Goal: Task Accomplishment & Management: Manage account settings

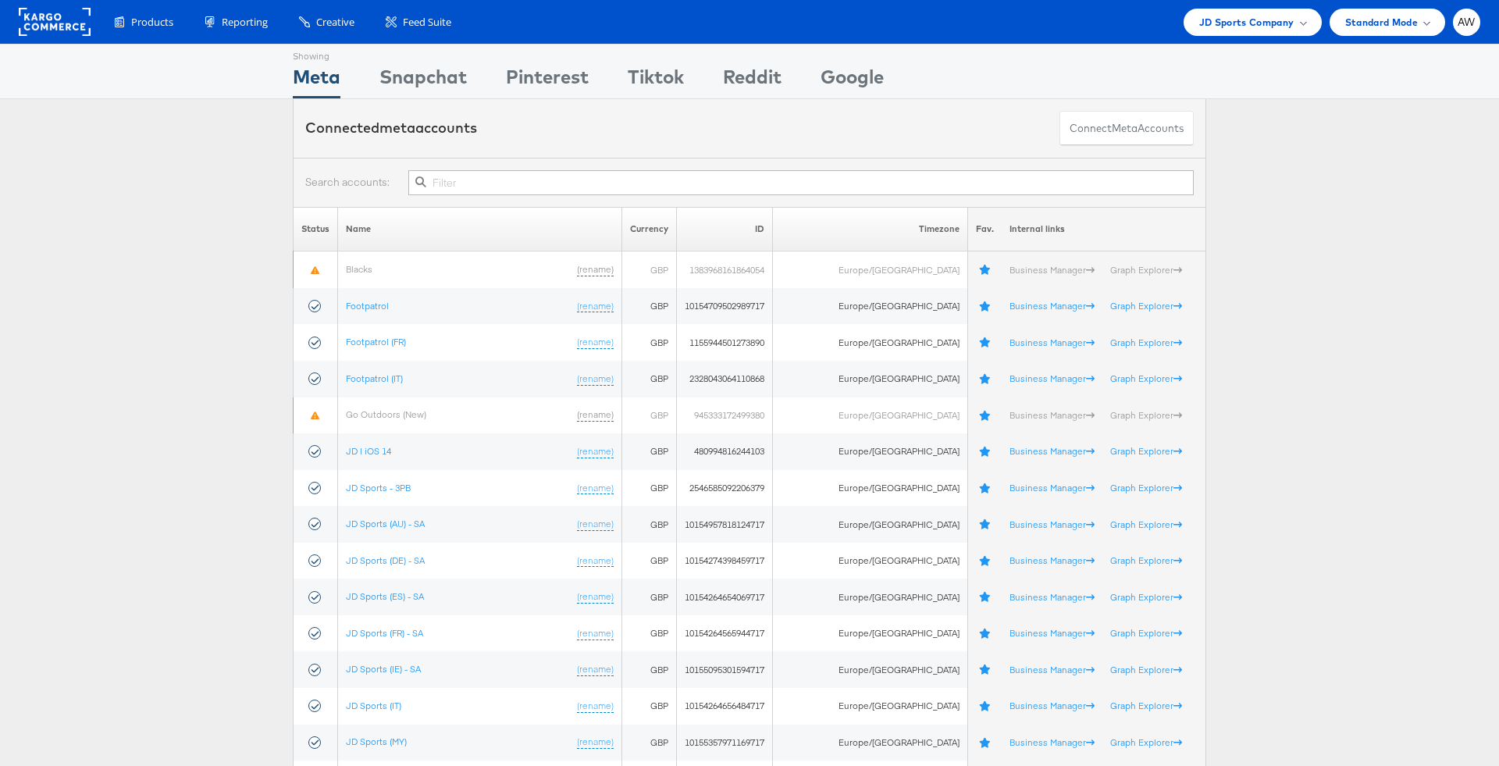
click at [529, 176] on input "text" at bounding box center [801, 182] width 786 height 25
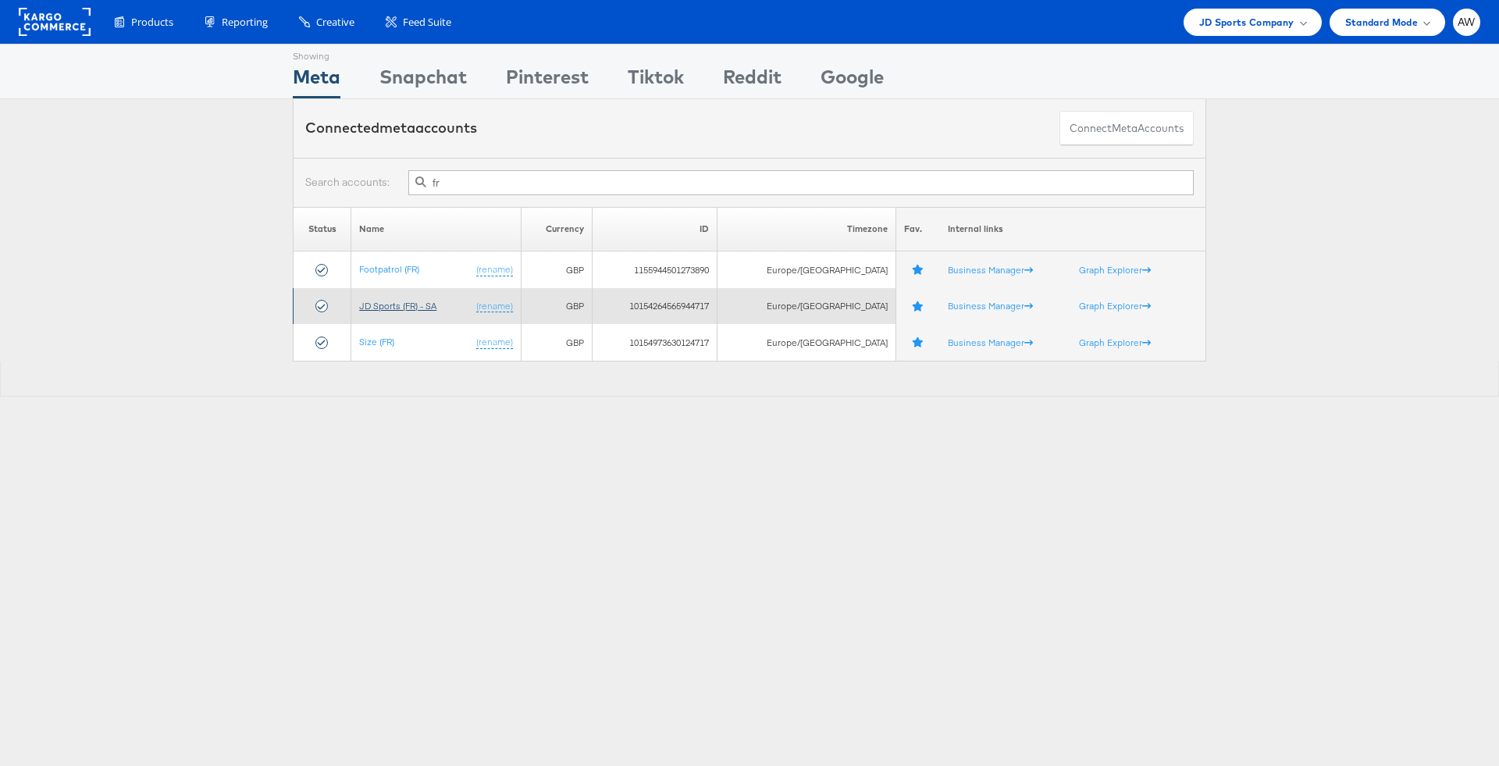
type input "fr"
click at [383, 308] on link "JD Sports (FR) - SA" at bounding box center [397, 306] width 77 height 12
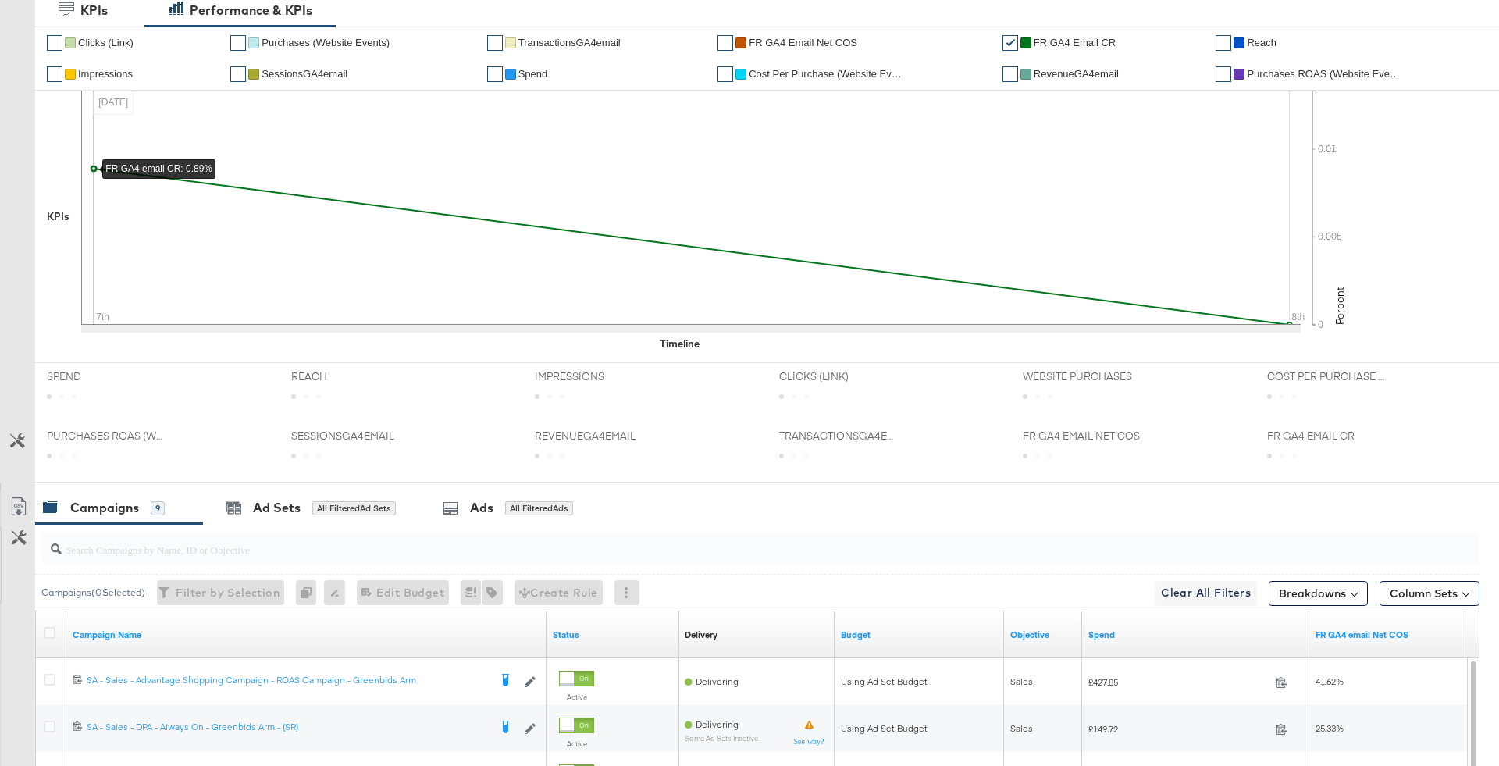
scroll to position [436, 0]
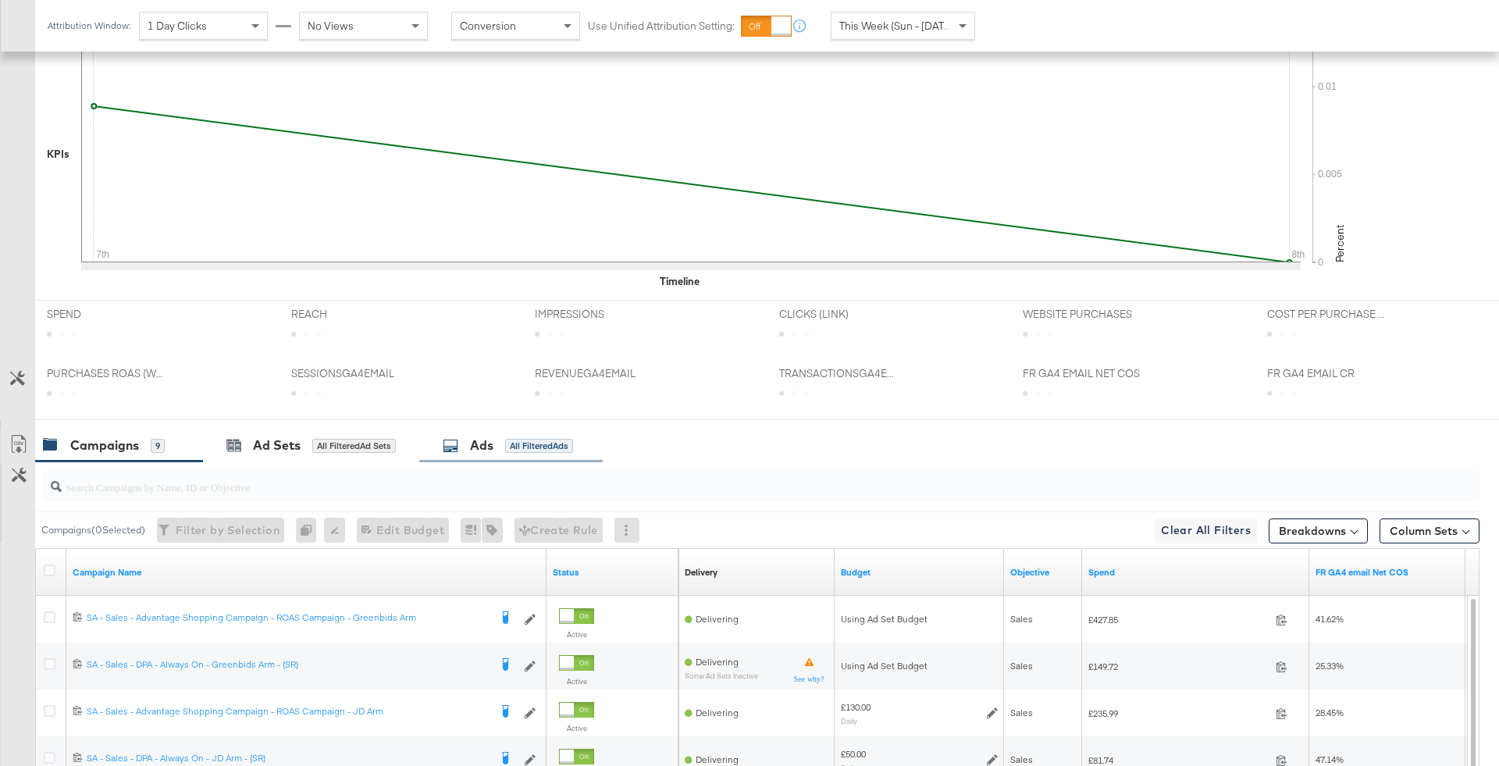
click at [538, 447] on div "All Filtered Ads" at bounding box center [539, 446] width 68 height 14
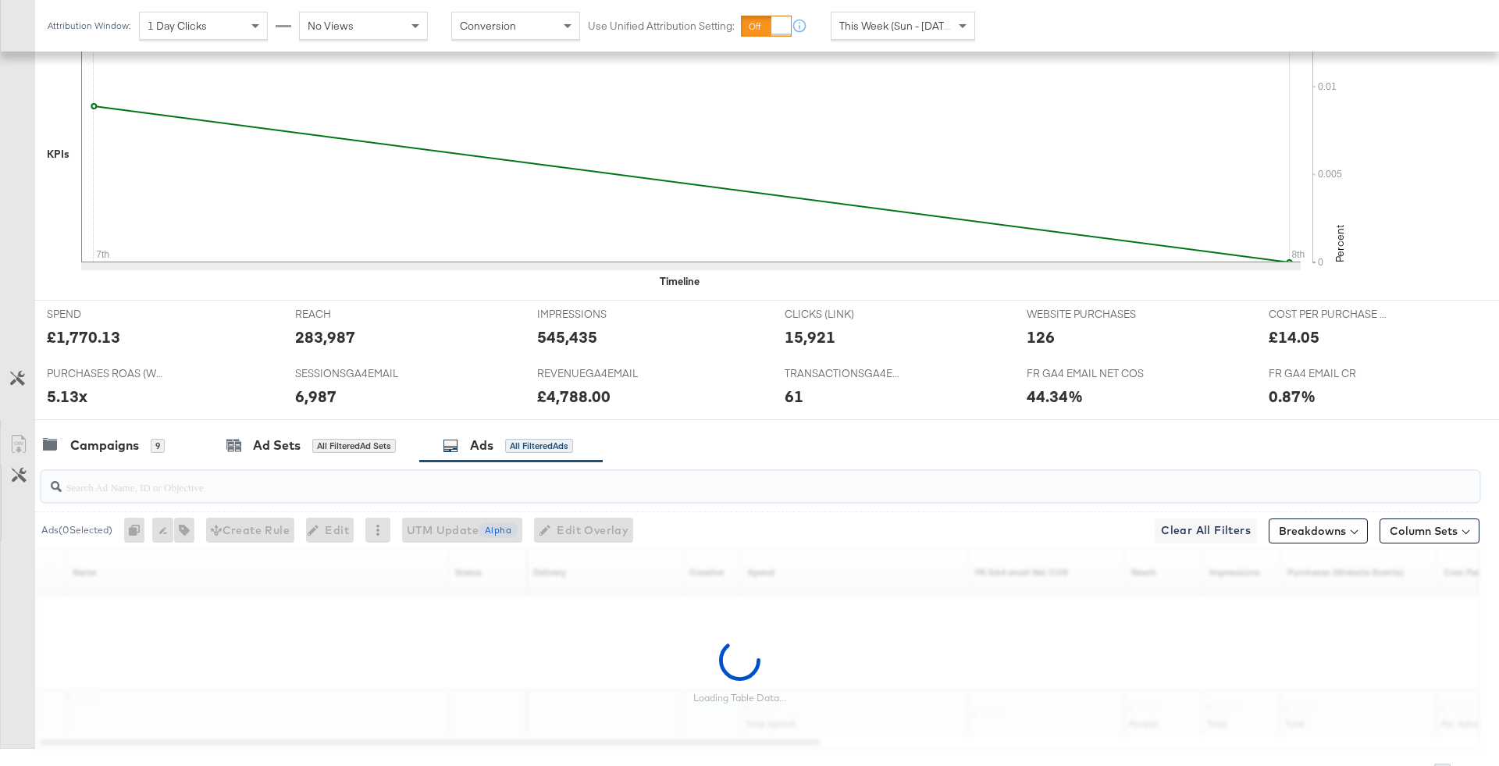
click at [536, 487] on input "search" at bounding box center [705, 480] width 1286 height 30
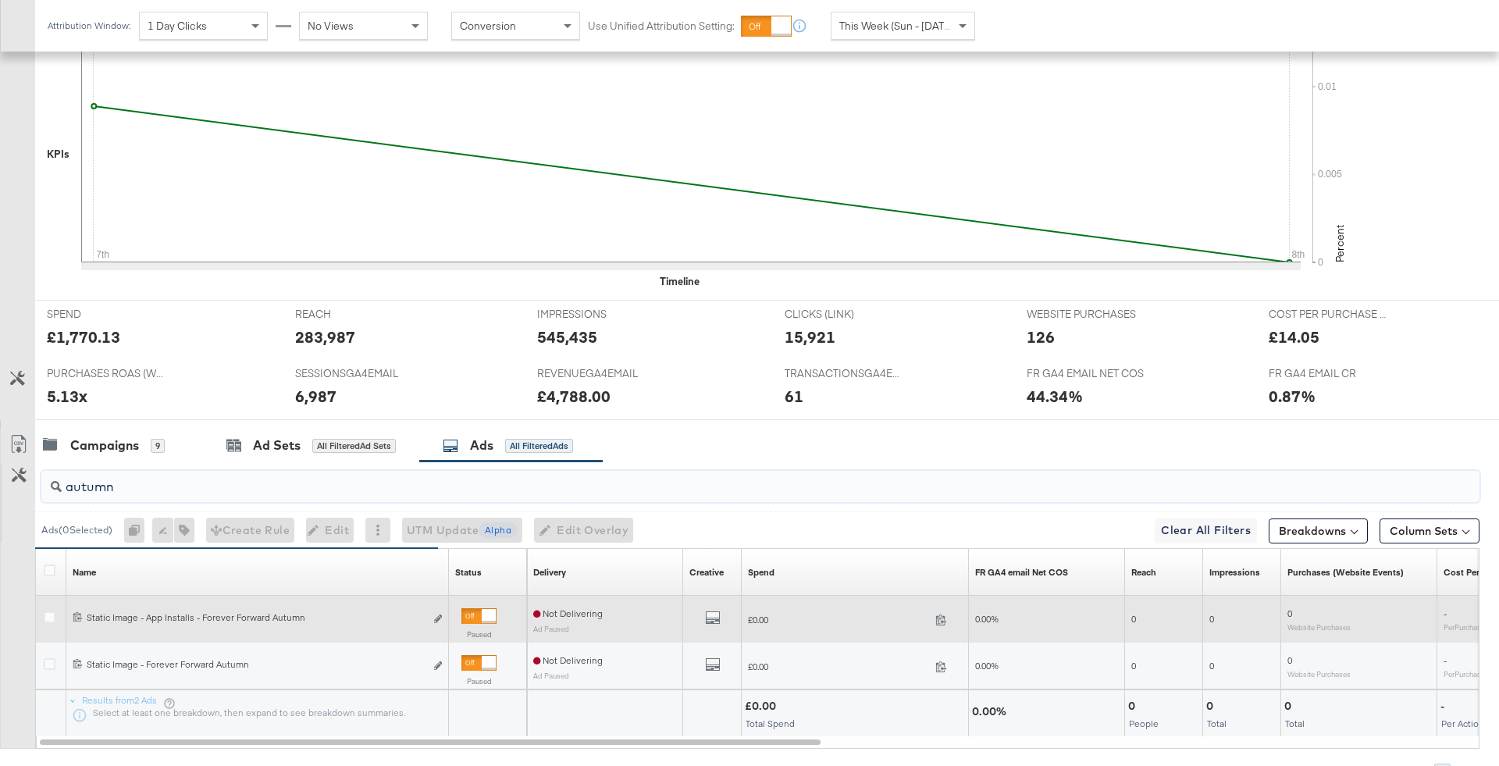
type input "autumn"
click at [478, 614] on div at bounding box center [479, 616] width 35 height 16
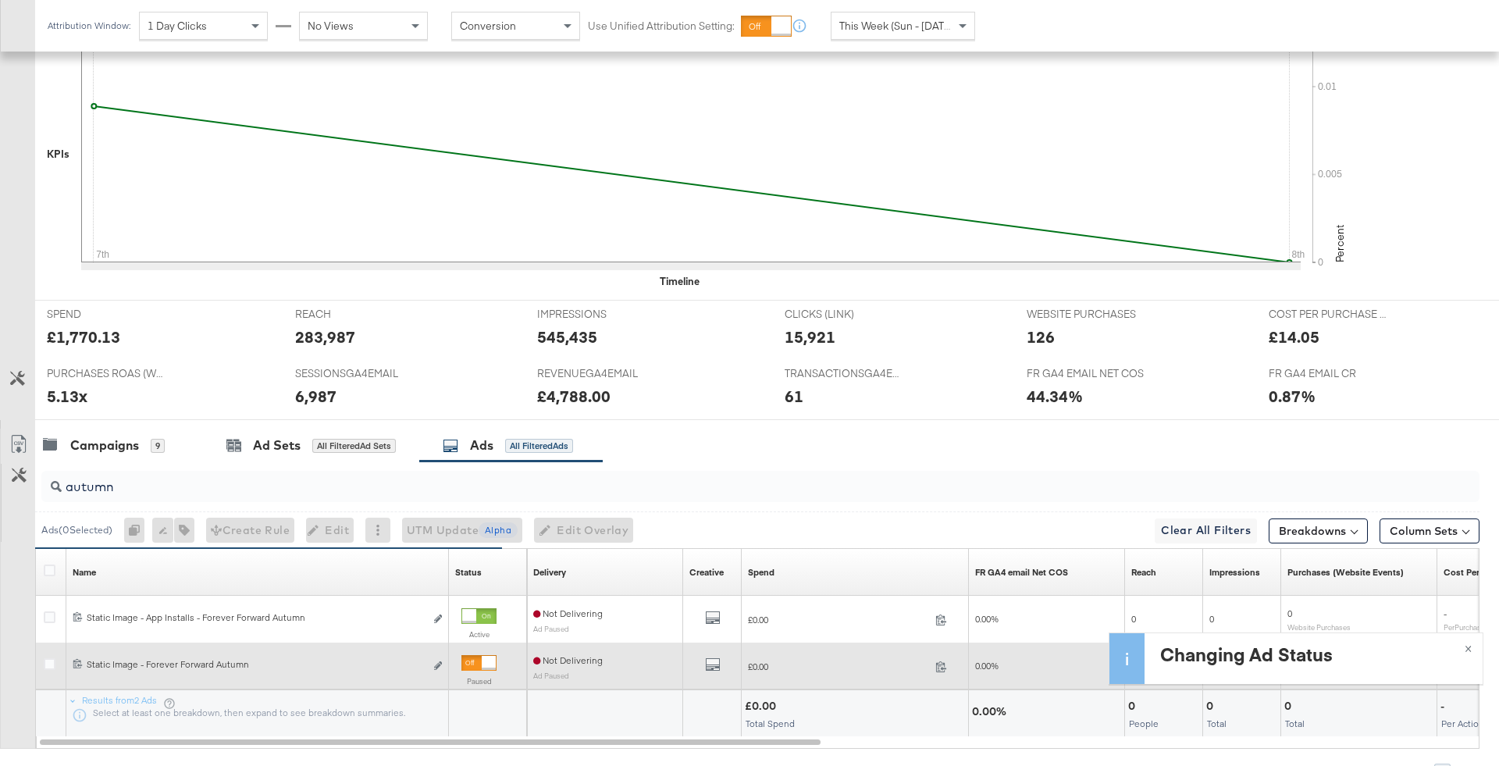
click at [476, 665] on div at bounding box center [479, 663] width 35 height 16
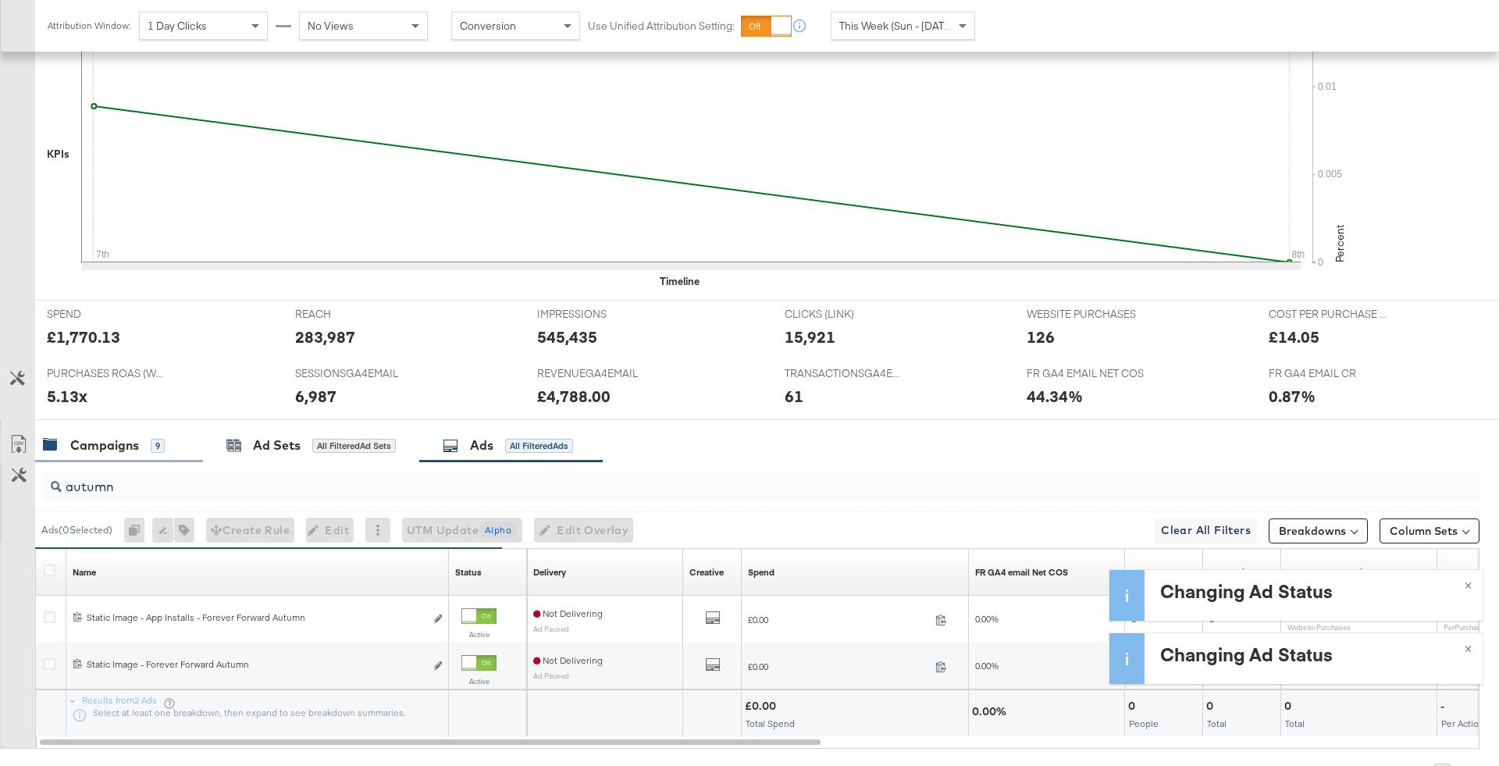
click at [147, 439] on div "Campaigns 9" at bounding box center [104, 446] width 122 height 18
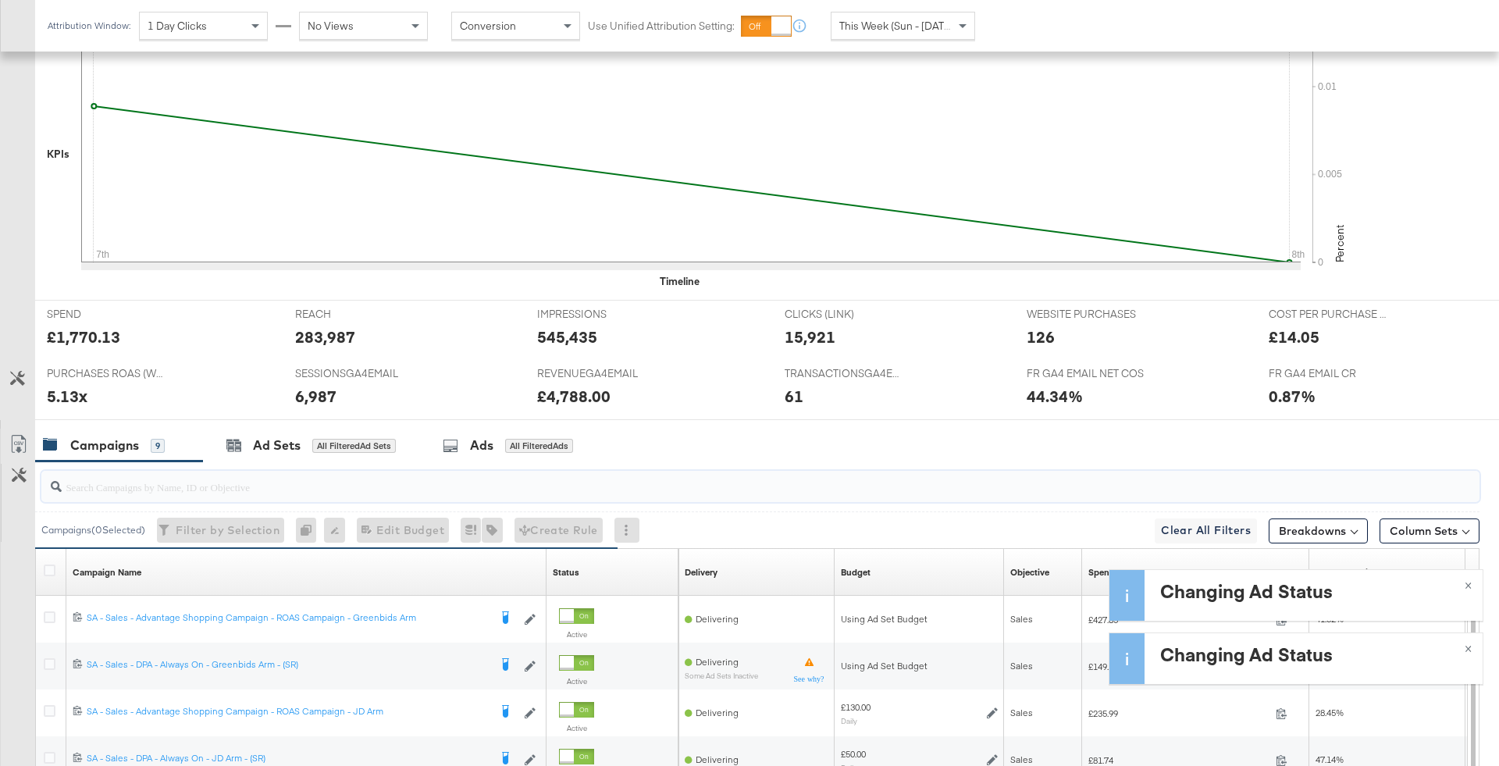
click at [130, 487] on input "search" at bounding box center [705, 480] width 1286 height 30
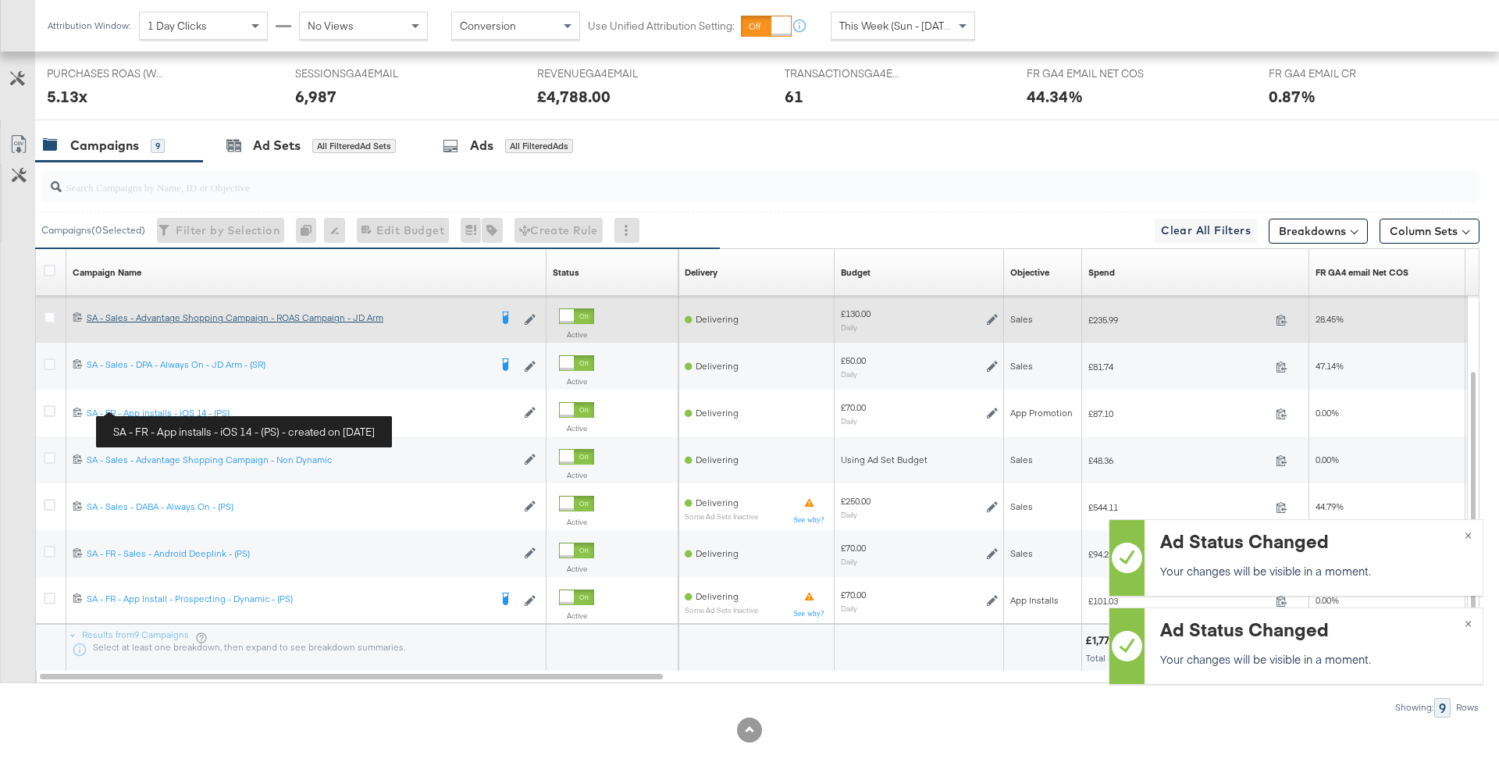
scroll to position [752, 0]
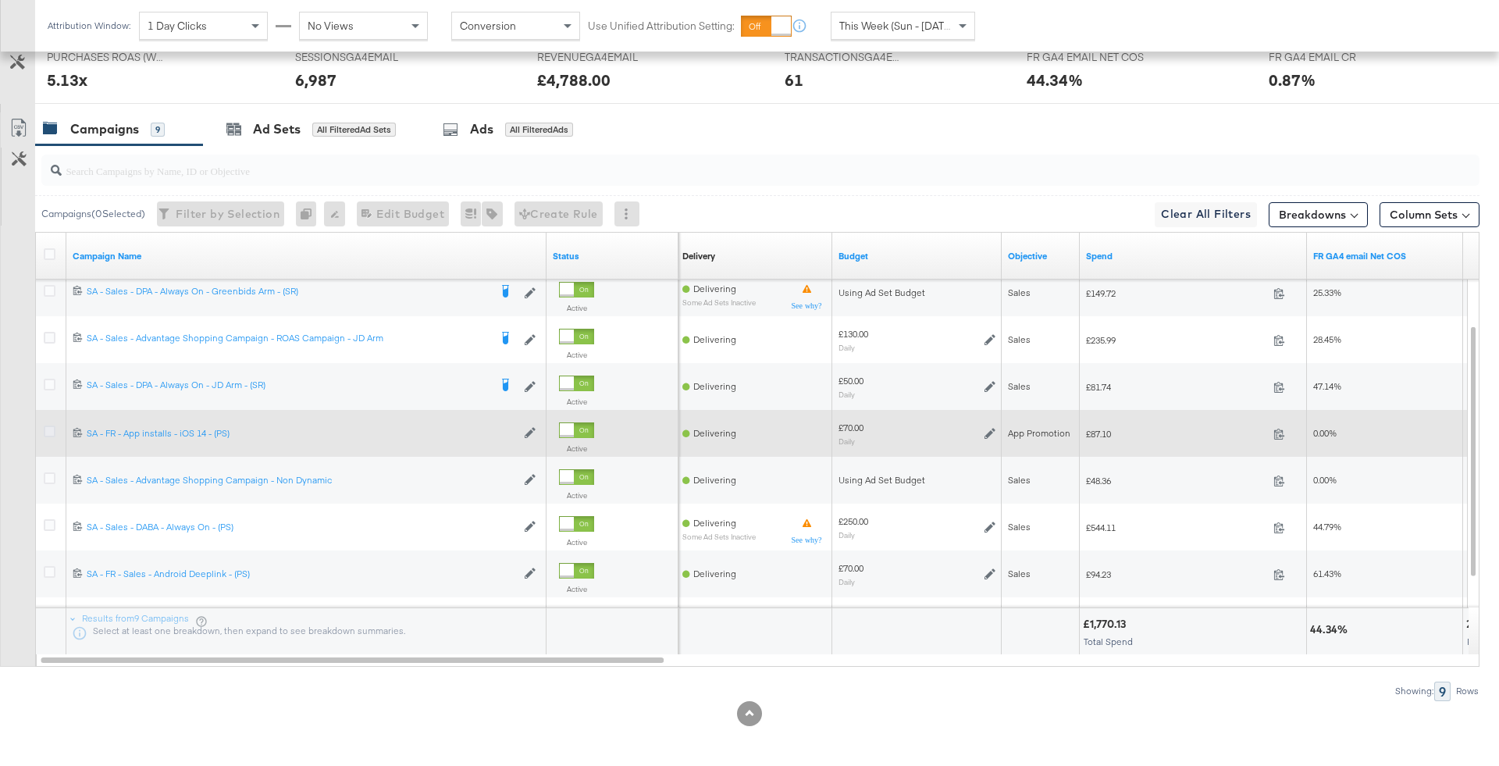
click at [51, 427] on icon at bounding box center [50, 432] width 12 height 12
click at [0, 0] on input "checkbox" at bounding box center [0, 0] width 0 height 0
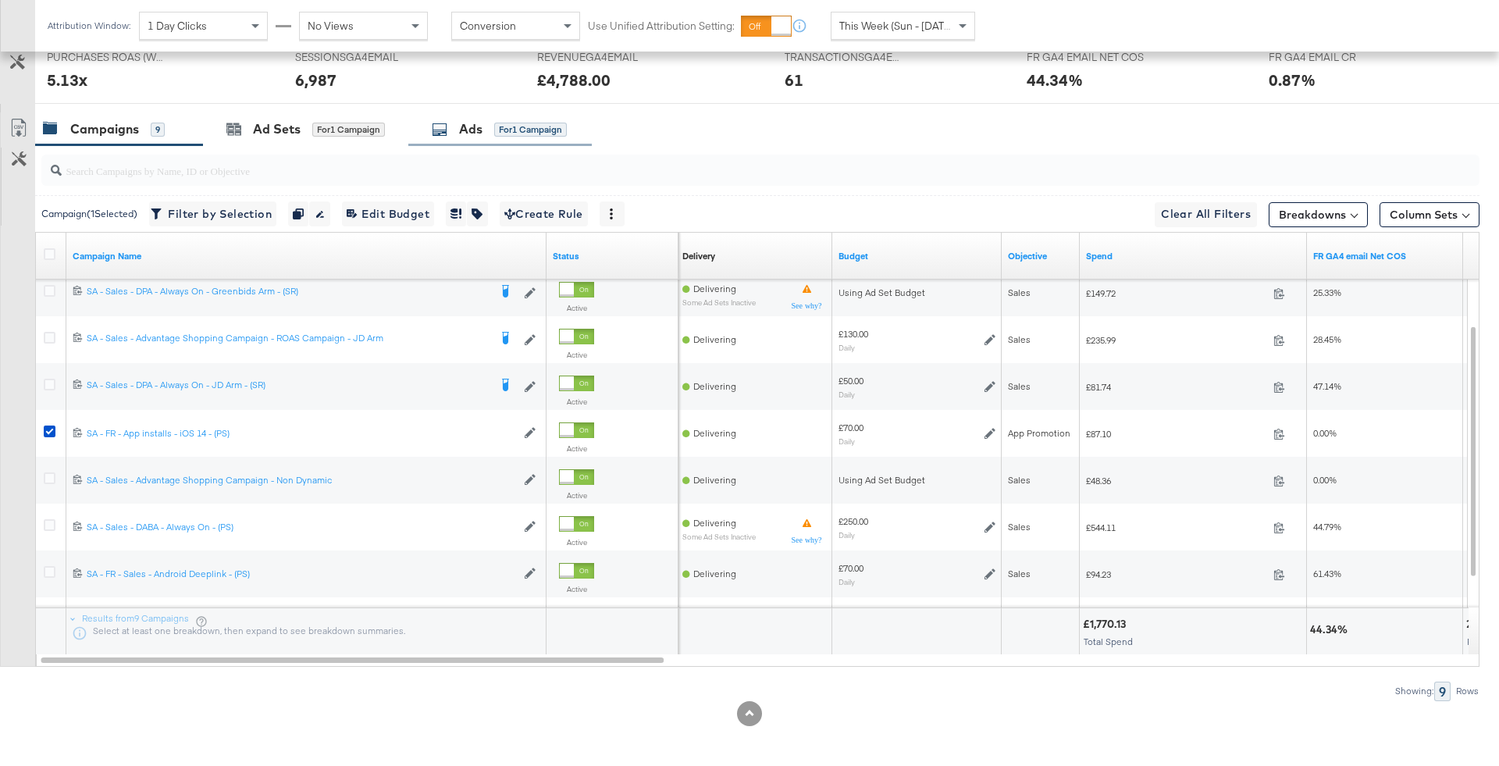
click at [573, 131] on div "Ads for 1 Campaign" at bounding box center [500, 129] width 184 height 34
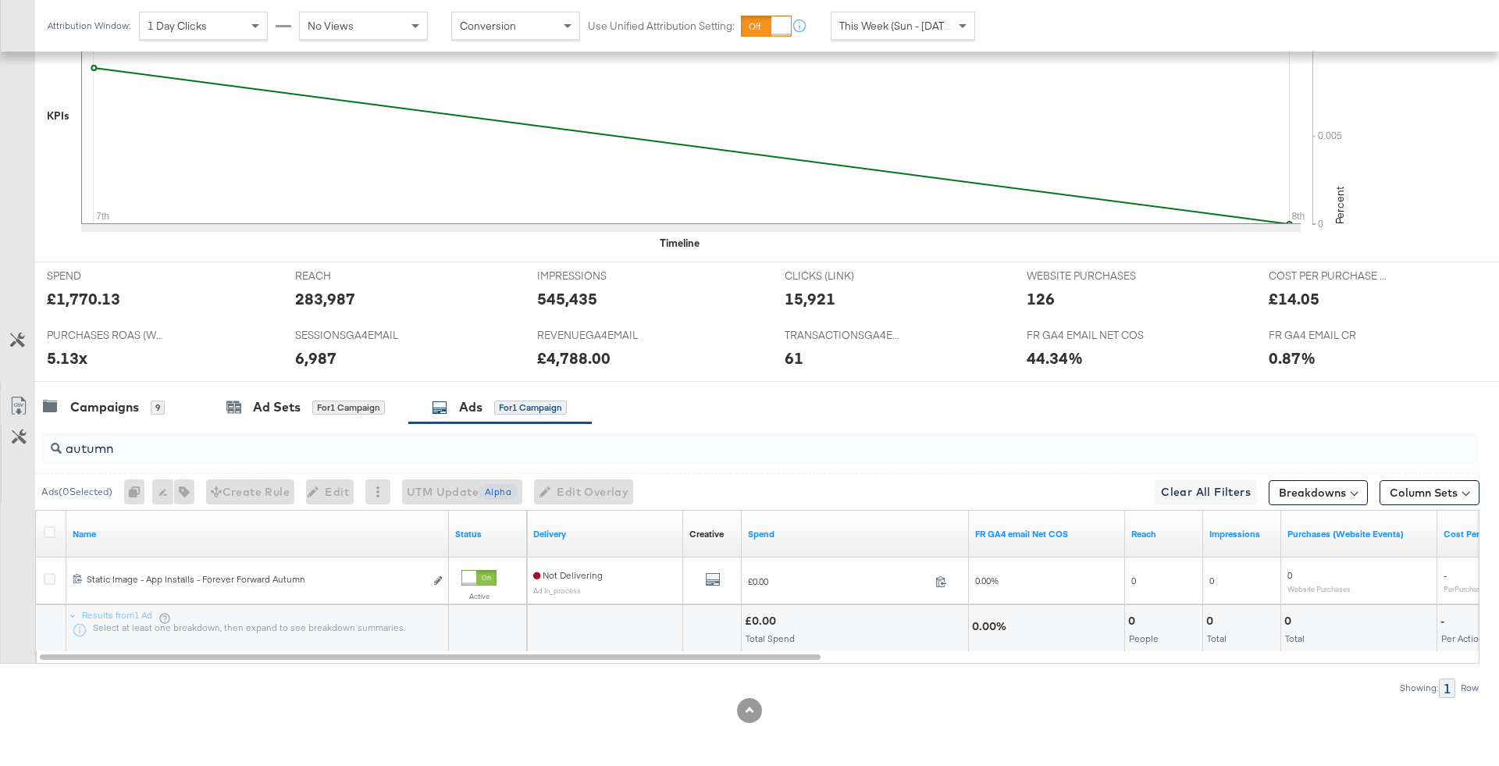
scroll to position [471, 0]
click at [300, 458] on div "autumn" at bounding box center [760, 451] width 1439 height 31
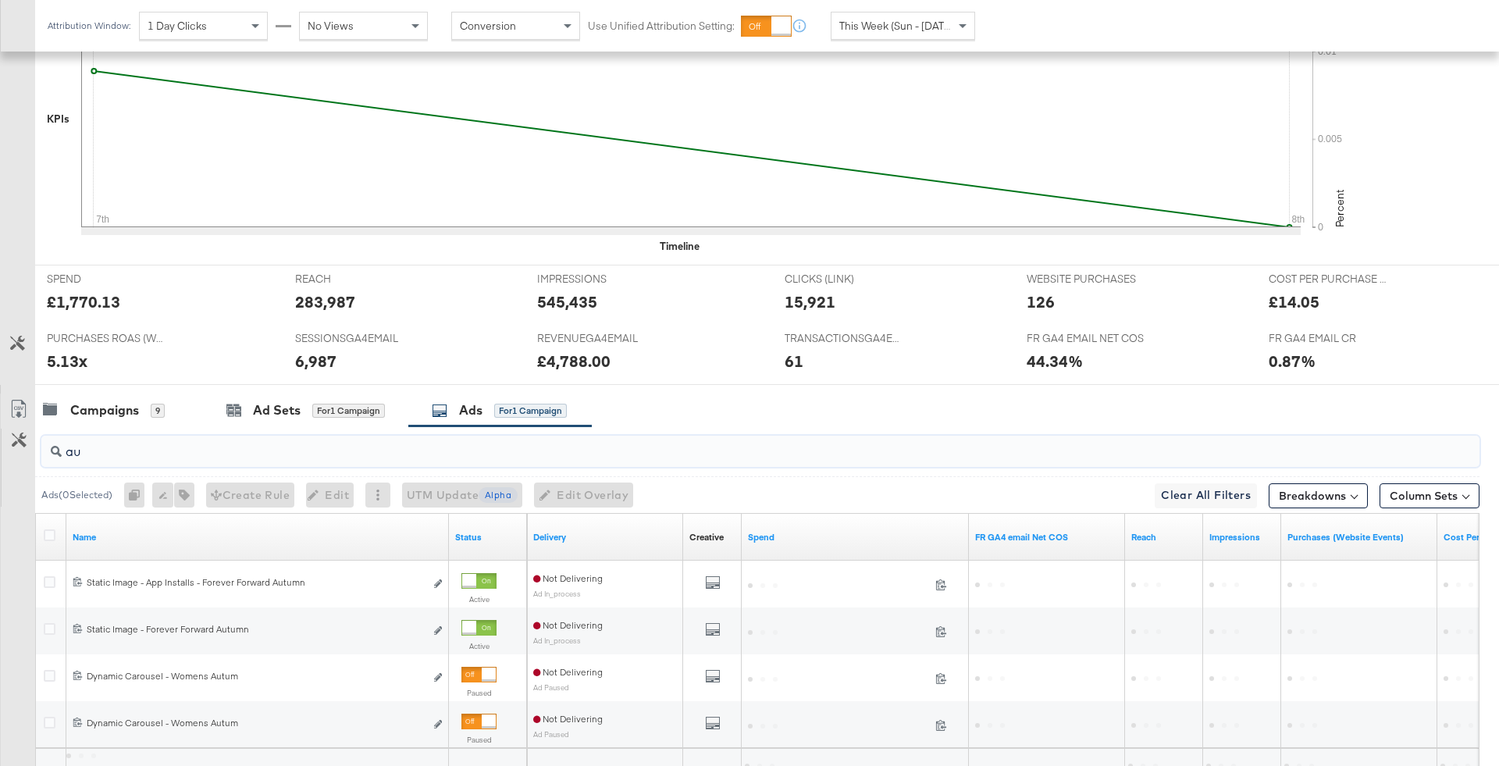
type input "a"
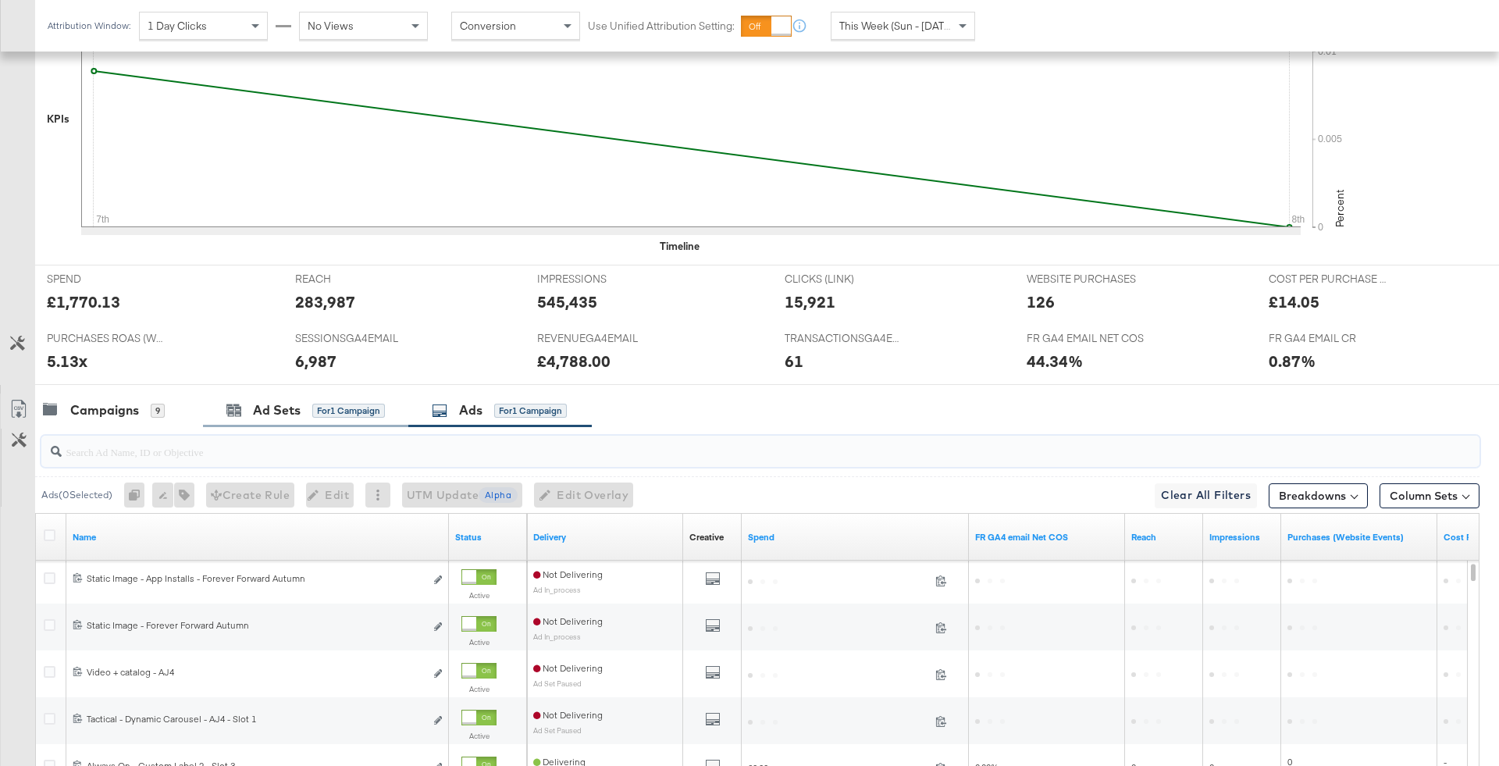
scroll to position [522, 0]
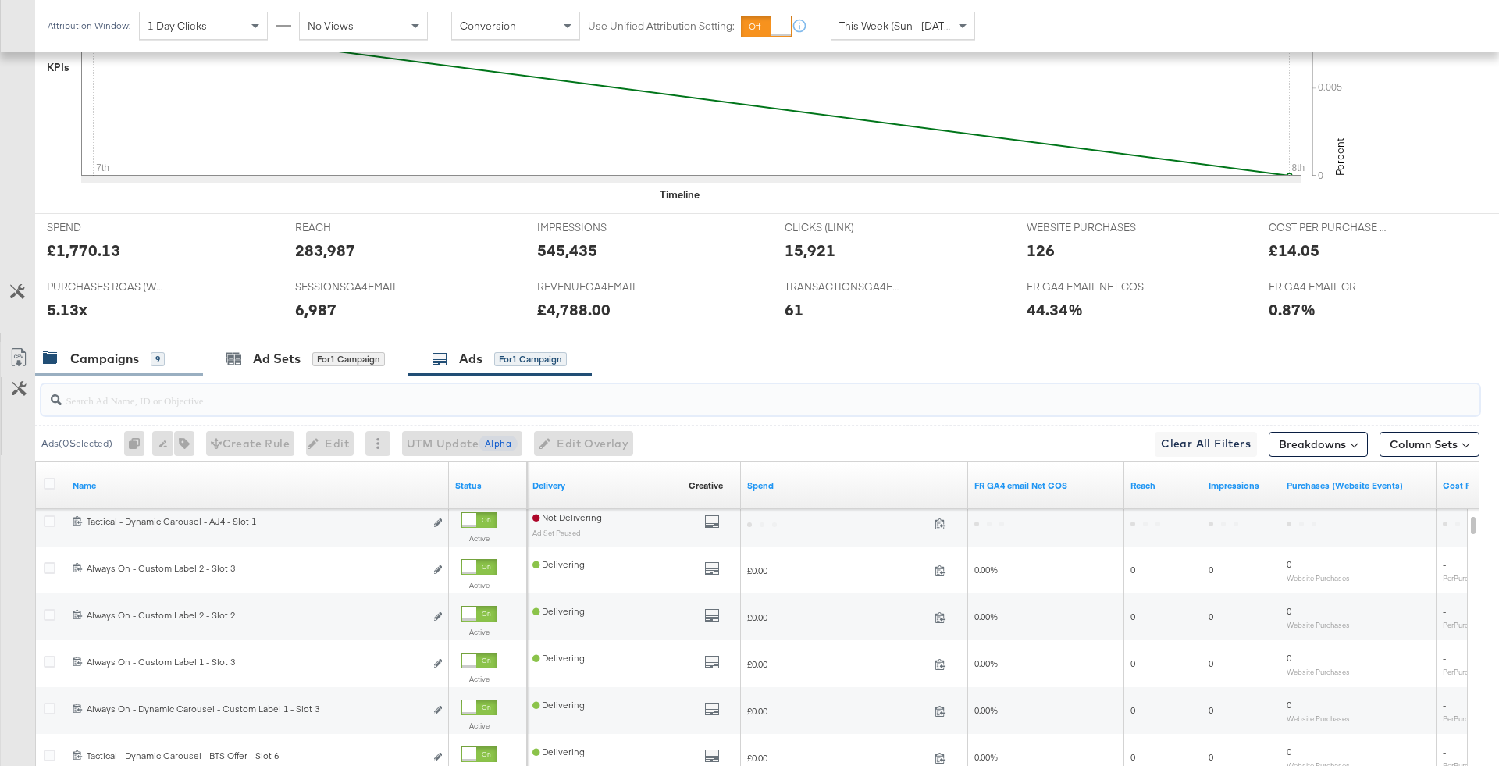
click at [146, 369] on div "Campaigns 9" at bounding box center [119, 359] width 168 height 34
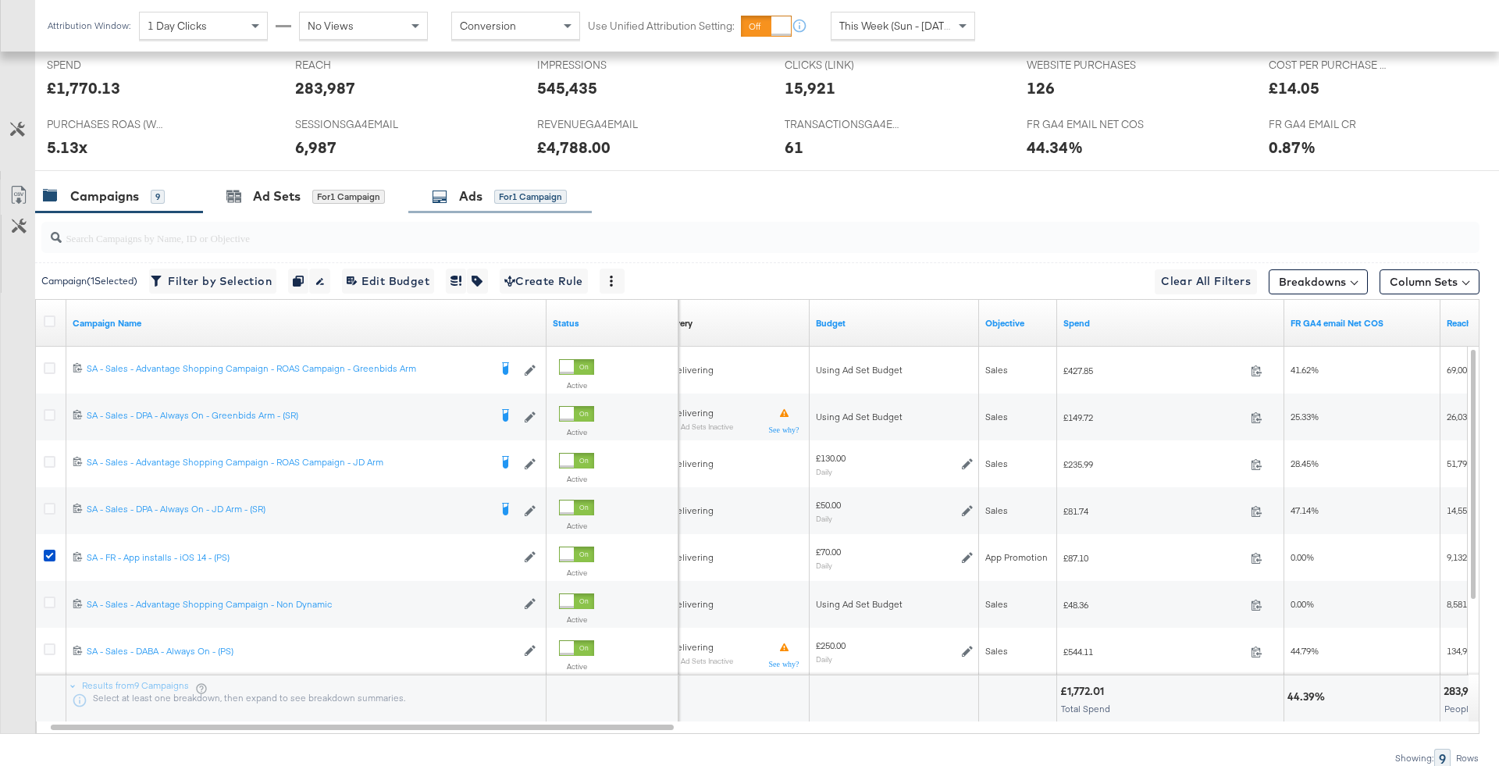
click at [528, 194] on div "for 1 Campaign" at bounding box center [530, 197] width 73 height 14
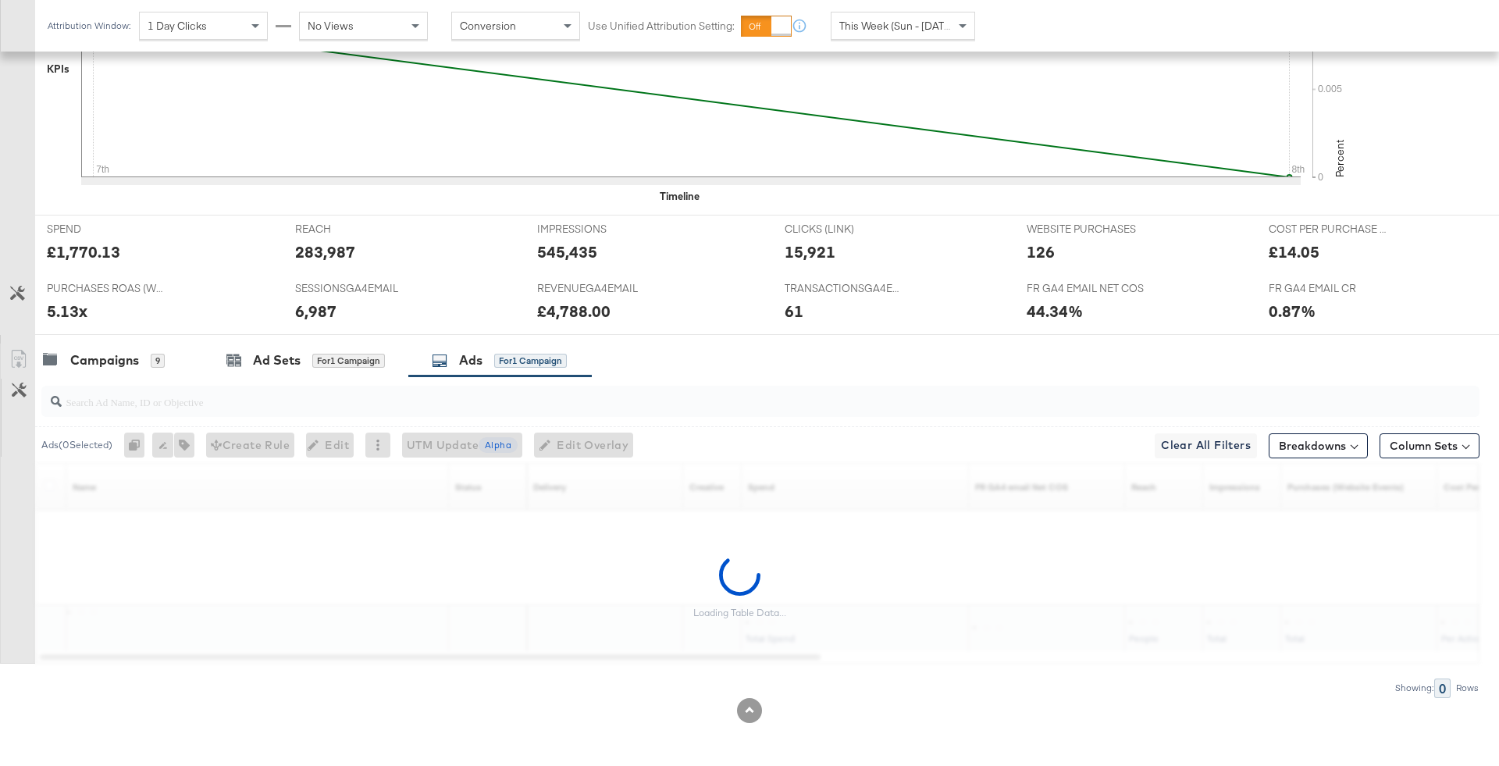
scroll to position [518, 0]
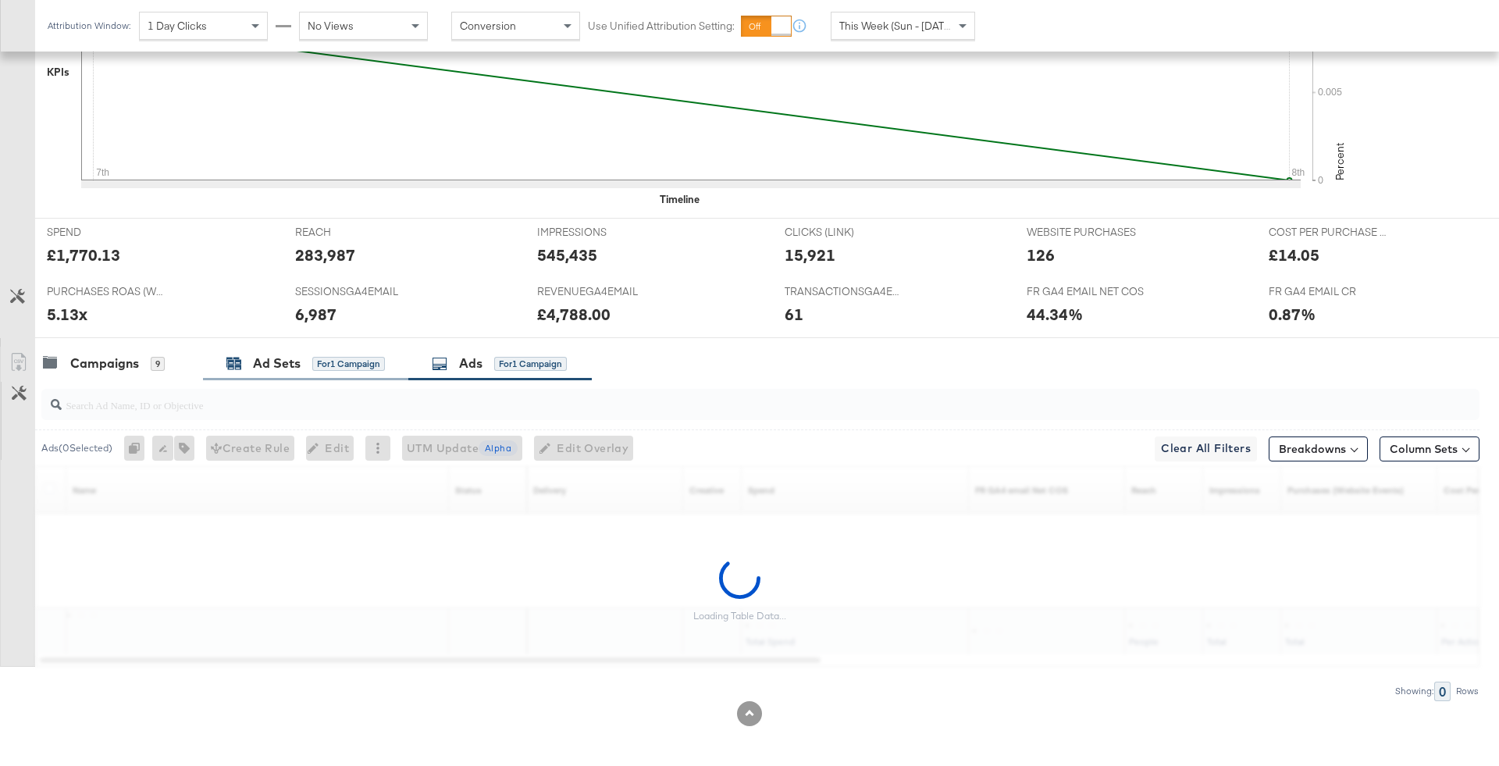
click at [340, 363] on div "for 1 Campaign" at bounding box center [348, 364] width 73 height 14
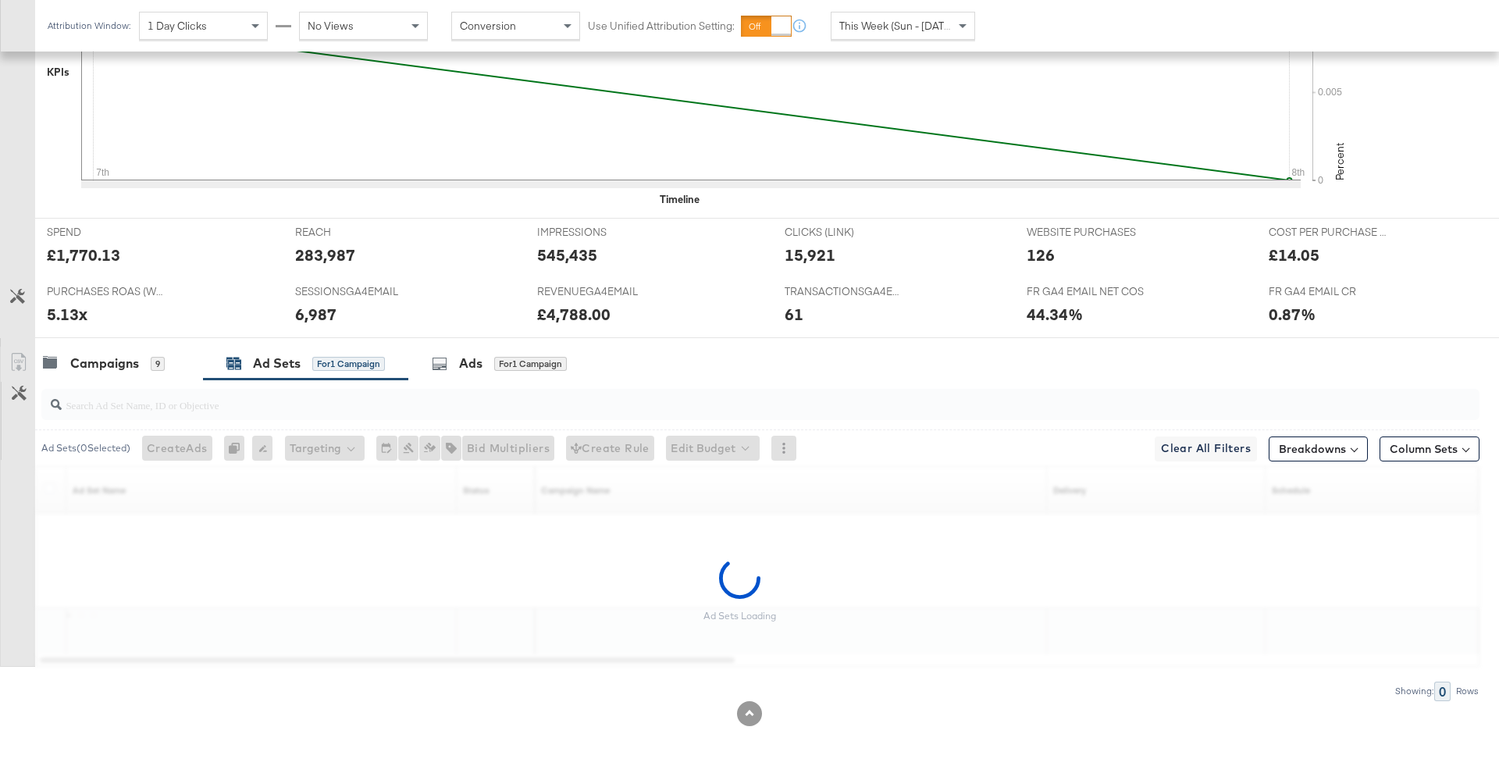
scroll to position [471, 0]
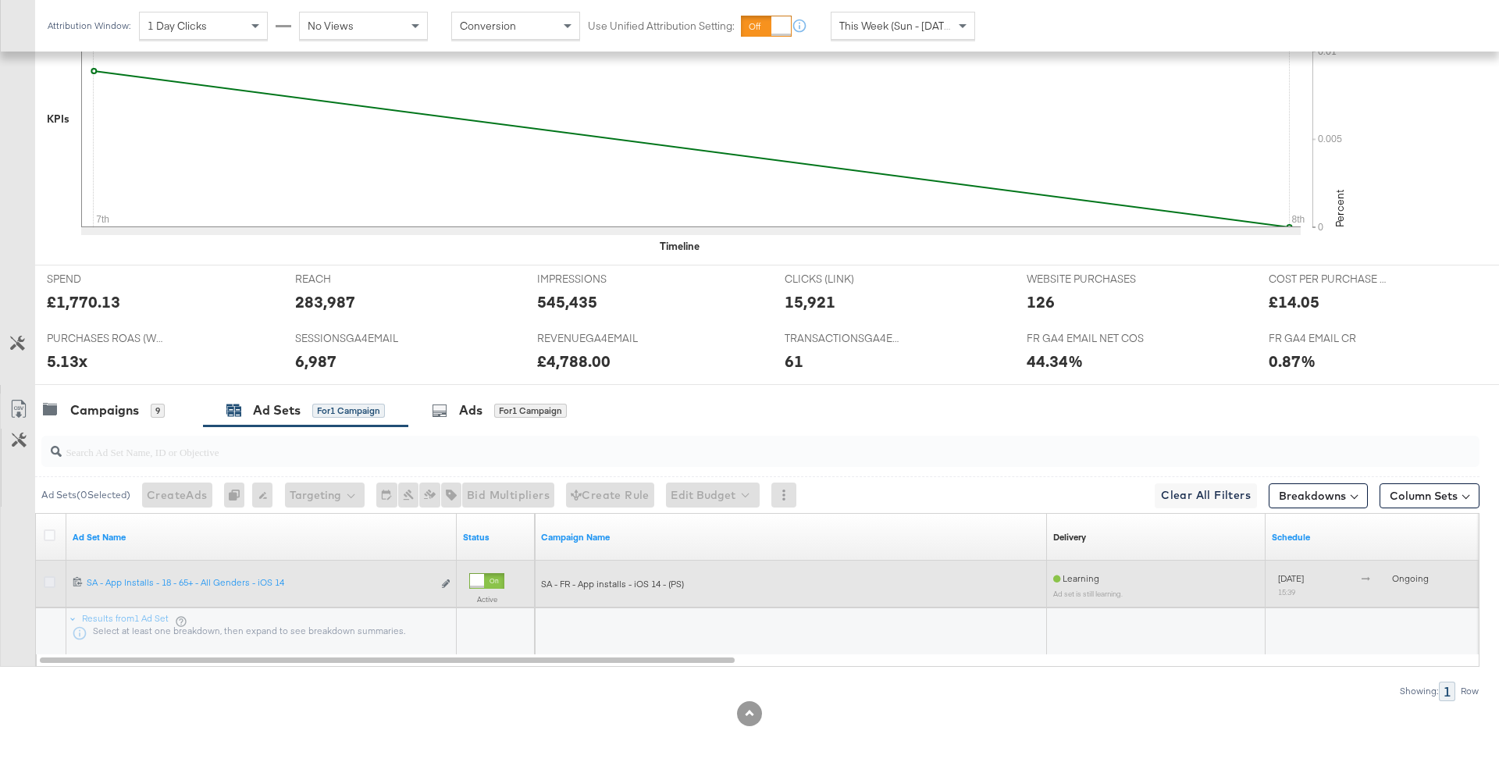
click at [51, 579] on icon at bounding box center [50, 582] width 12 height 12
click at [0, 0] on input "checkbox" at bounding box center [0, 0] width 0 height 0
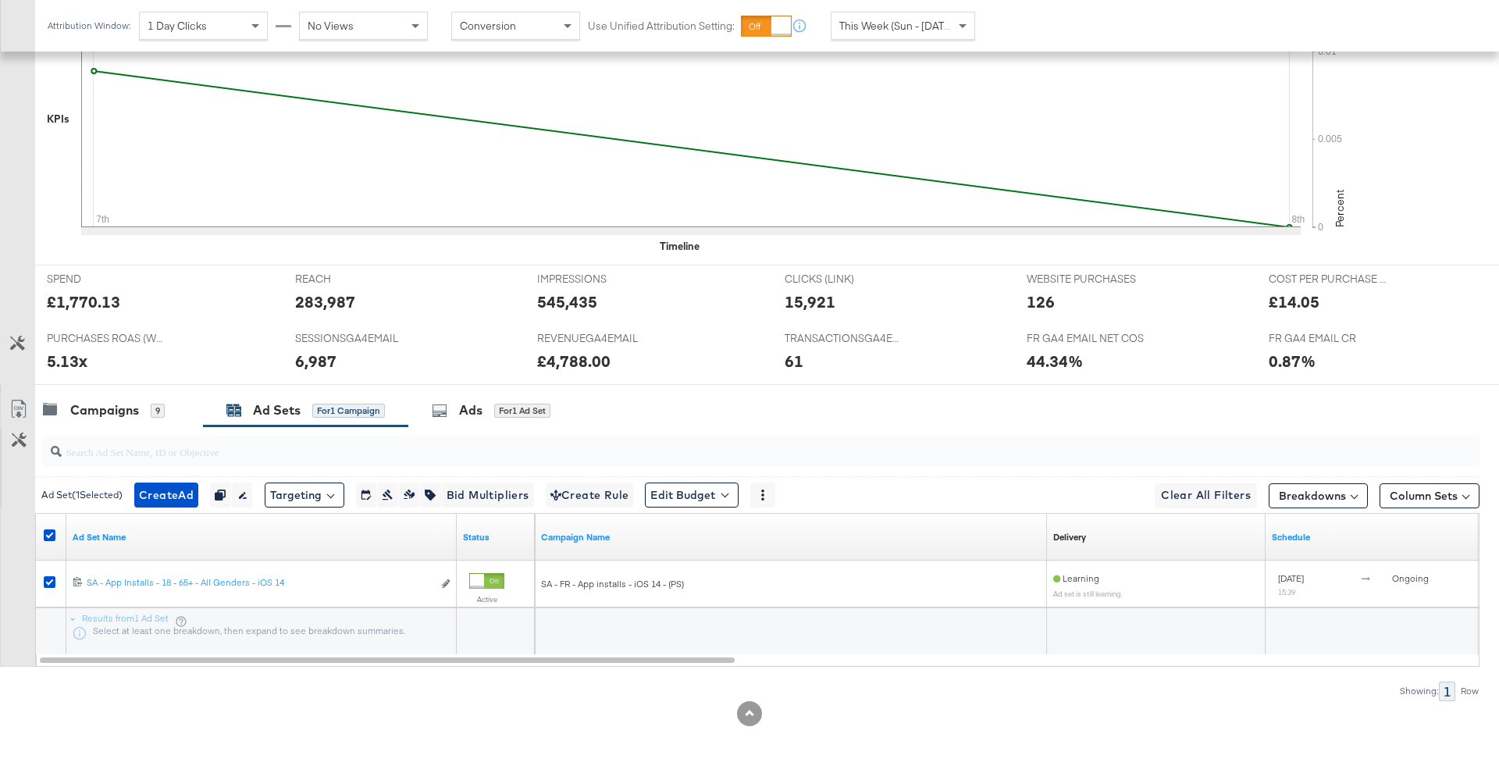
click at [522, 426] on div at bounding box center [757, 451] width 1445 height 50
click at [517, 415] on div "Ads for 1 Ad Set" at bounding box center [491, 410] width 119 height 18
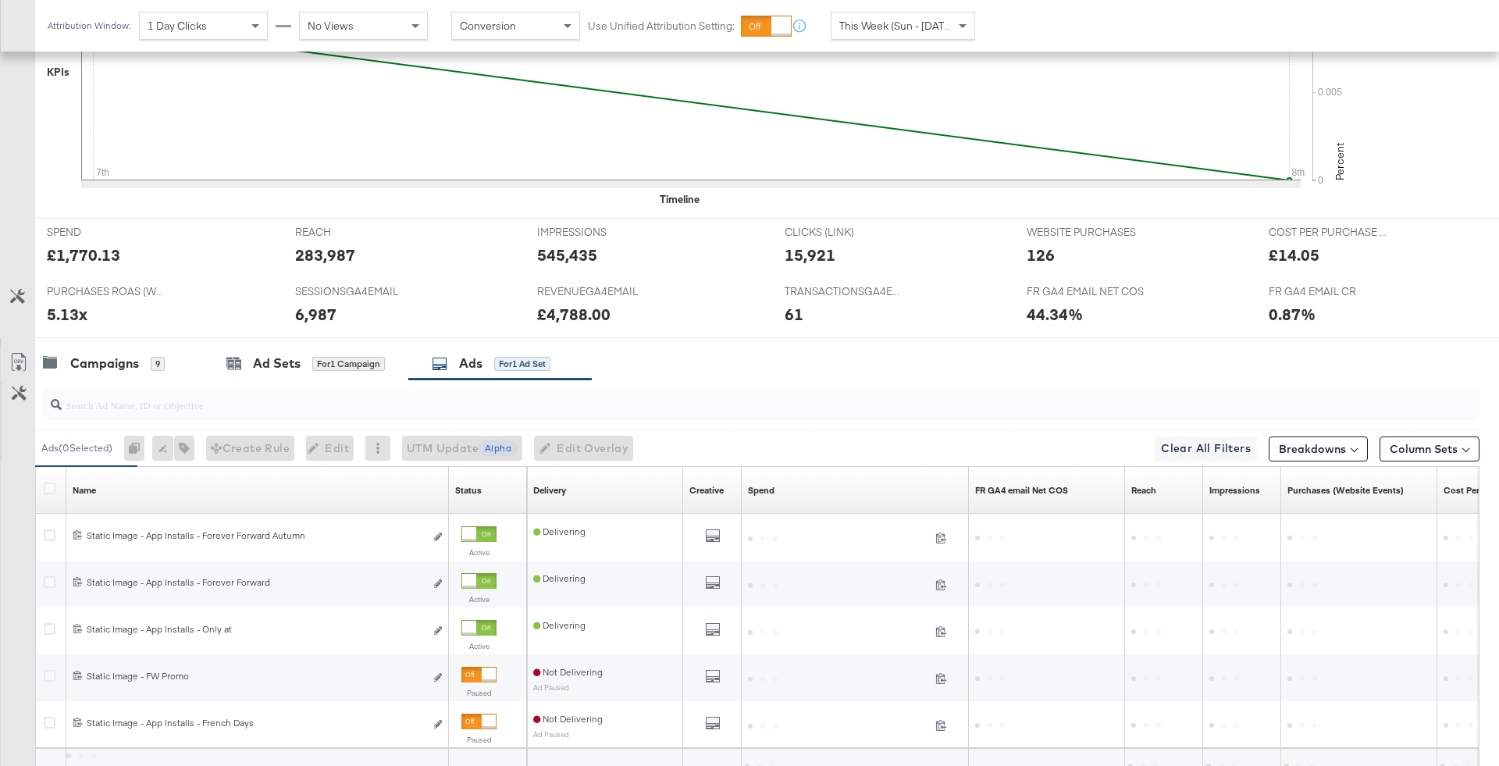
scroll to position [658, 0]
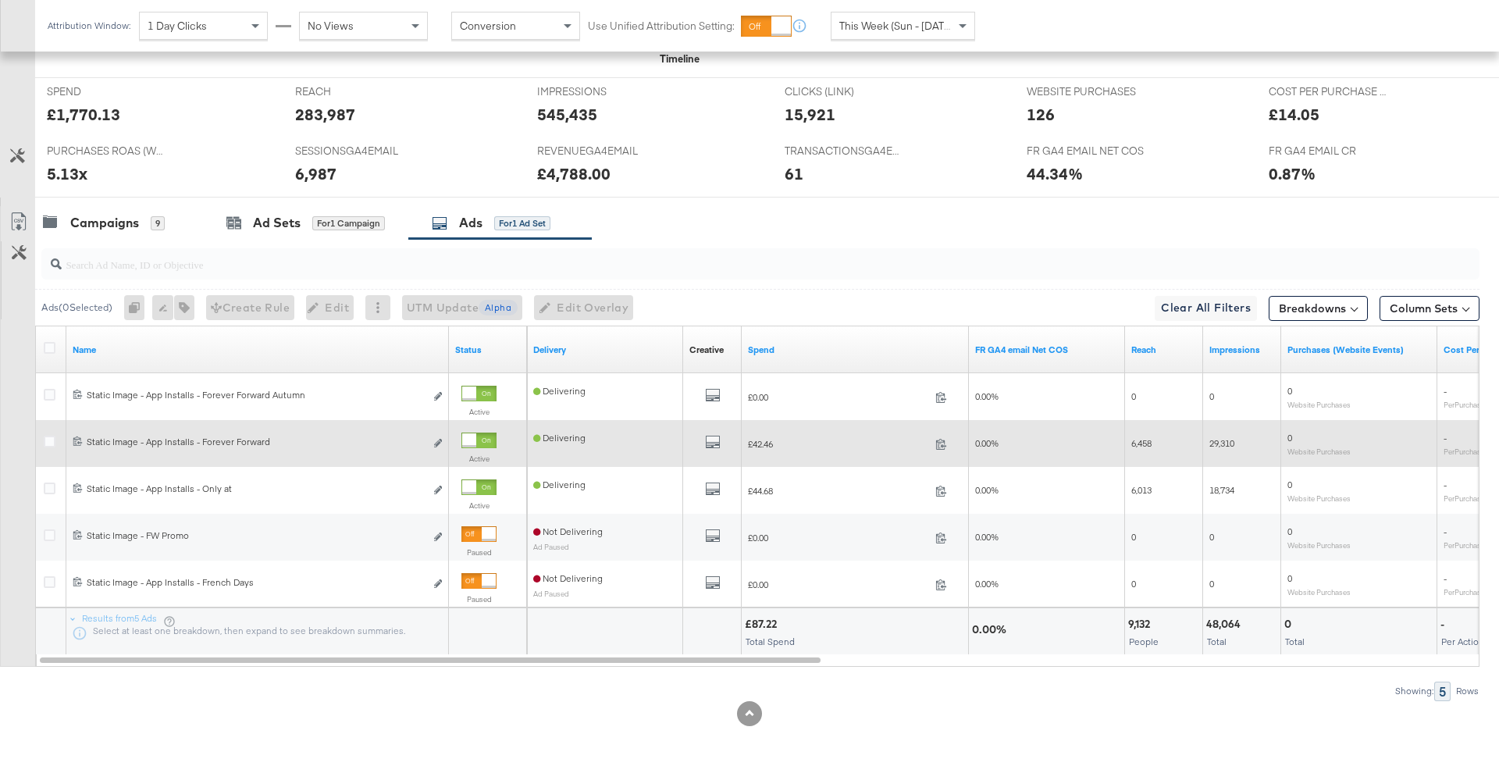
click at [476, 440] on div at bounding box center [469, 440] width 14 height 14
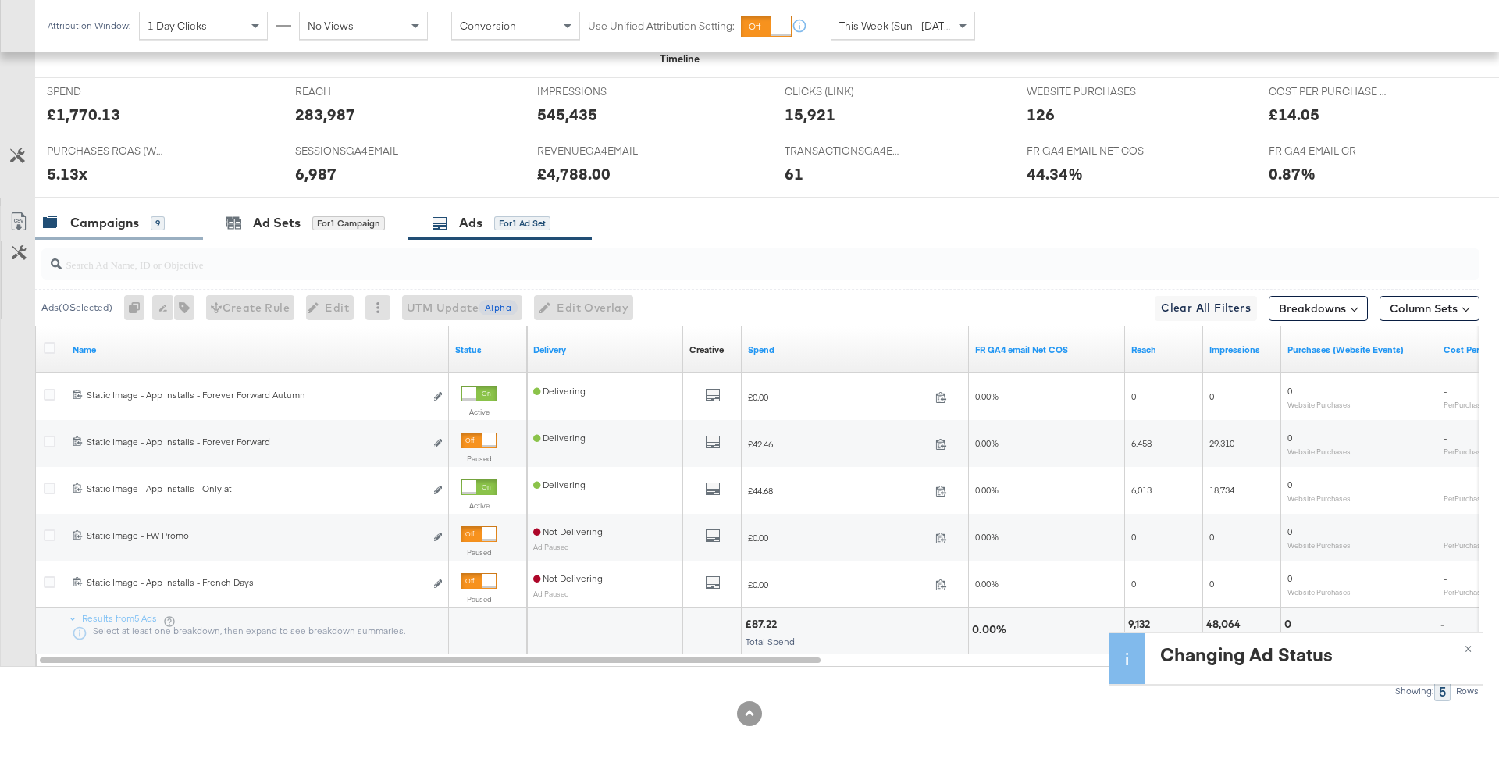
click at [129, 223] on div "Campaigns" at bounding box center [104, 223] width 69 height 18
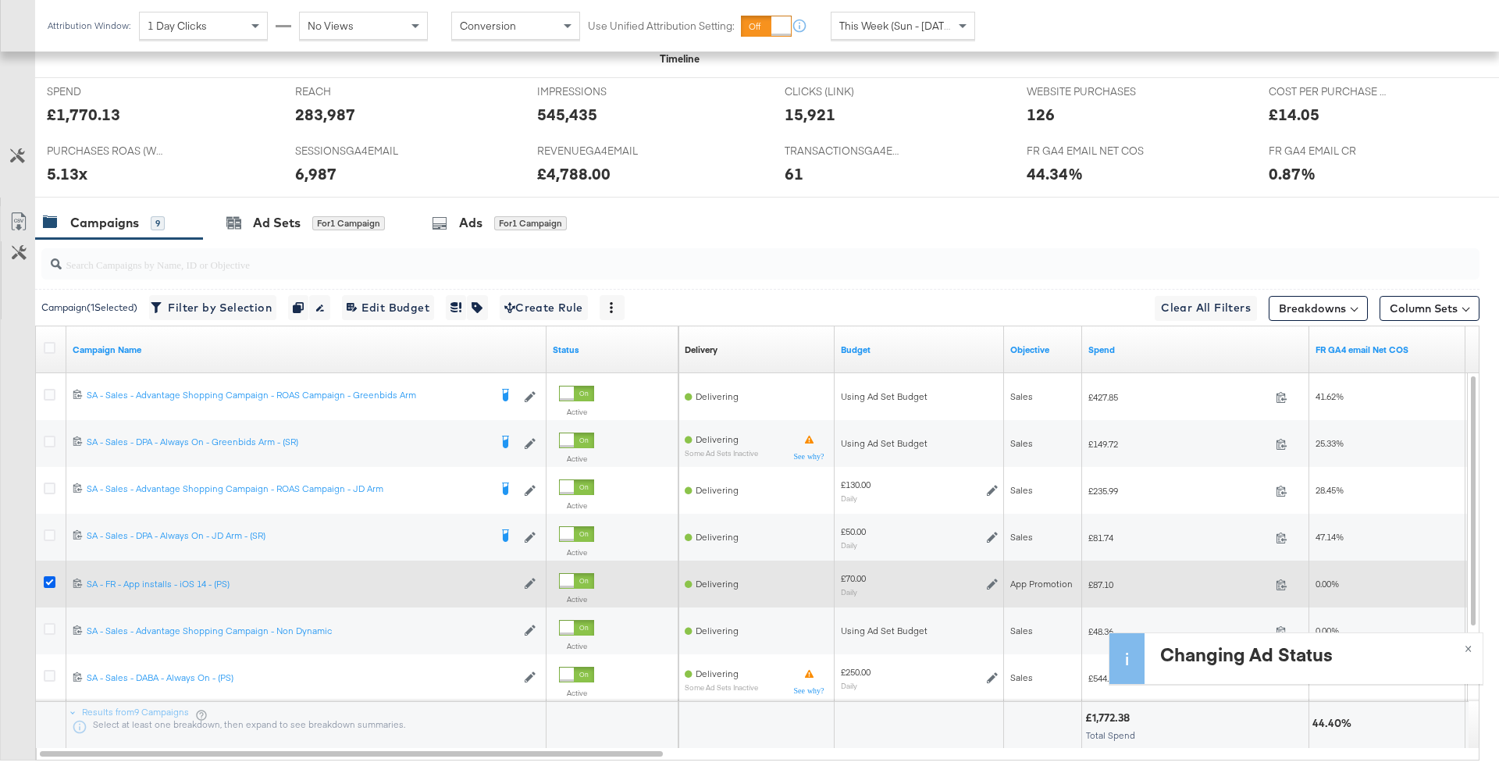
click at [46, 576] on icon at bounding box center [50, 582] width 12 height 12
click at [0, 0] on input "checkbox" at bounding box center [0, 0] width 0 height 0
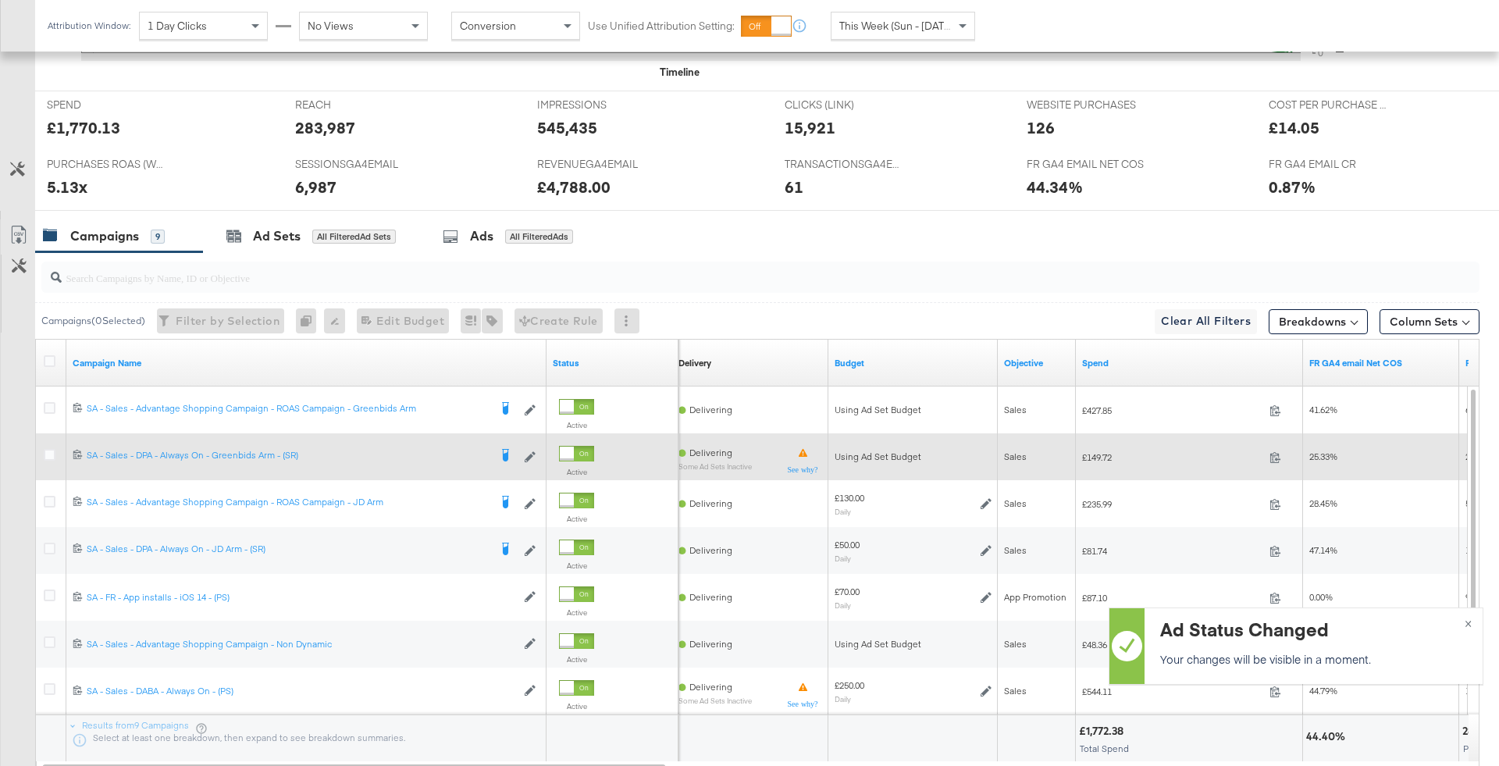
scroll to position [642, 0]
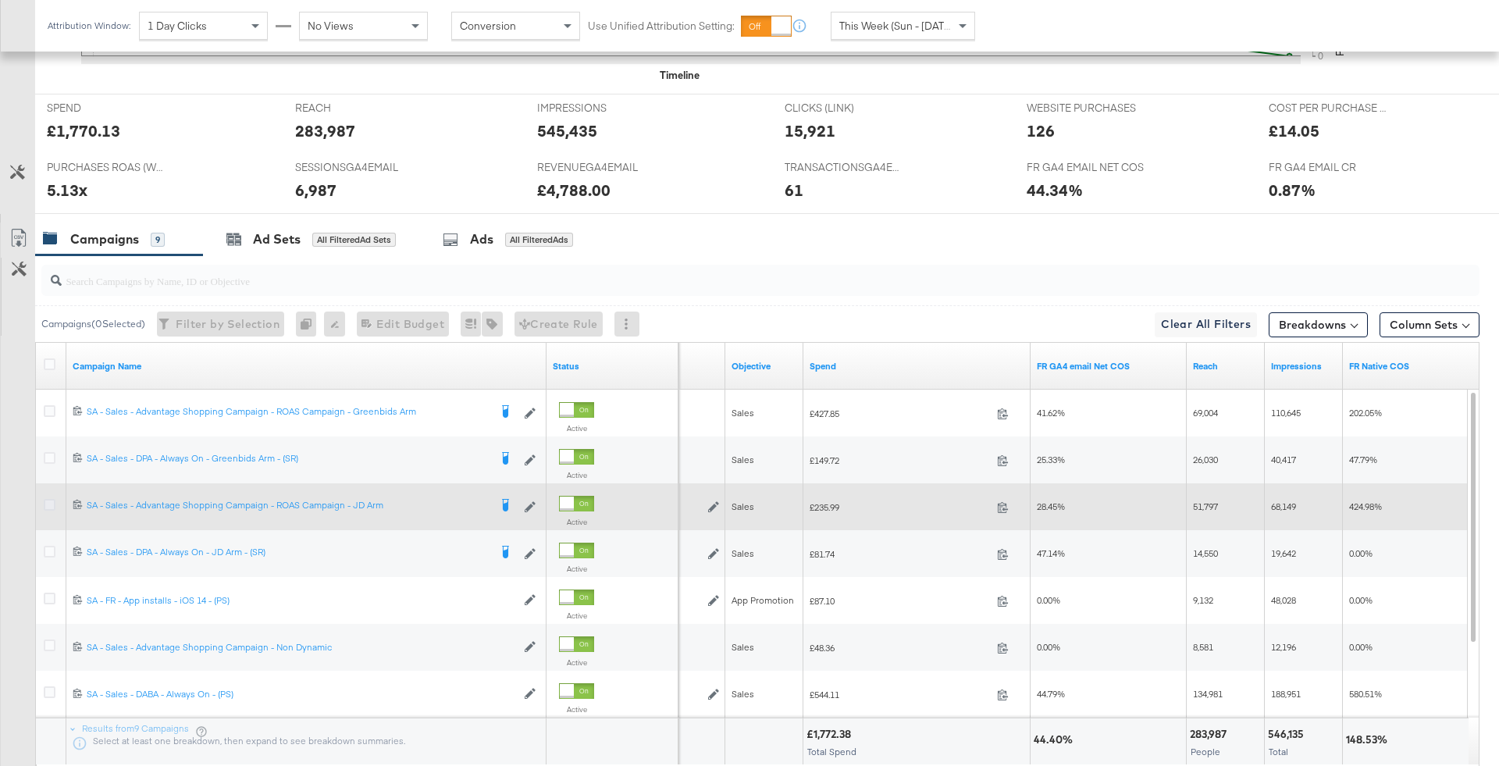
click at [50, 500] on icon at bounding box center [50, 505] width 12 height 12
click at [0, 0] on input "checkbox" at bounding box center [0, 0] width 0 height 0
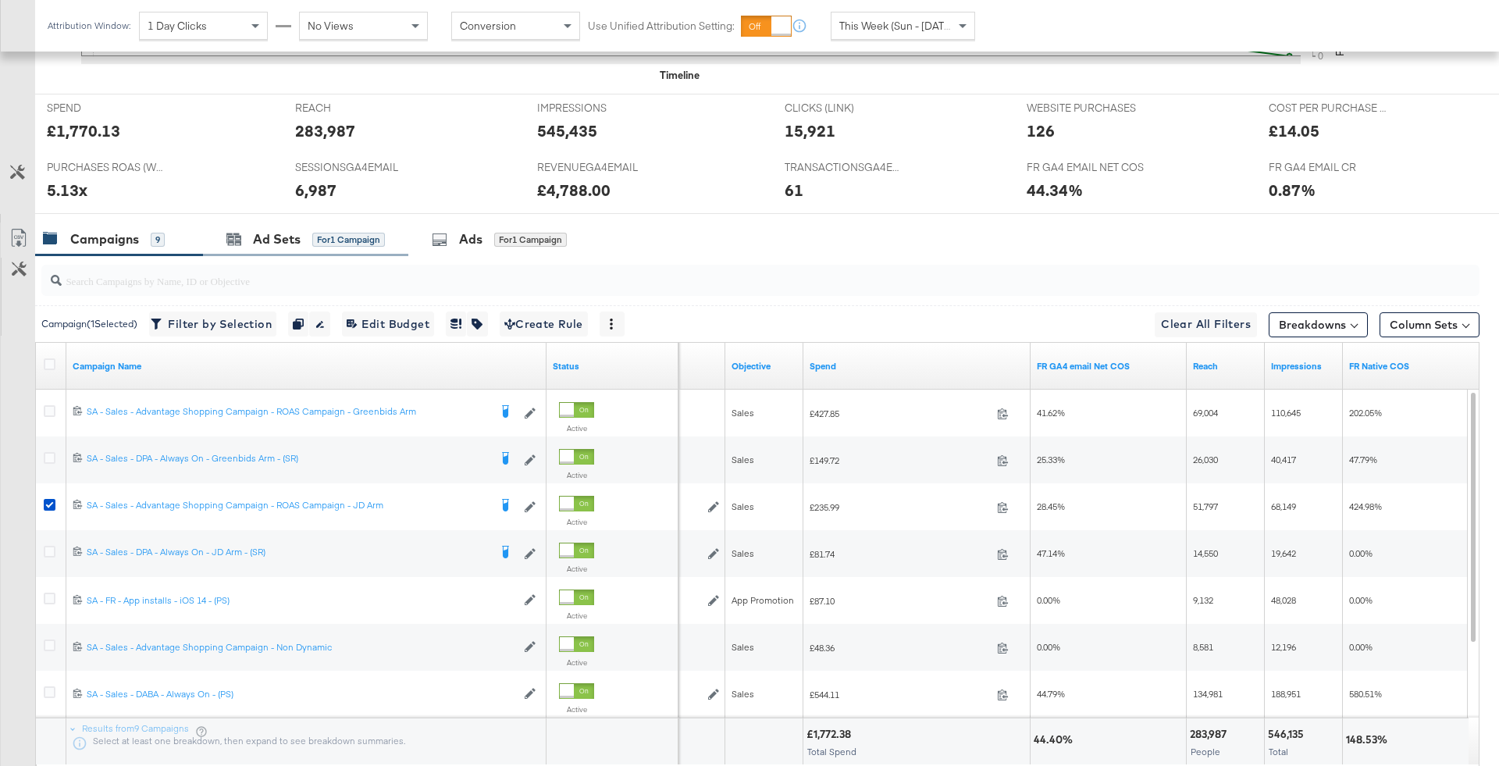
click at [344, 225] on div "Ad Sets for 1 Campaign" at bounding box center [305, 240] width 205 height 34
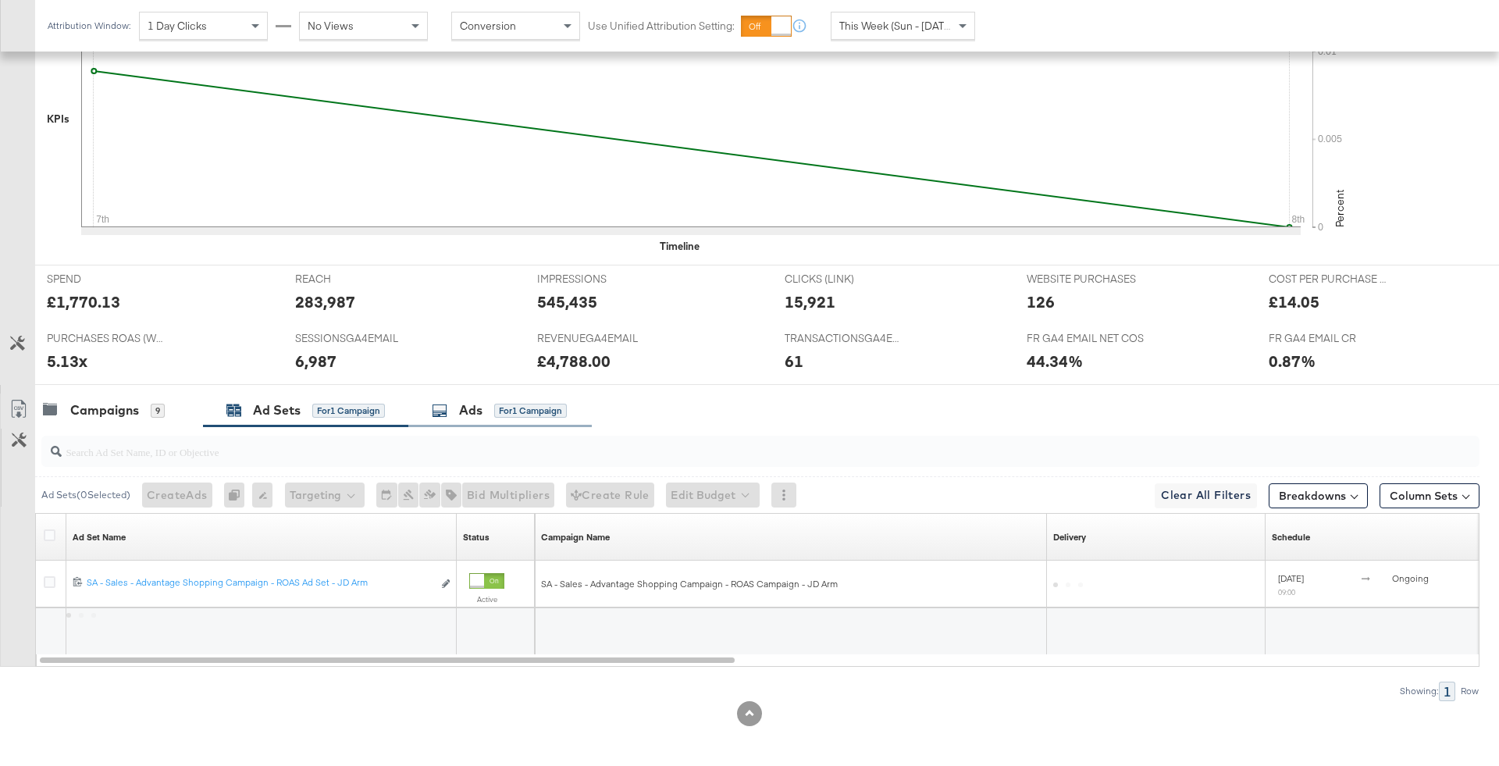
click at [476, 397] on div "Ads for 1 Campaign" at bounding box center [500, 411] width 184 height 34
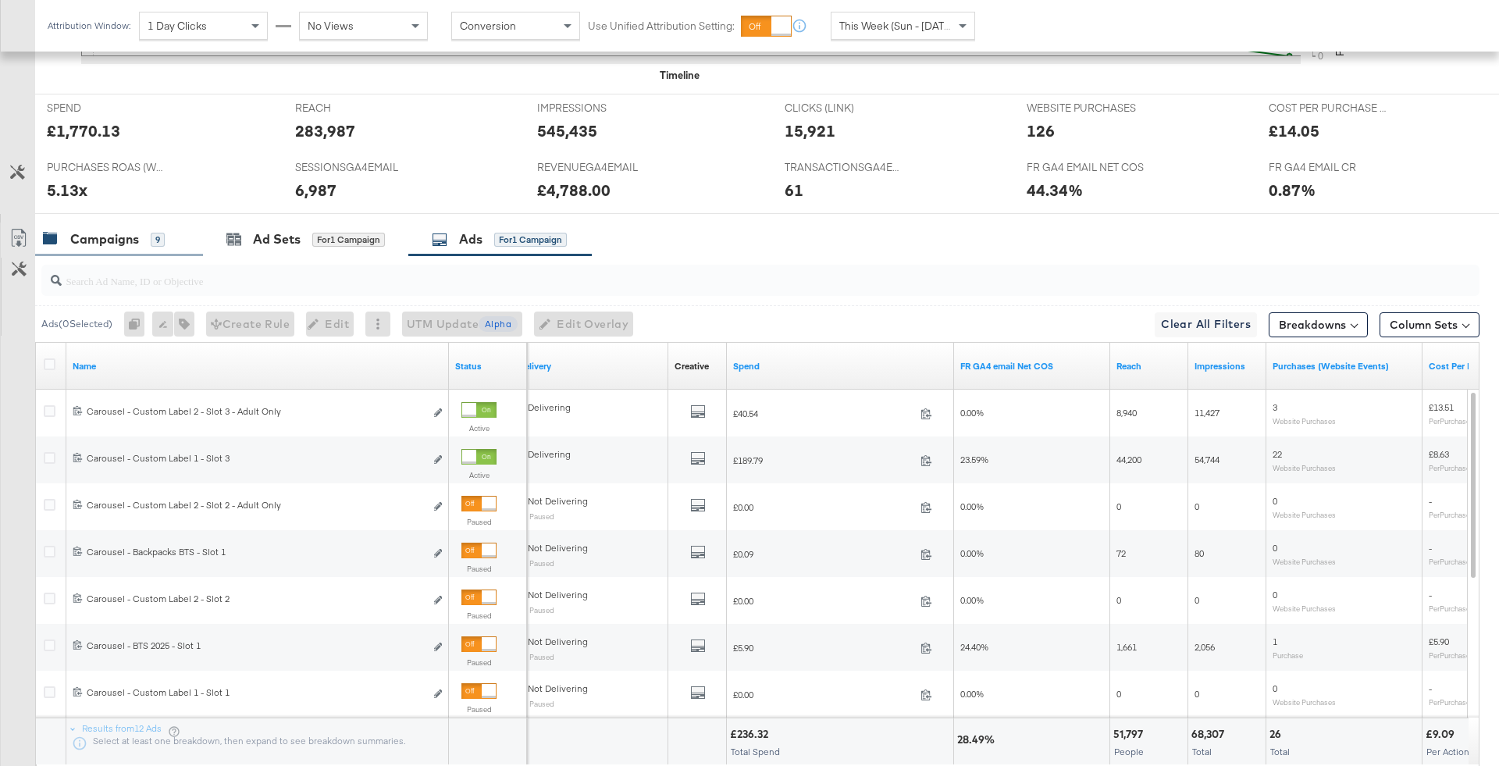
click at [126, 230] on div "Campaigns" at bounding box center [104, 239] width 69 height 18
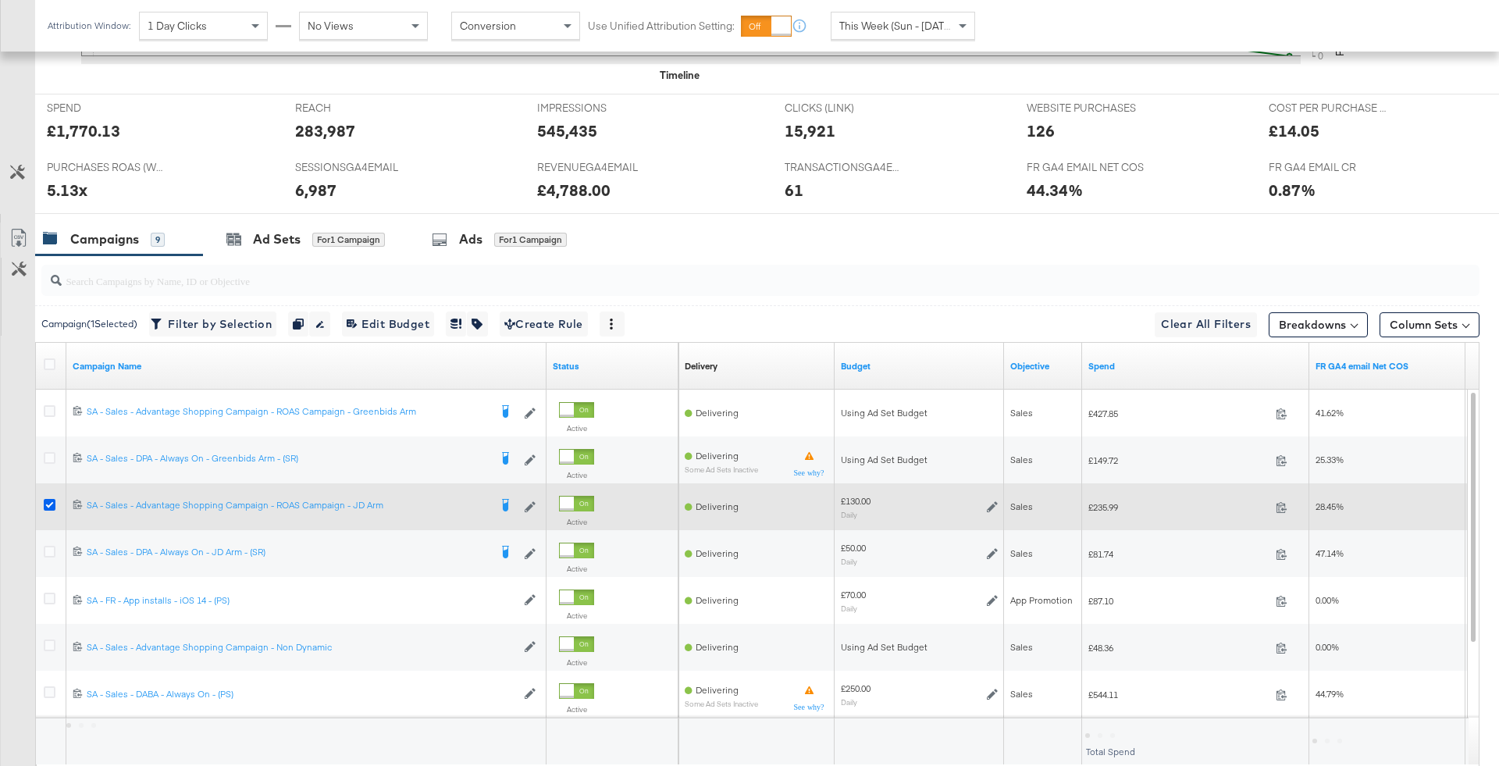
click at [49, 499] on icon at bounding box center [50, 505] width 12 height 12
click at [0, 0] on input "checkbox" at bounding box center [0, 0] width 0 height 0
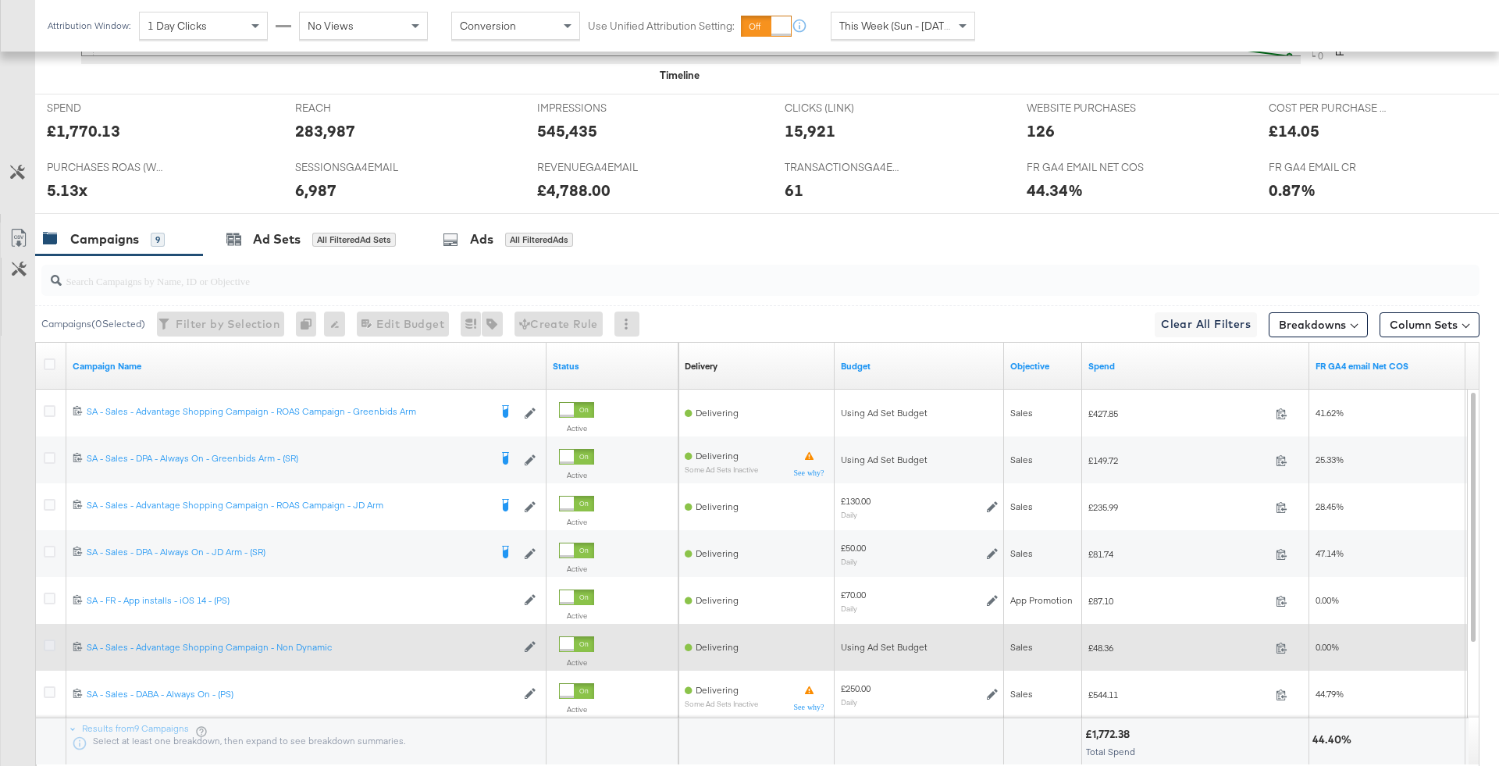
click at [46, 643] on icon at bounding box center [50, 646] width 12 height 12
click at [0, 0] on input "checkbox" at bounding box center [0, 0] width 0 height 0
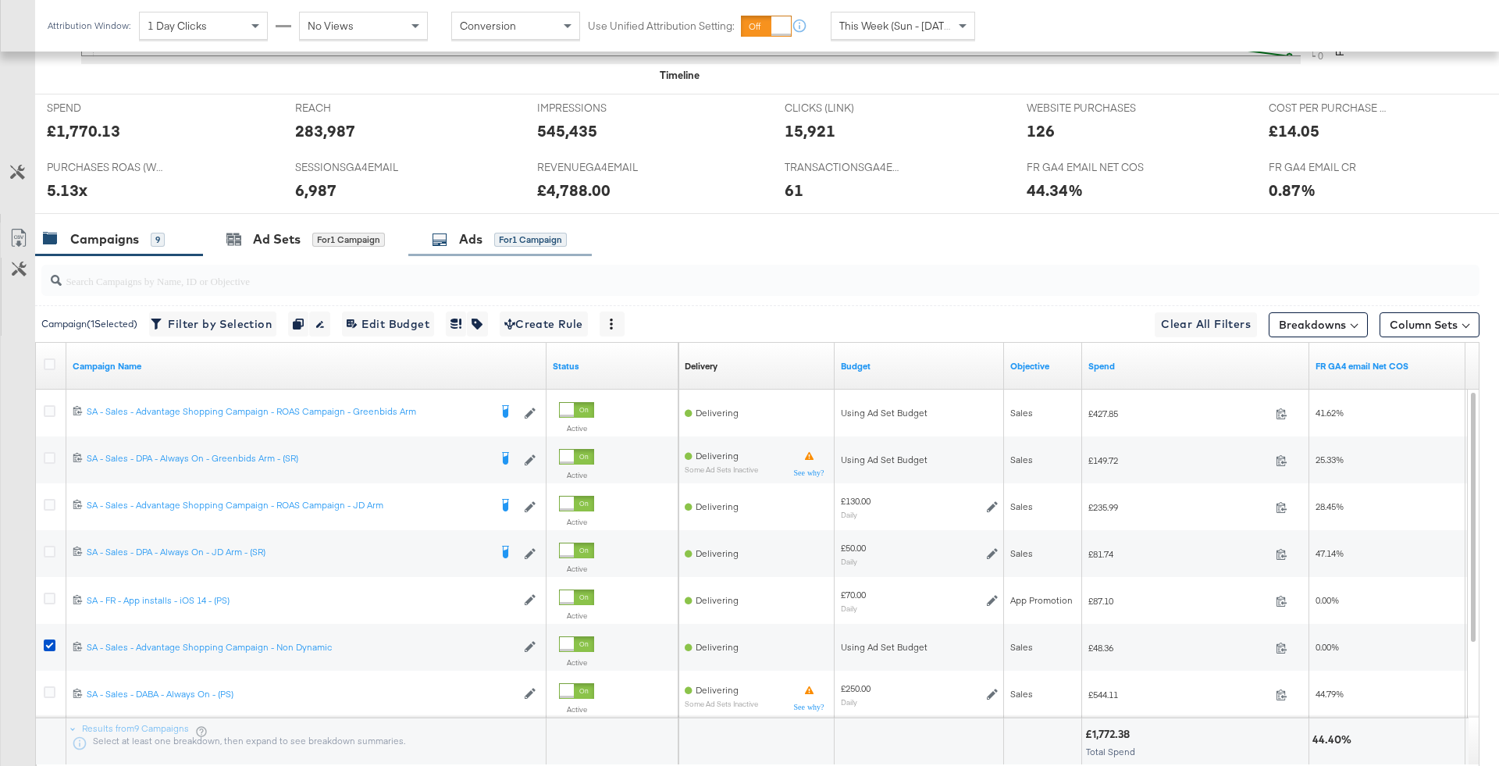
click at [463, 251] on div "Ads for 1 Campaign" at bounding box center [500, 240] width 184 height 34
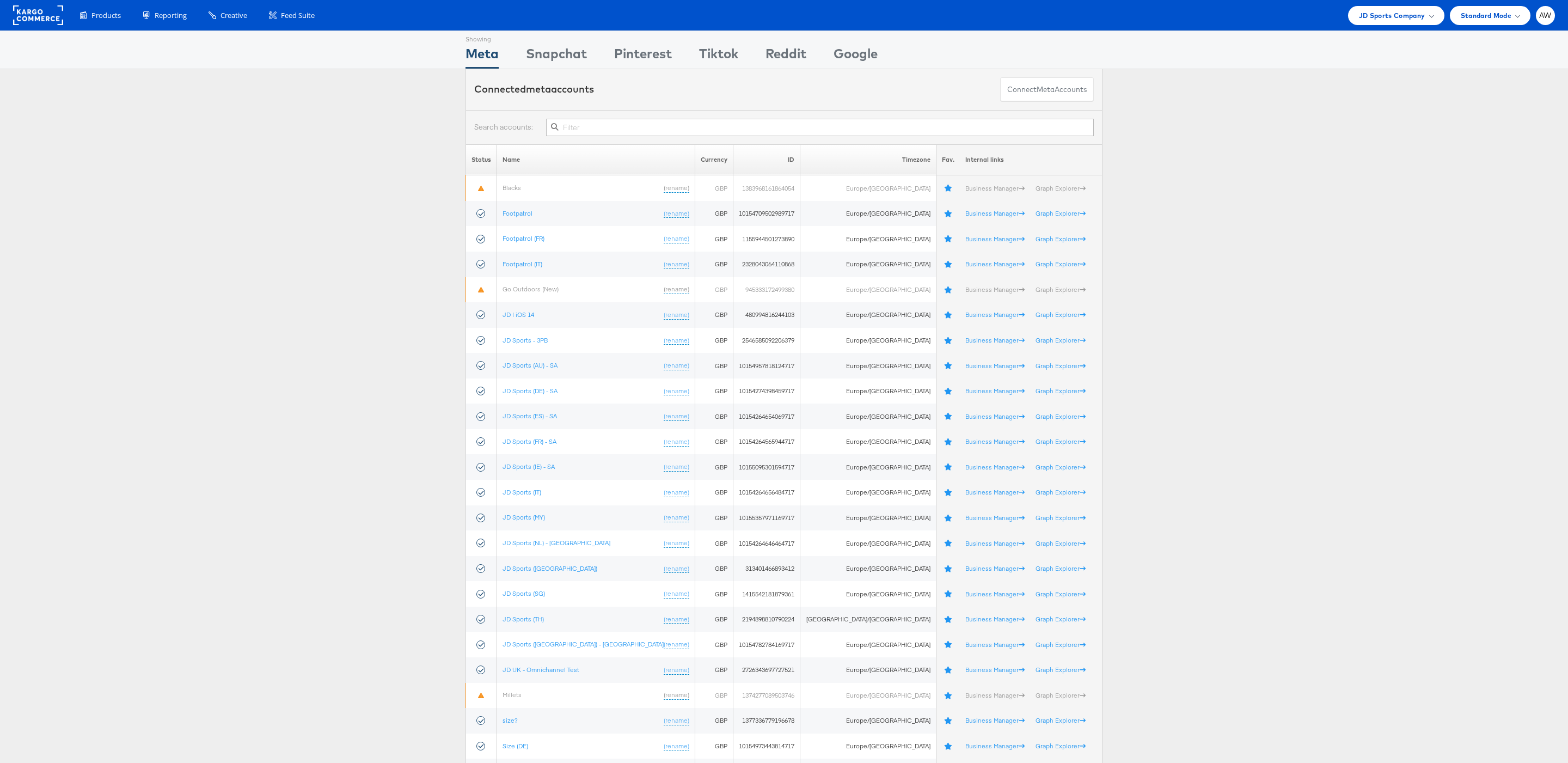
click at [662, 122] on input "text" at bounding box center [820, 127] width 548 height 17
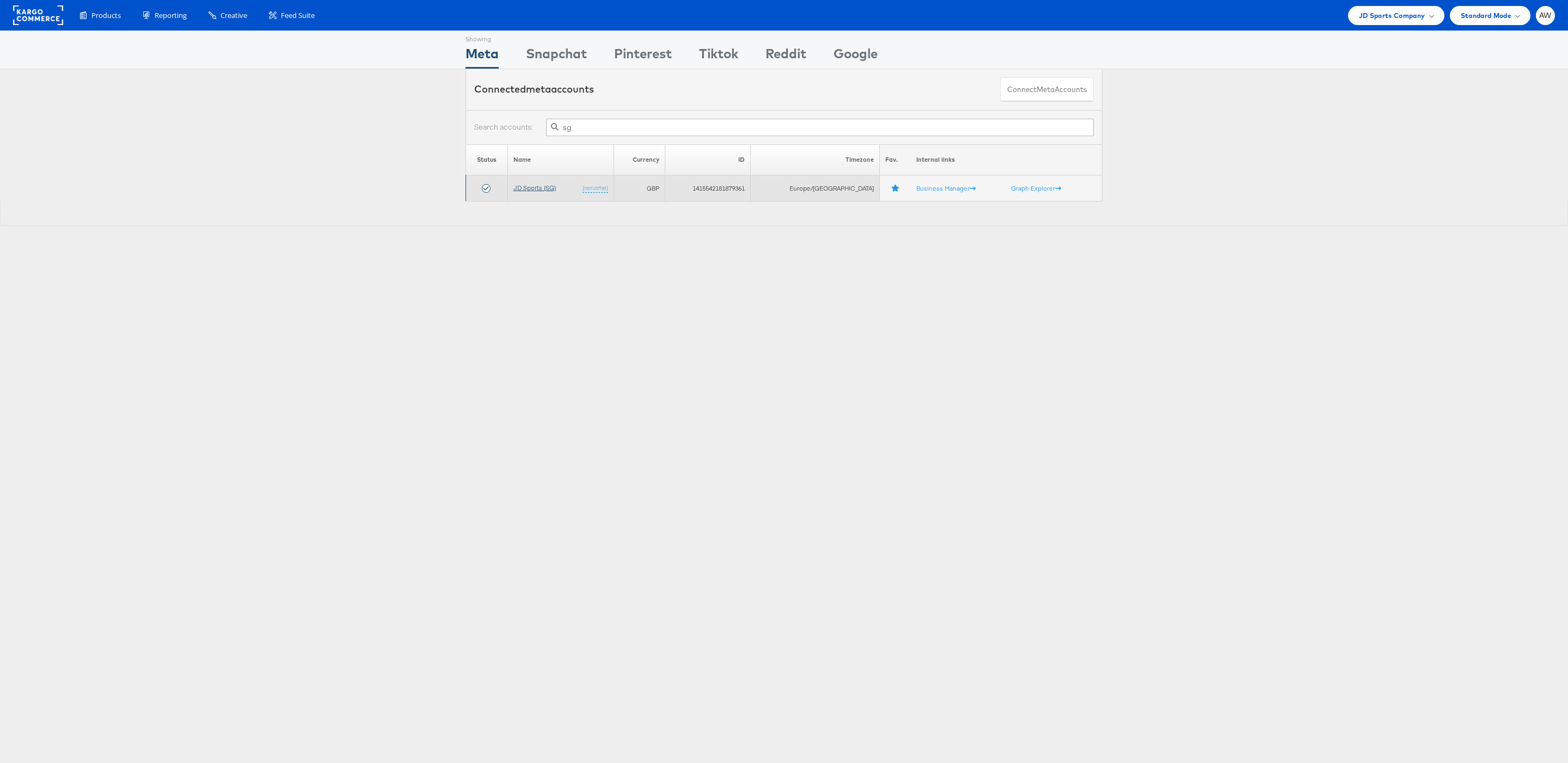
type input "sg"
click at [527, 186] on link "JD Sports (SG)" at bounding box center [534, 188] width 43 height 8
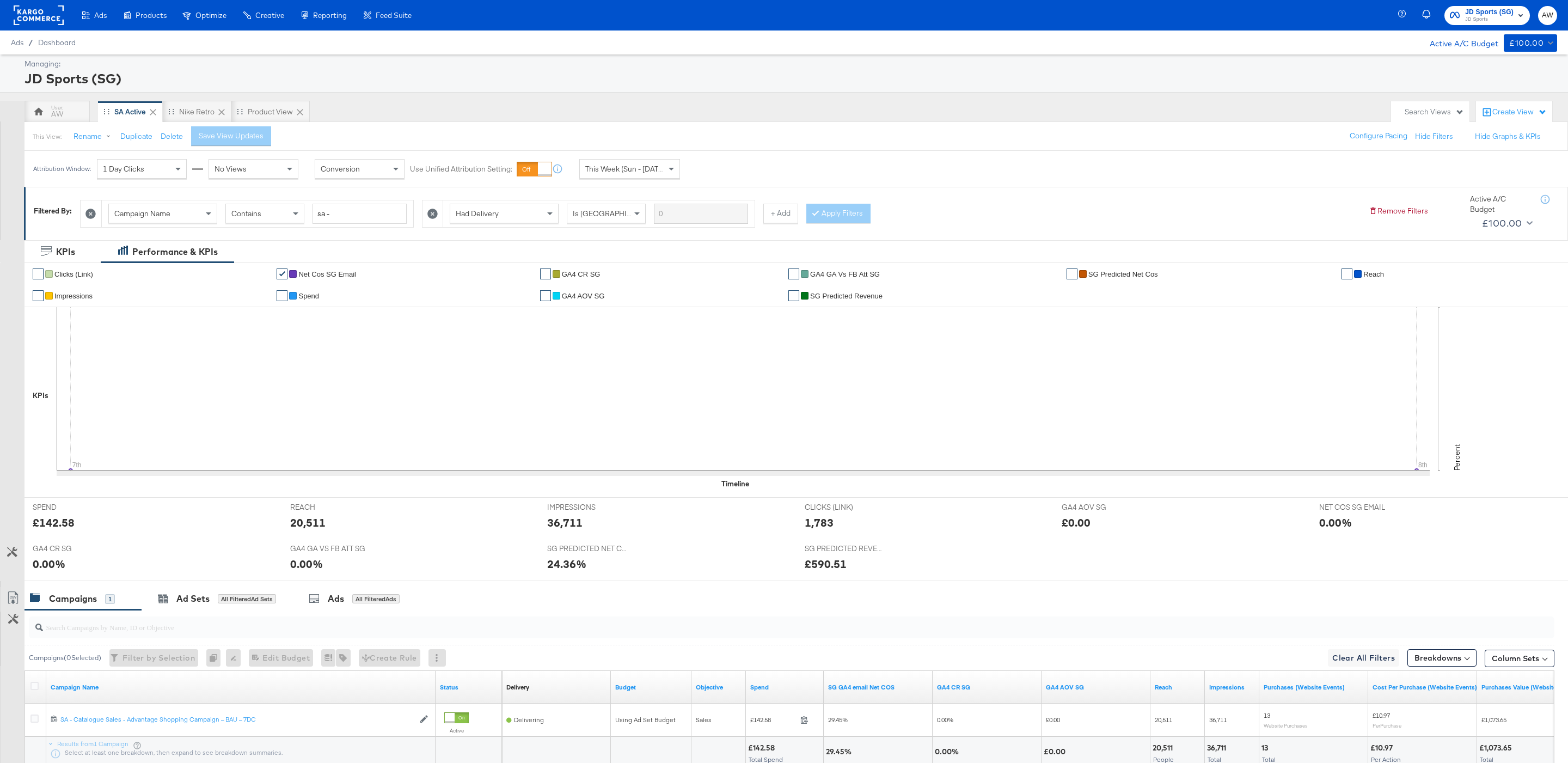
scroll to position [90, 0]
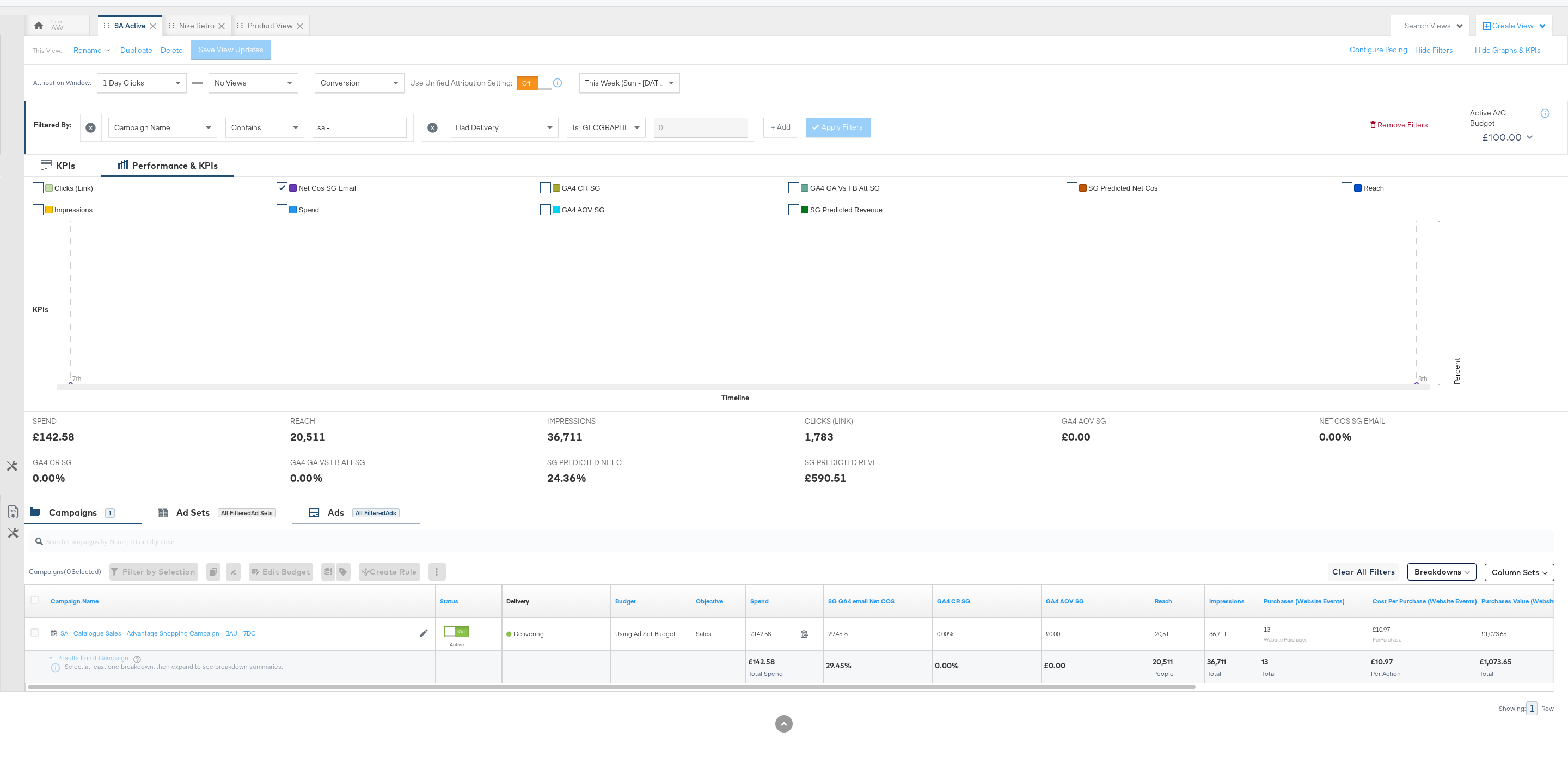
click at [344, 513] on div "Ads" at bounding box center [335, 513] width 16 height 13
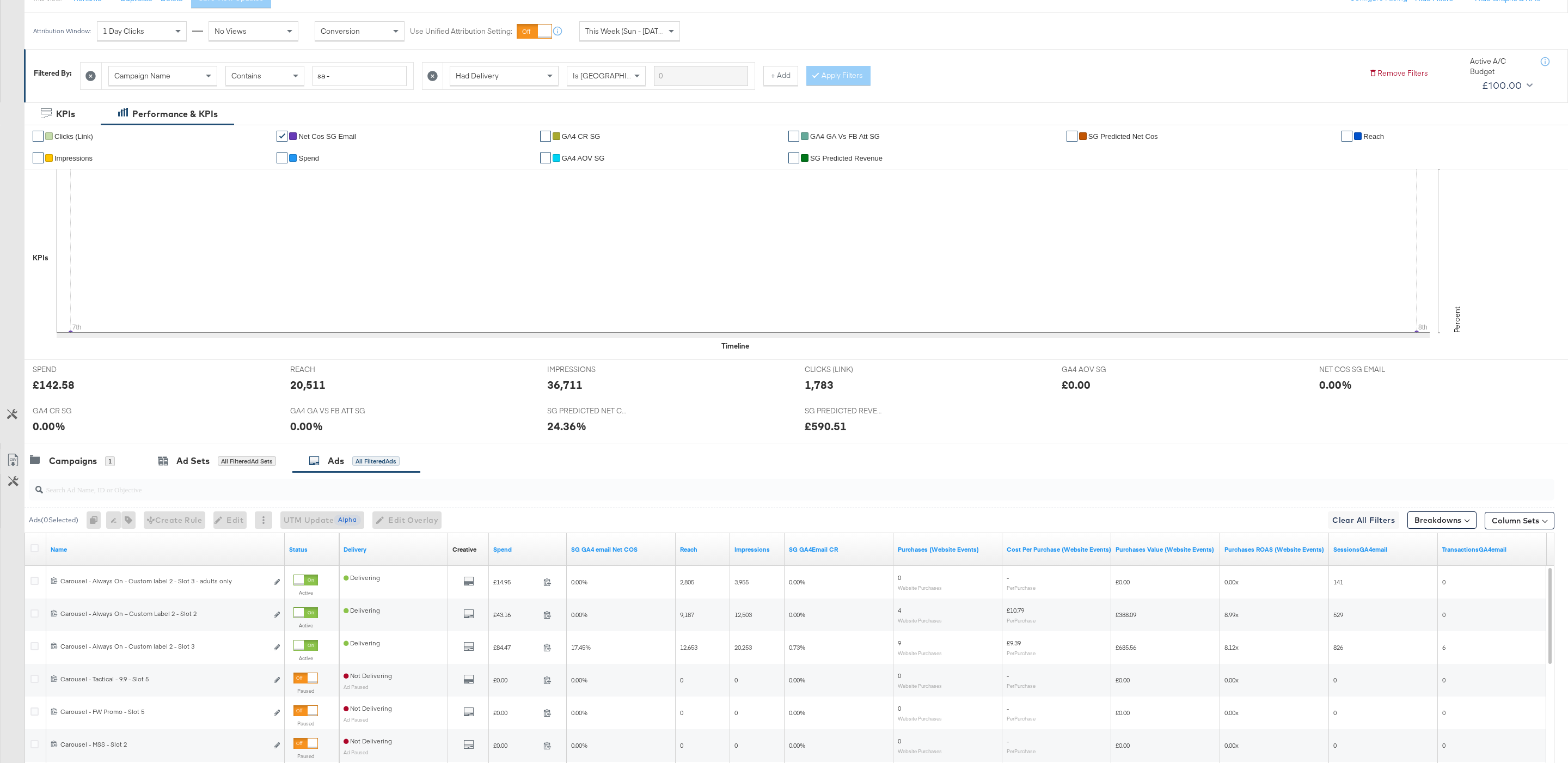
scroll to position [140, 0]
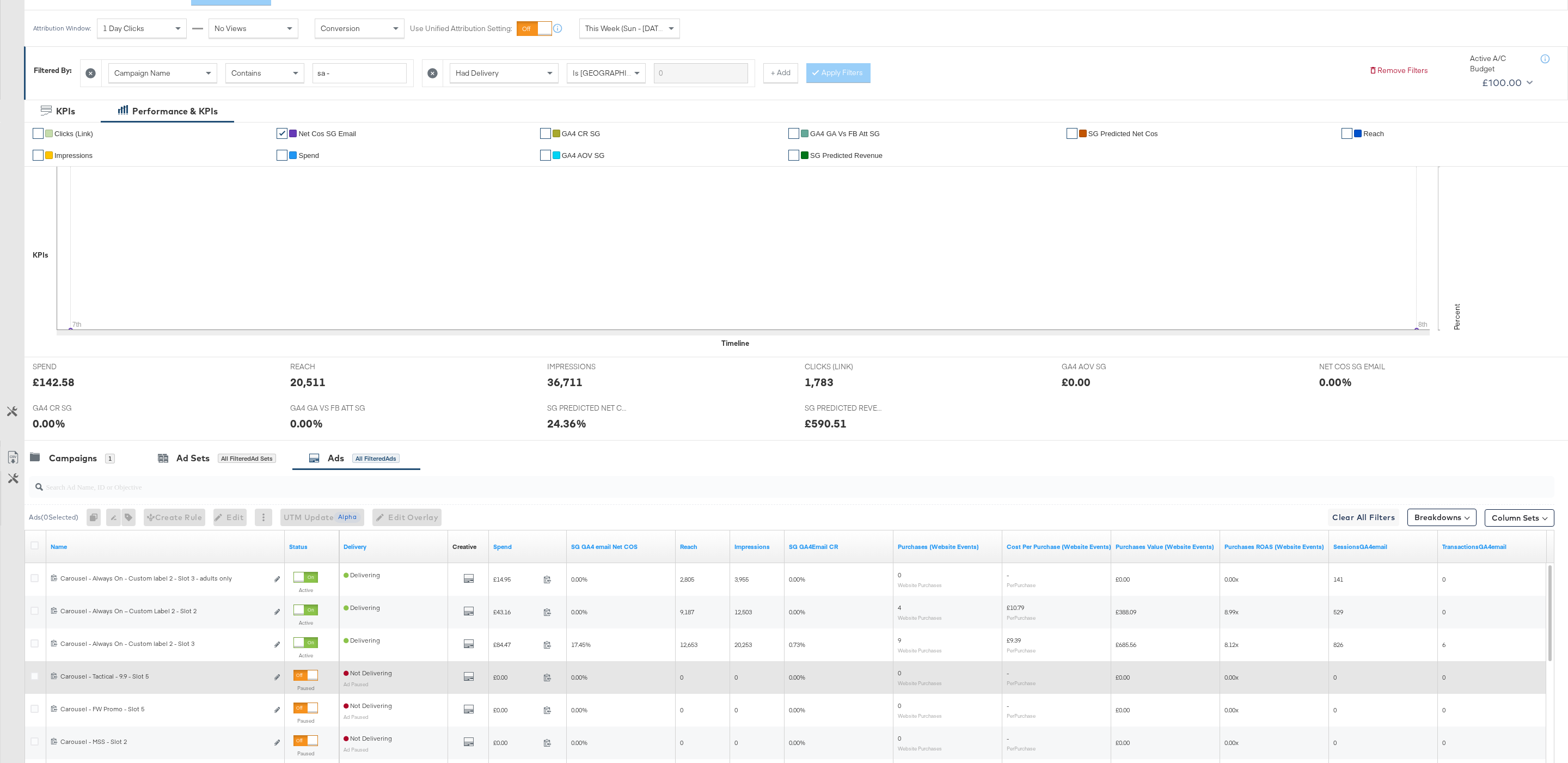
click at [310, 681] on div at bounding box center [305, 676] width 24 height 11
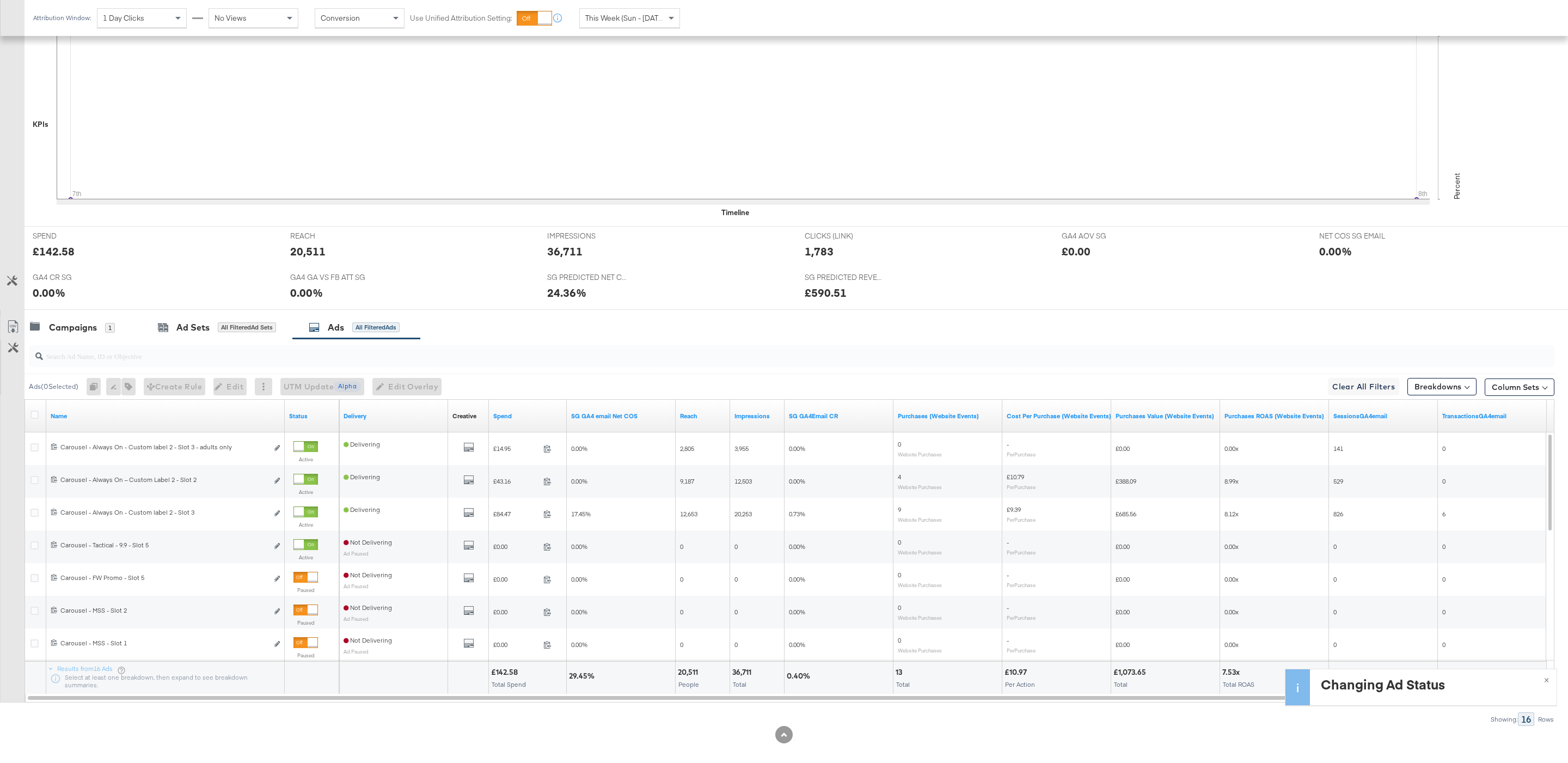
scroll to position [278, 0]
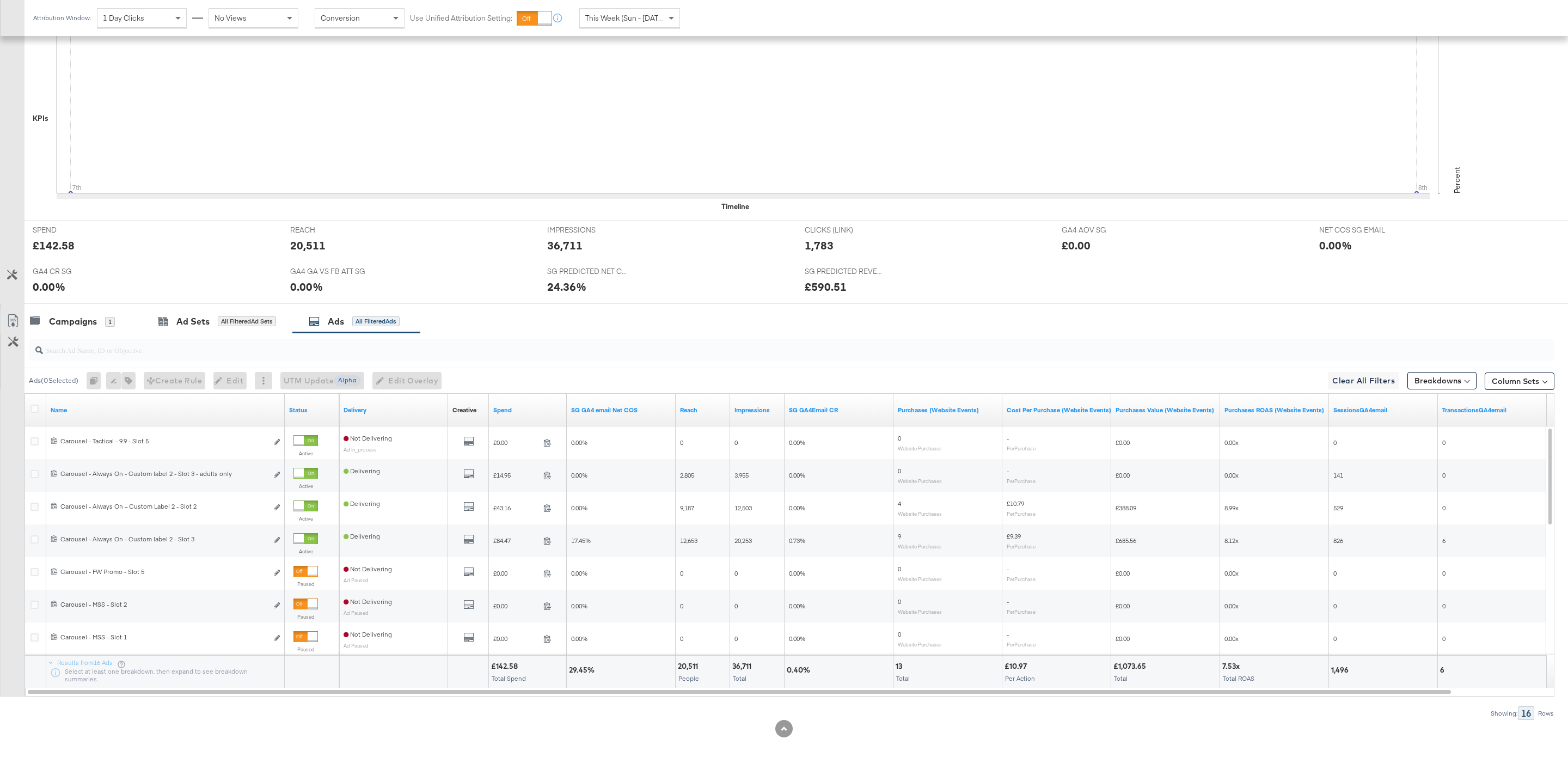
click at [227, 340] on input "search" at bounding box center [726, 345] width 1367 height 21
click at [213, 323] on div "Ad Sets All Filtered Ad Sets" at bounding box center [216, 322] width 118 height 13
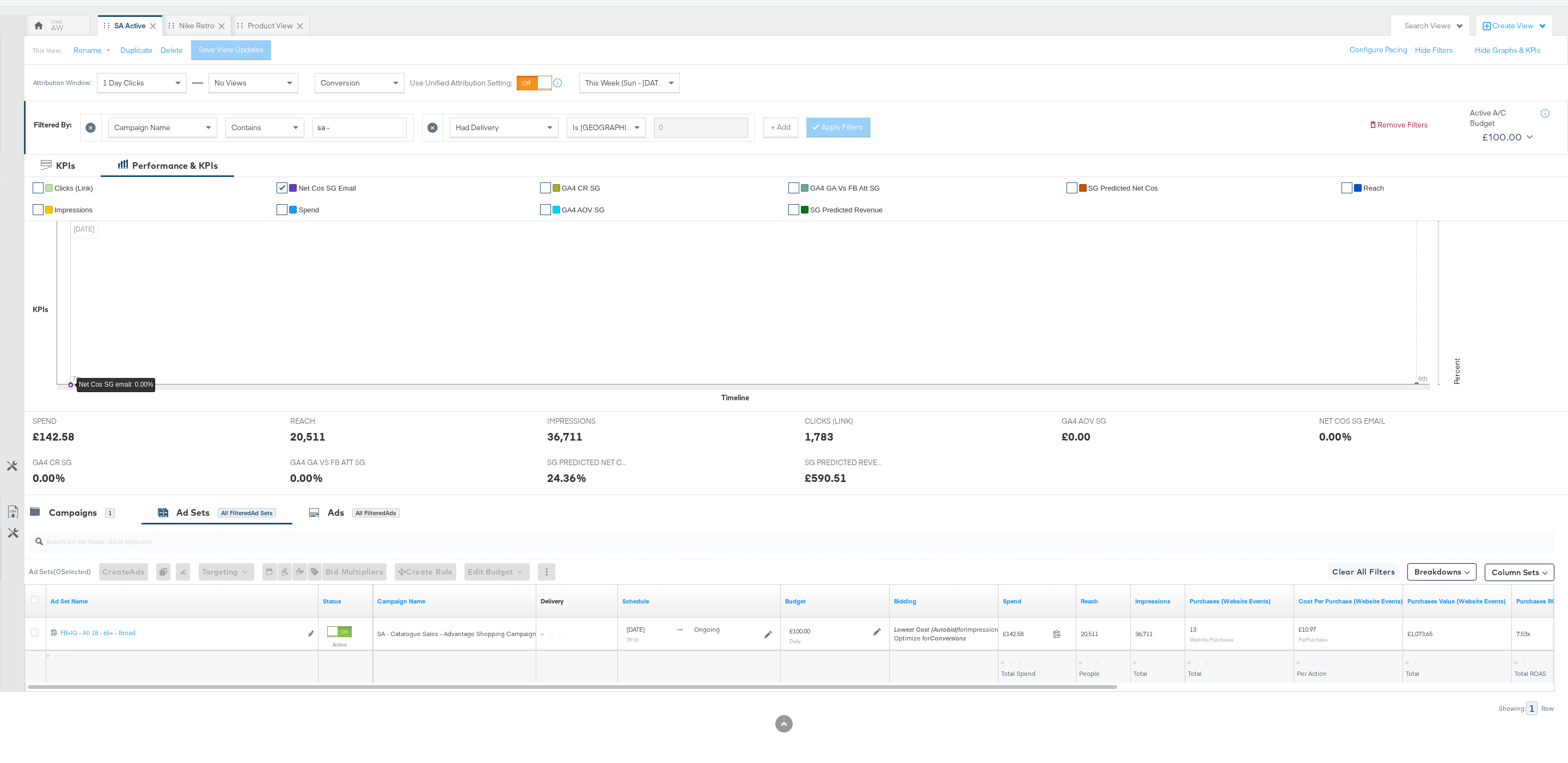
scroll to position [90, 0]
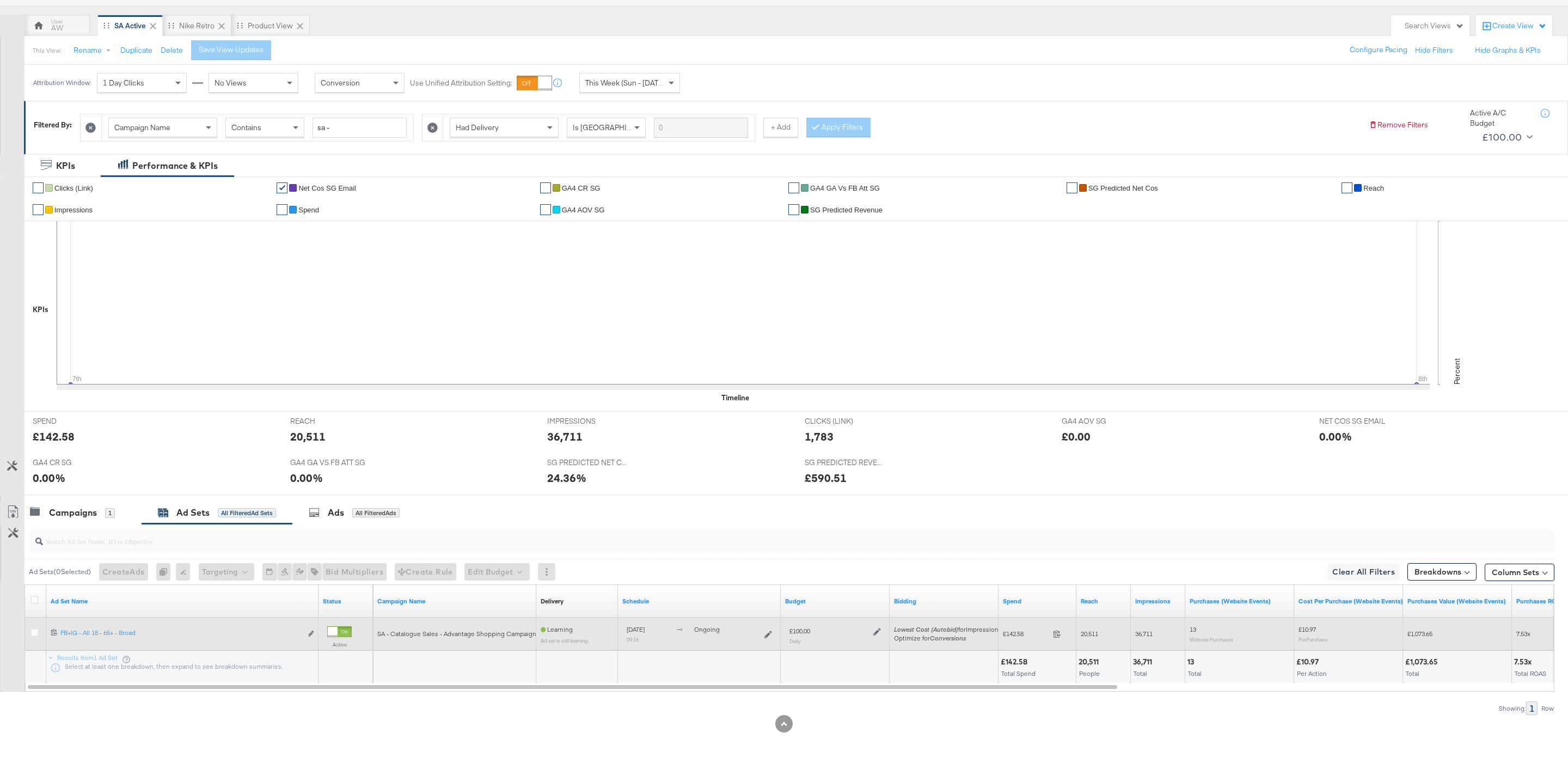
click at [881, 631] on icon at bounding box center [877, 631] width 8 height 8
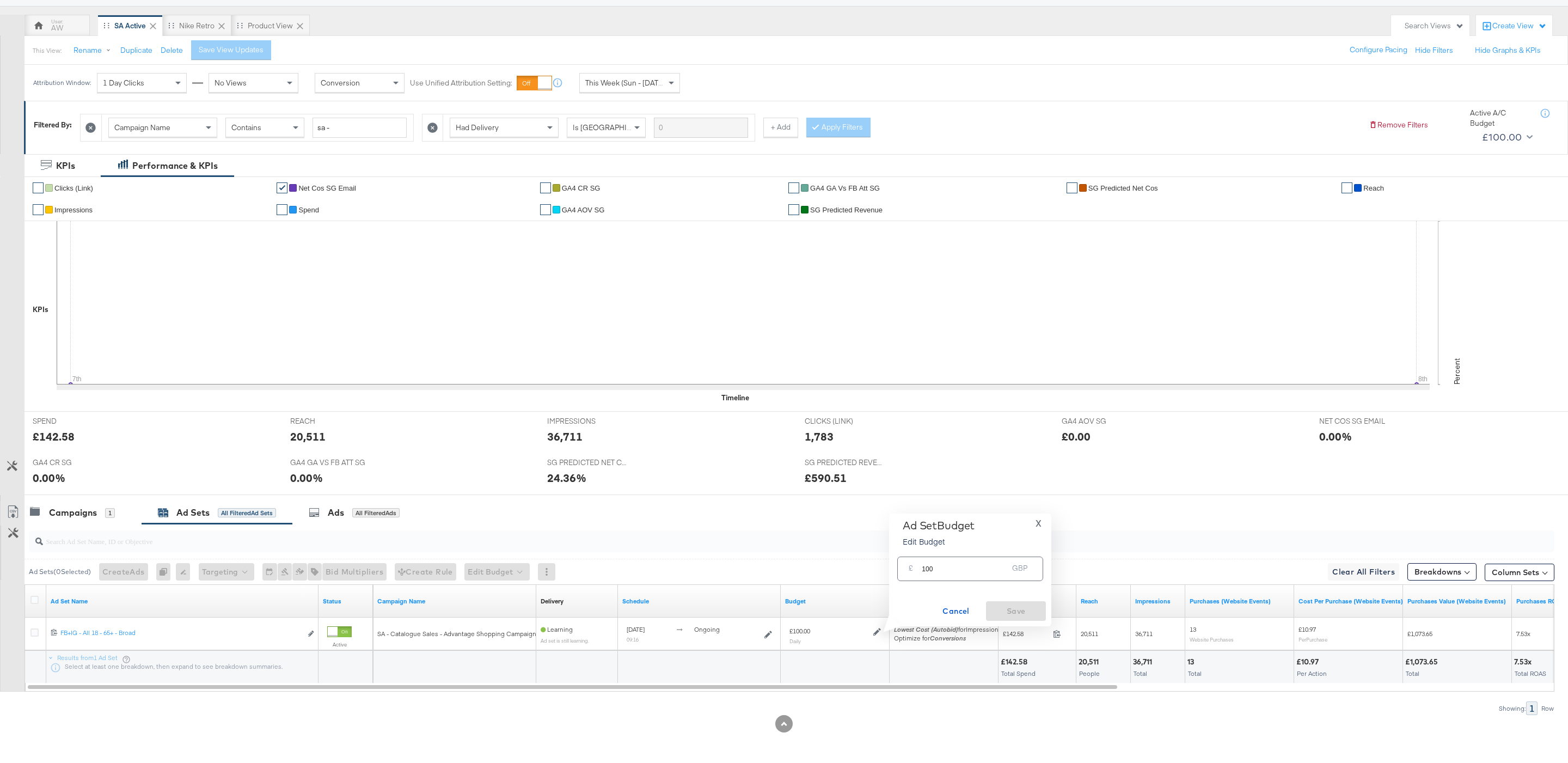
click at [968, 568] on input "100" at bounding box center [964, 565] width 86 height 24
type input "150"
click at [1014, 612] on span "Save" at bounding box center [1016, 612] width 51 height 14
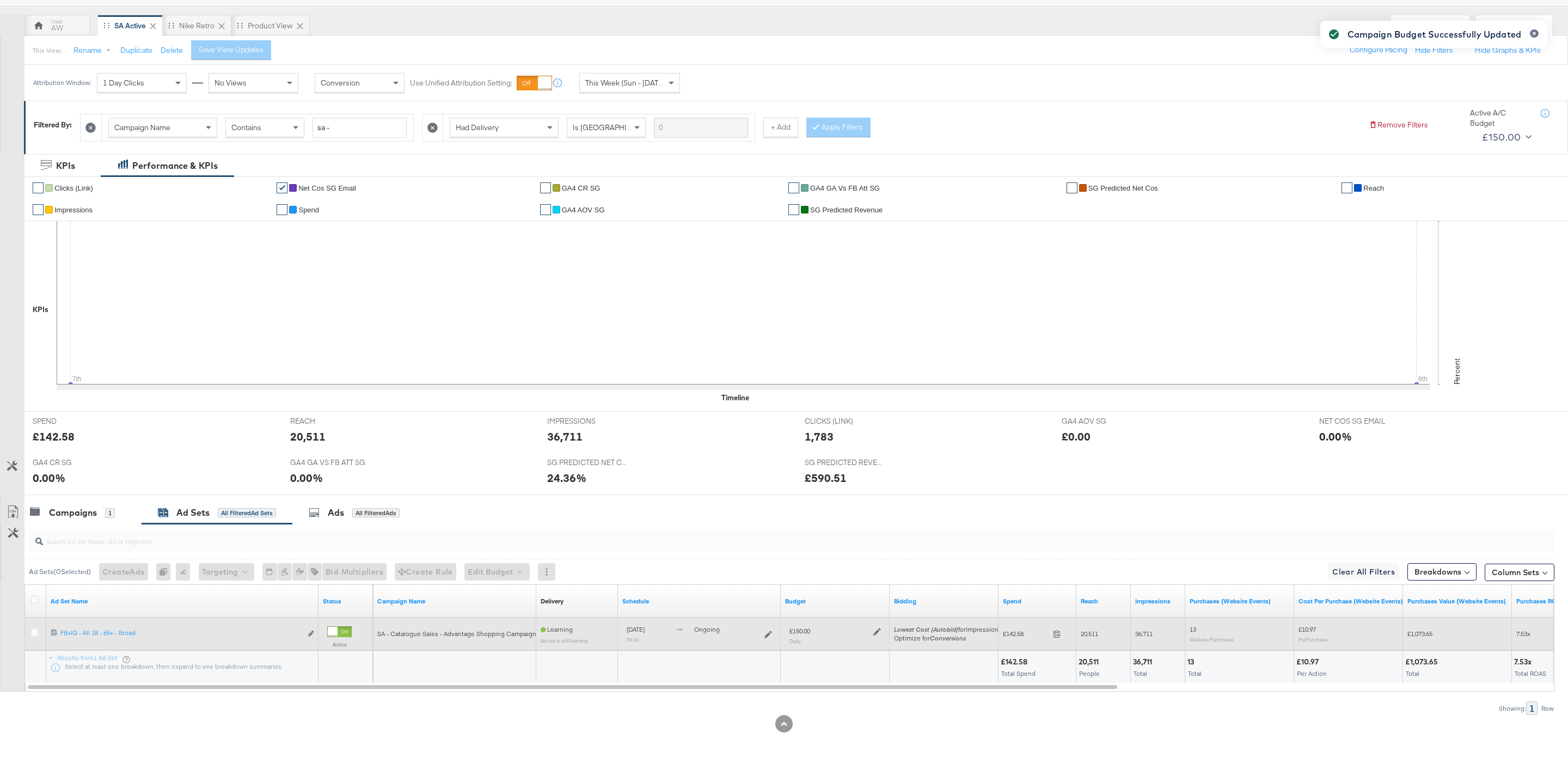
click at [871, 628] on div at bounding box center [876, 630] width 10 height 9
click at [879, 632] on icon at bounding box center [877, 631] width 8 height 8
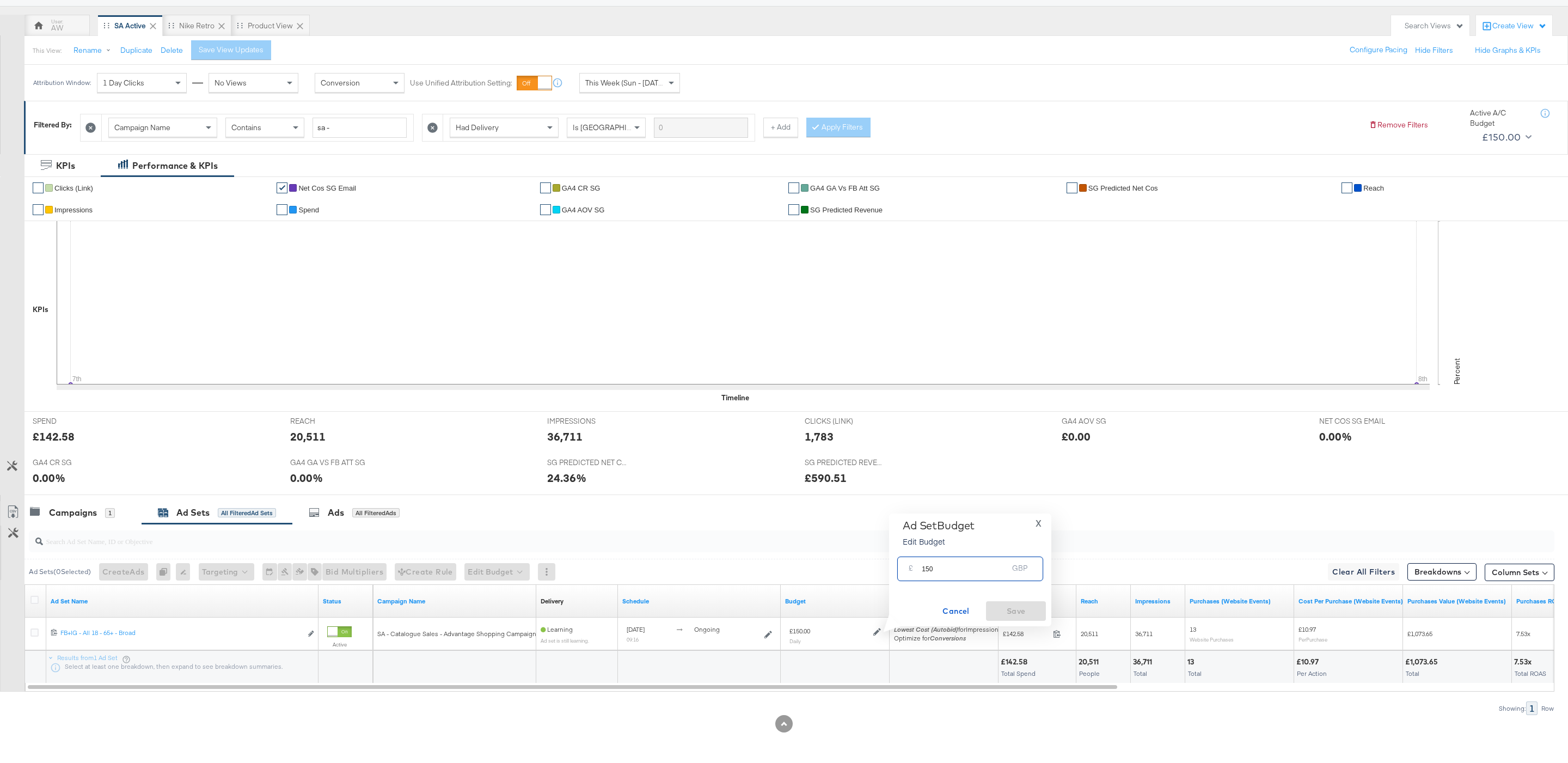
click at [926, 567] on input "150" at bounding box center [964, 565] width 86 height 24
type input "250"
click at [1010, 603] on button "Save" at bounding box center [1016, 611] width 60 height 20
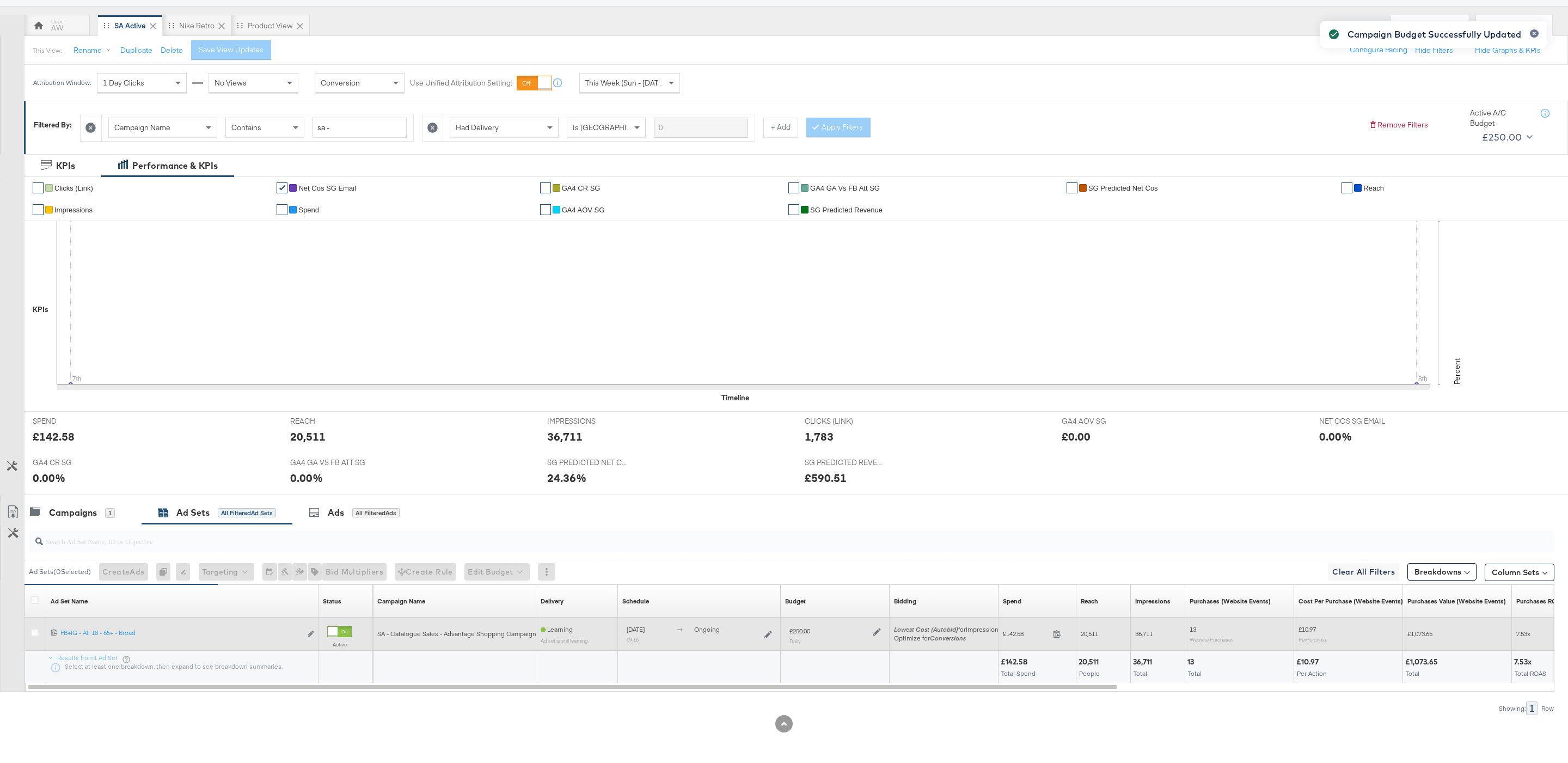
click at [881, 635] on div "£250.00 Daily" at bounding box center [835, 635] width 100 height 27
click at [880, 633] on icon at bounding box center [877, 631] width 8 height 8
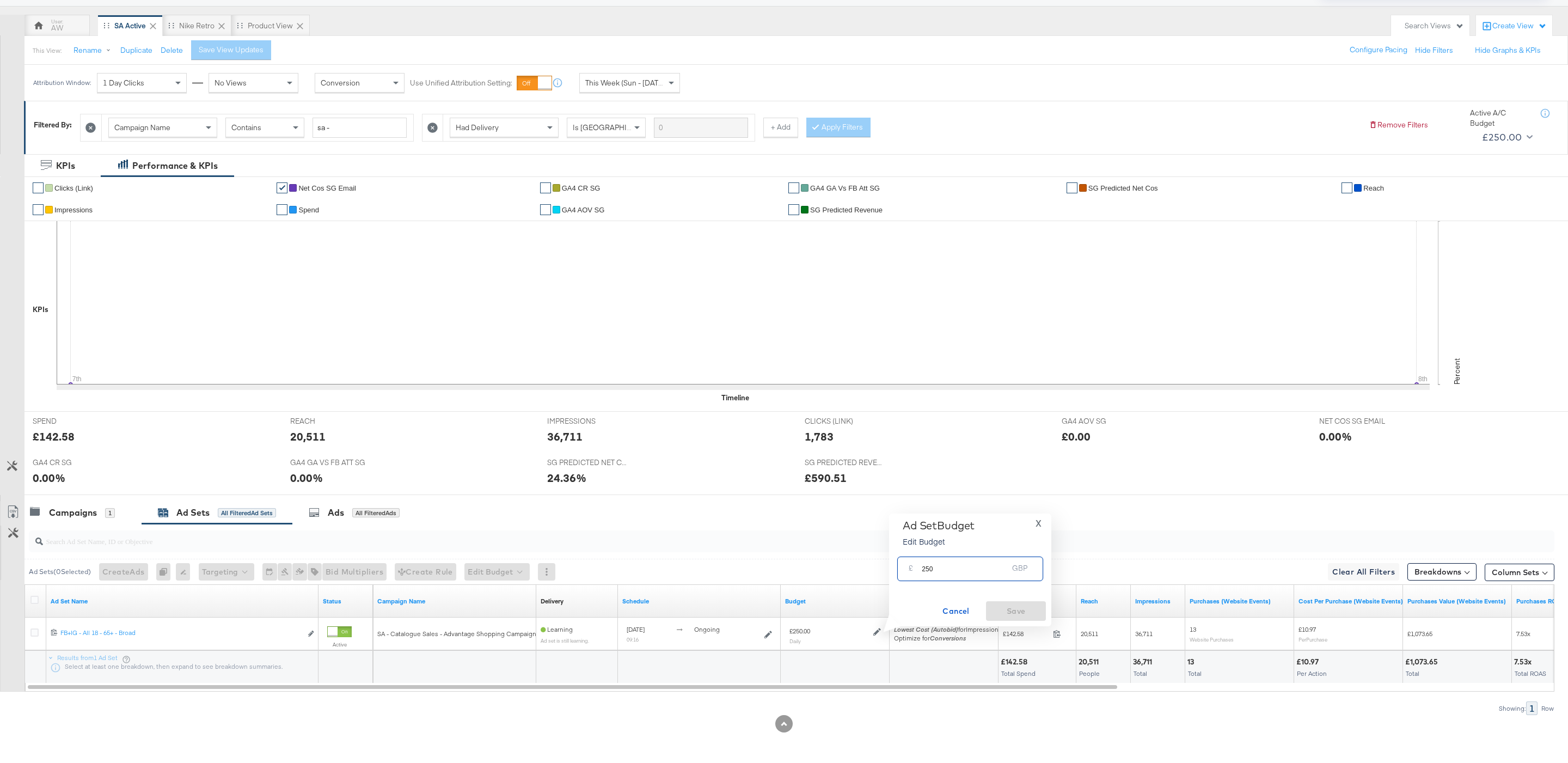
click at [964, 568] on input "250" at bounding box center [964, 565] width 86 height 24
type input "200"
click at [1032, 607] on span "Save" at bounding box center [1016, 612] width 51 height 14
click at [635, 87] on div "This Week (Sun - [DATE])" at bounding box center [630, 82] width 100 height 19
click at [142, 515] on div "Ad Sets All Filtered Ad Sets" at bounding box center [217, 513] width 151 height 24
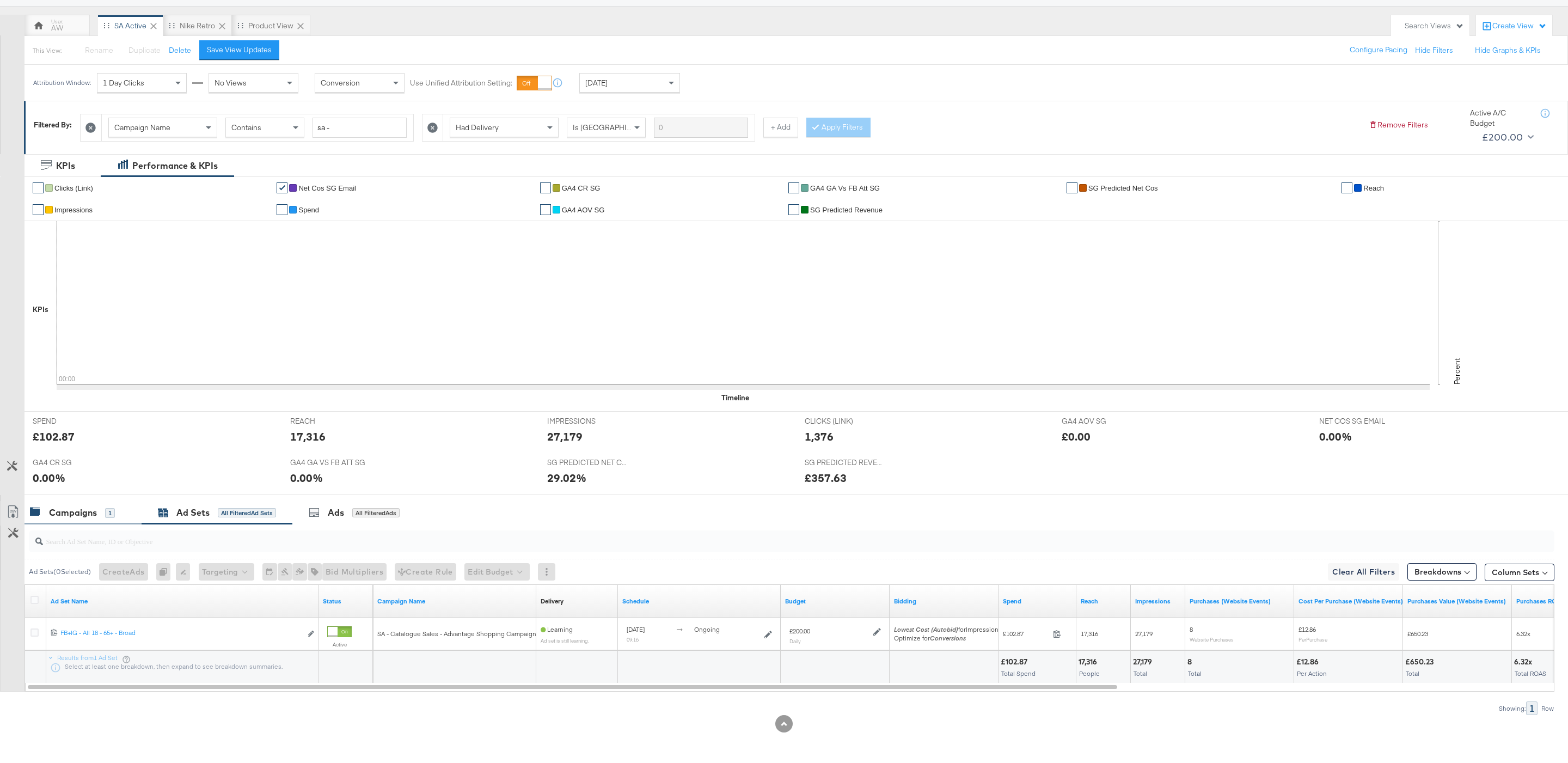
click at [114, 515] on div "1" at bounding box center [110, 513] width 10 height 10
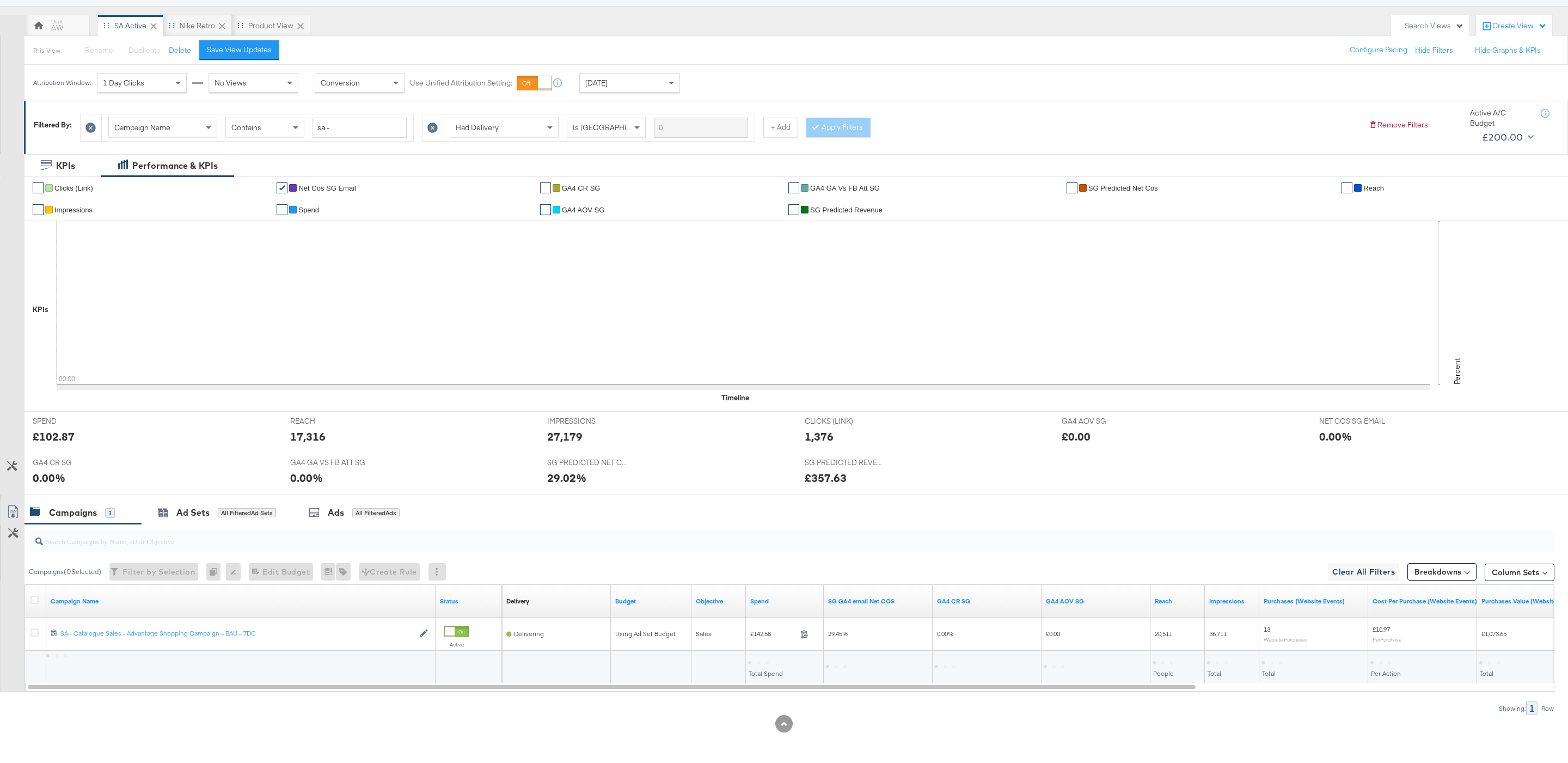
click at [71, 546] on input "search" at bounding box center [726, 536] width 1367 height 21
click at [630, 21] on div "AW SA Active Nike Retro Product View" at bounding box center [705, 25] width 1361 height 22
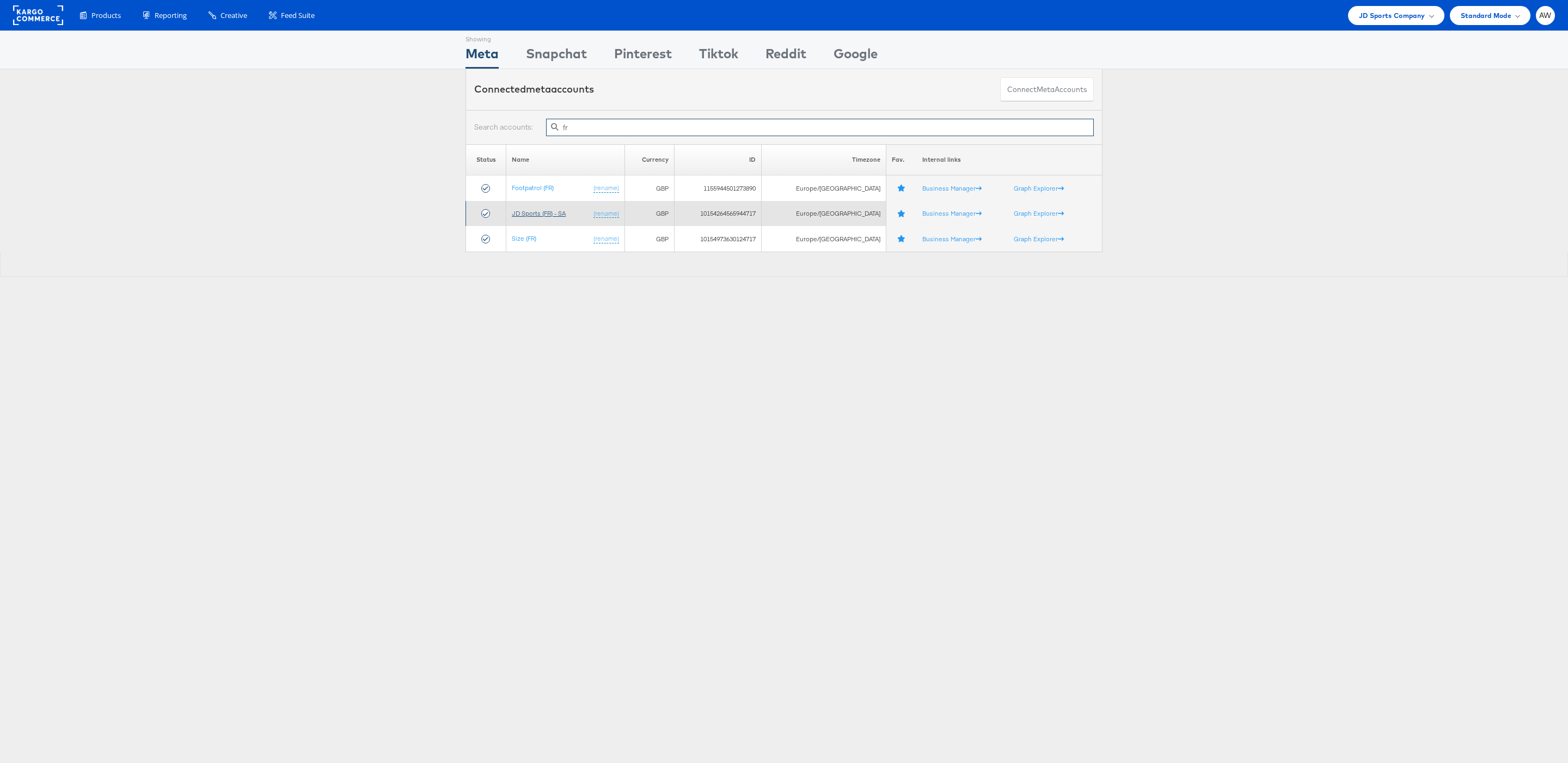
type input "fr"
click at [535, 213] on link "JD Sports (FR) - SA" at bounding box center [538, 213] width 54 height 8
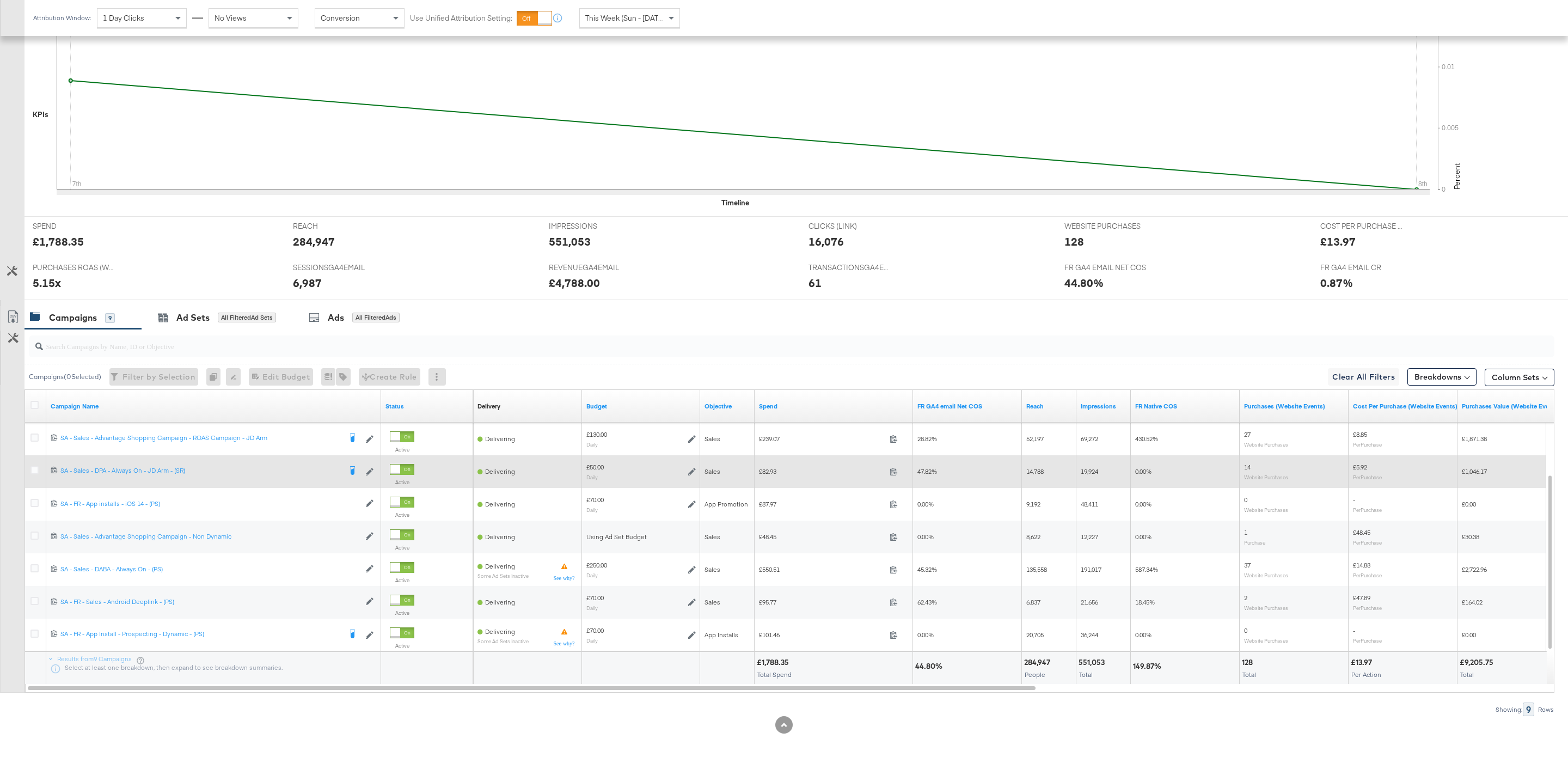
scroll to position [286, 0]
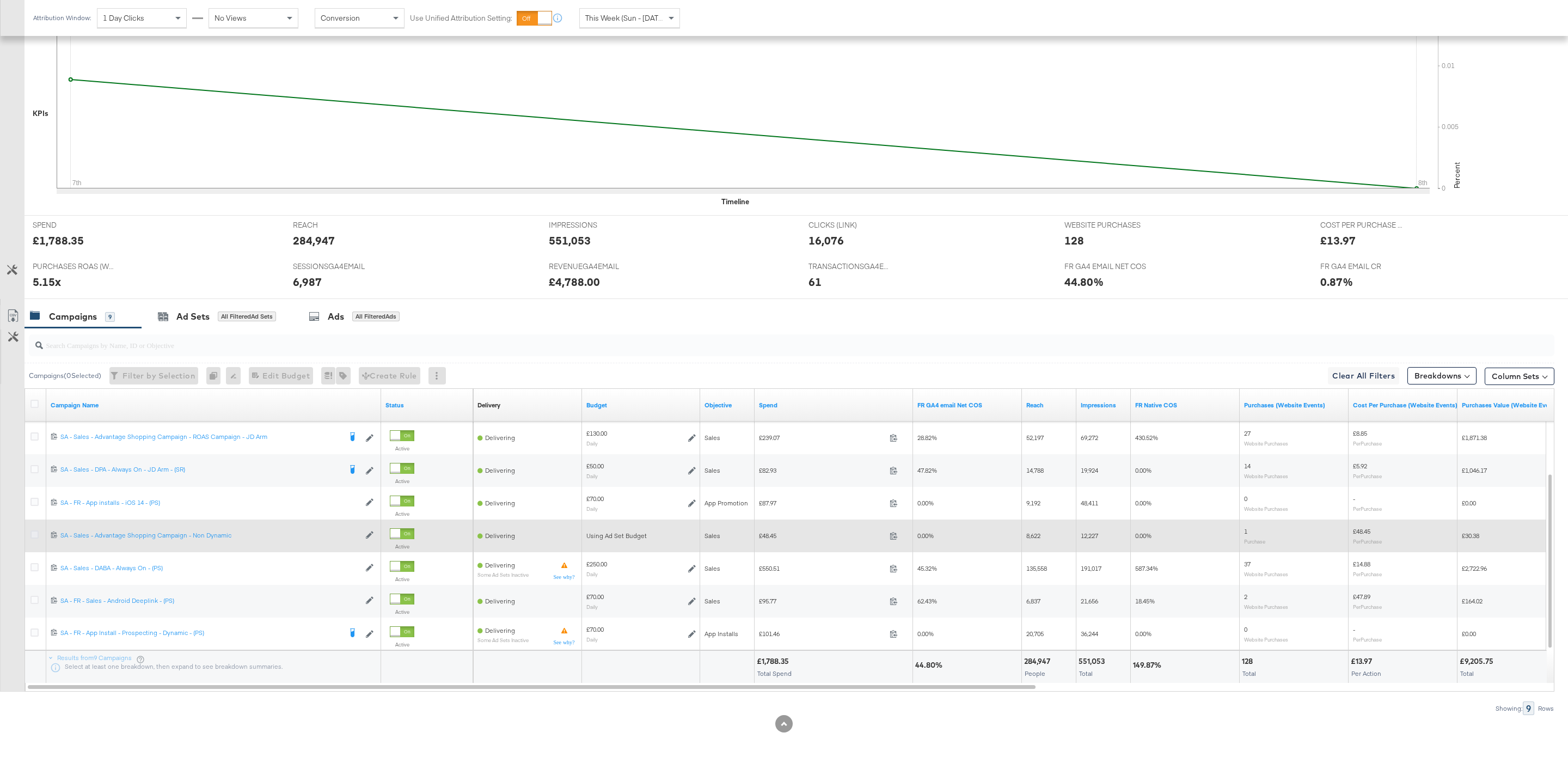
click at [38, 535] on icon at bounding box center [35, 535] width 8 height 8
click at [0, 0] on input "checkbox" at bounding box center [0, 0] width 0 height 0
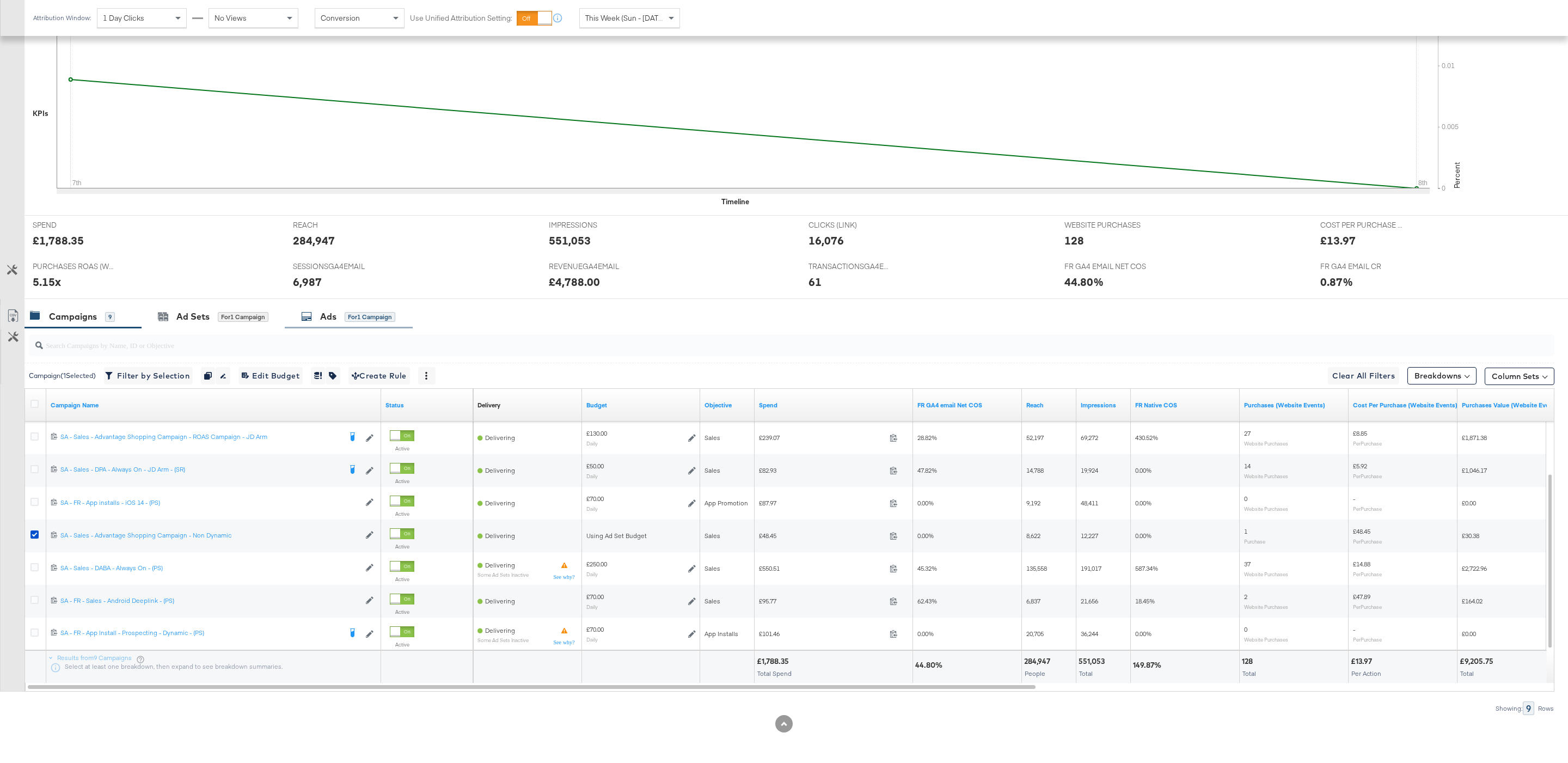
click at [330, 312] on div "Ads" at bounding box center [328, 317] width 16 height 13
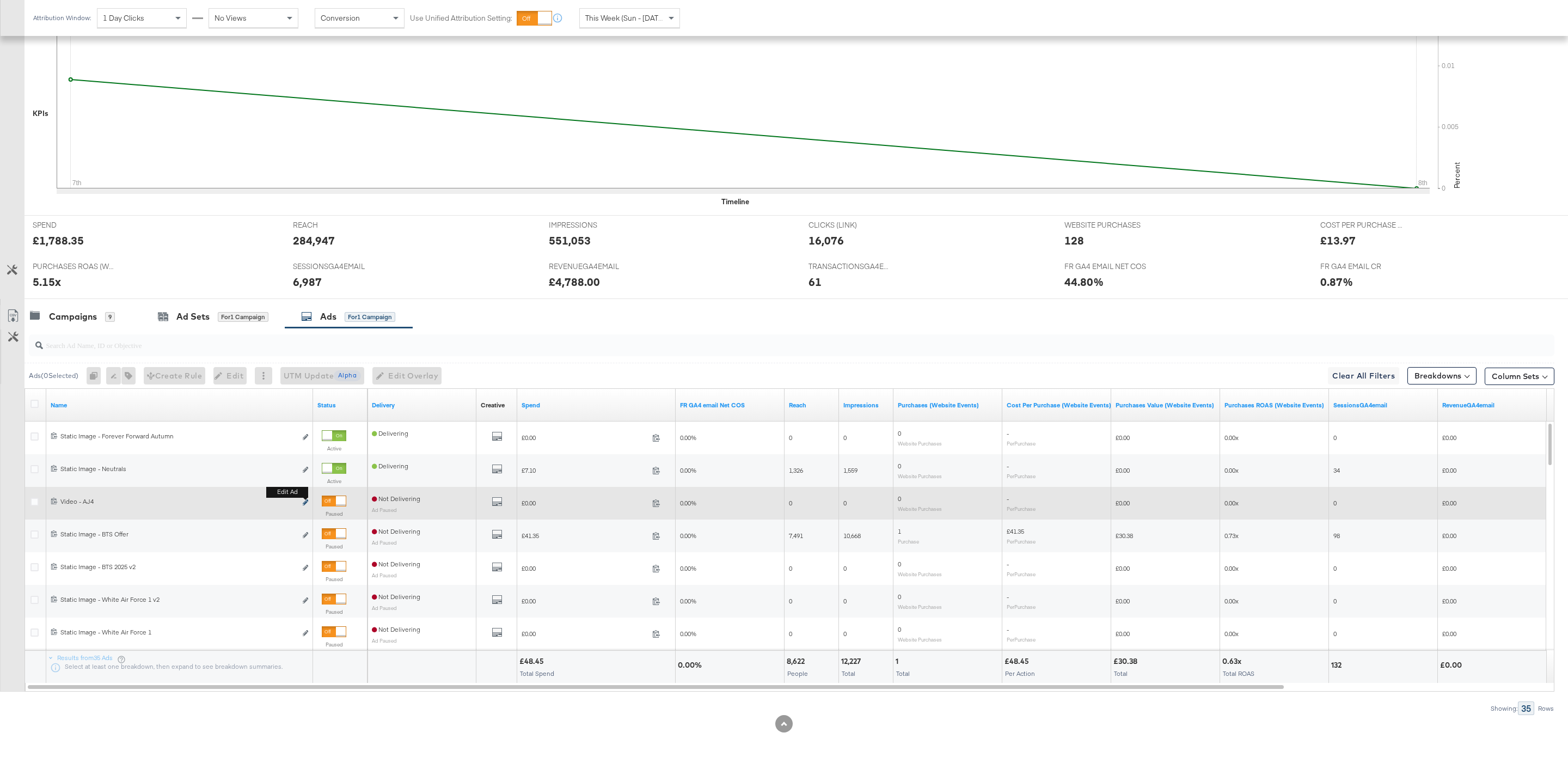
click at [306, 501] on icon "link" at bounding box center [305, 502] width 6 height 6
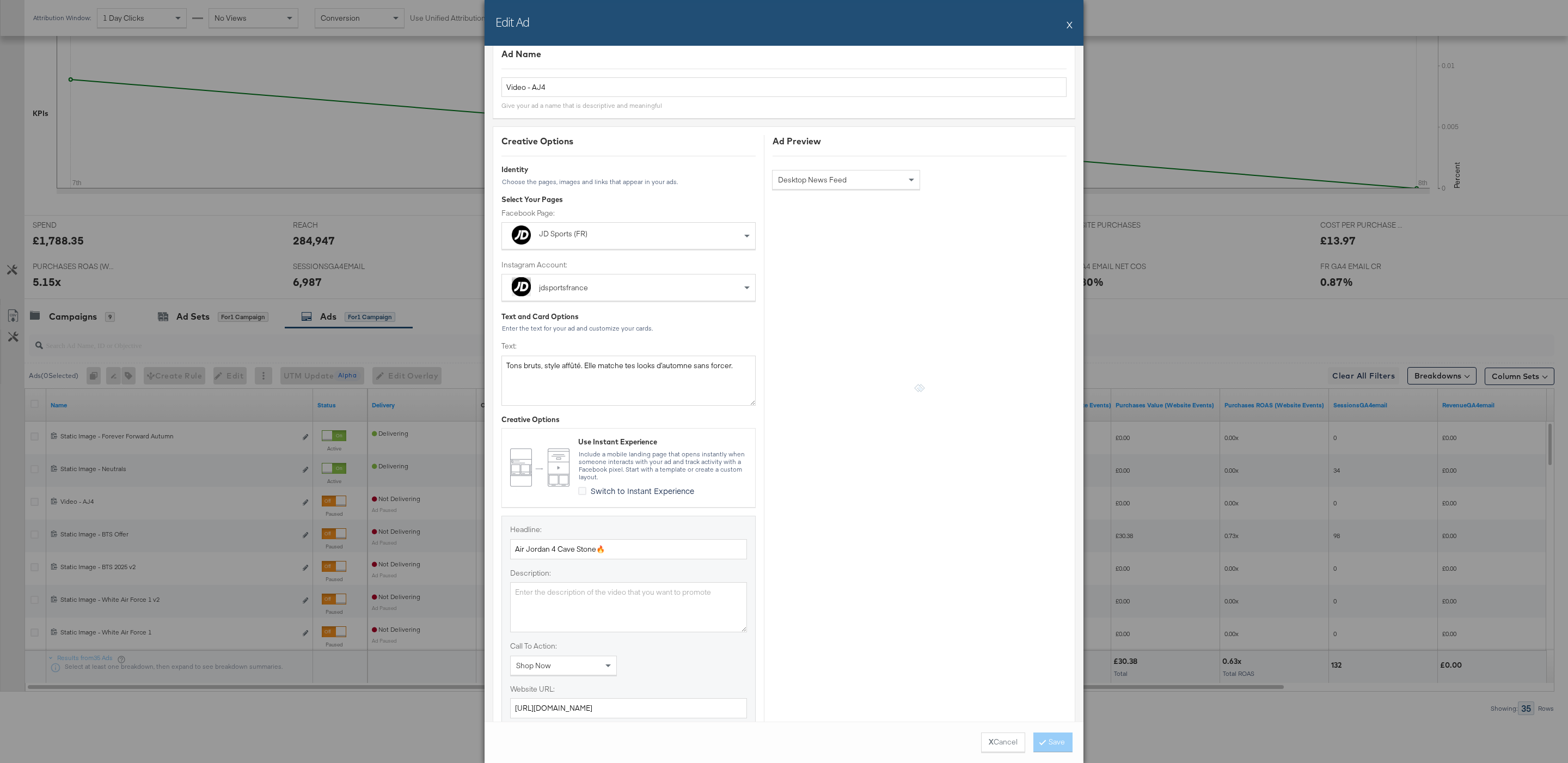
scroll to position [202, 0]
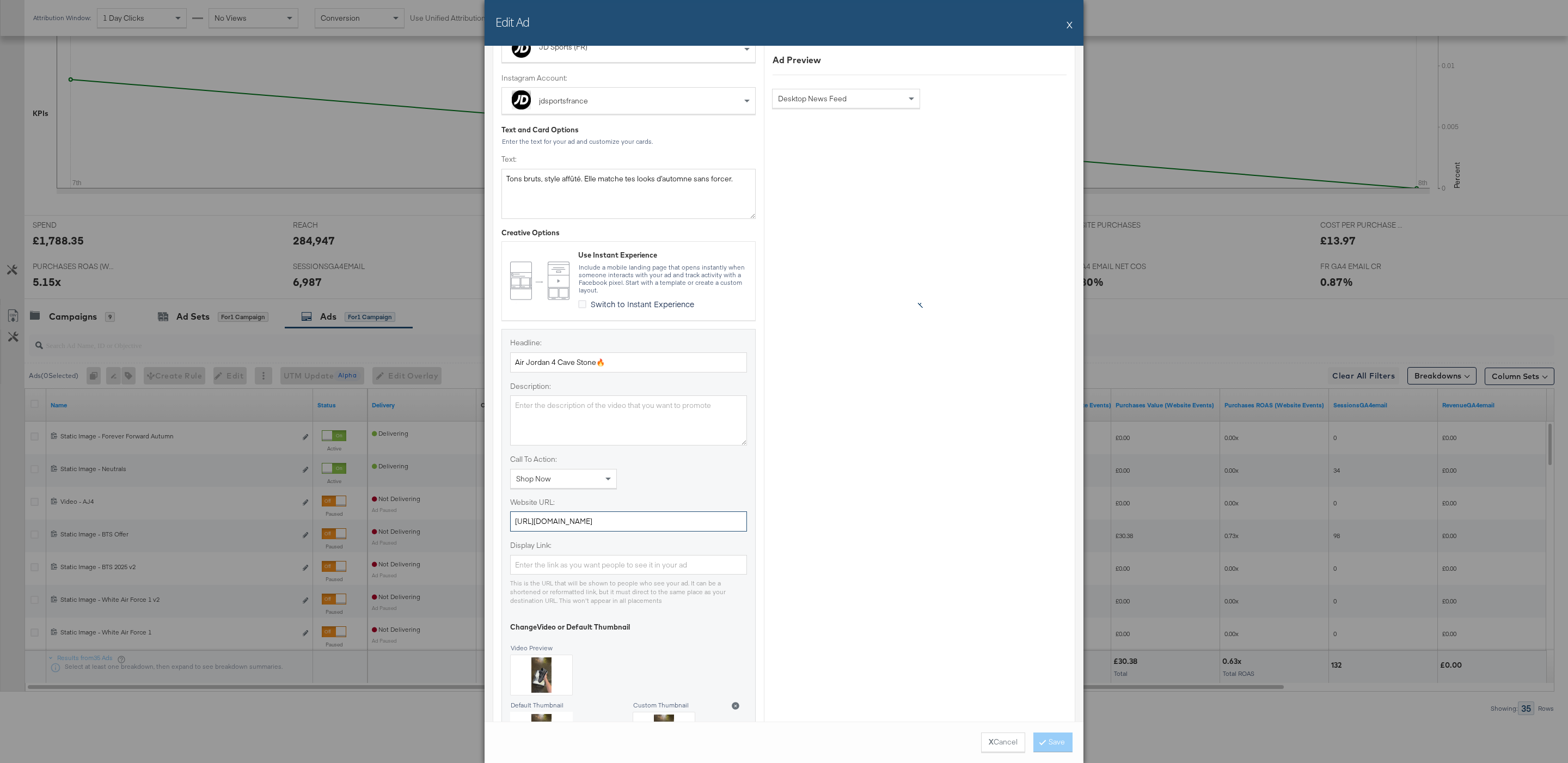
click at [614, 521] on input "[URL][DOMAIN_NAME]" at bounding box center [629, 521] width 237 height 20
paste input "collection/jordan-4-cavestone/"
type input "[URL][DOMAIN_NAME]"
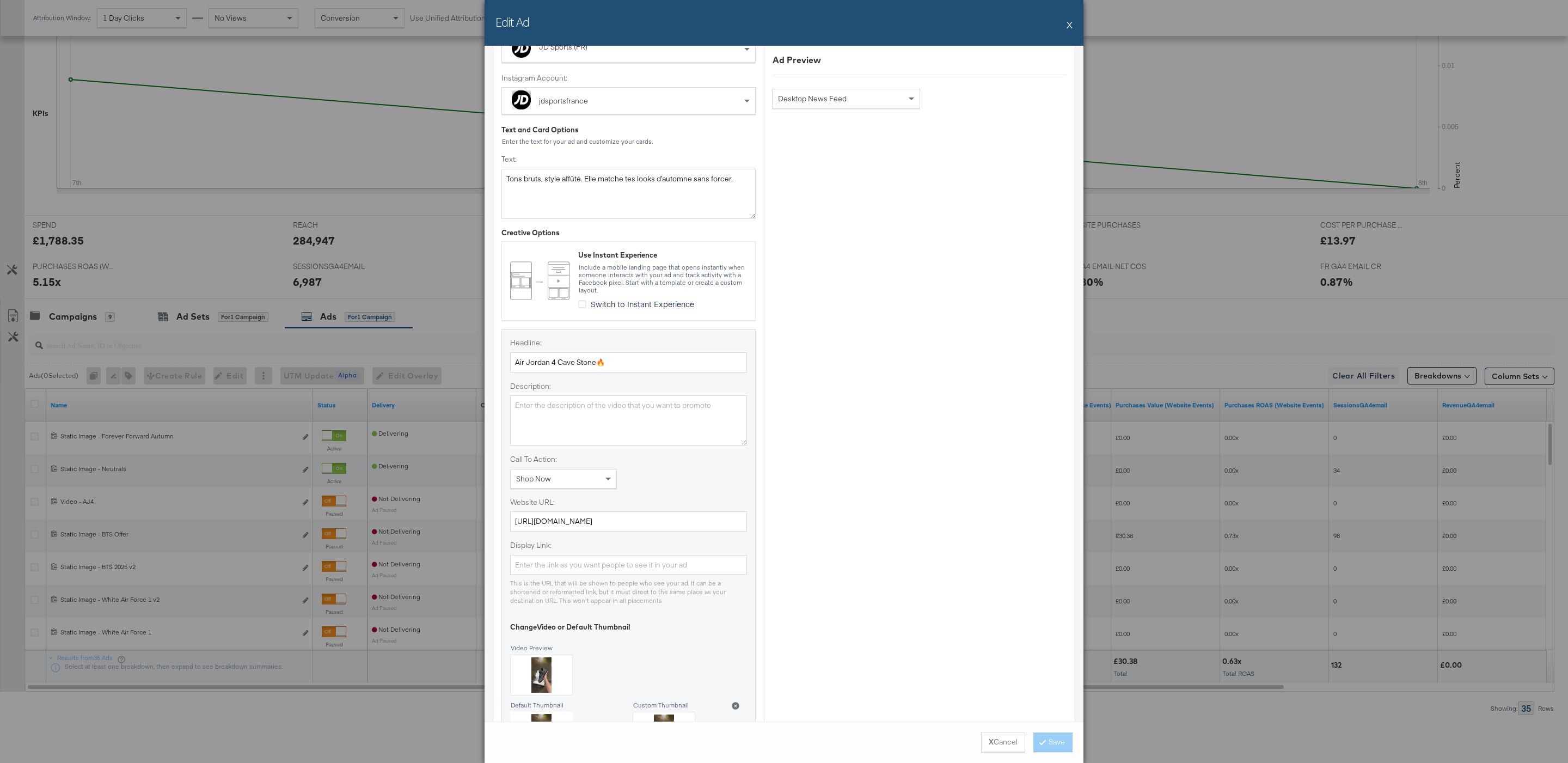
click at [671, 471] on div "Call To Action: Shop Now" at bounding box center [629, 471] width 237 height 34
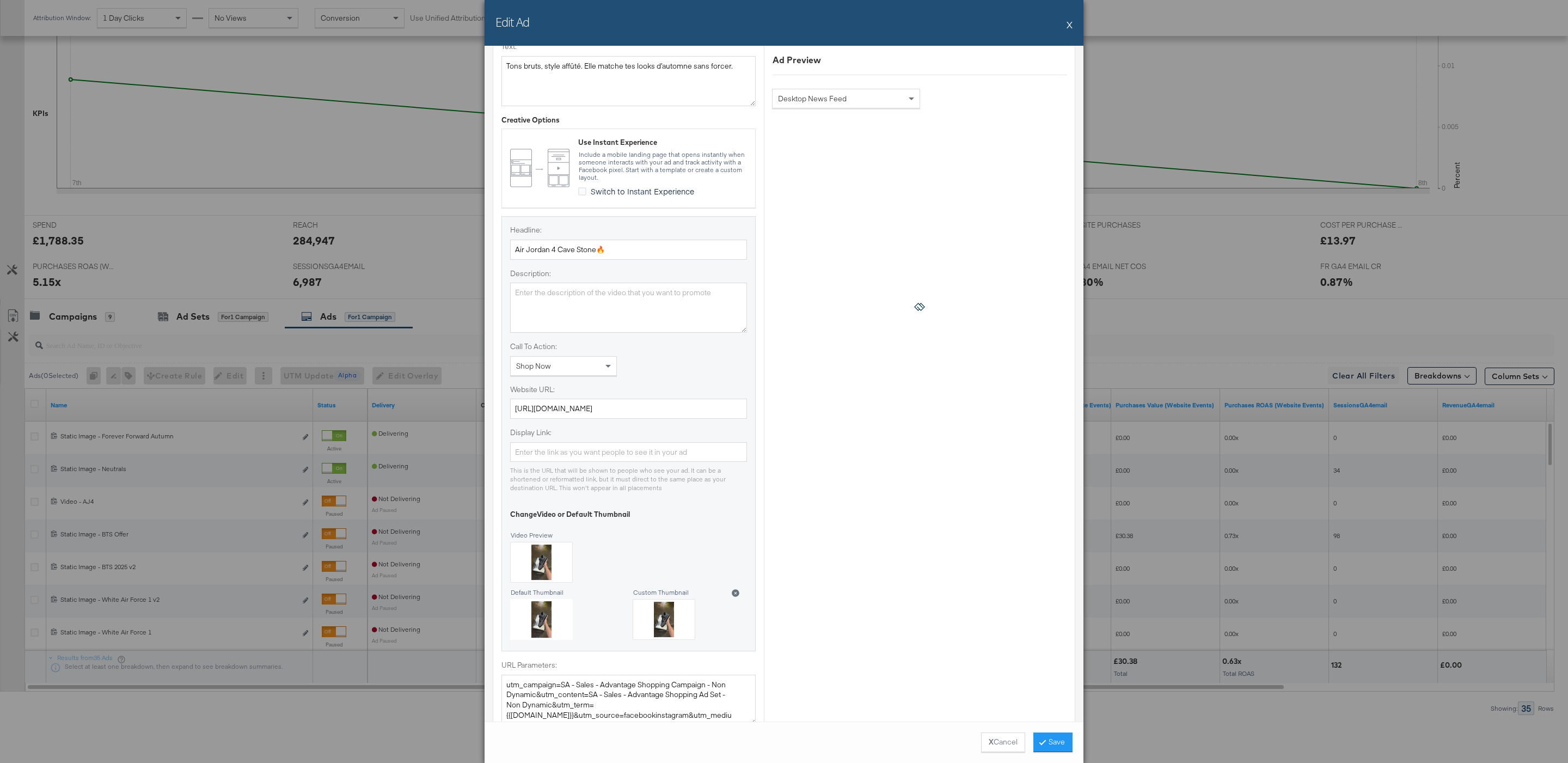
scroll to position [332, 0]
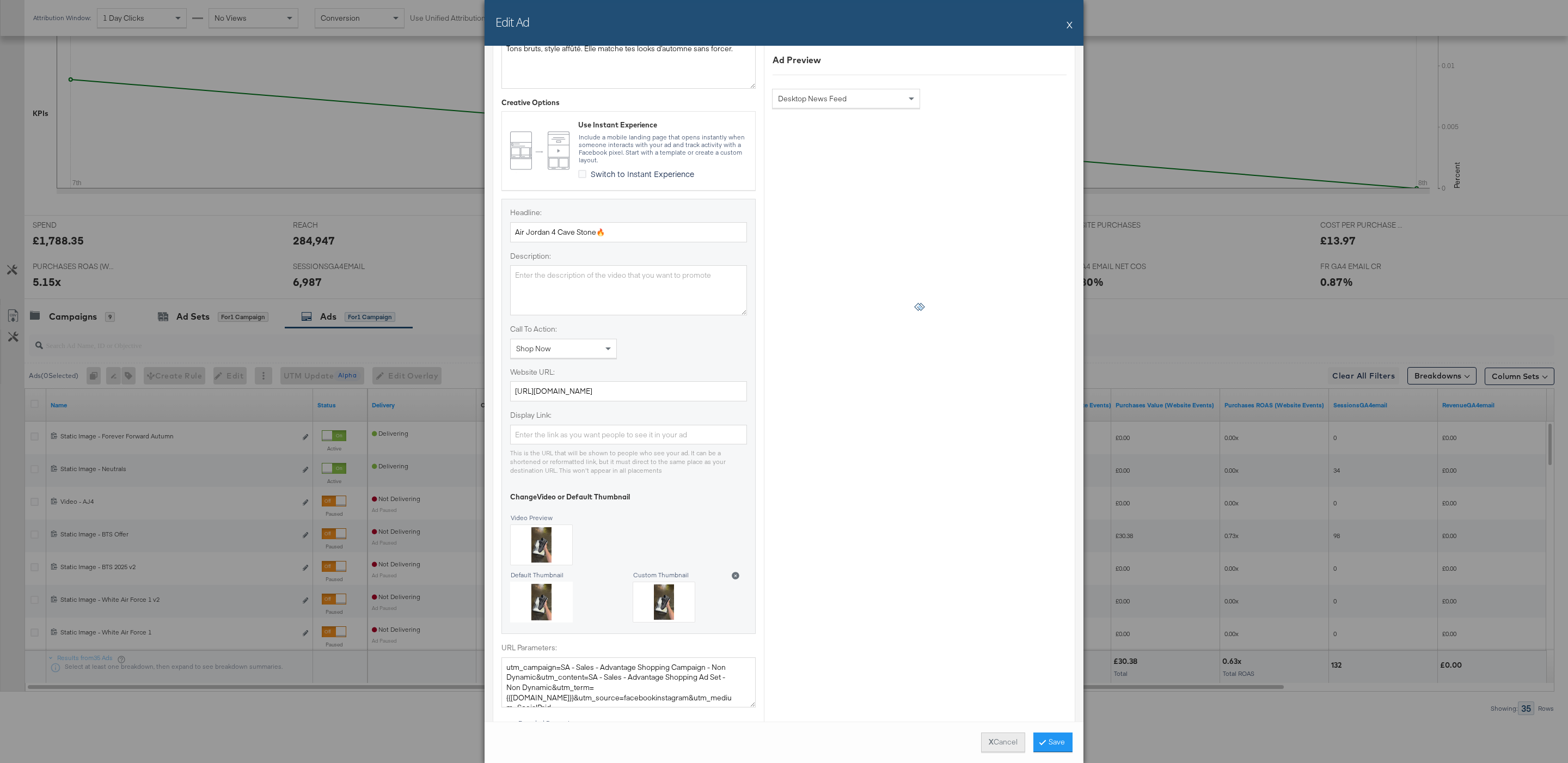
click at [991, 749] on button "X Cancel" at bounding box center [1003, 742] width 44 height 20
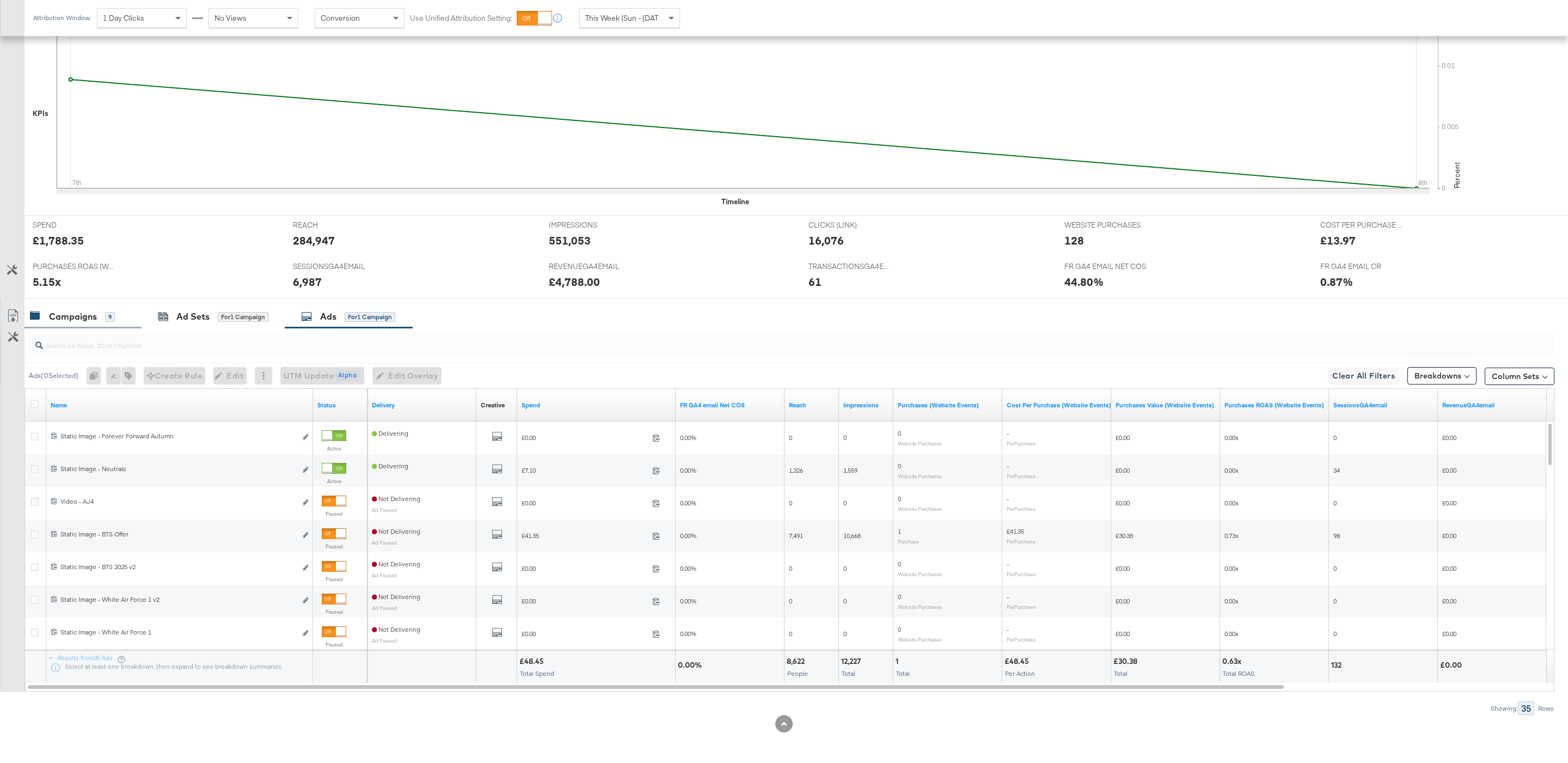
click at [66, 314] on div "Campaigns" at bounding box center [73, 317] width 48 height 13
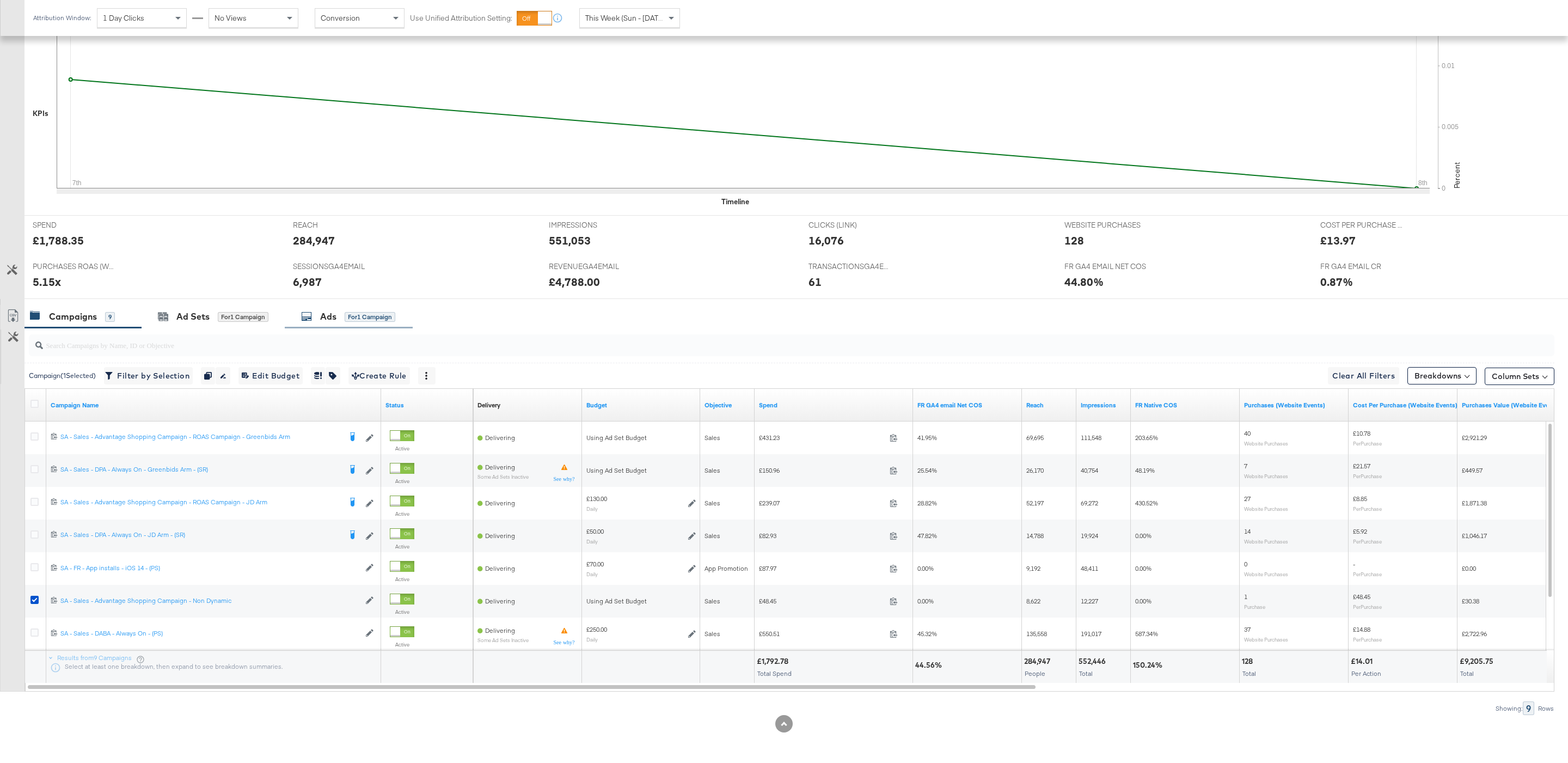
click at [338, 325] on div "Ads for 1 Campaign" at bounding box center [349, 317] width 128 height 24
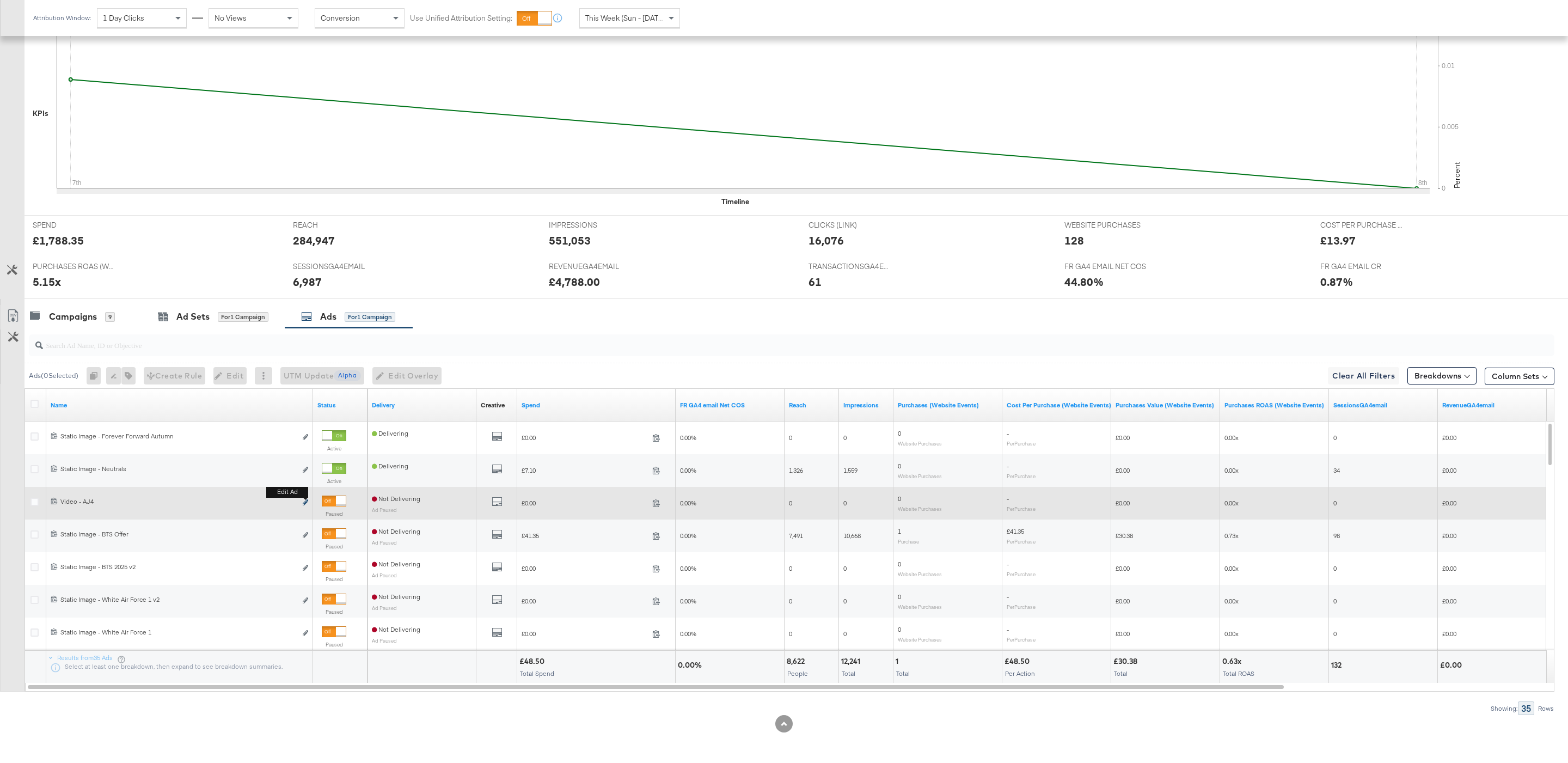
click at [306, 504] on icon "link" at bounding box center [305, 502] width 6 height 6
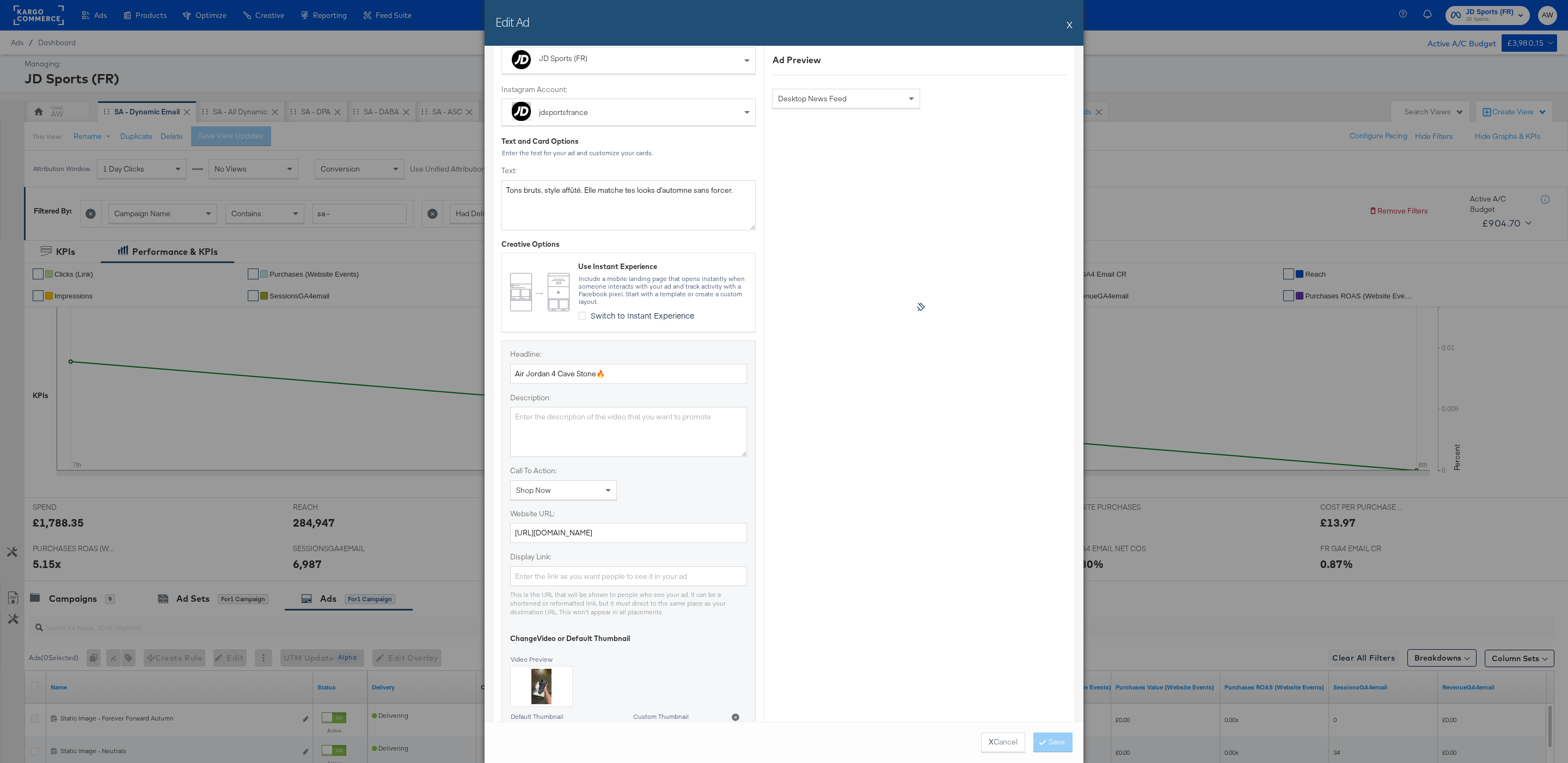
scroll to position [214, 0]
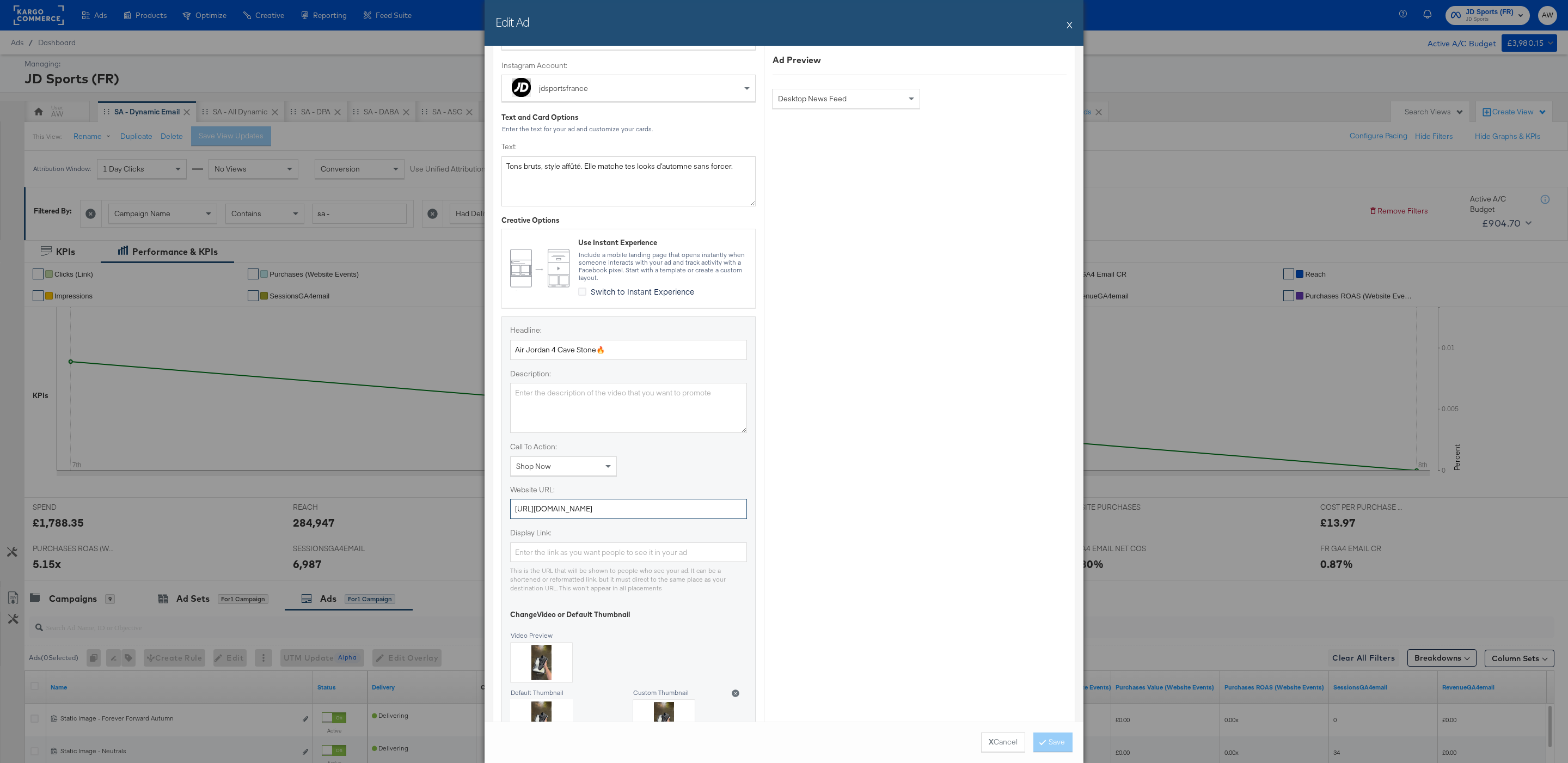
click at [673, 501] on input "https://www.jdsports.fr/" at bounding box center [629, 508] width 237 height 20
paste input "collection/jordan-4/"
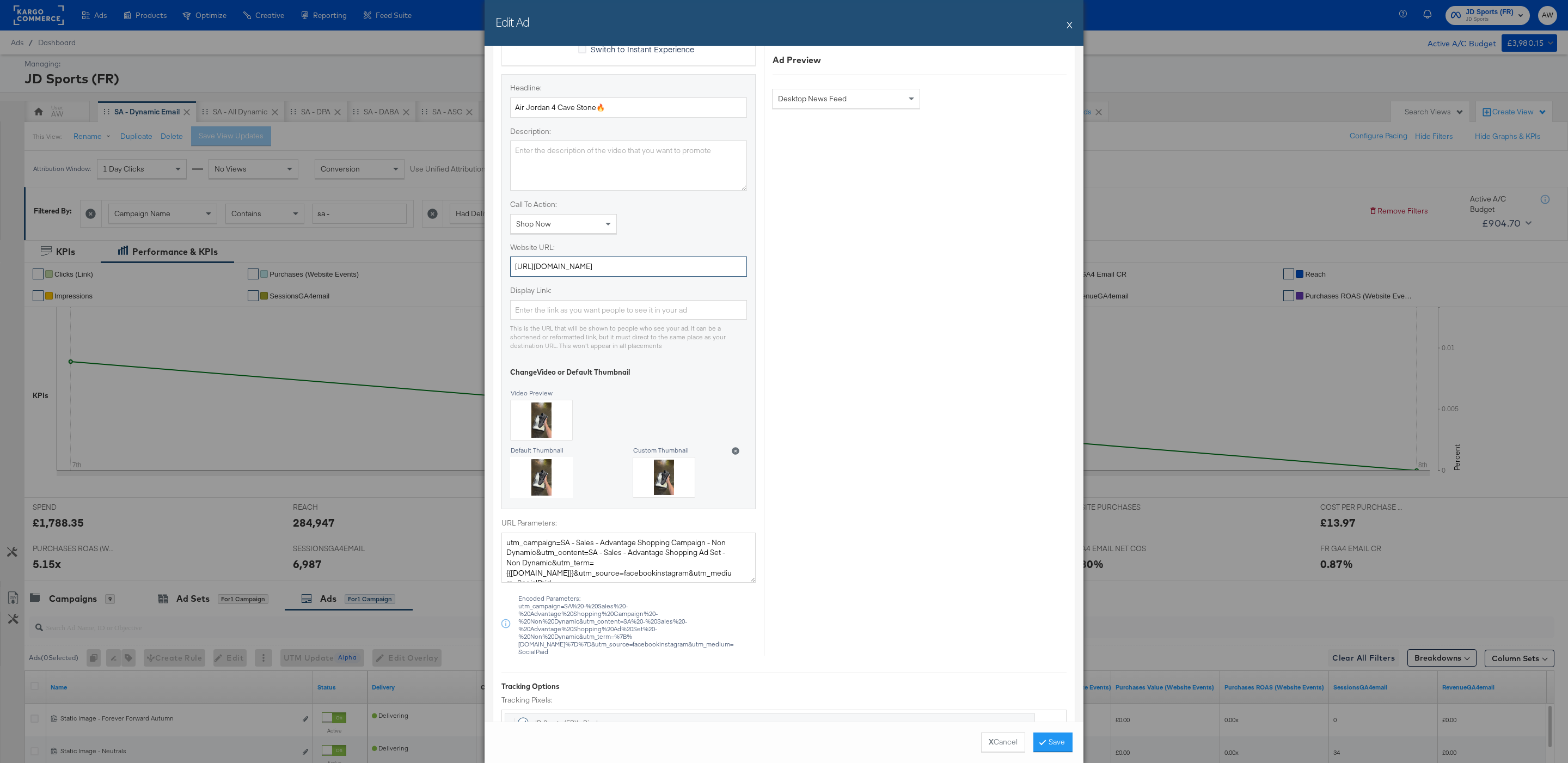
scroll to position [711, 0]
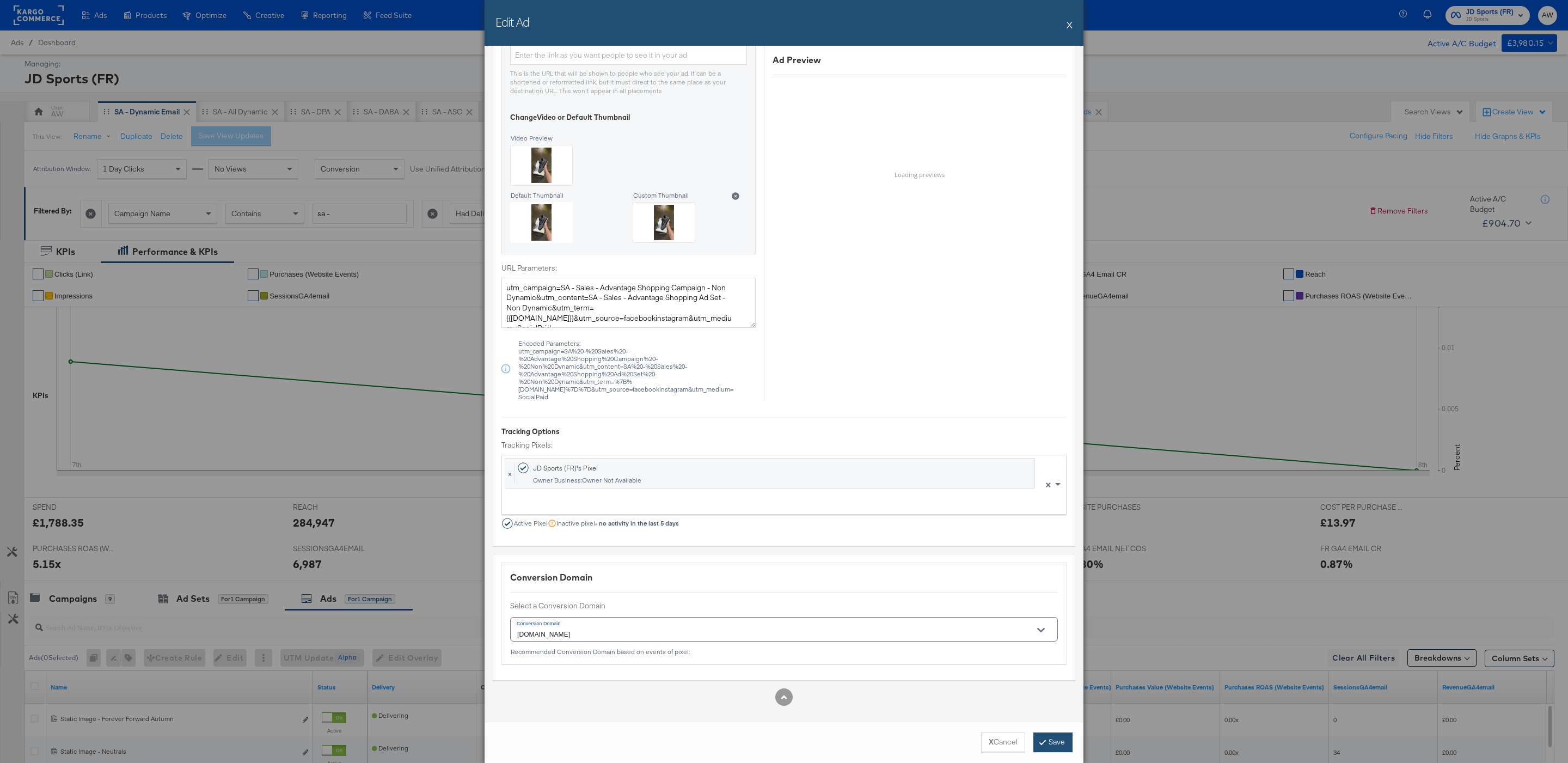
type input "https://www.jdsports.fr/collection/jordan-4/"
click at [1048, 741] on button "Save" at bounding box center [1053, 742] width 39 height 20
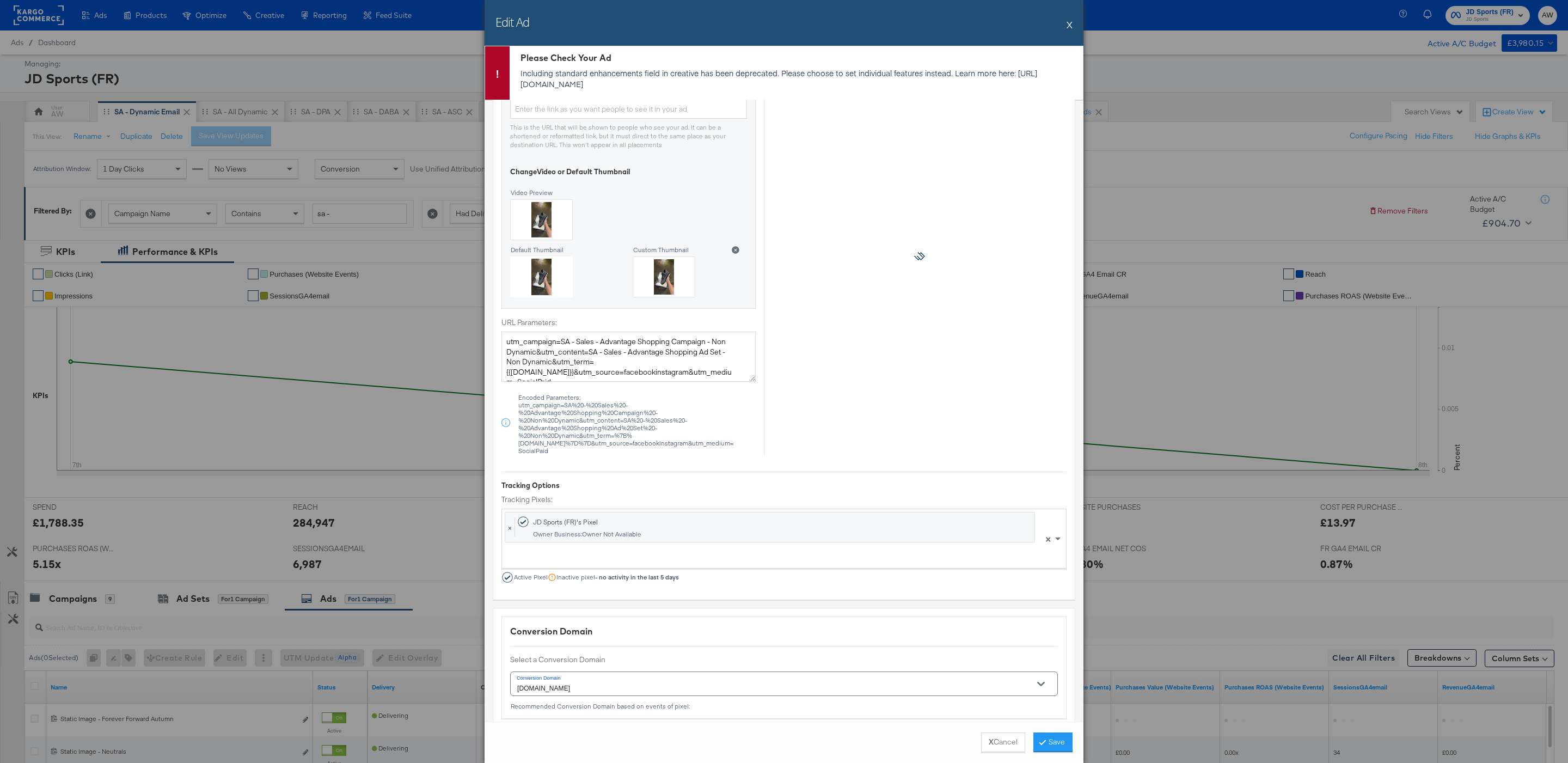
click at [1067, 23] on button "X" at bounding box center [1070, 24] width 6 height 22
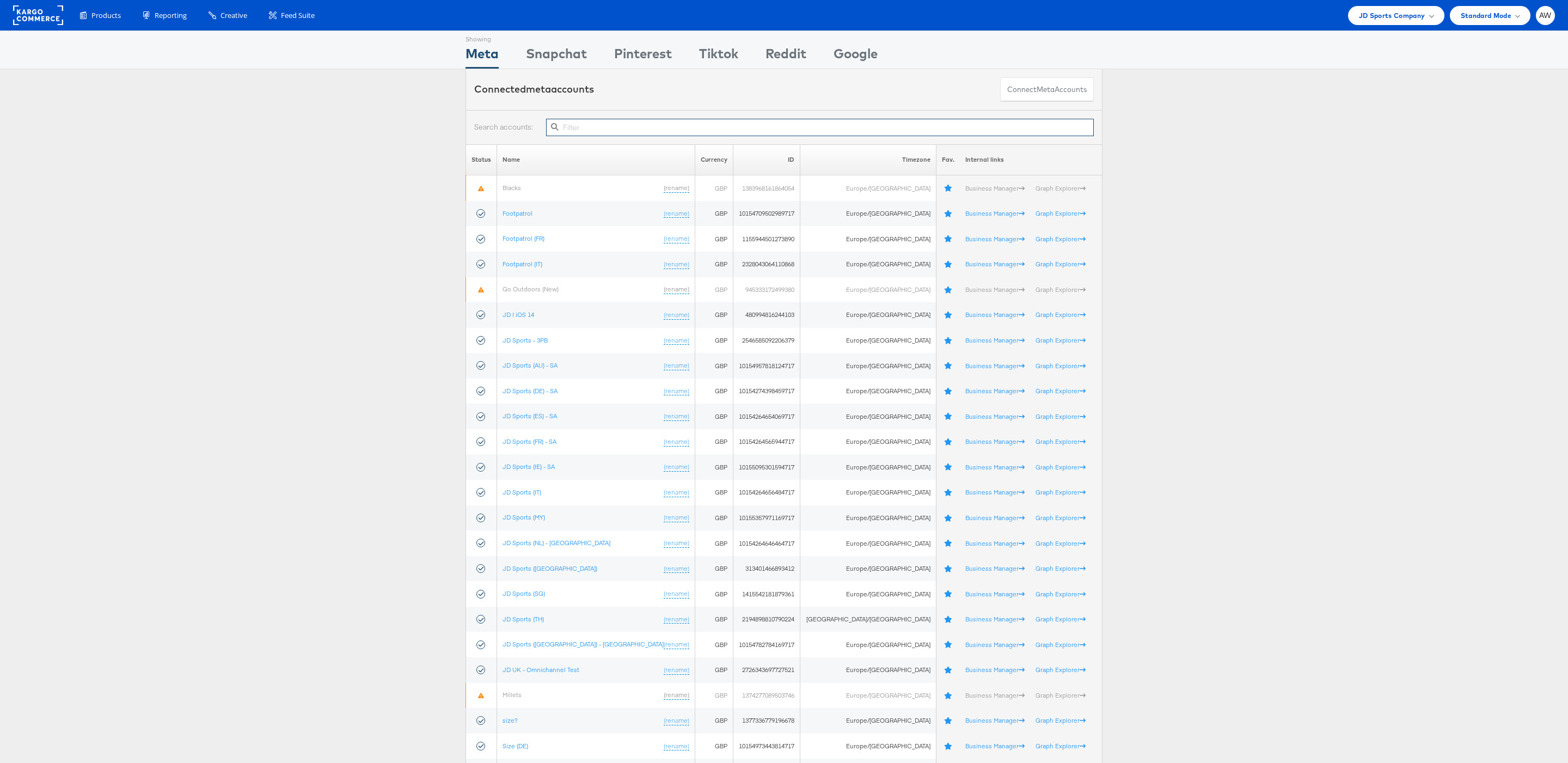
click at [687, 121] on input "text" at bounding box center [820, 127] width 548 height 17
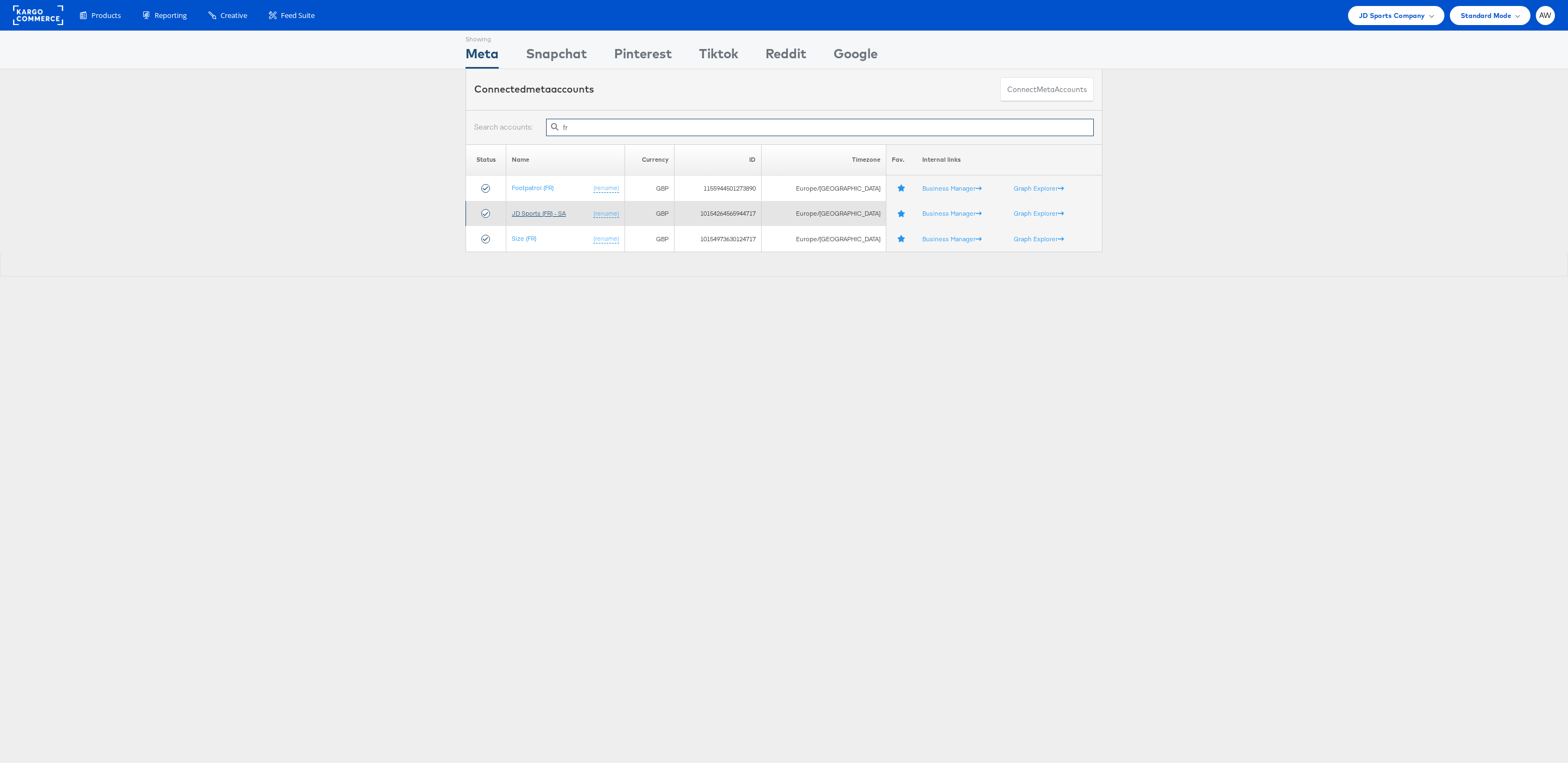
type input "fr"
click at [554, 210] on link "JD Sports (FR) - SA" at bounding box center [538, 213] width 54 height 8
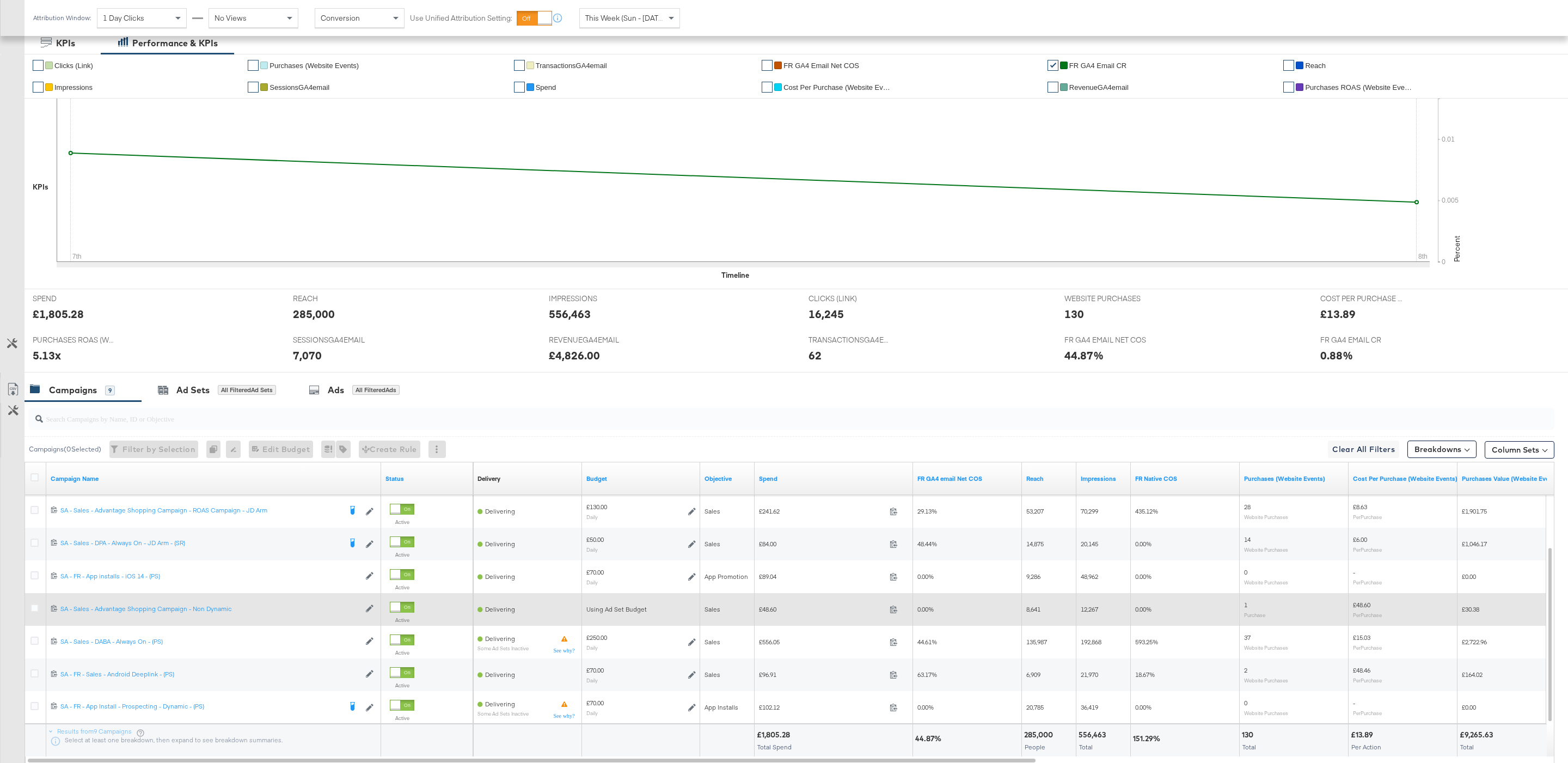
scroll to position [286, 0]
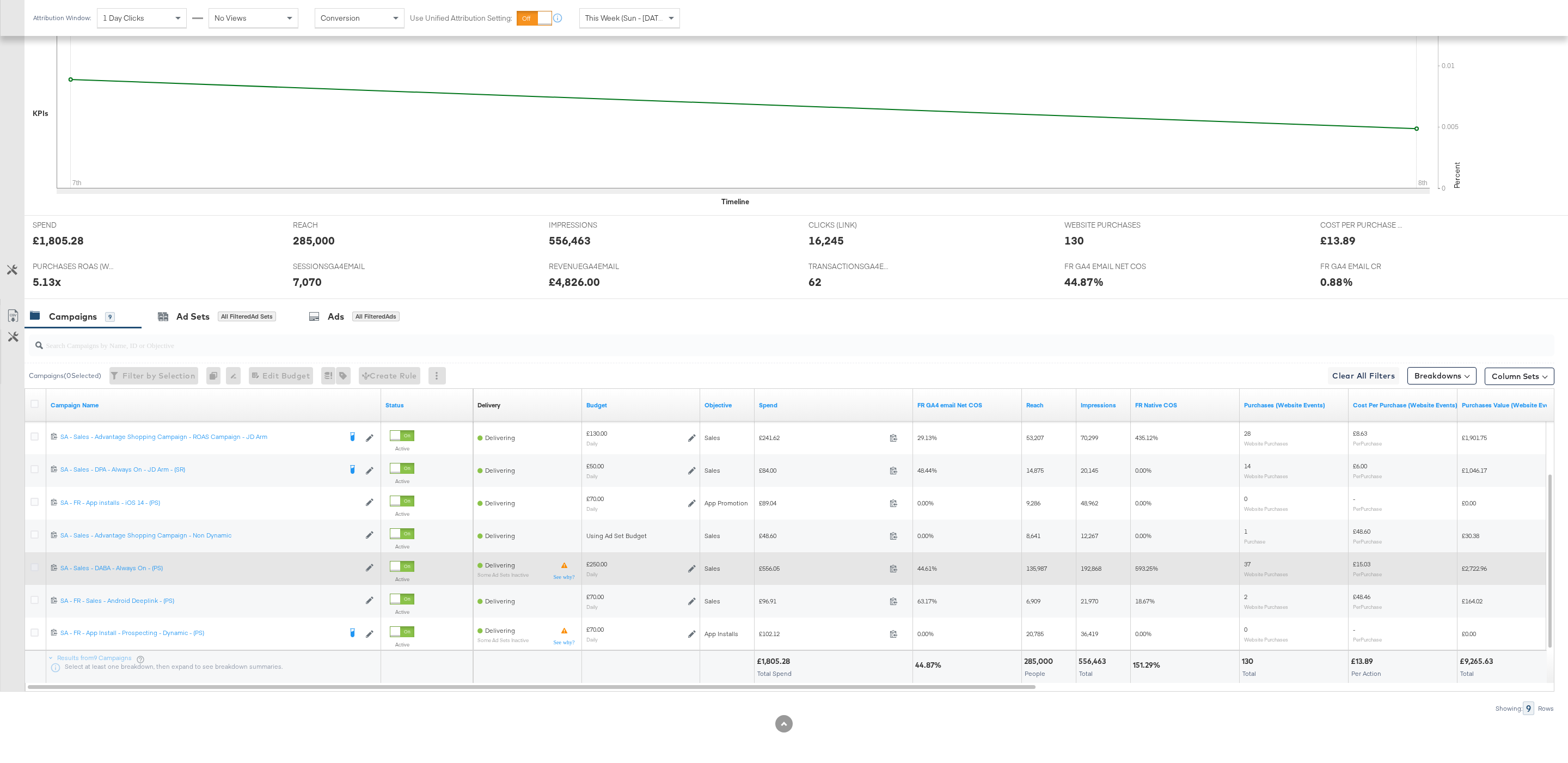
click at [33, 568] on icon at bounding box center [35, 568] width 8 height 8
click at [0, 0] on input "checkbox" at bounding box center [0, 0] width 0 height 0
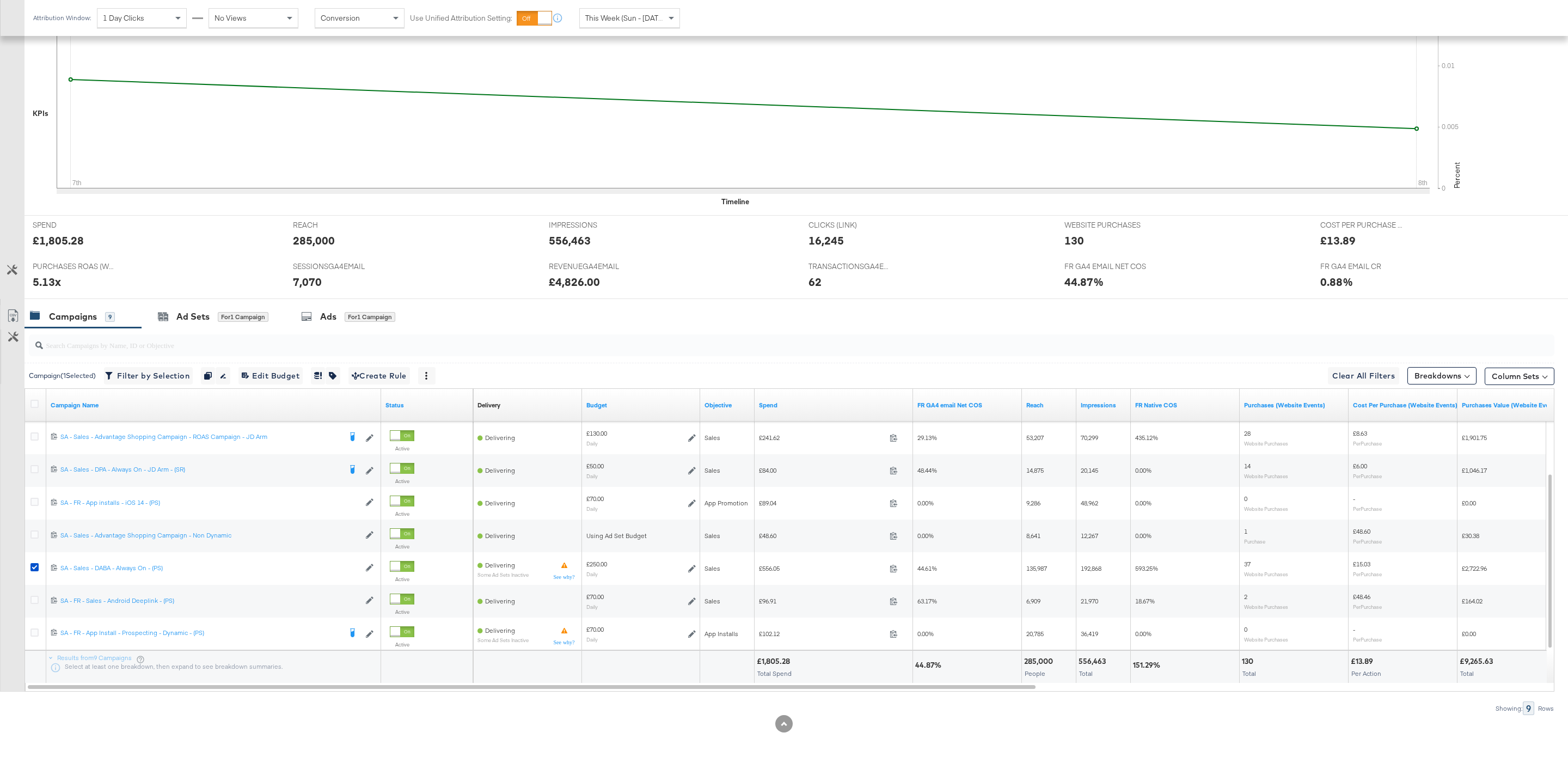
click at [236, 332] on input "search" at bounding box center [726, 340] width 1367 height 21
click at [225, 321] on div "for 1 Campaign" at bounding box center [243, 317] width 51 height 10
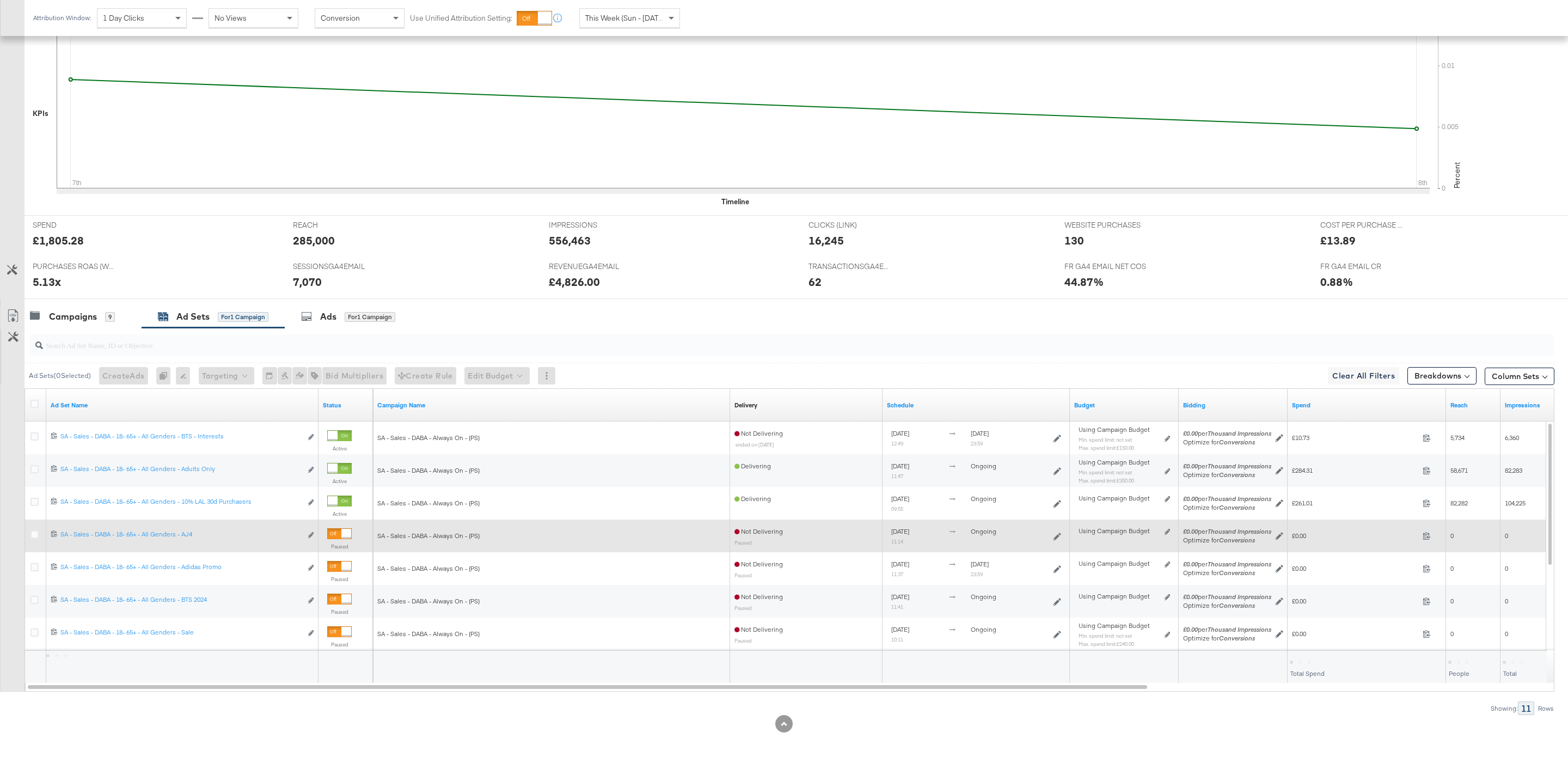
click at [337, 530] on div at bounding box center [339, 534] width 24 height 11
click at [36, 532] on icon at bounding box center [35, 535] width 8 height 8
click at [0, 0] on input "checkbox" at bounding box center [0, 0] width 0 height 0
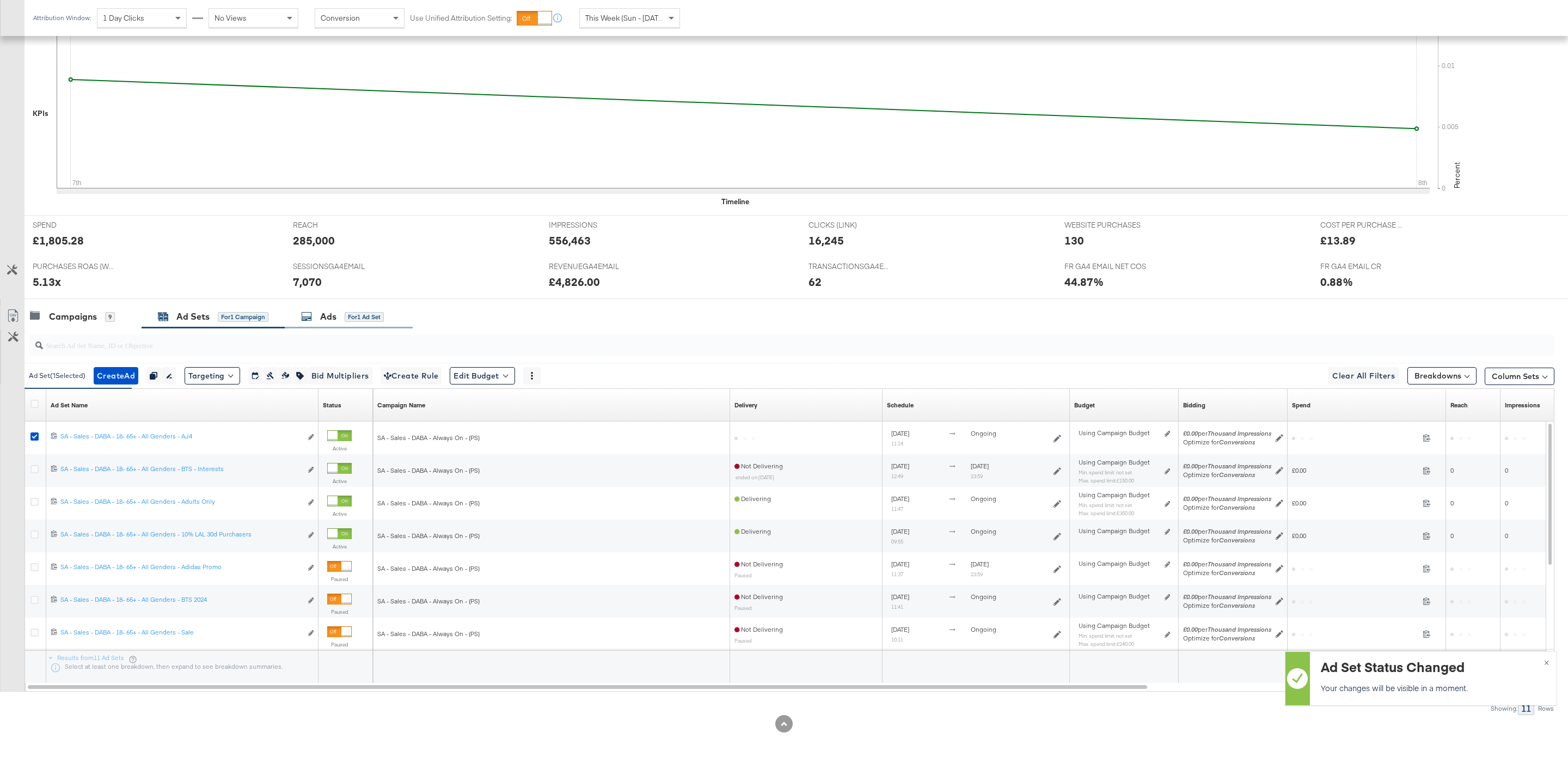
click at [344, 322] on div "Ads for 1 Ad Set" at bounding box center [342, 317] width 83 height 13
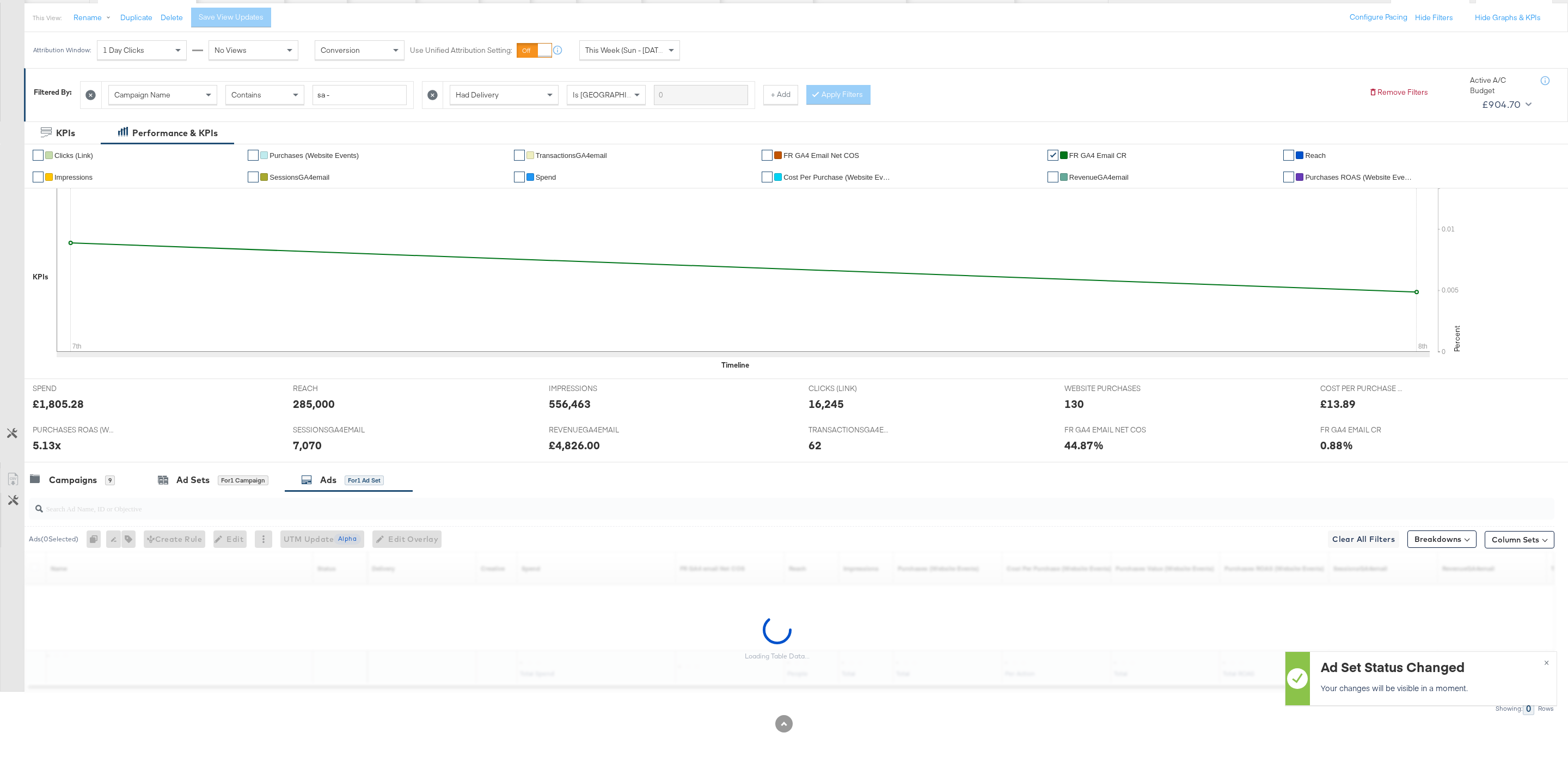
scroll to position [123, 0]
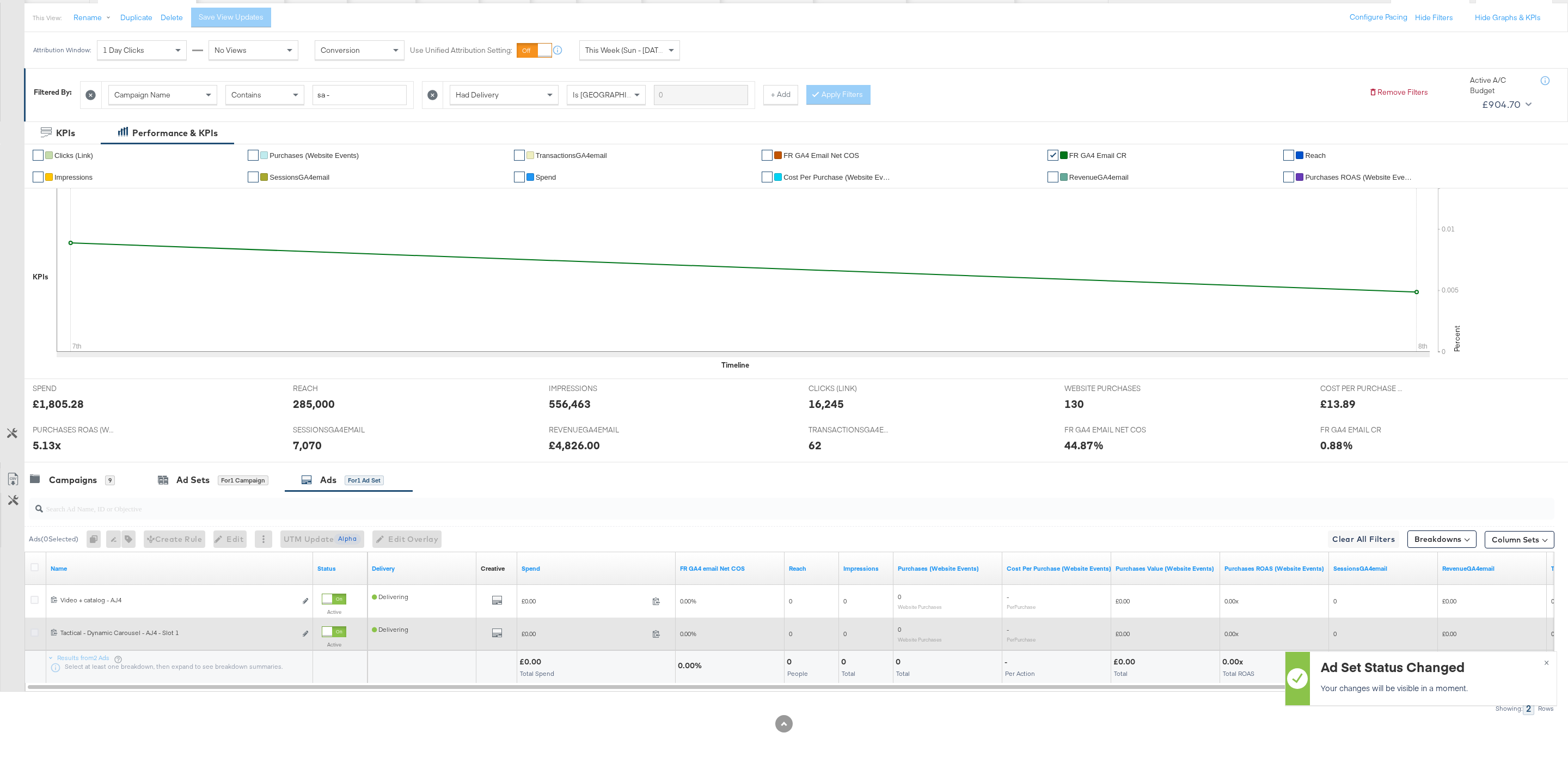
click at [34, 632] on icon at bounding box center [35, 633] width 8 height 8
click at [0, 0] on input "checkbox" at bounding box center [0, 0] width 0 height 0
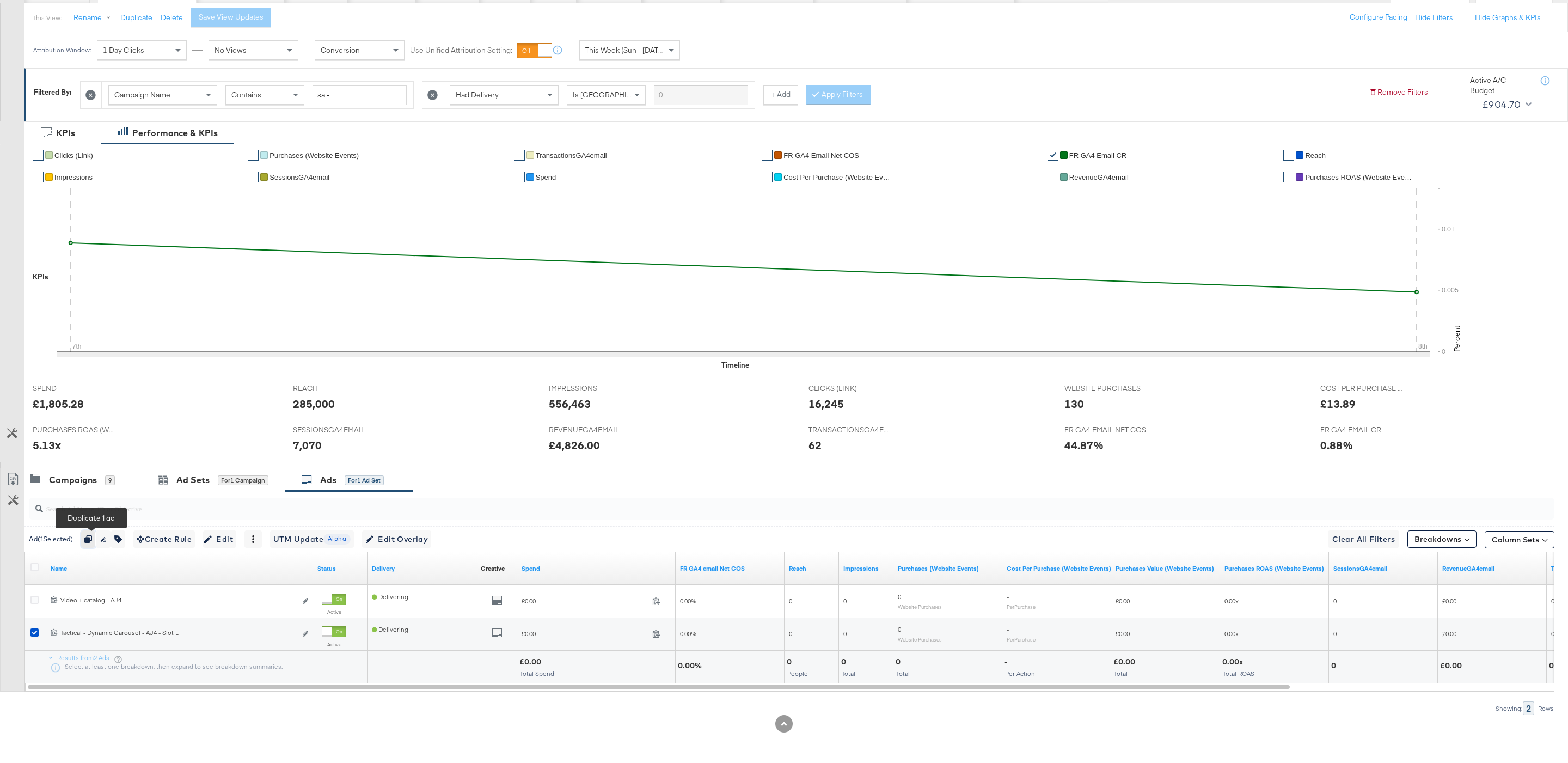
click at [89, 541] on icon "button" at bounding box center [88, 539] width 8 height 8
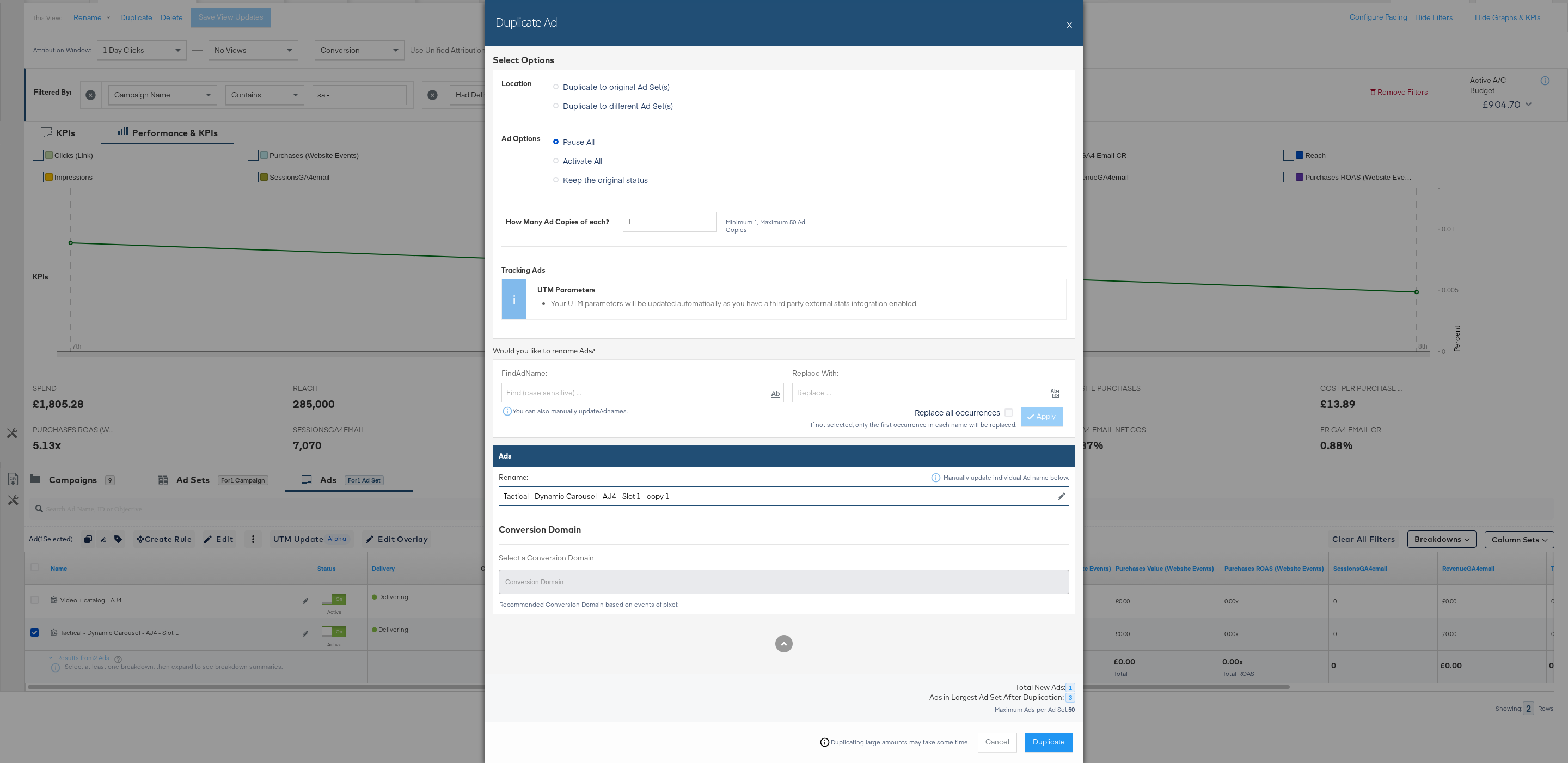
click at [703, 504] on input "Tactical - Dynamic Carousel - AJ4 - Slot 1 - copy 1" at bounding box center [784, 496] width 570 height 20
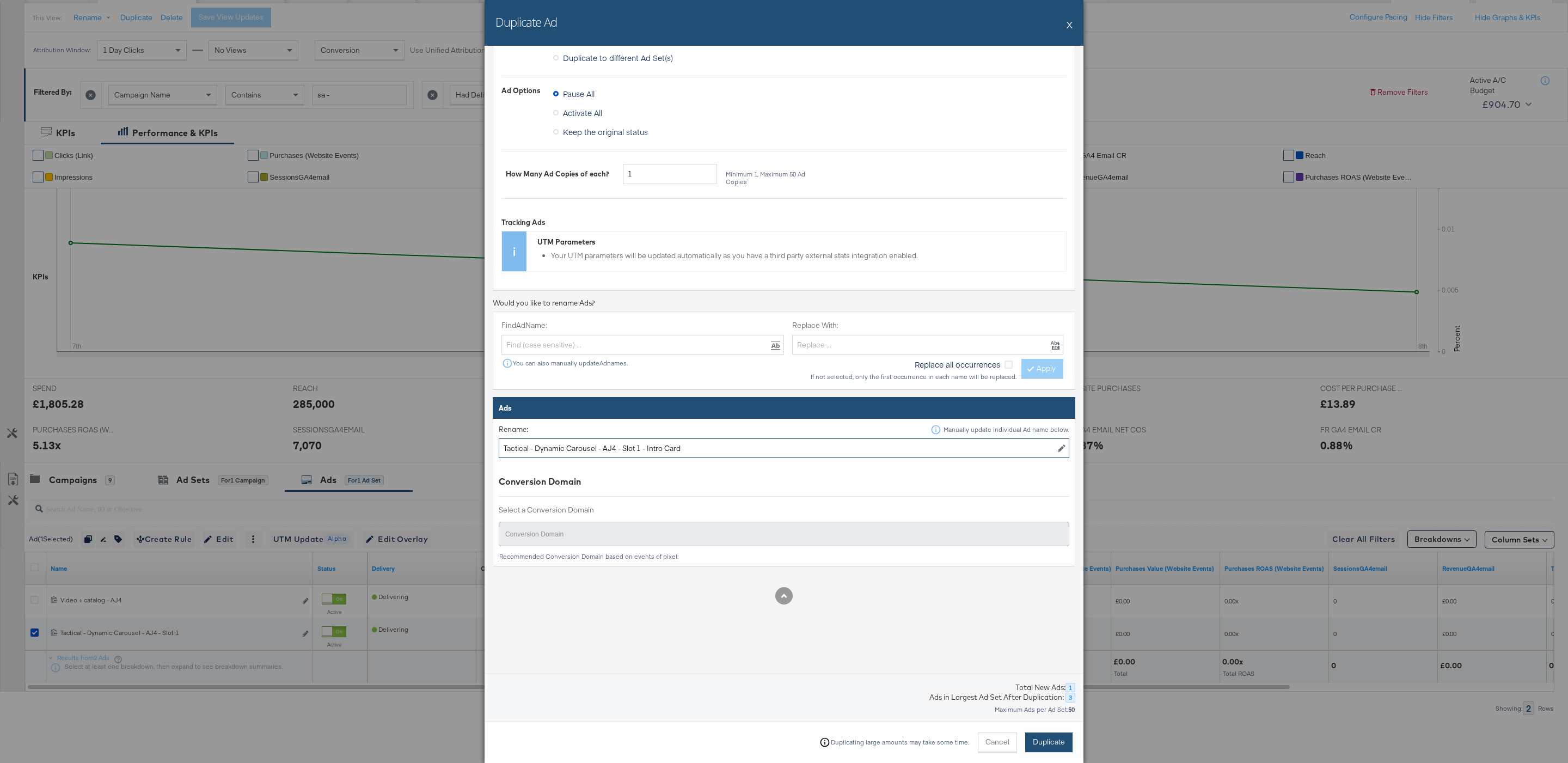
type input "Tactical - Dynamic Carousel - AJ4 - Slot 1 - Intro Card"
click at [1045, 739] on span "Duplicate" at bounding box center [1049, 742] width 32 height 10
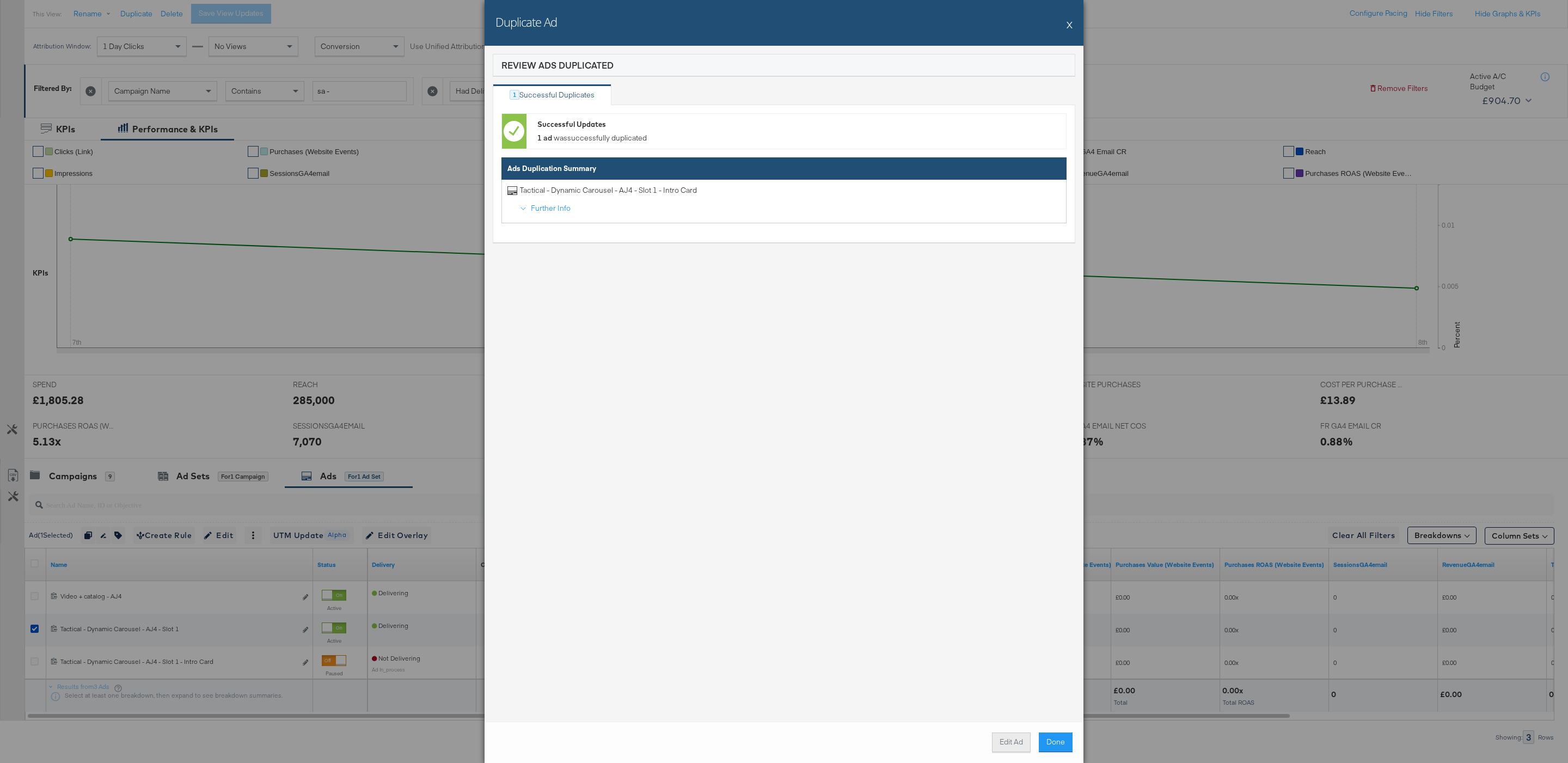
click at [1012, 745] on button "Edit Ad" at bounding box center [1011, 742] width 38 height 20
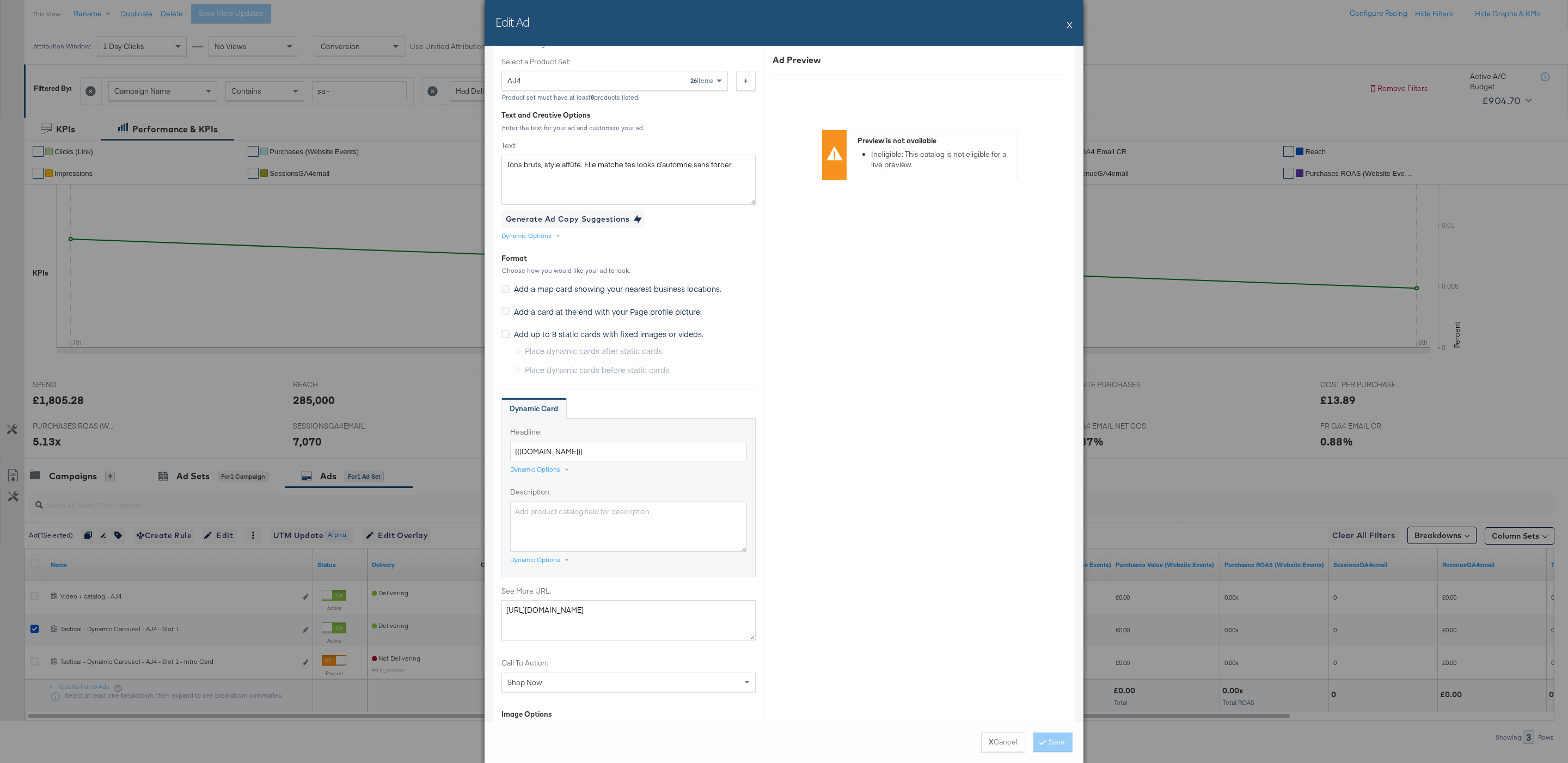
scroll to position [466, 0]
click at [592, 333] on span "Add up to 8 static cards with fixed images or videos." at bounding box center [609, 333] width 190 height 11
click at [0, 0] on input "Add up to 8 static cards with fixed images or videos." at bounding box center [0, 0] width 0 height 0
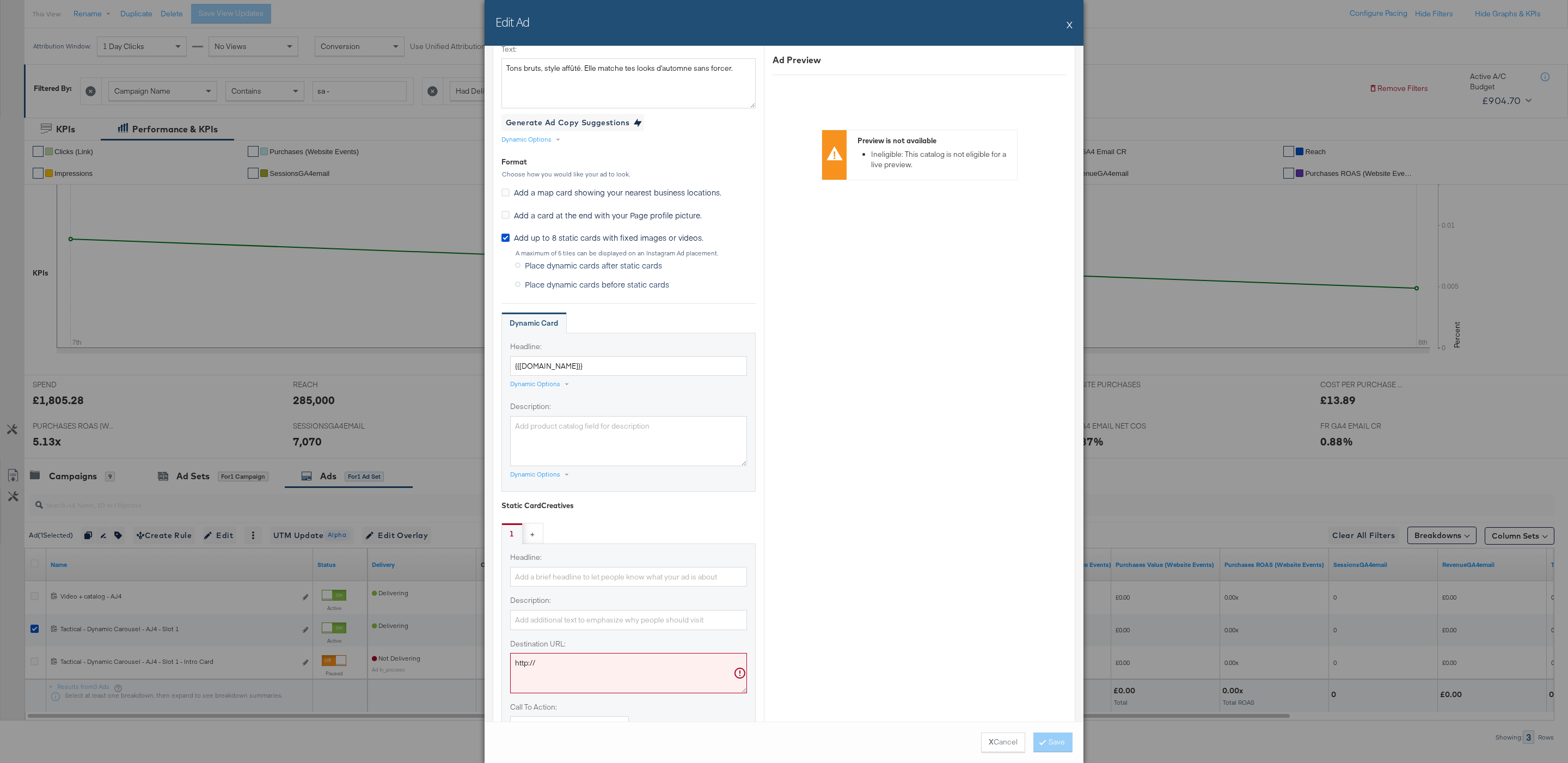
scroll to position [783, 0]
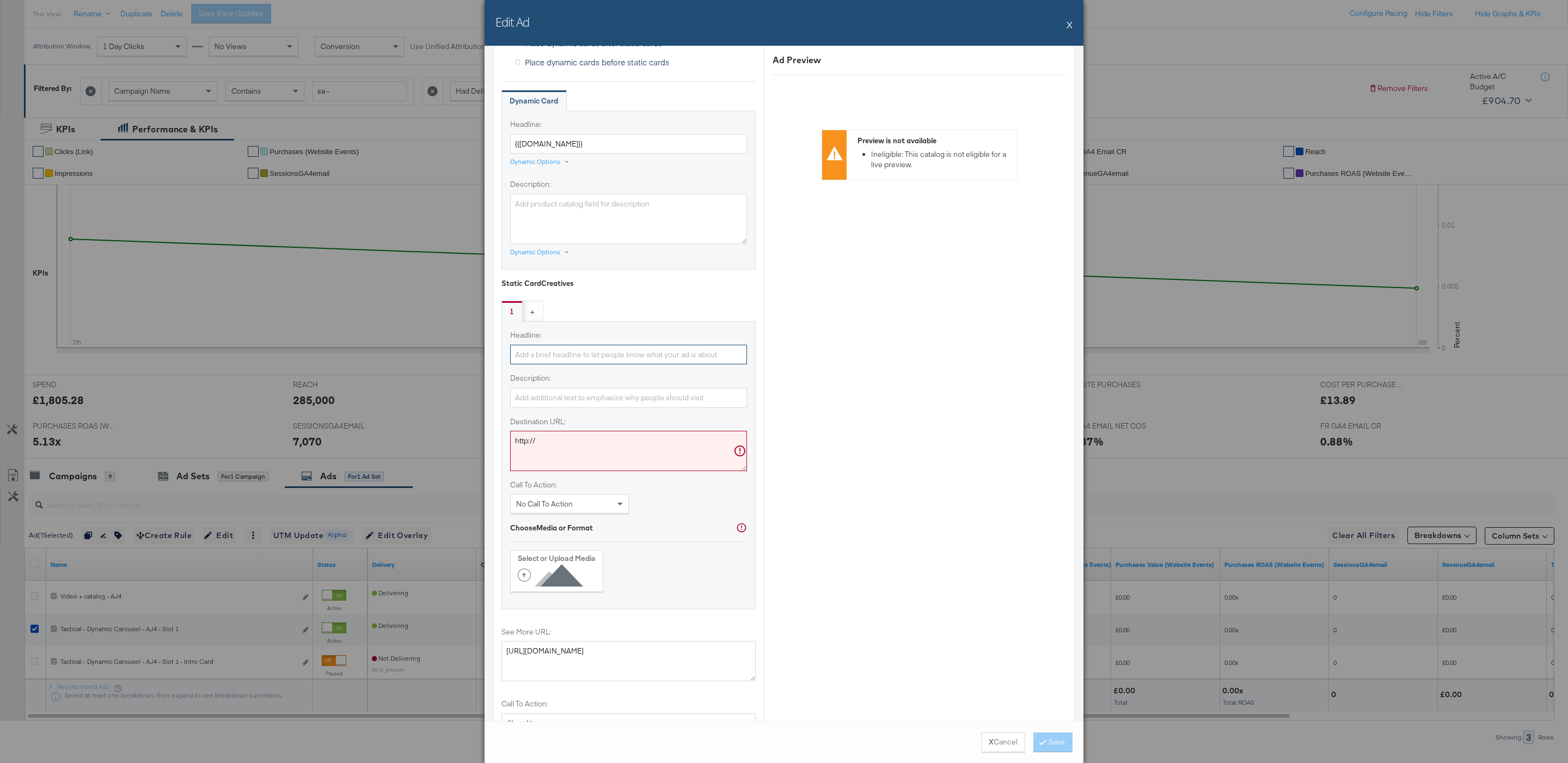
click at [620, 360] on input "Headline:" at bounding box center [629, 354] width 237 height 20
paste input "Air Jordan 4 Cave Stone🔥"
type input "Air Jordan 4 Cave Stone🔥"
click at [628, 377] on div "Headline: Air Jordan 4 Cave Stone🔥 Description: Destination URL: http:// Call T…" at bounding box center [629, 422] width 237 height 184
click at [623, 446] on textarea "http://" at bounding box center [629, 451] width 237 height 40
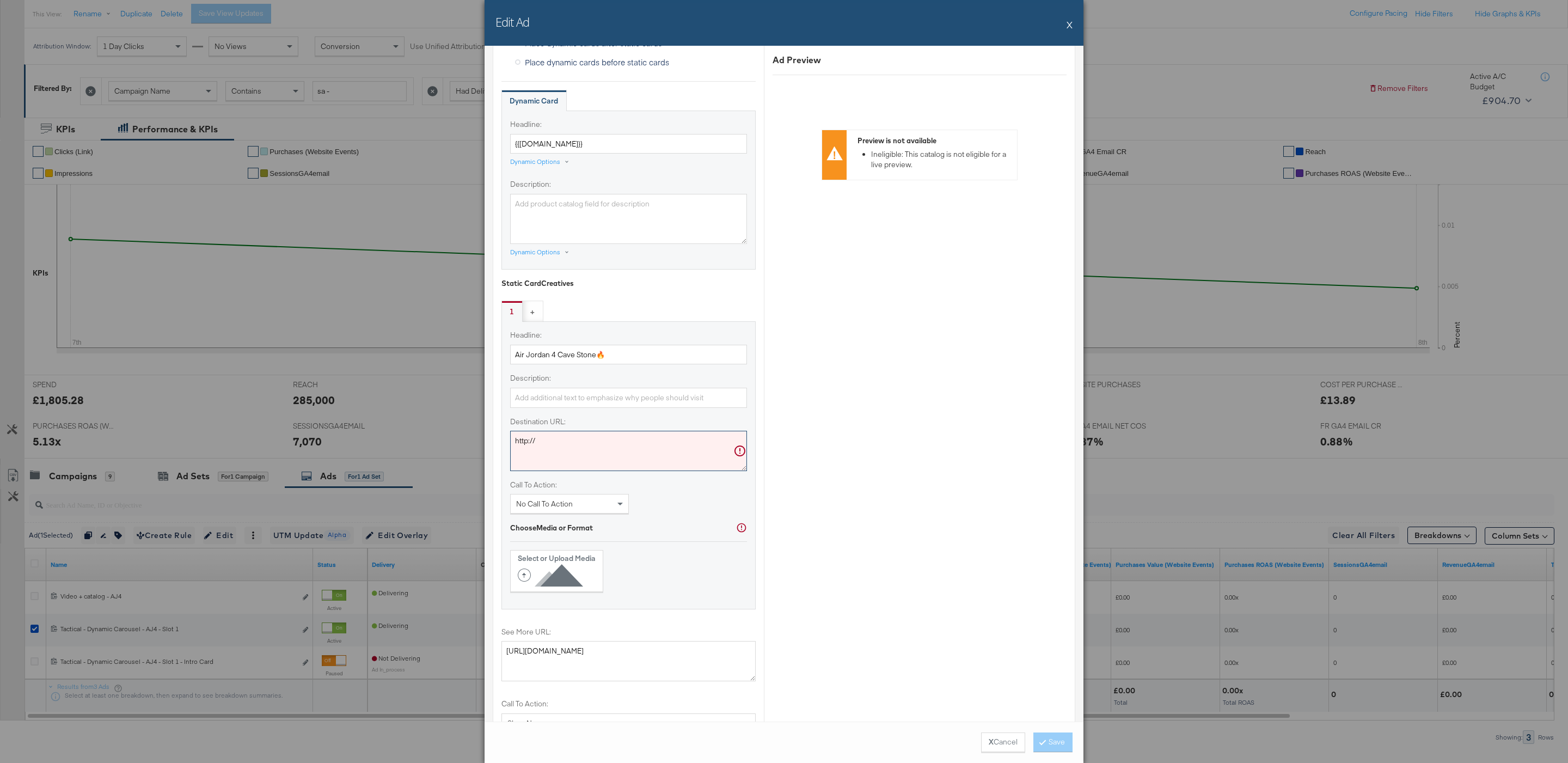
click at [643, 466] on textarea "http://" at bounding box center [629, 451] width 237 height 40
click at [631, 449] on textarea "http://" at bounding box center [629, 451] width 237 height 40
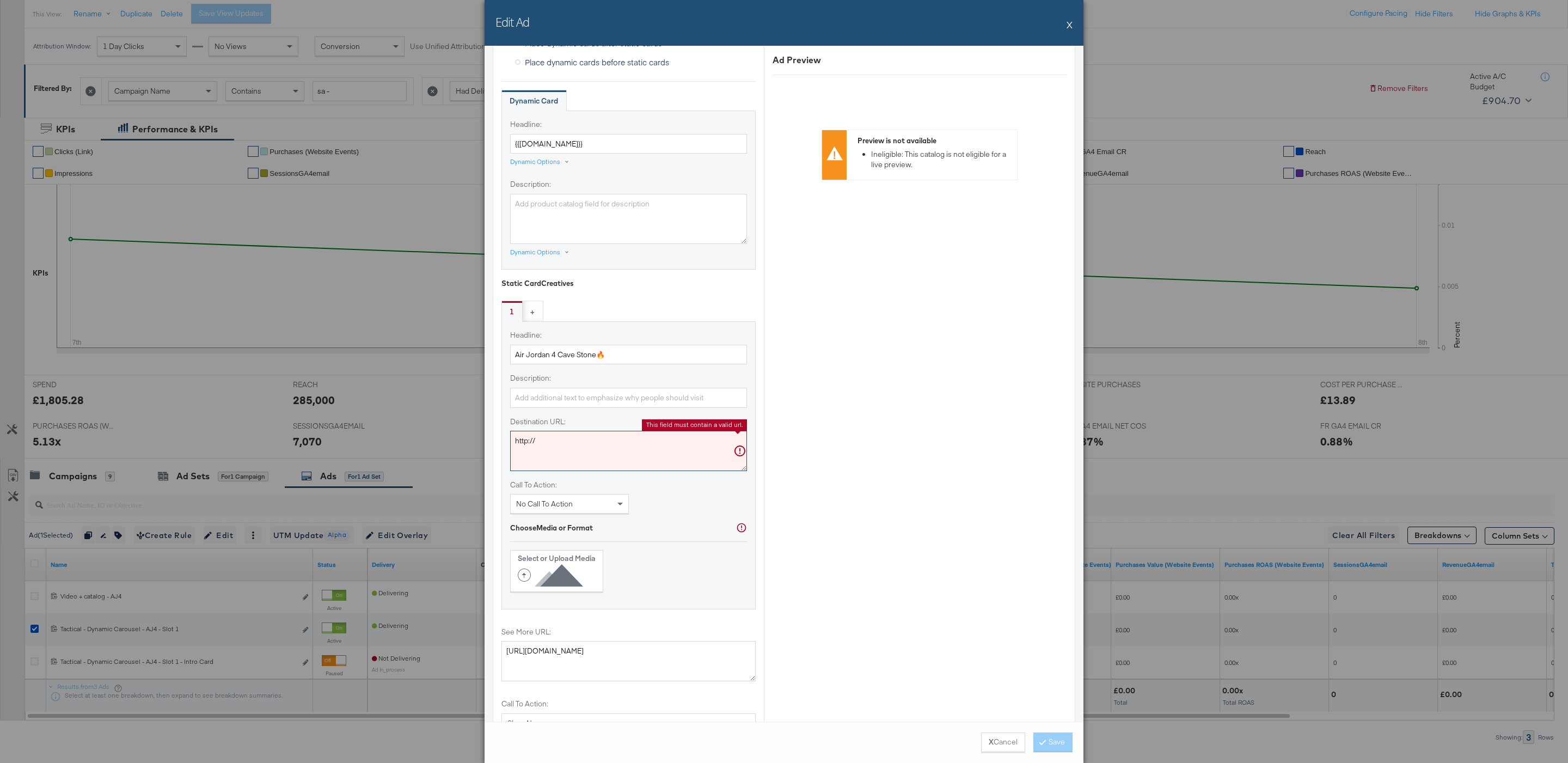
click at [631, 449] on textarea "http://" at bounding box center [629, 451] width 237 height 40
paste textarea "s://www.jdsports.fr/collection/jordan-4-cavestone"
type textarea "https://www.jdsports.fr/collection/jordan-4-cavestone/"
click at [598, 508] on div "No Call To Action" at bounding box center [570, 504] width 118 height 19
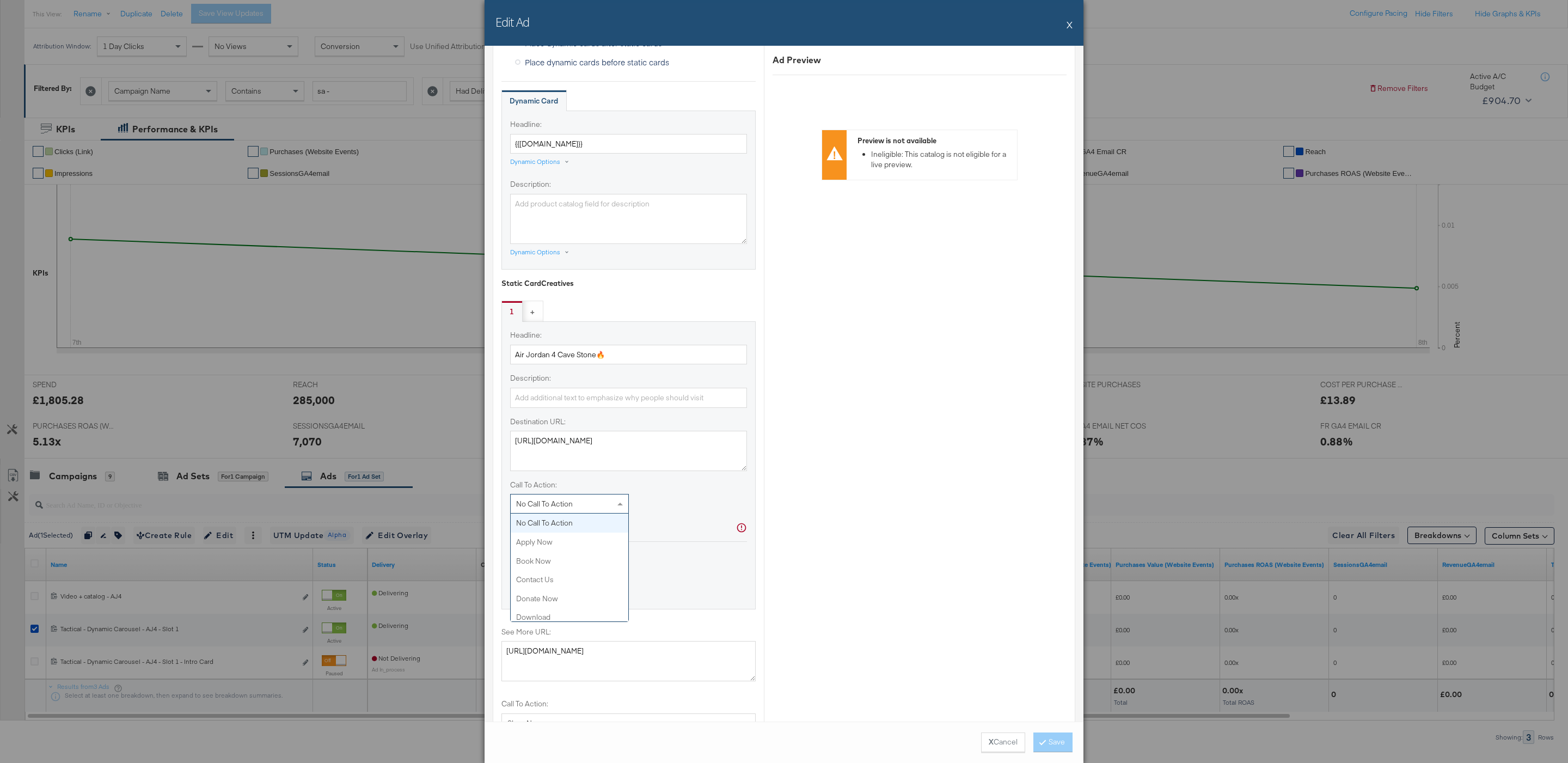
click at [598, 508] on div "No Call To Action" at bounding box center [570, 504] width 118 height 19
type input "sho"
click at [543, 588] on icon at bounding box center [553, 575] width 70 height 24
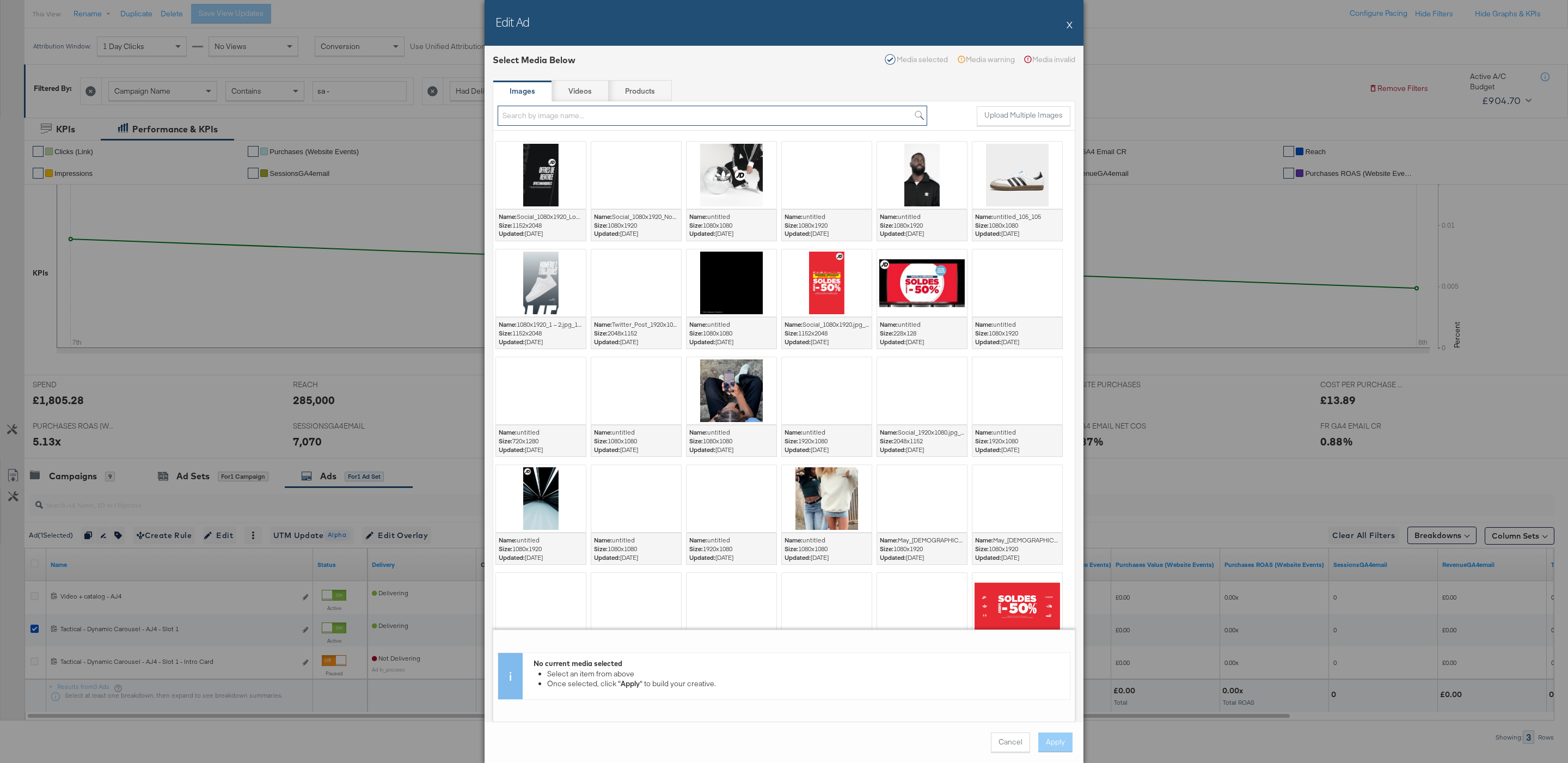
click at [607, 124] on input "search" at bounding box center [713, 116] width 429 height 20
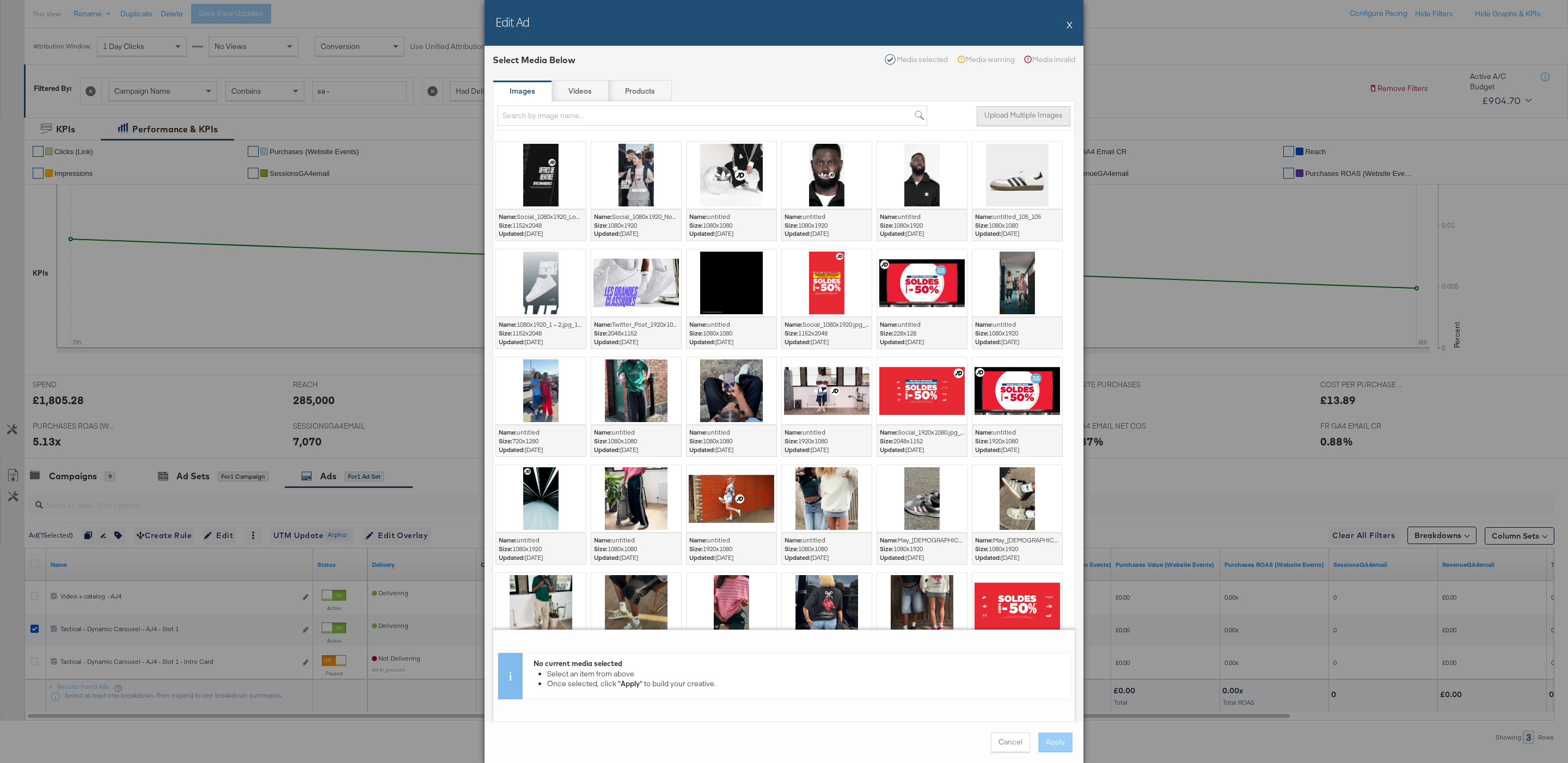
click at [1015, 119] on button "Upload Multiple Images" at bounding box center [1023, 116] width 93 height 20
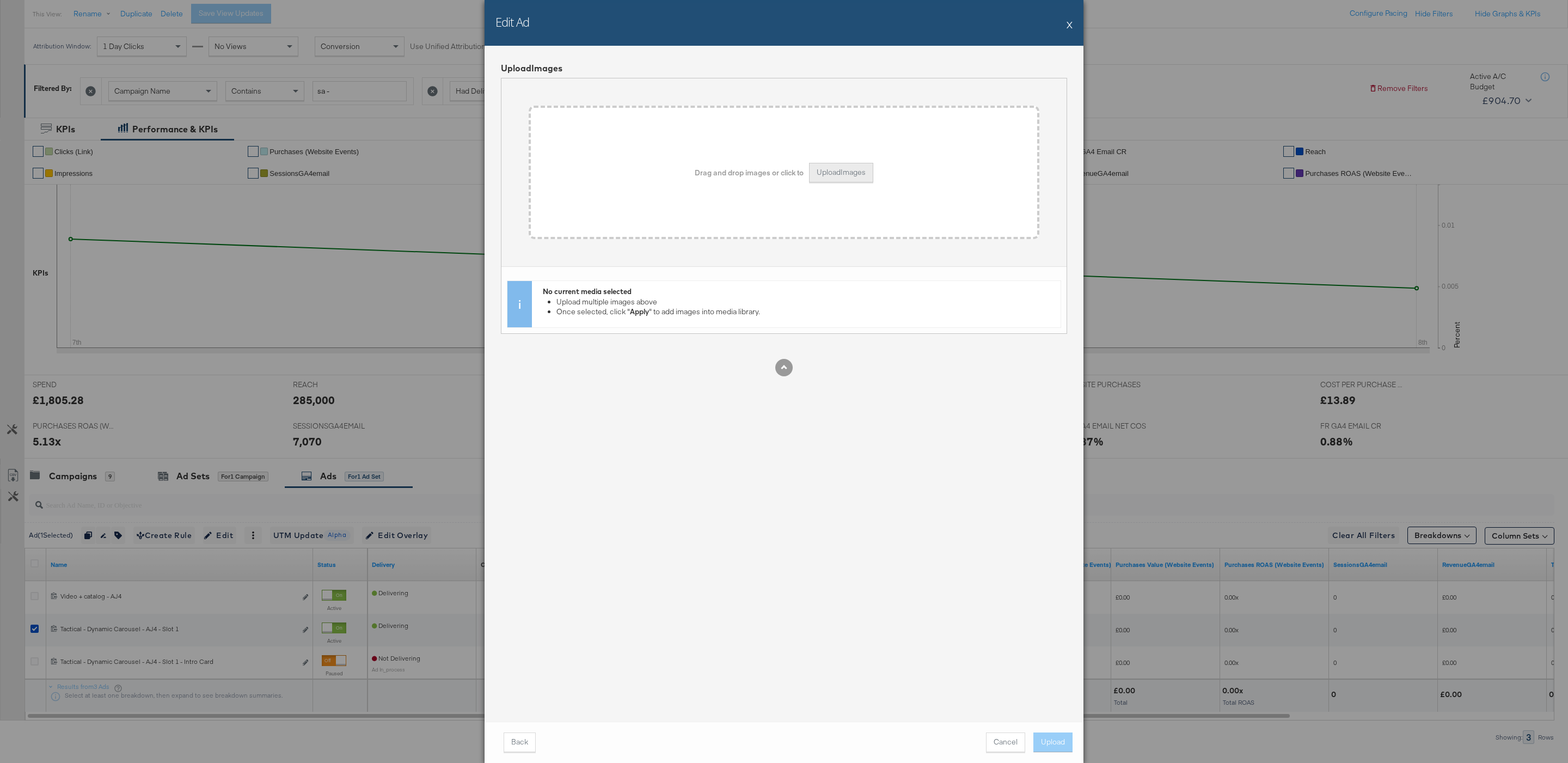
click at [865, 181] on button "Upload Images" at bounding box center [842, 173] width 64 height 20
click at [1072, 23] on div "Edit Ad X" at bounding box center [784, 23] width 599 height 46
click at [1065, 20] on div "Edit Ad X" at bounding box center [784, 23] width 599 height 46
click at [1069, 24] on button "X" at bounding box center [1070, 24] width 6 height 22
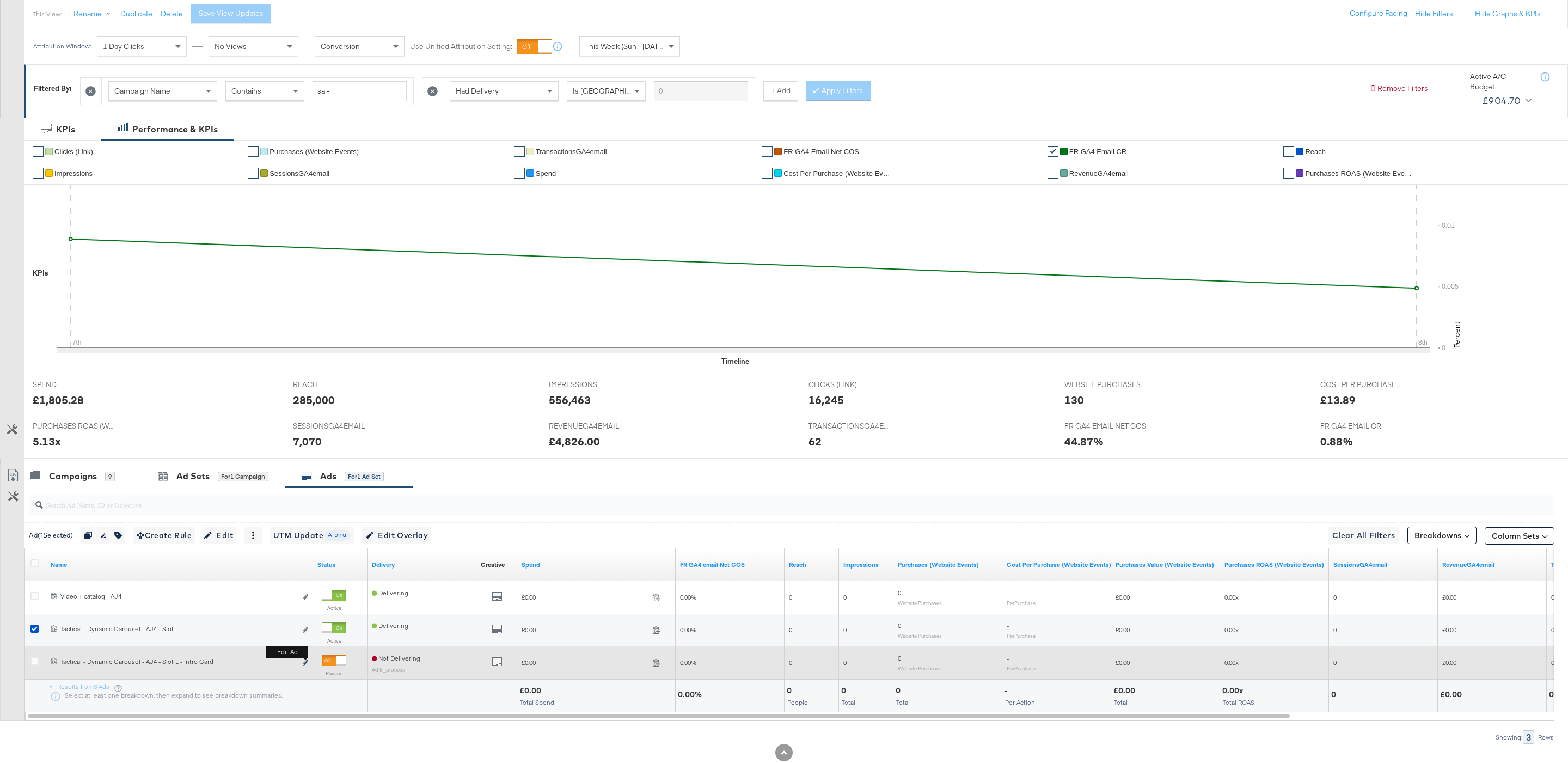
click at [307, 665] on icon "link" at bounding box center [305, 663] width 6 height 6
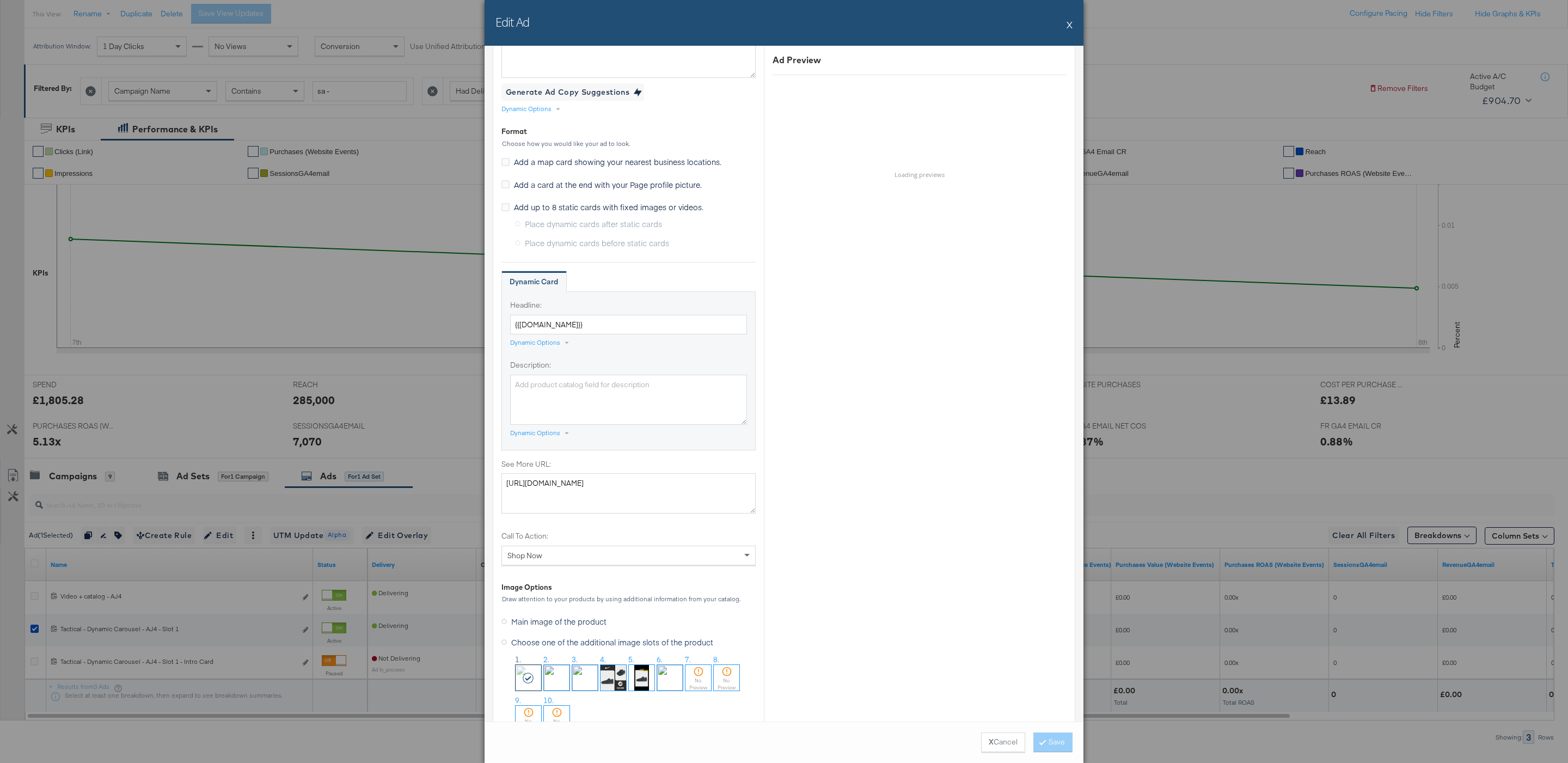
scroll to position [528, 0]
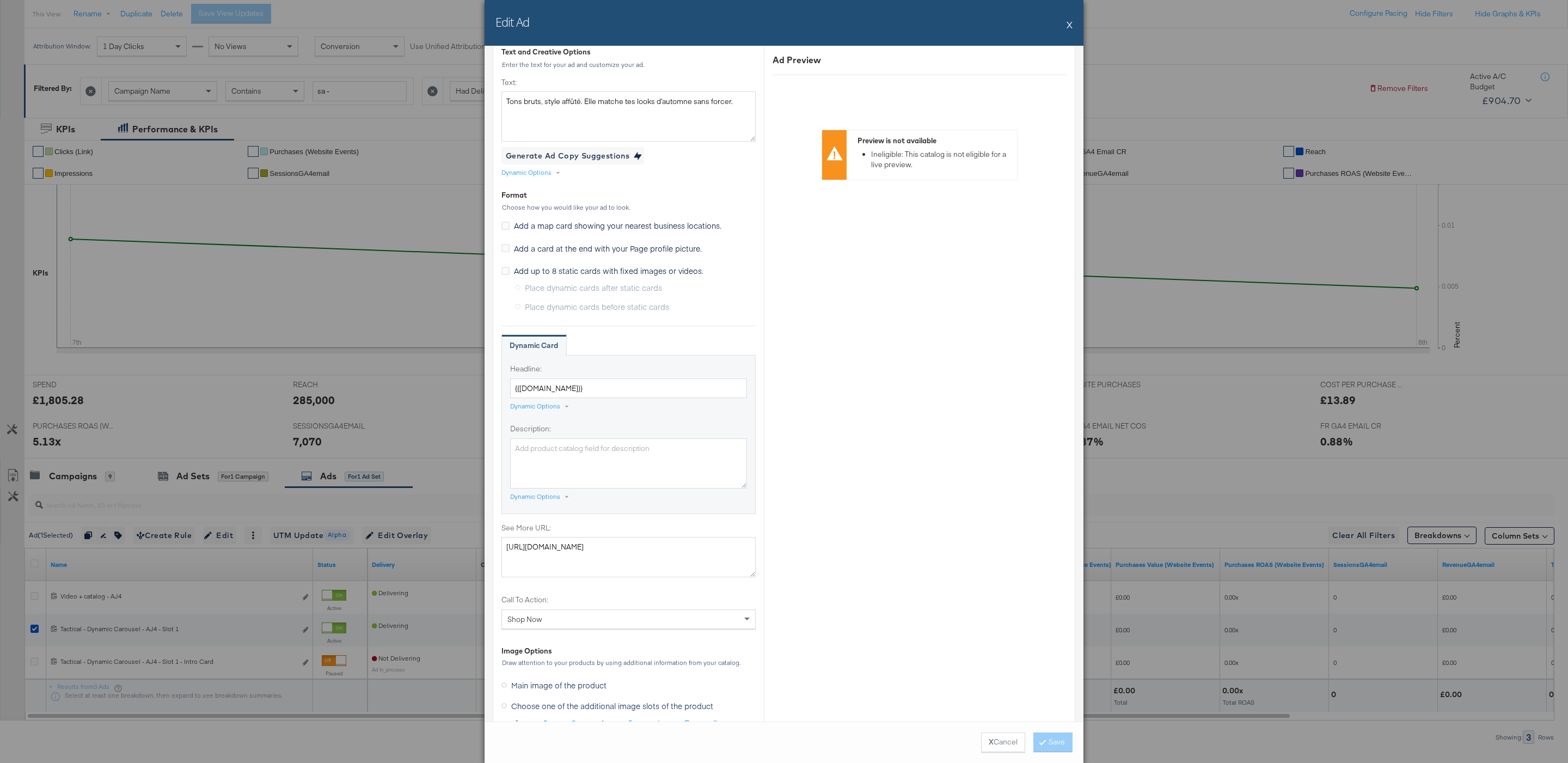
click at [676, 276] on span "Add up to 8 static cards with fixed images or videos." at bounding box center [609, 271] width 190 height 11
click at [0, 0] on input "Add up to 8 static cards with fixed images or videos." at bounding box center [0, 0] width 0 height 0
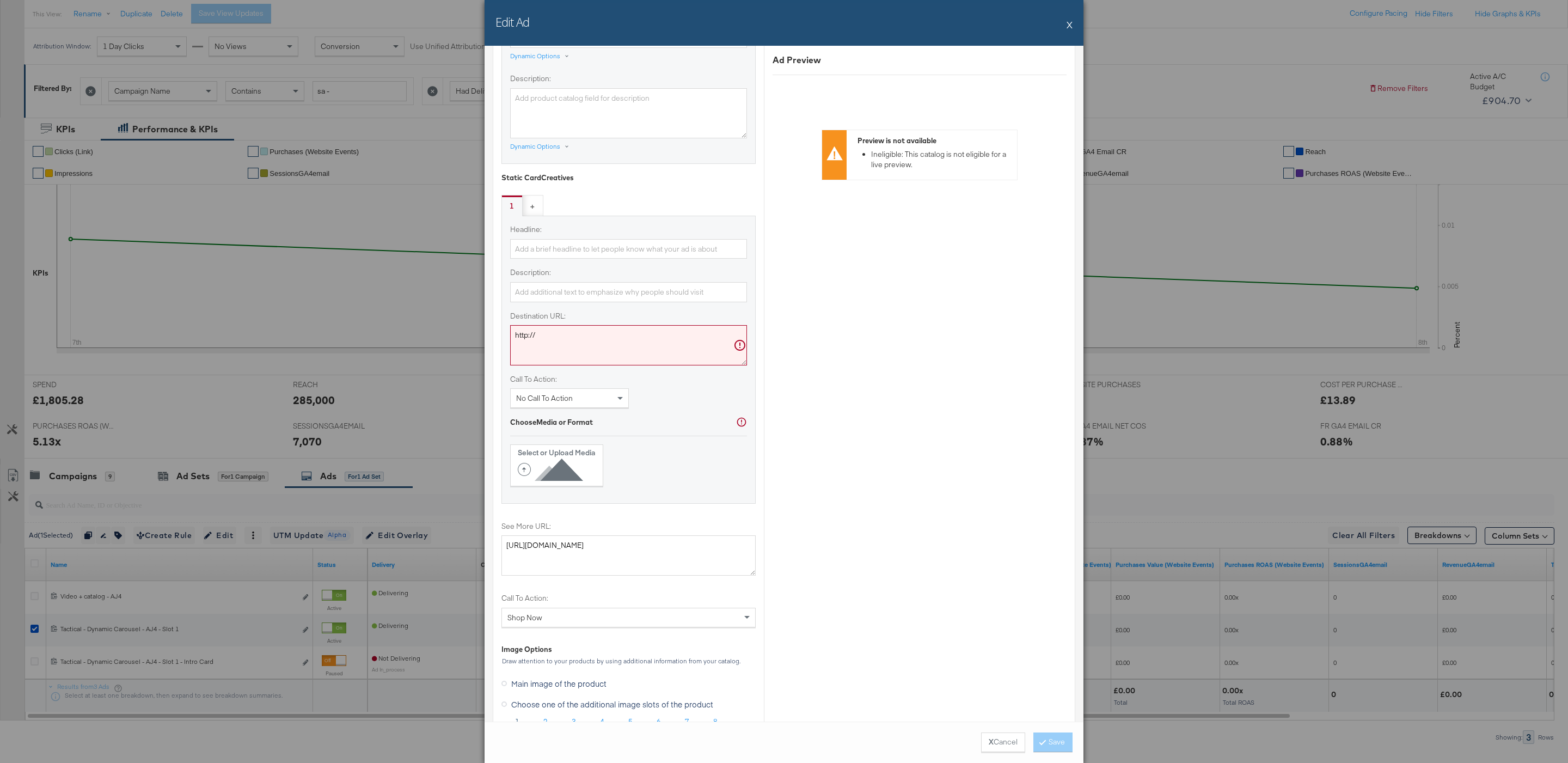
scroll to position [892, 0]
click at [584, 256] on input "Headline:" at bounding box center [629, 245] width 237 height 20
click at [551, 342] on textarea "http://" at bounding box center [629, 342] width 237 height 40
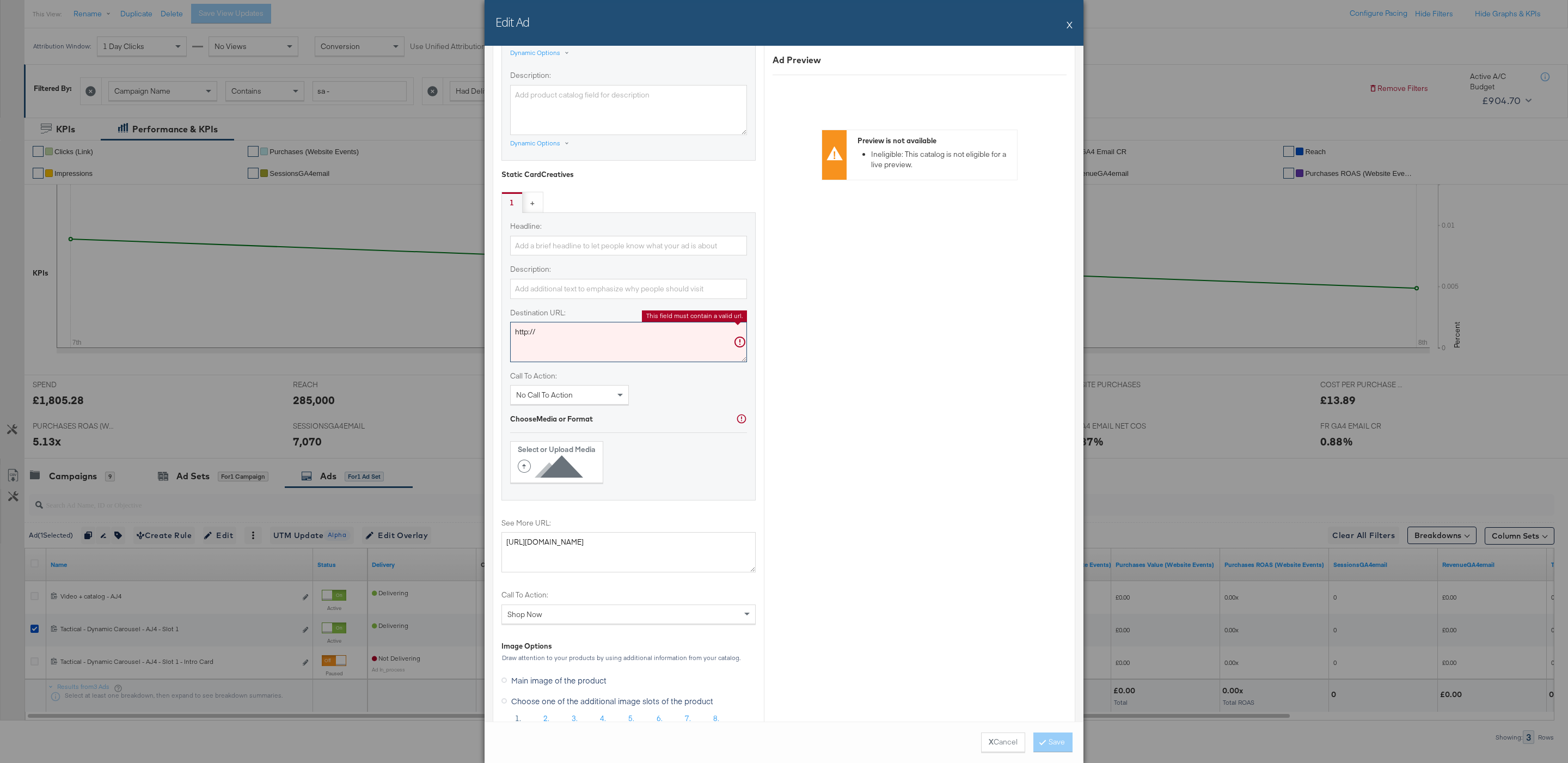
click at [551, 342] on textarea "http://" at bounding box center [629, 342] width 237 height 40
paste textarea "s://www.jdsports.fr/collection/jordan-4-cavestone"
type textarea "https://www.jdsports.fr/collection/jordan-4-cavestone/"
click at [565, 248] on input "Headline:" at bounding box center [629, 245] width 237 height 20
paste input "Air Jordan 4 Cave Stone🔥"
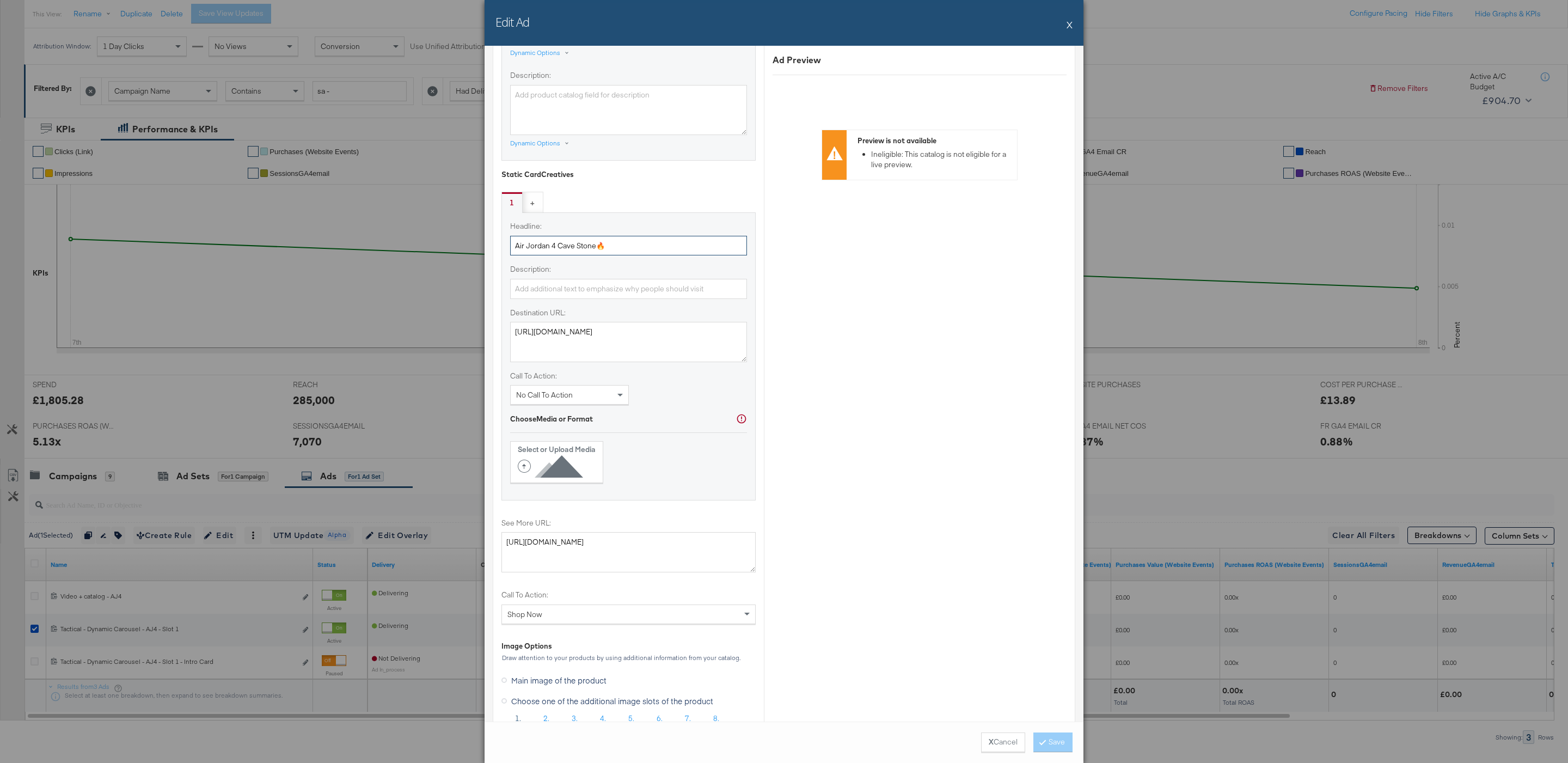
type input "Air Jordan 4 Cave Stone🔥"
click at [628, 437] on div "Choose Media or Format Select or Upload Media" at bounding box center [629, 448] width 237 height 69
click at [593, 404] on div "No Call To Action" at bounding box center [570, 395] width 118 height 19
type input "shop"
click at [567, 447] on div "Choose Media or Format Select or Upload Media" at bounding box center [629, 448] width 237 height 69
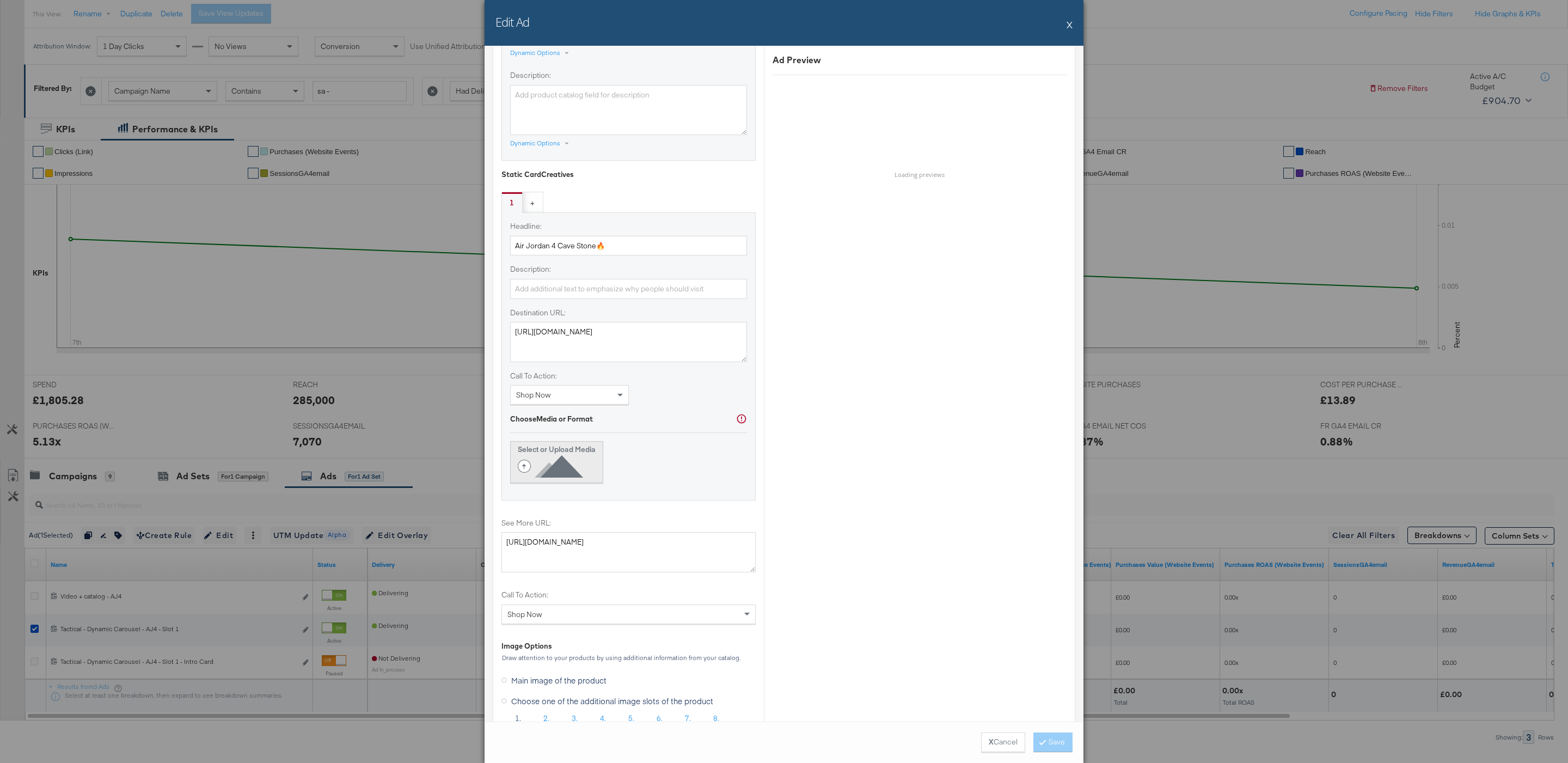
click at [553, 475] on icon at bounding box center [553, 466] width 70 height 24
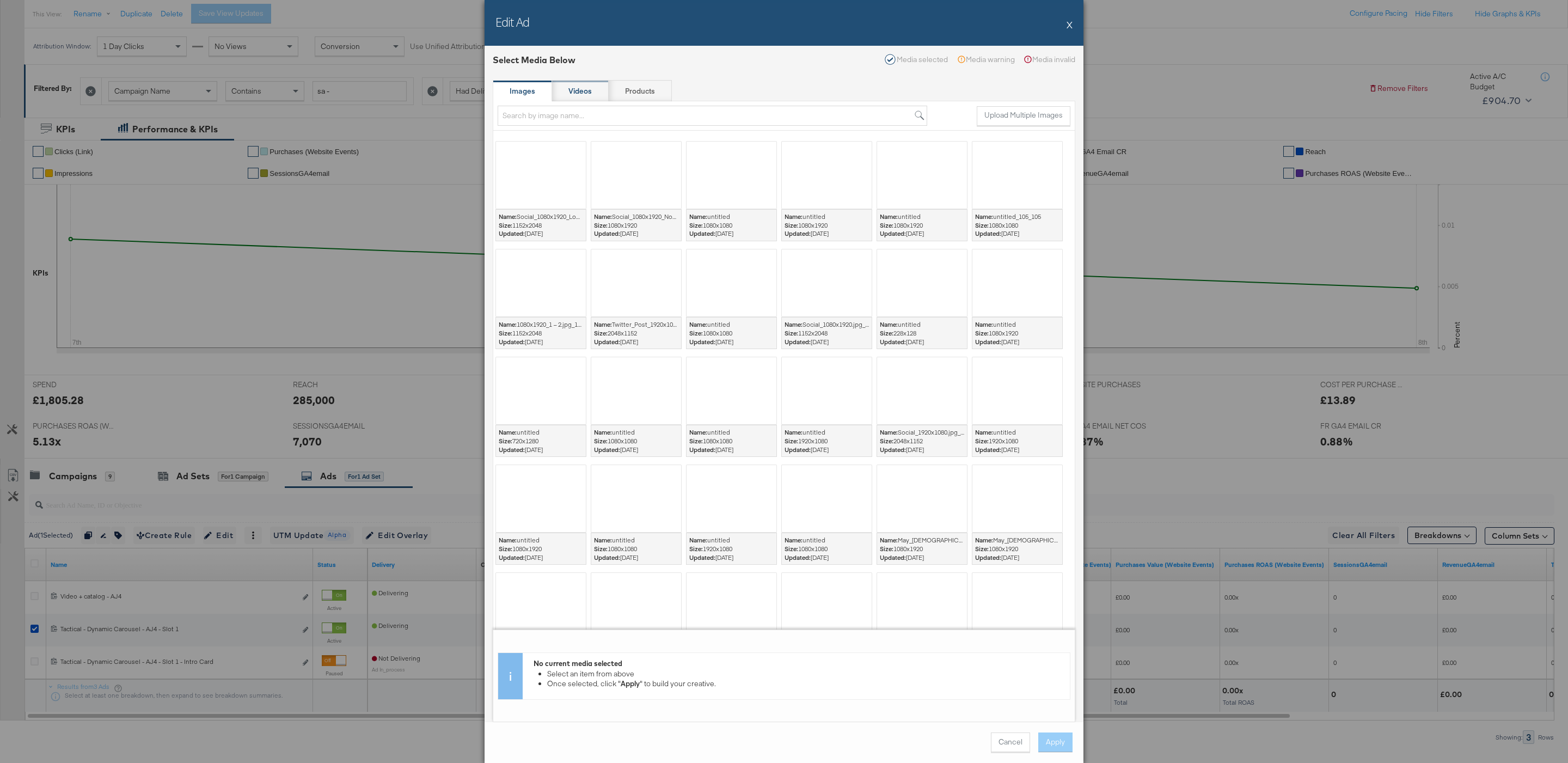
click at [587, 98] on div "Videos" at bounding box center [580, 91] width 56 height 22
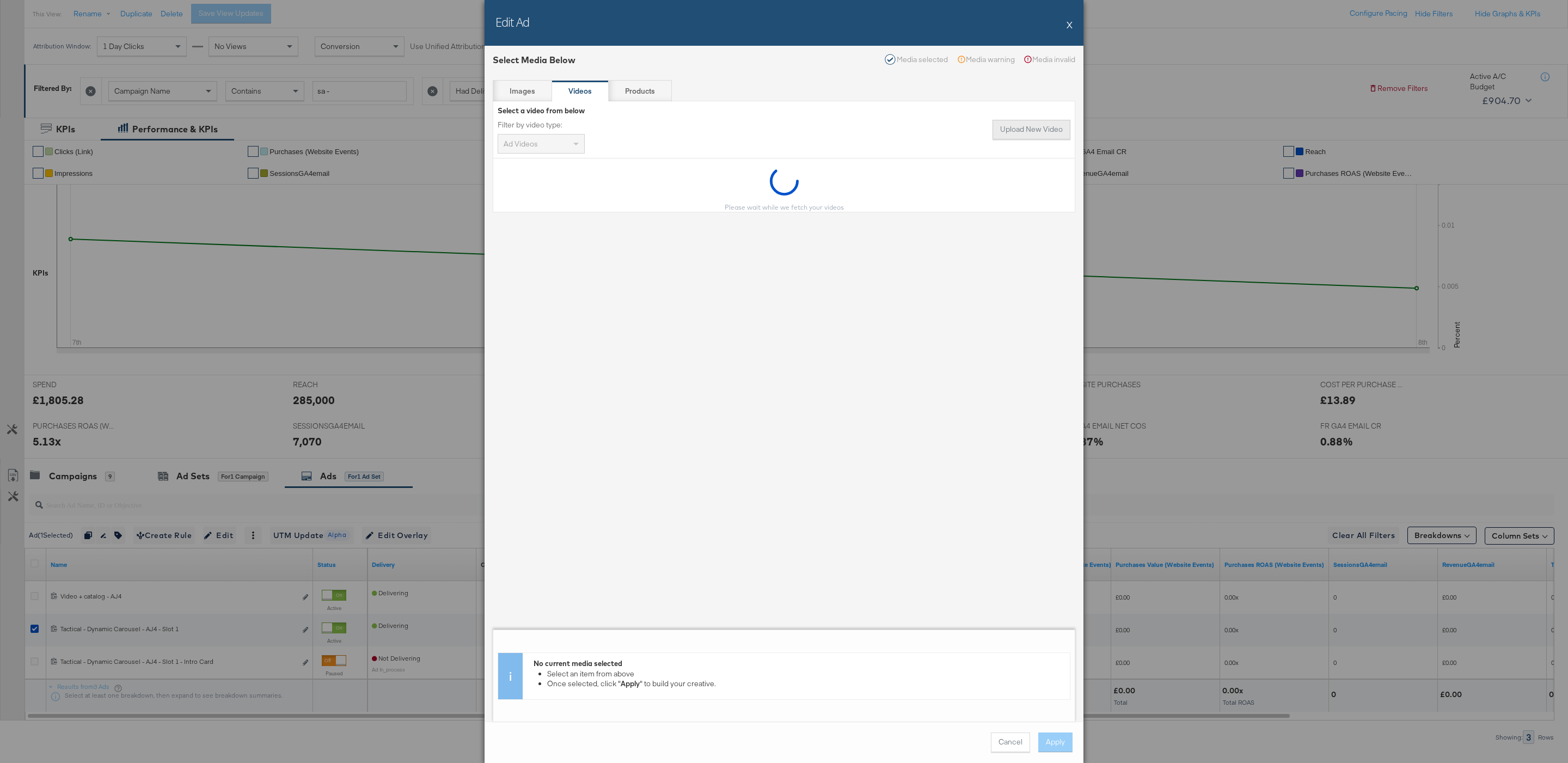
click at [1036, 121] on button "Upload New Video" at bounding box center [1032, 130] width 78 height 20
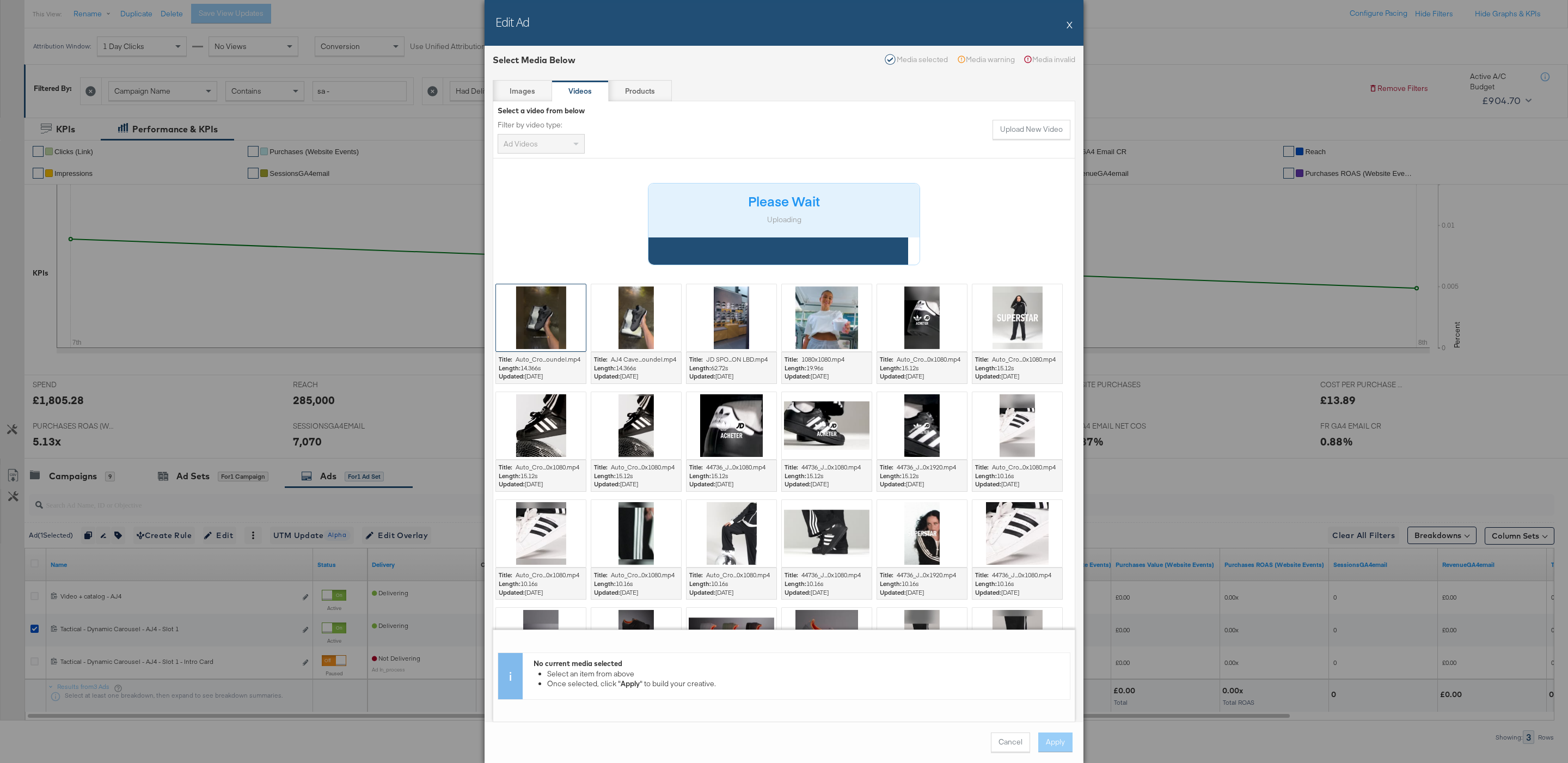
click at [547, 309] on div at bounding box center [540, 318] width 90 height 67
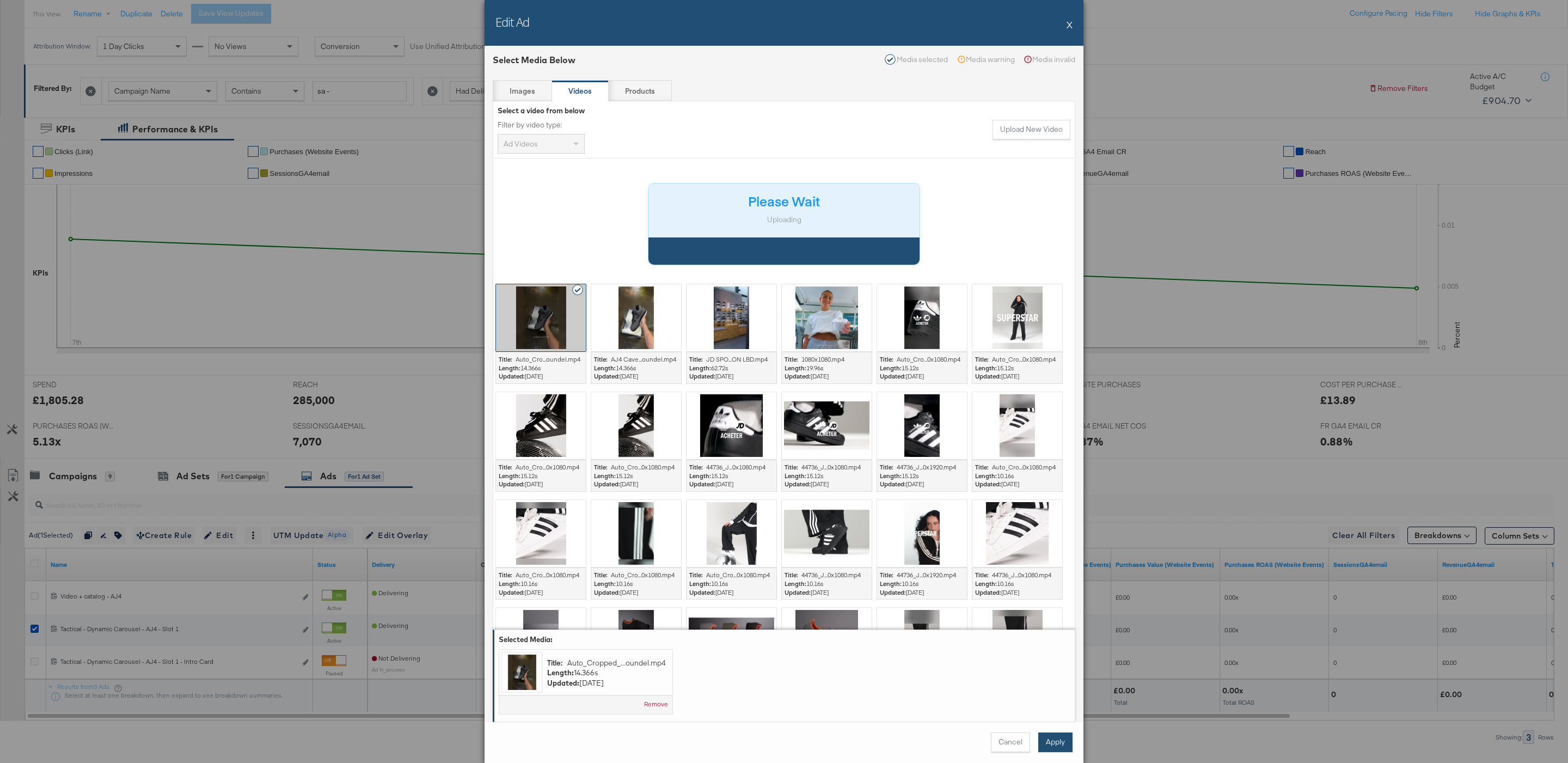
click at [1044, 741] on button "Apply" at bounding box center [1055, 742] width 34 height 20
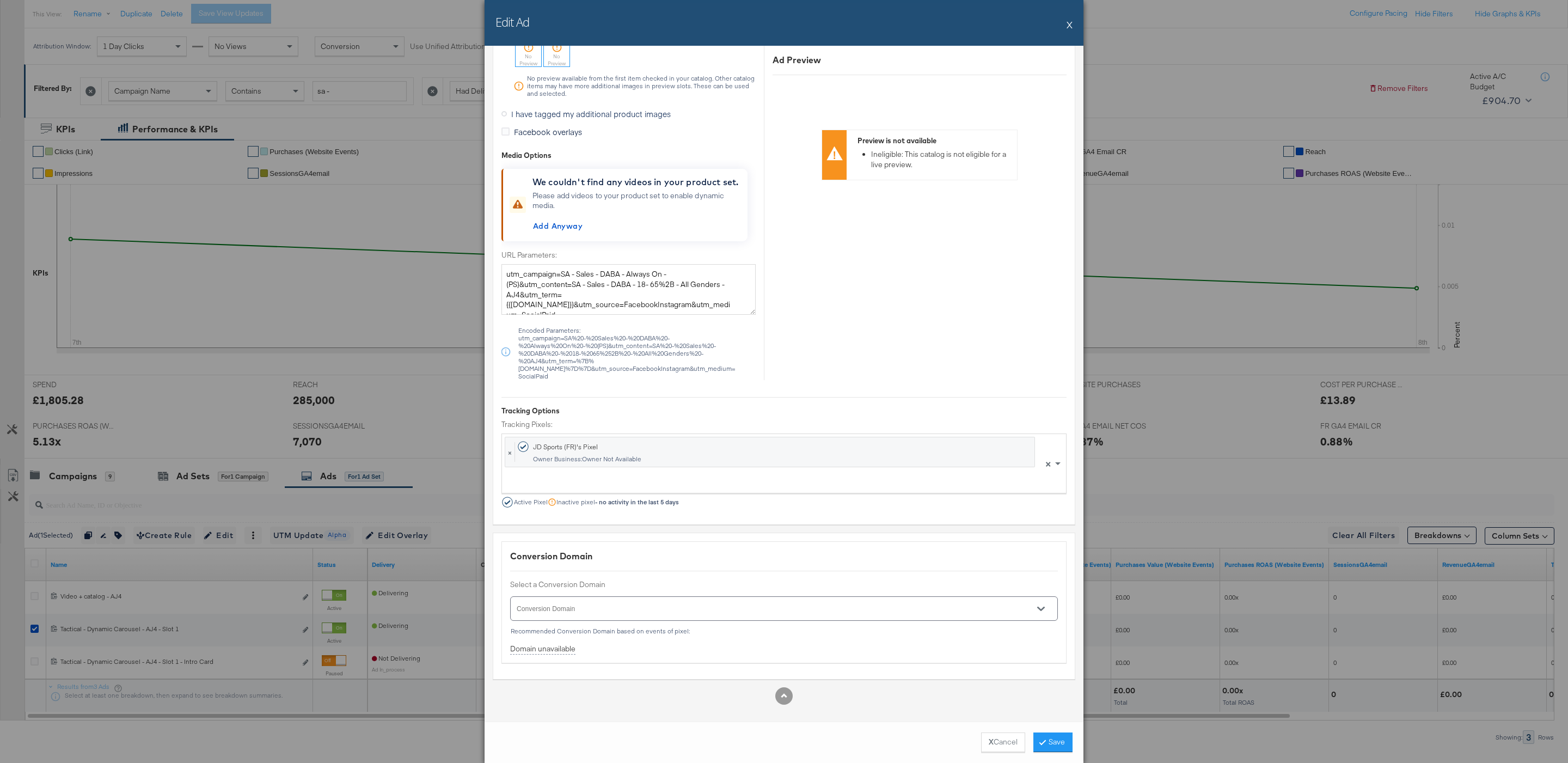
scroll to position [156, 0]
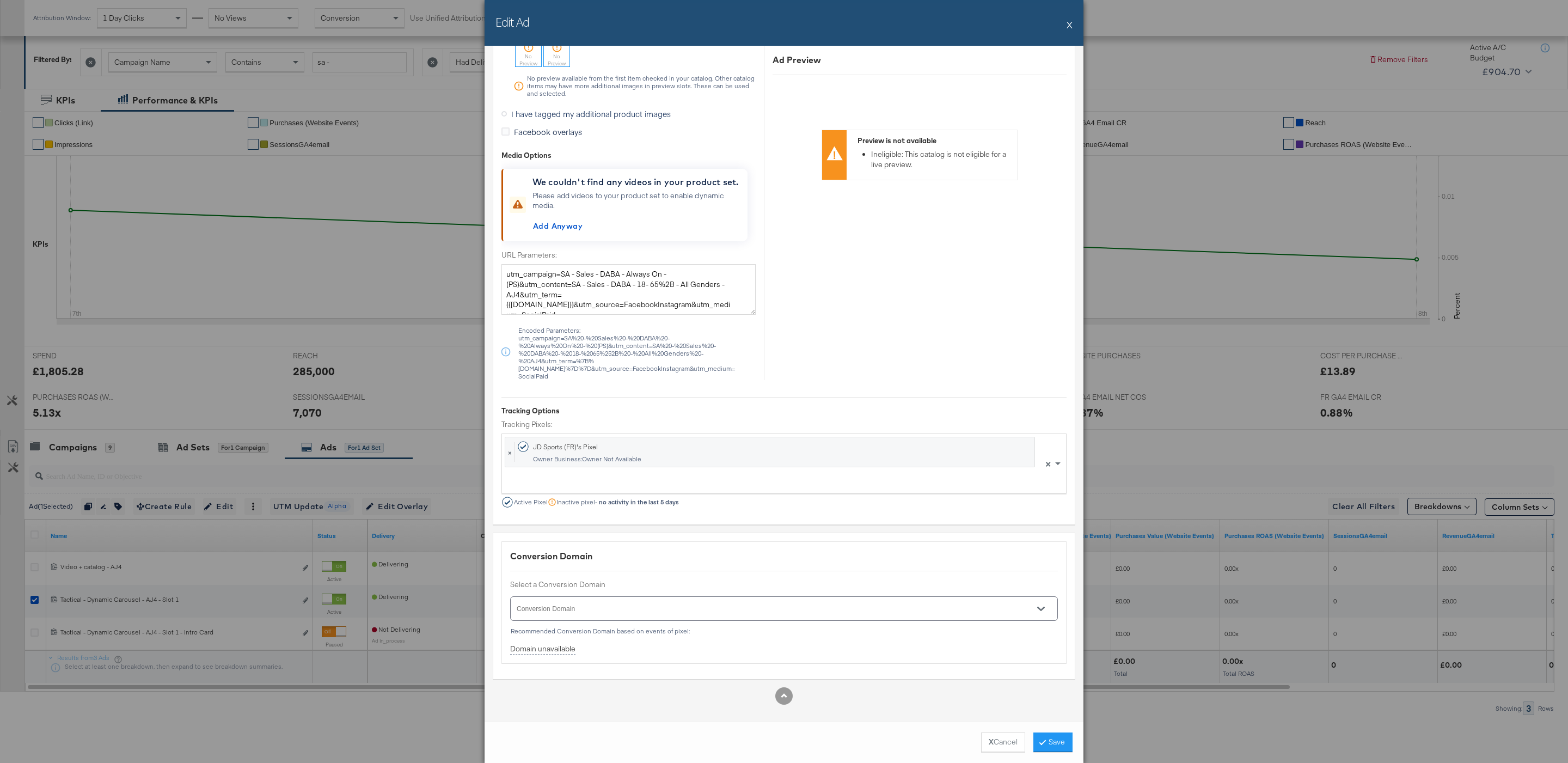
click at [715, 612] on input "Conversion Domain" at bounding box center [768, 614] width 507 height 13
click at [715, 636] on li "jdsports.fr" at bounding box center [784, 639] width 545 height 17
type input "jdsports.fr"
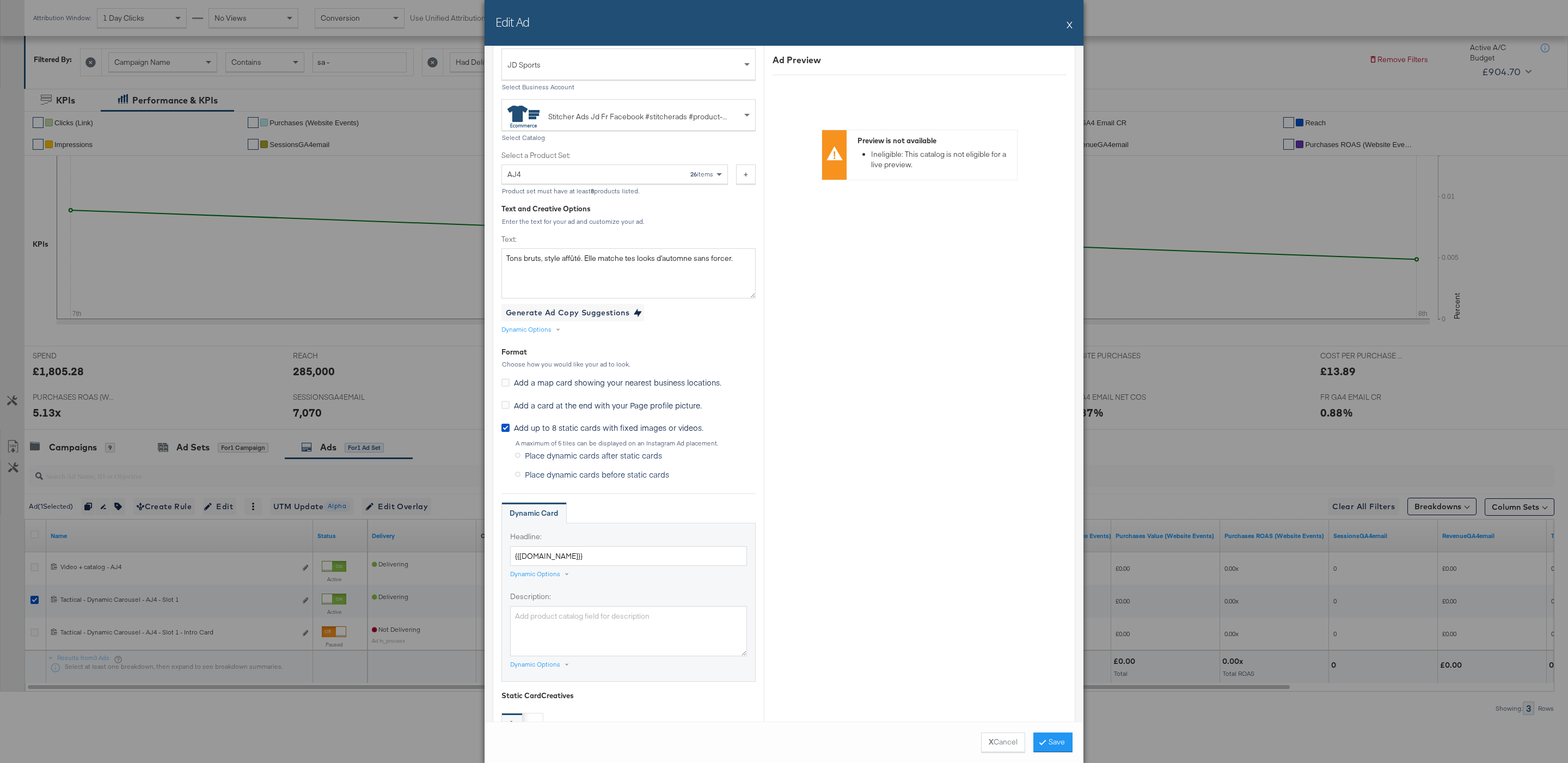
scroll to position [0, 0]
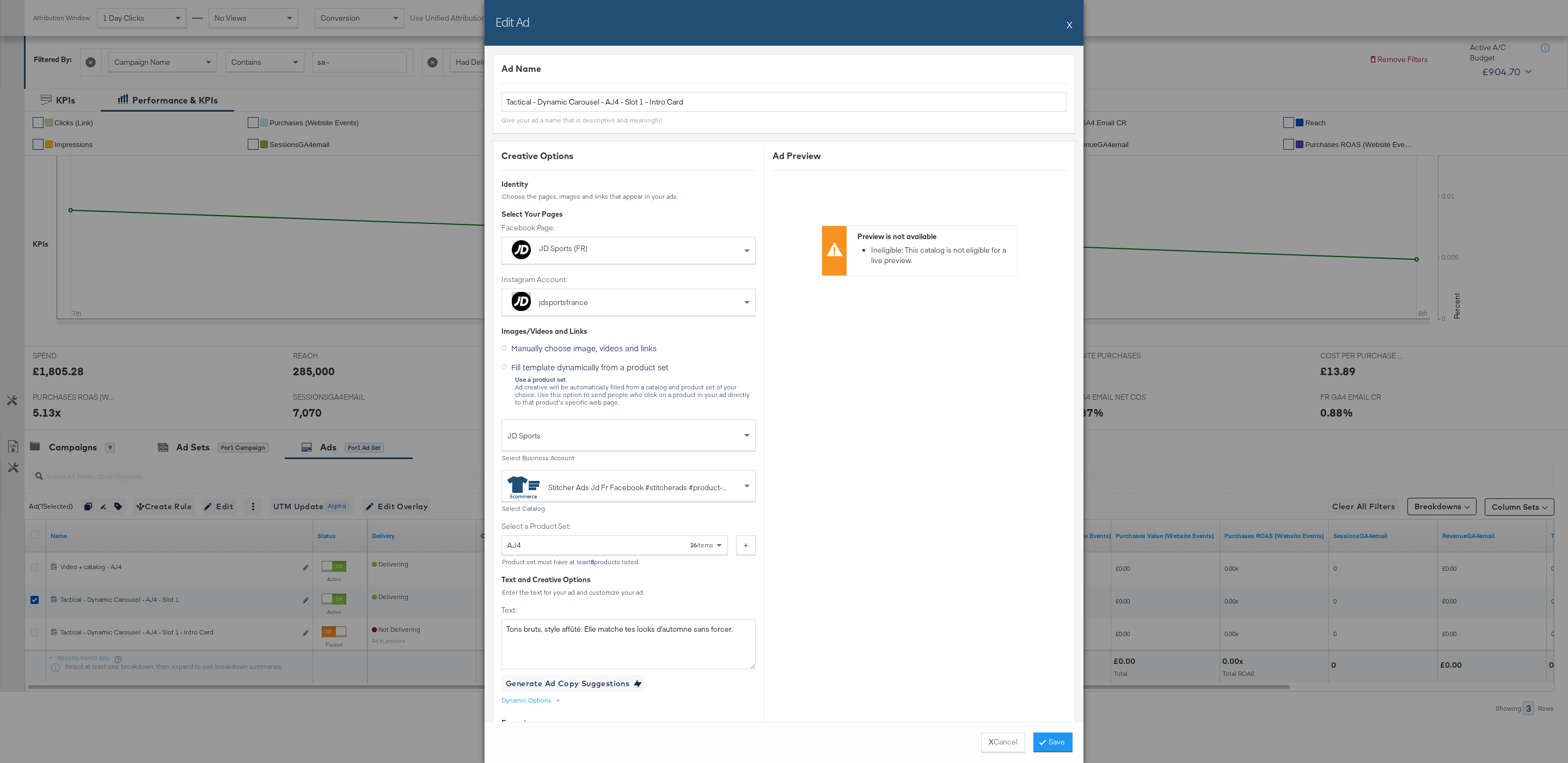
click at [1042, 732] on div "X Cancel Save" at bounding box center [784, 742] width 599 height 41
click at [1047, 749] on button "Save" at bounding box center [1053, 742] width 39 height 20
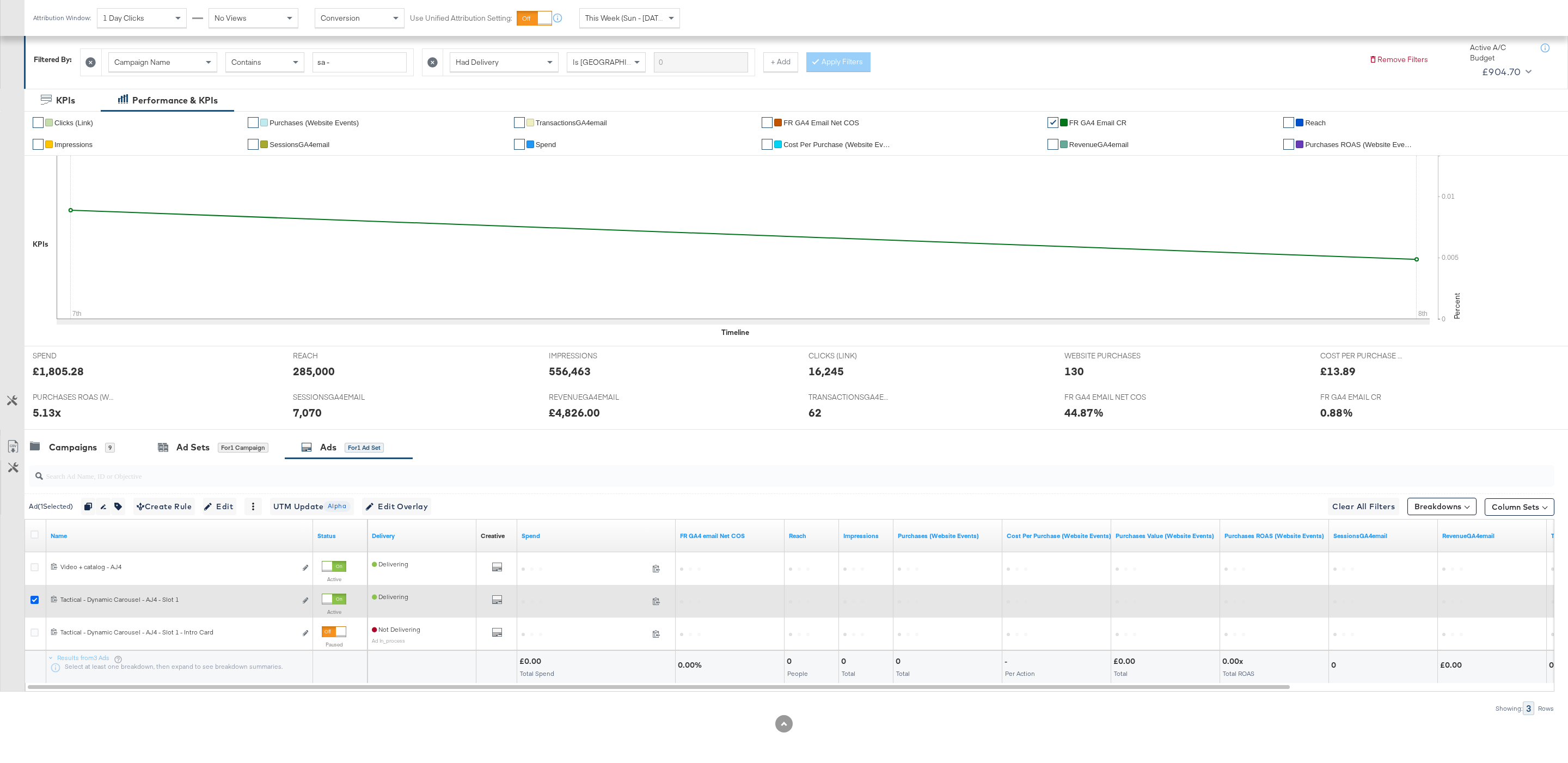
click at [33, 596] on icon at bounding box center [35, 600] width 8 height 8
click at [0, 0] on input "checkbox" at bounding box center [0, 0] width 0 height 0
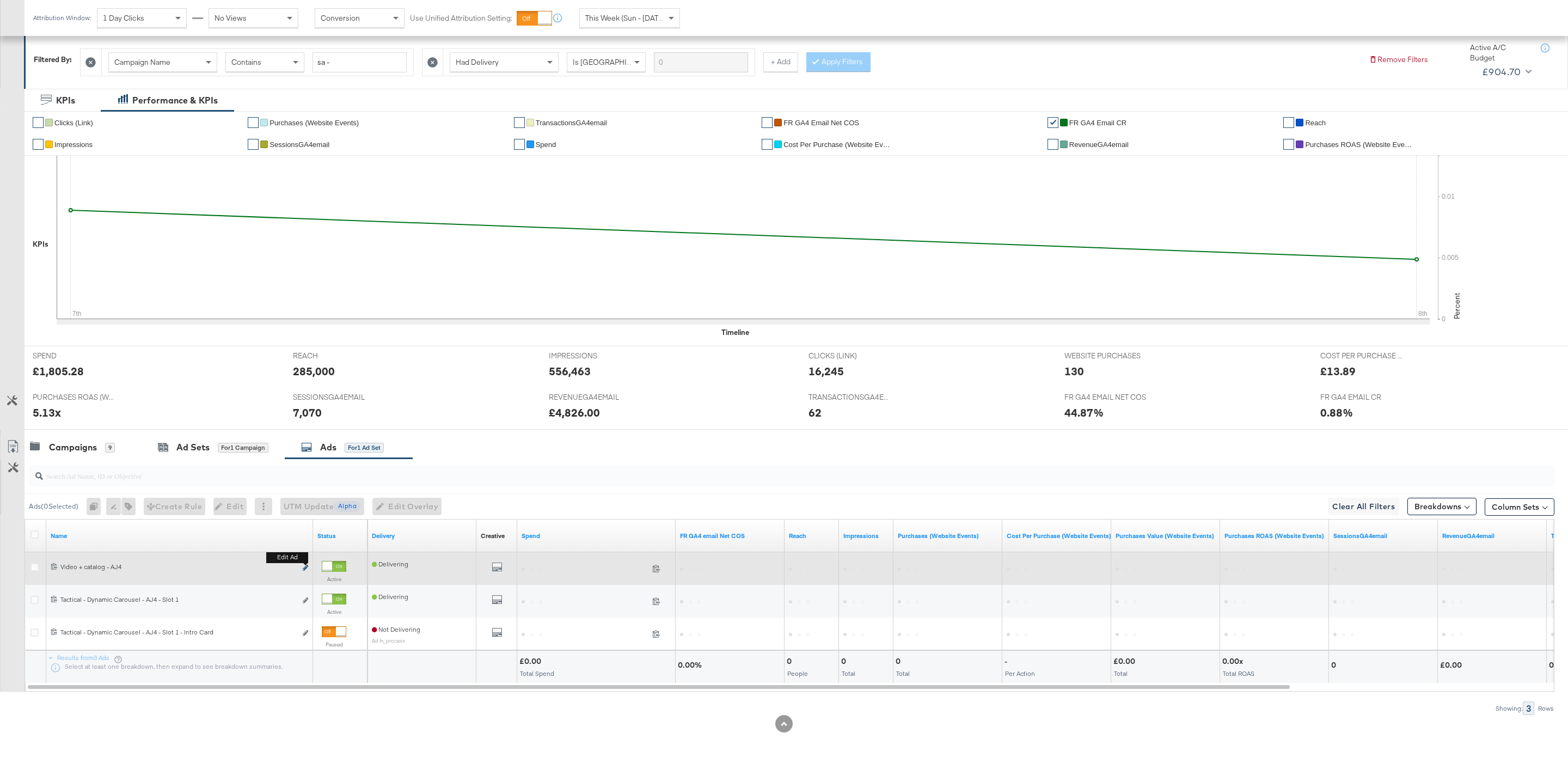
click at [305, 567] on icon "link" at bounding box center [305, 568] width 6 height 6
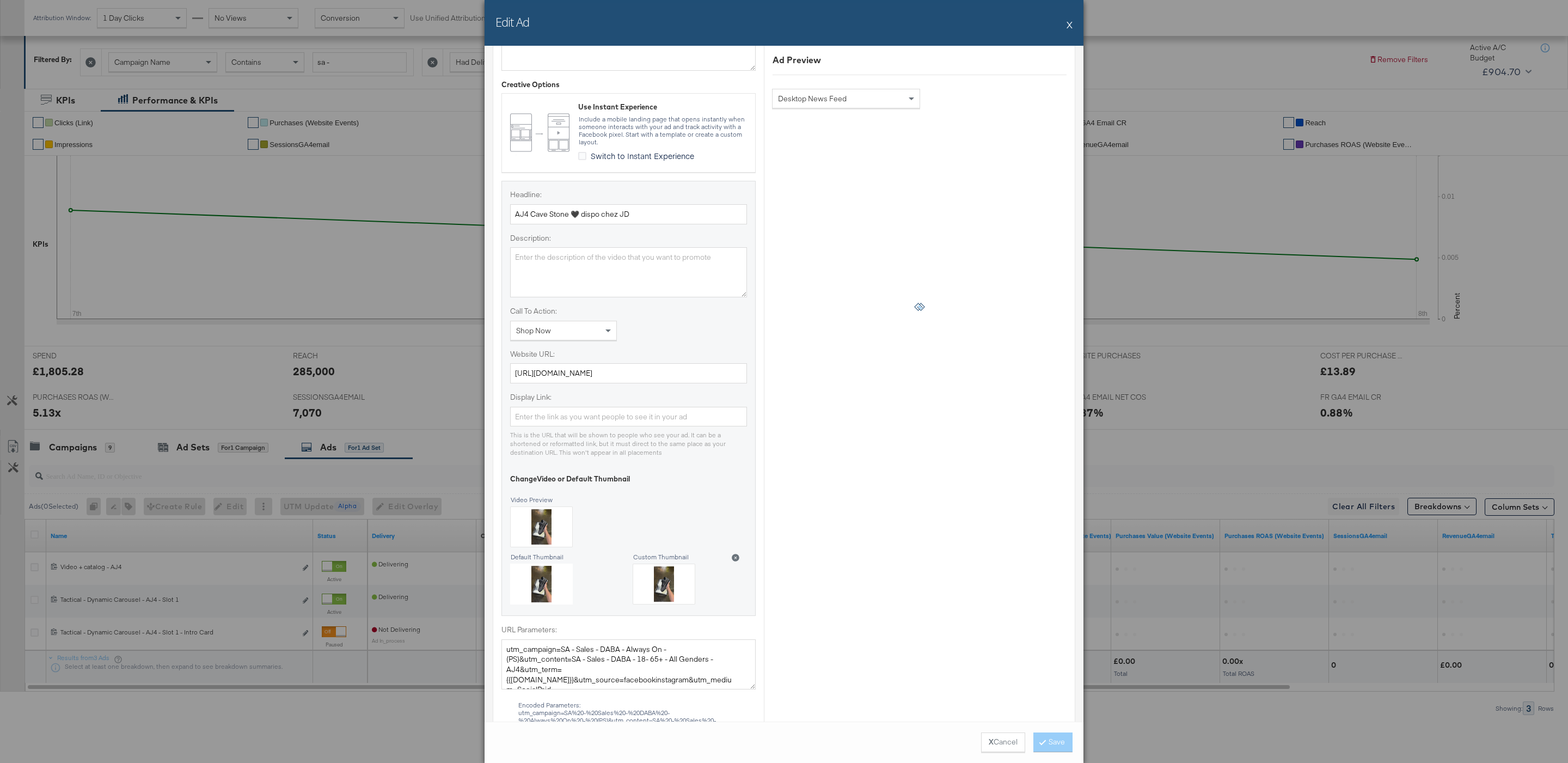
scroll to position [352, 0]
click at [660, 372] on input "https://www.jdsports.fr/" at bounding box center [629, 372] width 237 height 20
paste input "collection/jordan-4/"
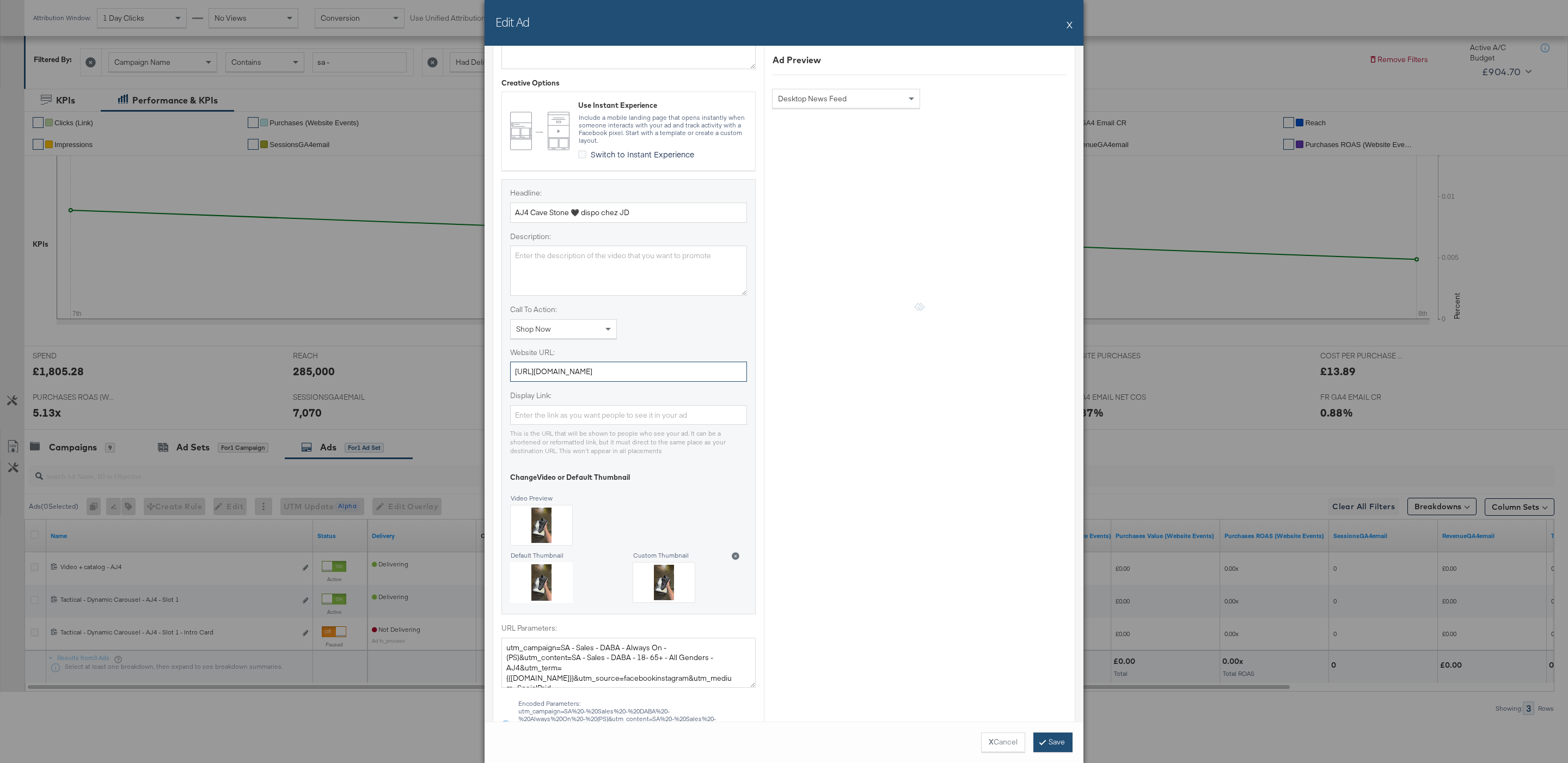
type input "https://www.jdsports.fr/collection/jordan-4/"
click at [1048, 741] on button "Save" at bounding box center [1053, 742] width 39 height 20
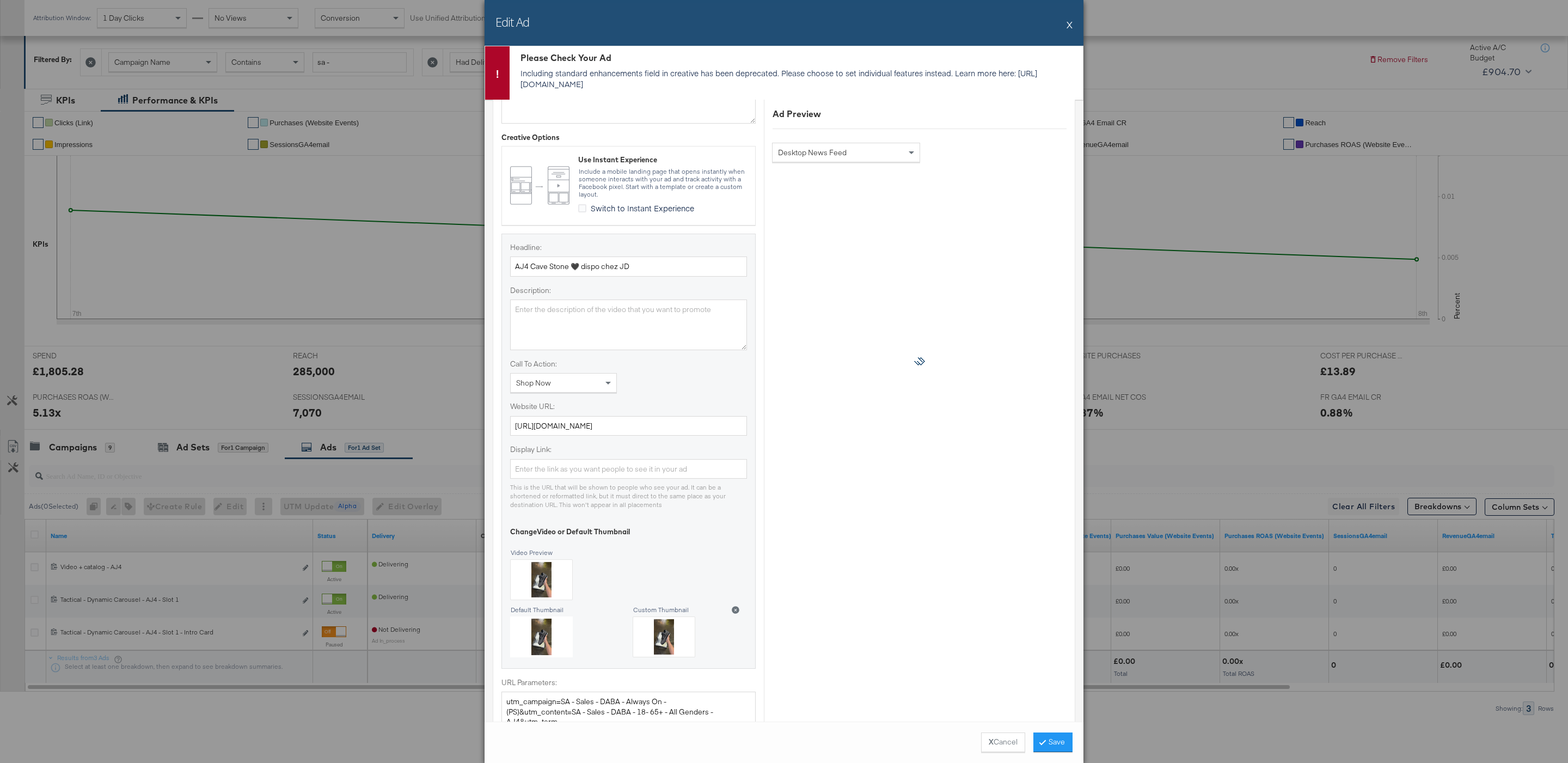
click at [1065, 20] on div "Edit Ad X" at bounding box center [784, 23] width 599 height 46
click at [1071, 29] on button "X" at bounding box center [1070, 24] width 6 height 22
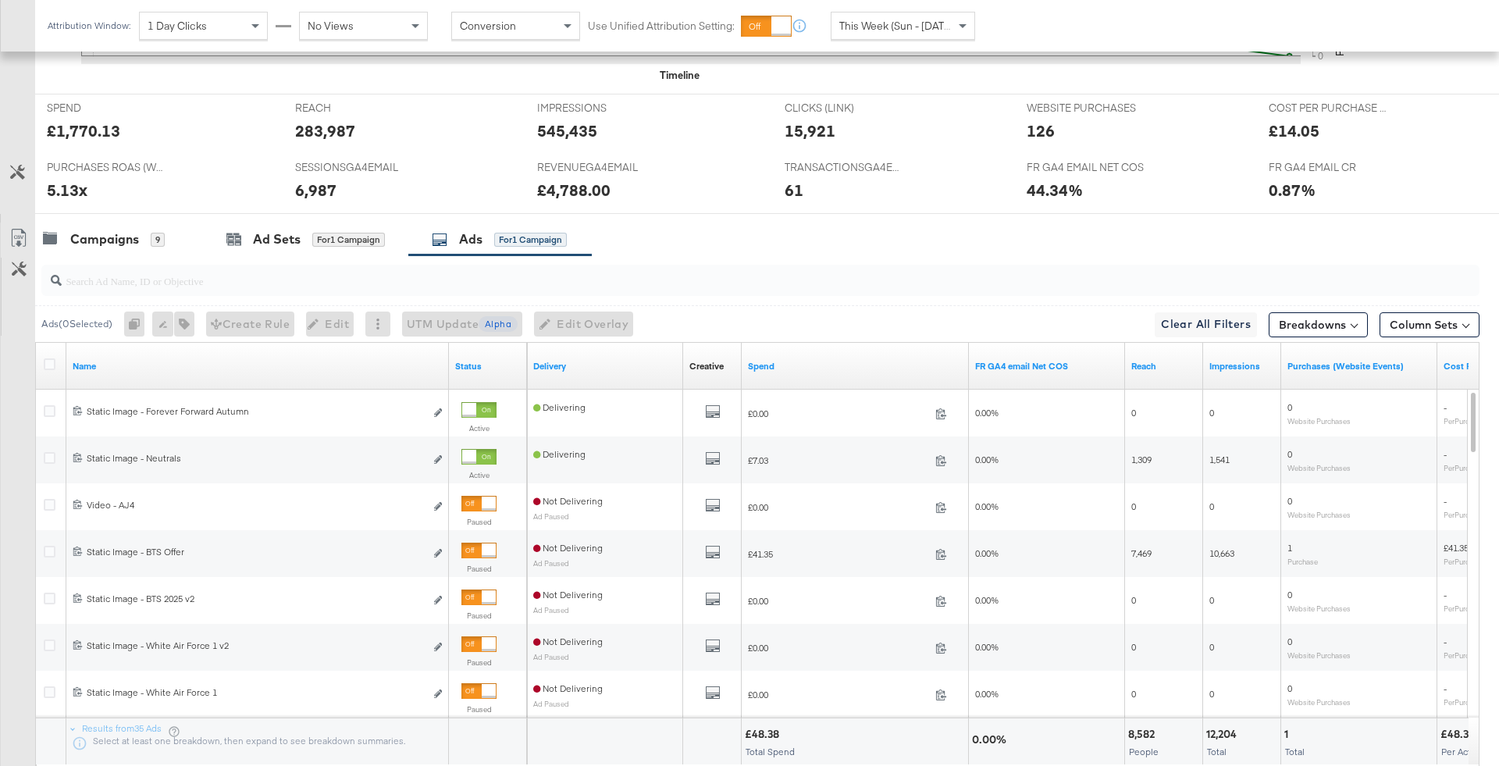
scroll to position [642, 0]
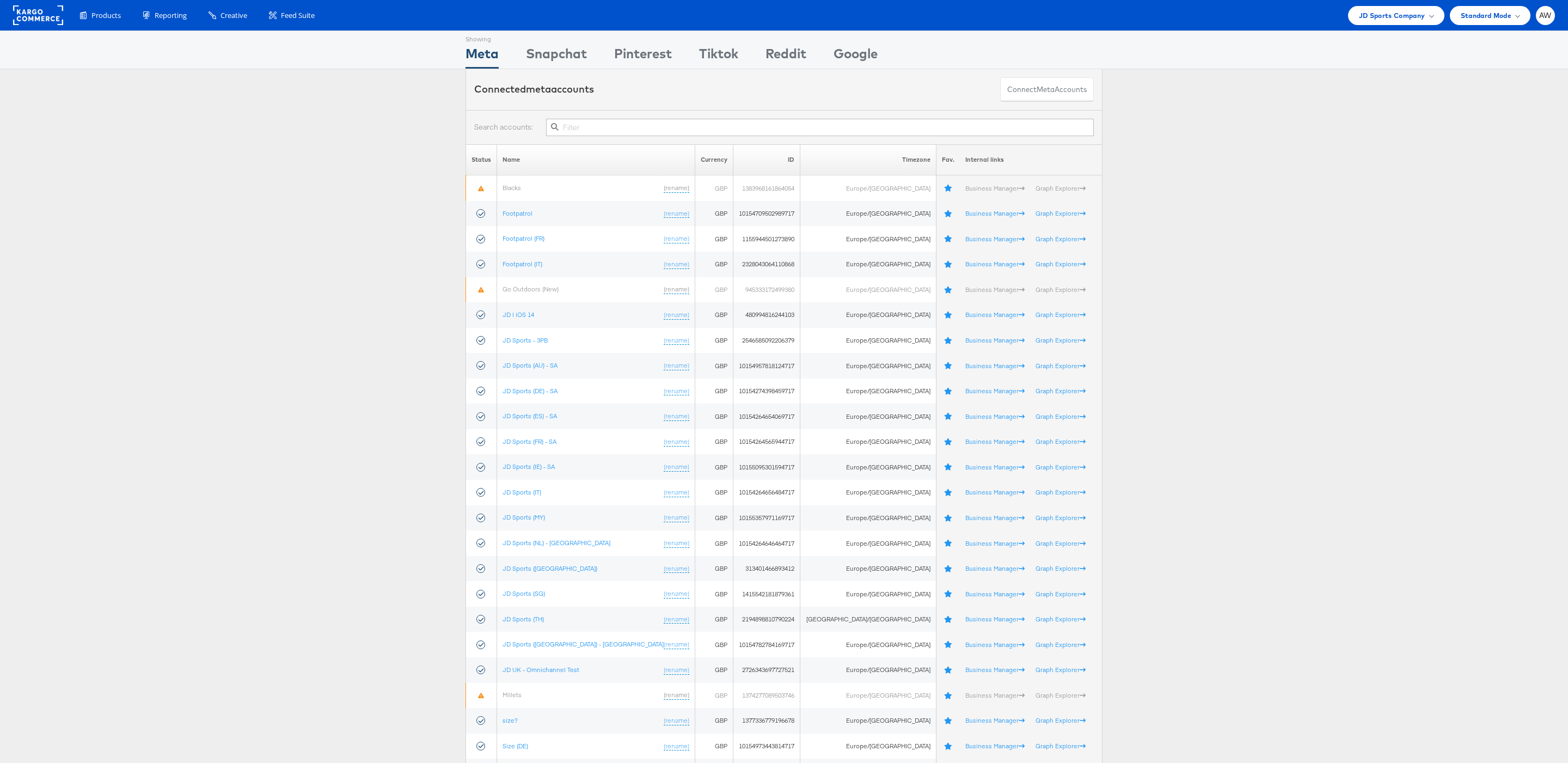
click at [643, 117] on div at bounding box center [784, 127] width 637 height 34
click at [643, 126] on input "text" at bounding box center [820, 127] width 548 height 17
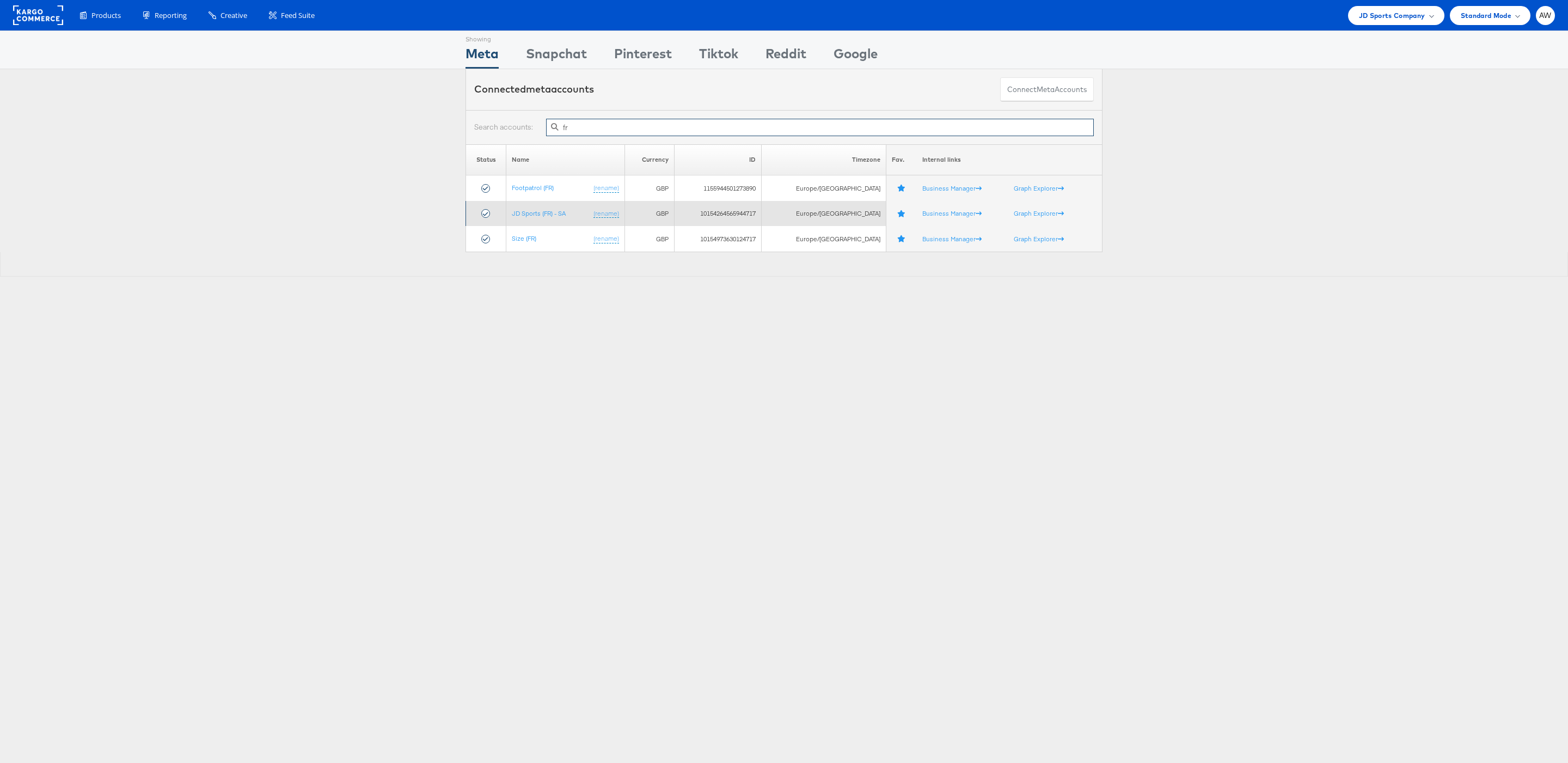
type input "fr"
click at [557, 220] on td "JD Sports (FR) - SA (rename)" at bounding box center [565, 213] width 118 height 26
click at [549, 209] on td "JD Sports (FR) - SA (rename)" at bounding box center [565, 213] width 118 height 26
click at [550, 213] on link "JD Sports (FR) - SA" at bounding box center [538, 213] width 54 height 8
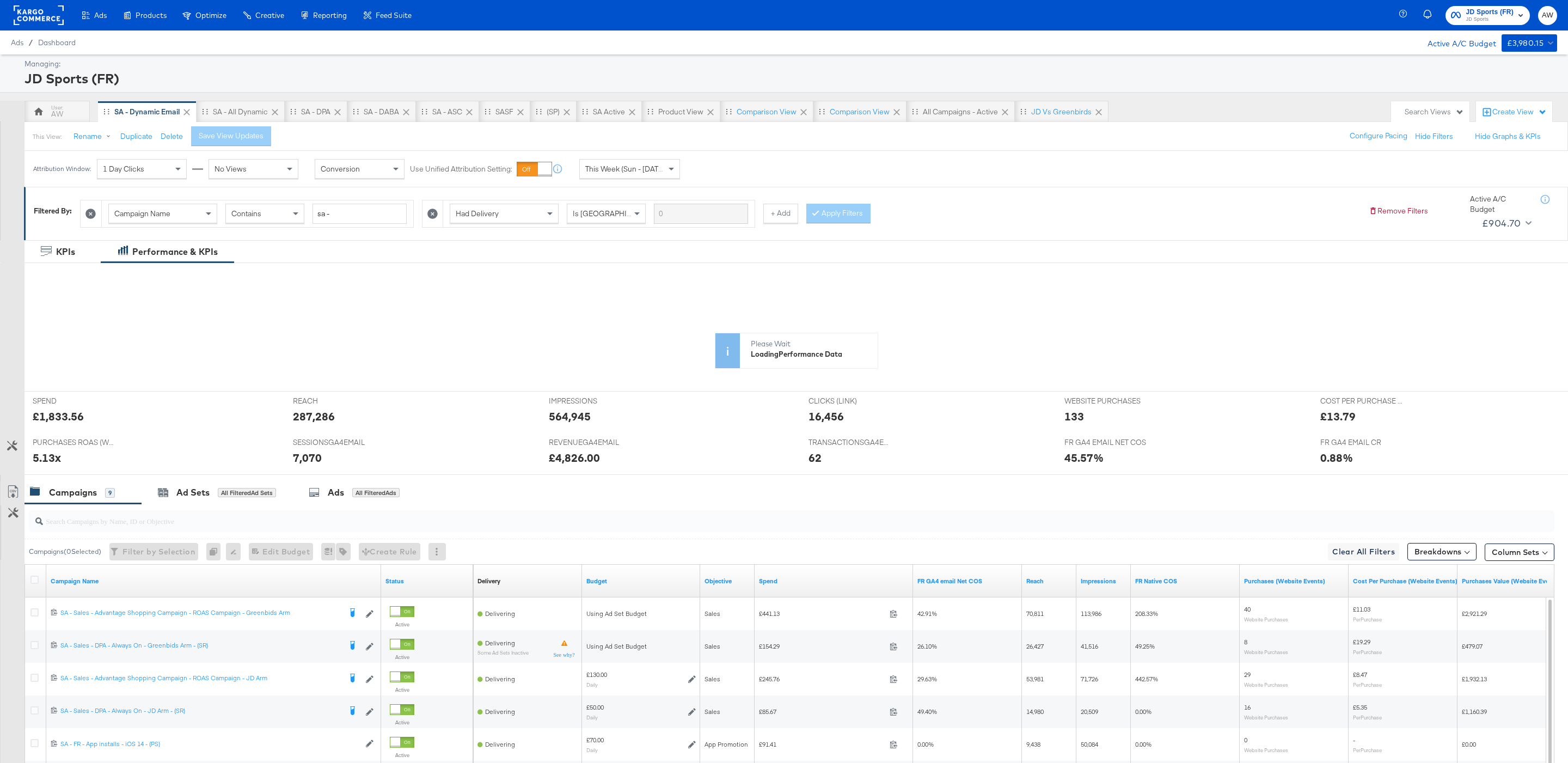
click at [660, 170] on span "This Week (Sun - [DATE])" at bounding box center [626, 169] width 82 height 10
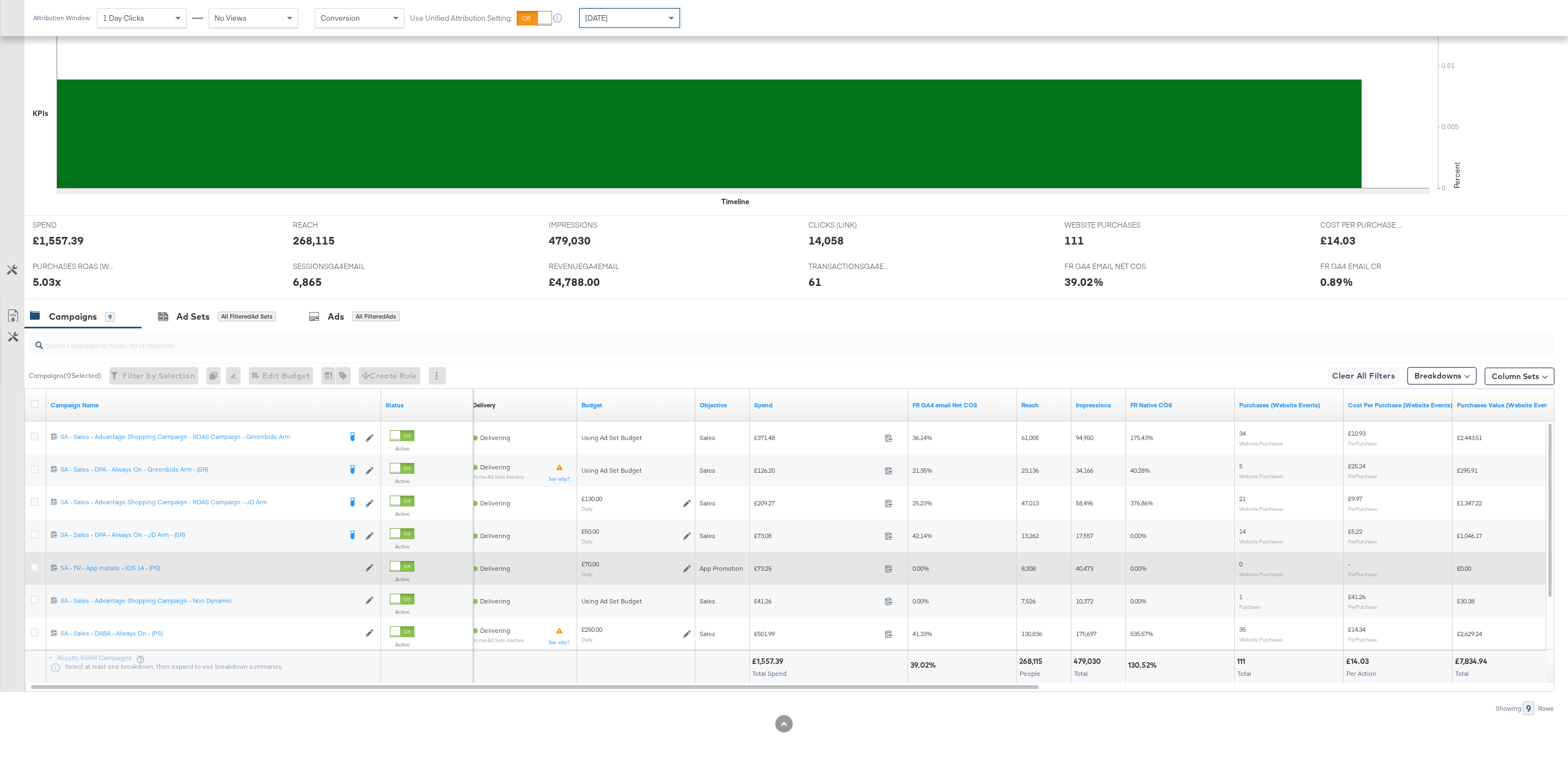
scroll to position [285, 0]
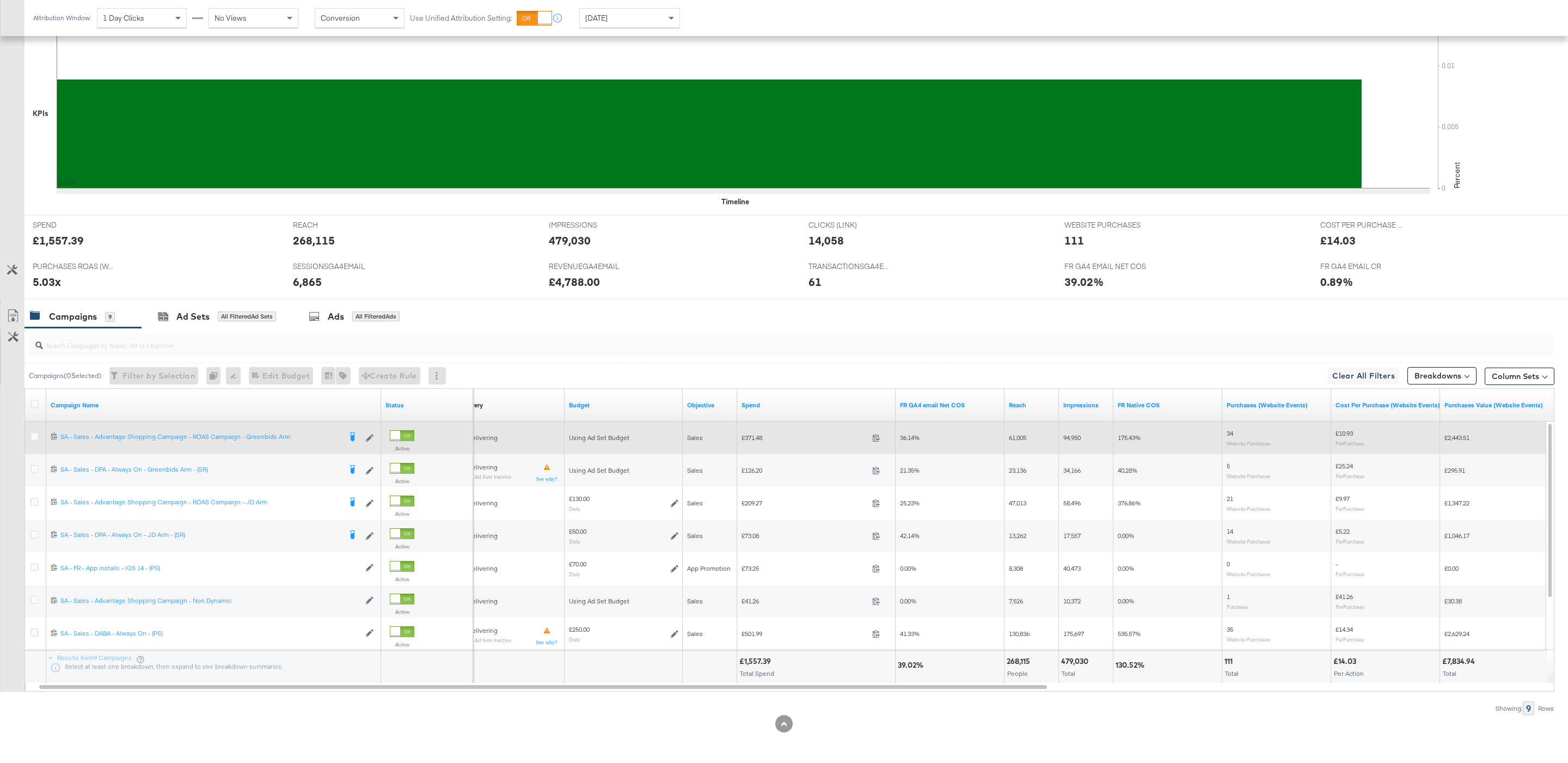
click at [761, 437] on span "£371.48" at bounding box center [805, 438] width 126 height 8
copy span "371.48"
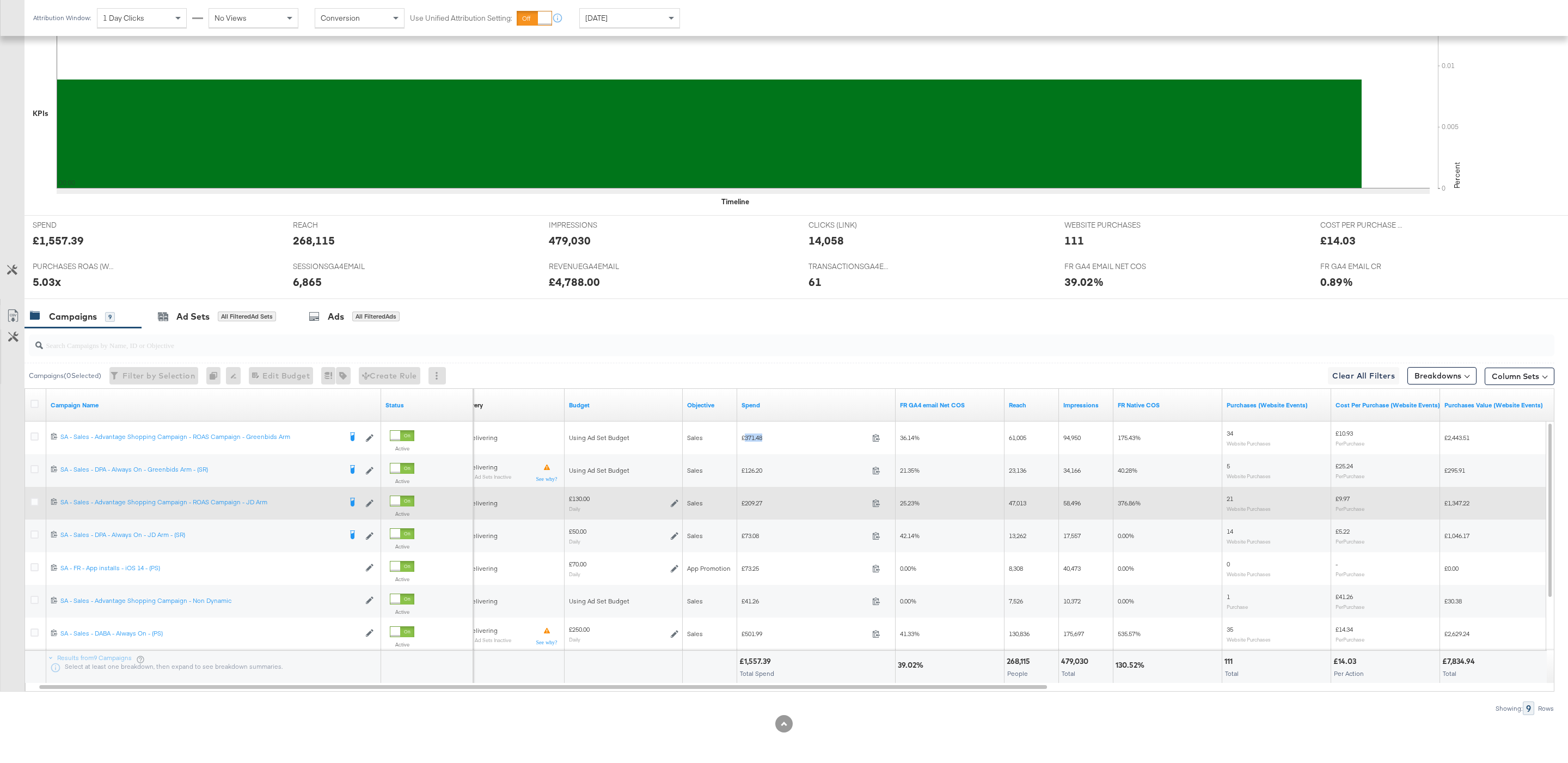
click at [751, 501] on span "£209.27" at bounding box center [805, 503] width 126 height 8
copy div "£209.27"
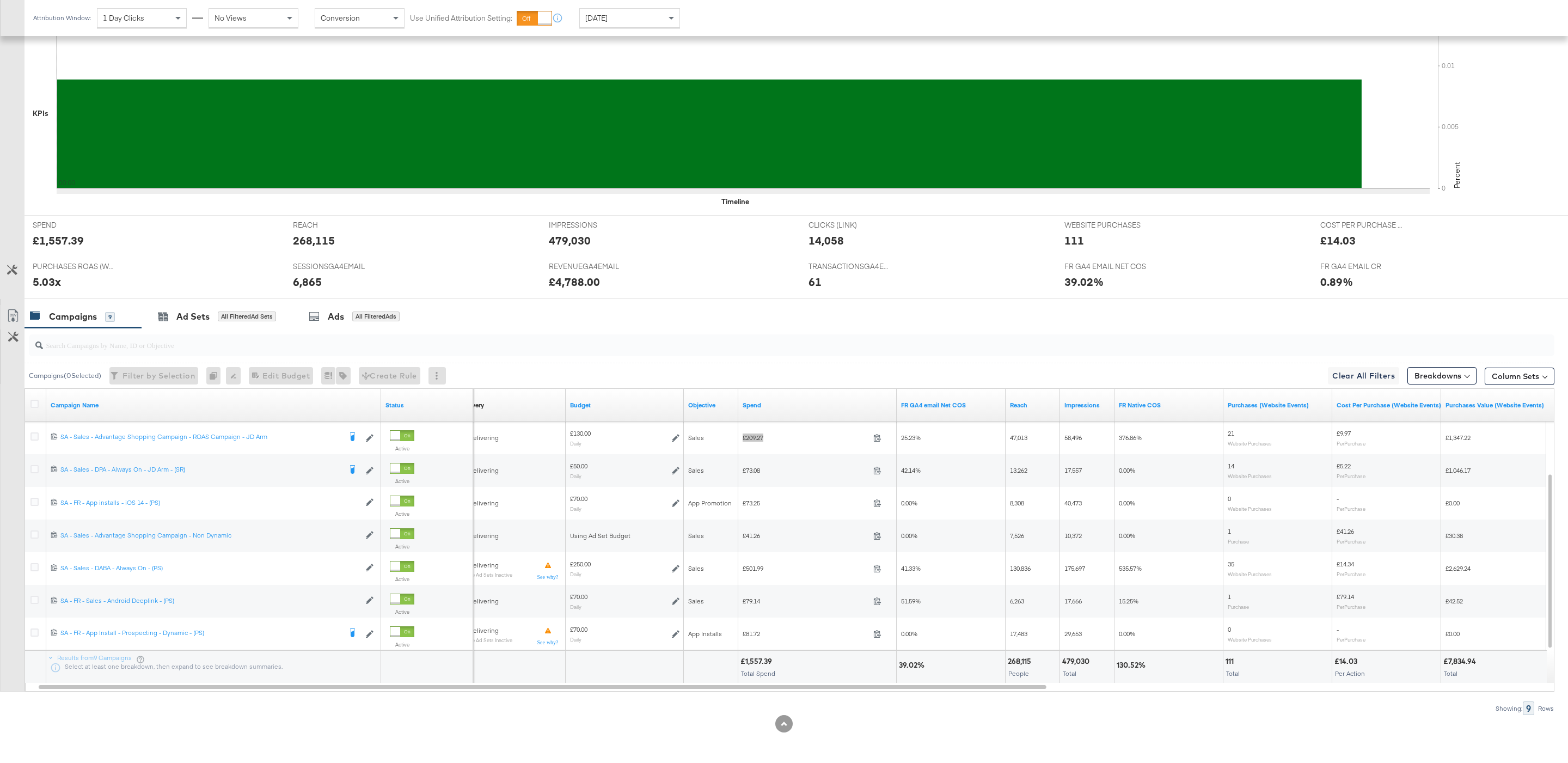
scroll to position [286, 0]
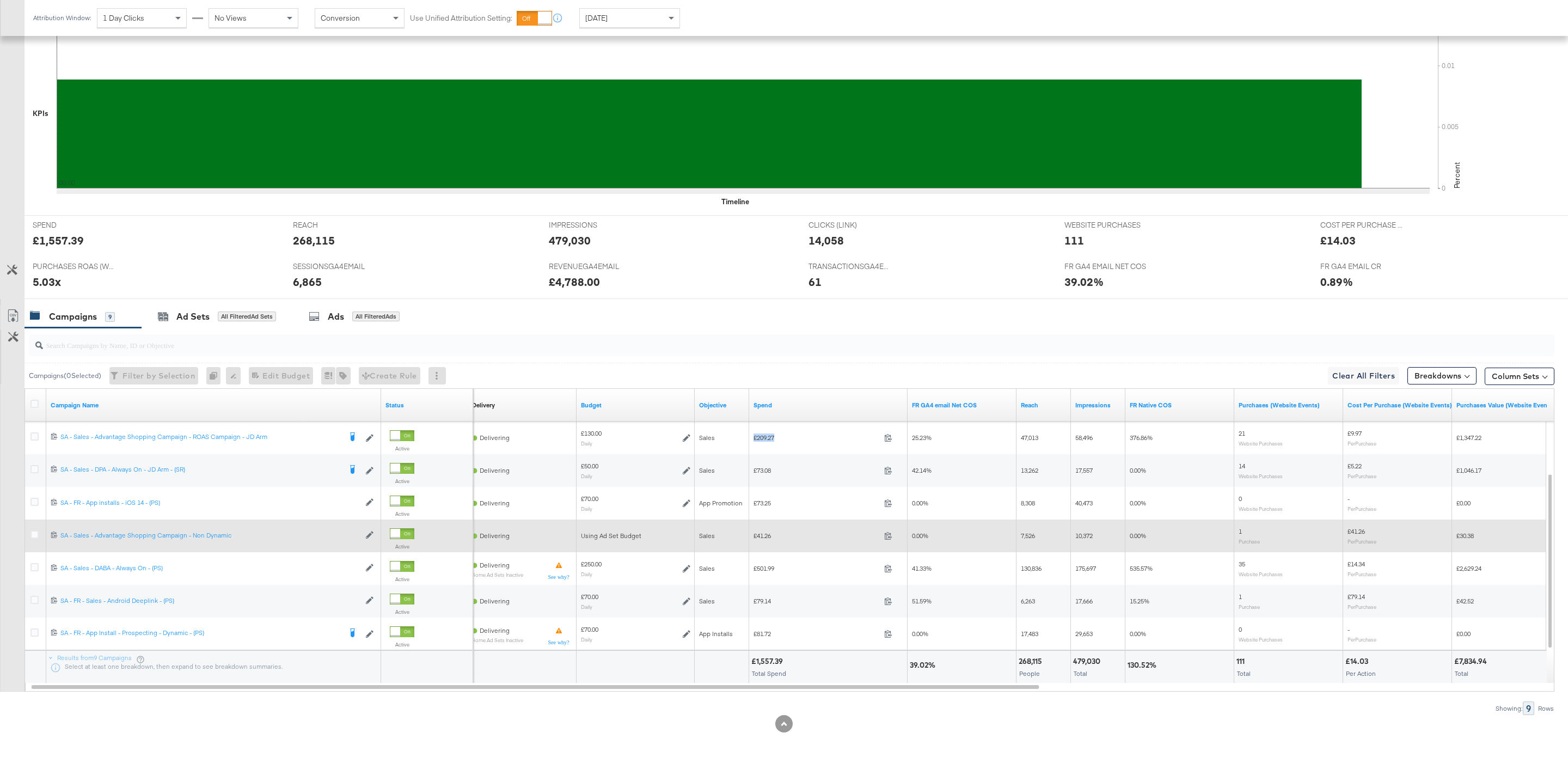
click at [763, 529] on div "£41.26 41.26" at bounding box center [828, 536] width 158 height 17
click at [764, 532] on span "£41.26" at bounding box center [816, 536] width 126 height 8
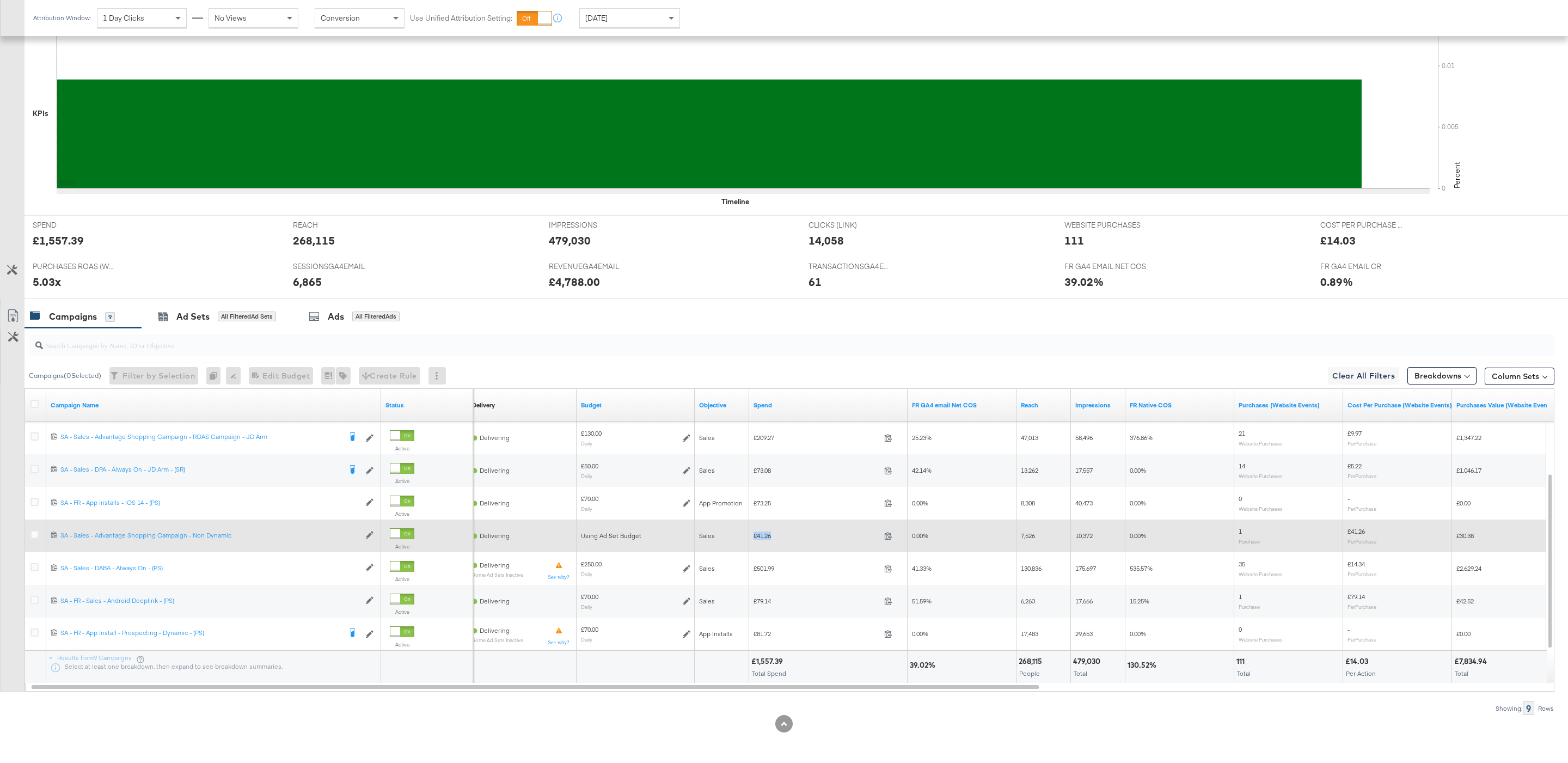
copy div "£41.26"
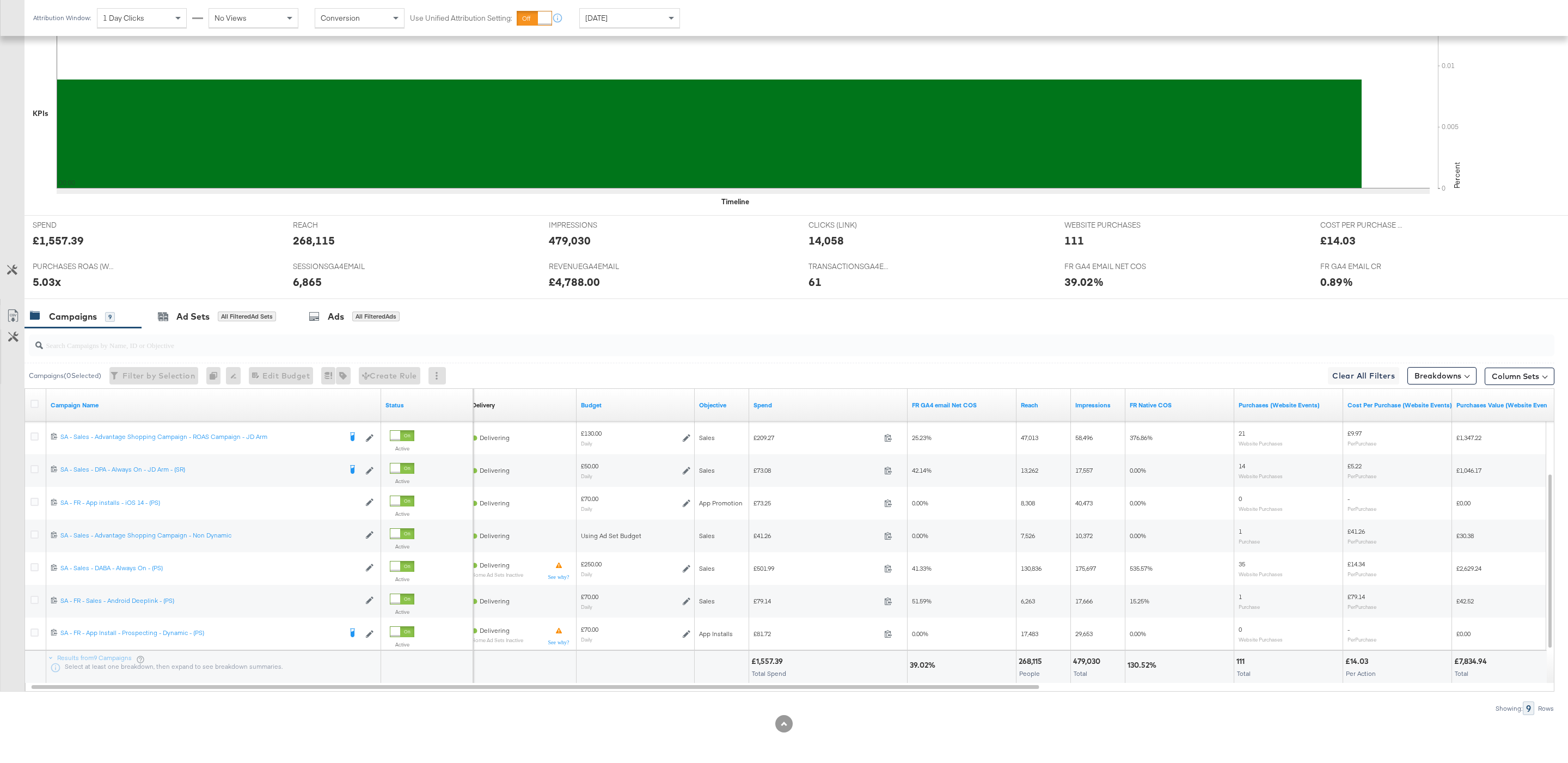
click at [613, 347] on input "search" at bounding box center [726, 340] width 1367 height 21
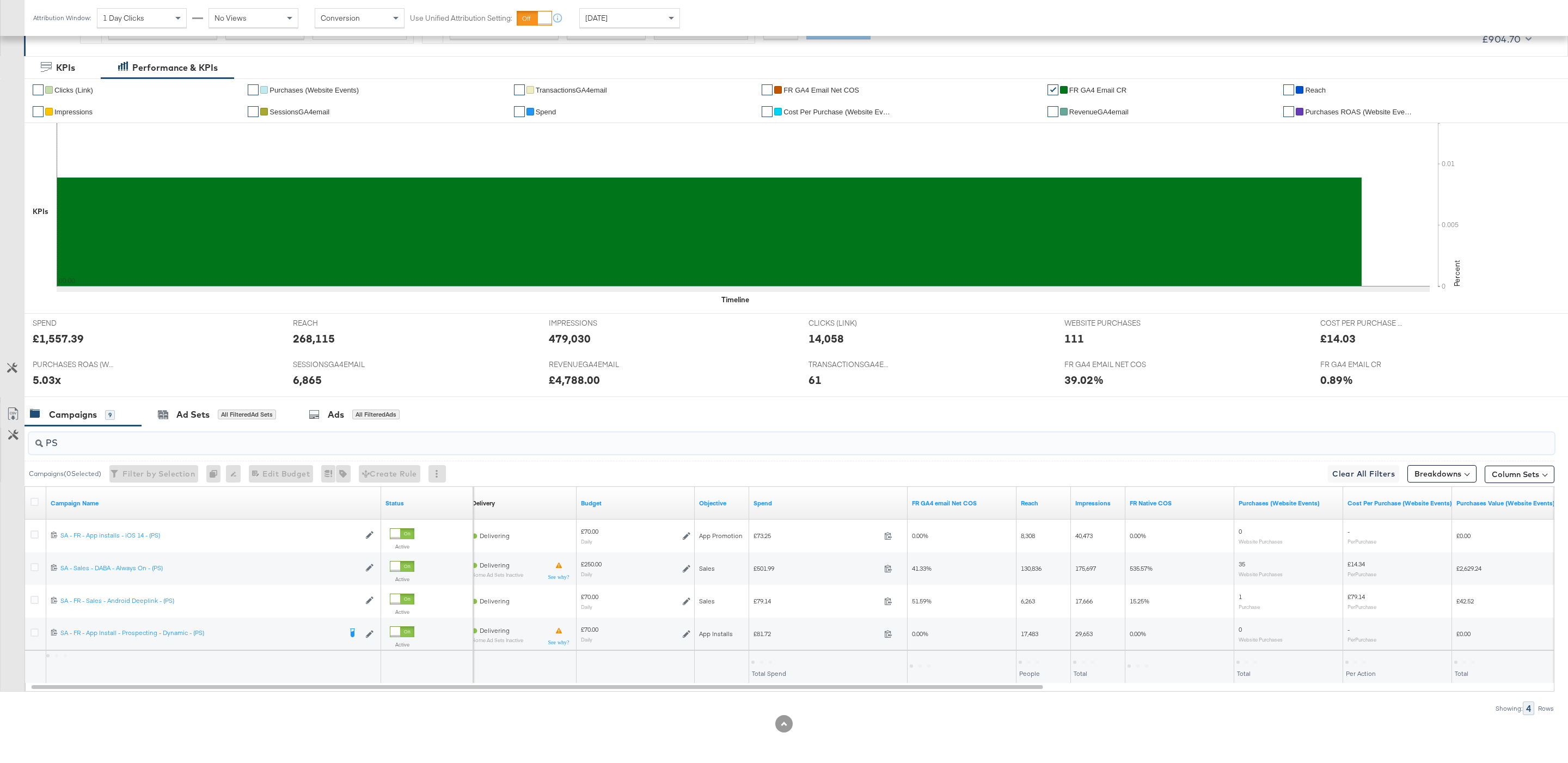
scroll to position [188, 0]
click at [775, 655] on div "£736.12 Total Spend" at bounding box center [828, 667] width 158 height 33
click at [772, 666] on div "£736.12 Total Spend" at bounding box center [828, 667] width 158 height 33
click at [763, 660] on div "£736.12" at bounding box center [766, 661] width 29 height 10
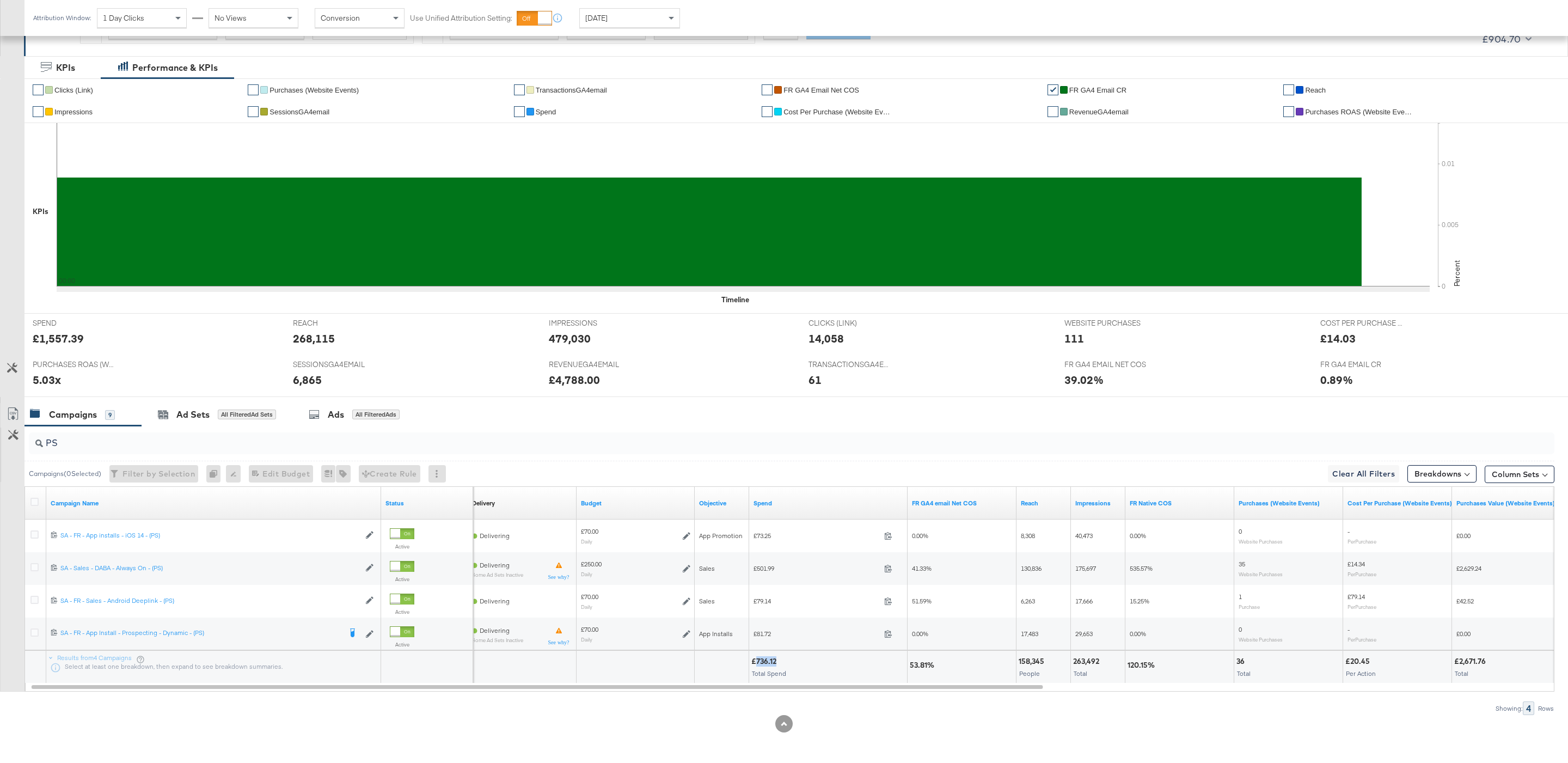
copy div "736.12"
click at [168, 444] on input "PS" at bounding box center [726, 439] width 1367 height 21
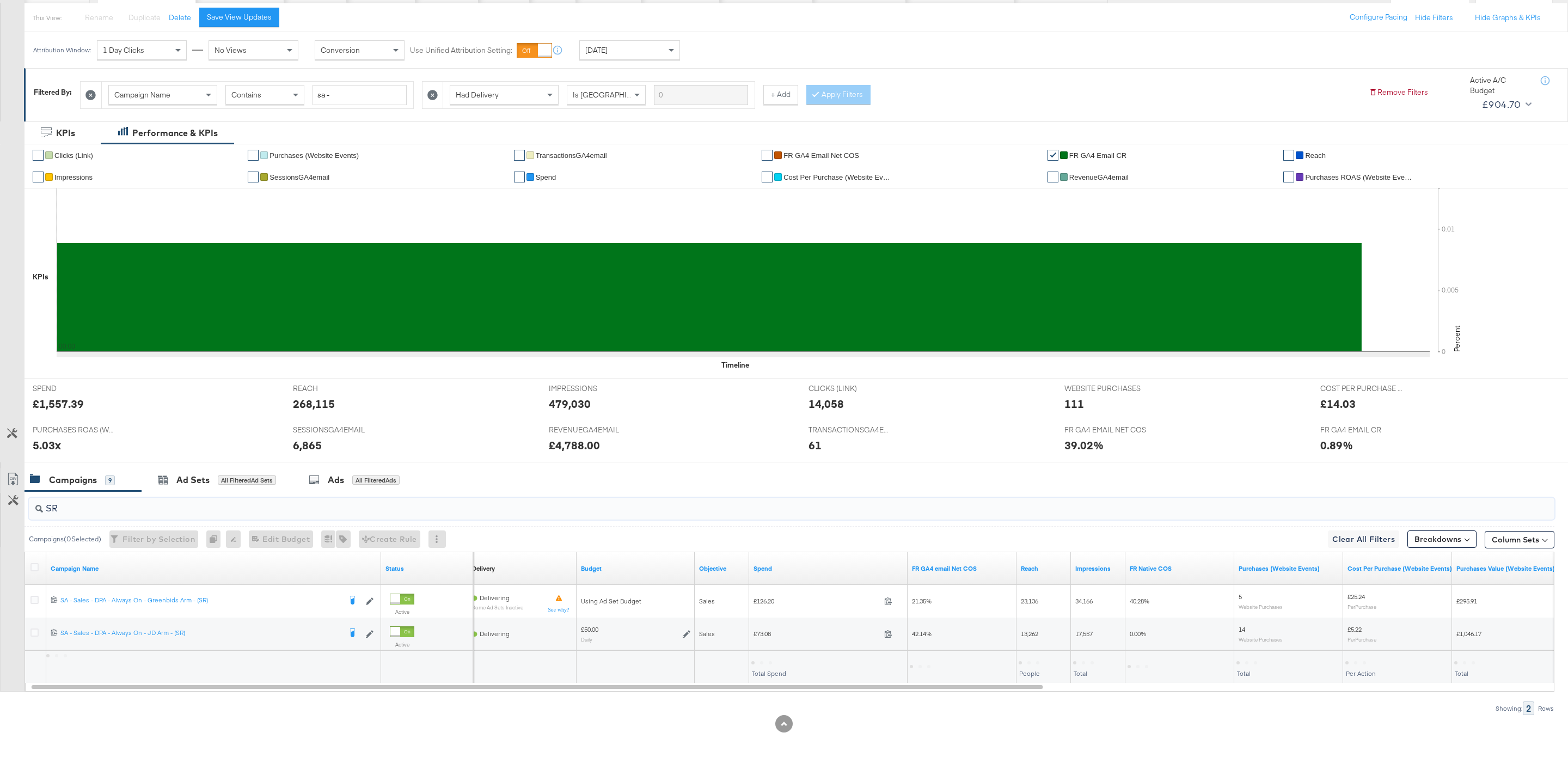
scroll to position [123, 0]
type input "SR"
click at [767, 658] on div "£199.29" at bounding box center [766, 662] width 29 height 10
copy div "199.29"
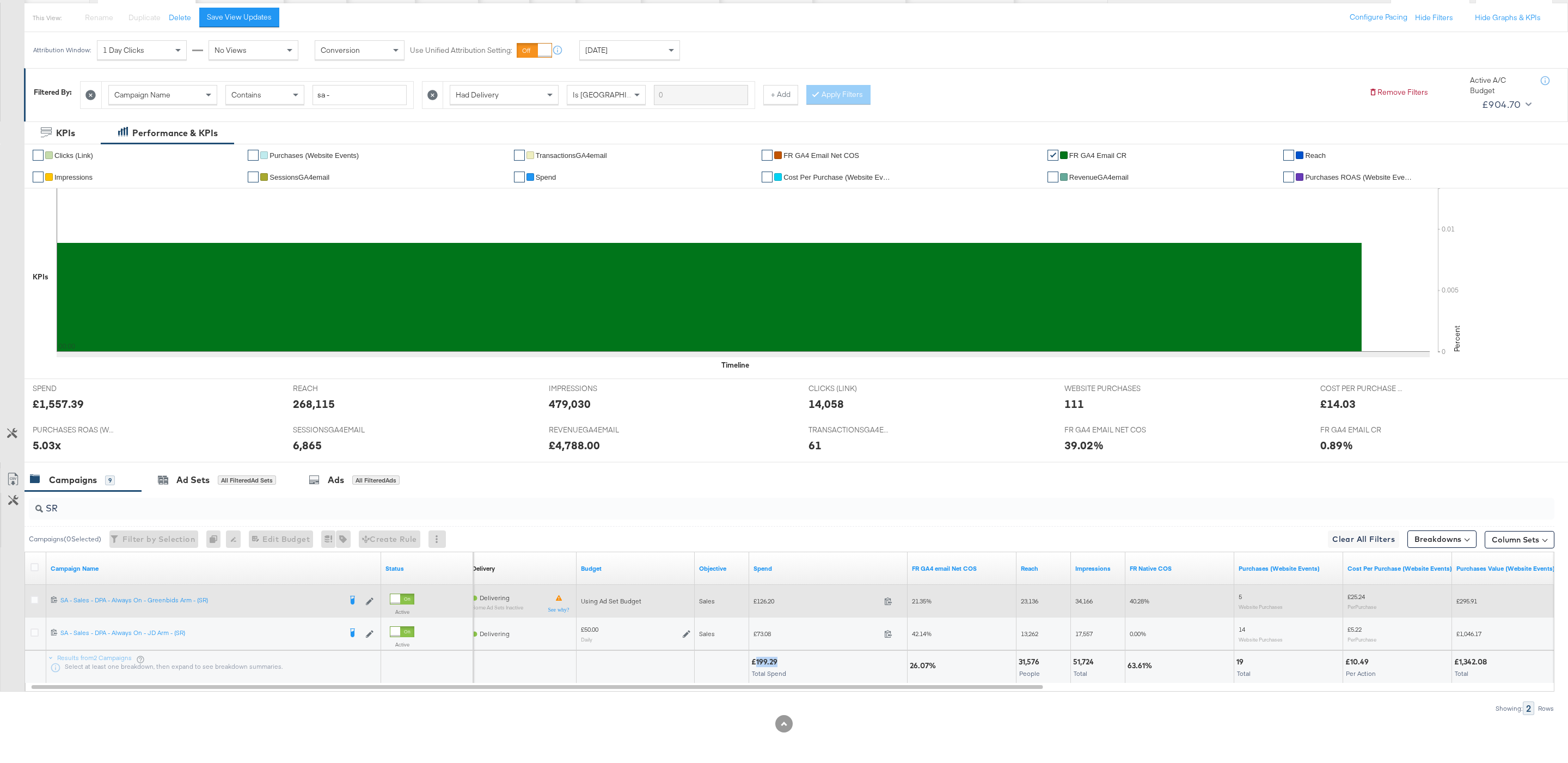
click at [777, 598] on span "£126.20" at bounding box center [816, 601] width 126 height 8
click at [763, 603] on span "£126.20" at bounding box center [816, 601] width 126 height 8
copy div "£126.20"
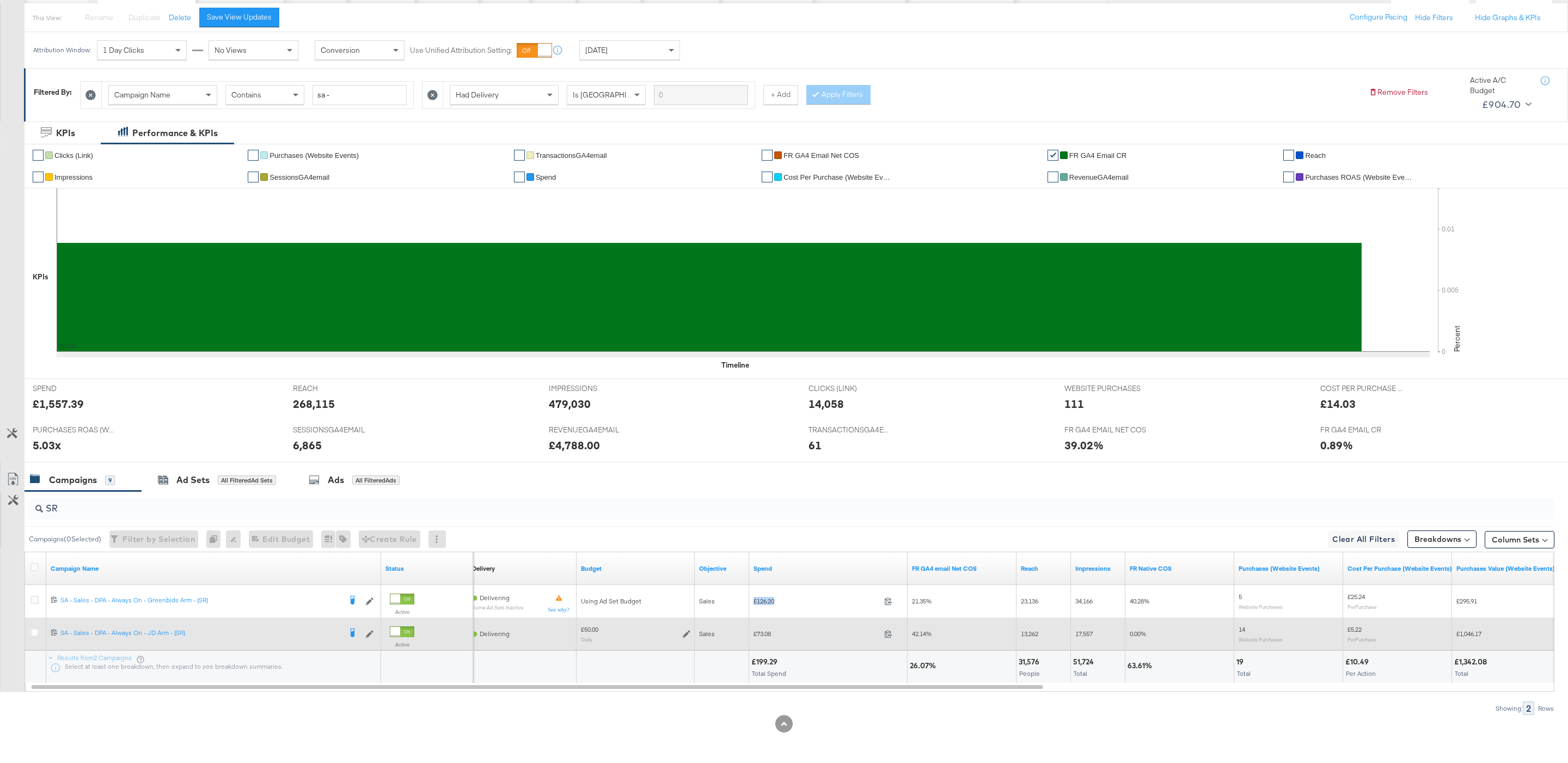
click at [758, 633] on span "£73.08" at bounding box center [816, 634] width 126 height 8
copy div "£73.08"
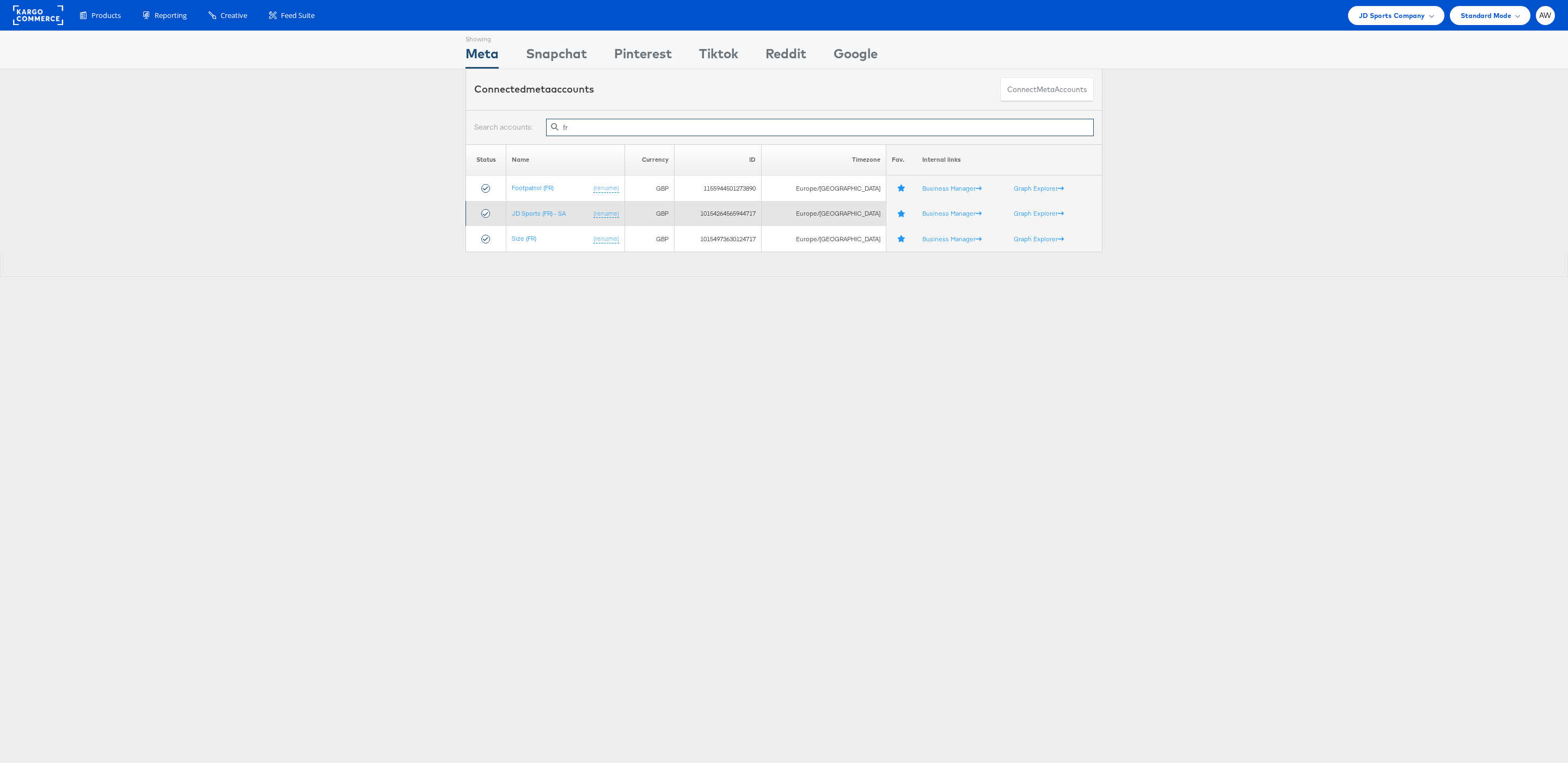
type input "fr"
click at [536, 221] on td "JD Sports (FR) - SA (rename)" at bounding box center [565, 213] width 118 height 26
click at [533, 213] on link "JD Sports (FR) - SA" at bounding box center [538, 213] width 54 height 8
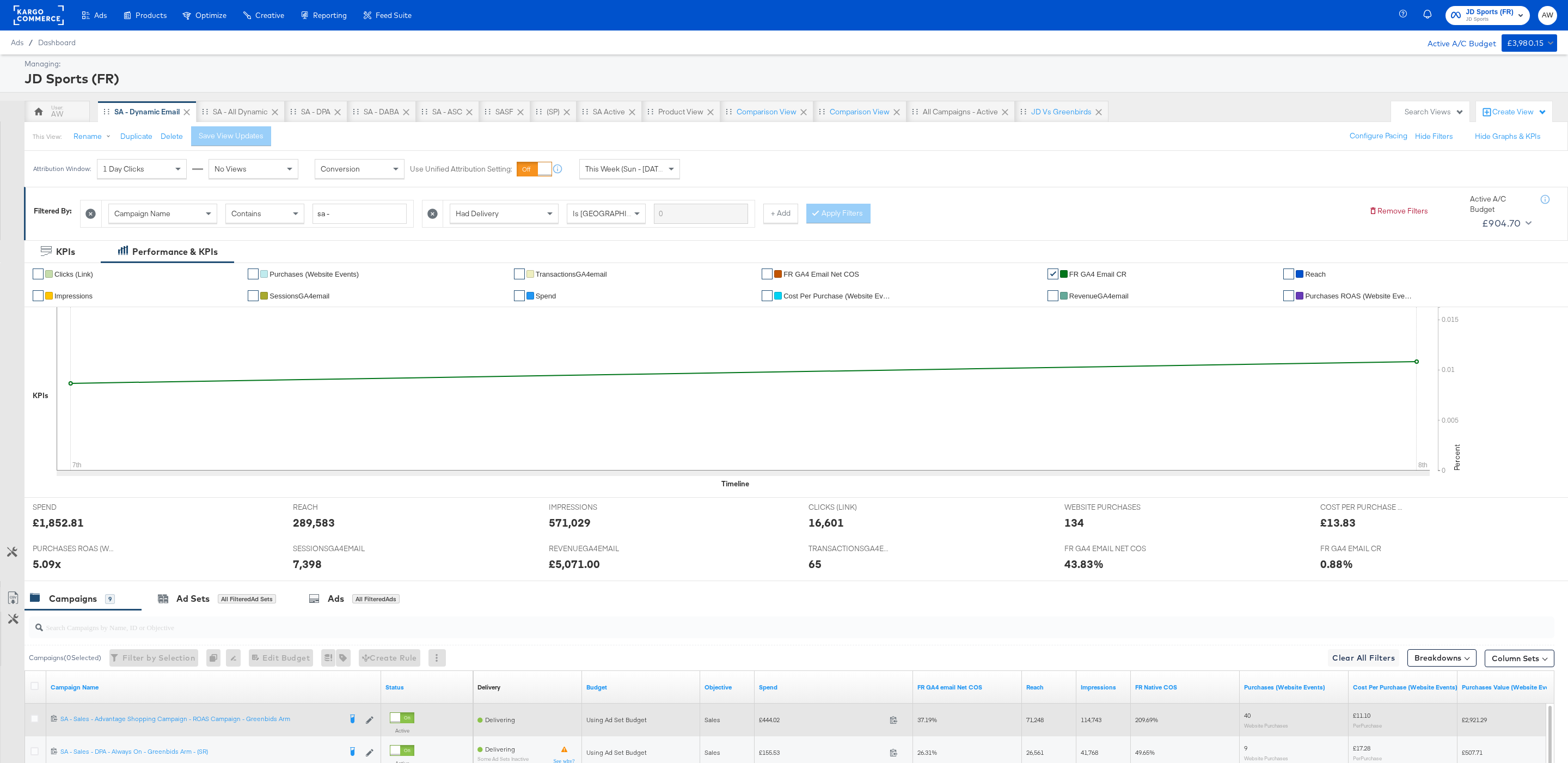
scroll to position [286, 0]
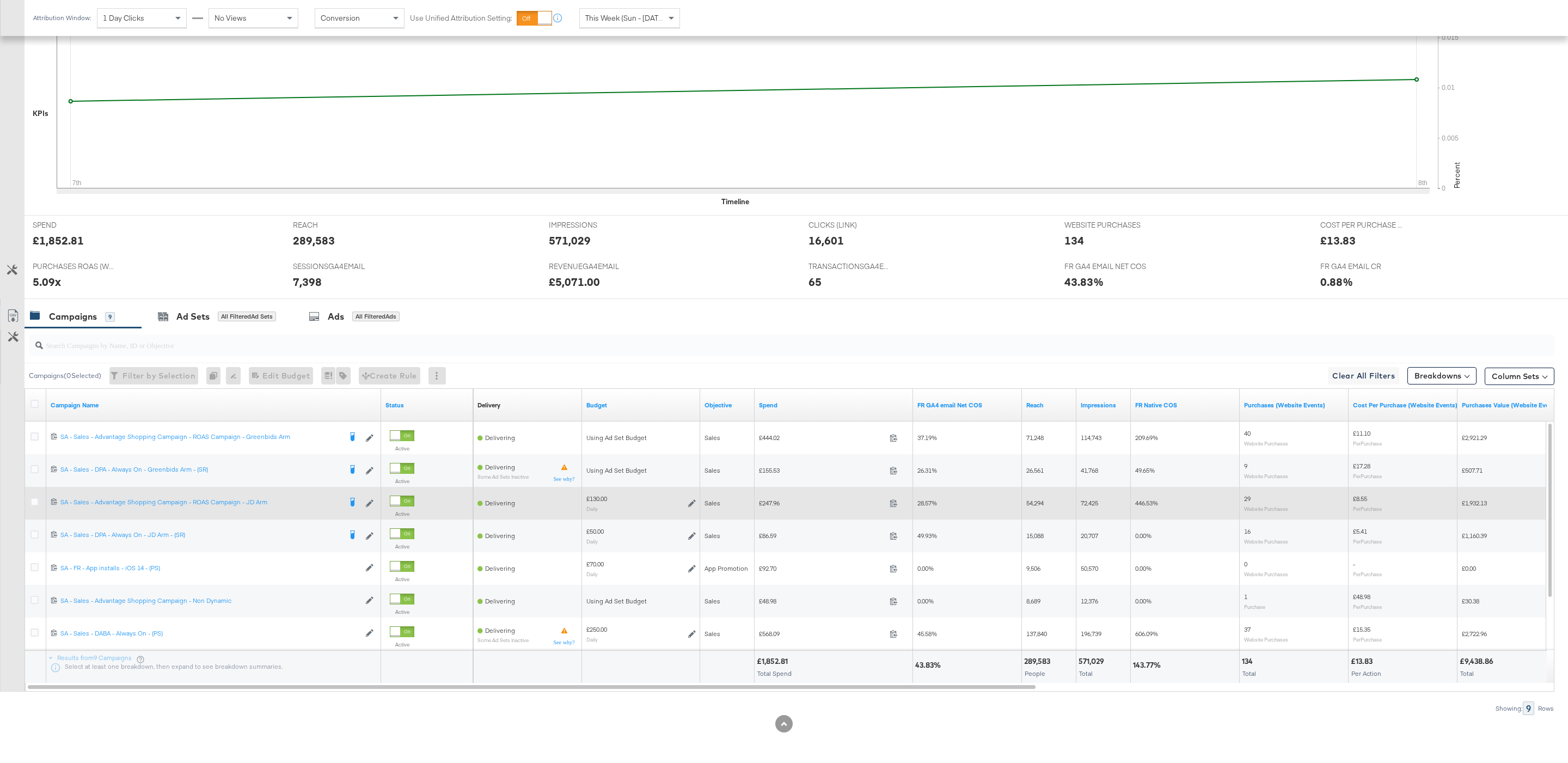
click at [692, 504] on icon at bounding box center [692, 503] width 8 height 8
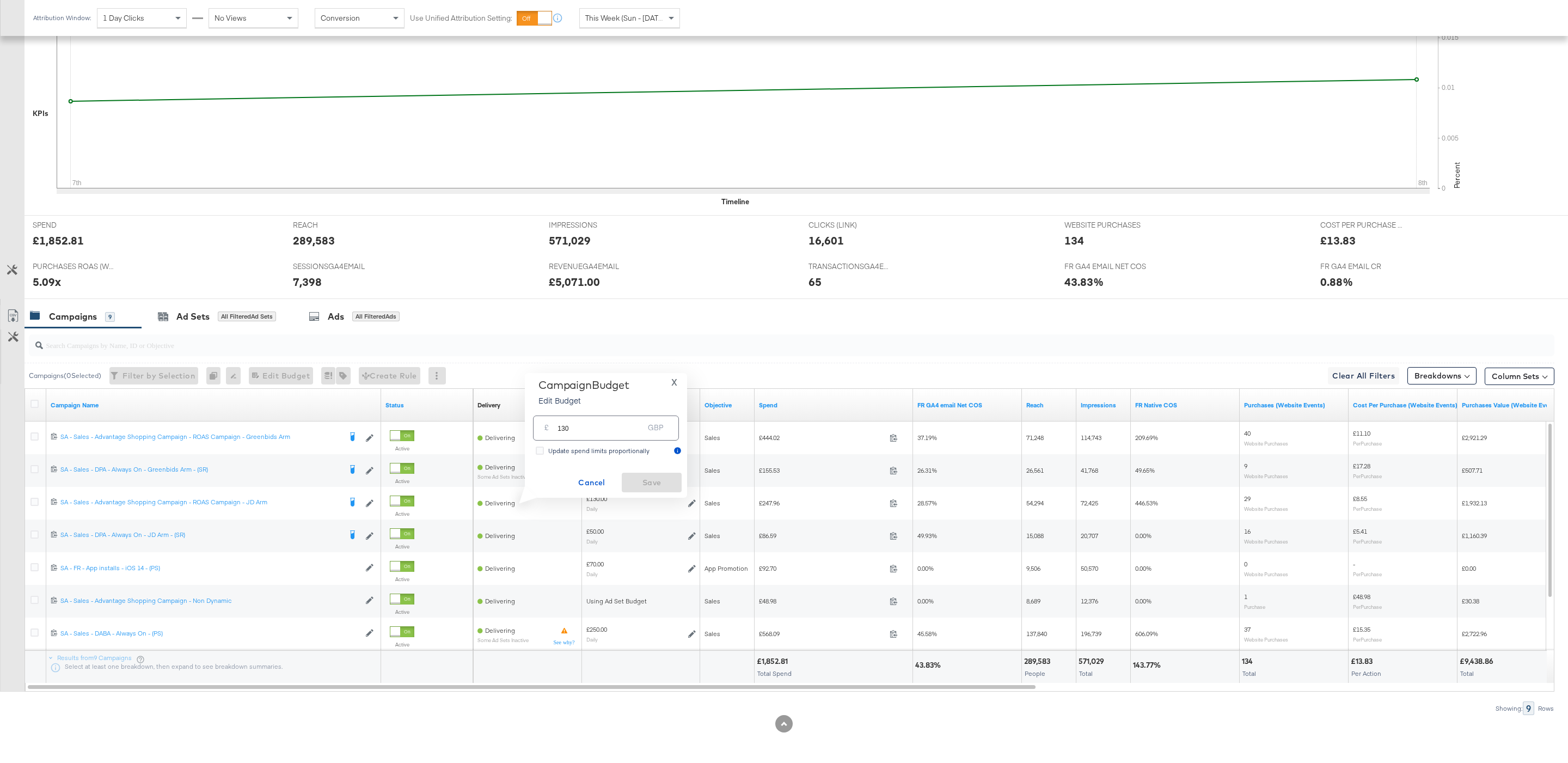
click at [588, 425] on input "130" at bounding box center [600, 423] width 86 height 24
type input "180"
click at [628, 482] on span "Save" at bounding box center [651, 483] width 51 height 14
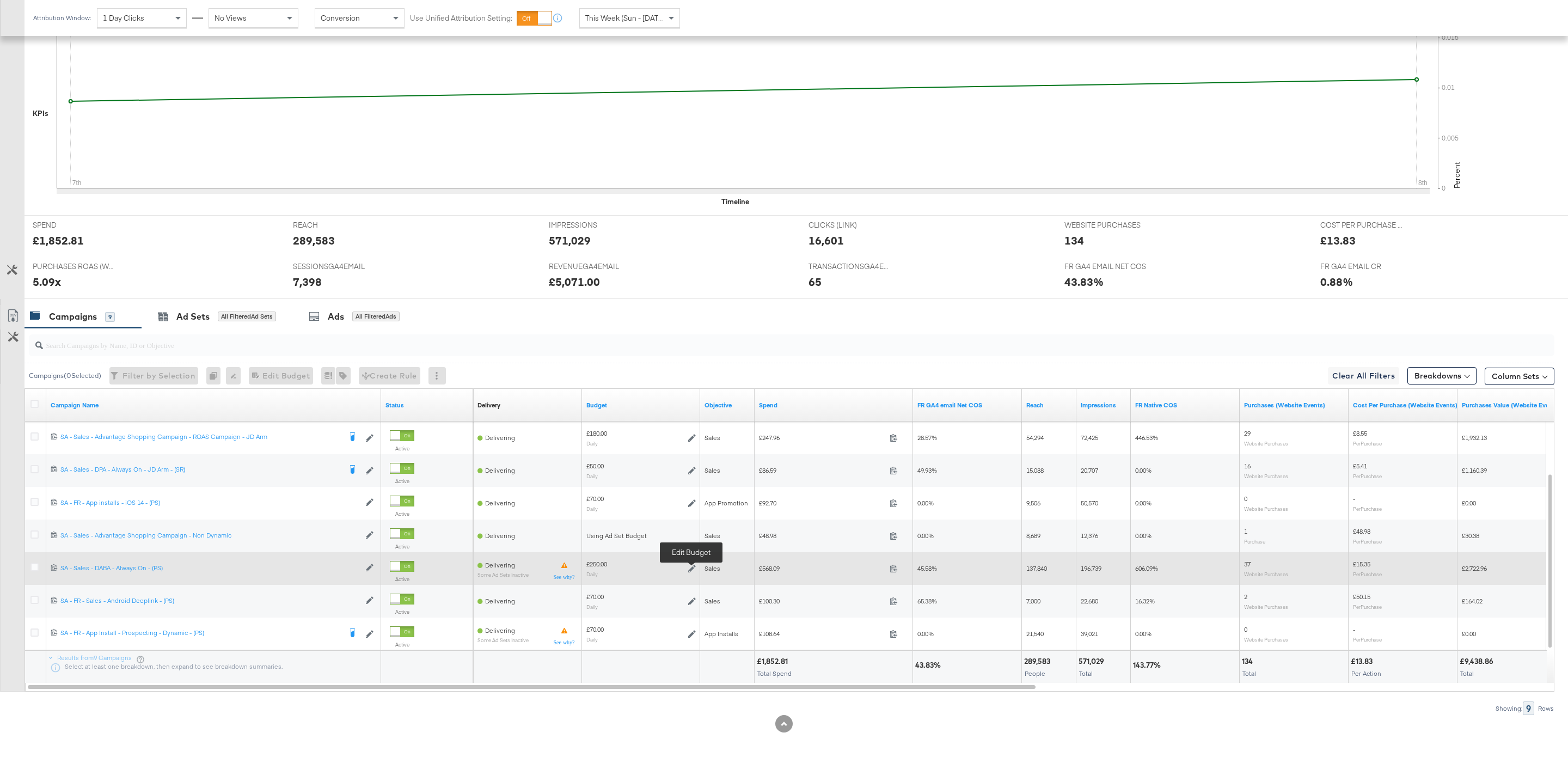
click at [692, 571] on icon at bounding box center [692, 568] width 8 height 8
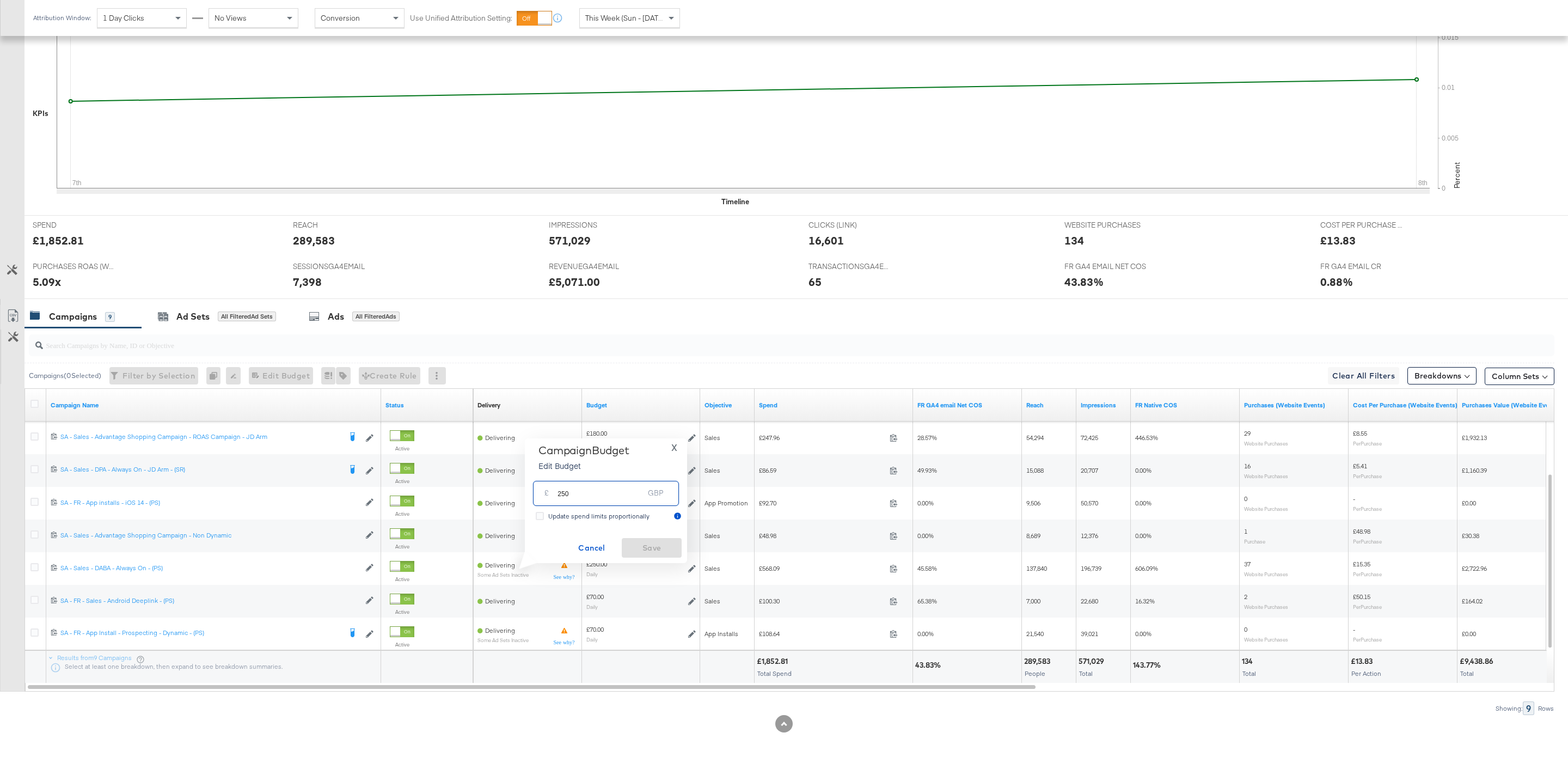
click at [563, 493] on input "250" at bounding box center [600, 489] width 86 height 24
click at [561, 492] on input "250" at bounding box center [600, 489] width 86 height 24
type input "450"
click at [673, 455] on span "X" at bounding box center [674, 448] width 6 height 15
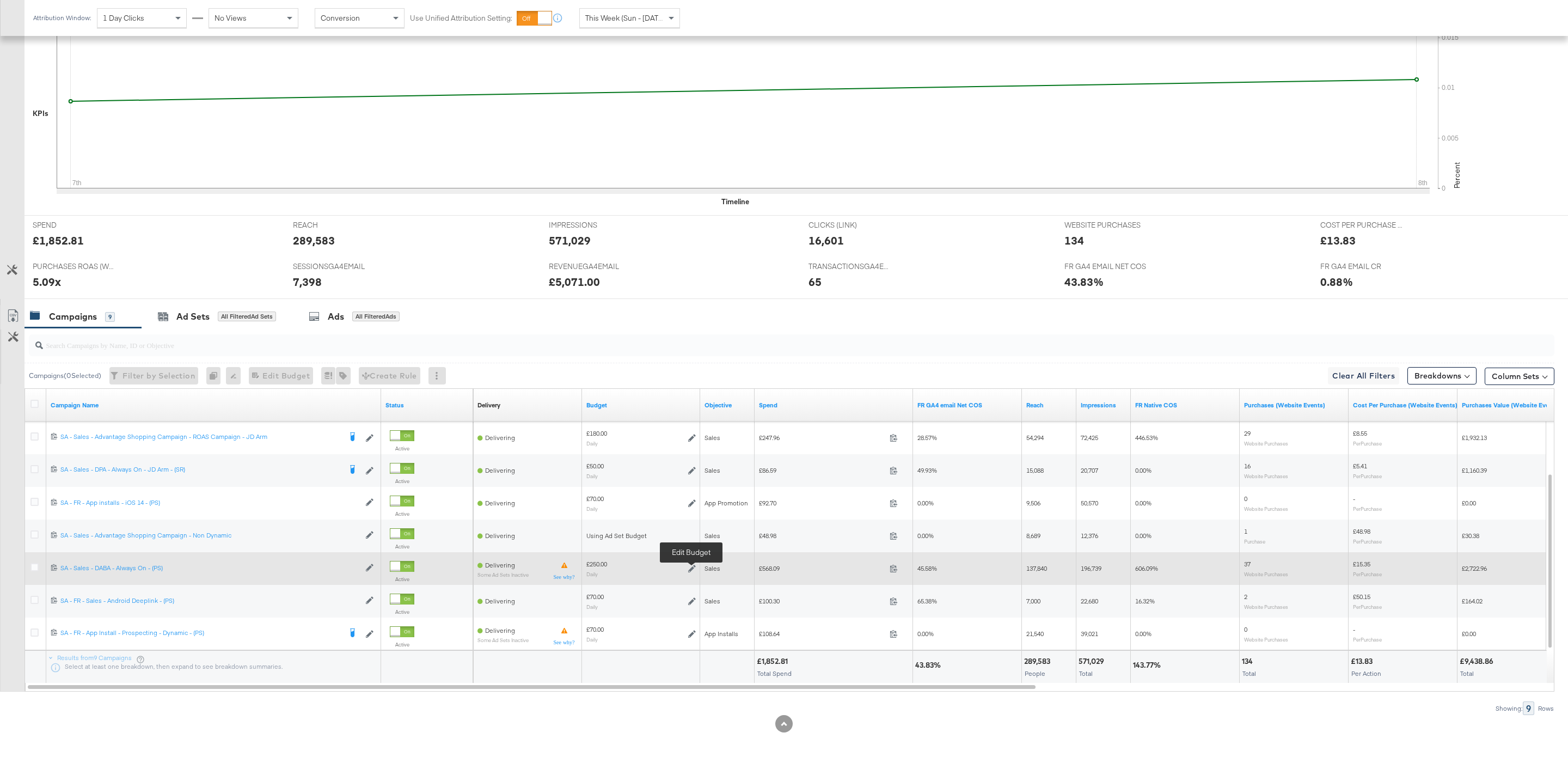
click at [690, 568] on icon at bounding box center [692, 568] width 8 height 8
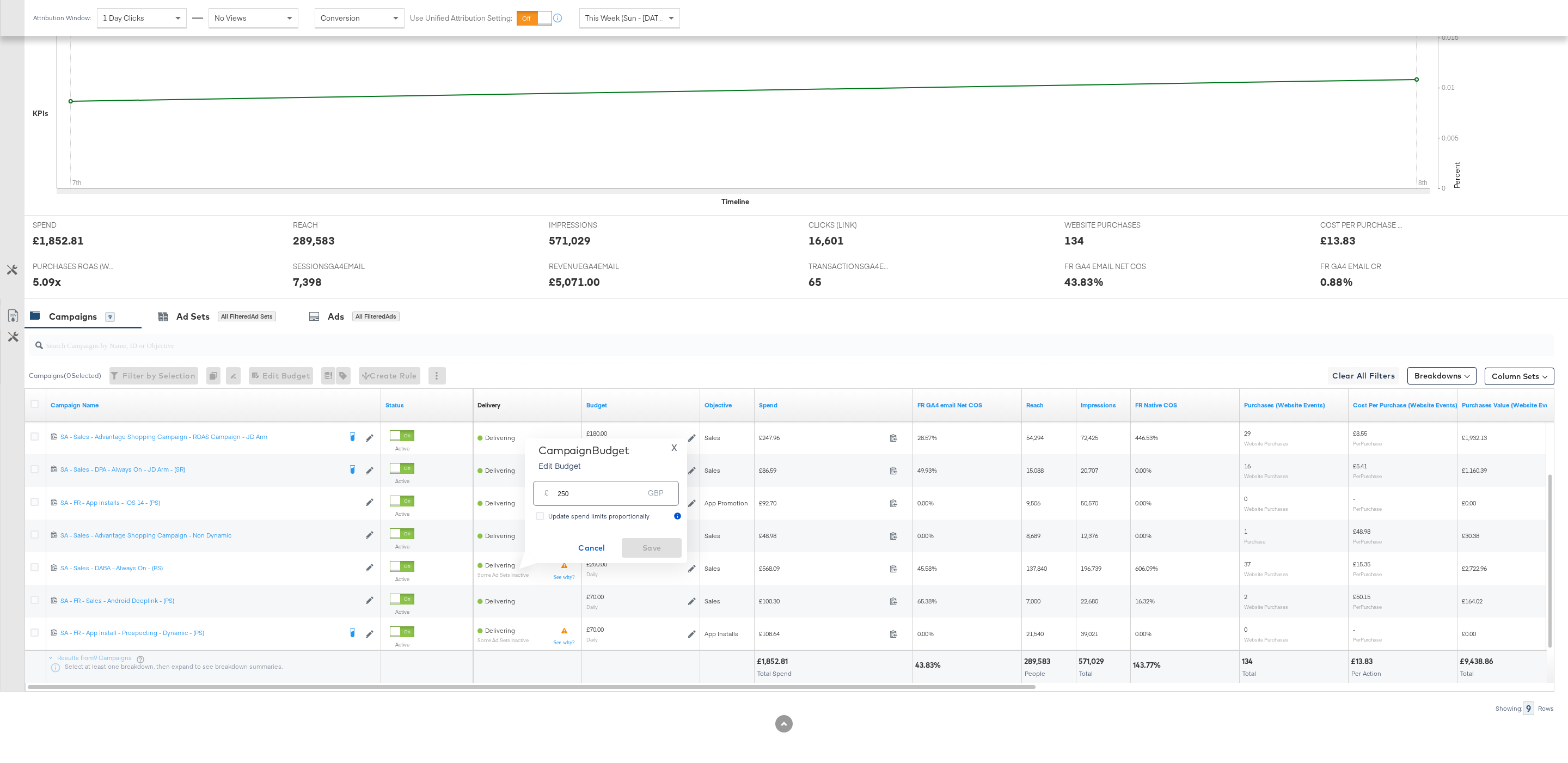
click at [609, 486] on input "250" at bounding box center [600, 489] width 86 height 24
type input "450"
click at [655, 515] on div "Update spend limits proportionally" at bounding box center [602, 517] width 132 height 12
click at [674, 451] on span "X" at bounding box center [674, 448] width 6 height 15
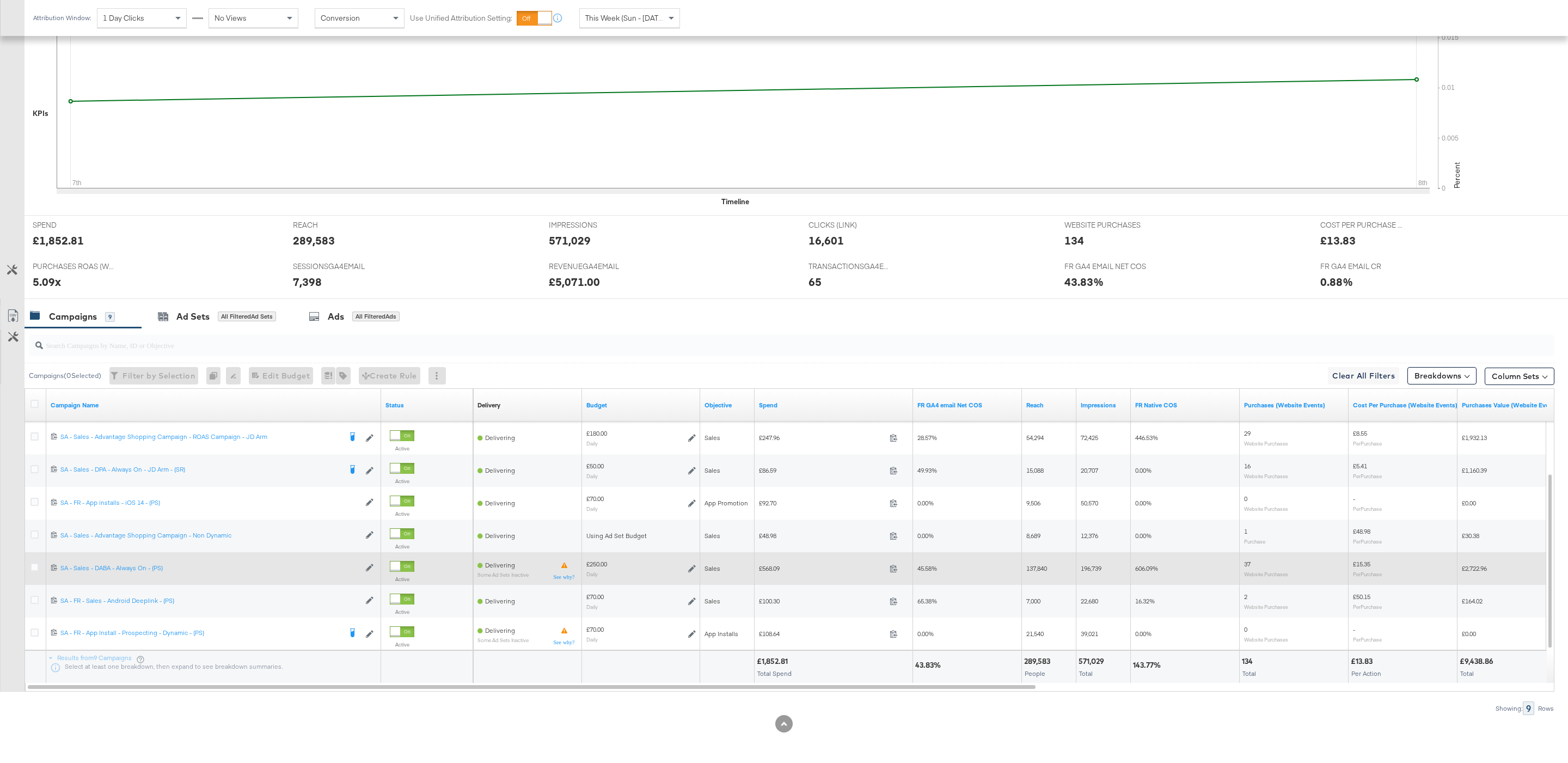
click at [697, 569] on div "£250.00 Daily" at bounding box center [641, 568] width 118 height 26
click at [692, 569] on icon at bounding box center [692, 568] width 8 height 8
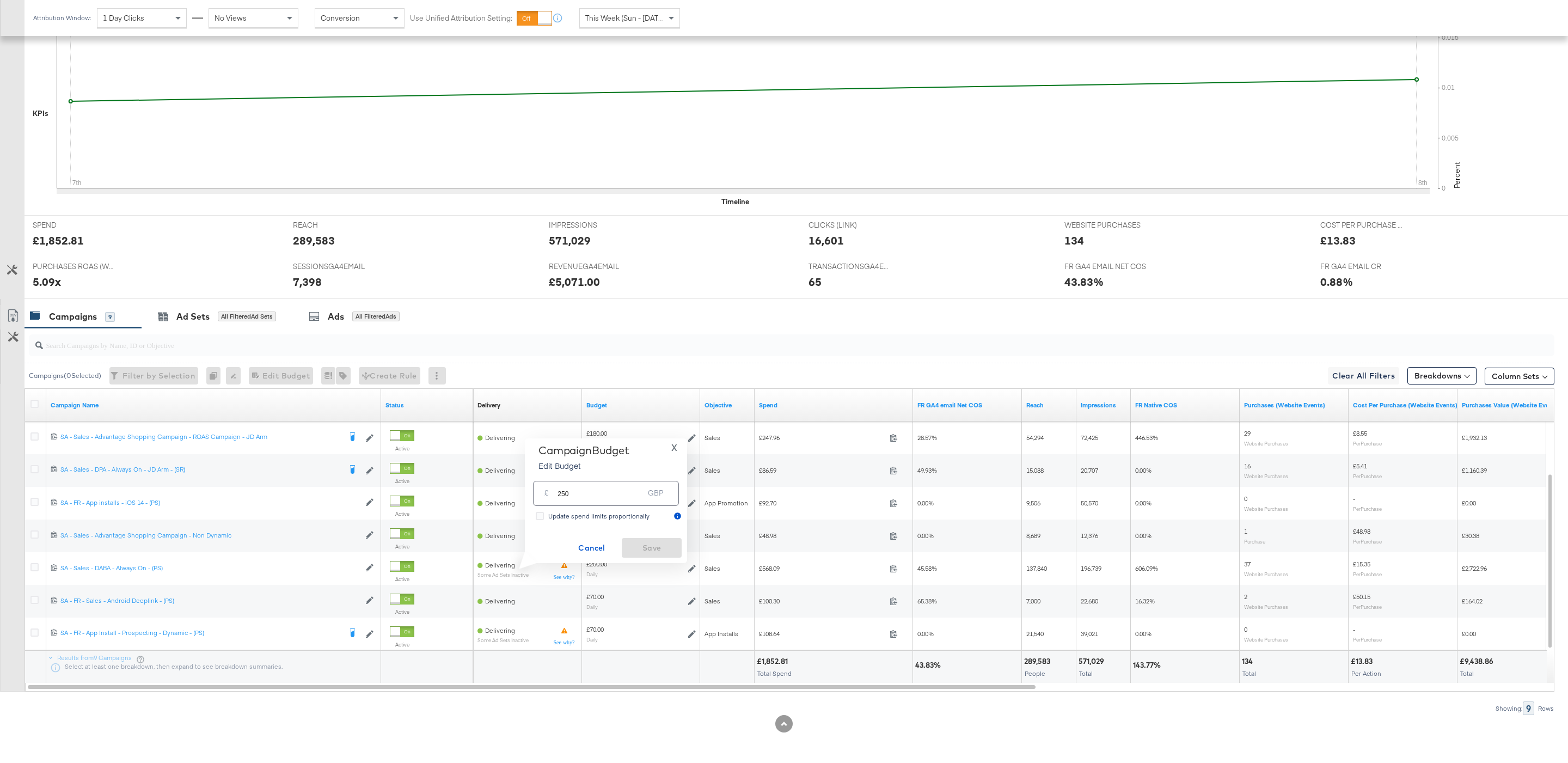
click at [595, 486] on input "250" at bounding box center [600, 489] width 86 height 24
click at [559, 490] on input "250" at bounding box center [600, 489] width 86 height 24
type input "450"
click at [552, 516] on span "Update spend limits proportionally" at bounding box center [598, 516] width 101 height 8
click at [0, 0] on input "Update spend limits proportionally" at bounding box center [0, 0] width 0 height 0
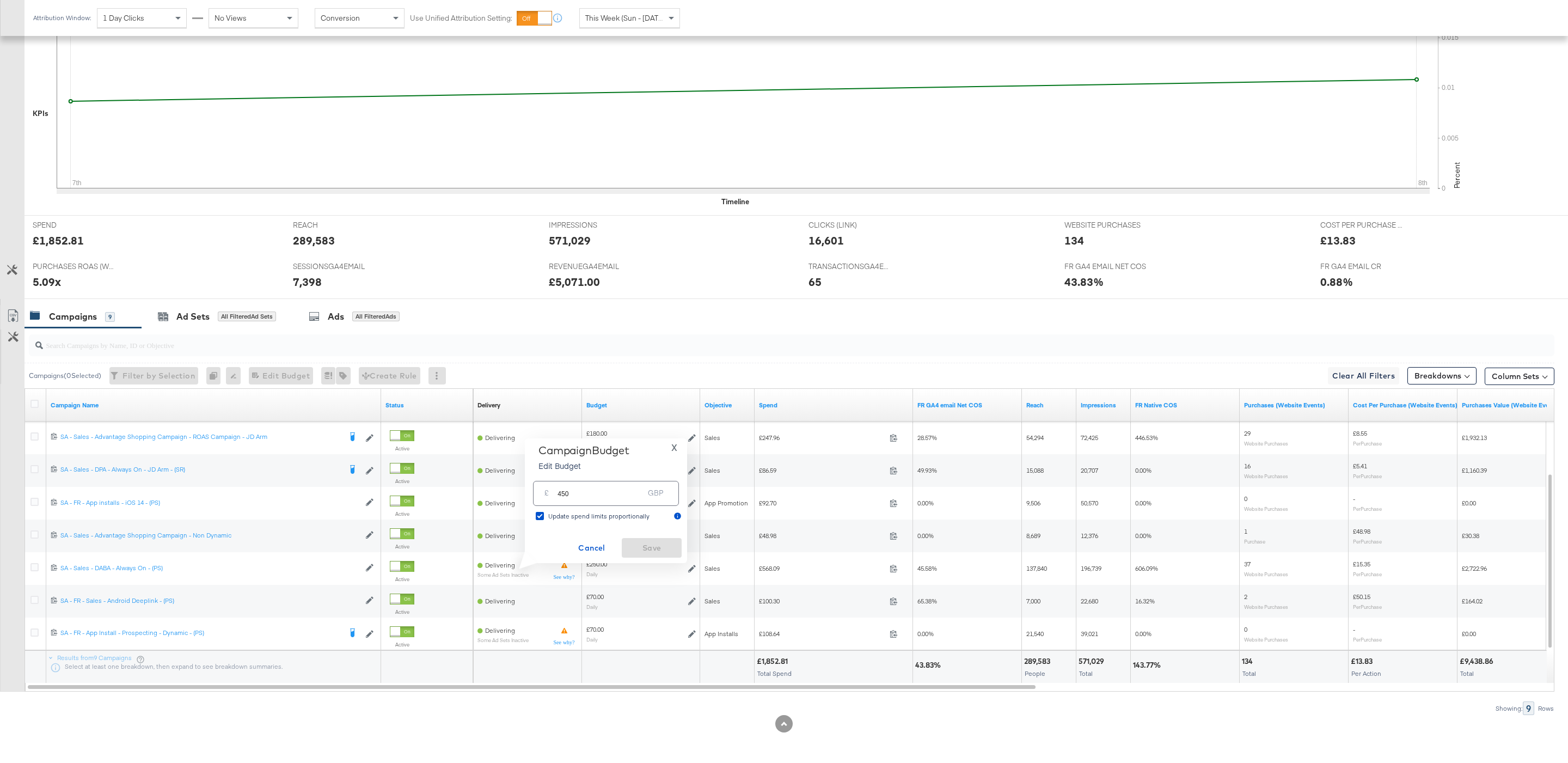
click at [613, 532] on div "Campaign Budget Edit Budget X £ 450 GBP Update spend limits proportionally Canc…" at bounding box center [606, 500] width 151 height 114
click at [667, 543] on div "Cancel Save" at bounding box center [606, 548] width 151 height 20
click at [667, 558] on div "Campaign Budget Edit Budget X £ 450 GBP Update spend limits proportionally Canc…" at bounding box center [606, 501] width 162 height 125
click at [672, 455] on div "Campaign Budget Edit Budget X" at bounding box center [606, 460] width 151 height 33
click at [672, 446] on span "X" at bounding box center [674, 448] width 6 height 15
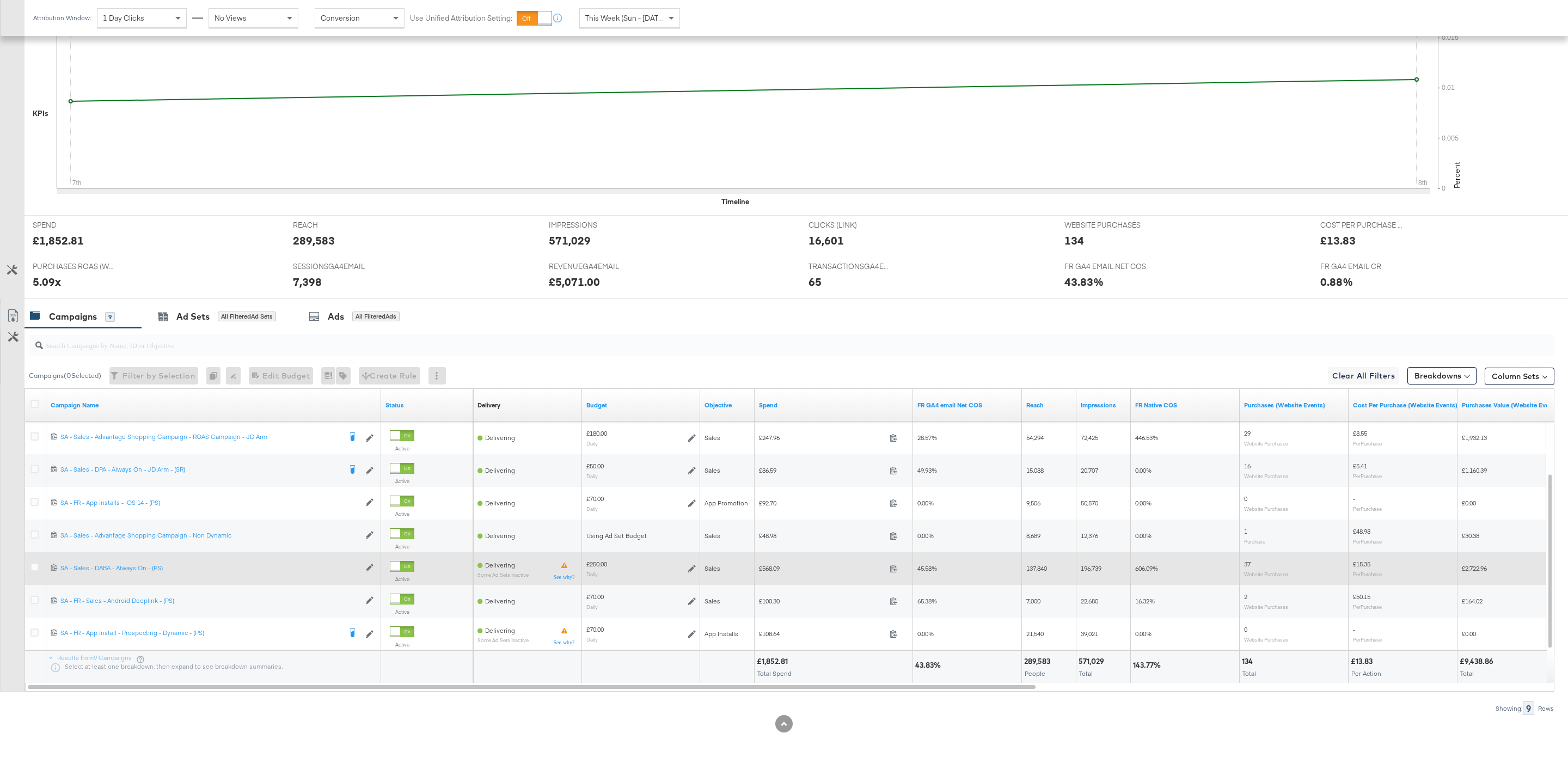
click at [374, 564] on button "Edit Campaign" at bounding box center [372, 567] width 11 height 8
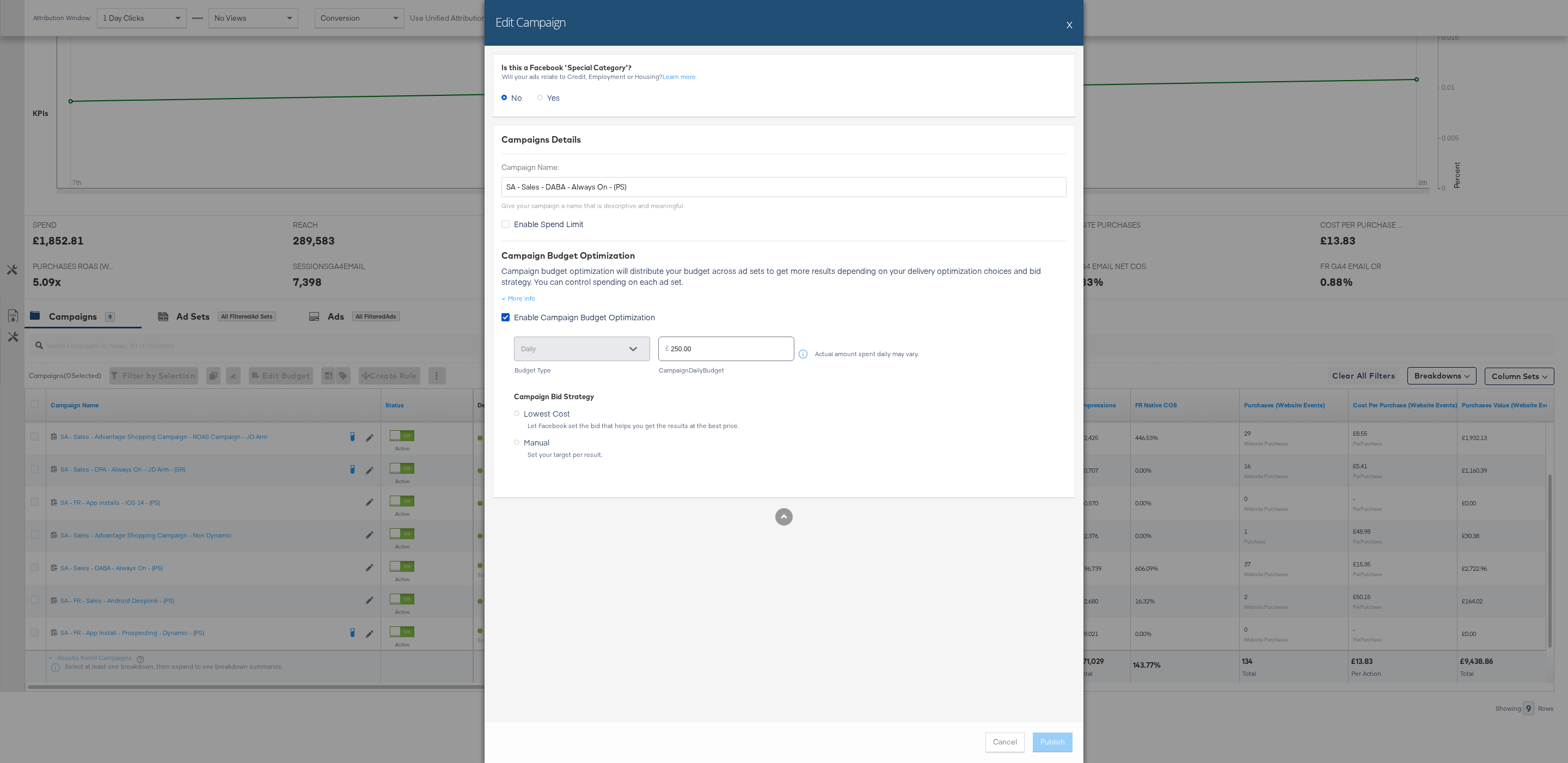
click at [673, 347] on input "250.00" at bounding box center [732, 345] width 123 height 24
type input "450.00"
click at [761, 424] on div "Let Facebook set the bid that helps you get the results at the best price." at bounding box center [791, 425] width 527 height 8
click at [1040, 745] on button "Publish" at bounding box center [1052, 742] width 40 height 20
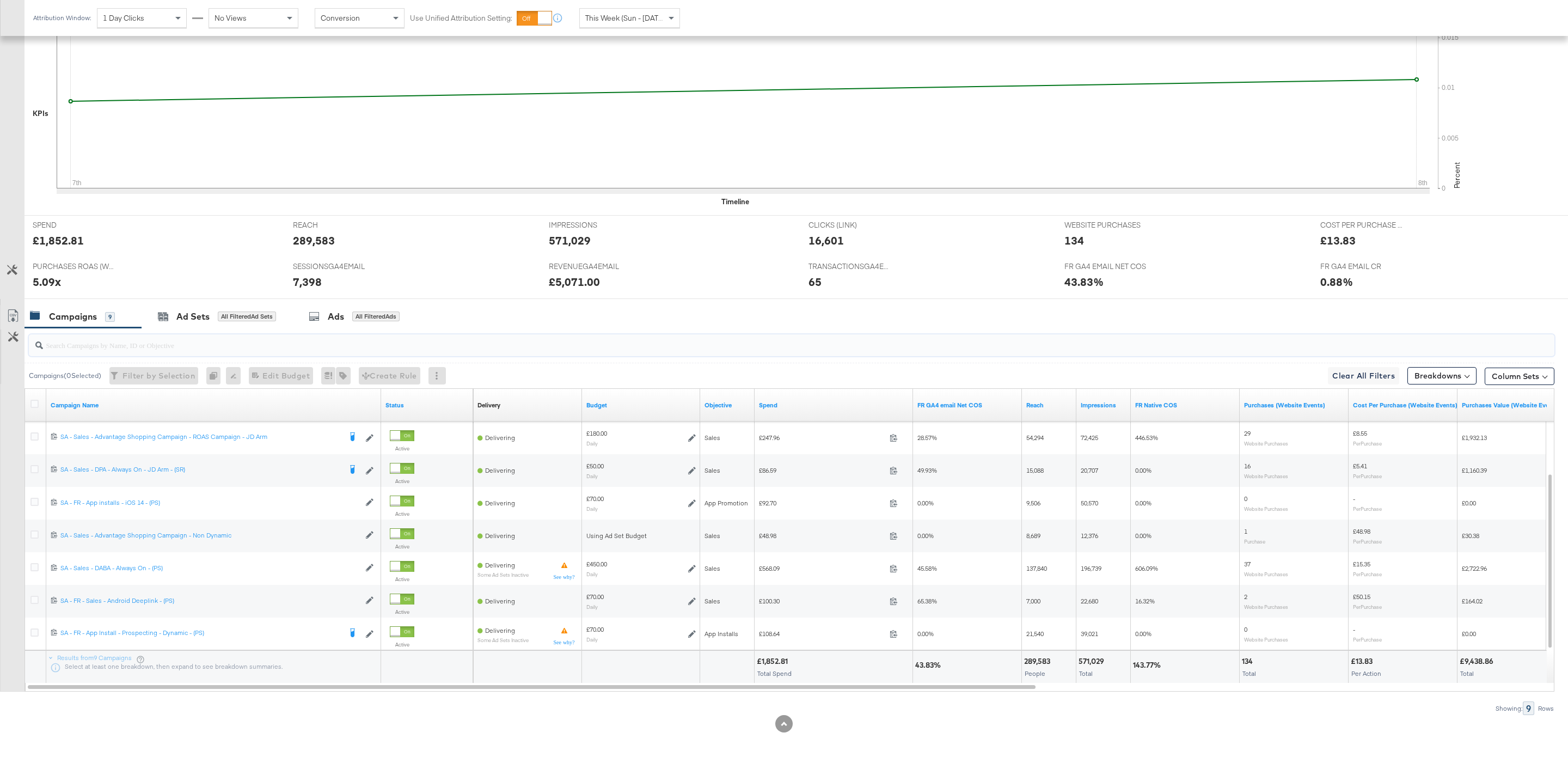
click at [319, 347] on input "search" at bounding box center [726, 340] width 1367 height 21
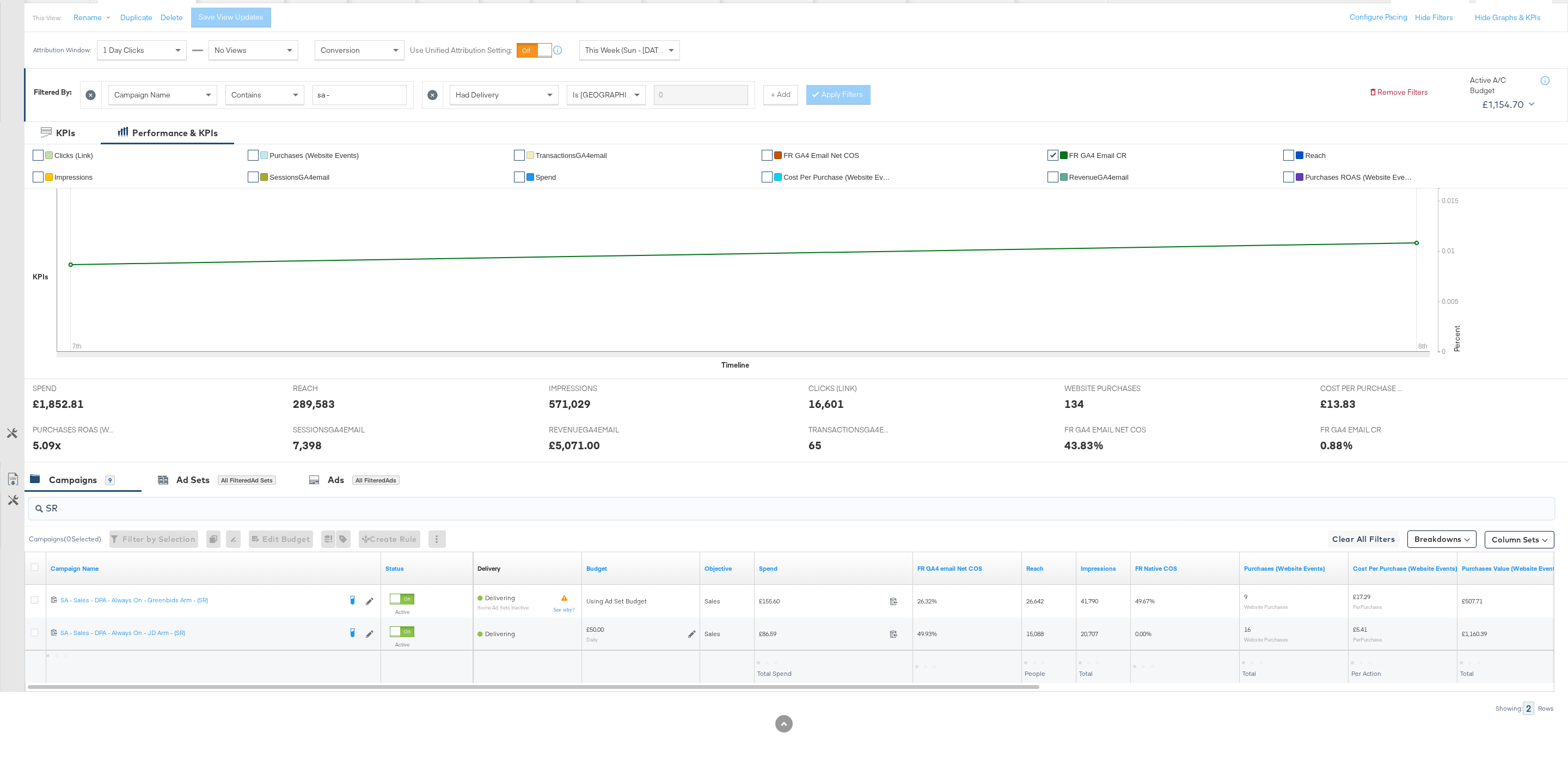
type input "SR"
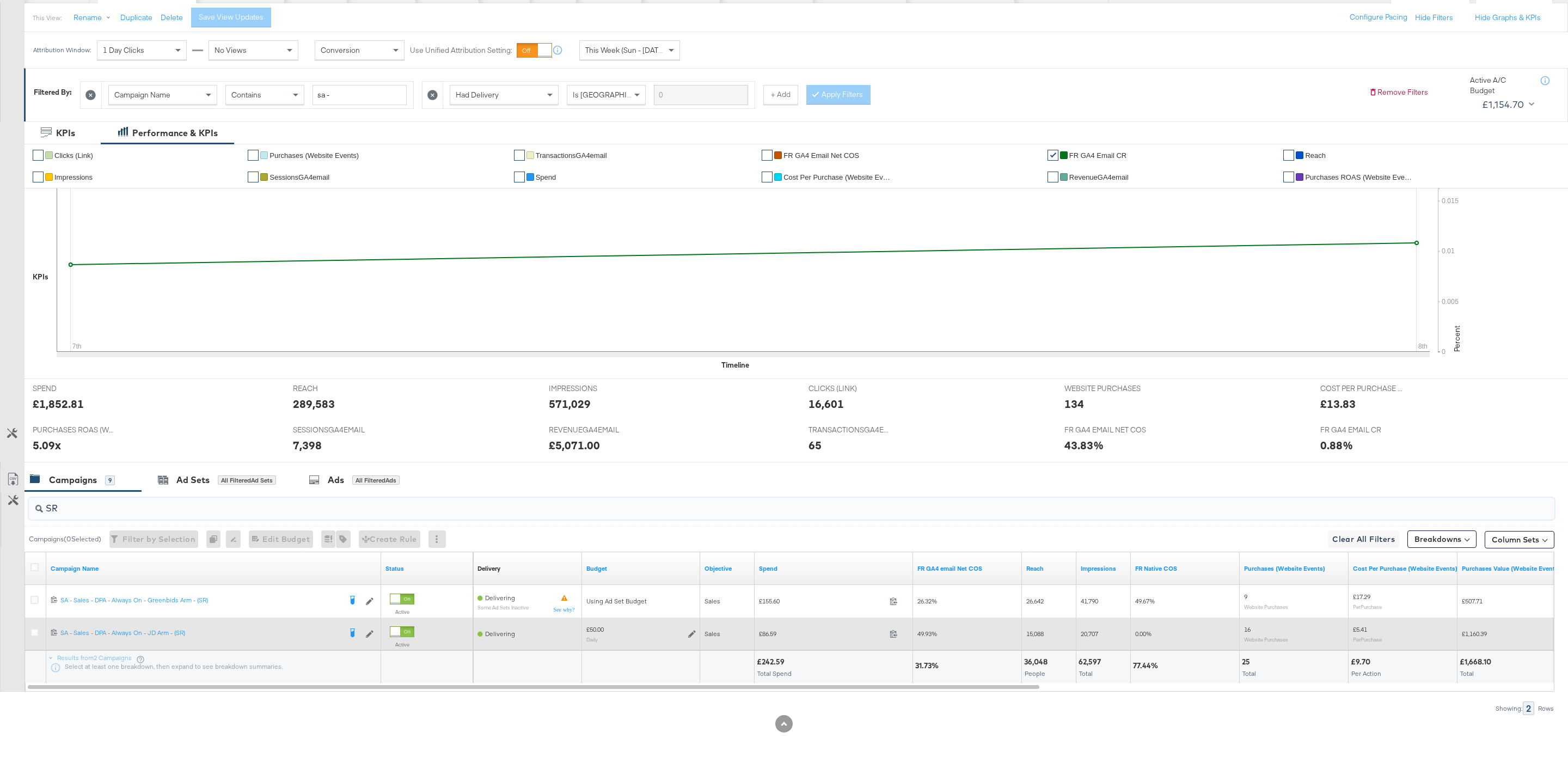
click at [688, 635] on icon at bounding box center [692, 634] width 8 height 8
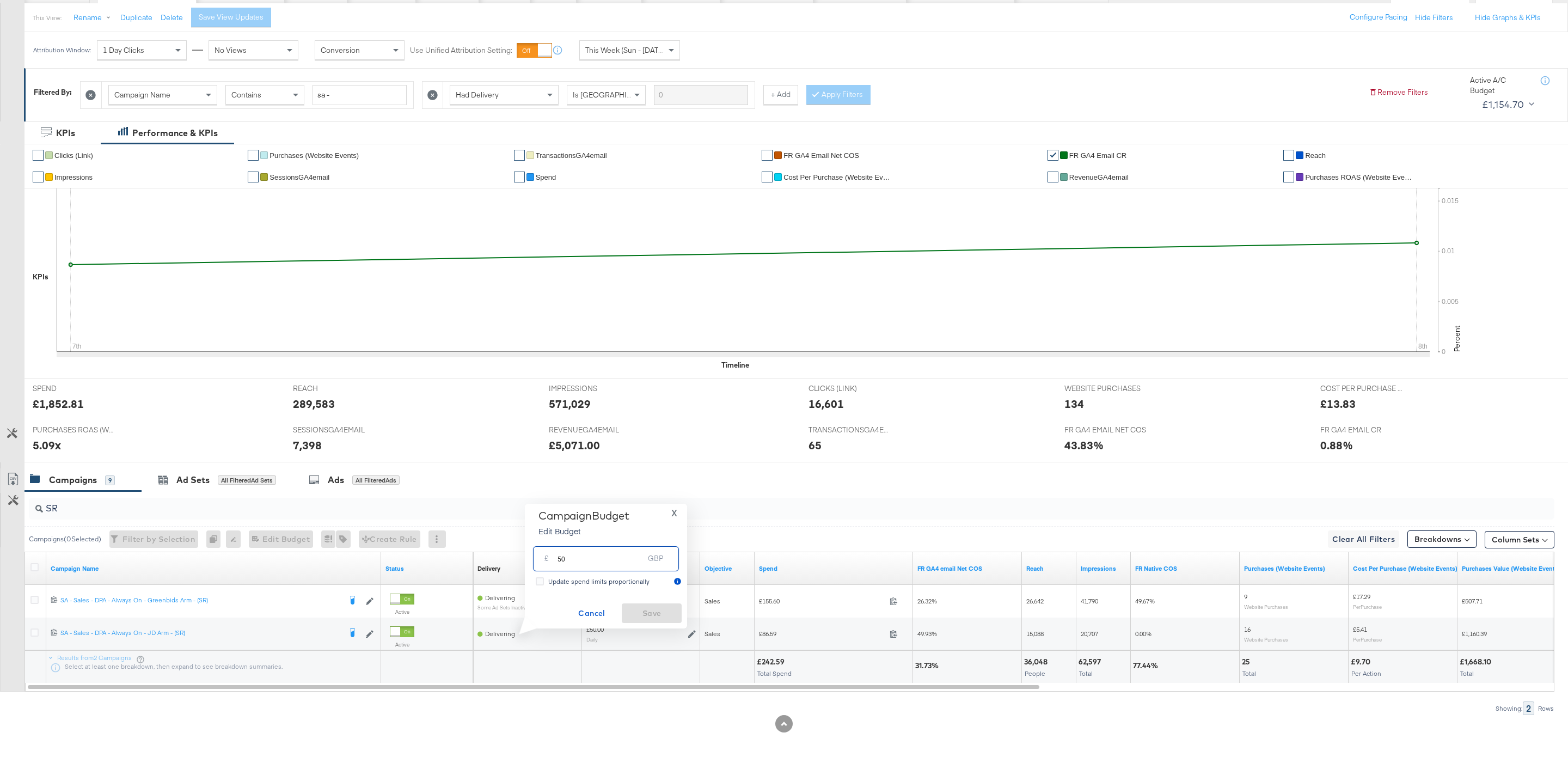
click at [627, 560] on input "50" at bounding box center [600, 554] width 86 height 24
type input "75"
click at [672, 596] on div "Campaign Budget Edit Budget X £ 75 GBP Update spend limits proportionally Cance…" at bounding box center [606, 566] width 151 height 114
click at [672, 608] on span "Save" at bounding box center [651, 614] width 51 height 14
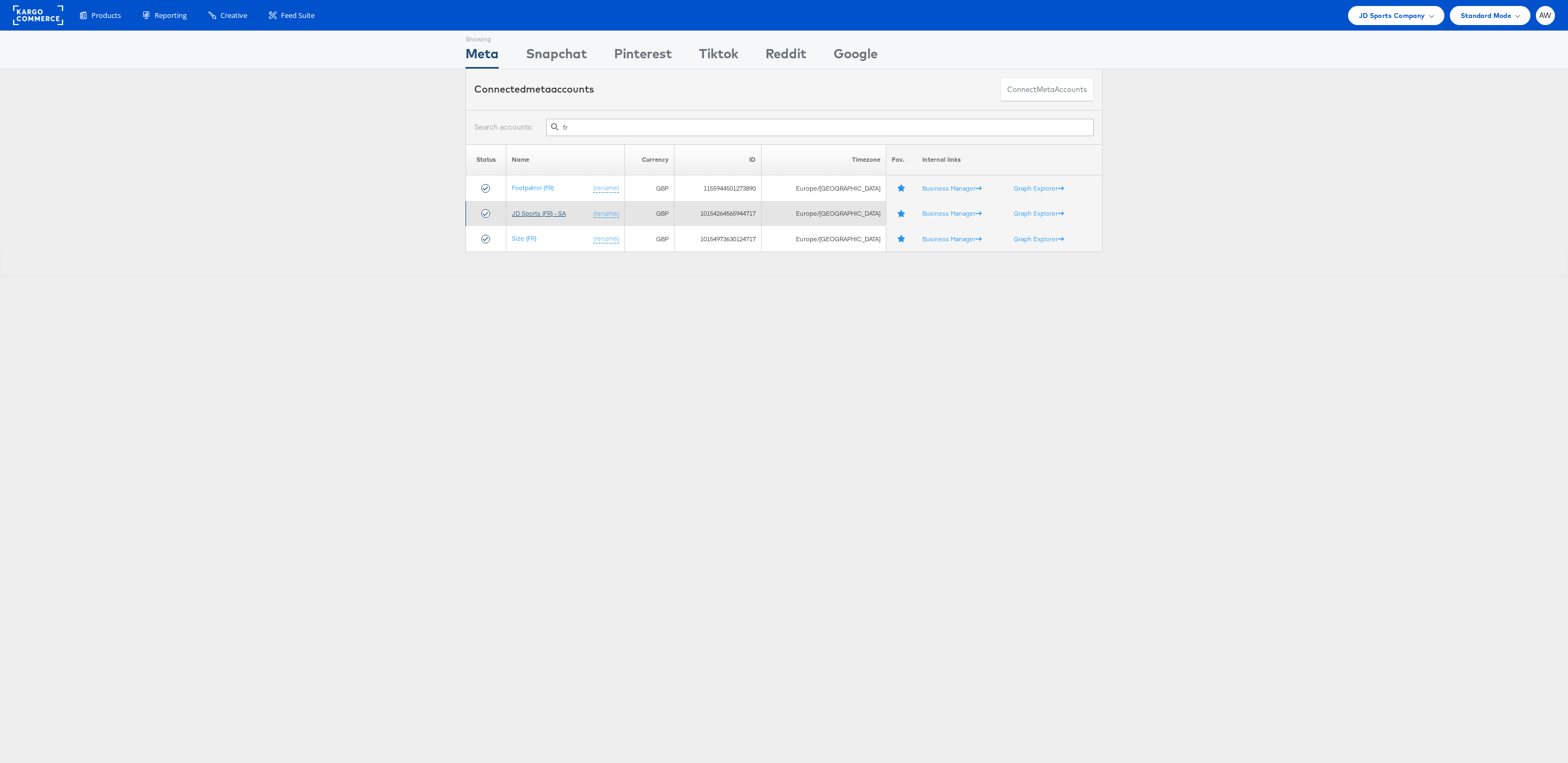
type input "fr"
click at [540, 214] on link "JD Sports (FR) - SA" at bounding box center [538, 213] width 54 height 8
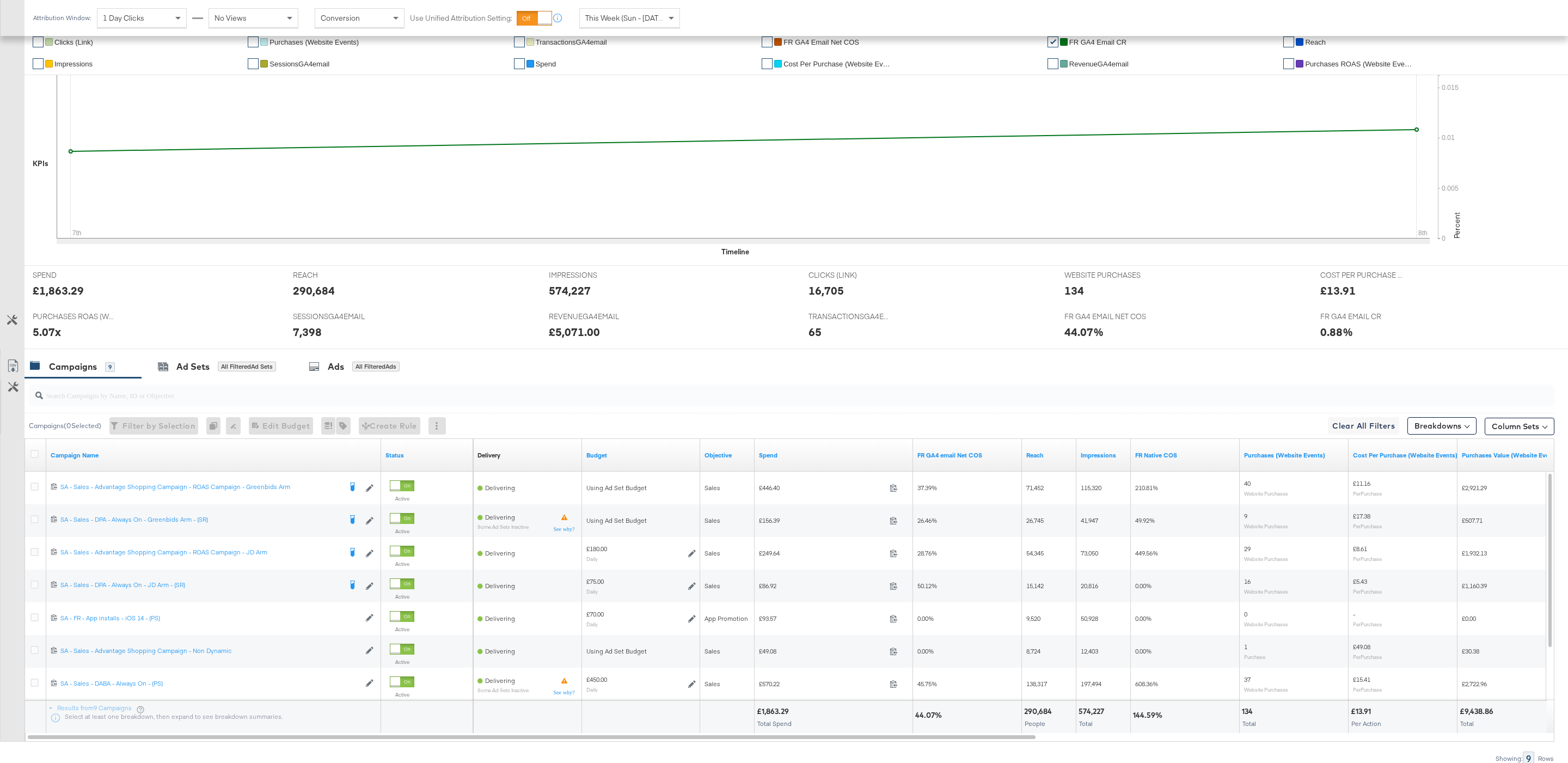
scroll to position [286, 0]
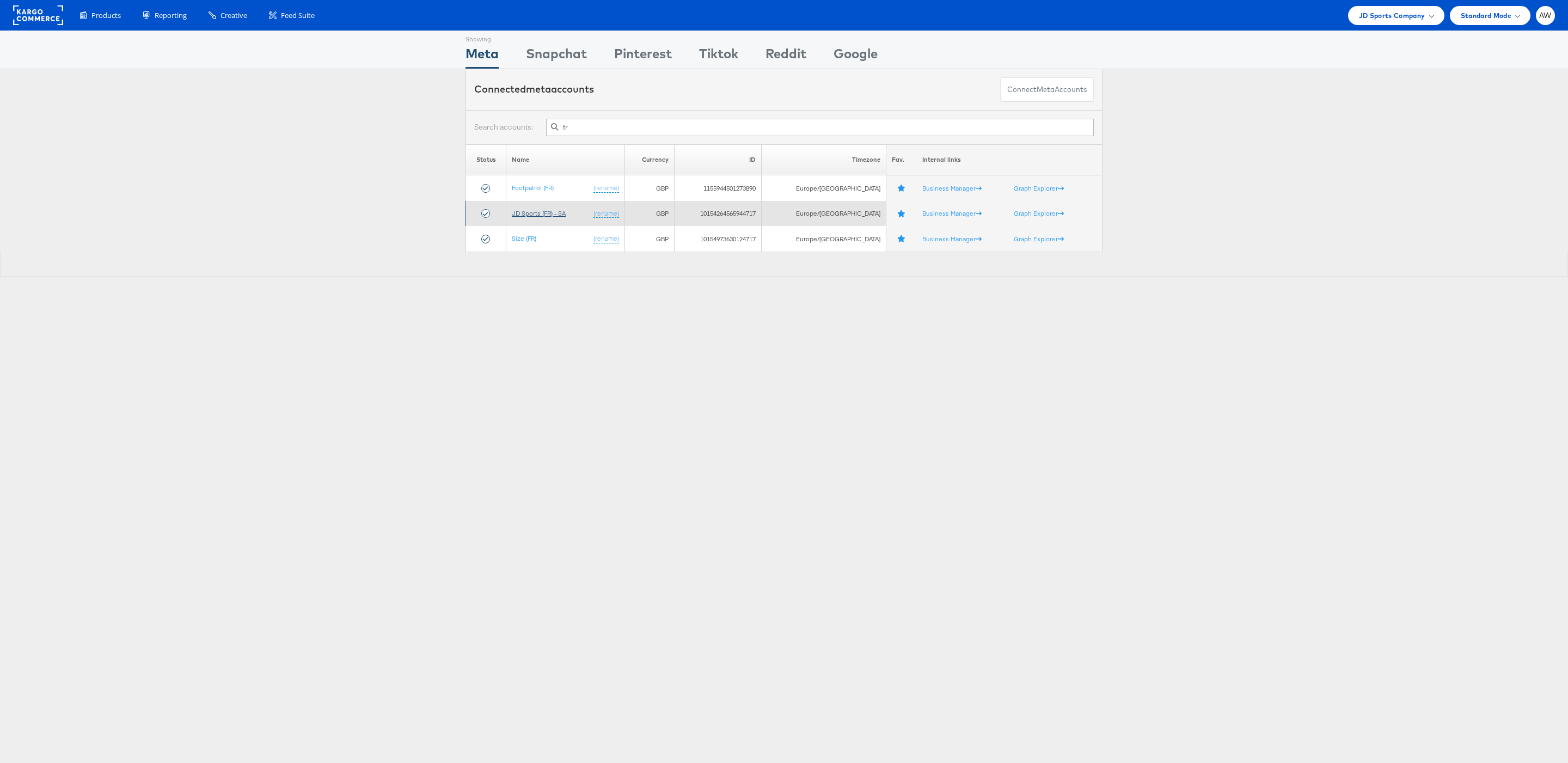
type input "fr"
click at [560, 217] on link "JD Sports (FR) - SA" at bounding box center [538, 213] width 54 height 8
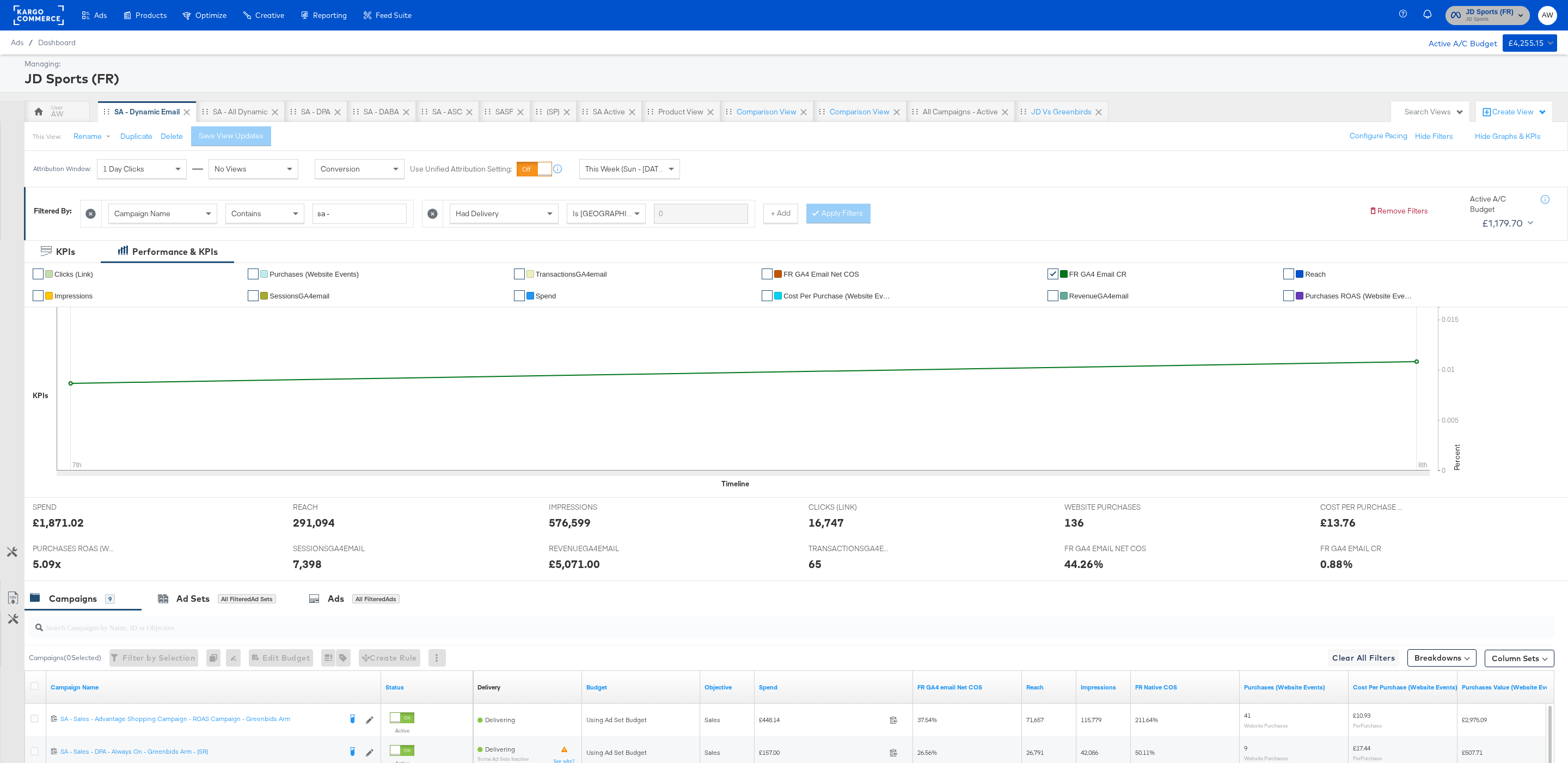
click at [1490, 12] on span "JD Sports (FR)" at bounding box center [1490, 12] width 48 height 11
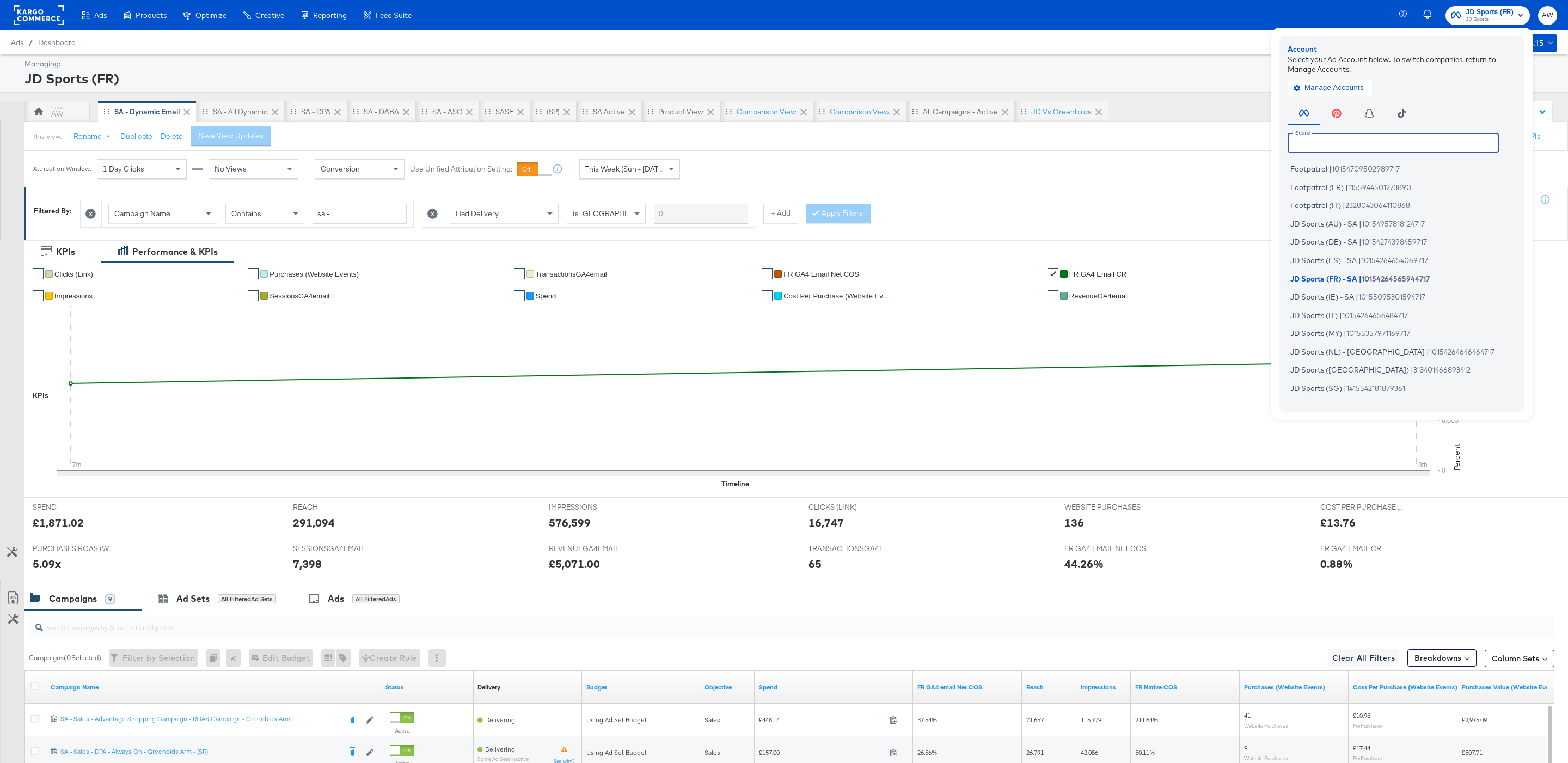
click at [1339, 149] on input "text" at bounding box center [1393, 143] width 211 height 20
click at [1189, 151] on div "This View: Rename Duplicate Delete Save View Updates Configure Pacing Hide Filt…" at bounding box center [796, 136] width 1544 height 29
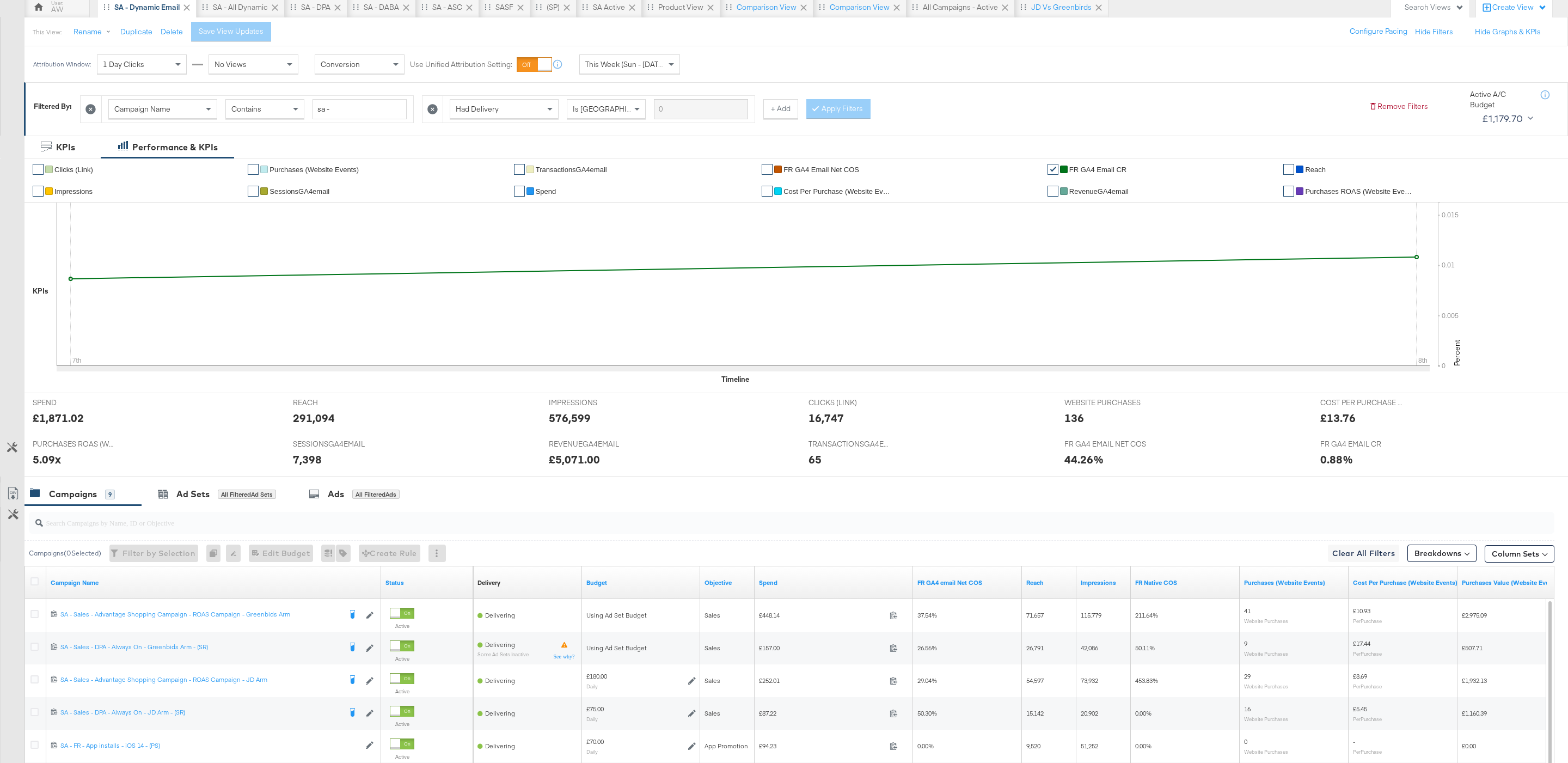
scroll to position [286, 0]
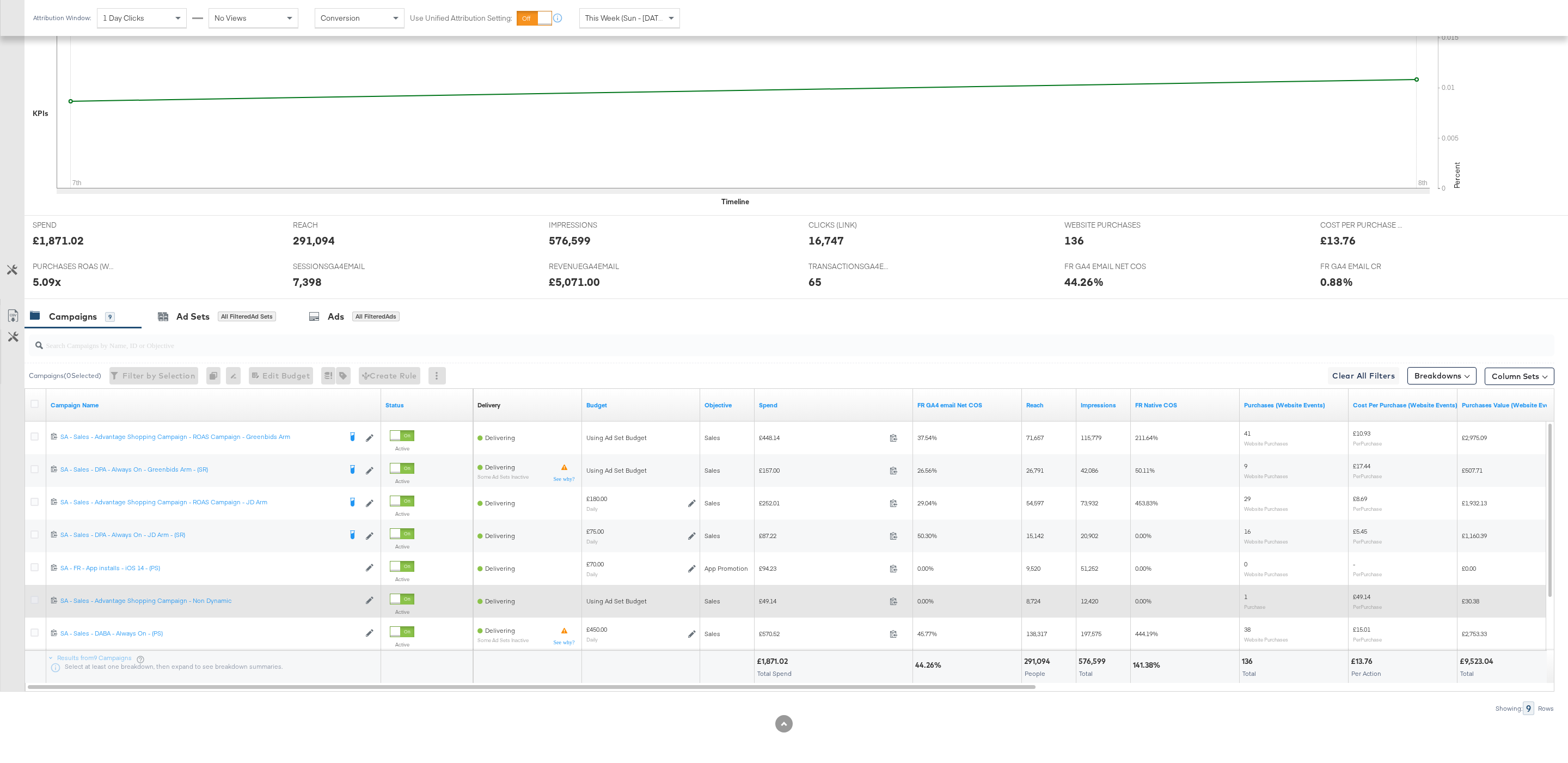
click at [31, 598] on icon at bounding box center [35, 600] width 8 height 8
click at [0, 0] on input "checkbox" at bounding box center [0, 0] width 0 height 0
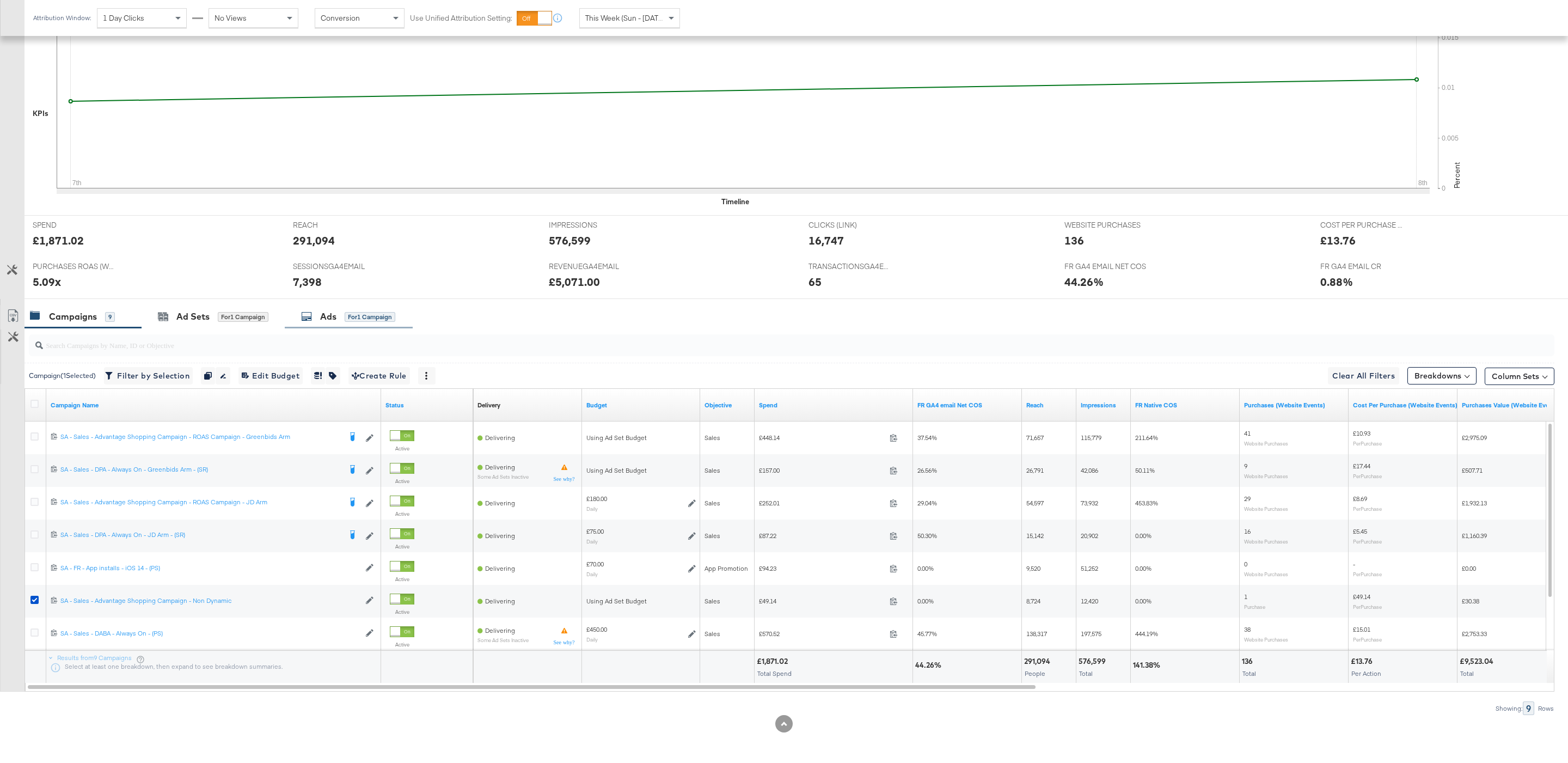
click at [318, 312] on div "Ads for 1 Campaign" at bounding box center [348, 317] width 94 height 13
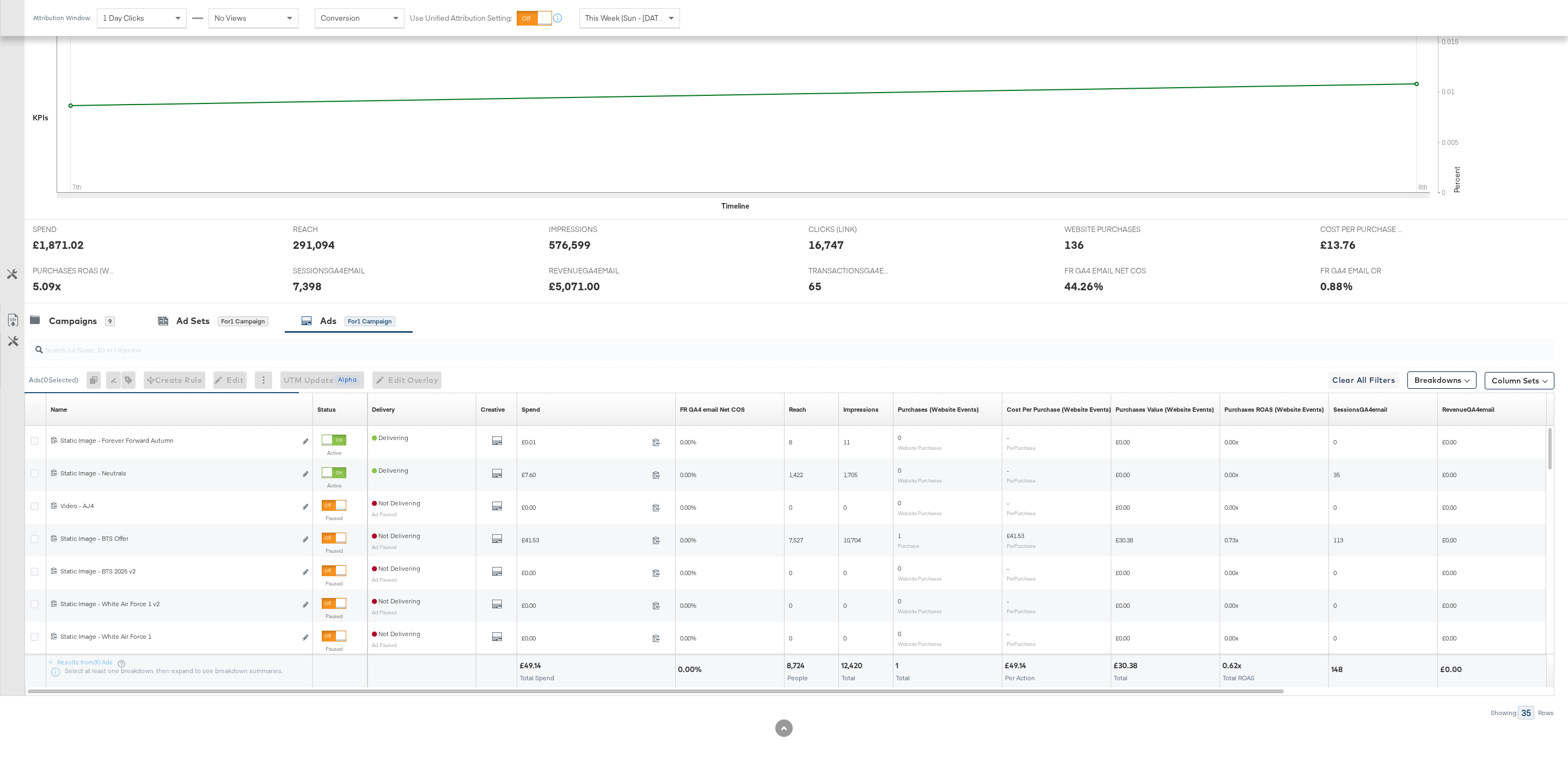
scroll to position [282, 0]
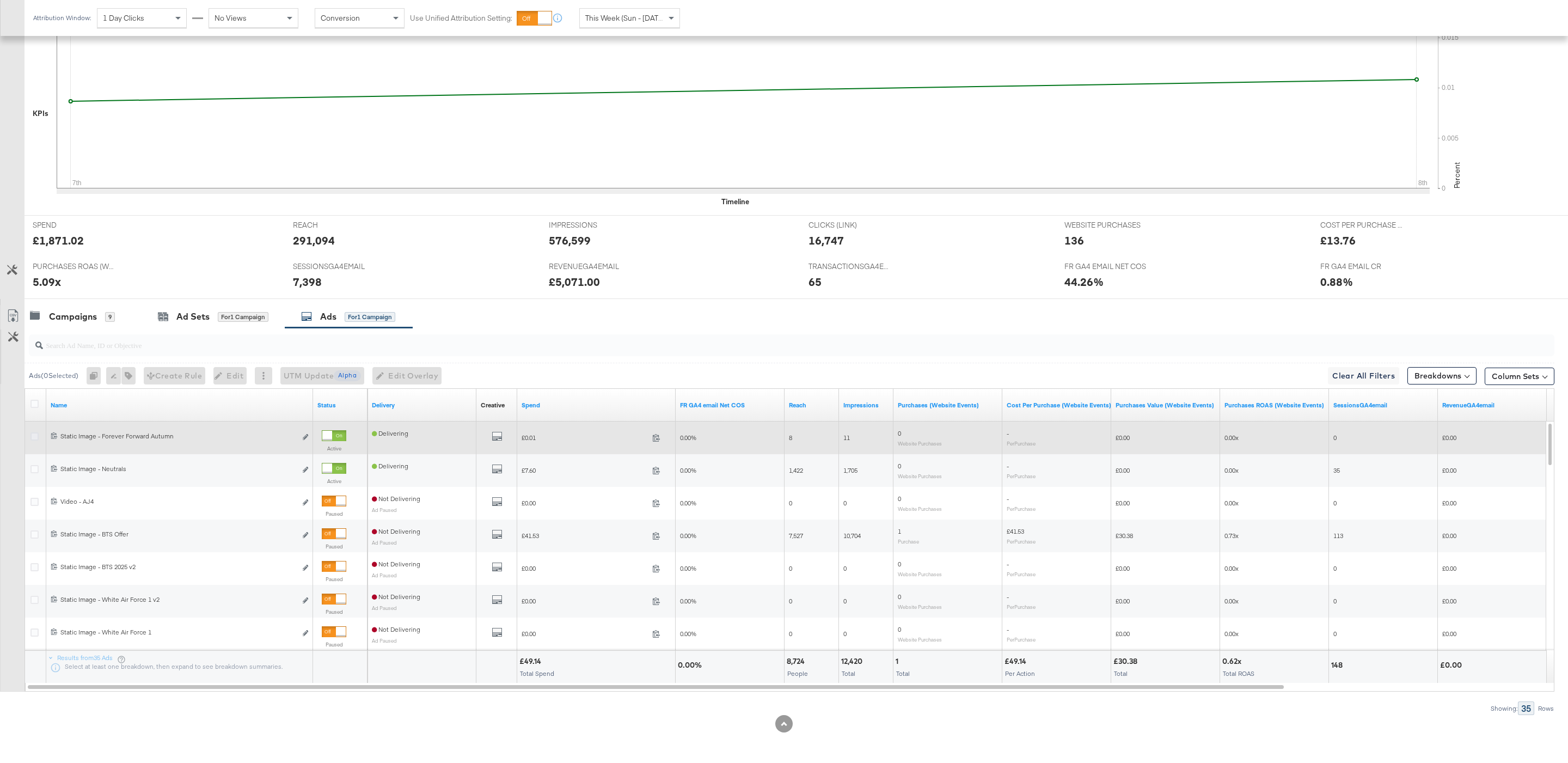
click at [32, 435] on icon at bounding box center [35, 437] width 8 height 8
click at [0, 0] on input "checkbox" at bounding box center [0, 0] width 0 height 0
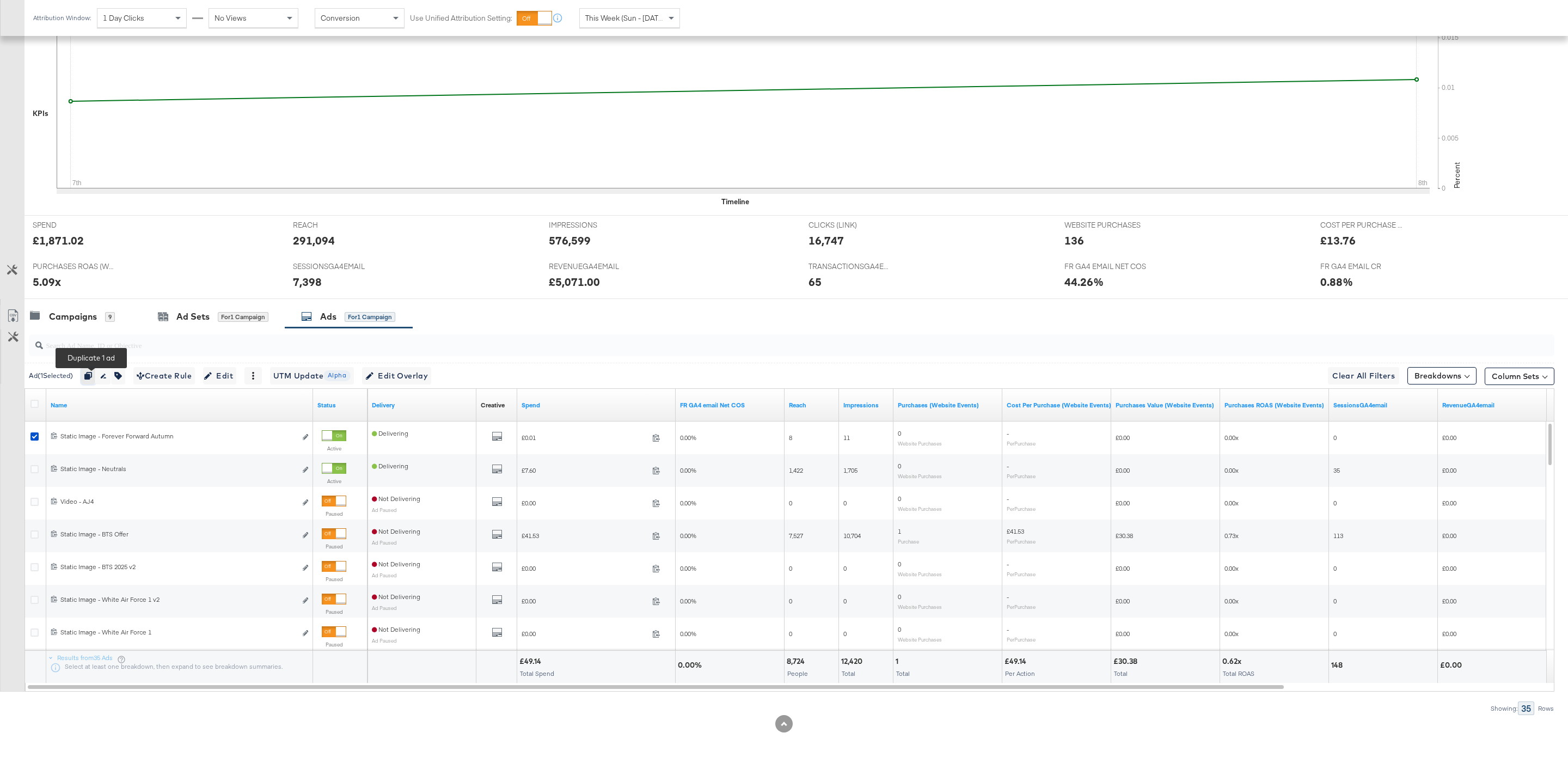
click at [96, 377] on button "button" at bounding box center [88, 375] width 15 height 17
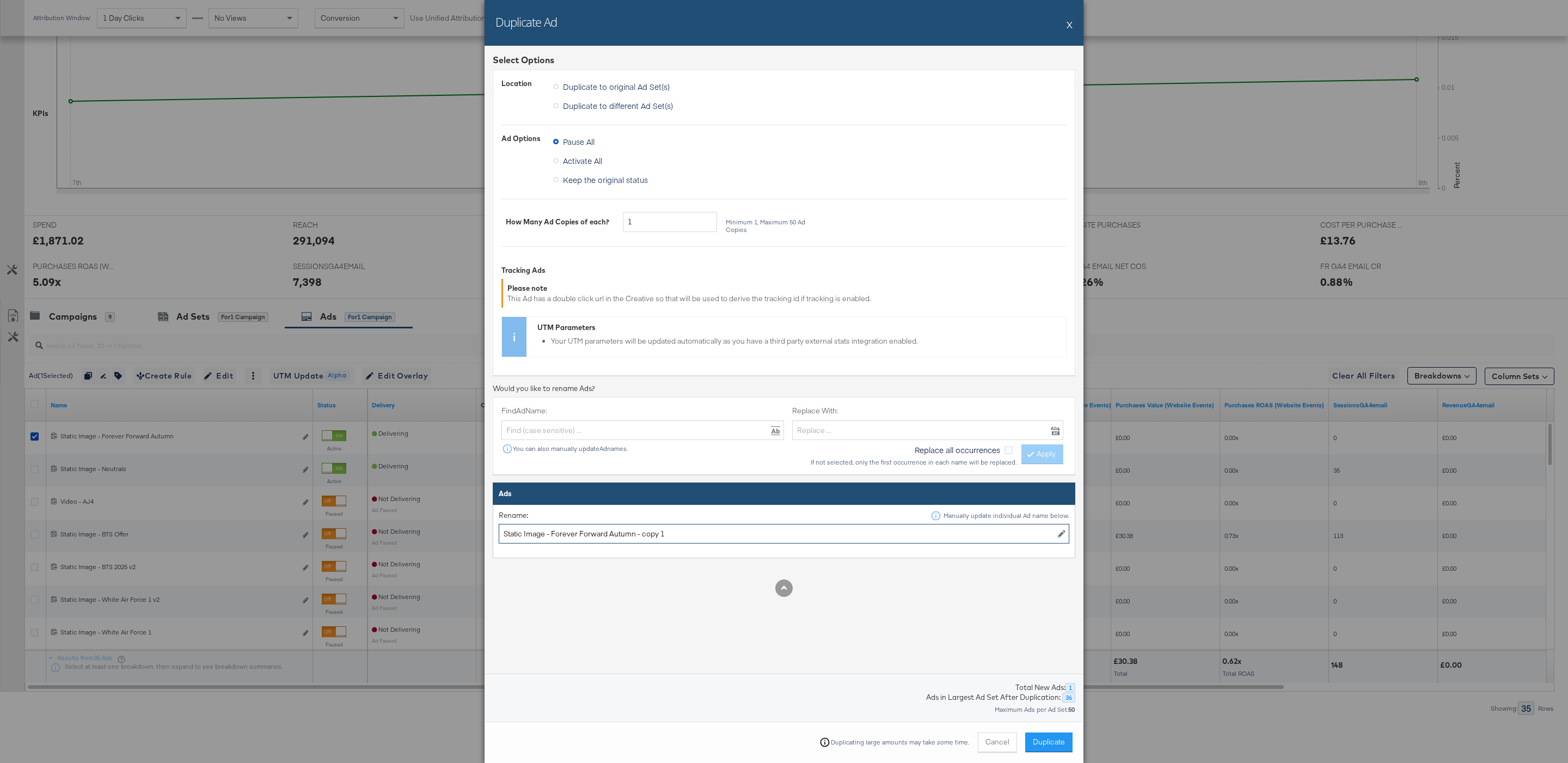
drag, startPoint x: 545, startPoint y: 534, endPoint x: 457, endPoint y: 534, distance: 88.0
click at [457, 534] on div "Duplicate Ad X Select Options Location Duplicate to original Ad Set(s) Duplicat…" at bounding box center [784, 382] width 1568 height 763
drag, startPoint x: 614, startPoint y: 536, endPoint x: 752, endPoint y: 536, distance: 138.0
click at [752, 536] on input "Video - Forever Forward Autumn - copy 1" at bounding box center [784, 534] width 570 height 20
type input "Video - Forever Forward Autumn"
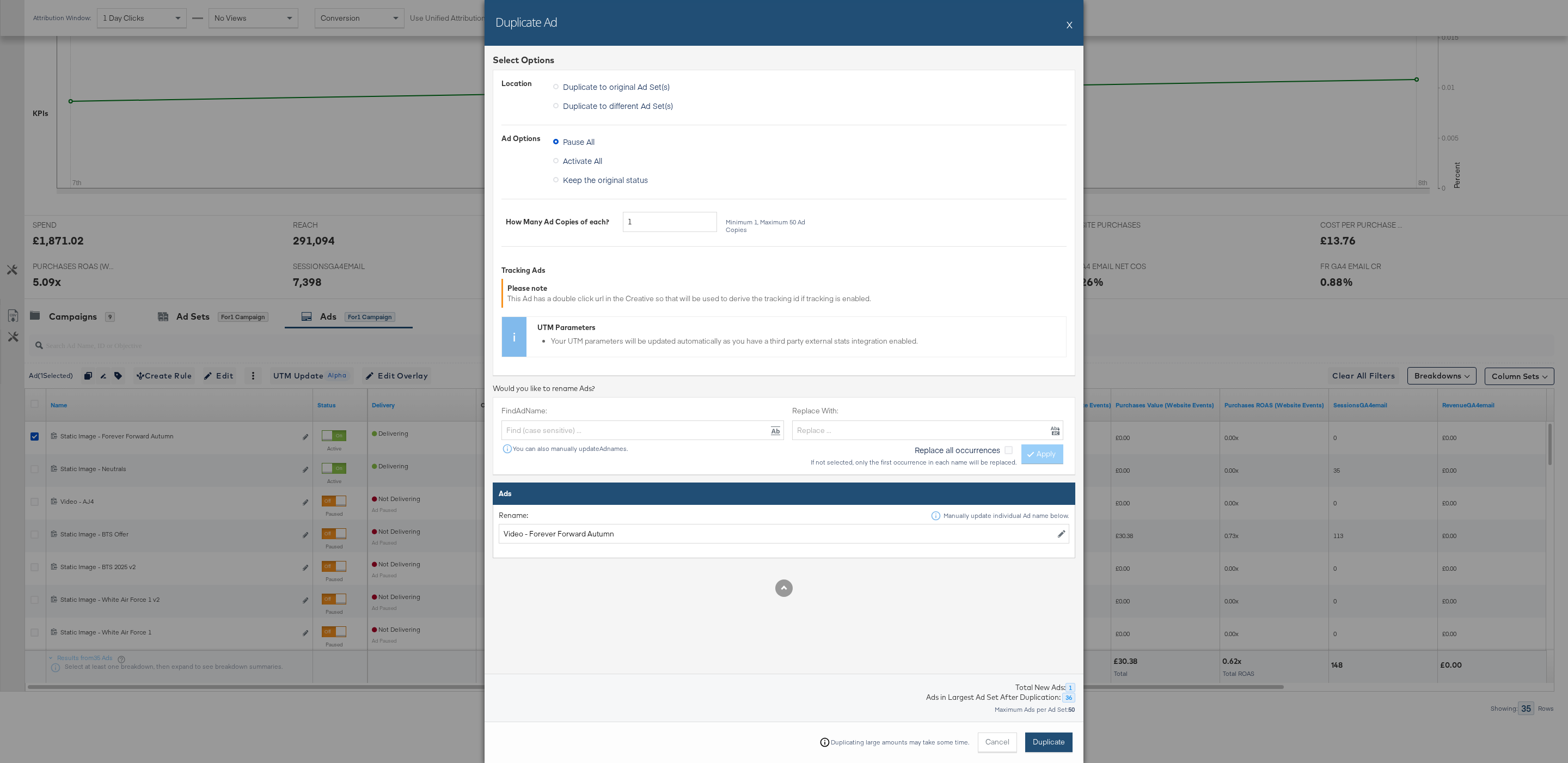
click at [1050, 741] on span "Duplicate" at bounding box center [1049, 742] width 32 height 10
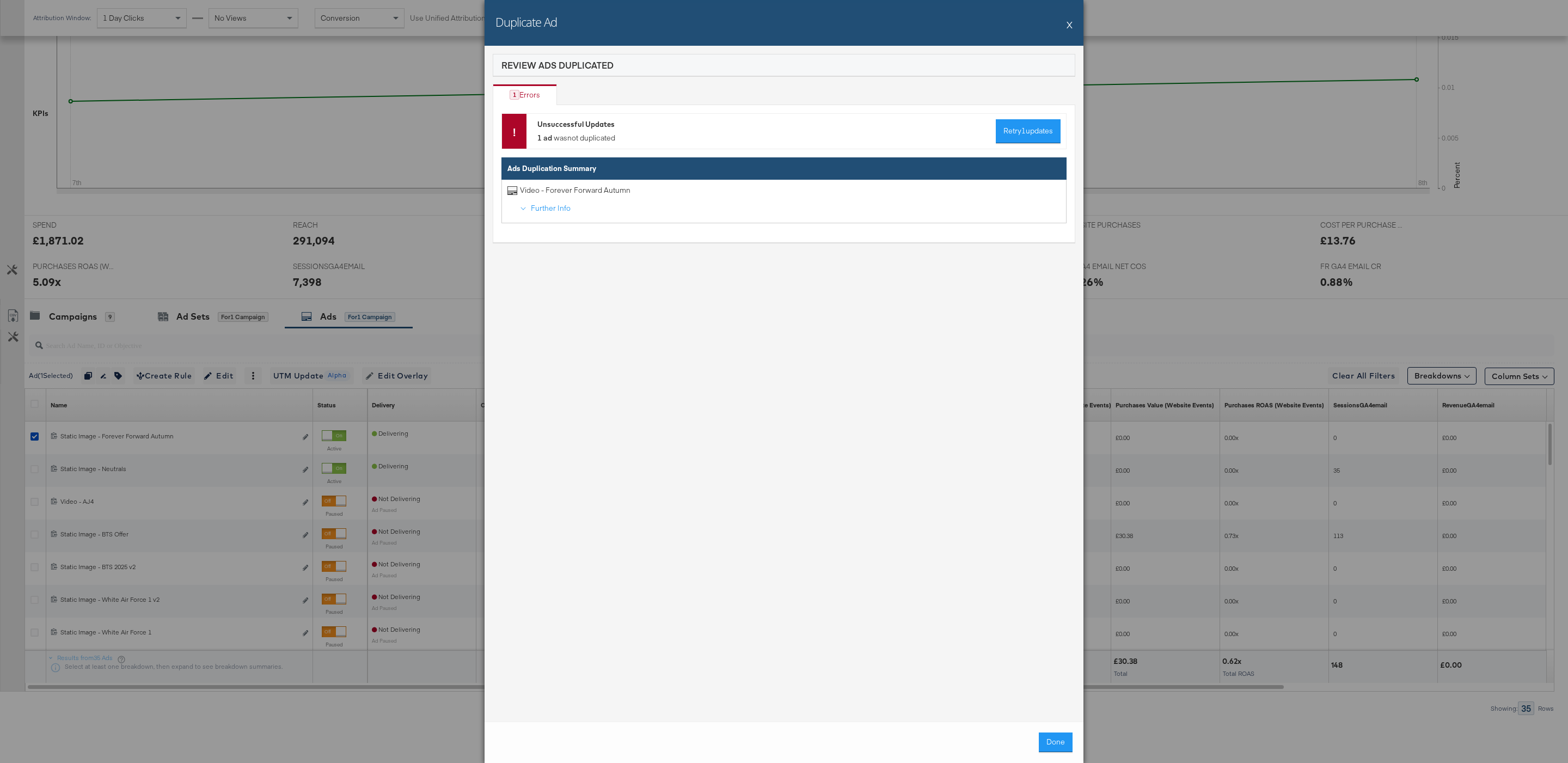
scroll to position [123, 0]
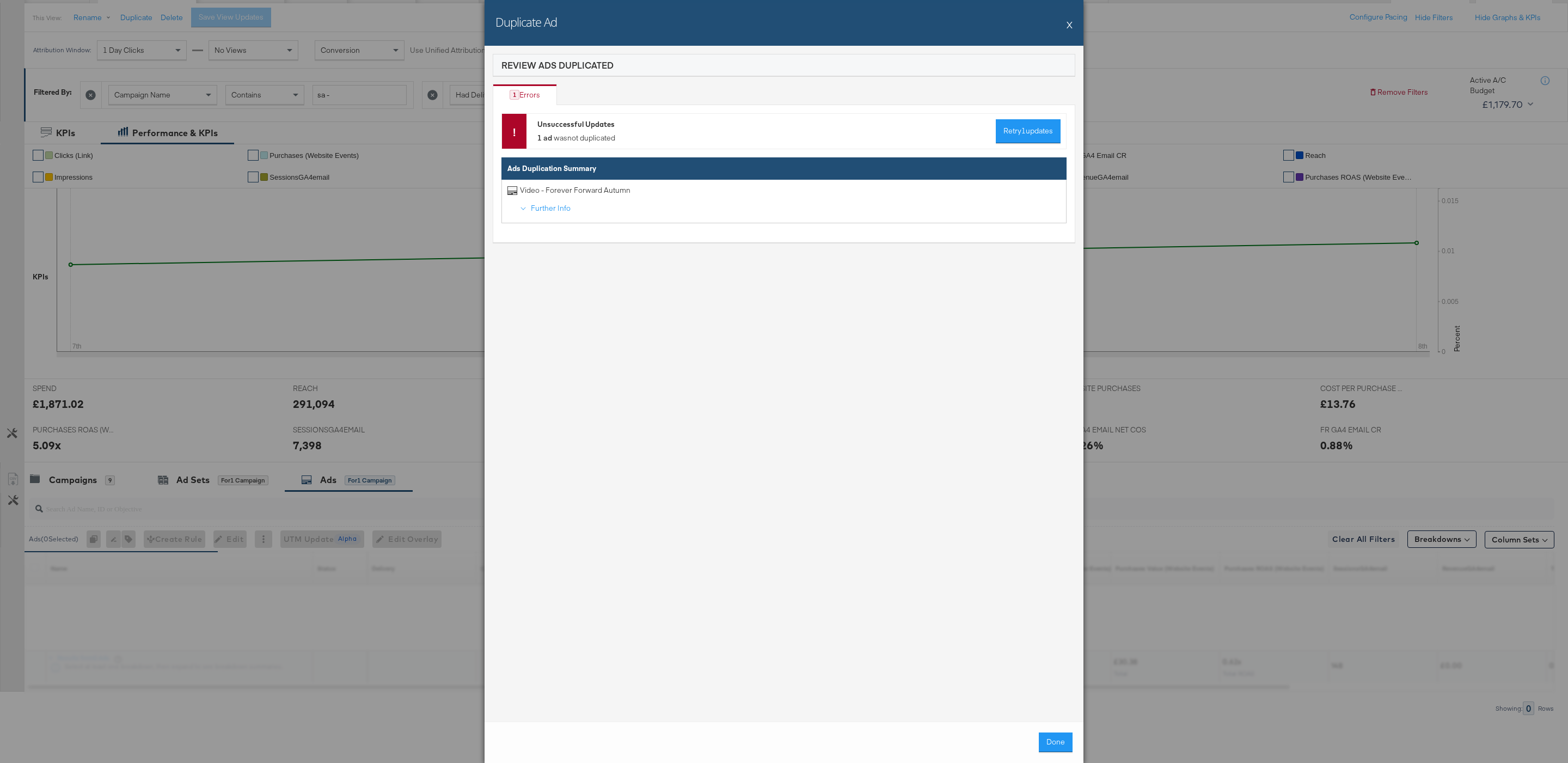
click at [1067, 27] on button "X" at bounding box center [1070, 24] width 6 height 22
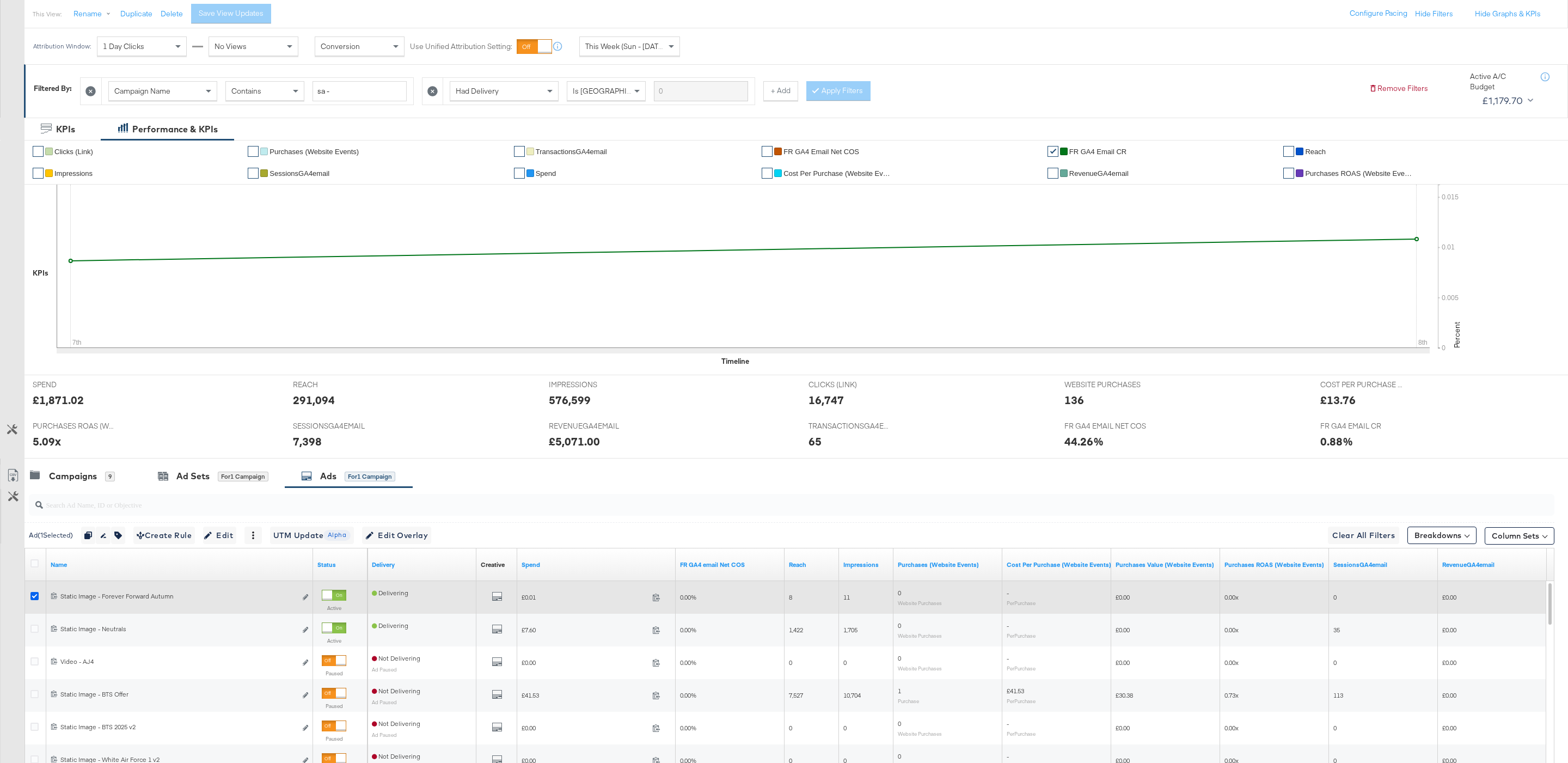
click at [33, 598] on icon at bounding box center [35, 596] width 8 height 8
click at [0, 0] on input "checkbox" at bounding box center [0, 0] width 0 height 0
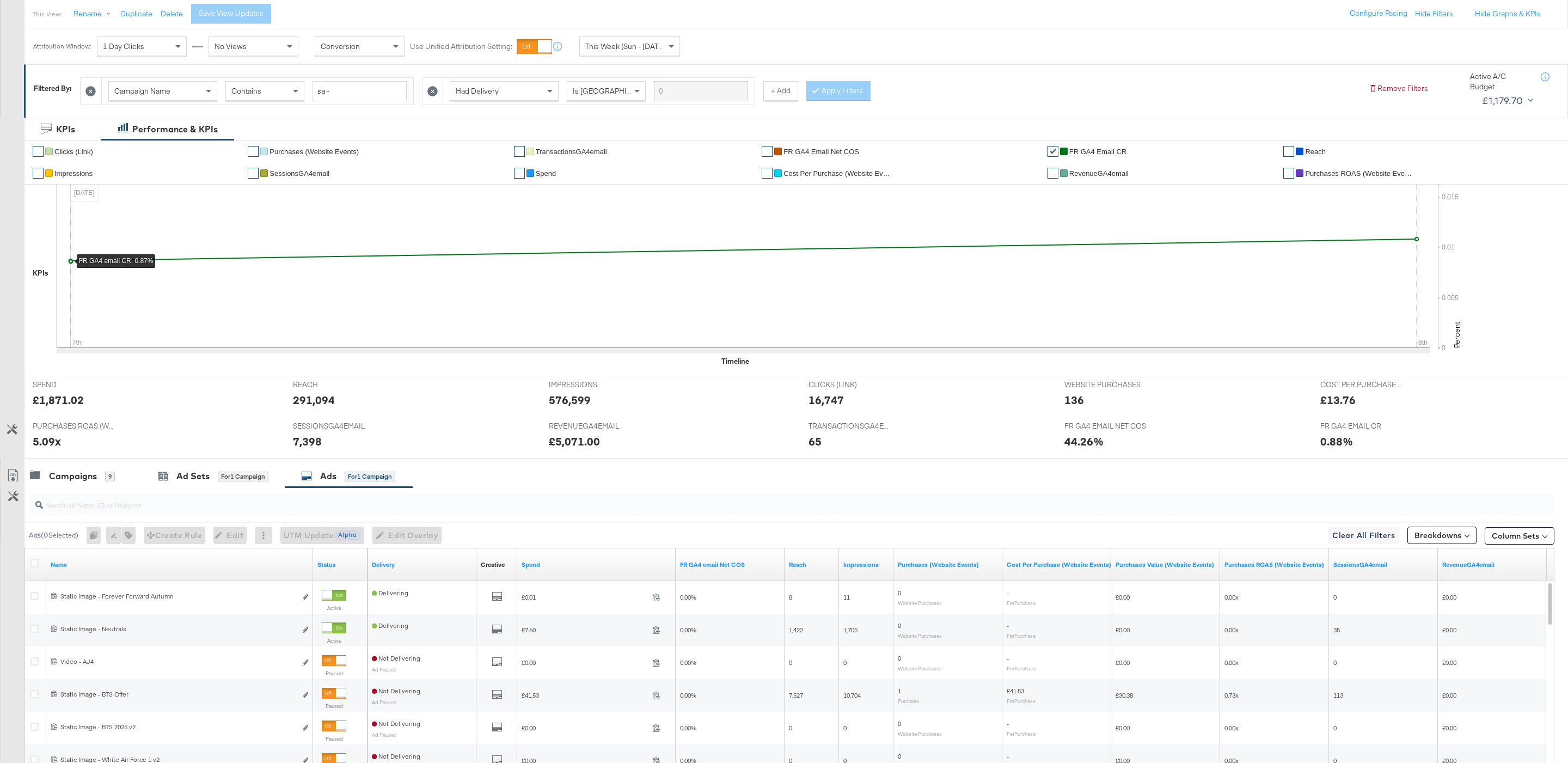
scroll to position [286, 0]
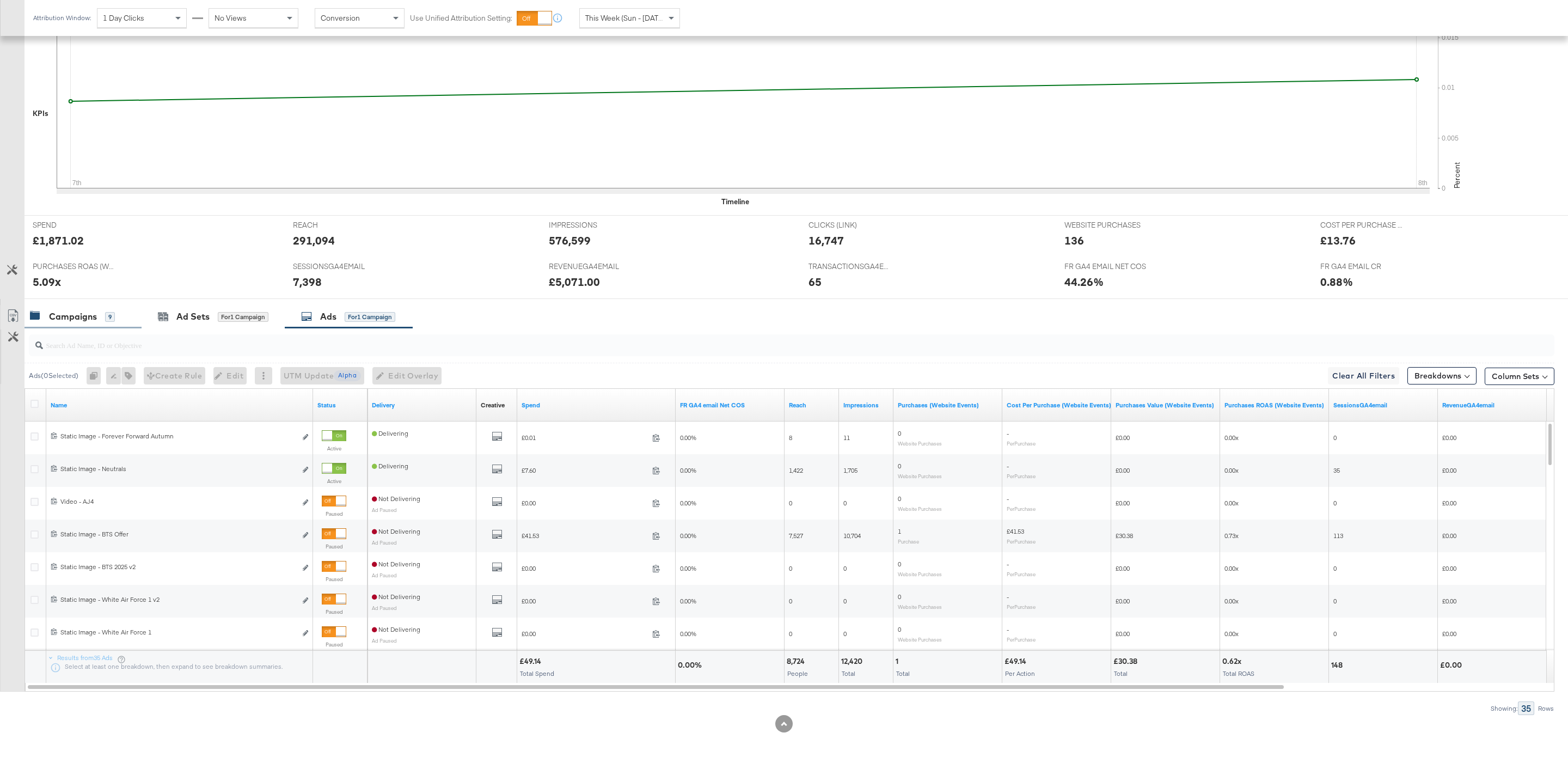
click at [82, 312] on div "Campaigns" at bounding box center [73, 317] width 48 height 13
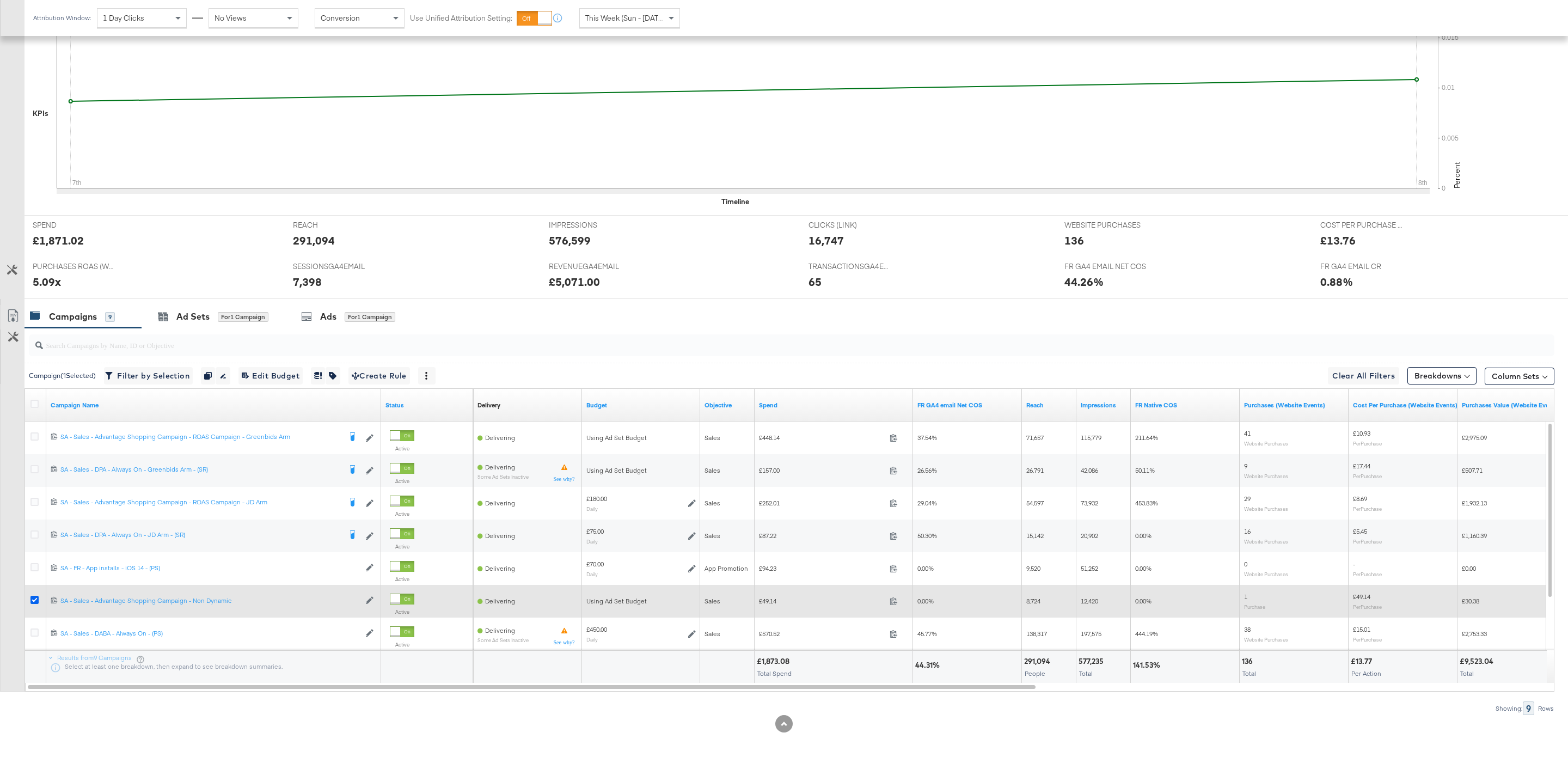
click at [38, 598] on icon at bounding box center [35, 600] width 8 height 8
click at [0, 0] on input "checkbox" at bounding box center [0, 0] width 0 height 0
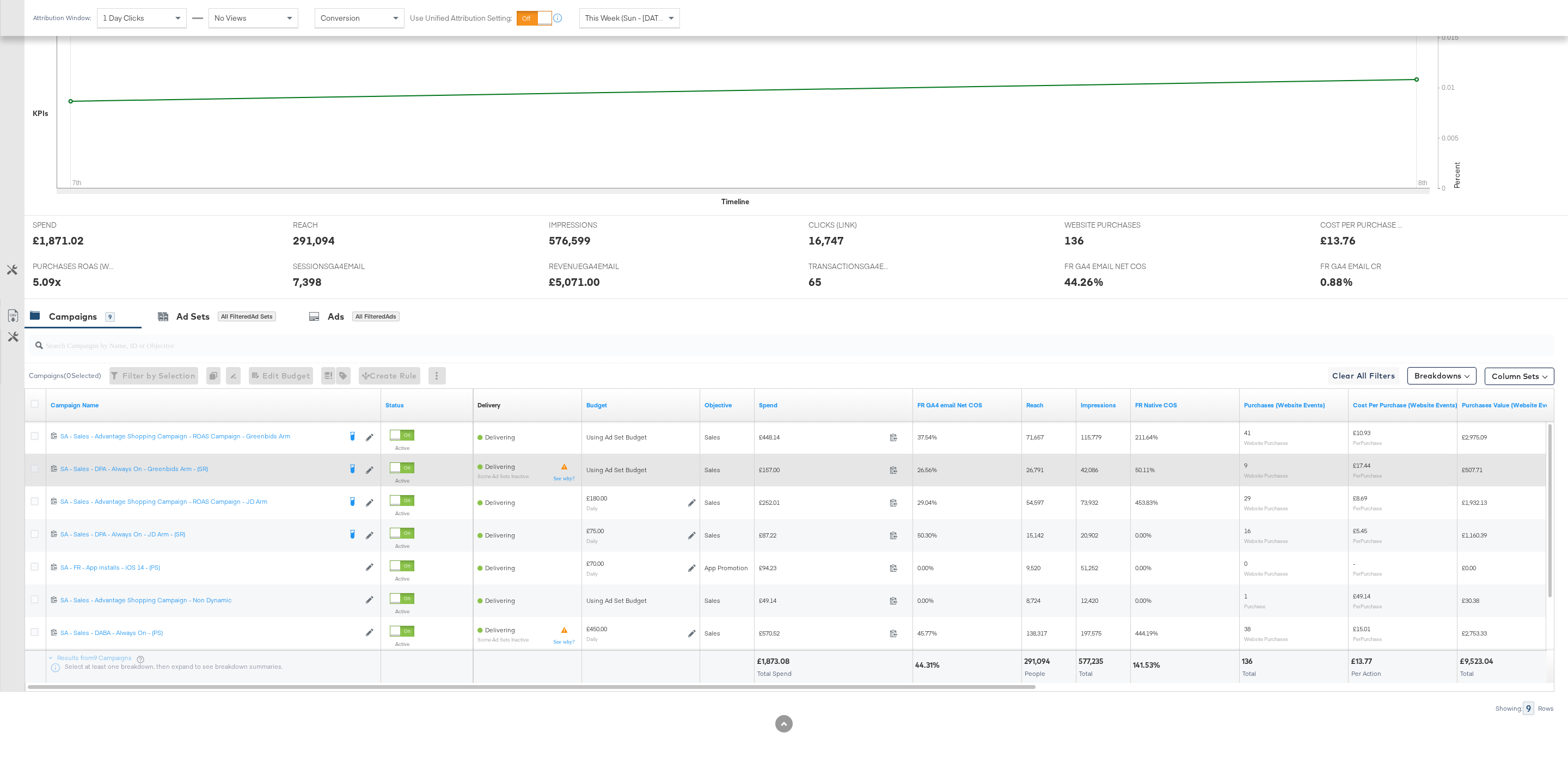
click at [36, 467] on icon at bounding box center [35, 469] width 8 height 8
click at [0, 0] on input "checkbox" at bounding box center [0, 0] width 0 height 0
click at [37, 467] on icon at bounding box center [35, 469] width 8 height 8
click at [0, 0] on input "checkbox" at bounding box center [0, 0] width 0 height 0
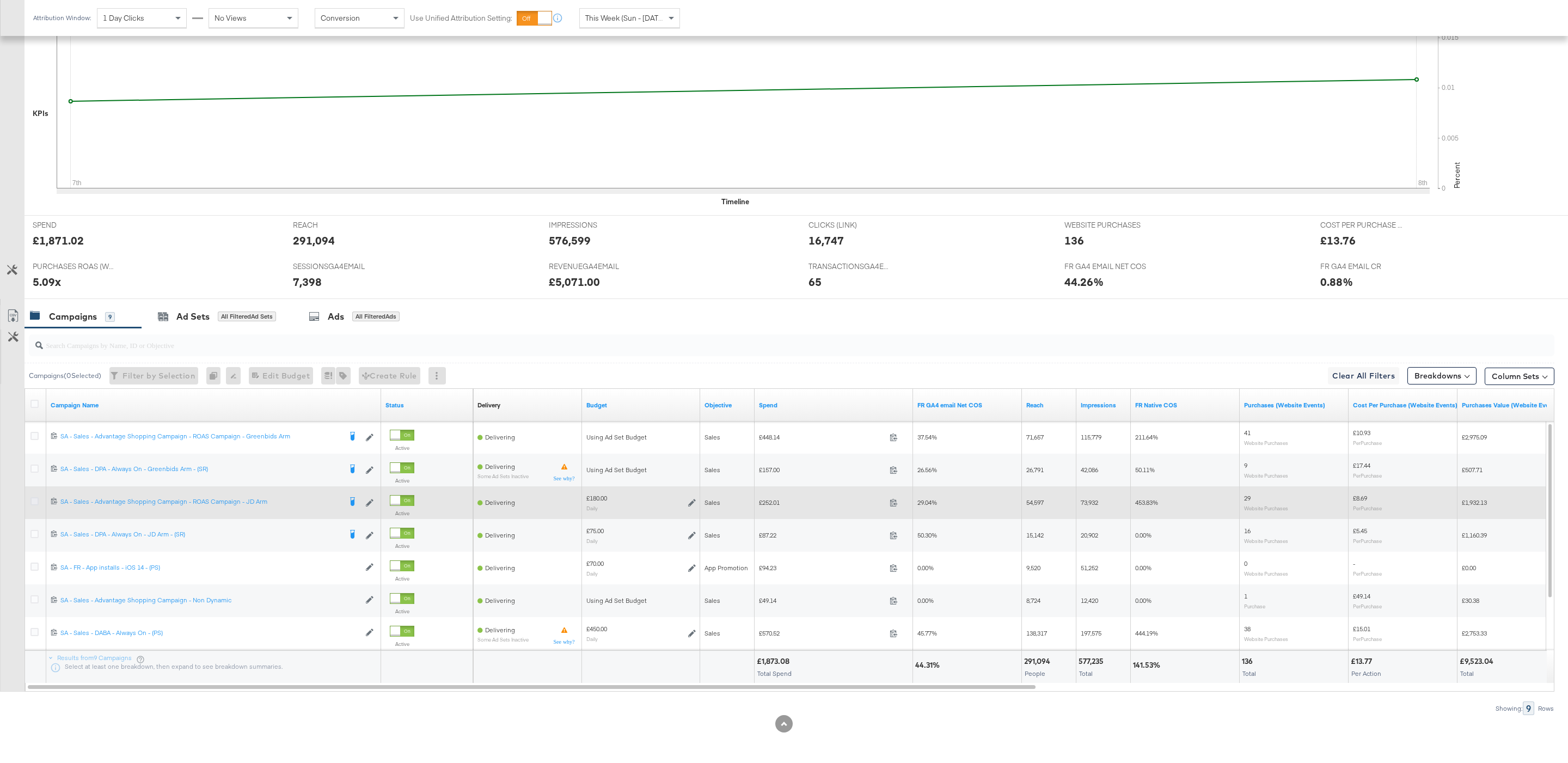
click at [37, 502] on icon at bounding box center [35, 501] width 8 height 8
click at [0, 0] on input "checkbox" at bounding box center [0, 0] width 0 height 0
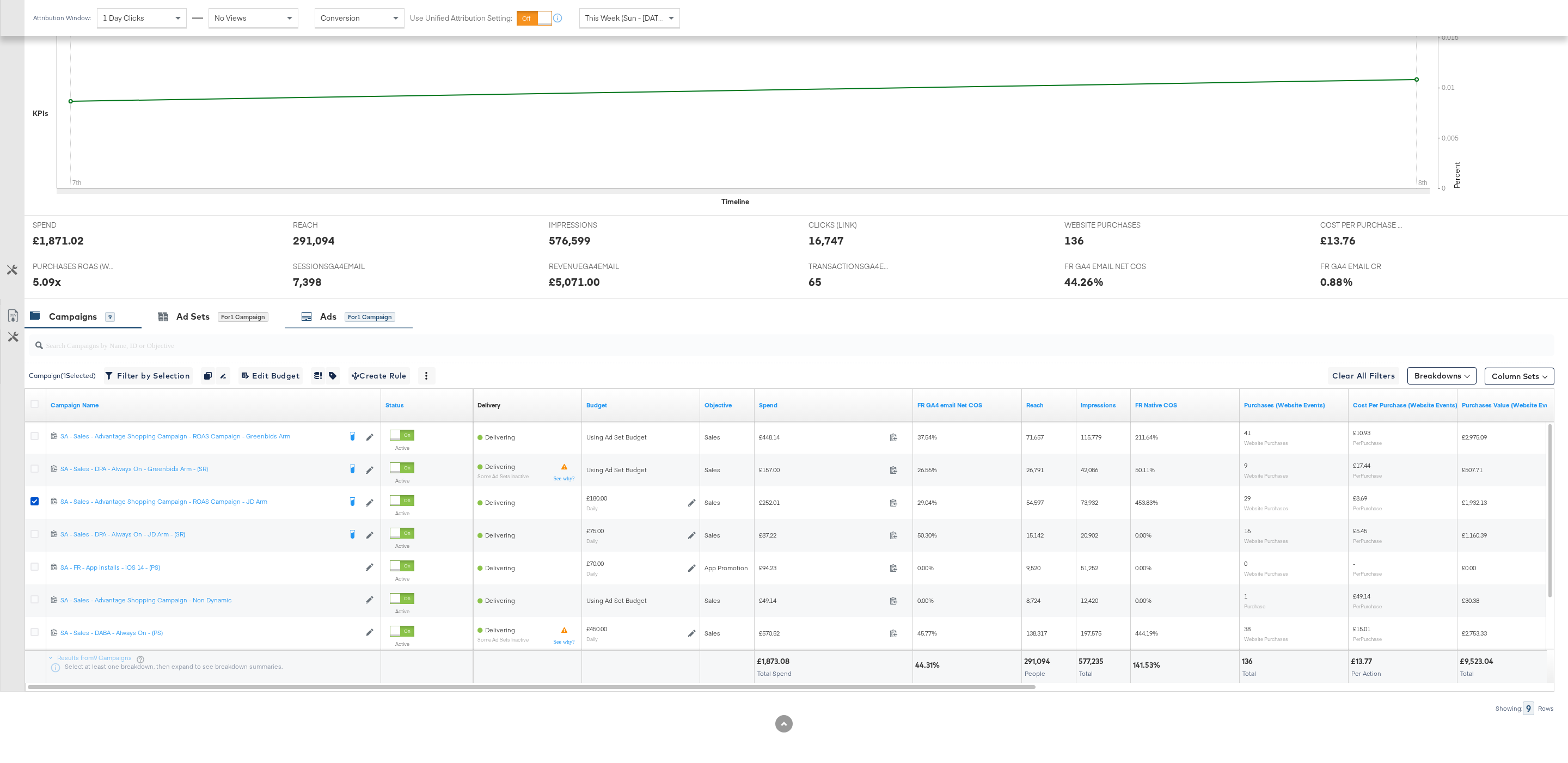
click at [348, 315] on div "for 1 Campaign" at bounding box center [370, 317] width 51 height 10
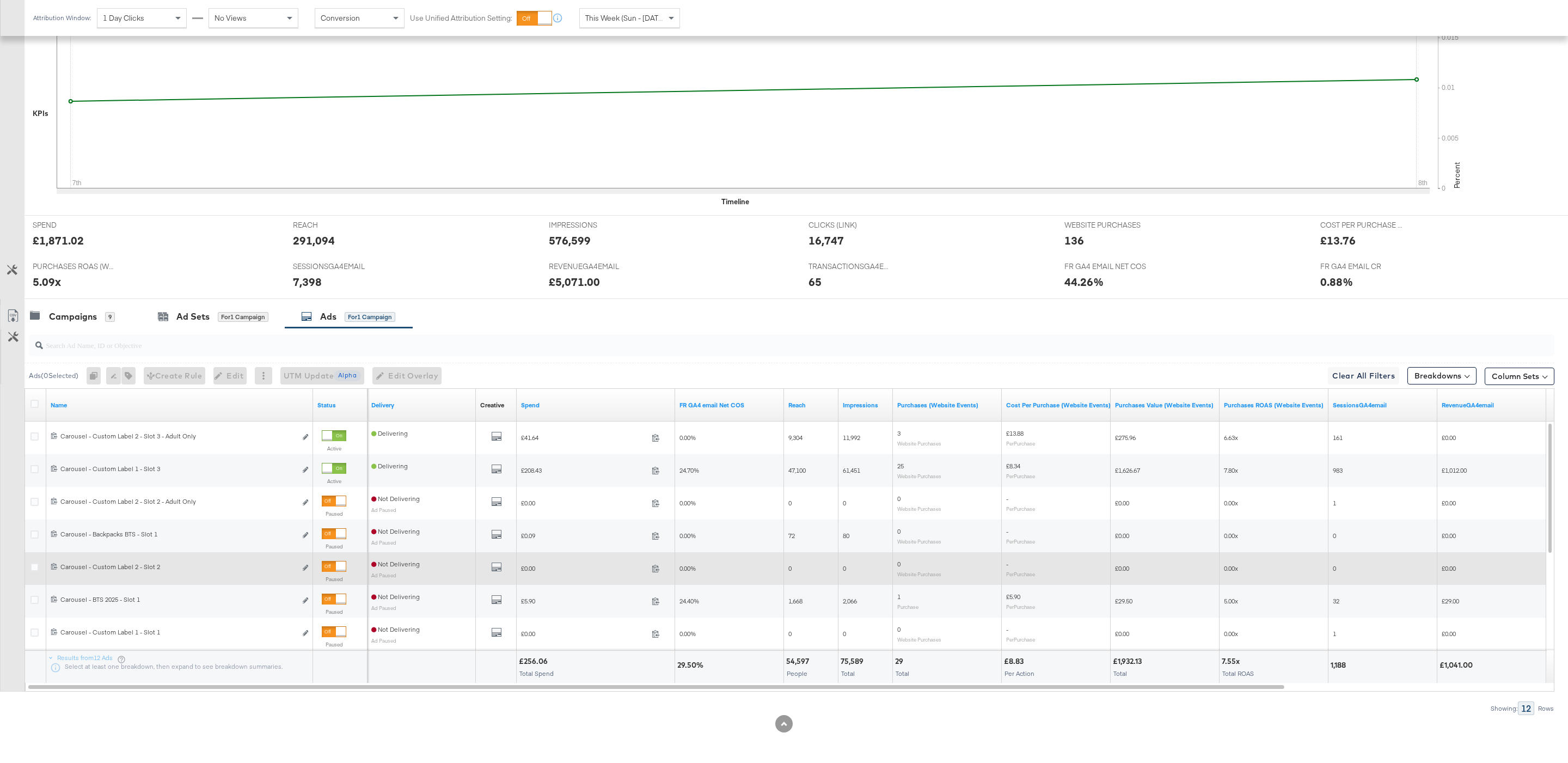
scroll to position [280, 0]
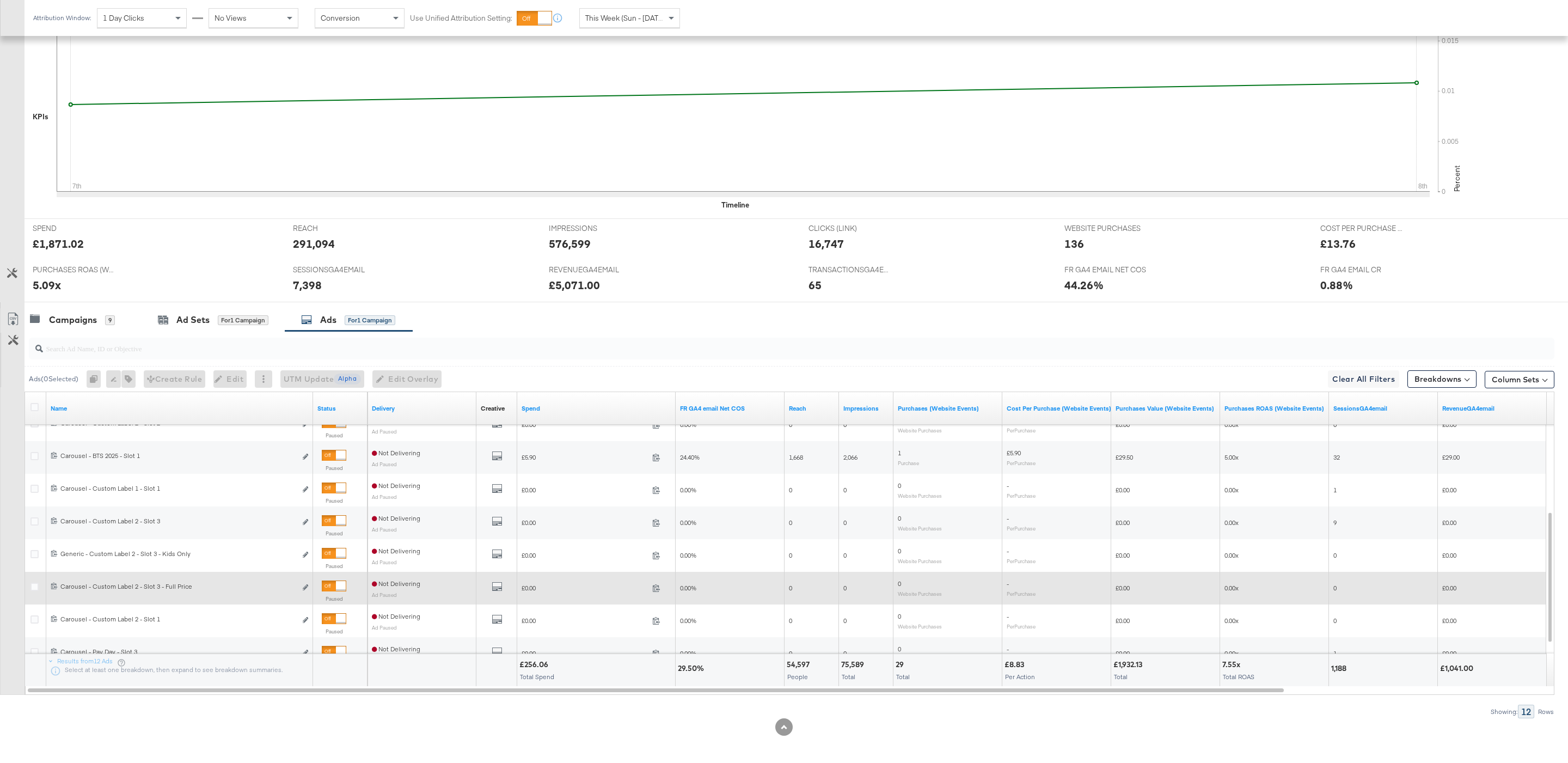
click at [336, 591] on div at bounding box center [341, 586] width 10 height 10
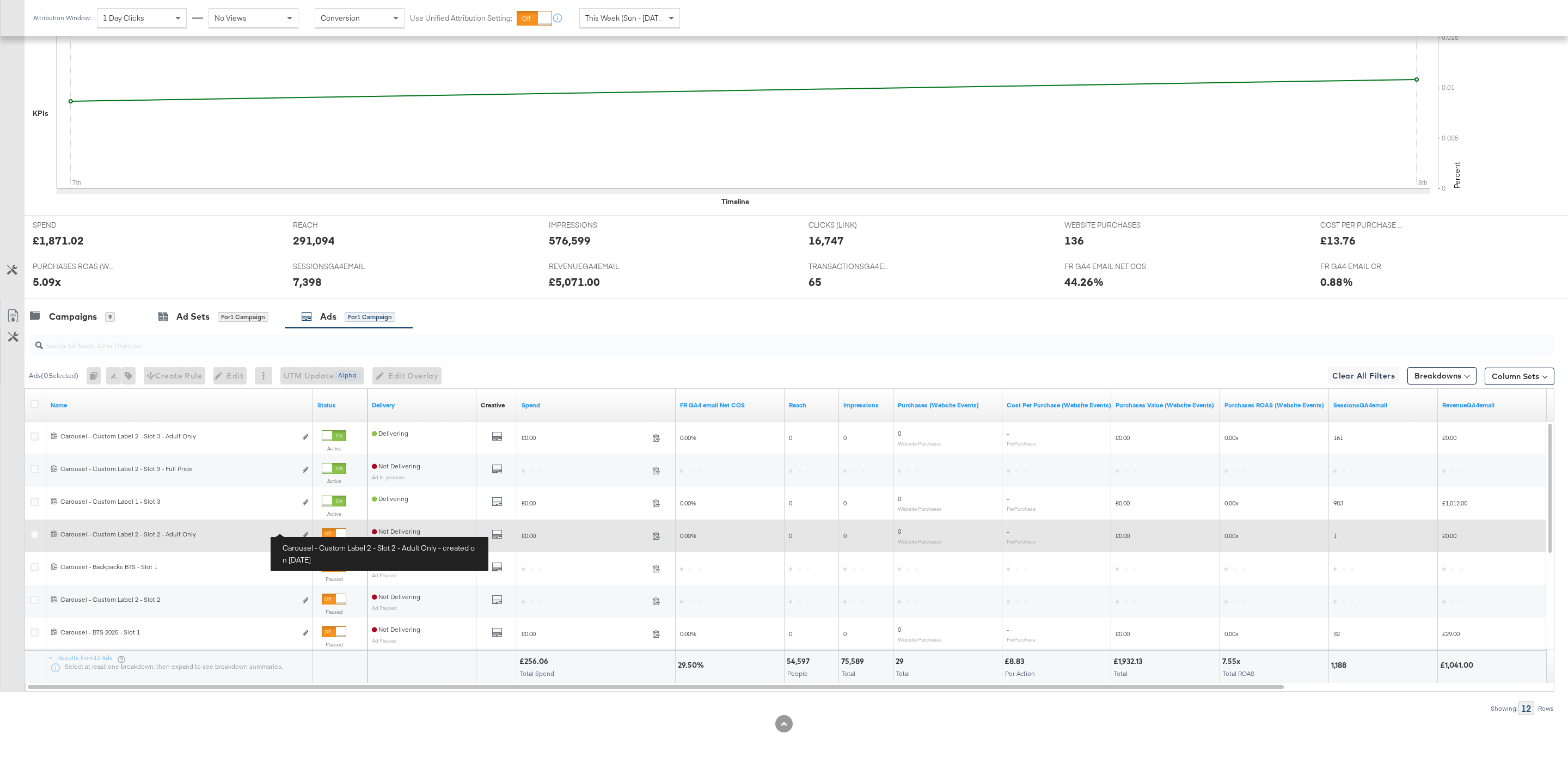
scroll to position [285, 0]
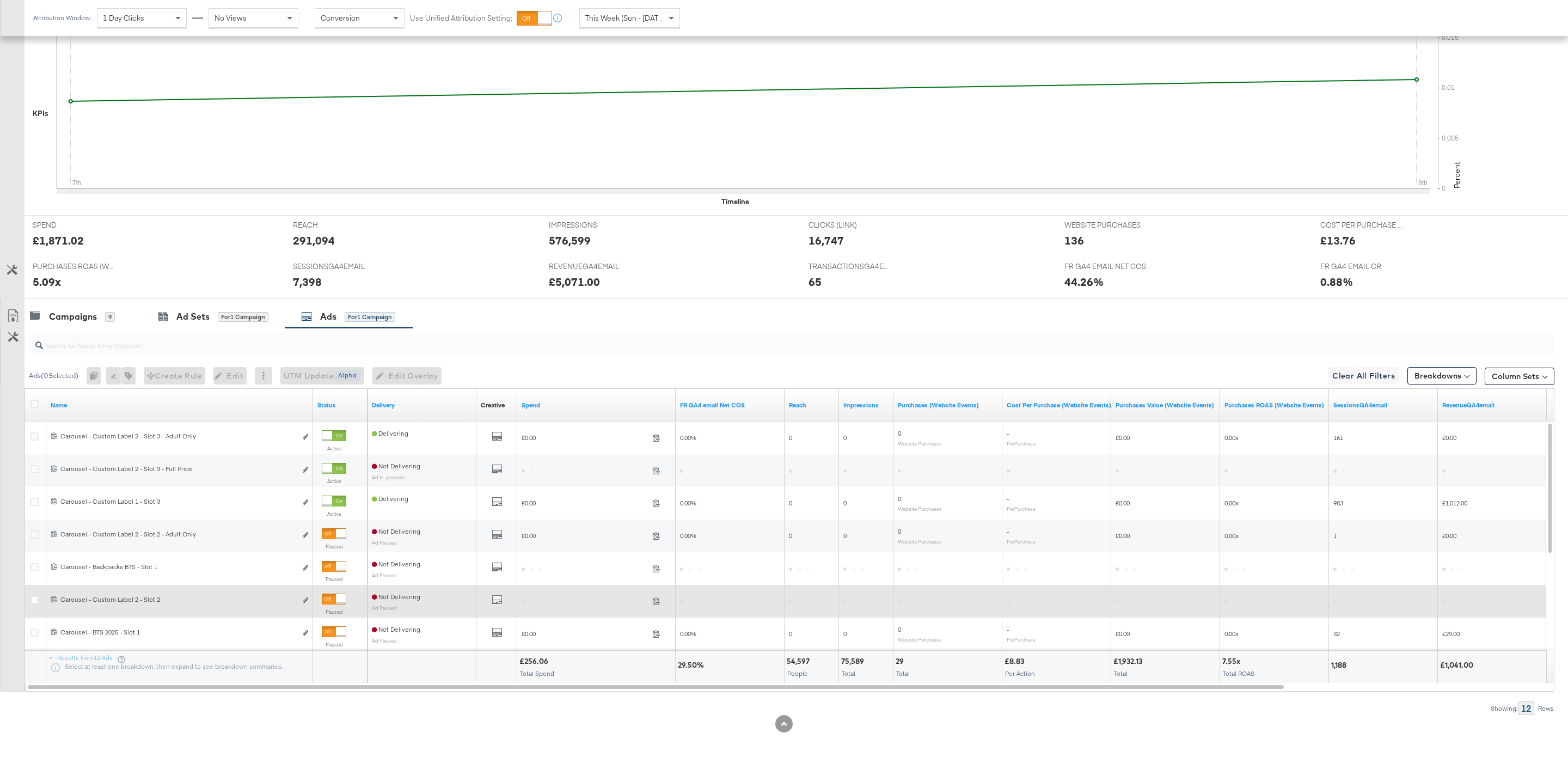
click at [344, 598] on div at bounding box center [341, 599] width 10 height 10
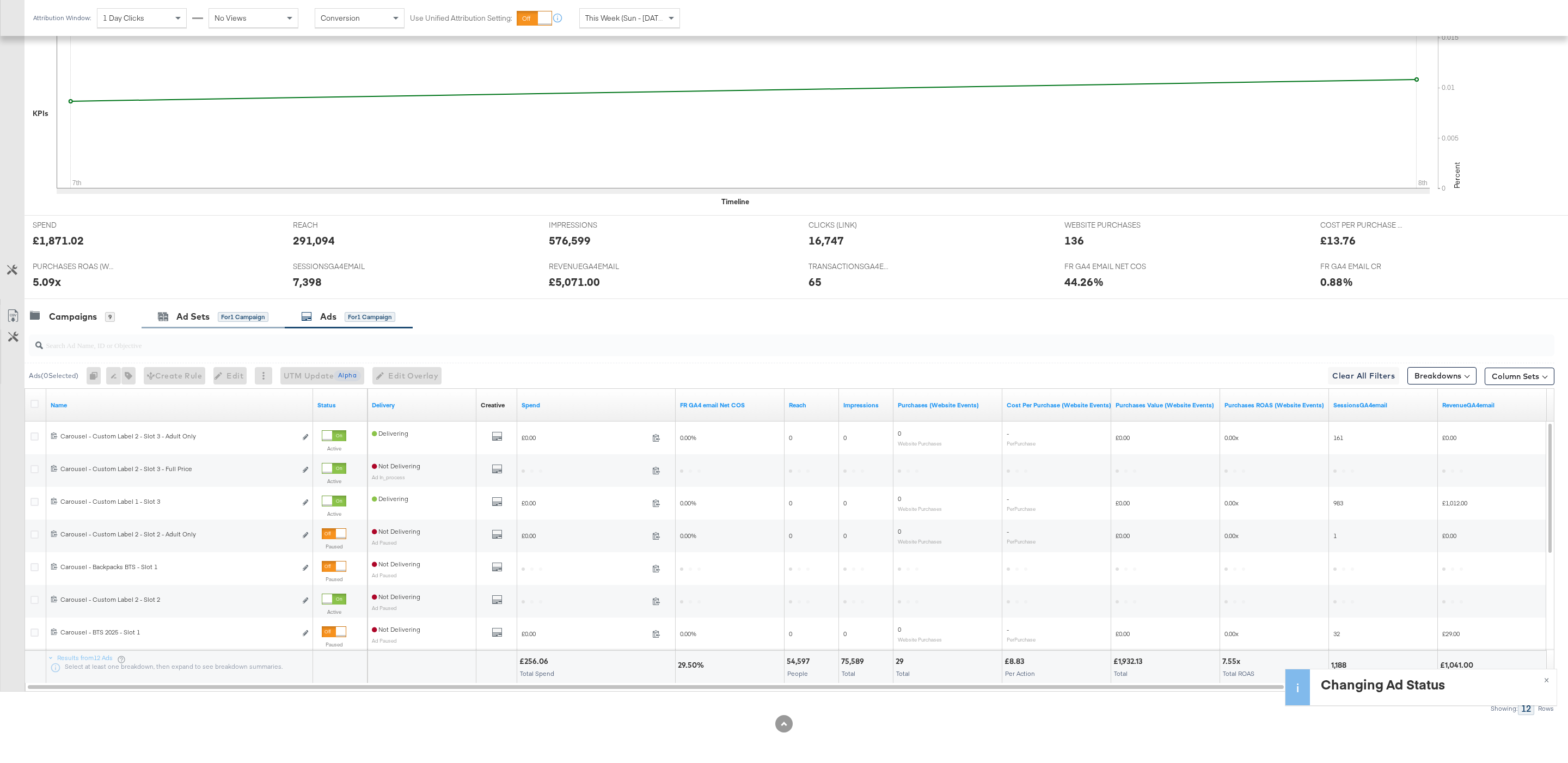
click at [250, 310] on div "Ad Sets for 1 Campaign" at bounding box center [213, 317] width 143 height 24
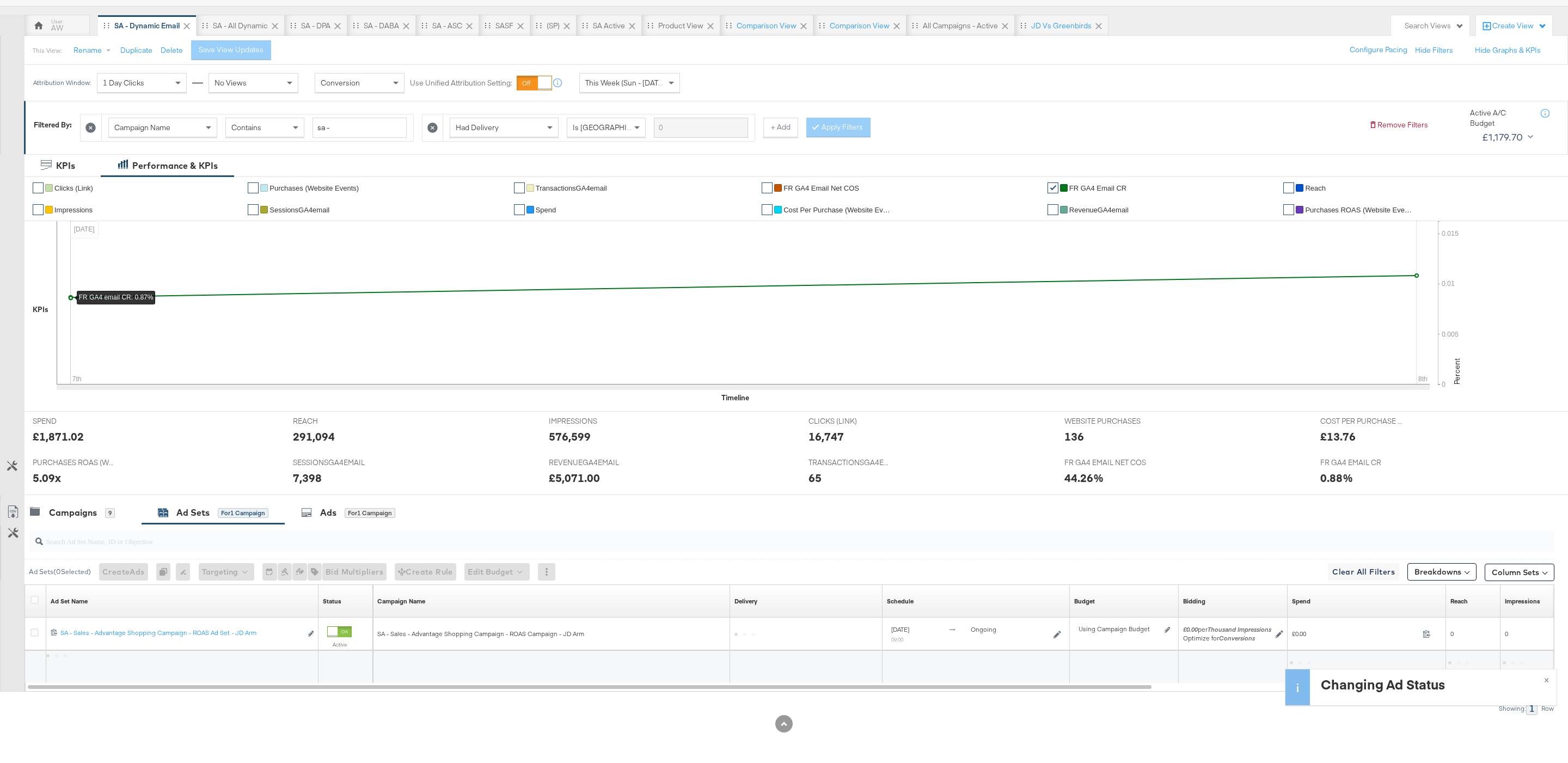
scroll to position [90, 0]
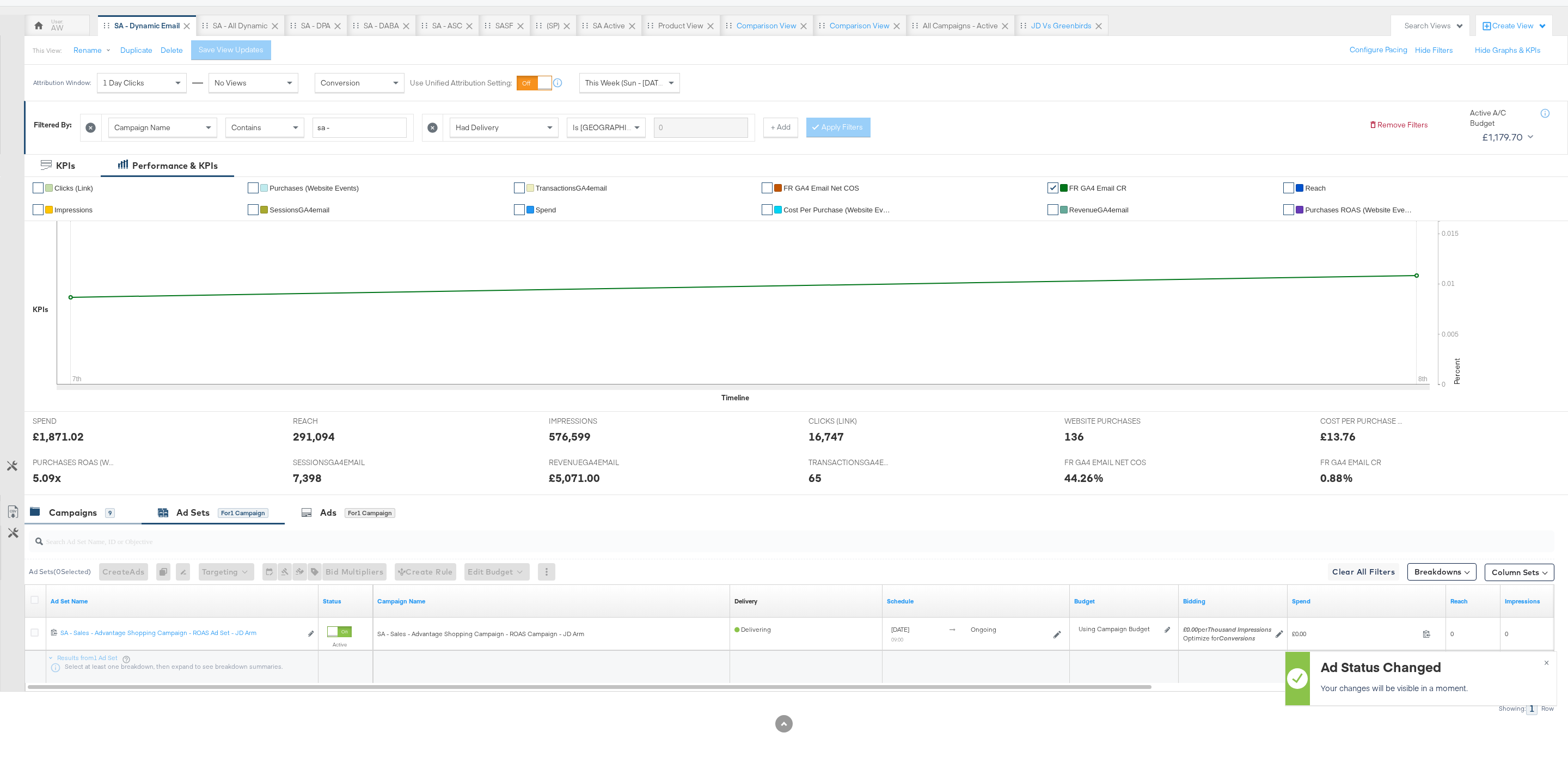
click at [103, 510] on div "Campaigns 9" at bounding box center [73, 513] width 85 height 13
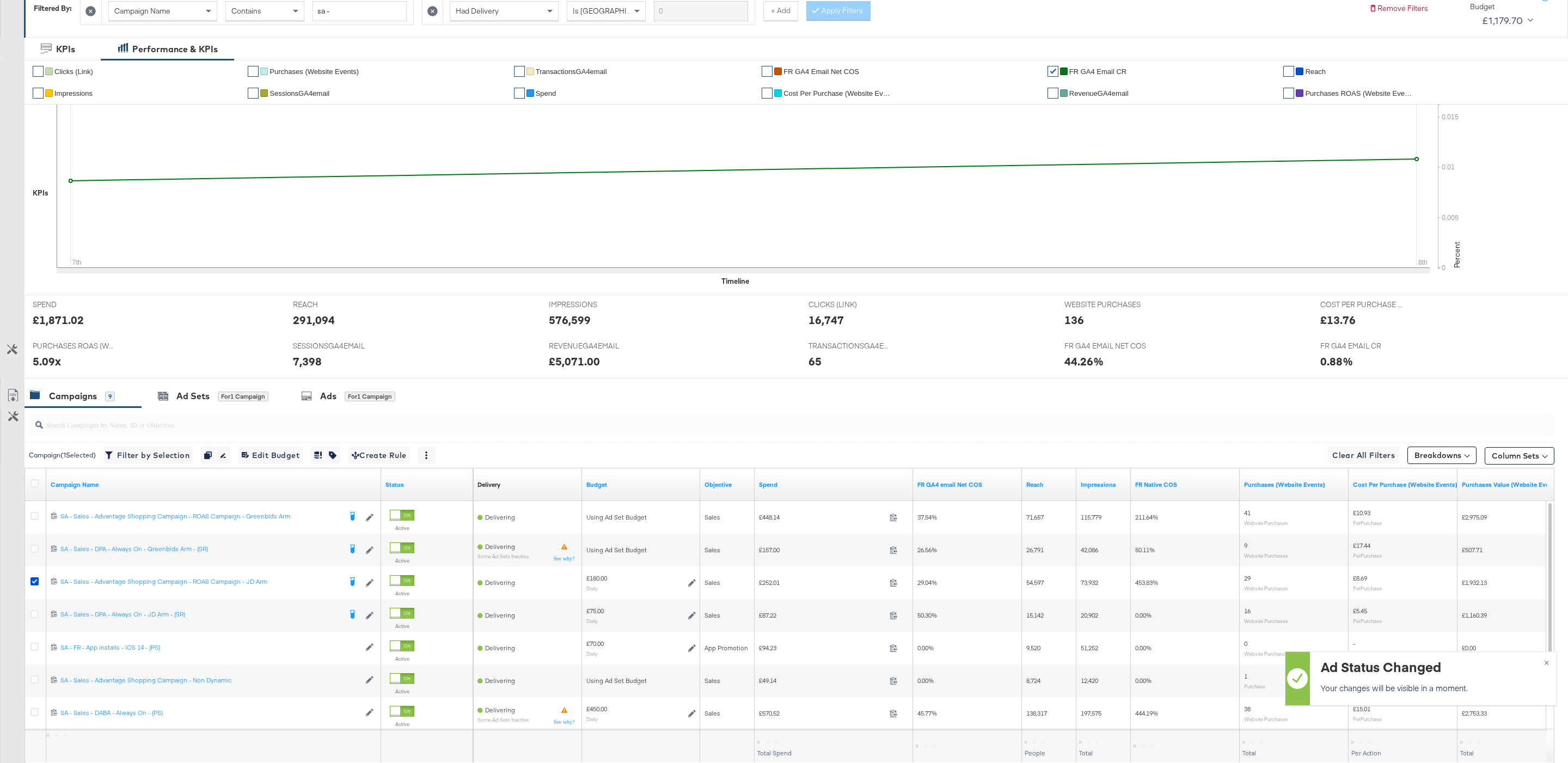
scroll to position [286, 0]
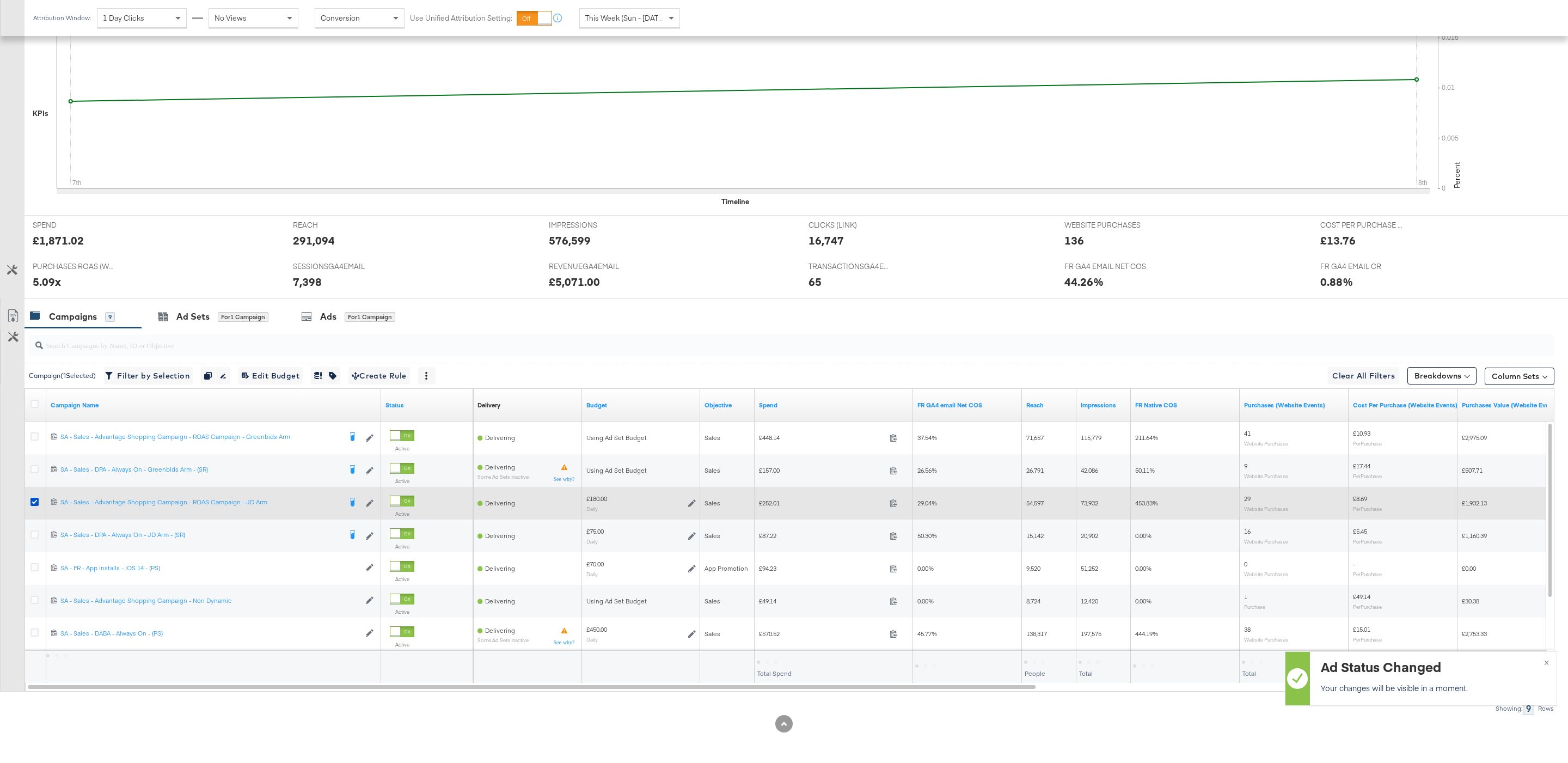
click at [33, 494] on div at bounding box center [36, 504] width 20 height 20
click at [33, 501] on icon at bounding box center [35, 502] width 8 height 8
click at [0, 0] on input "checkbox" at bounding box center [0, 0] width 0 height 0
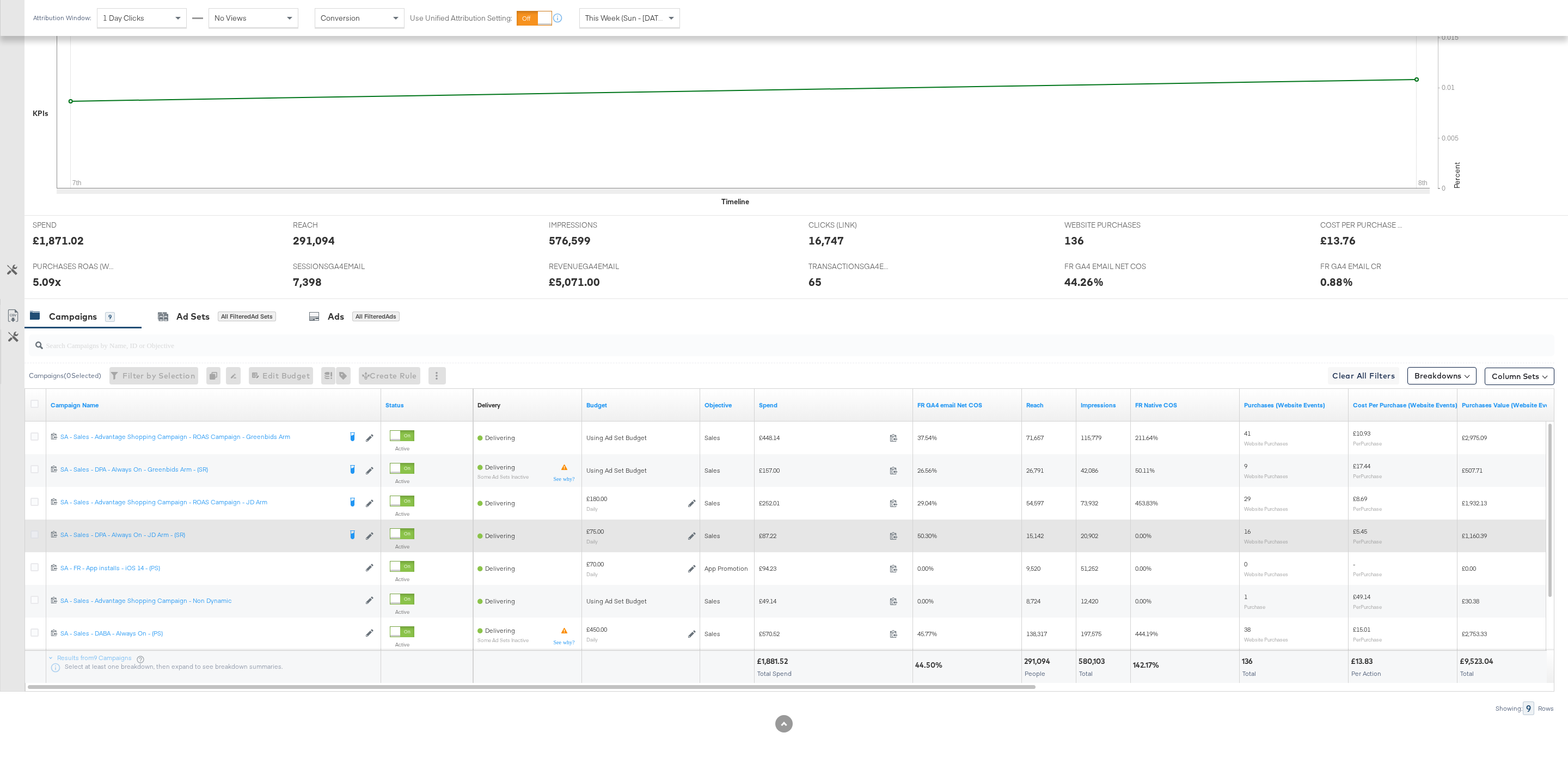
click at [33, 534] on icon at bounding box center [35, 535] width 8 height 8
click at [0, 0] on input "checkbox" at bounding box center [0, 0] width 0 height 0
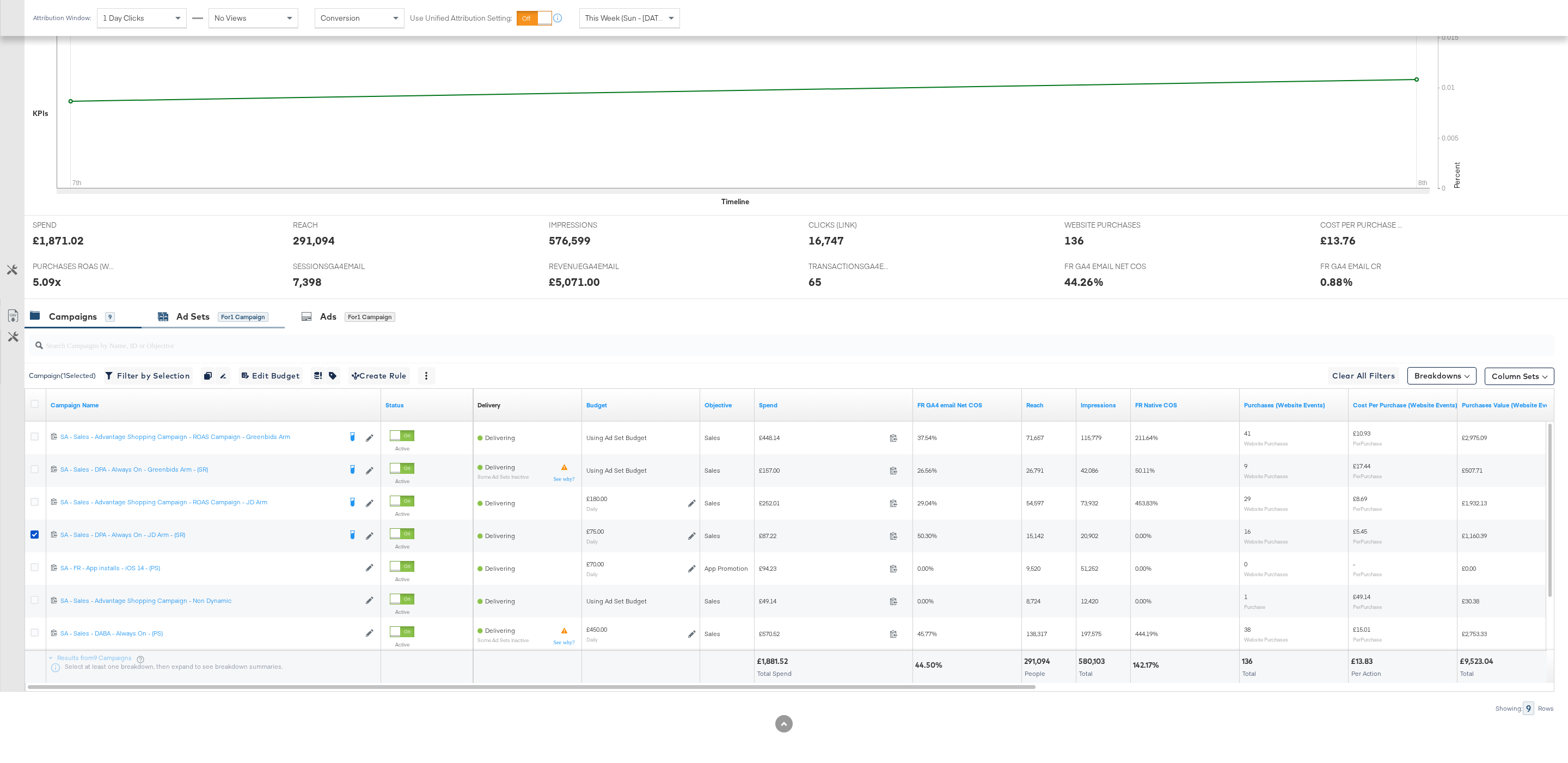
click at [204, 312] on div "Ad Sets" at bounding box center [193, 317] width 33 height 13
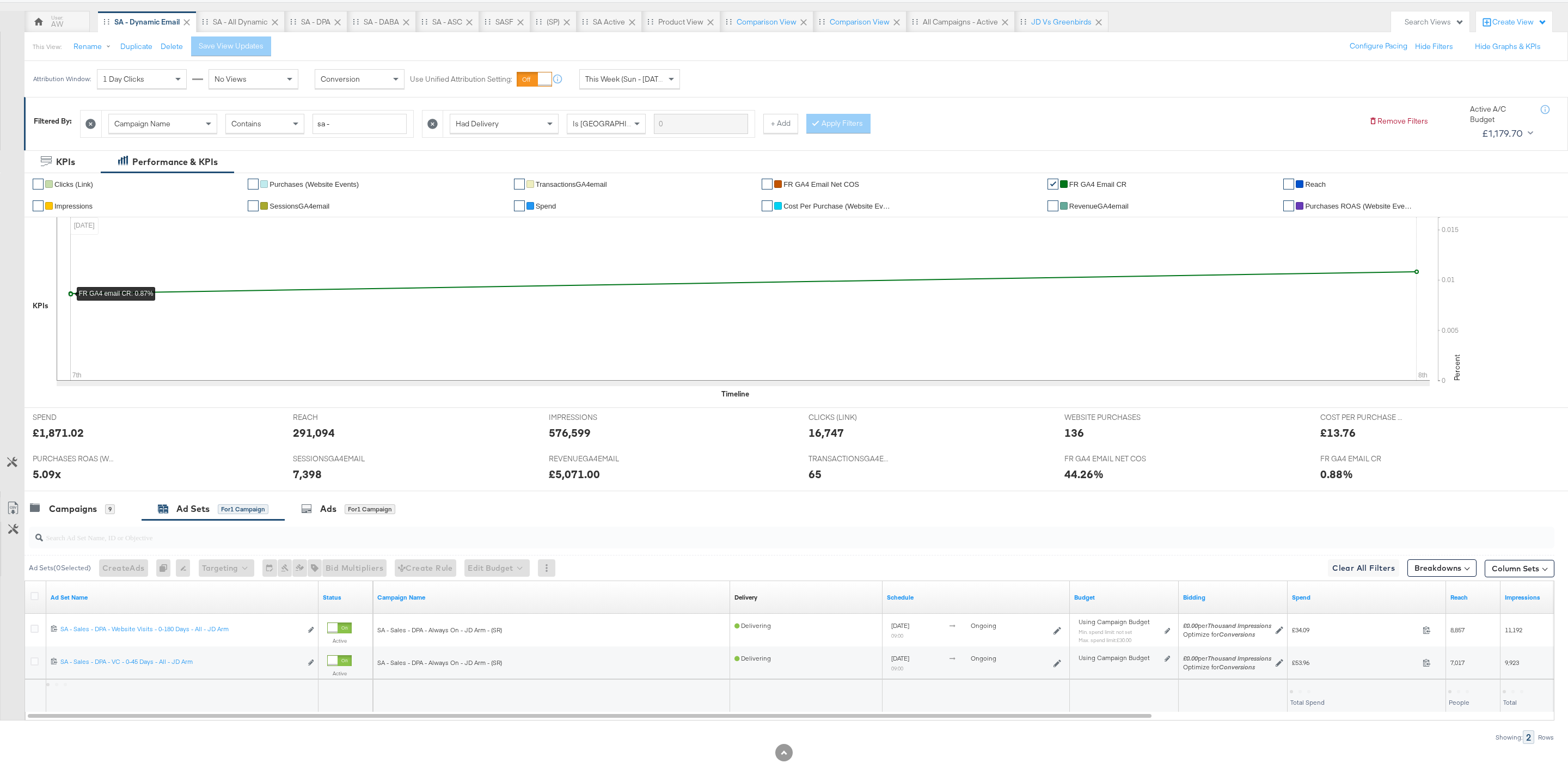
scroll to position [123, 0]
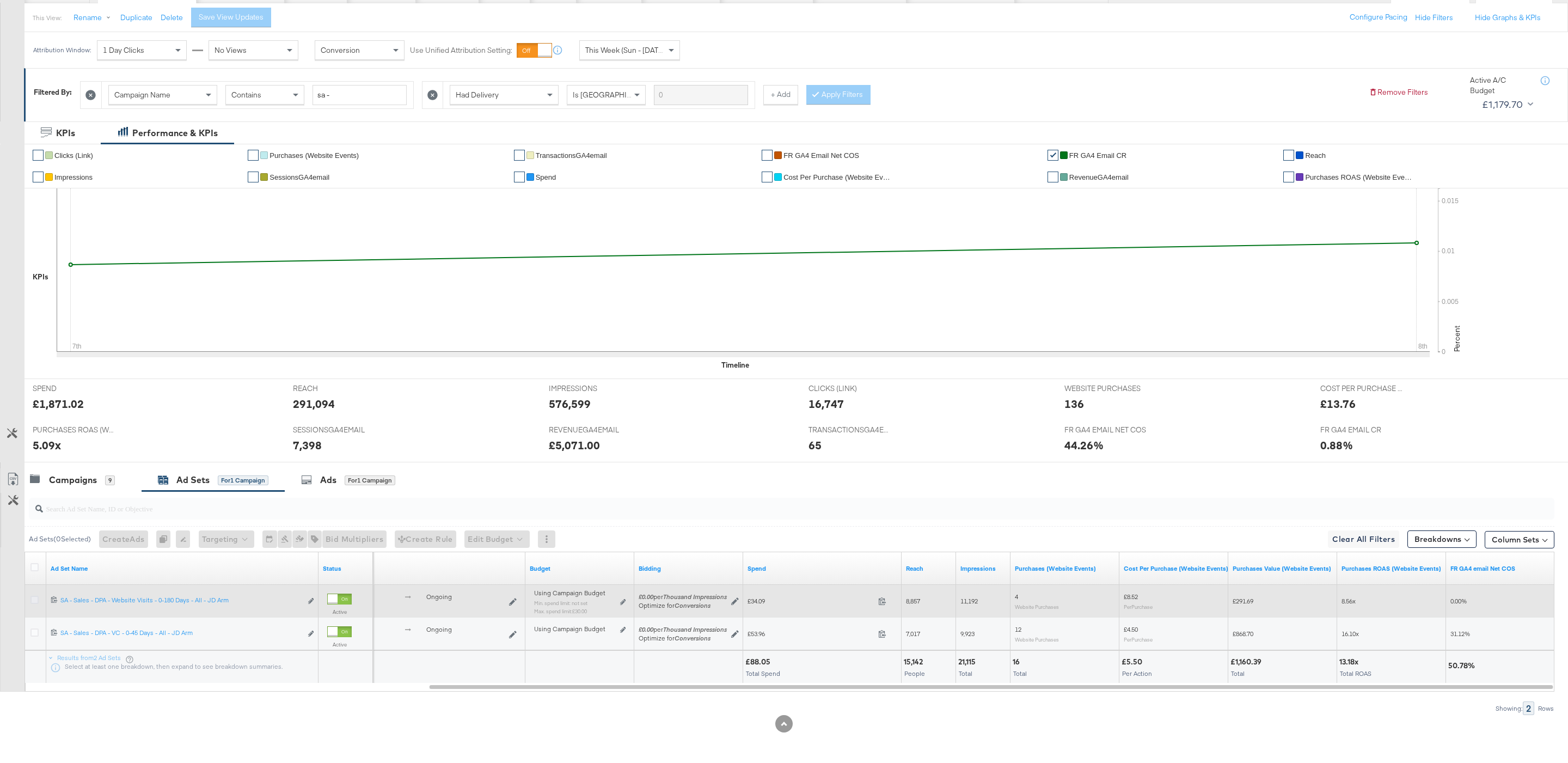
click at [35, 598] on icon at bounding box center [35, 600] width 8 height 8
click at [0, 0] on input "checkbox" at bounding box center [0, 0] width 0 height 0
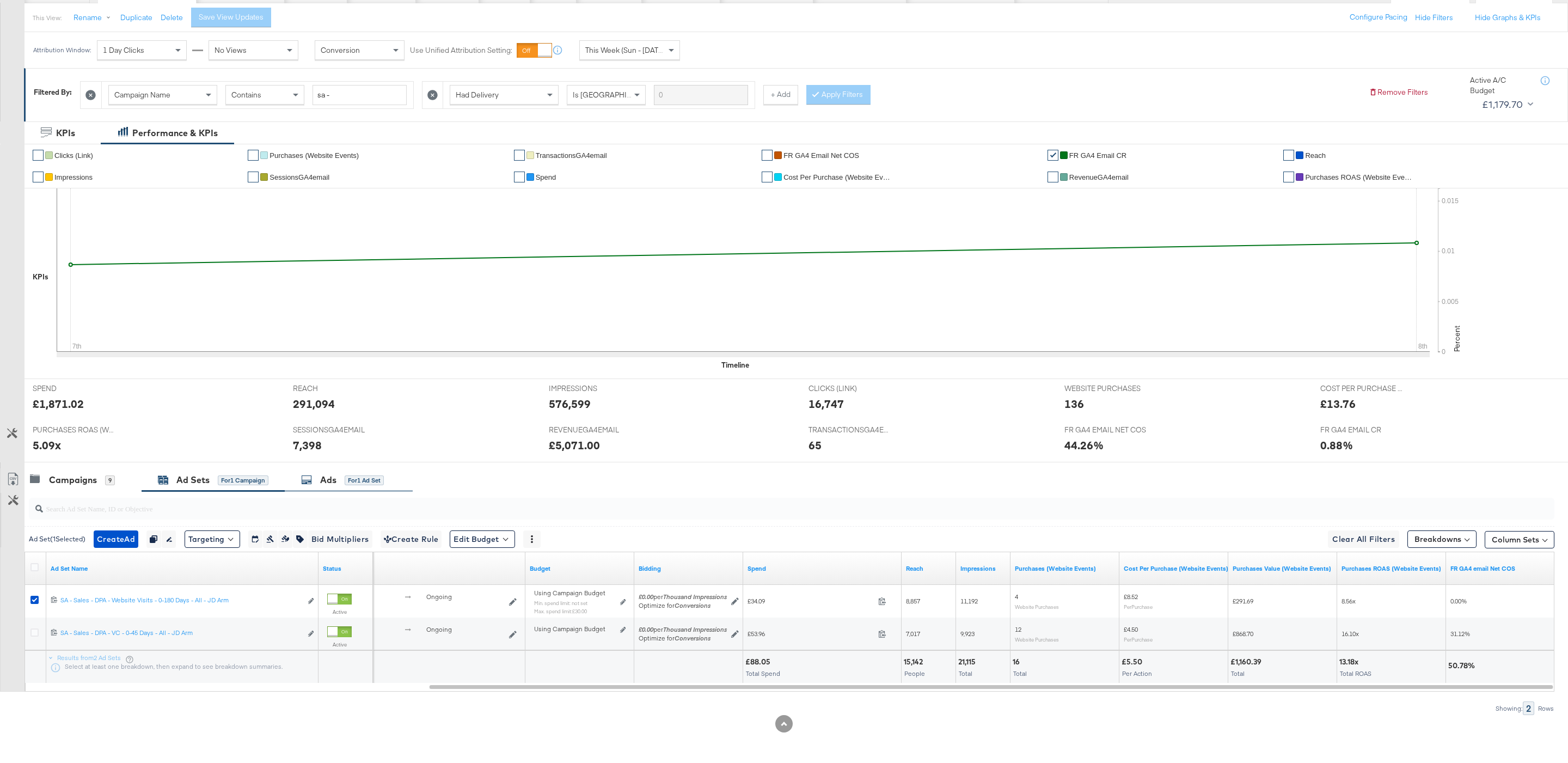
click at [356, 485] on div "Ads for 1 Ad Set" at bounding box center [349, 481] width 128 height 24
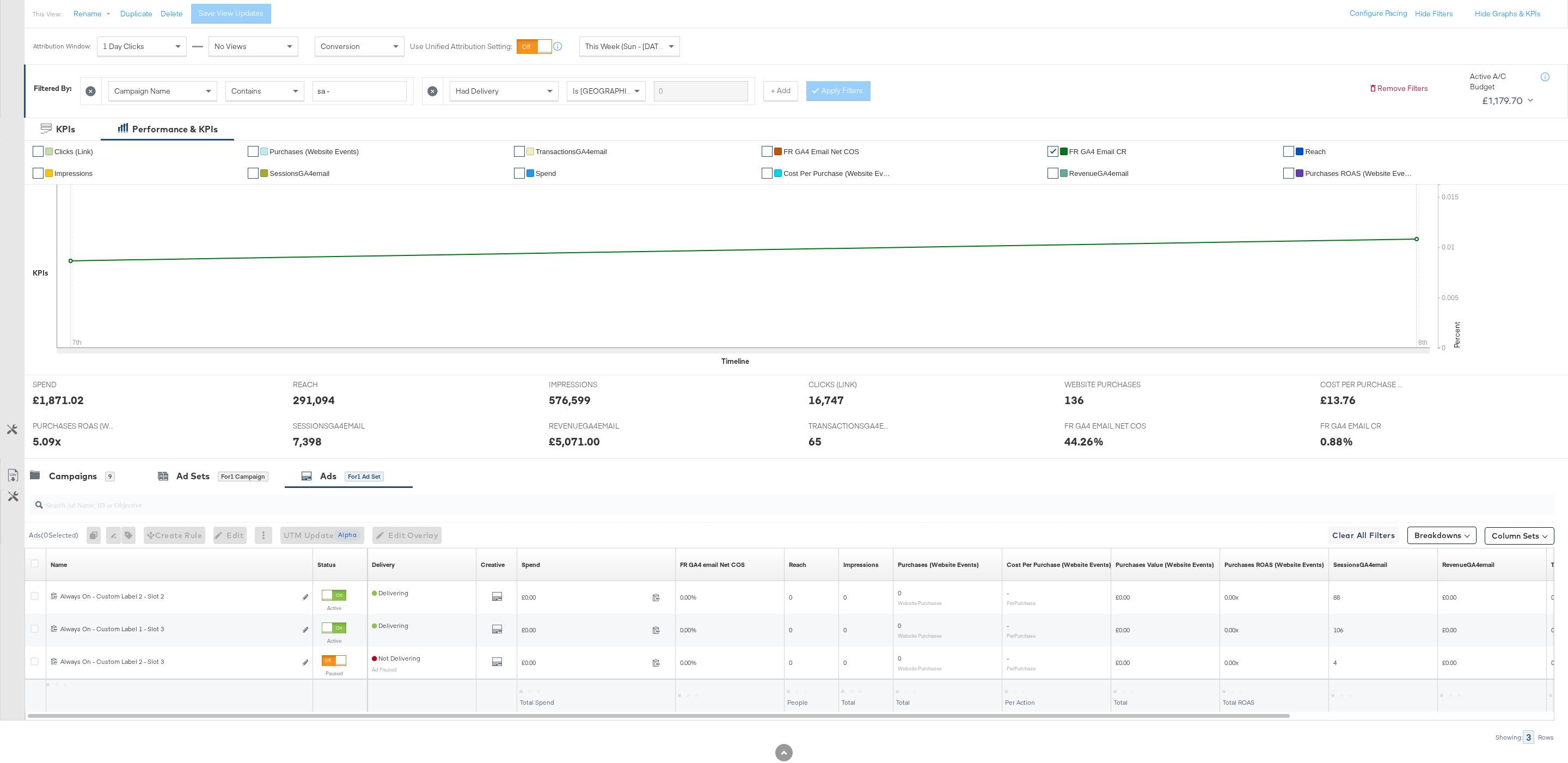
scroll to position [156, 0]
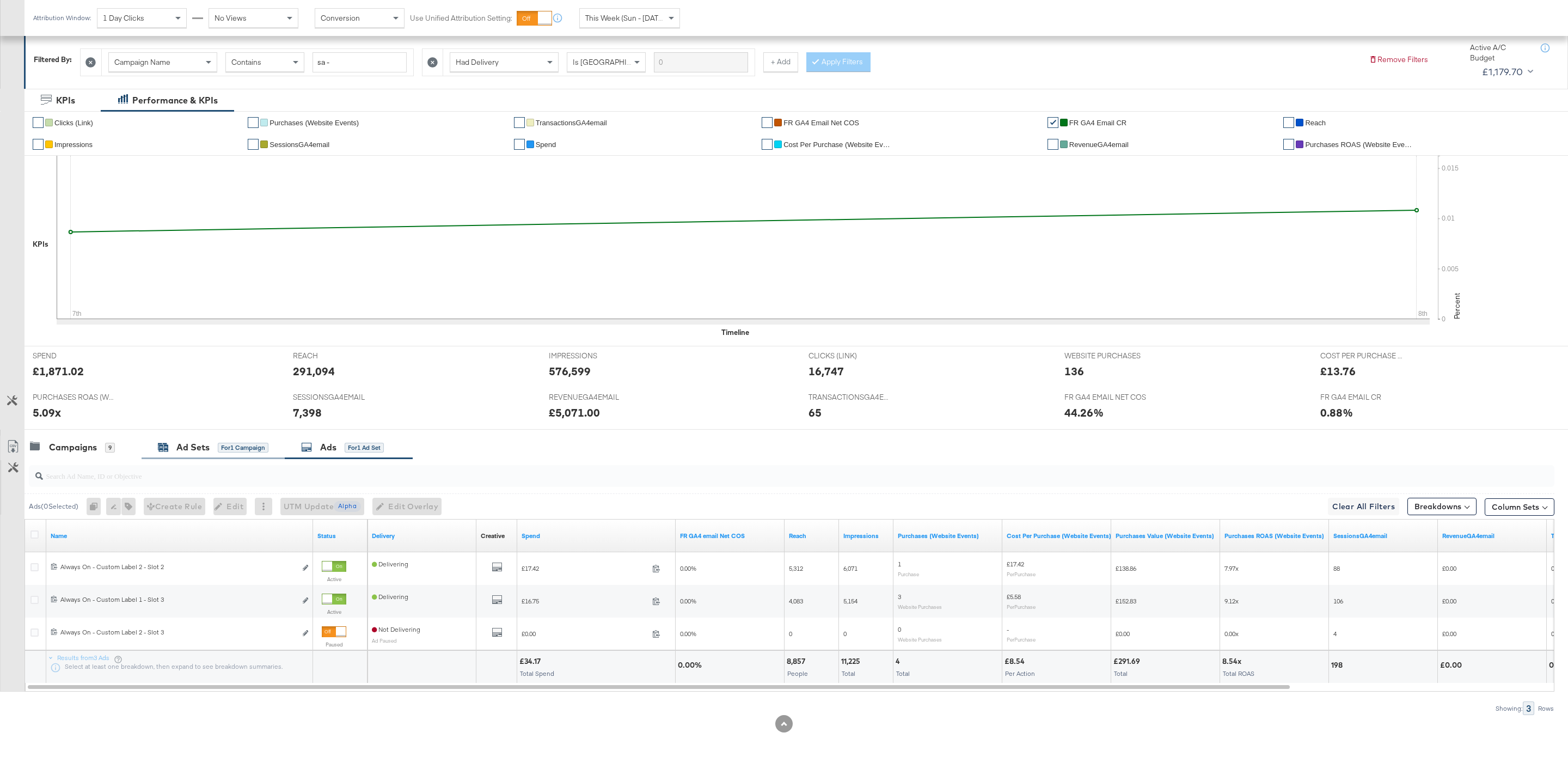
click at [247, 451] on div "for 1 Campaign" at bounding box center [243, 447] width 51 height 10
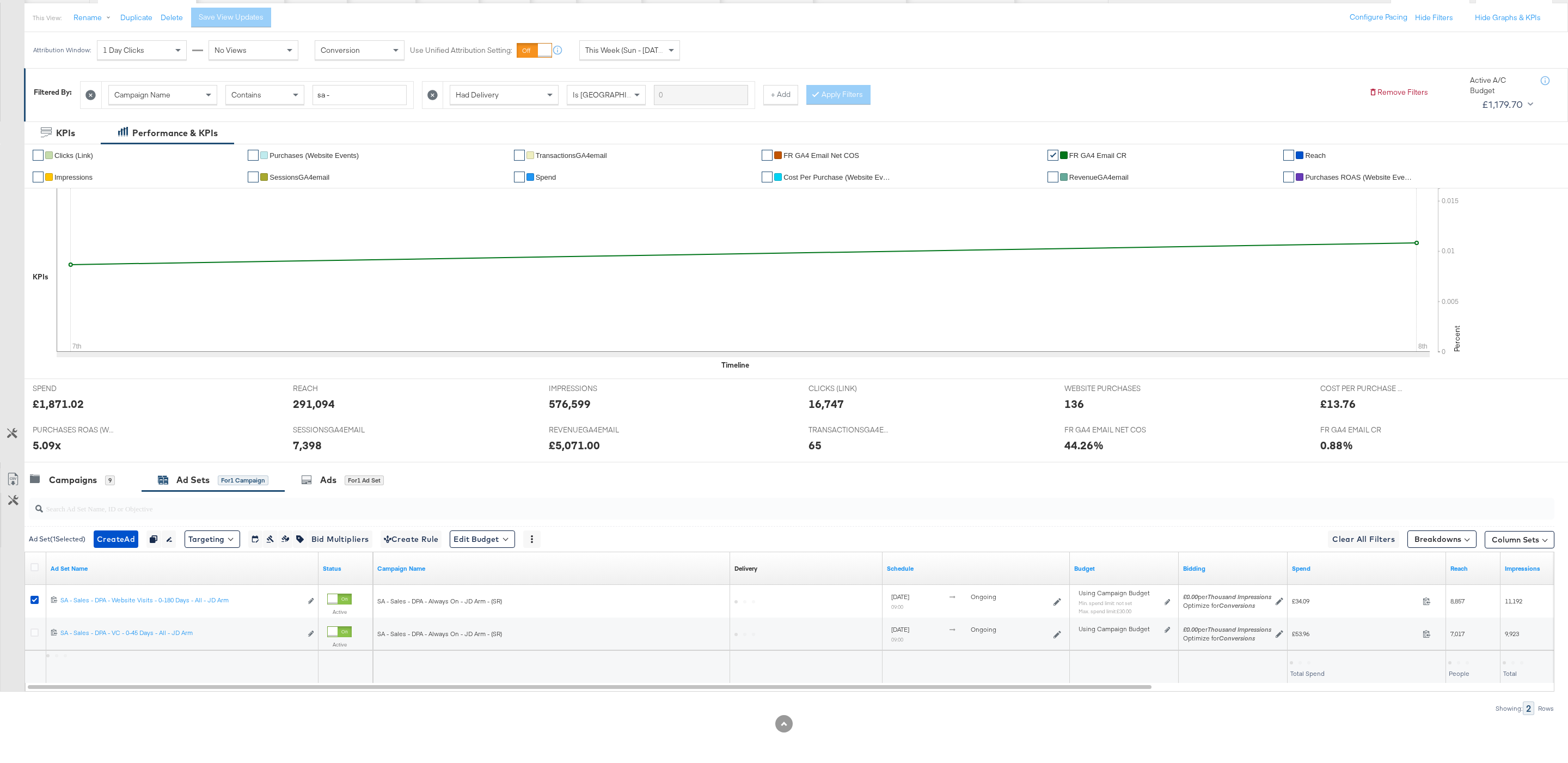
scroll to position [123, 0]
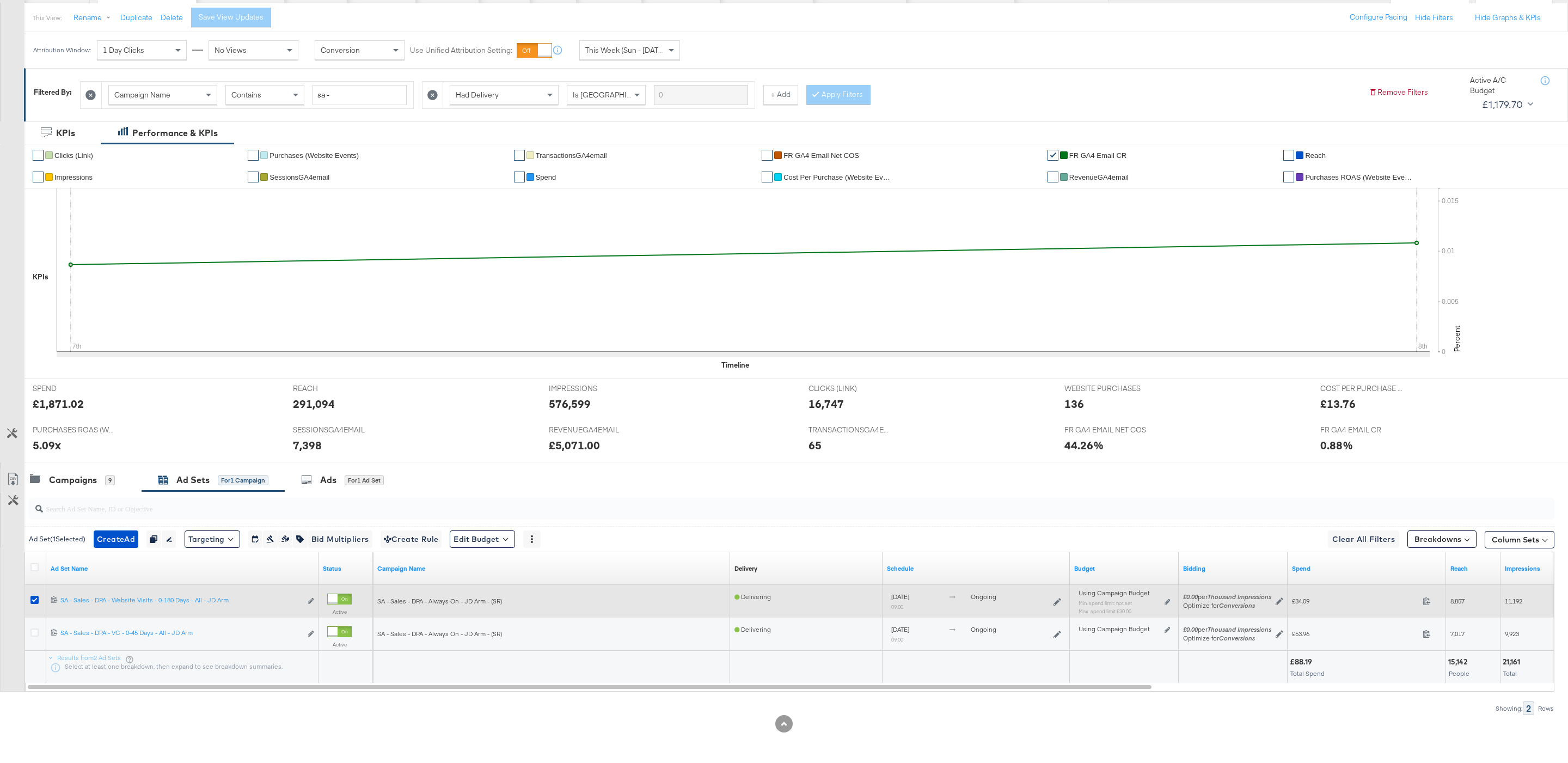
click at [1172, 598] on div "Using Campaign Budget Min. spend limit: not set Max. spend limit : £30.00 Edit …" at bounding box center [1125, 606] width 100 height 34
click at [1170, 600] on icon at bounding box center [1167, 602] width 6 height 6
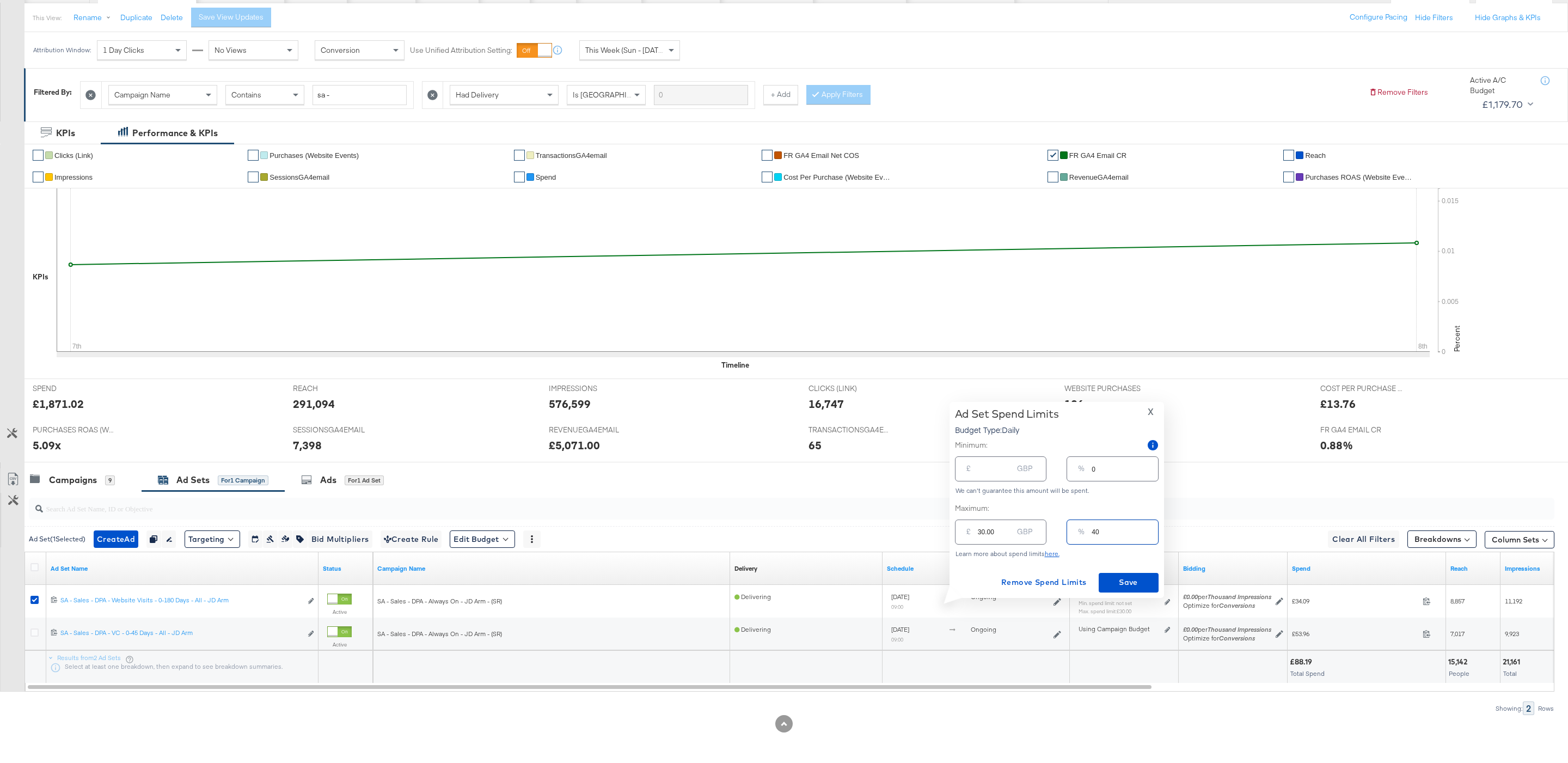
click at [1111, 534] on input "40" at bounding box center [1125, 528] width 66 height 24
type input "4"
type input "3.00"
type input "14"
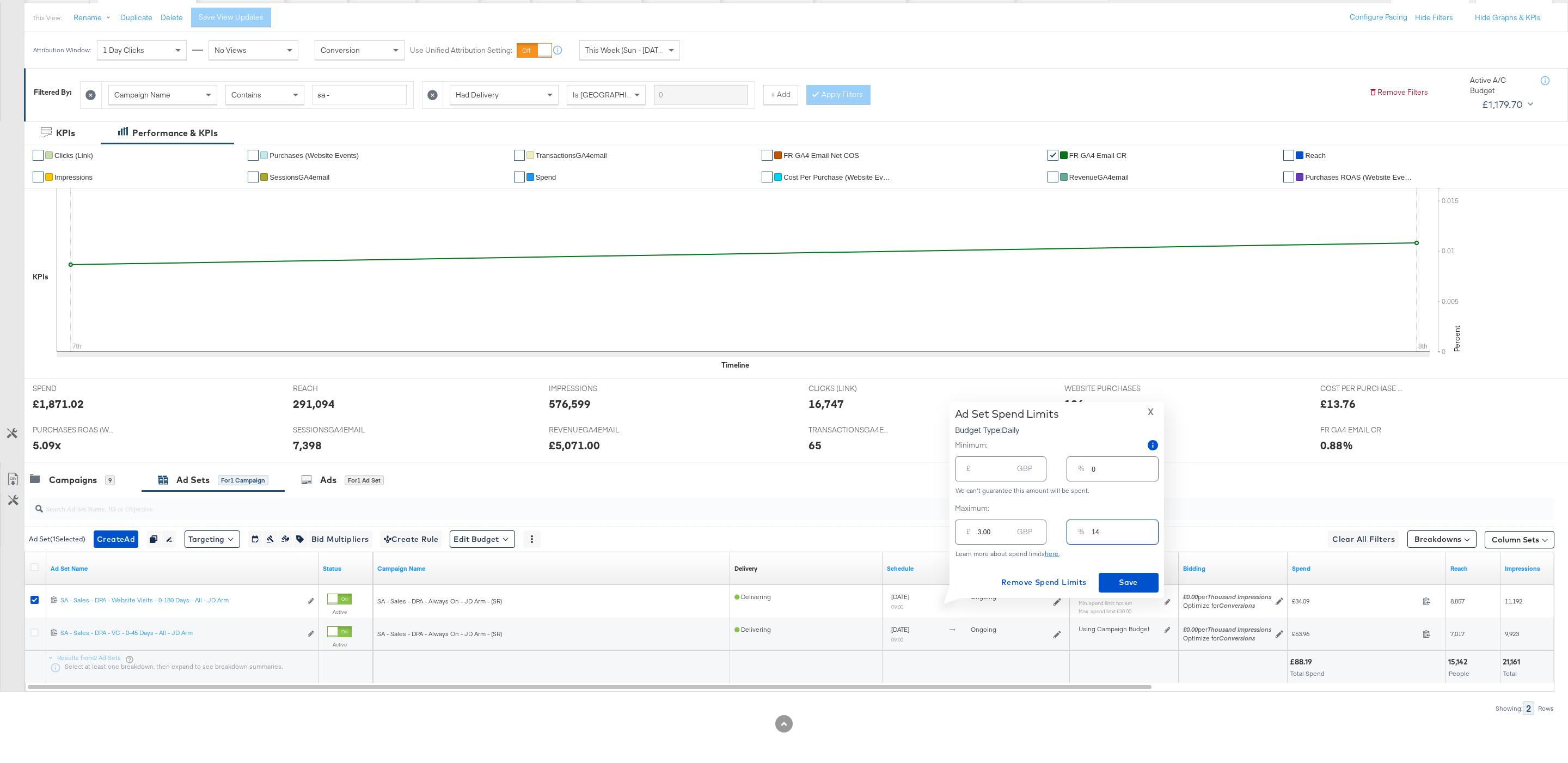
type input "10.50"
type input "1"
type input "0.75"
type input "15"
type input "11.25"
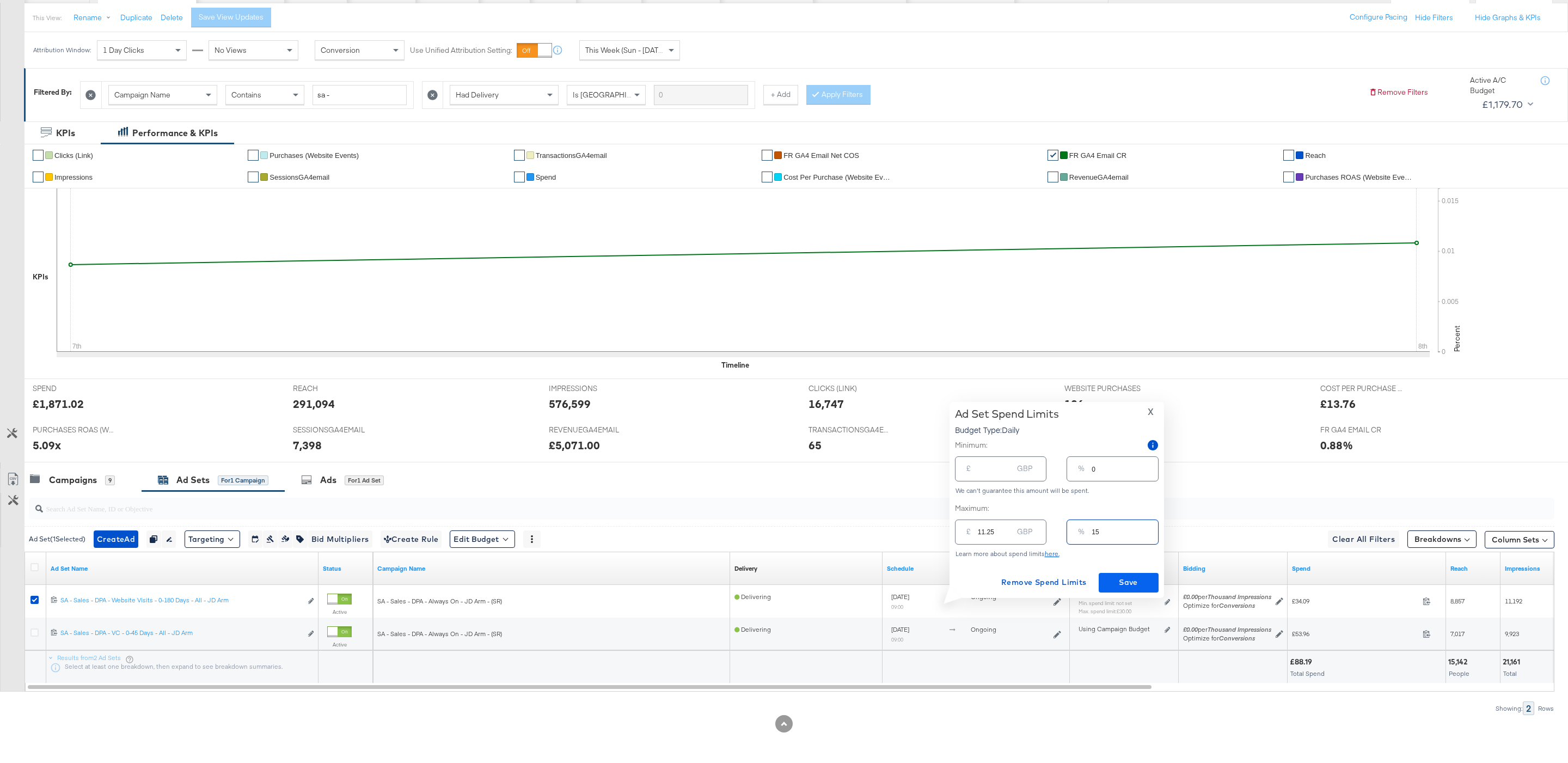
type input "15"
click at [1127, 581] on span "Save" at bounding box center [1128, 582] width 51 height 14
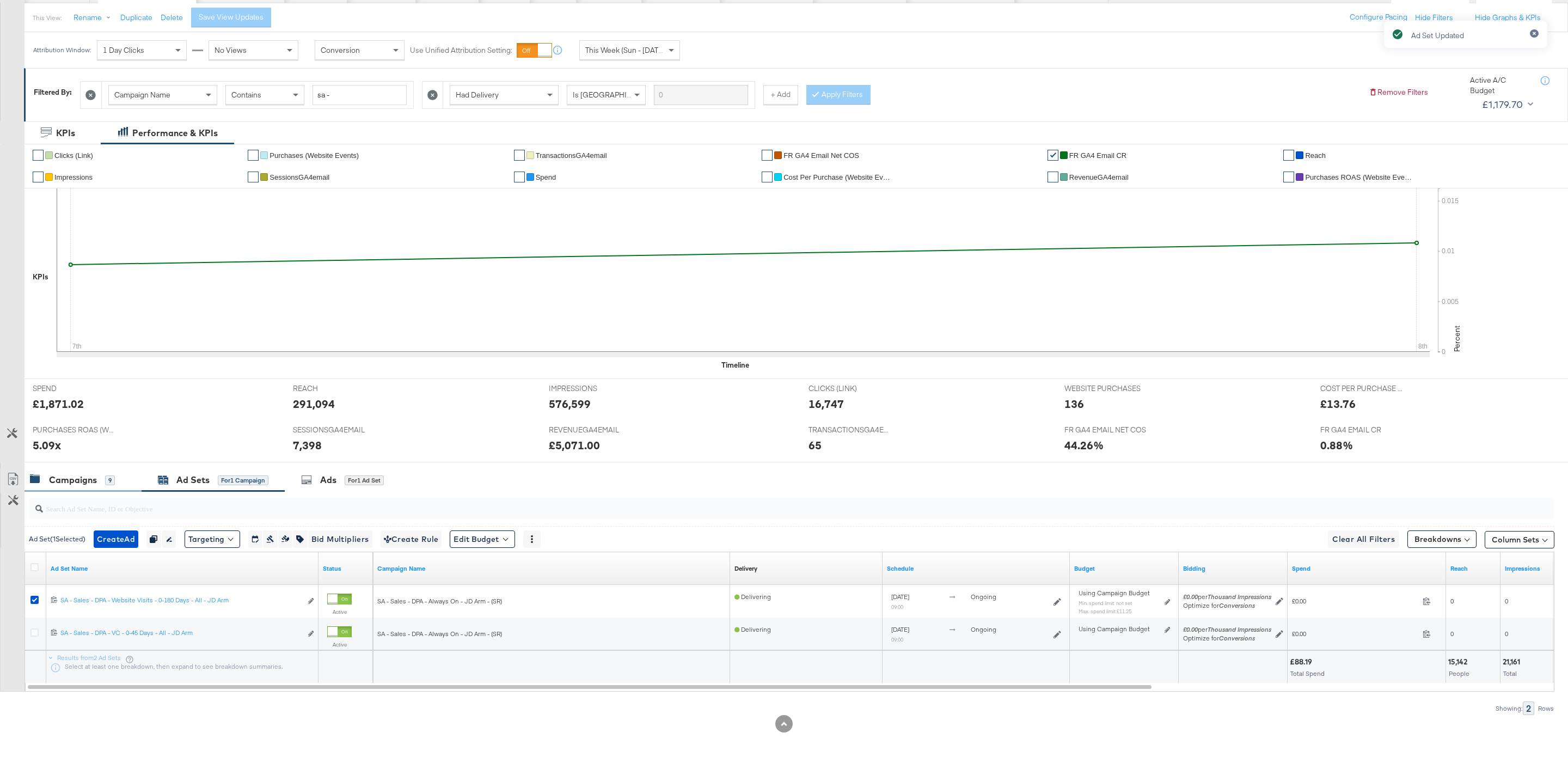
click at [85, 478] on div "Campaigns" at bounding box center [73, 480] width 48 height 13
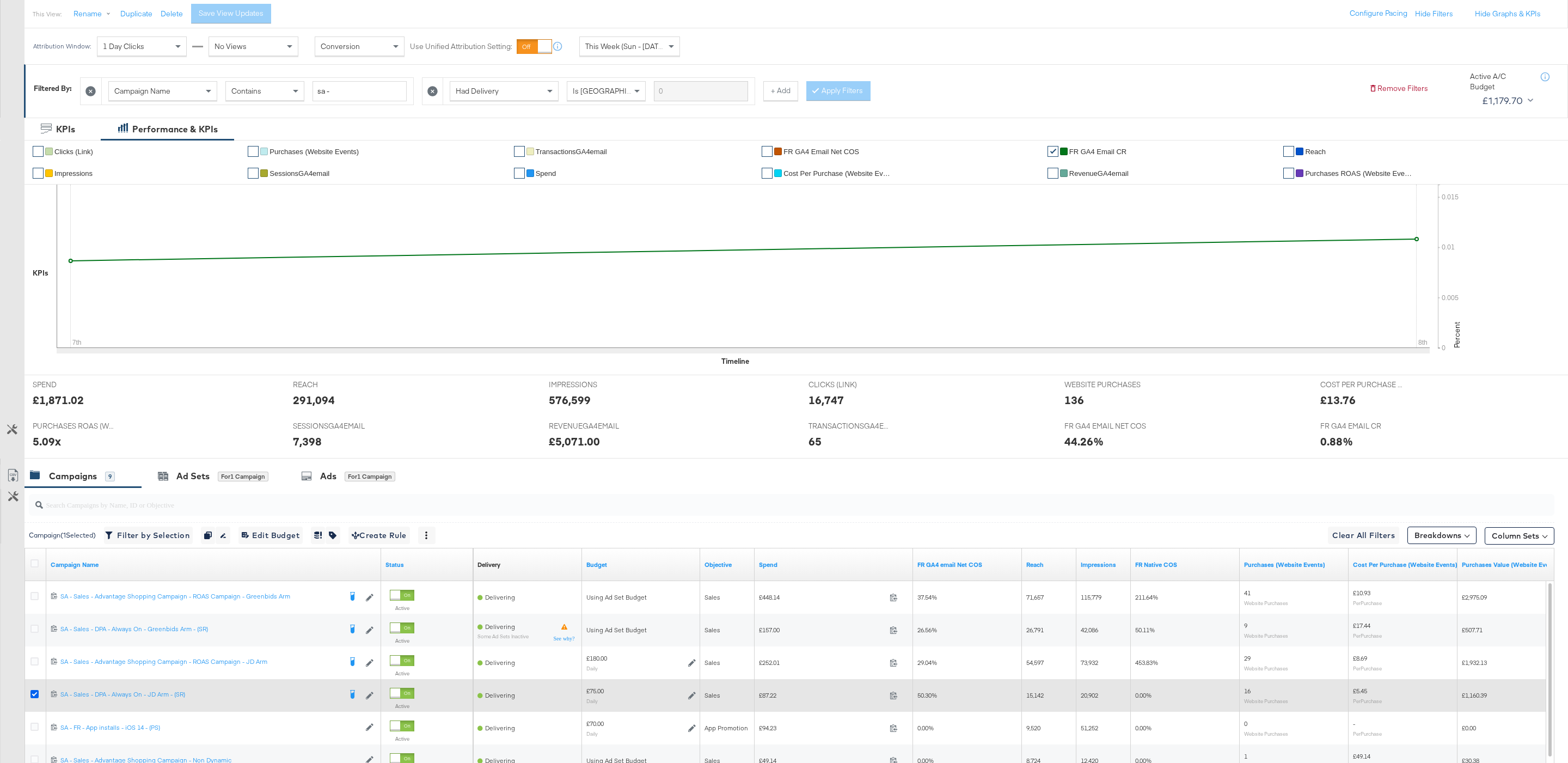
click at [31, 697] on icon at bounding box center [35, 694] width 8 height 8
click at [0, 0] on input "checkbox" at bounding box center [0, 0] width 0 height 0
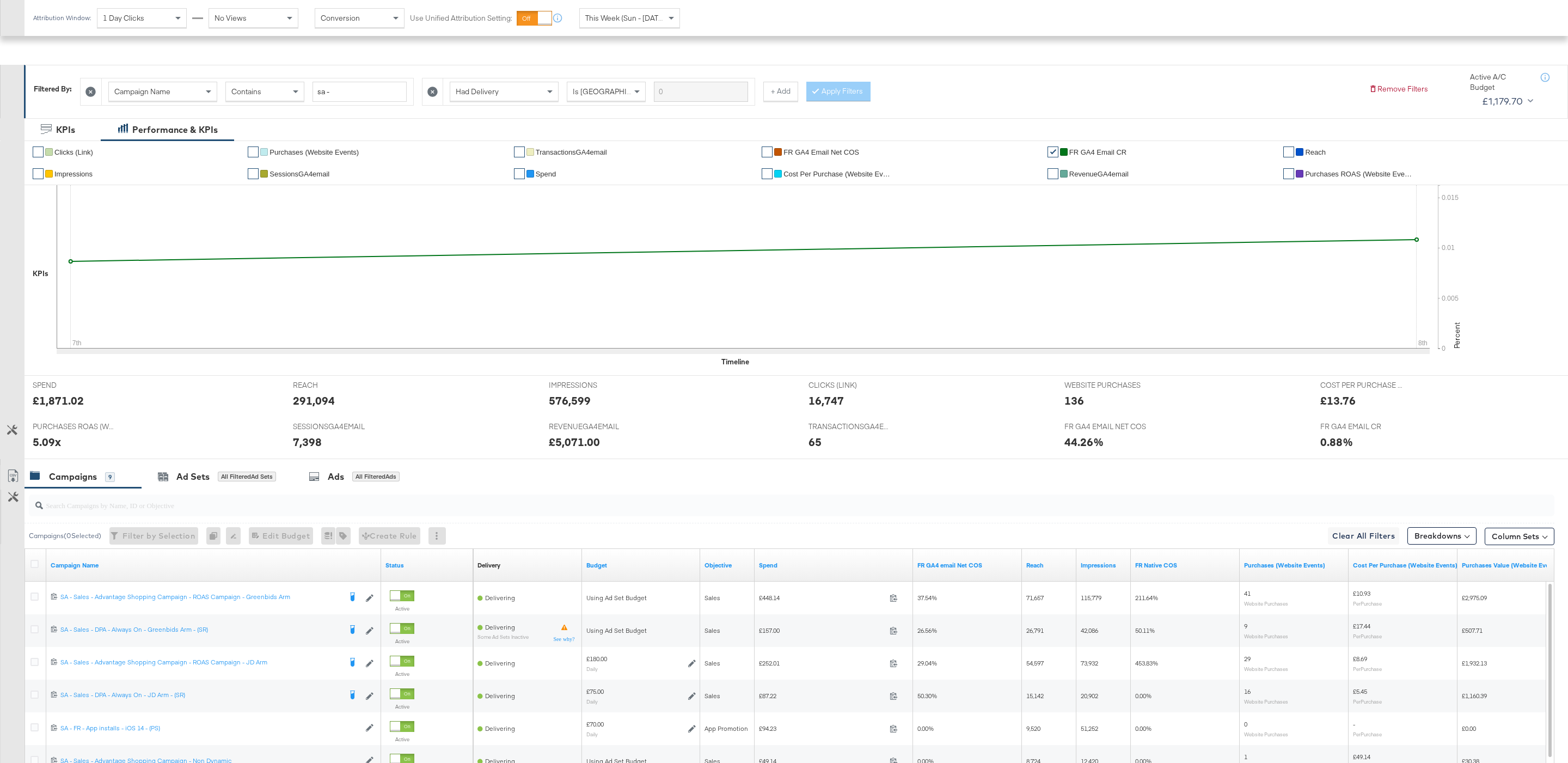
scroll to position [286, 0]
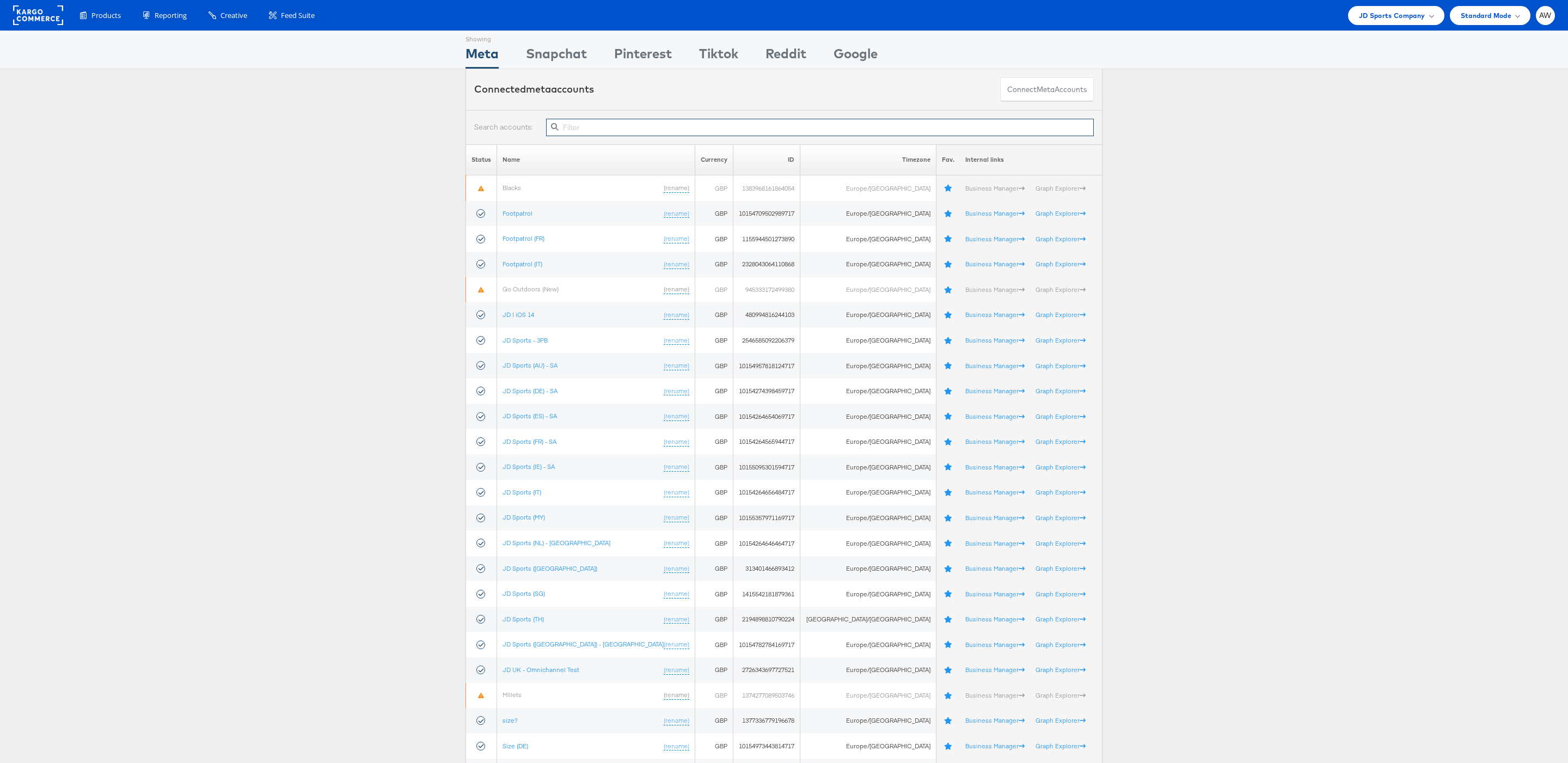
click at [611, 134] on input "text" at bounding box center [820, 127] width 548 height 17
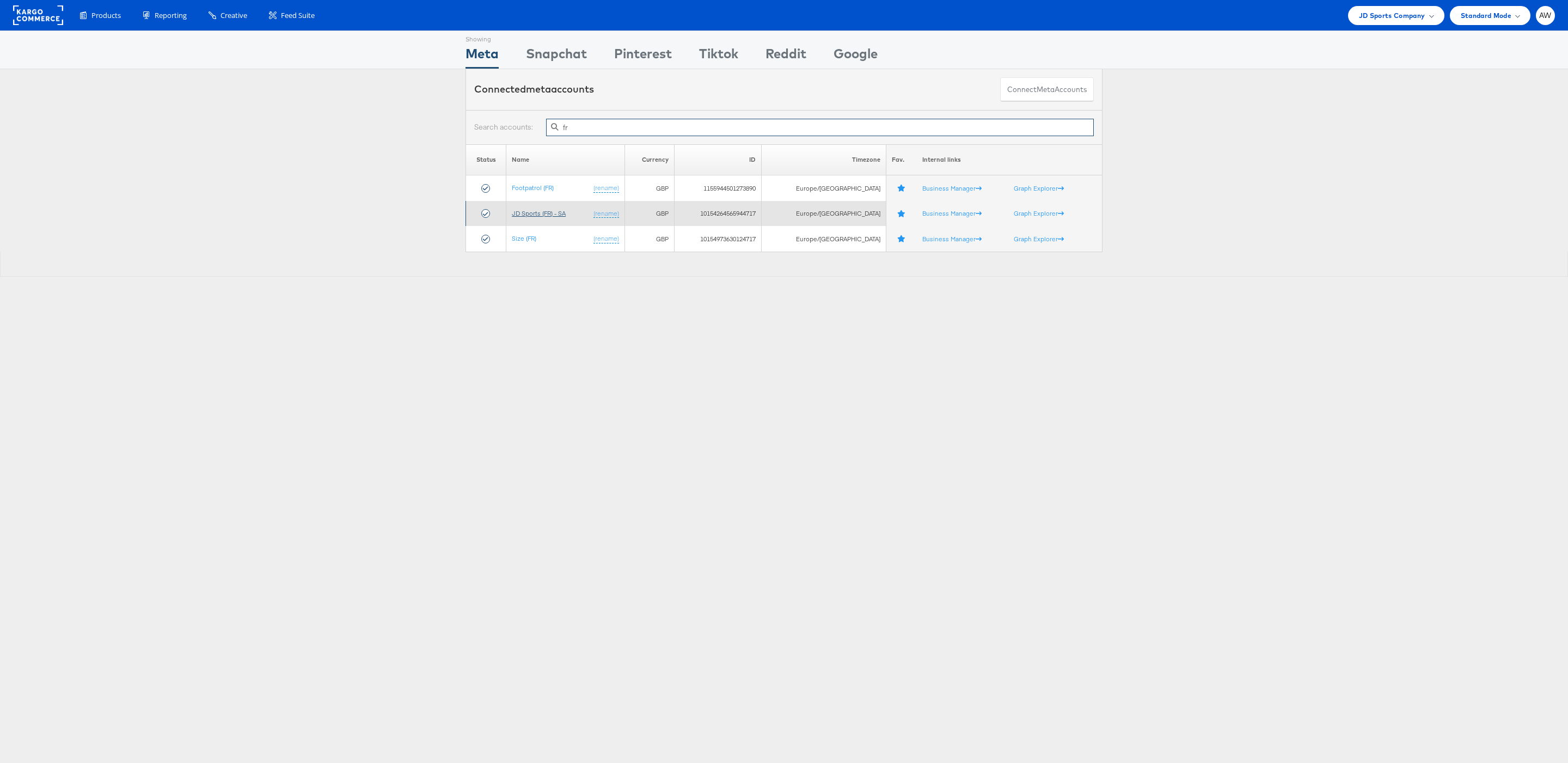
type input "fr"
click at [540, 211] on link "JD Sports (FR) - SA" at bounding box center [538, 213] width 54 height 8
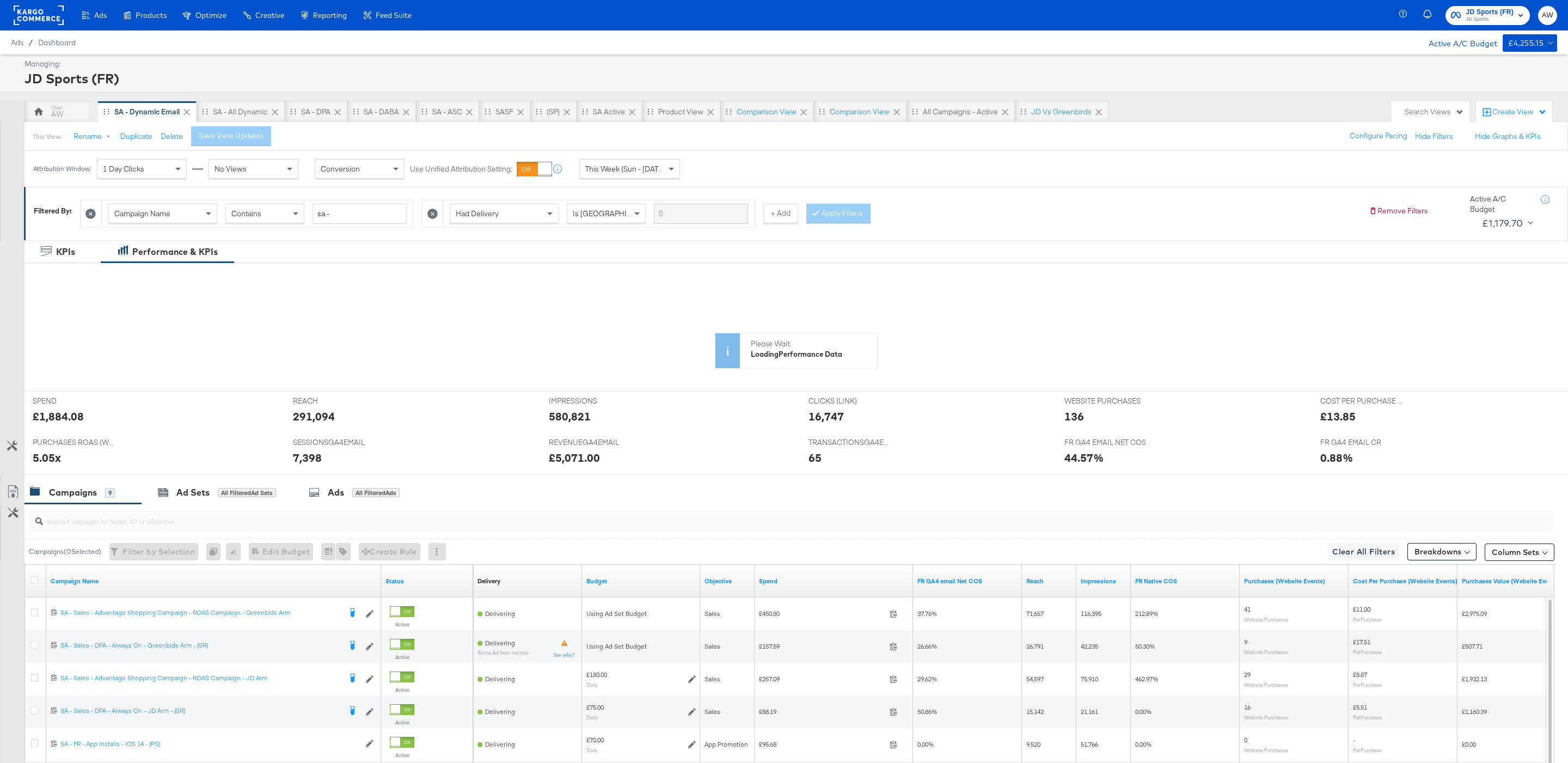
click at [1486, 10] on span "JD Sports (FR)" at bounding box center [1490, 12] width 48 height 11
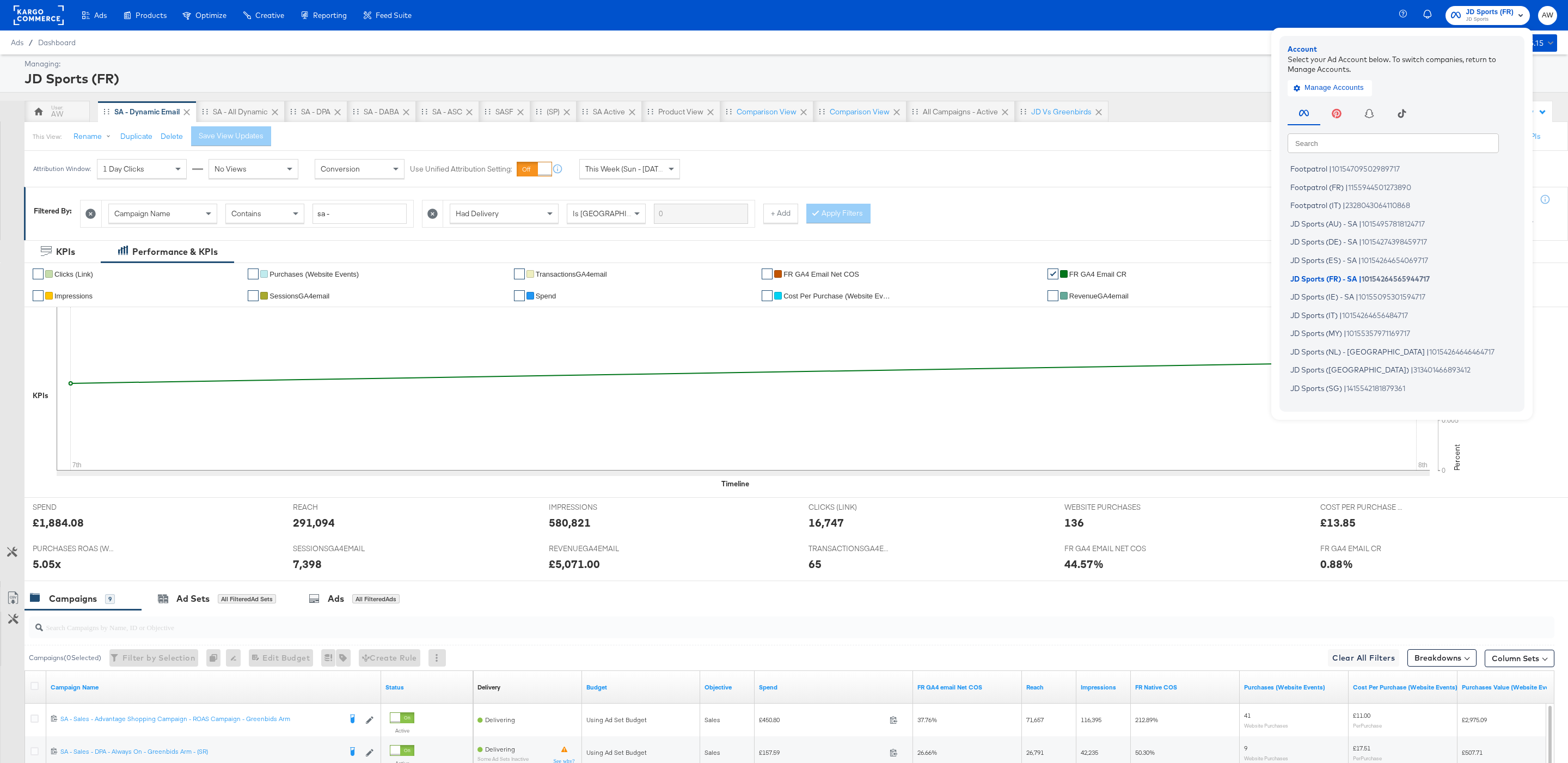
click at [1389, 146] on input "text" at bounding box center [1393, 143] width 211 height 20
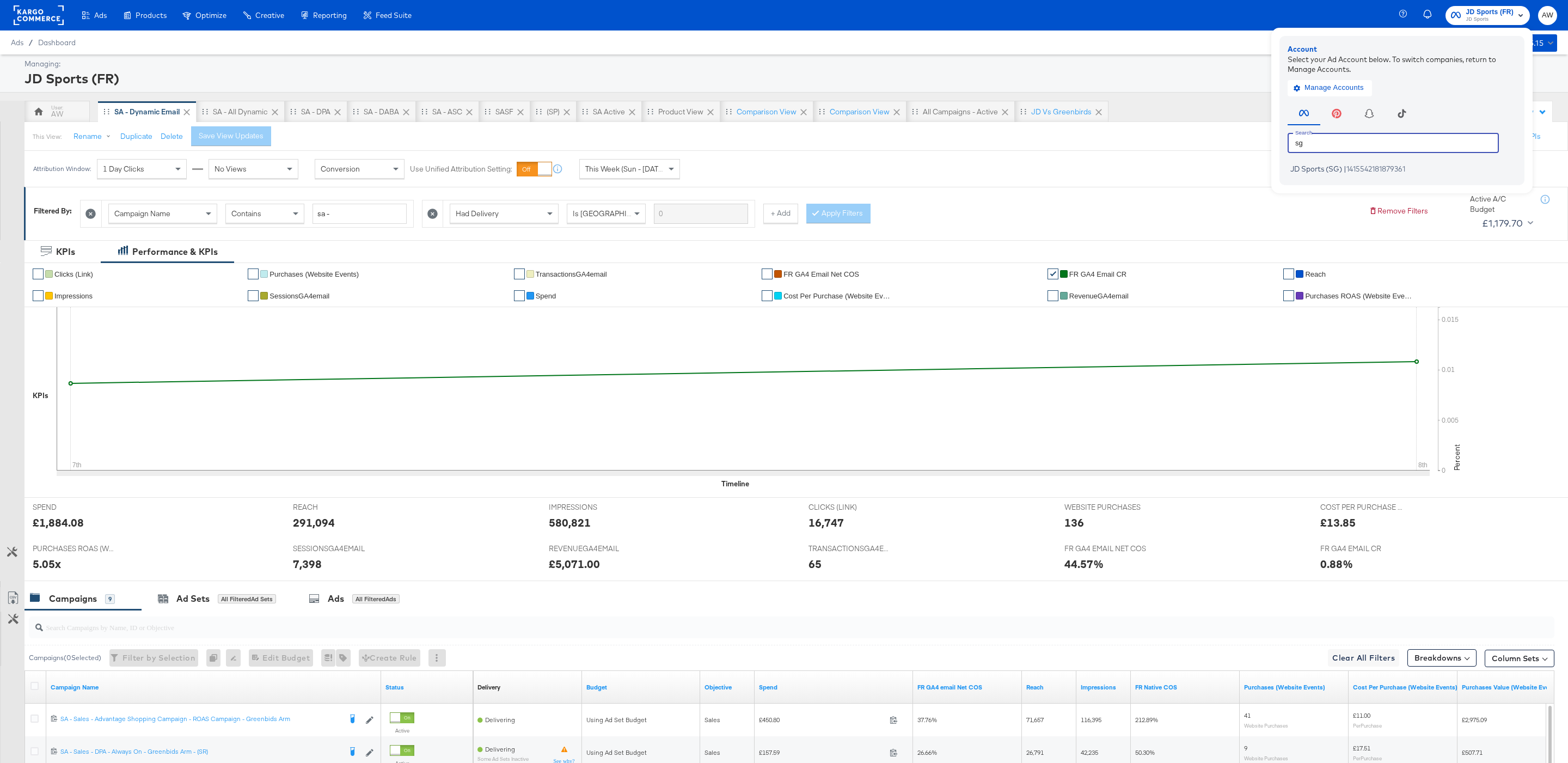
type input "sg"
click at [1352, 176] on div "Account Select your Ad Account below. To switch companies, return to Manage Acc…" at bounding box center [1401, 111] width 245 height 149
click at [1345, 171] on span "|" at bounding box center [1345, 169] width 3 height 8
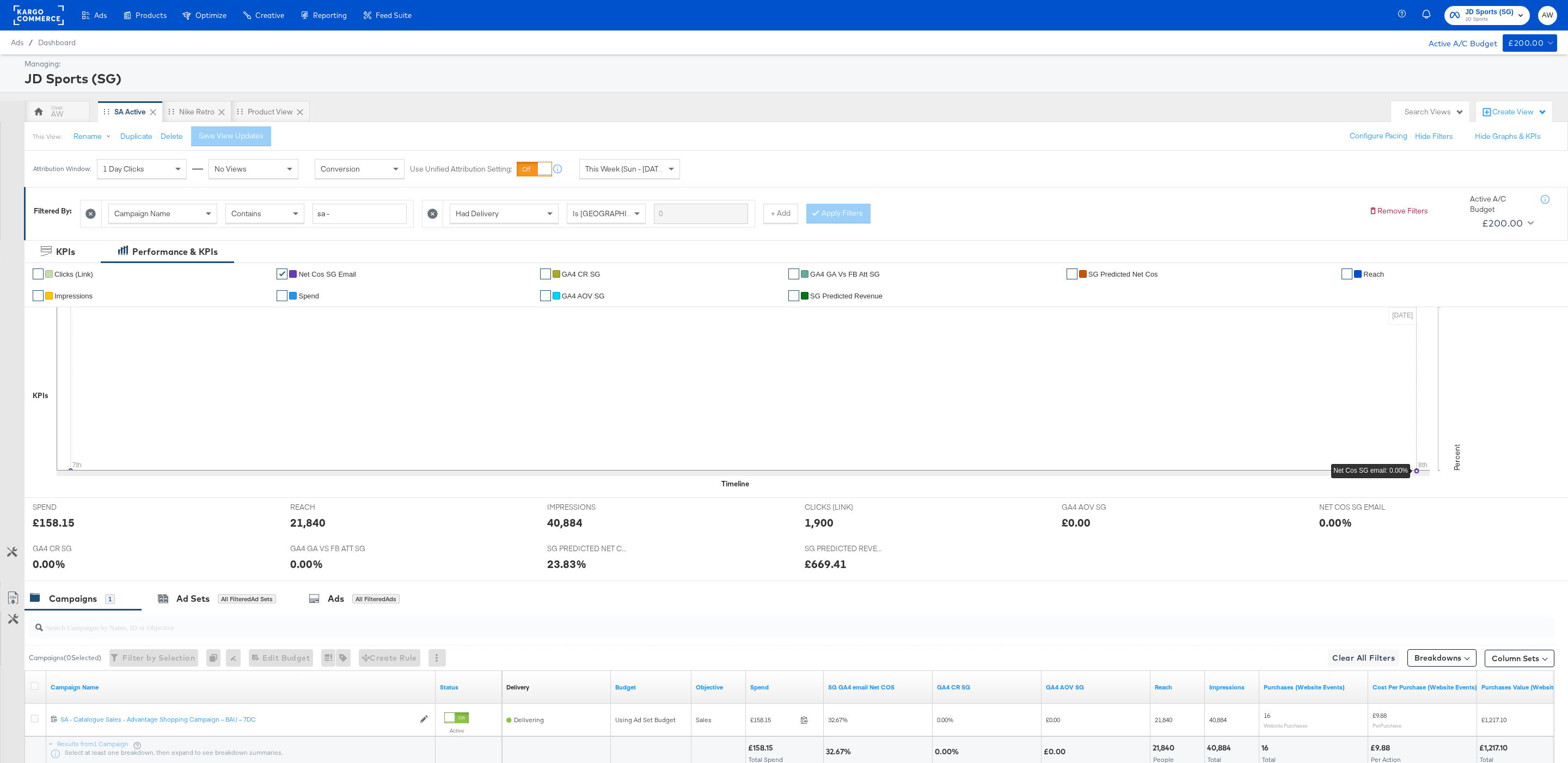
scroll to position [90, 0]
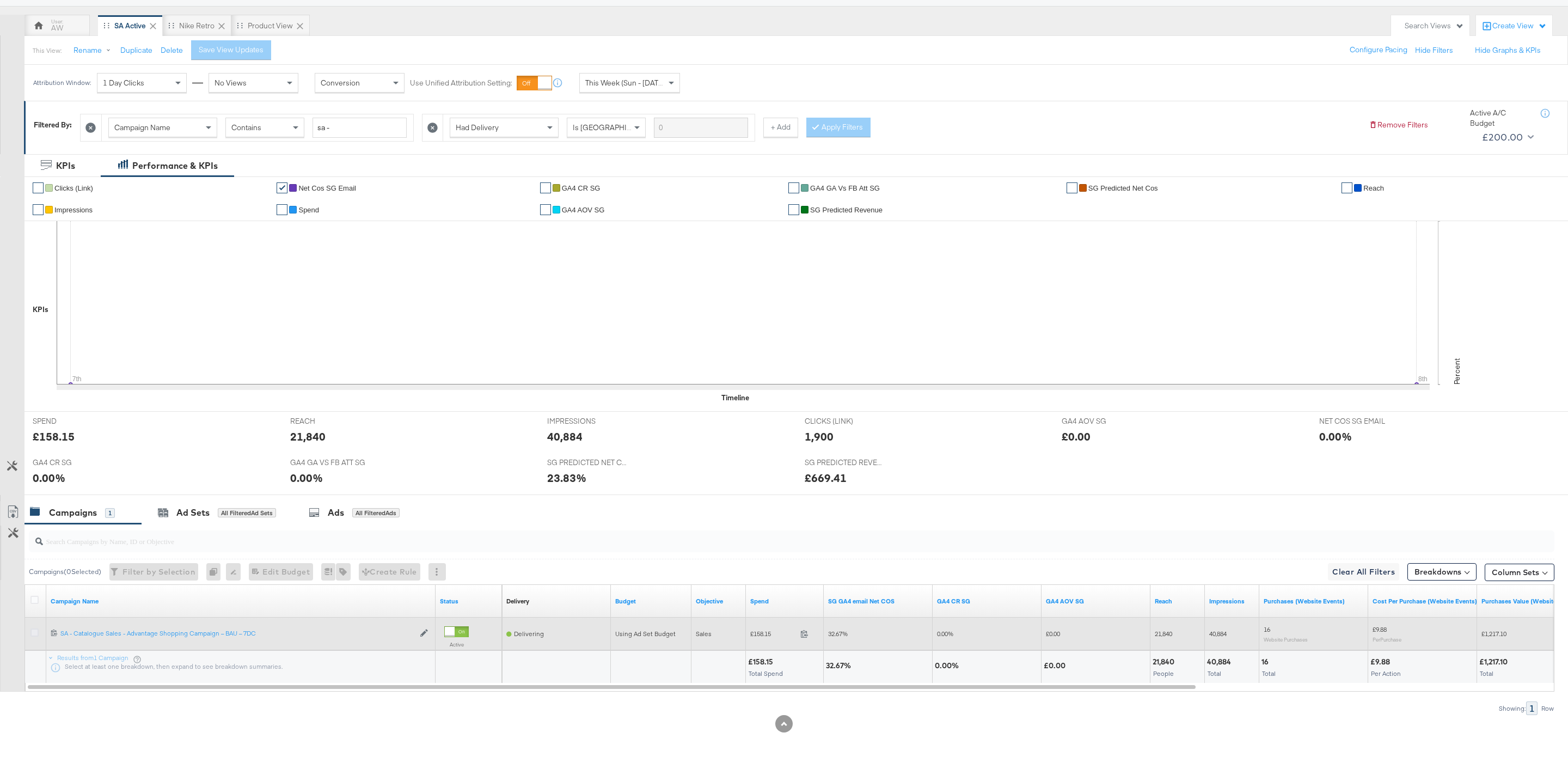
click at [32, 632] on icon at bounding box center [35, 633] width 8 height 8
click at [0, 0] on input "checkbox" at bounding box center [0, 0] width 0 height 0
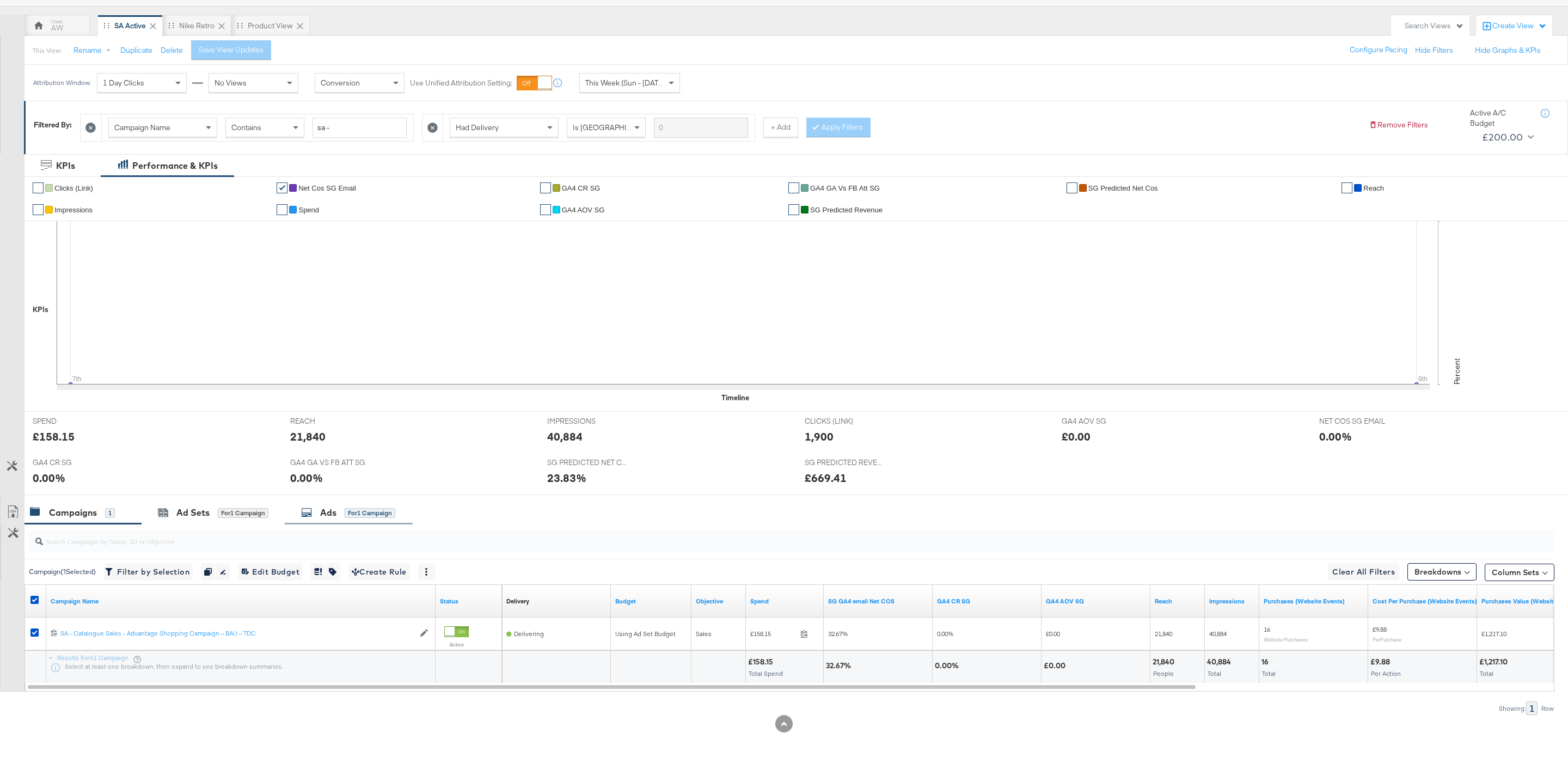
click at [340, 507] on div "Ads for 1 Campaign" at bounding box center [348, 513] width 94 height 13
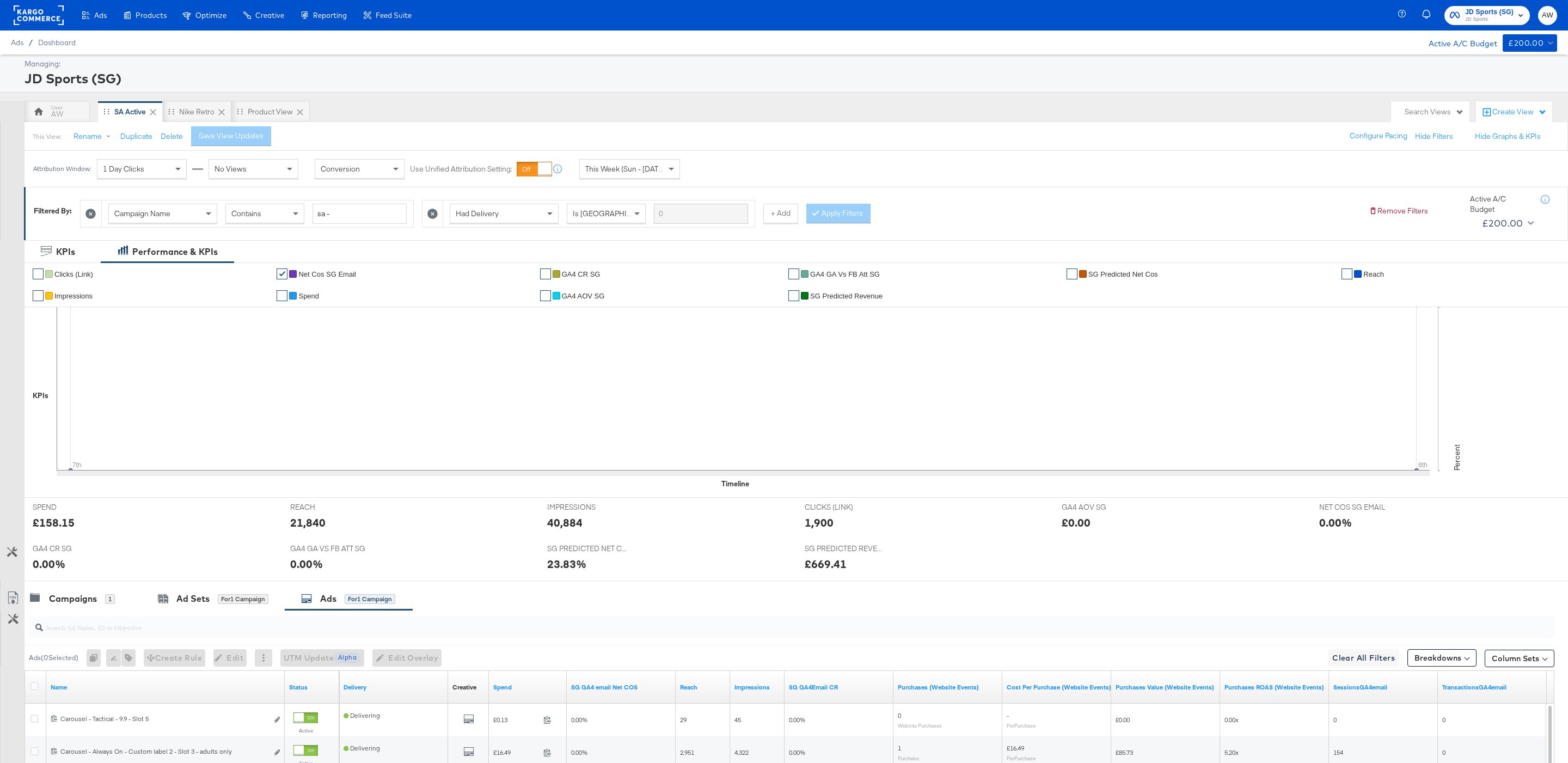
scroll to position [286, 0]
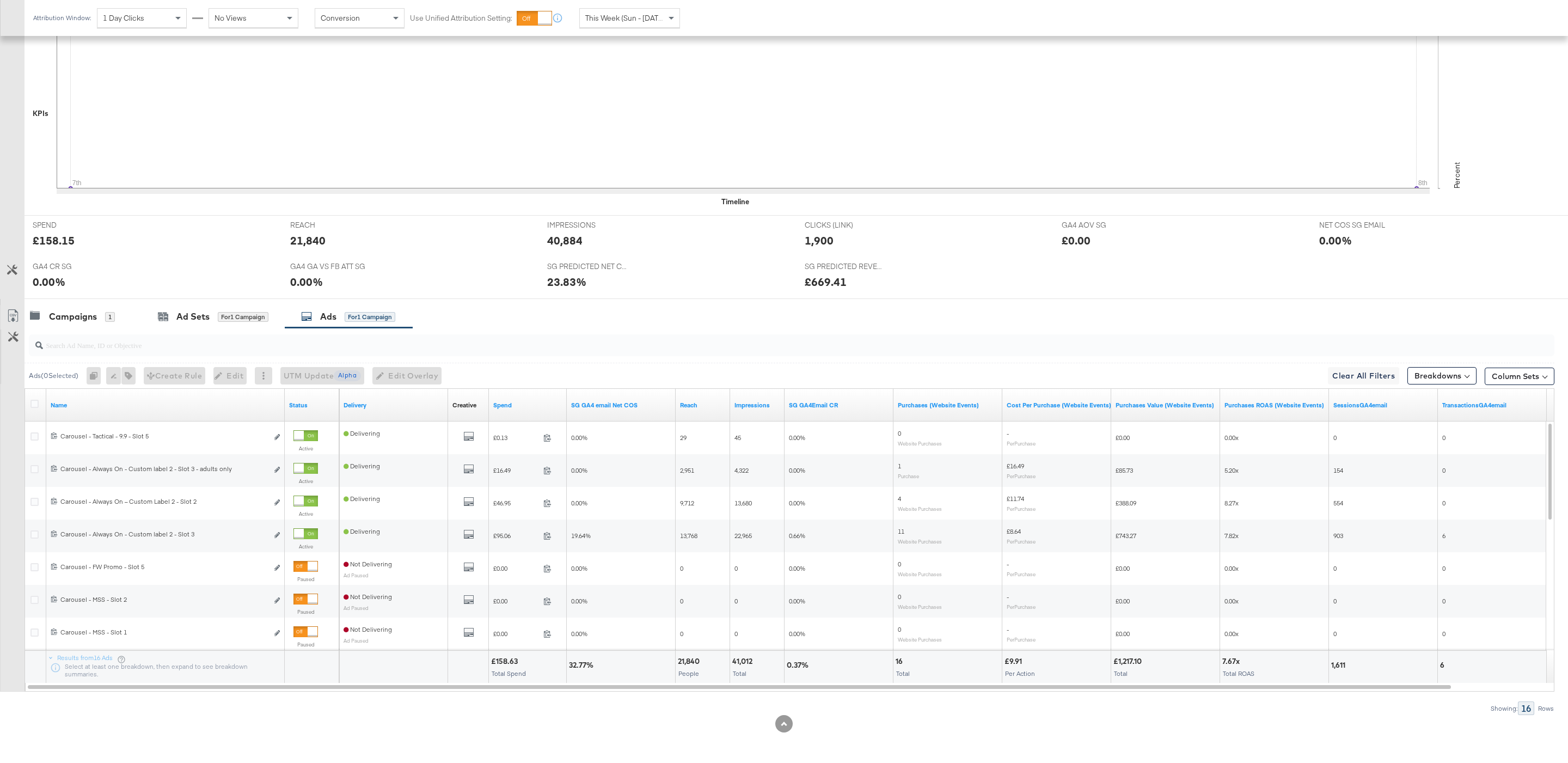
click at [213, 302] on div at bounding box center [784, 303] width 1568 height 8
click at [211, 310] on div "Ad Sets for 1 Campaign" at bounding box center [213, 317] width 111 height 13
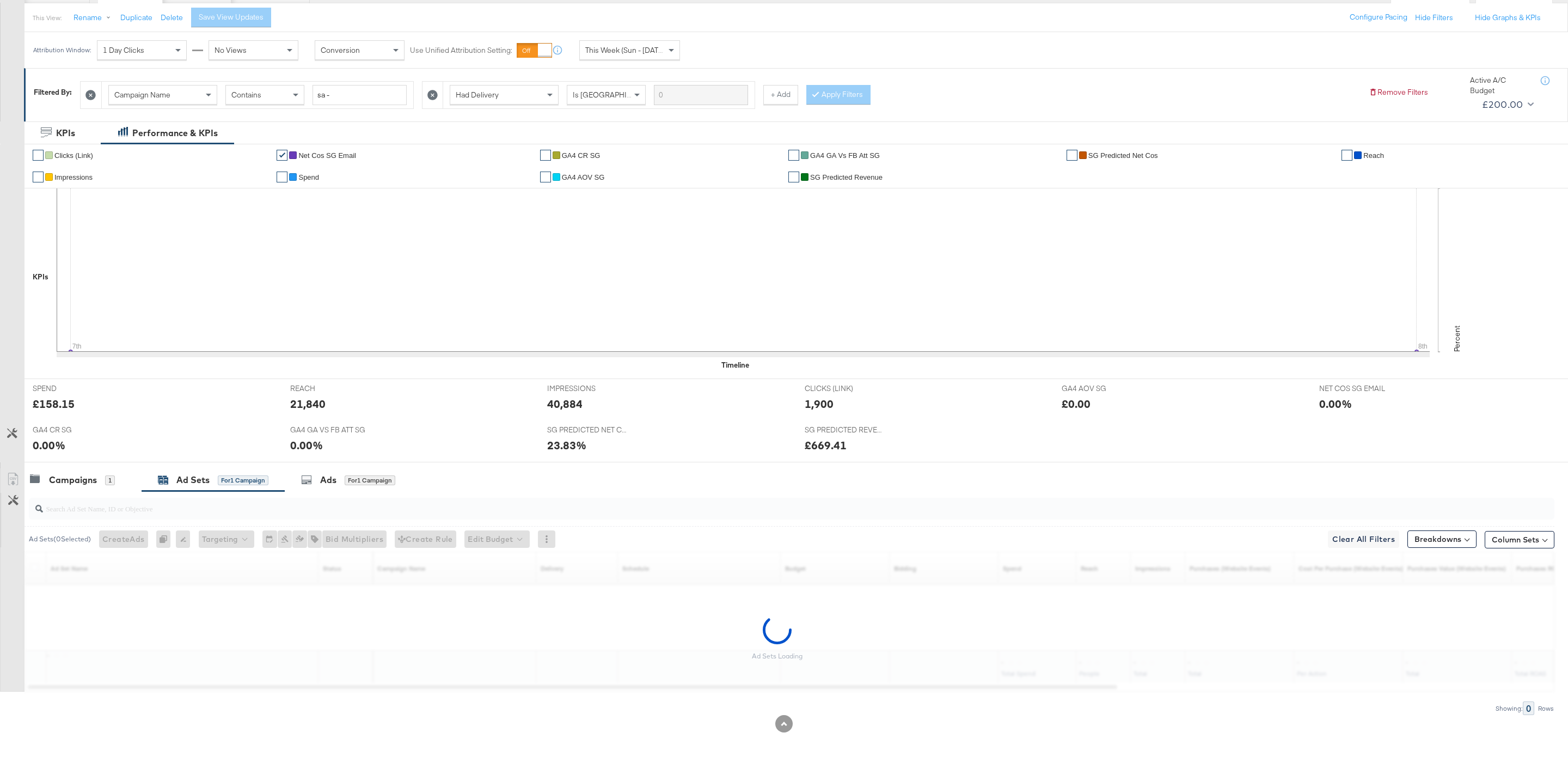
scroll to position [90, 0]
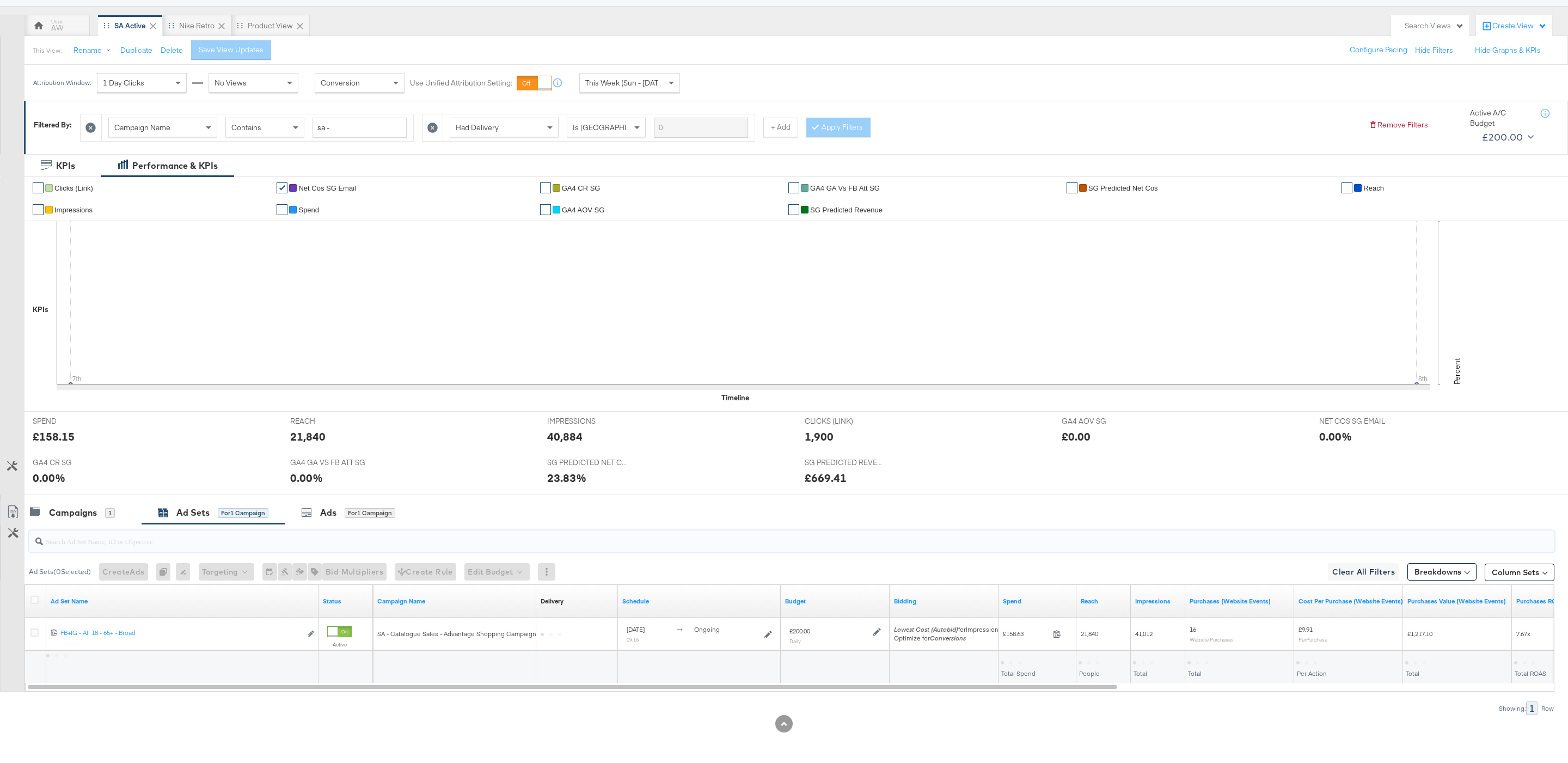
click at [325, 540] on input "search" at bounding box center [726, 536] width 1367 height 21
click at [317, 515] on div "Ads for 1 Campaign" at bounding box center [348, 513] width 94 height 13
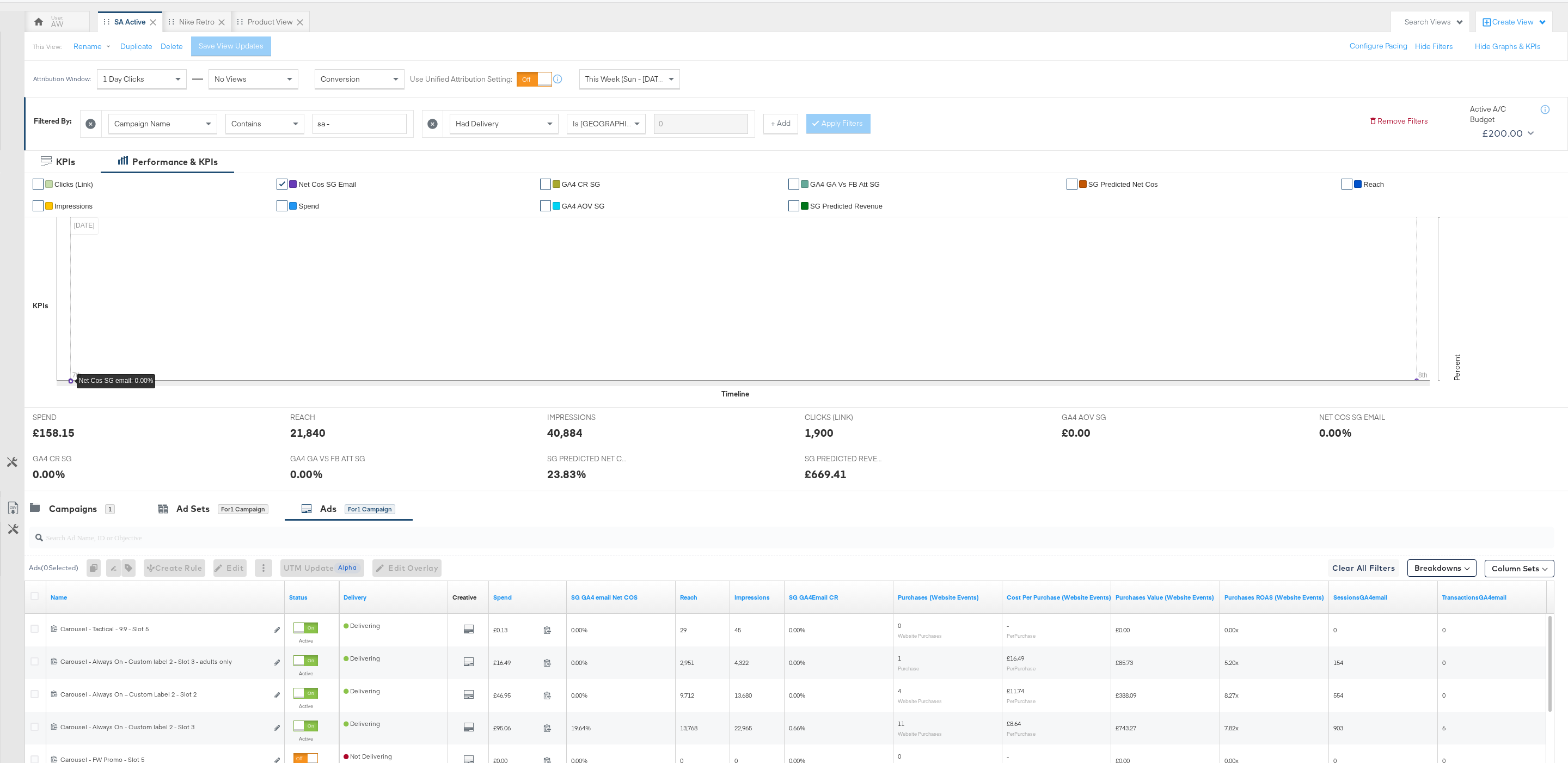
scroll to position [286, 0]
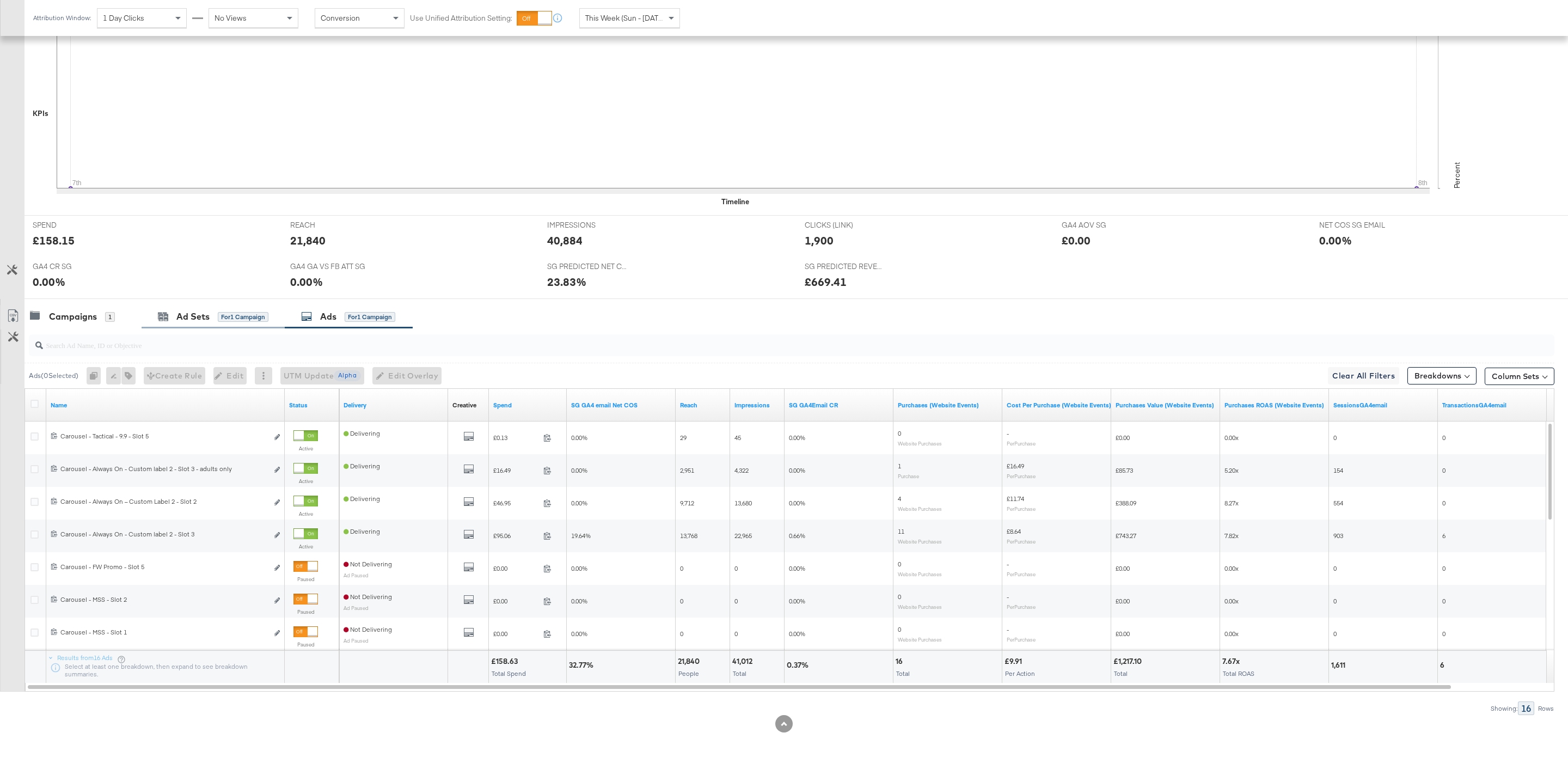
click at [189, 305] on div "Ad Sets for 1 Campaign" at bounding box center [213, 317] width 143 height 24
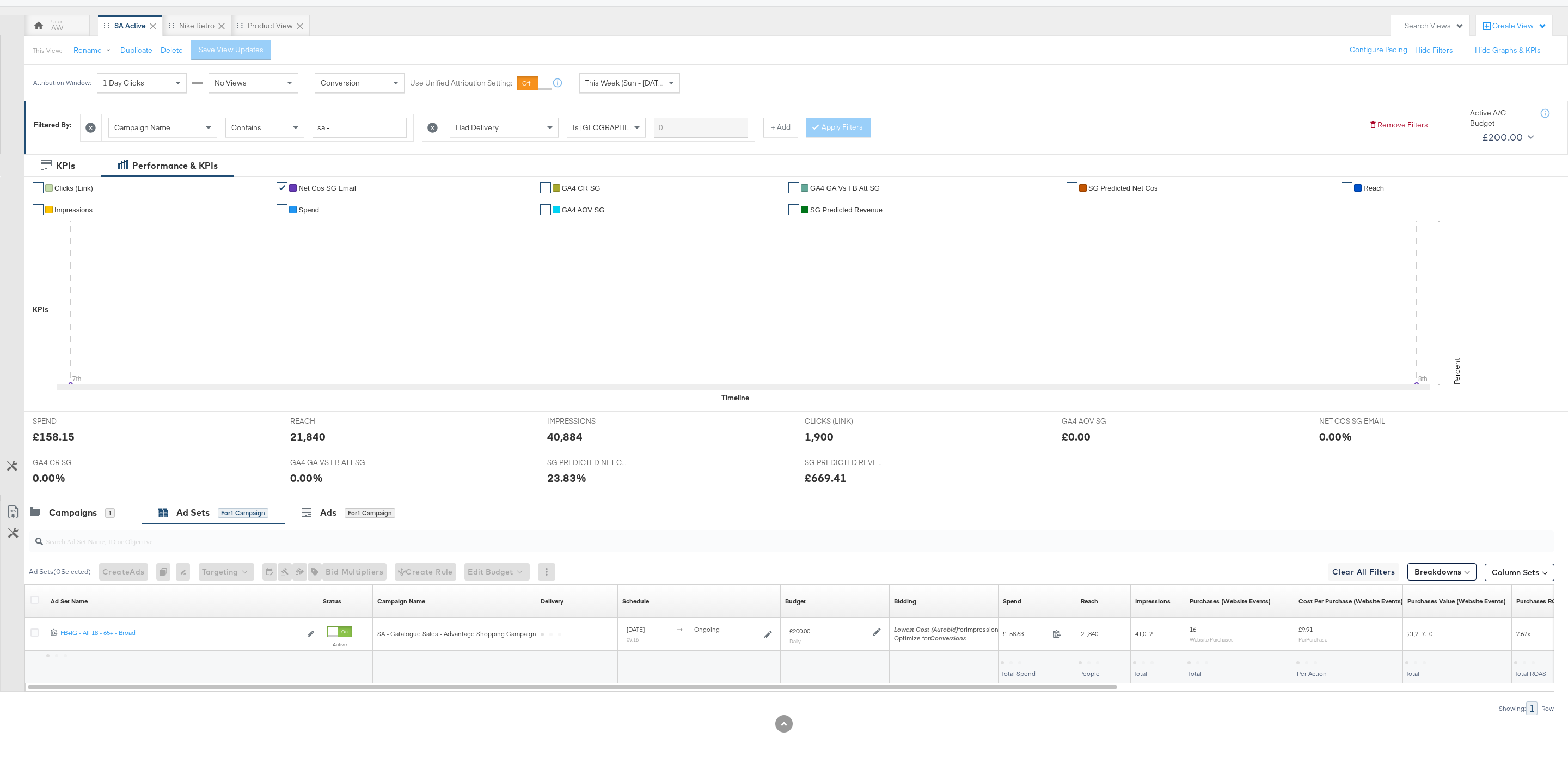
scroll to position [90, 0]
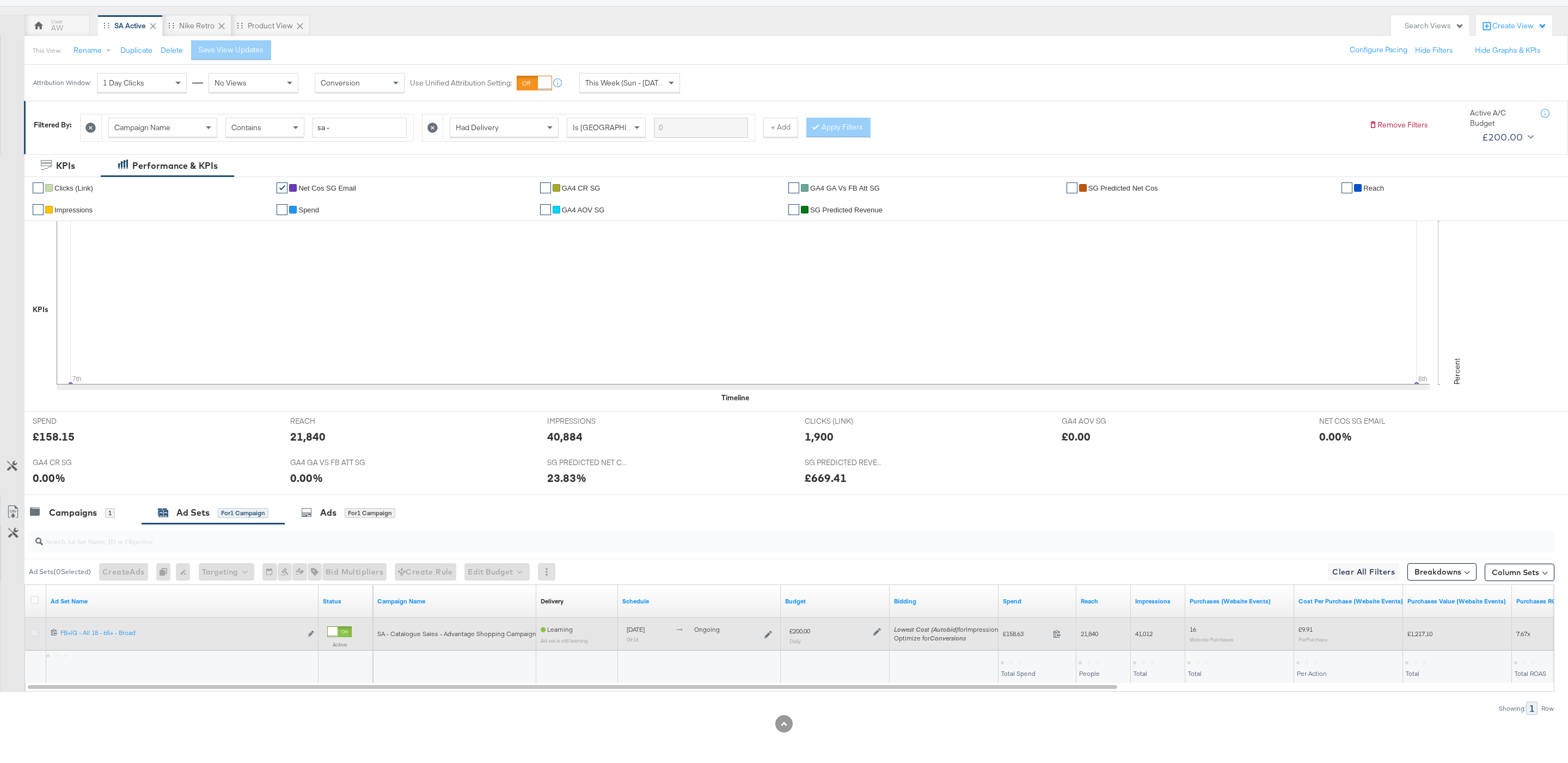
click at [32, 630] on icon at bounding box center [35, 633] width 8 height 8
click at [0, 0] on input "checkbox" at bounding box center [0, 0] width 0 height 0
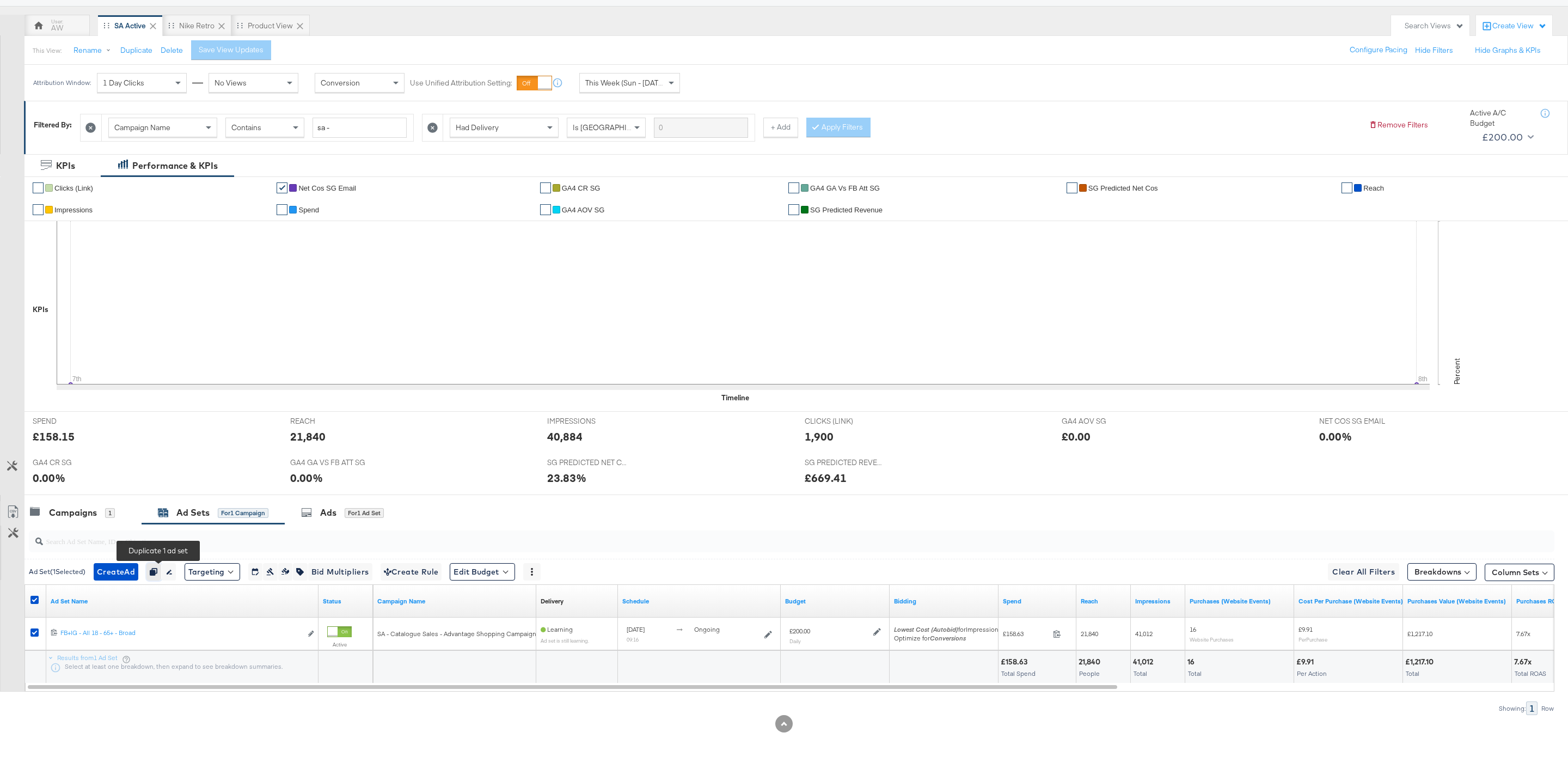
click at [158, 571] on icon "button" at bounding box center [153, 572] width 8 height 8
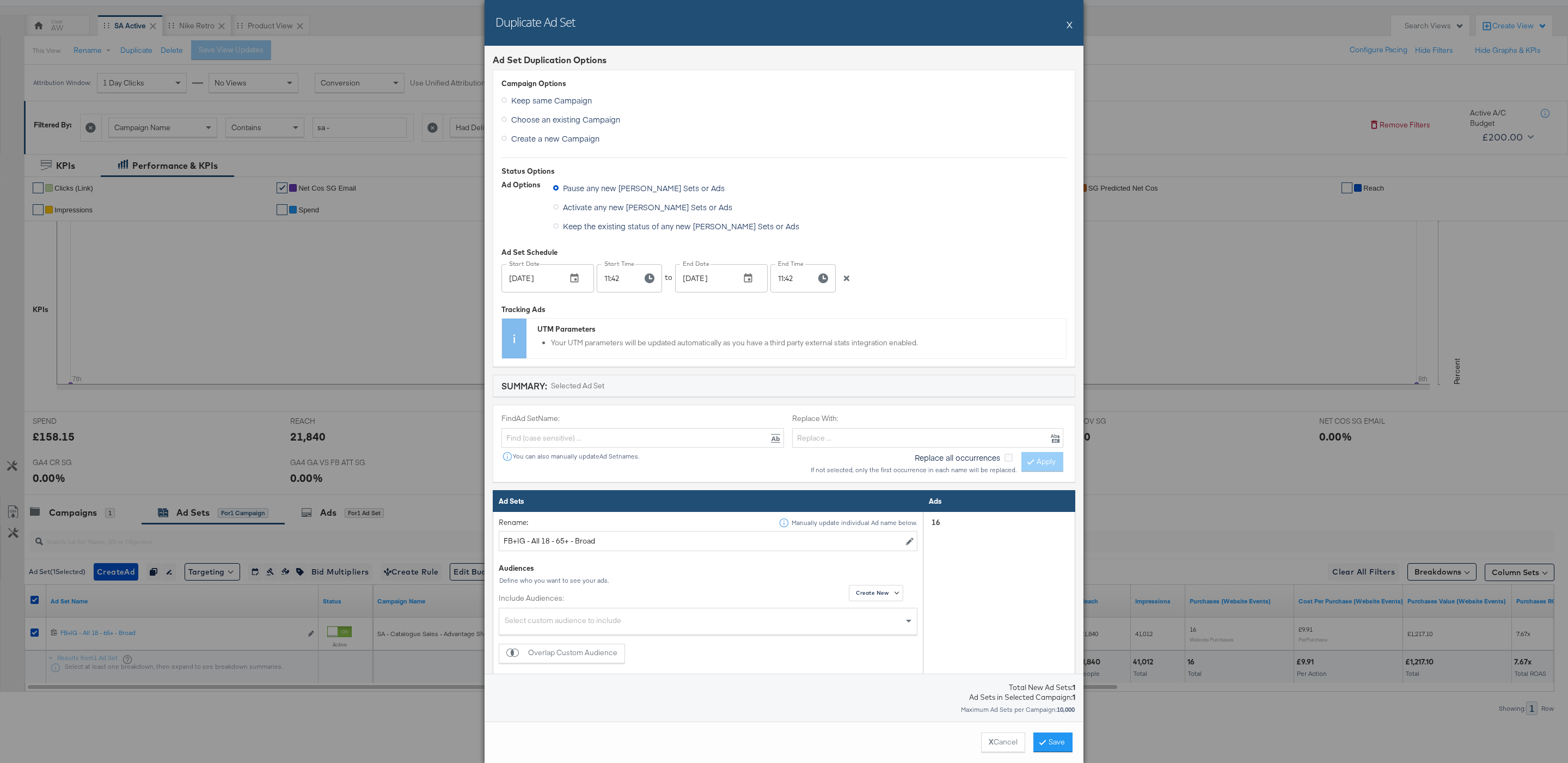
click at [1074, 21] on div "Duplicate Ad Set X" at bounding box center [784, 23] width 599 height 46
click at [1074, 25] on div "Duplicate Ad Set X" at bounding box center [784, 23] width 599 height 46
click at [1063, 29] on div "Duplicate Ad Set X" at bounding box center [784, 23] width 599 height 46
click at [1067, 29] on button "X" at bounding box center [1070, 24] width 6 height 22
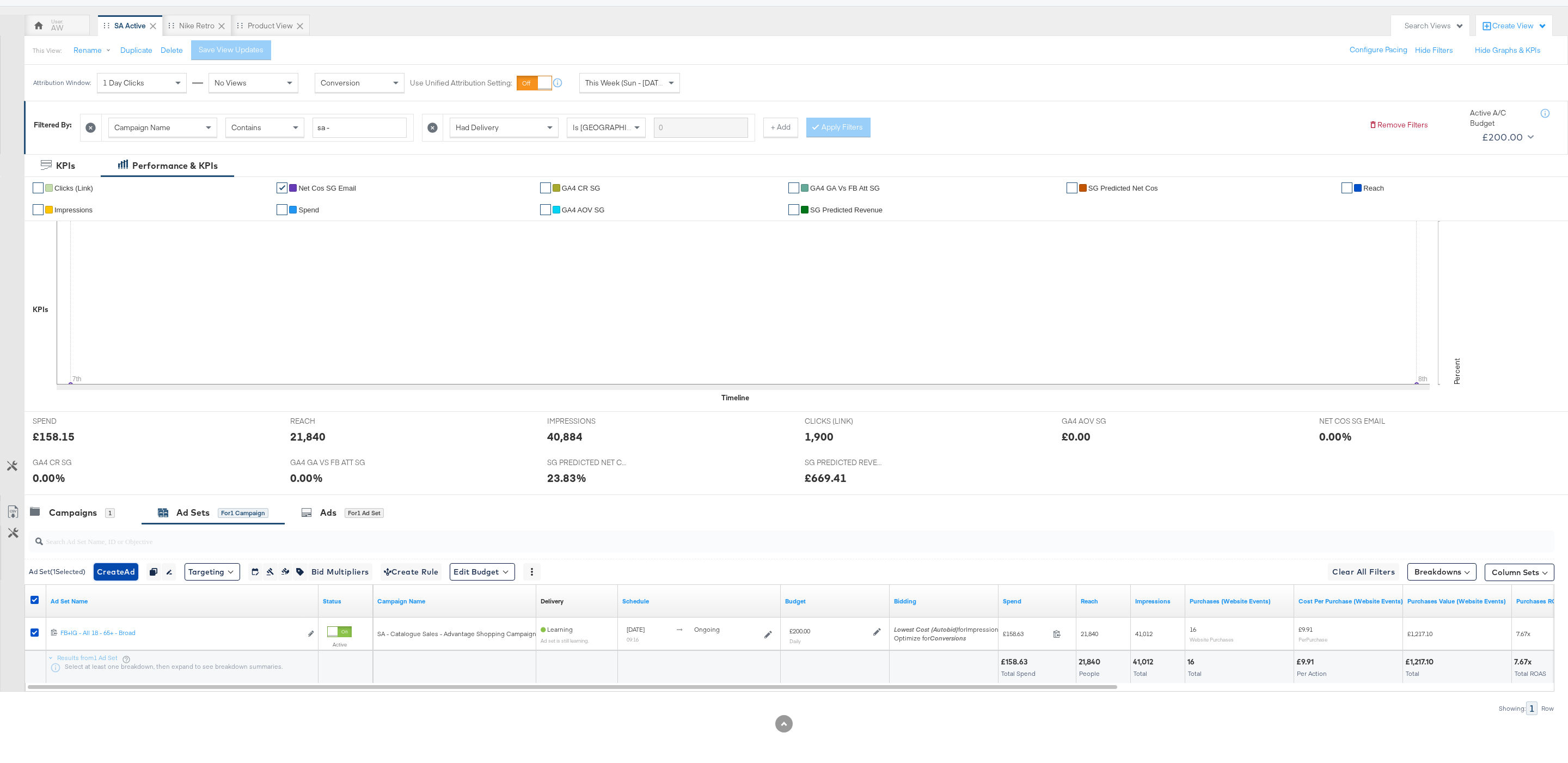
click at [119, 568] on span "Create Ad" at bounding box center [116, 573] width 38 height 14
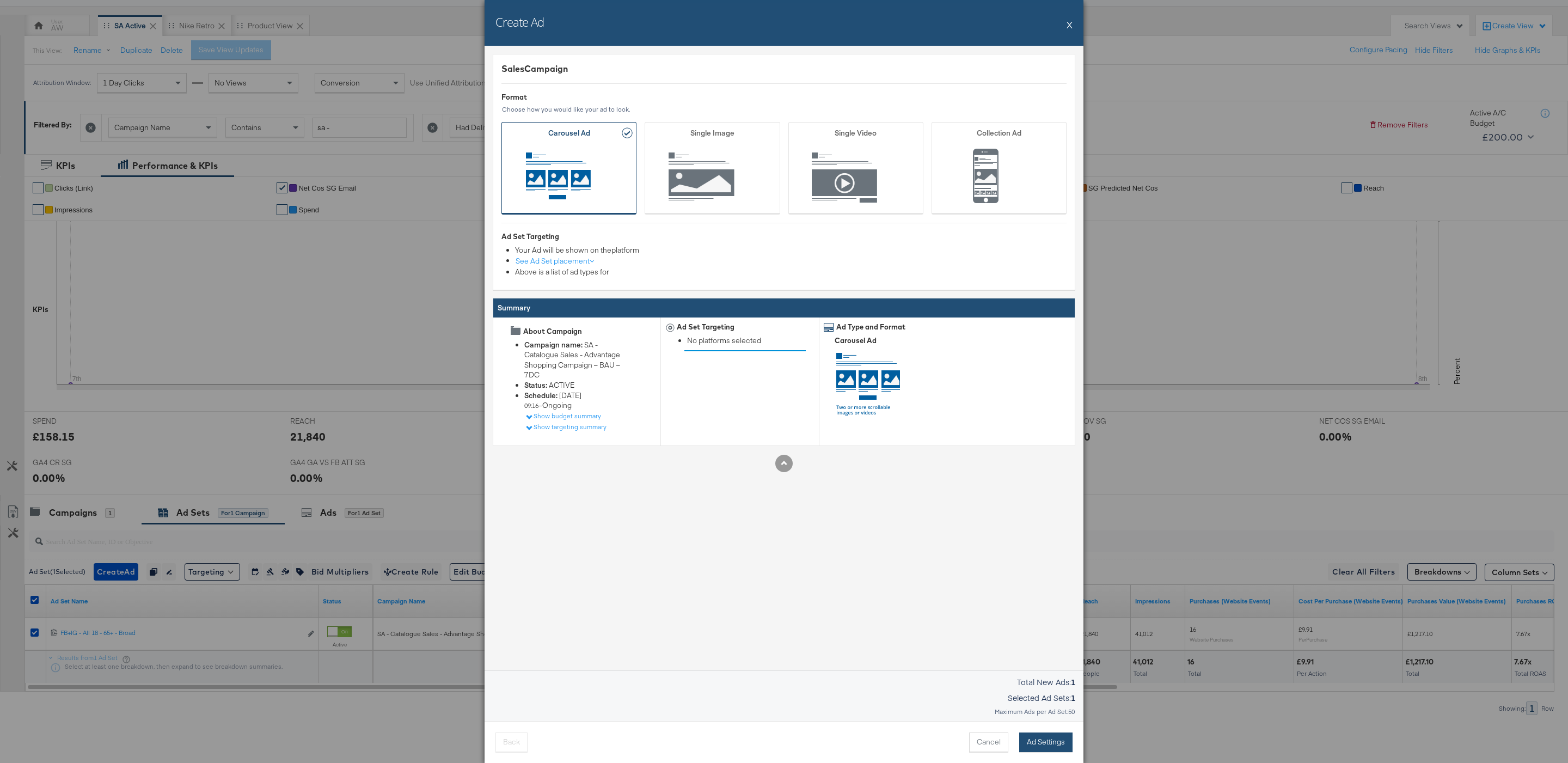
click at [1065, 748] on button "Ad Settings" at bounding box center [1046, 742] width 54 height 20
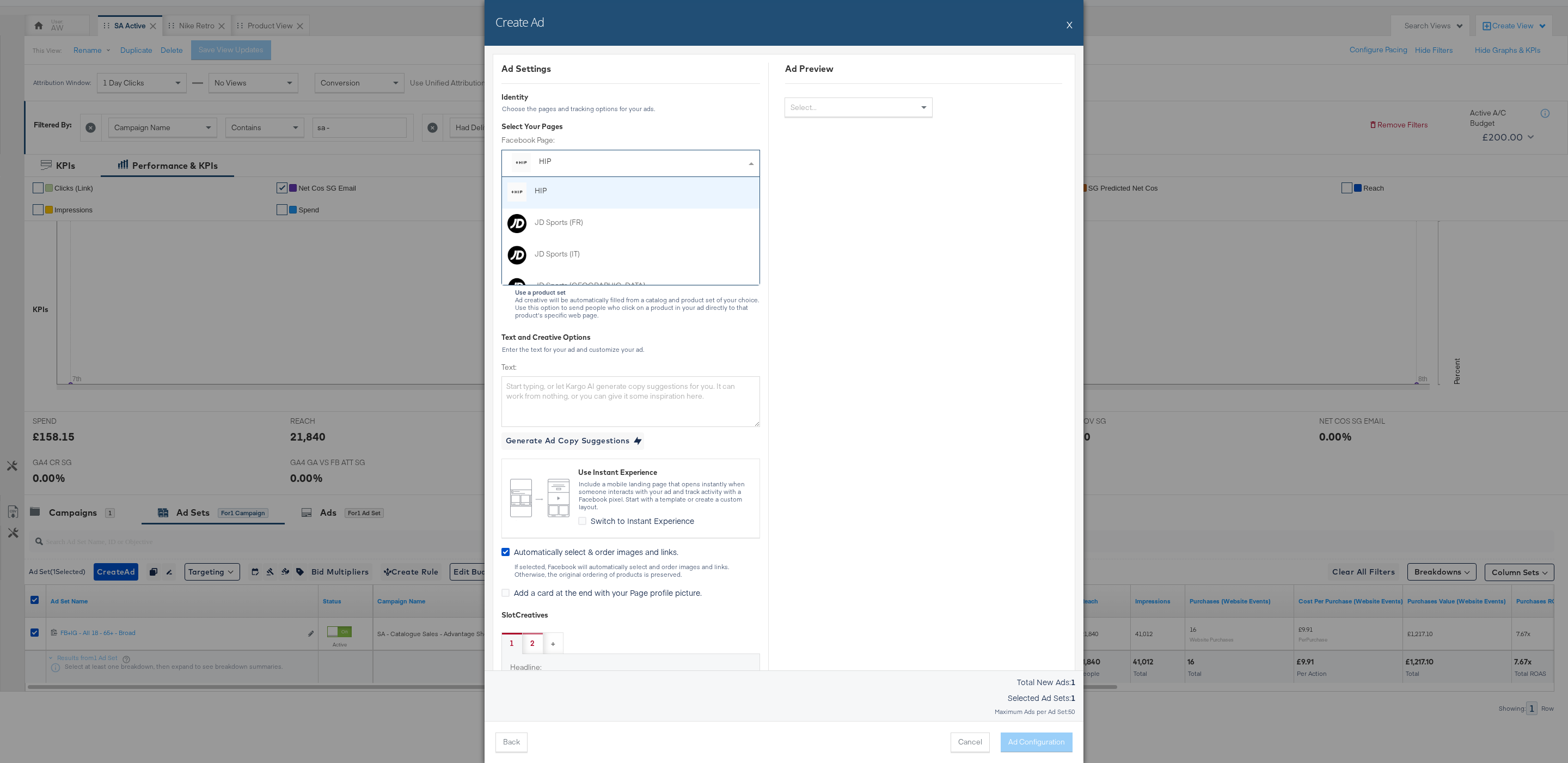
click at [563, 172] on div "HIP" at bounding box center [631, 163] width 238 height 21
type input "s"
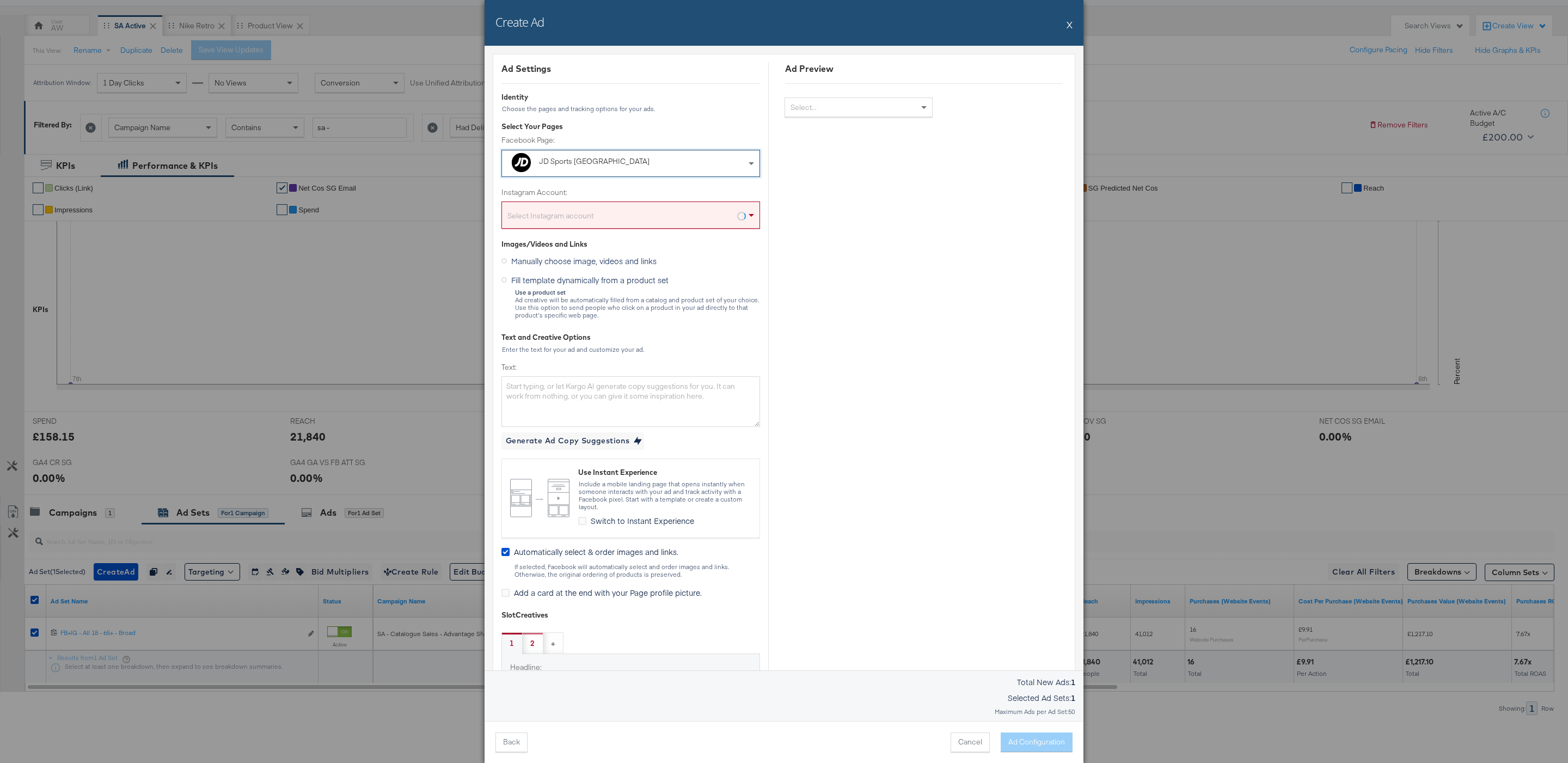
click at [580, 213] on div "Select Instagram account" at bounding box center [630, 217] width 257 height 22
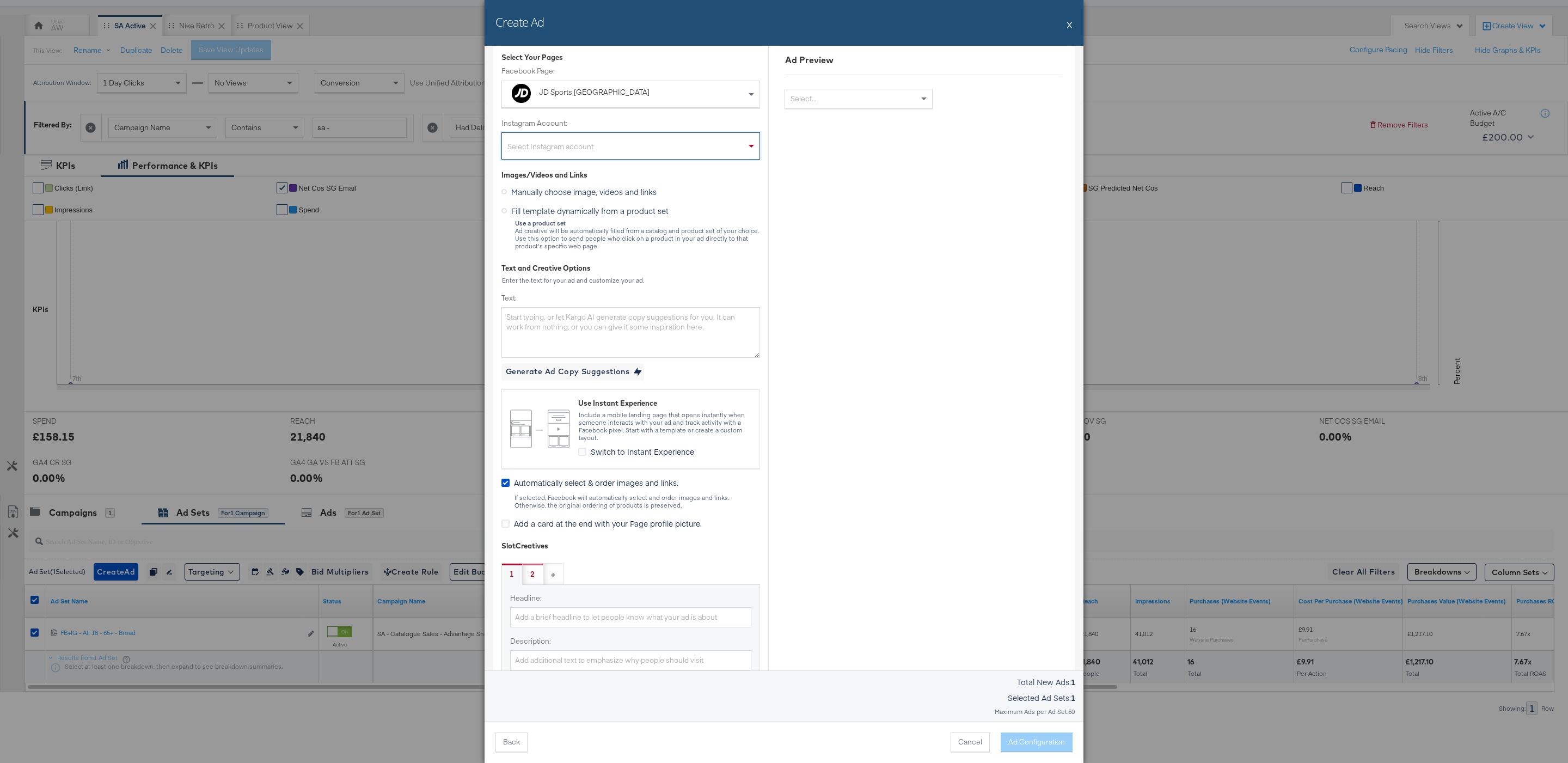
scroll to position [81, 0]
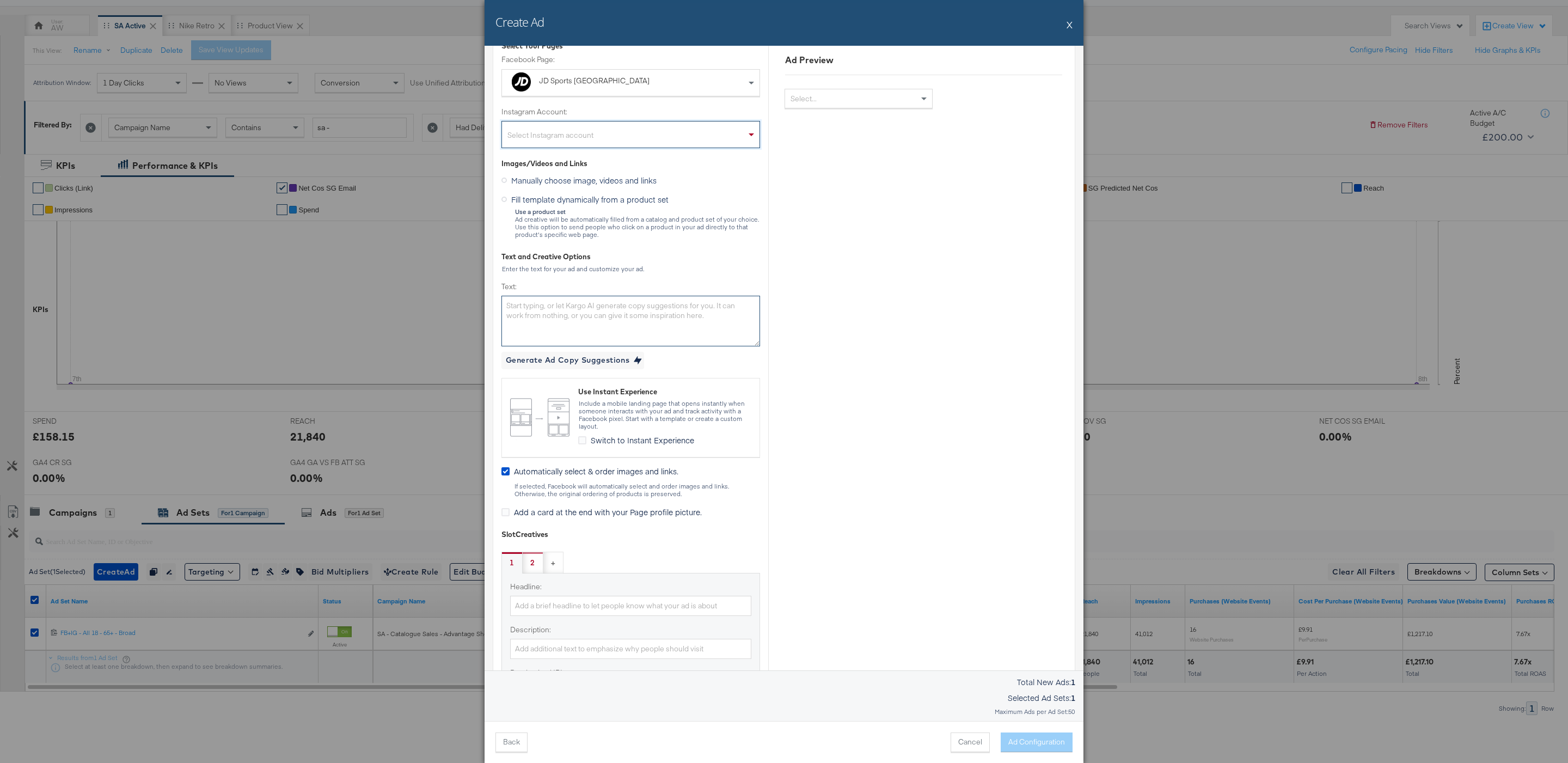
click at [625, 299] on textarea "Text:" at bounding box center [630, 321] width 259 height 50
click at [616, 146] on div "Select Instagram account" at bounding box center [630, 136] width 257 height 22
click at [583, 310] on textarea "Text:" at bounding box center [630, 321] width 259 height 50
paste textarea "9.9 OFFER NOW ON 🔥 Spend & Save Online Now at JD Sports* 👑 *$20 off, min. spend…"
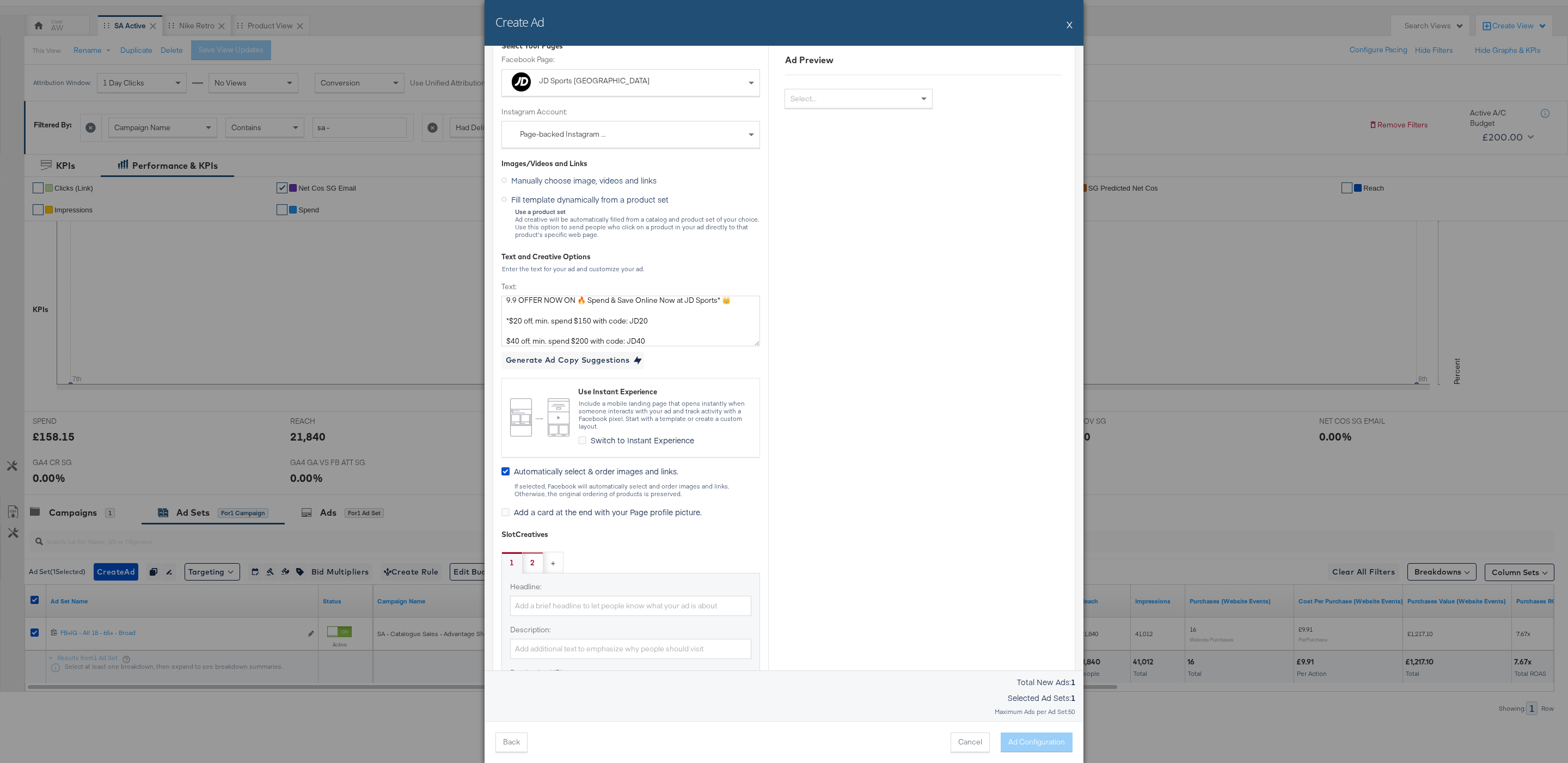
click at [673, 282] on label "Text:" at bounding box center [630, 287] width 259 height 10
click at [673, 296] on textarea "9.9 OFFER NOW ON 🔥 Spend & Save Online Now at JD Sports* 👑 *$20 off, min. spend…" at bounding box center [630, 321] width 259 height 50
click at [630, 301] on textarea "9.9 OFFER NOW ON 🔥 Spend & Save Online Now at JD Sports* 👑 *$20 off, min. spend…" at bounding box center [630, 321] width 259 height 50
click at [630, 303] on textarea "9.9 OFFER NOW ON 🔥 Spend & Save Online Now at JD Sports* 👑 *$20 off, min. spend…" at bounding box center [630, 321] width 259 height 50
click at [630, 307] on textarea "9.9 OFFER NOW ON 🔥 Spend & Save Online Now at JD Sports* 👑 *$20 off, min. spend…" at bounding box center [630, 321] width 259 height 50
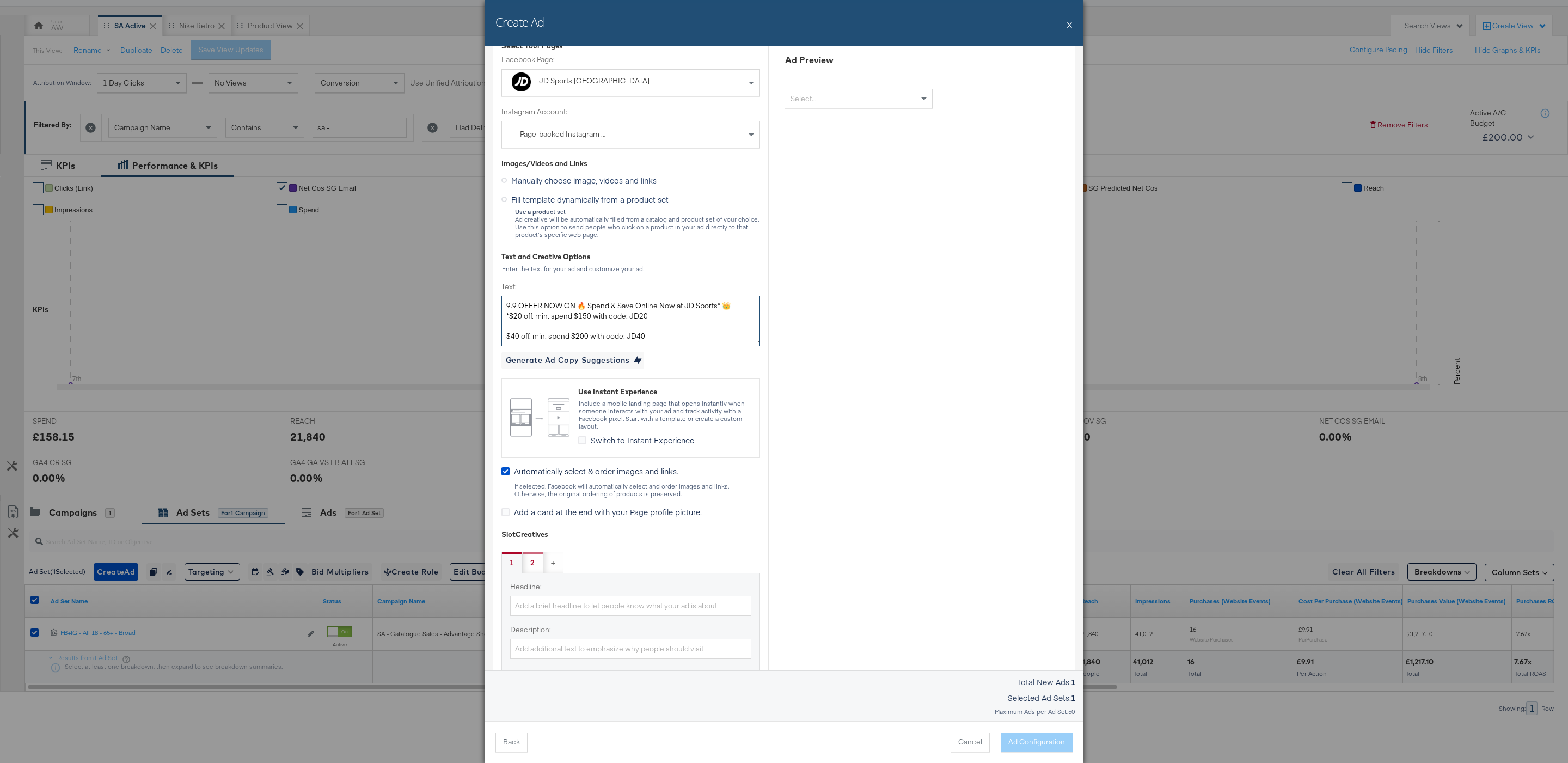
scroll to position [0, 0]
click at [618, 323] on textarea "9.9 OFFER NOW ON 🔥 Spend & Save Online Now at JD Sports* 👑 *$20 off, min. spend…" at bounding box center [630, 321] width 259 height 50
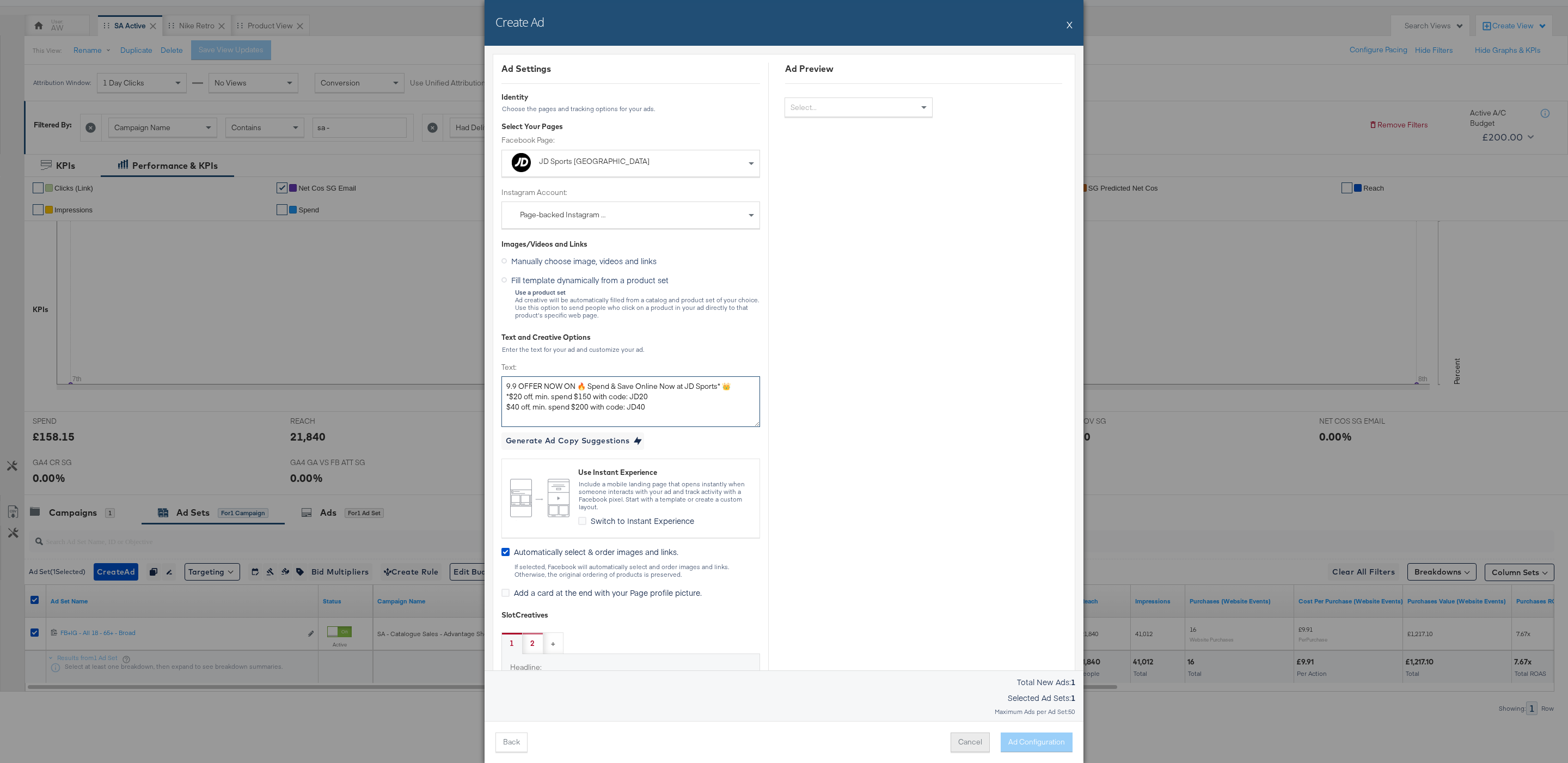
type textarea "9.9 OFFER NOW ON 🔥 Spend & Save Online Now at JD Sports* 👑 *$20 off, min. spend…"
click at [987, 744] on button "Cancel" at bounding box center [971, 742] width 39 height 20
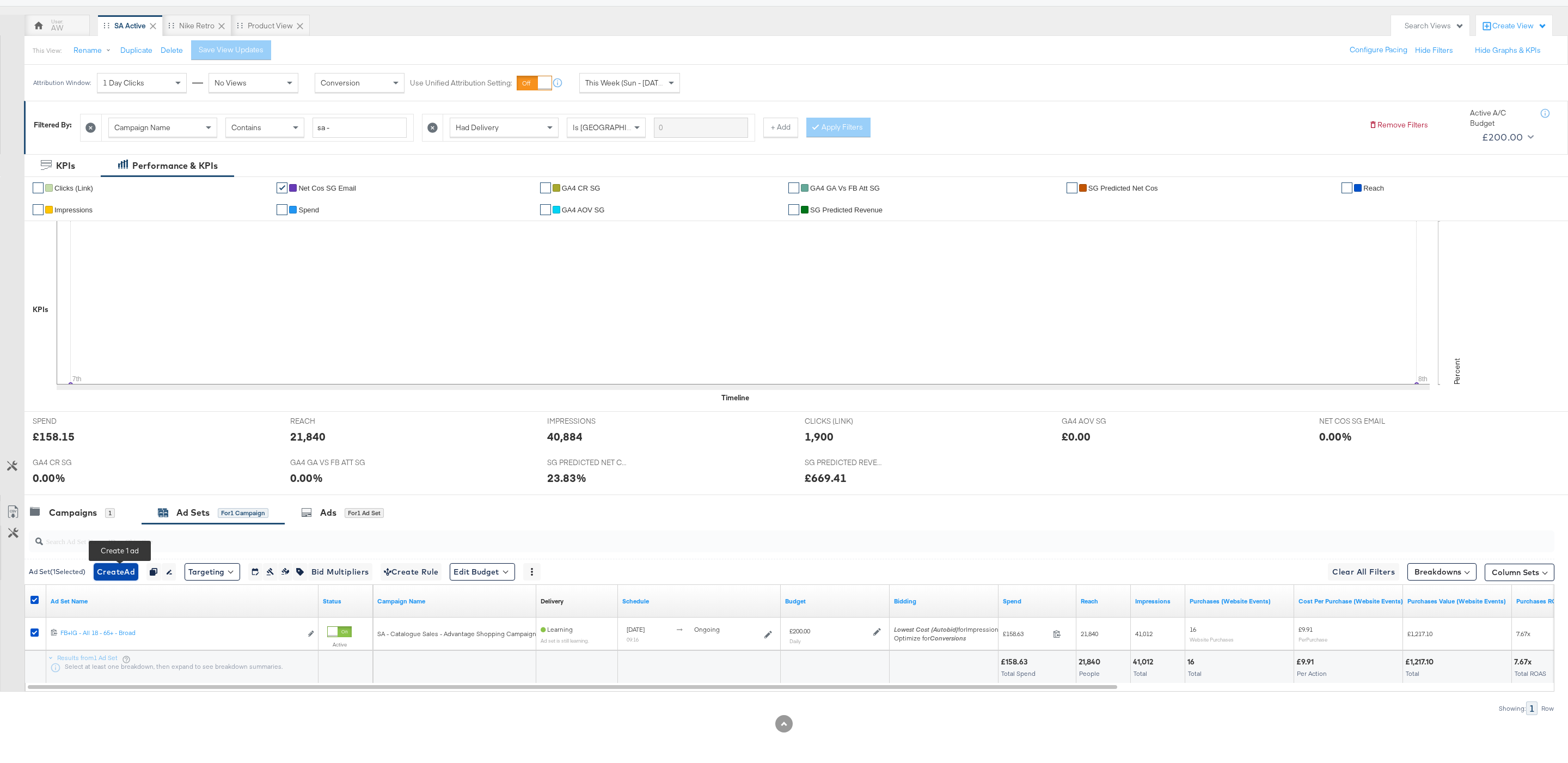
click at [134, 568] on span "Create Ad" at bounding box center [116, 573] width 38 height 14
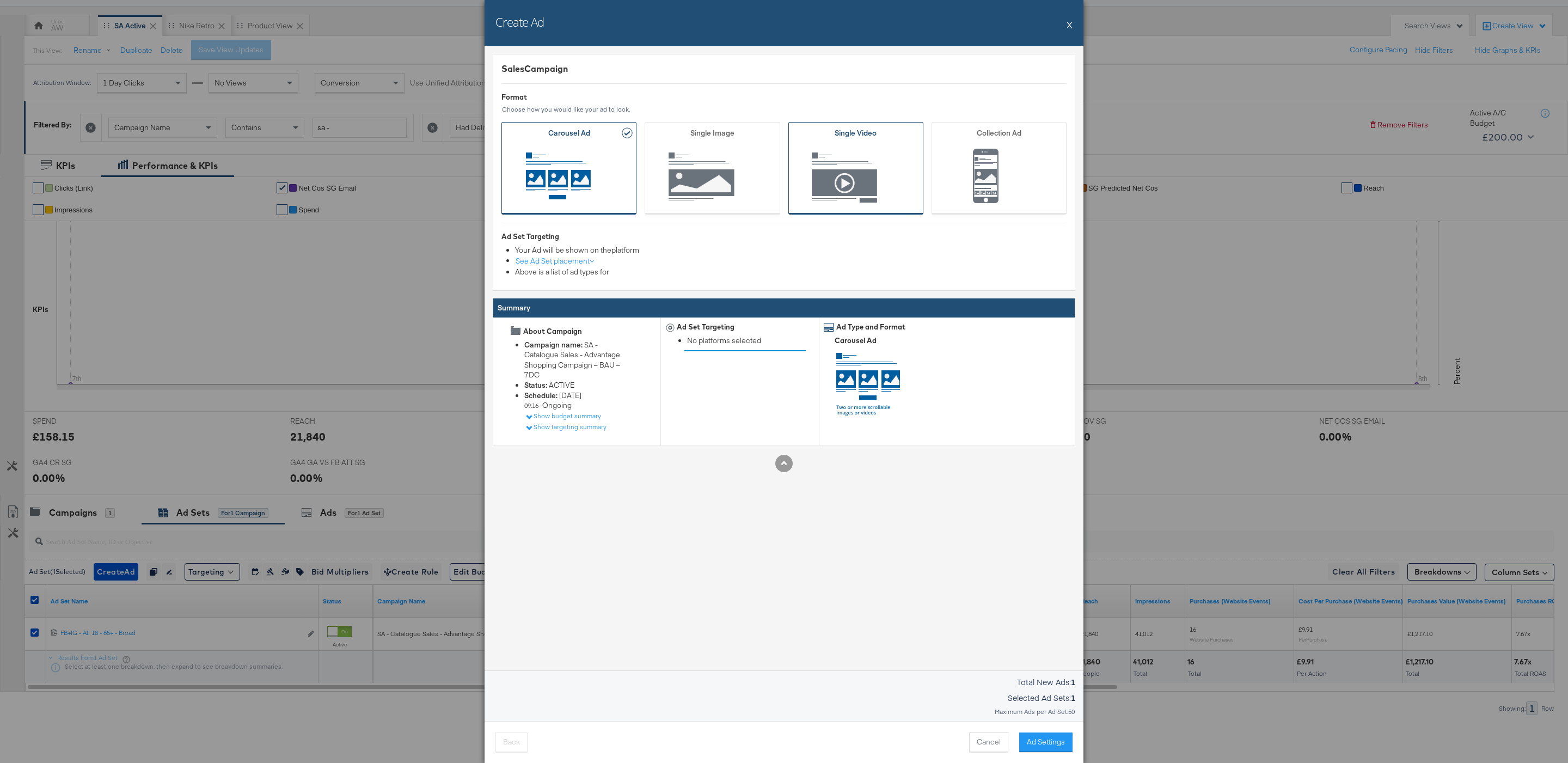
click at [839, 180] on span "Ad Format" at bounding box center [855, 178] width 101 height 60
click at [757, 180] on span "Ad Format" at bounding box center [712, 178] width 101 height 60
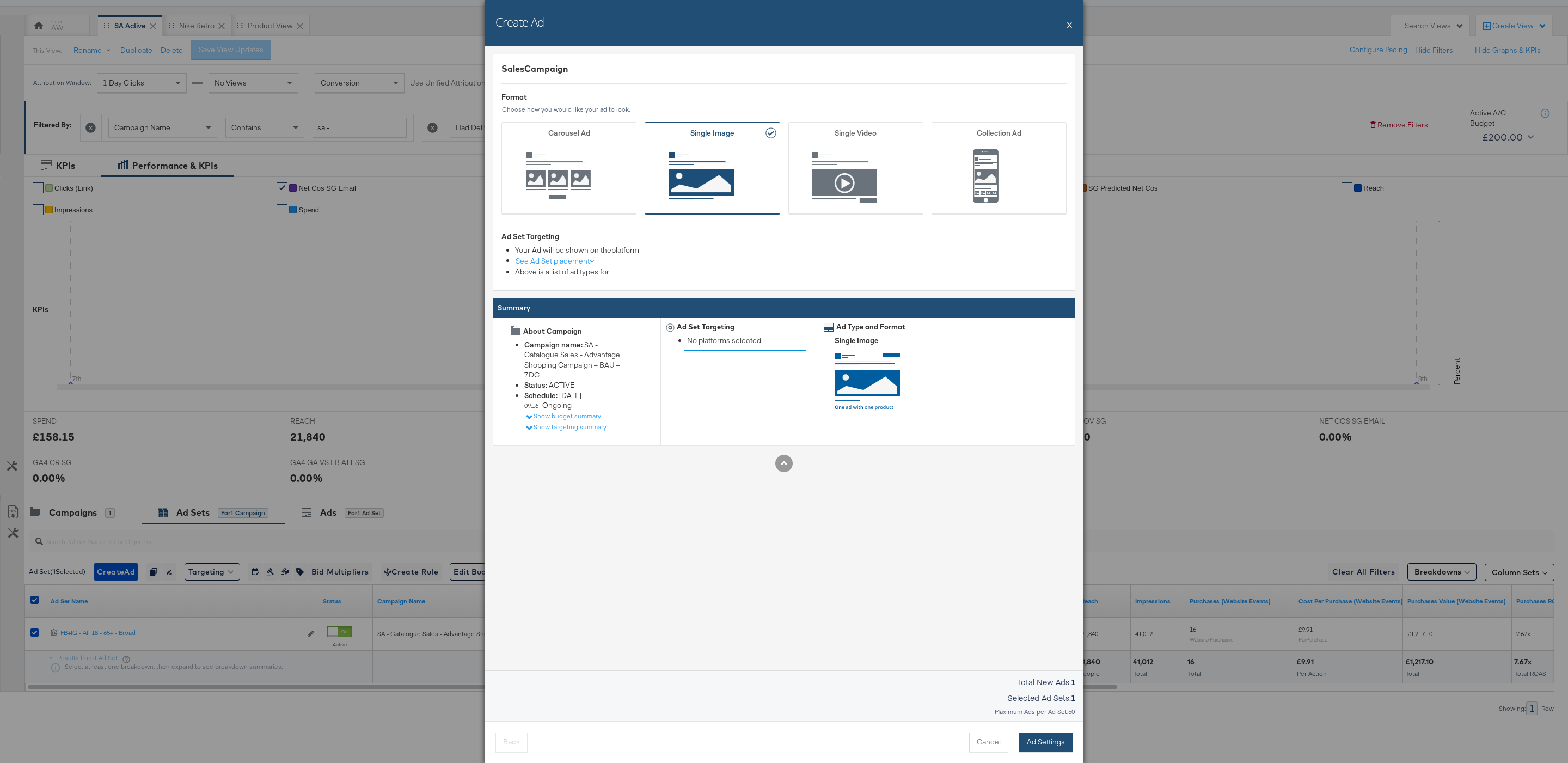
click at [1037, 745] on button "Ad Settings" at bounding box center [1046, 742] width 54 height 20
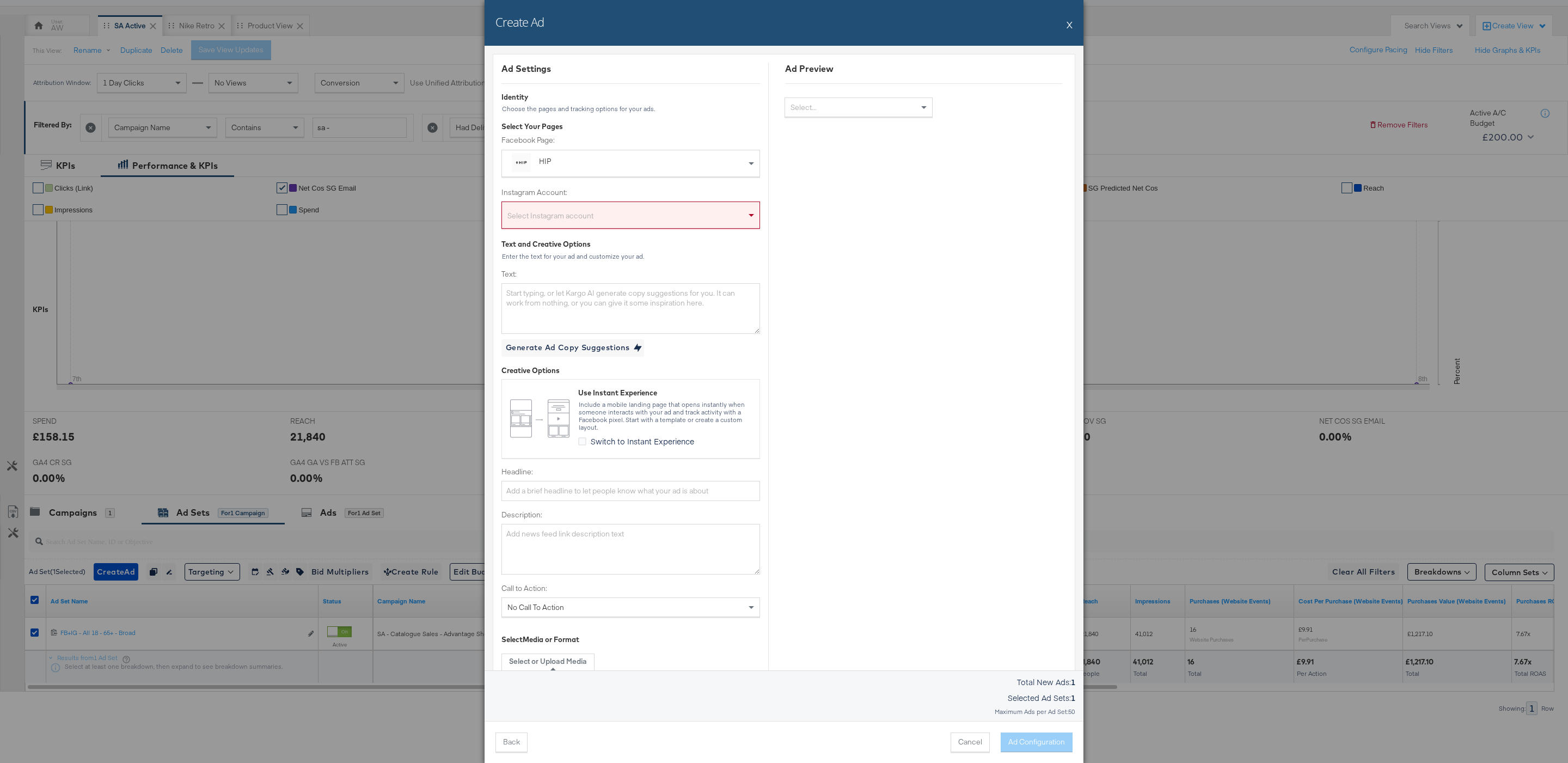
click at [653, 153] on div "HIP" at bounding box center [631, 163] width 238 height 21
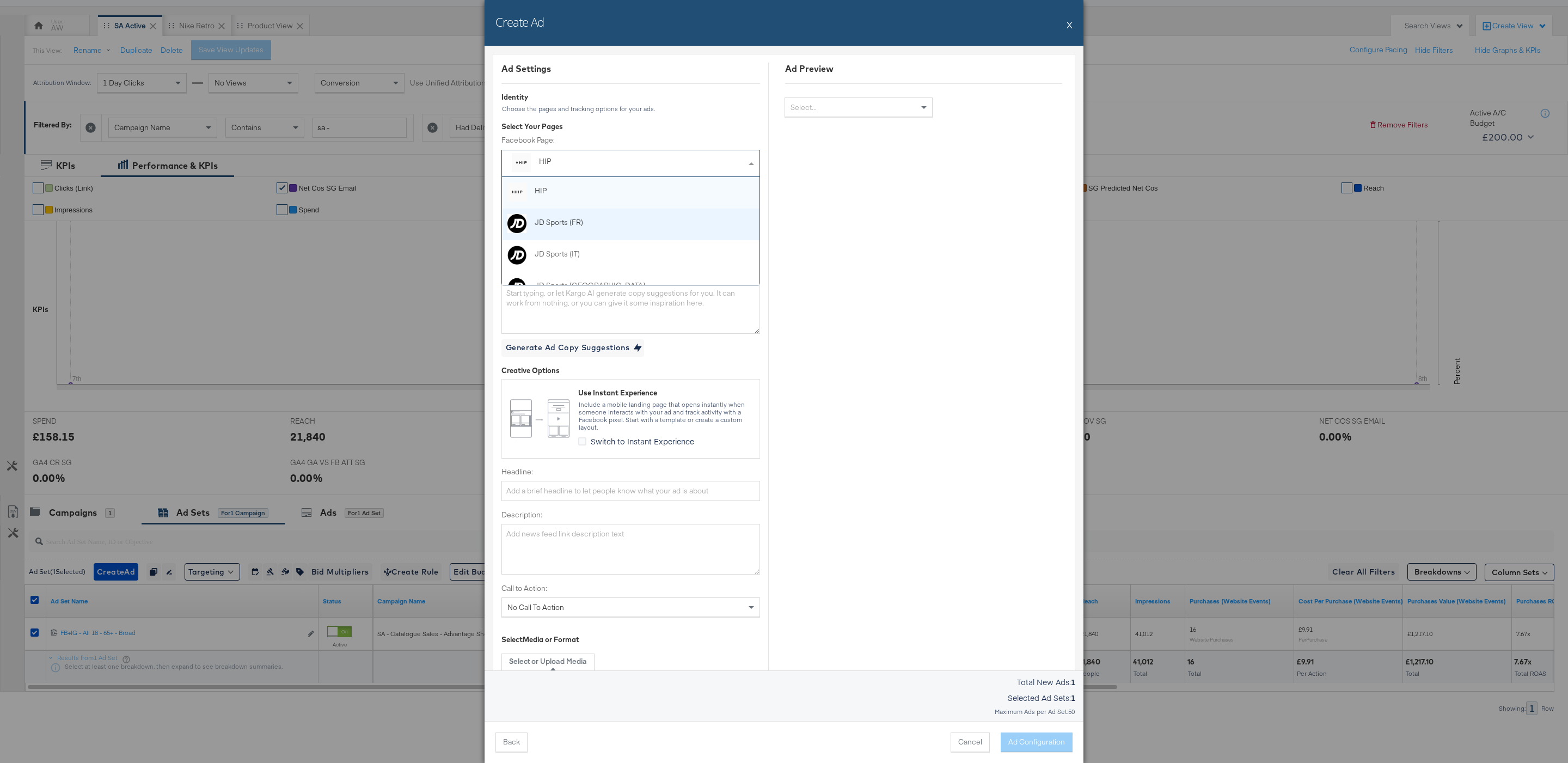
scroll to position [100, 0]
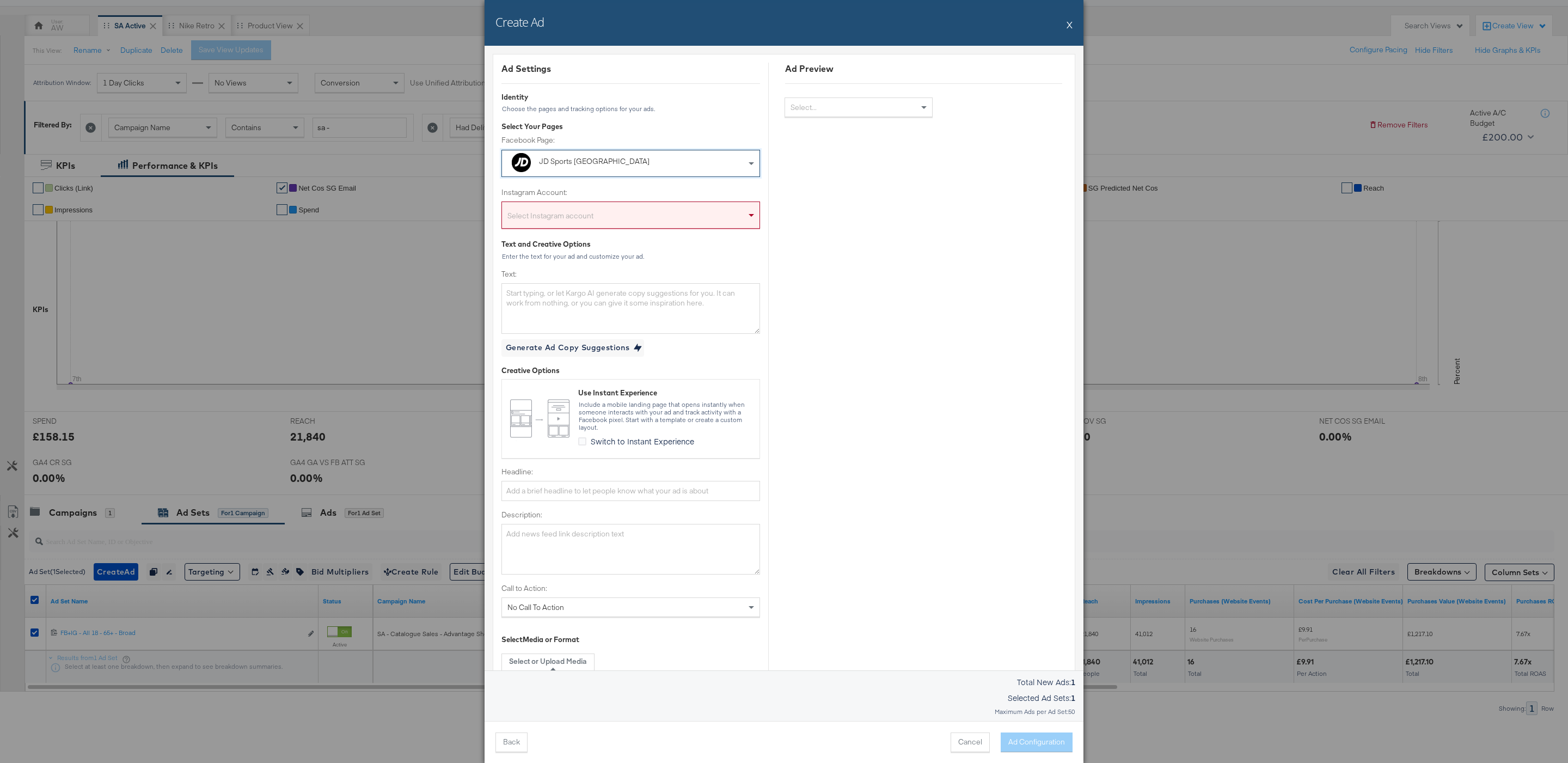
click at [632, 221] on div "Select Instagram account" at bounding box center [630, 217] width 257 height 22
click at [635, 305] on textarea "Text:" at bounding box center [630, 308] width 259 height 50
paste textarea "9.9 OFFER NOW ON 🔥 Spend & Save Online Now at JD Sports* 👑 *$20 off, min. spend…"
click at [611, 300] on textarea "9.9 OFFER NOW ON 🔥 Spend & Save Online Now at JD Sports* 👑 *$20 off, min. spend…" at bounding box center [630, 308] width 259 height 50
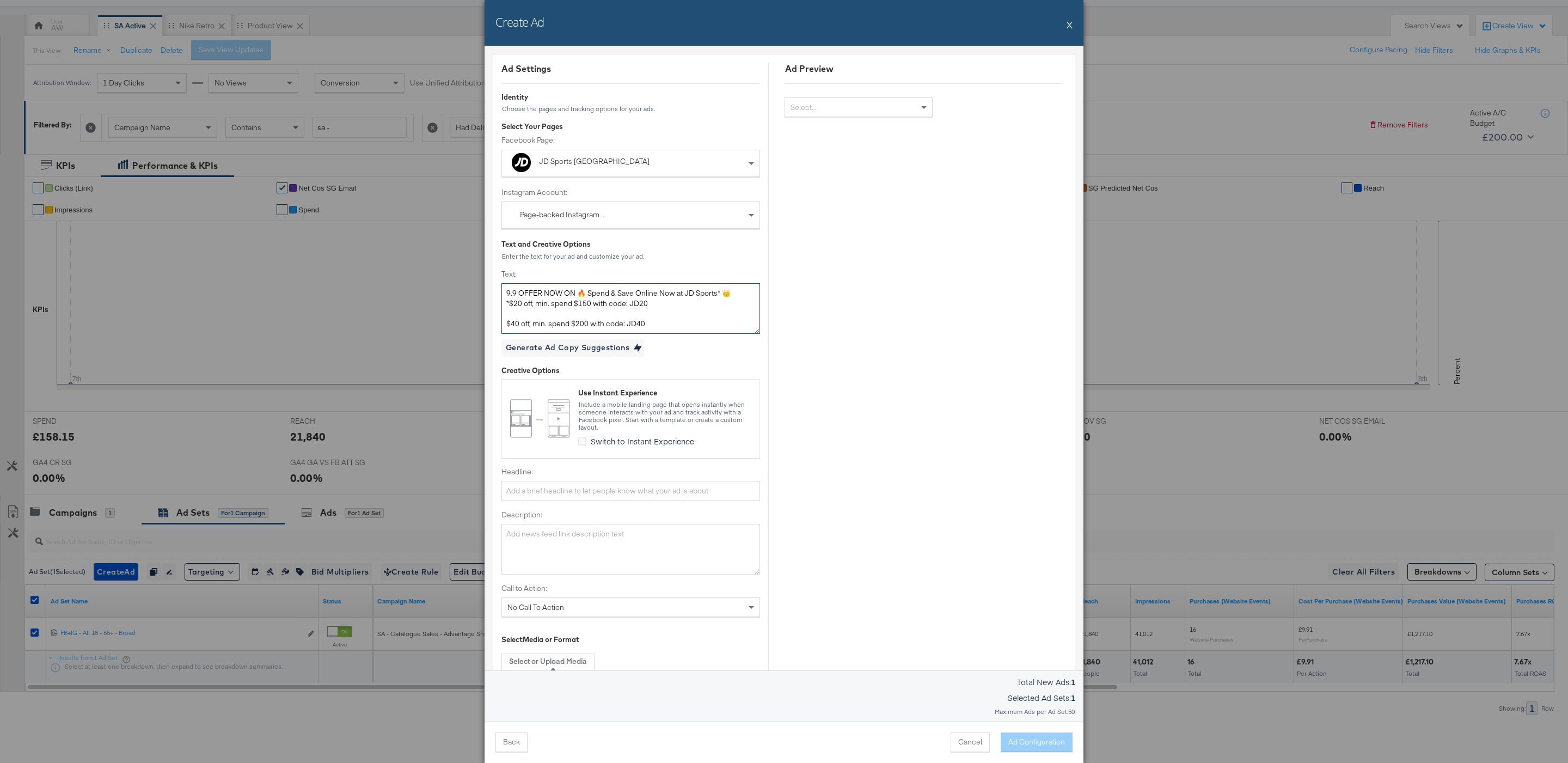
scroll to position [0, 0]
click at [570, 313] on textarea "9.9 OFFER NOW ON 🔥 Spend & Save Online Now at JD Sports* 👑 *$20 off, min. spend…" at bounding box center [630, 308] width 259 height 50
type textarea "9.9 OFFER NOW ON 🔥 Spend & Save Online Now at JD Sports* 👑 *$20 off, min. spend…"
click at [595, 488] on input "Headline:" at bounding box center [630, 491] width 259 height 20
paste input "9.9 OFFER NOW ON 🔥"
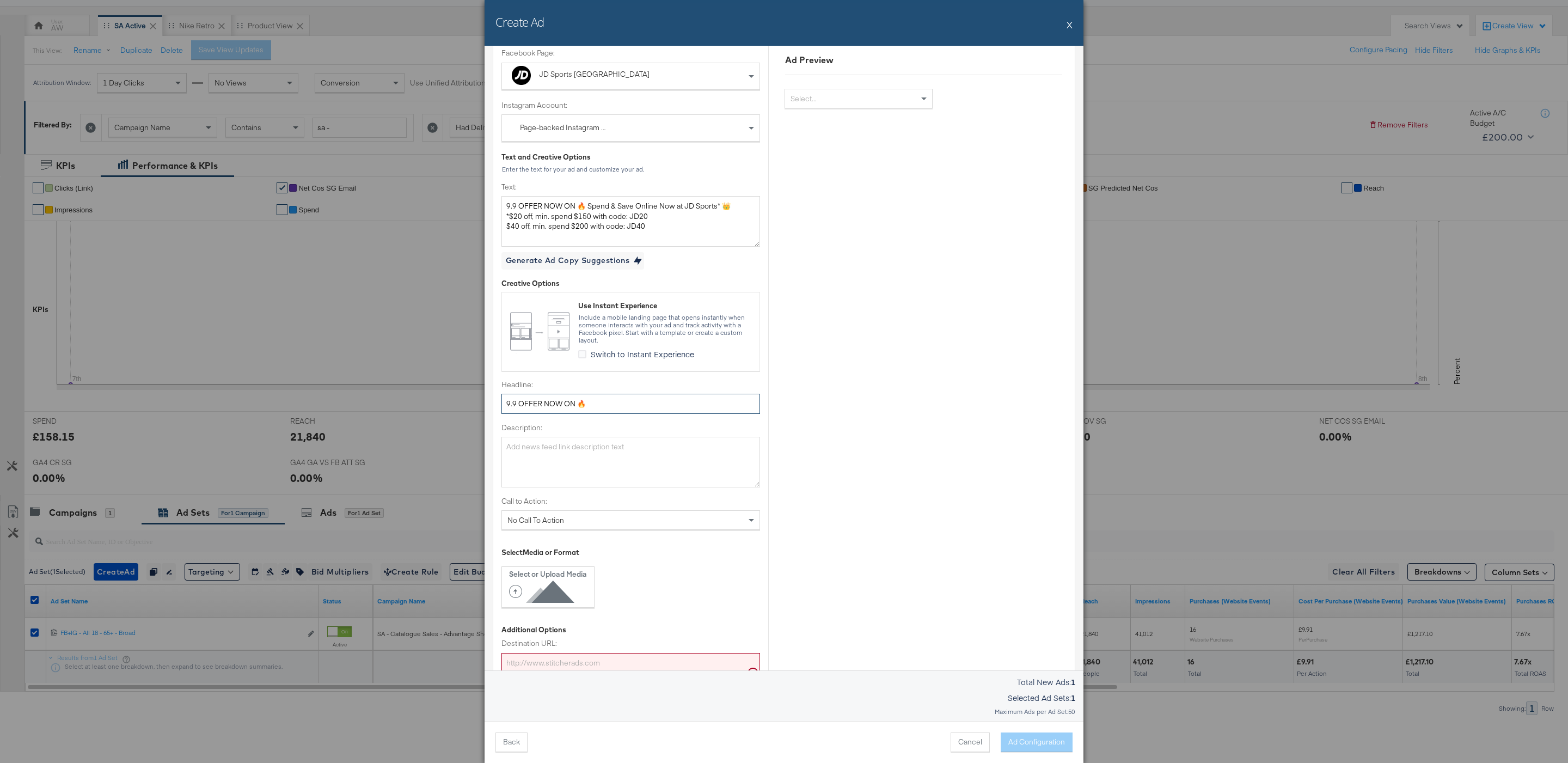
scroll to position [100, 0]
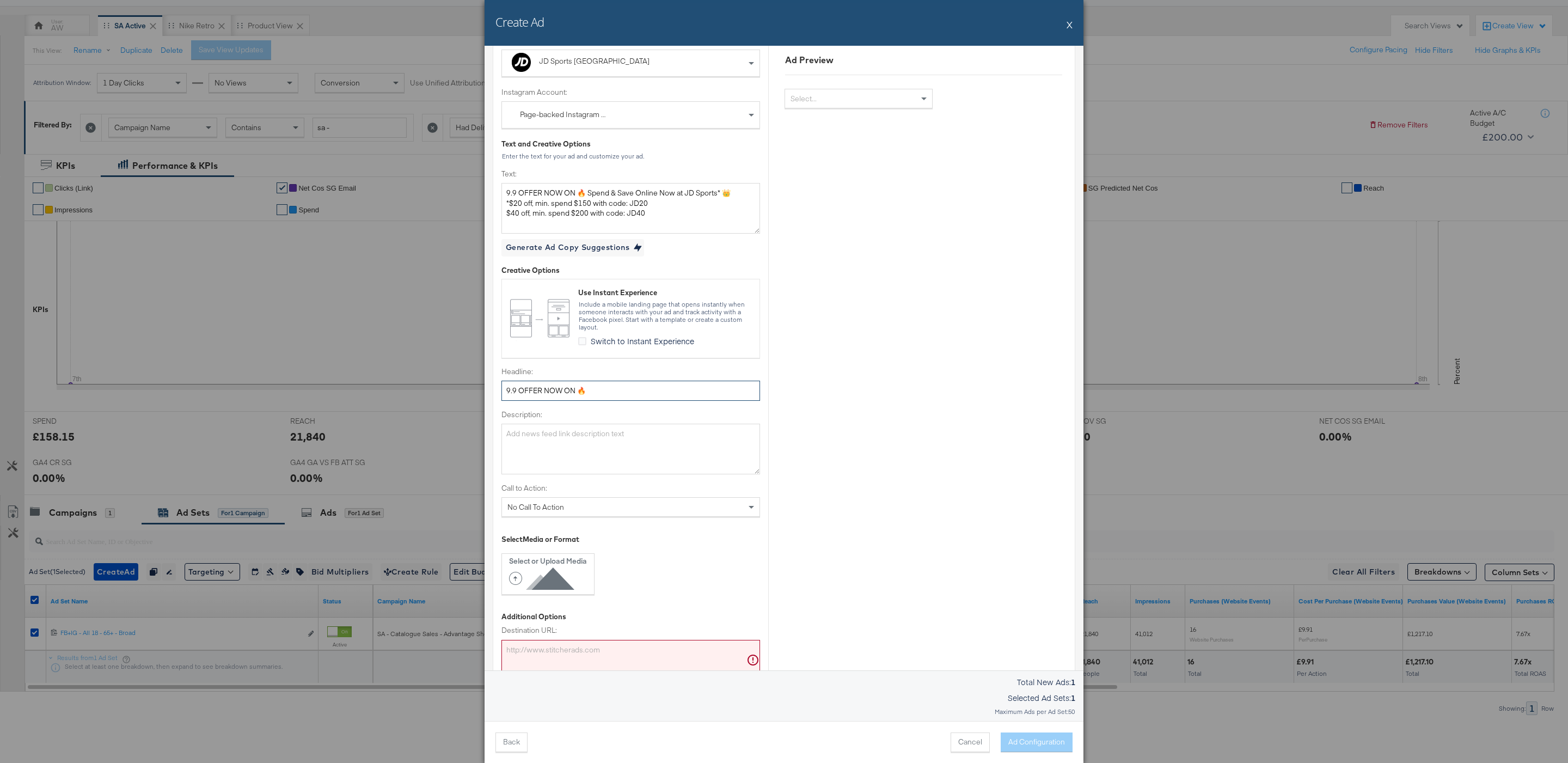
type input "9.9 OFFER NOW ON 🔥"
click at [597, 505] on div "No Call To Action" at bounding box center [630, 507] width 257 height 19
type input "shop"
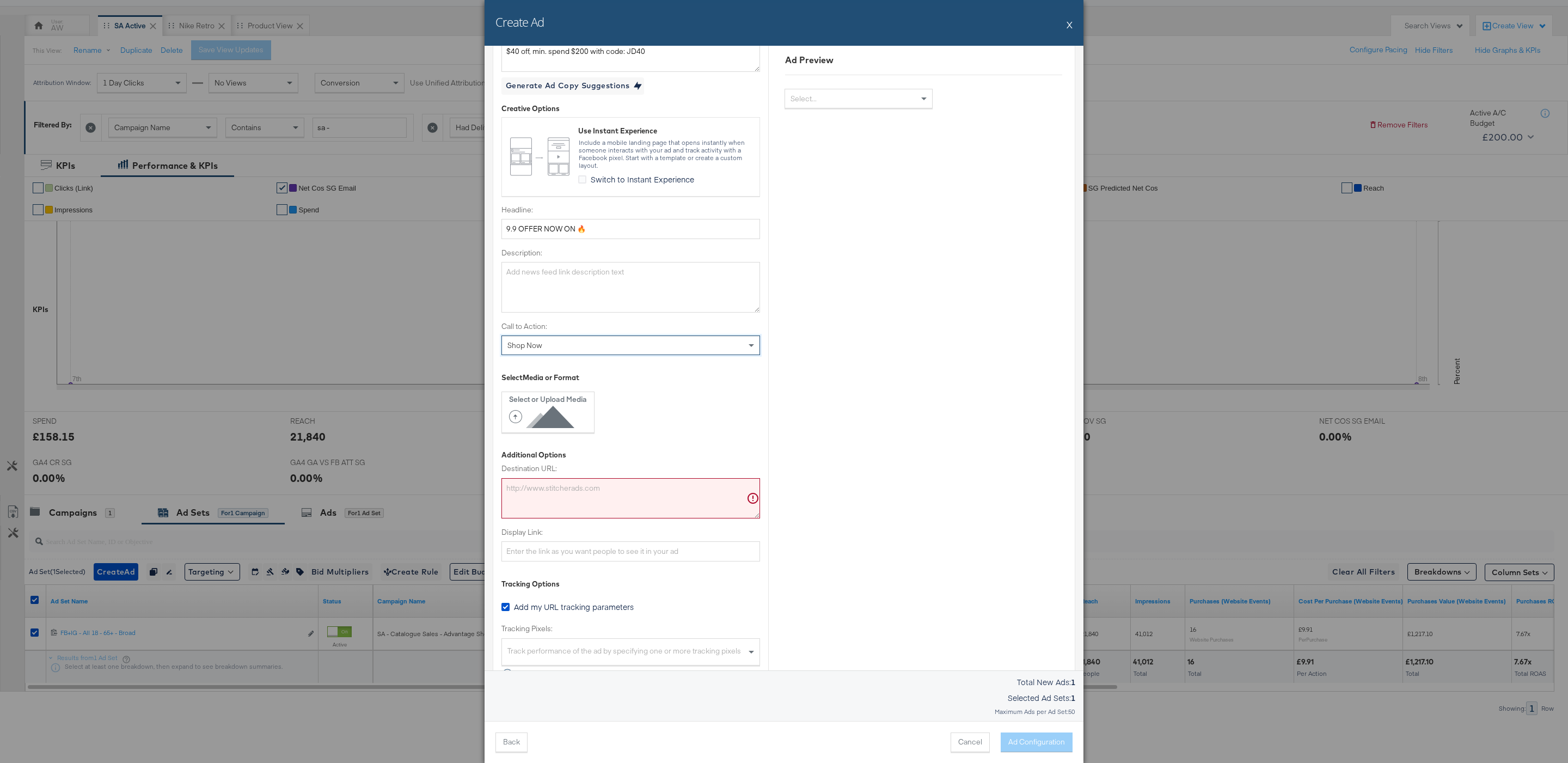
scroll to position [322, 0]
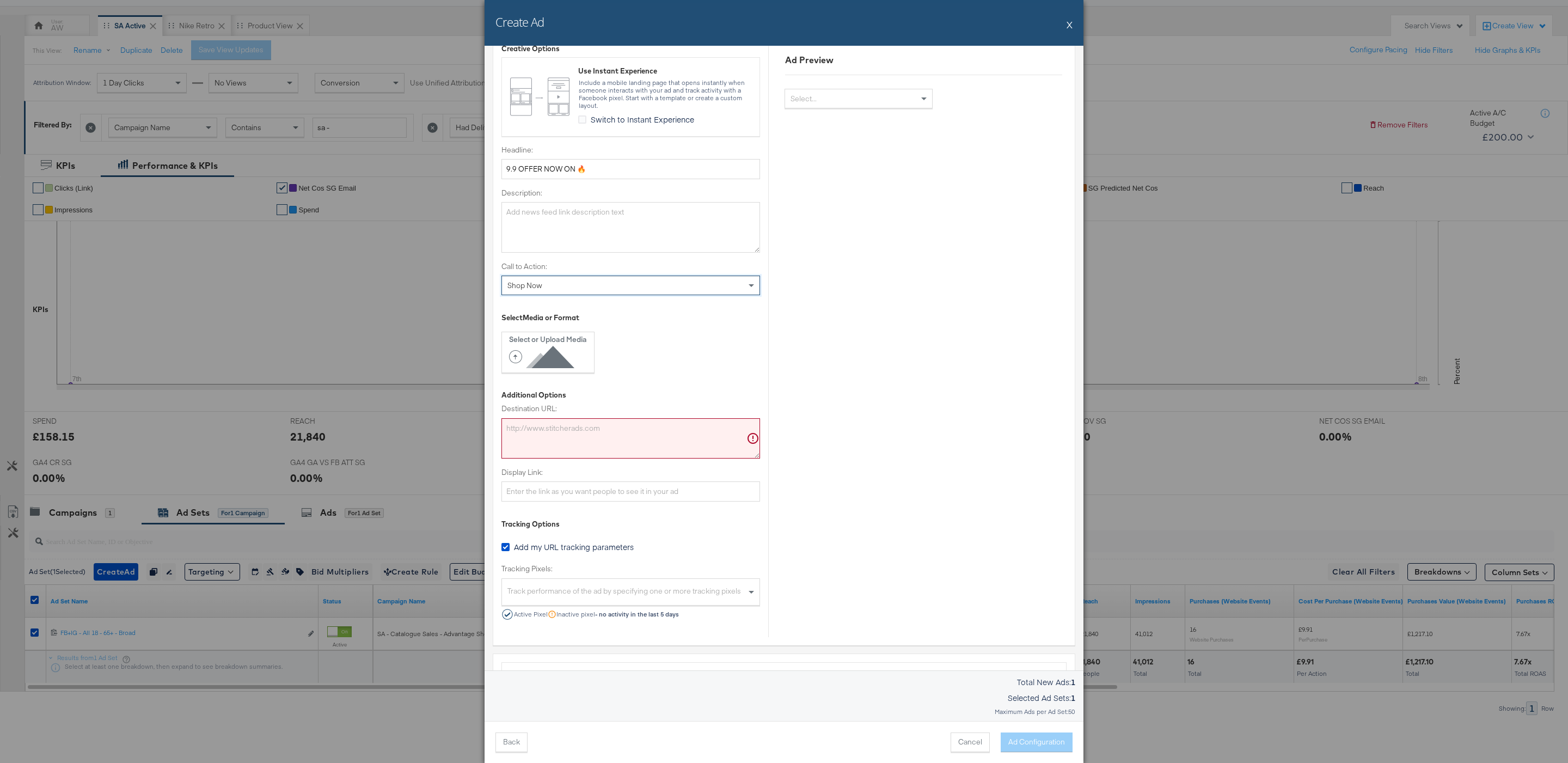
click at [573, 418] on div "Destination URL:" at bounding box center [630, 431] width 259 height 54
click at [572, 438] on textarea "Destination URL:" at bounding box center [630, 439] width 259 height 40
paste textarea "https://www.jdsports.com.sg/collections/campaign-99-promo"
type textarea "https://www.jdsports.com.sg/collections/campaign-99-promo"
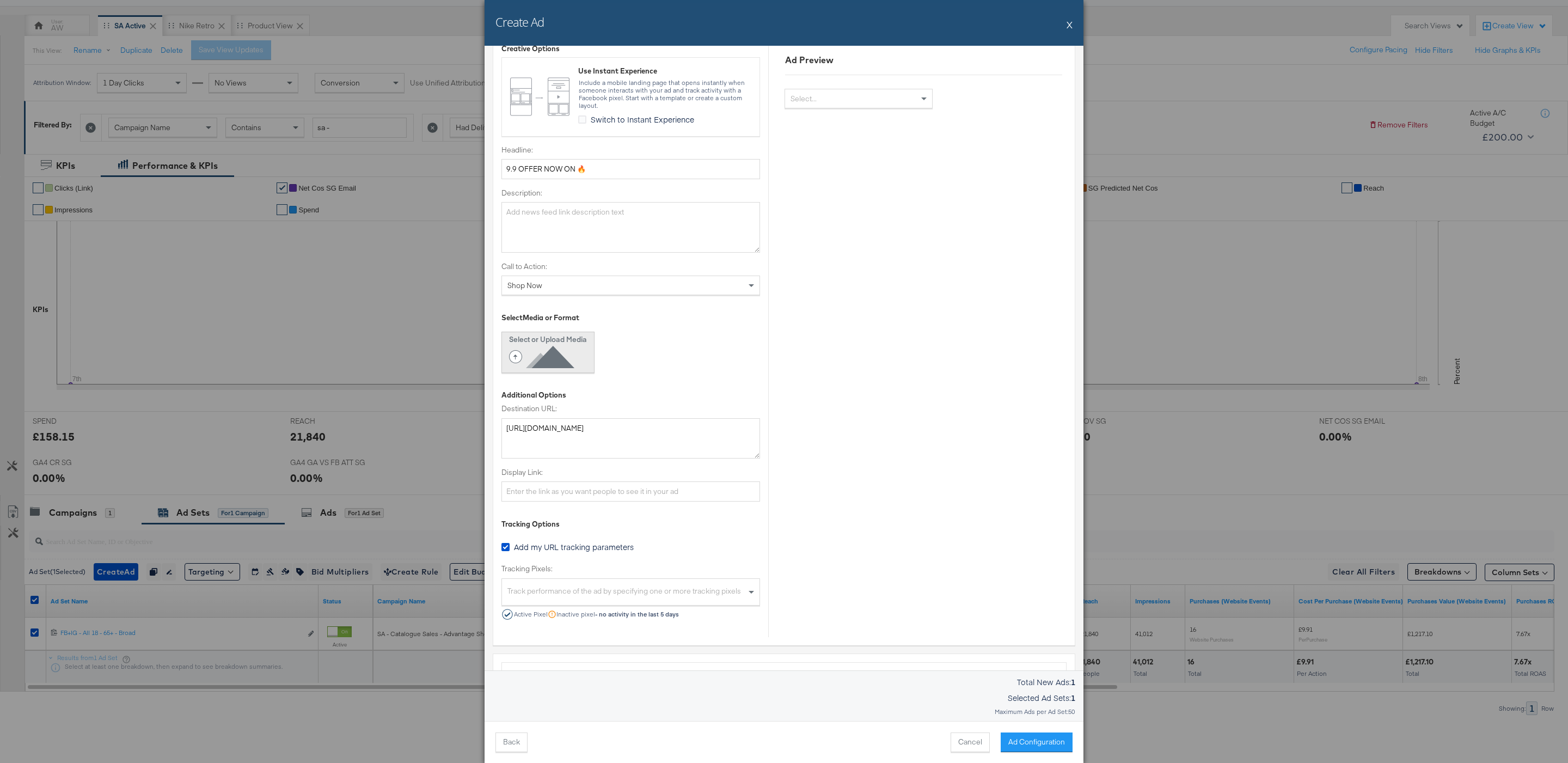
click at [574, 337] on strong "Select or Upload Media" at bounding box center [548, 340] width 78 height 10
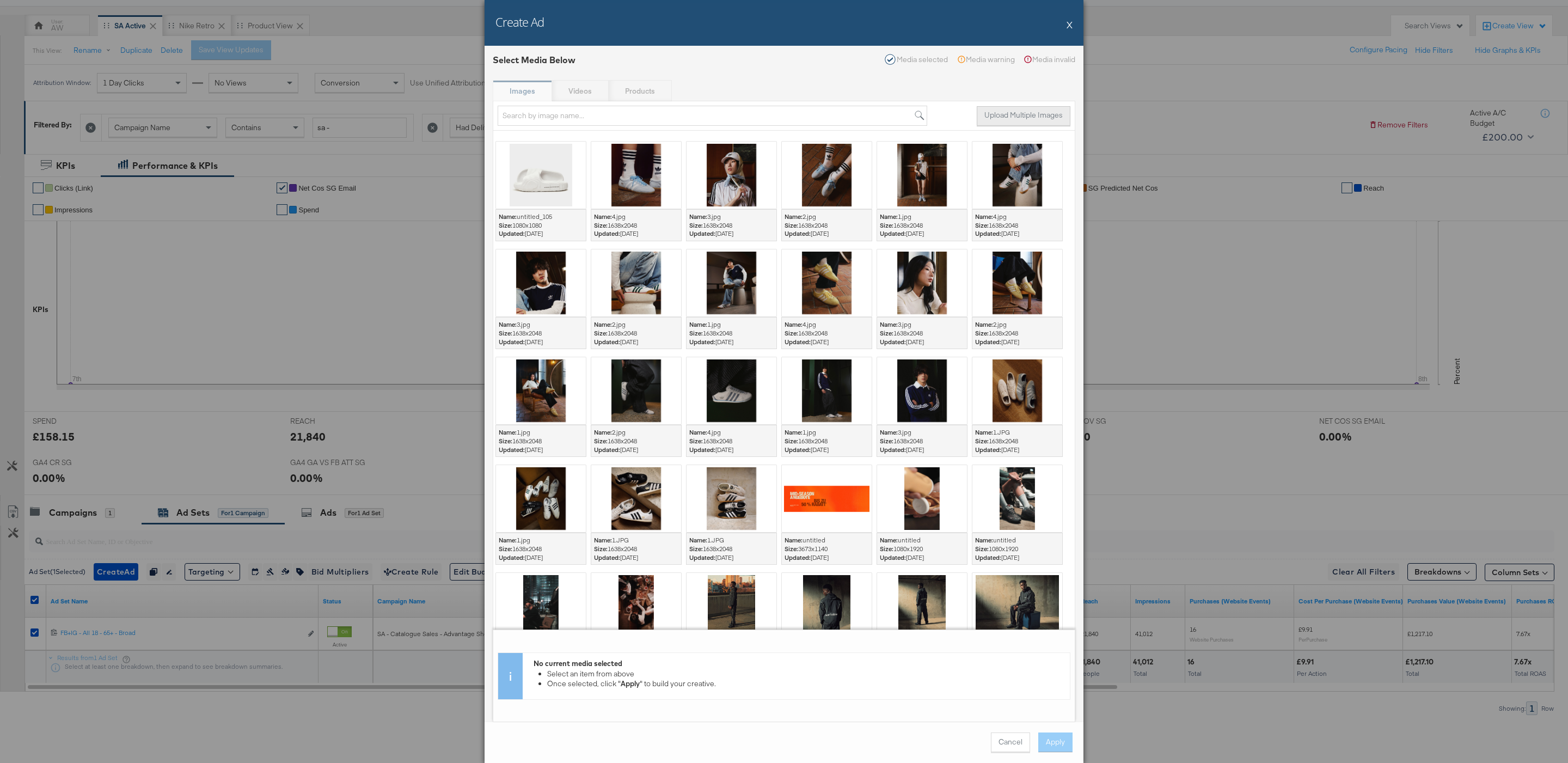
click at [1048, 122] on button "Upload Multiple Images" at bounding box center [1023, 116] width 93 height 20
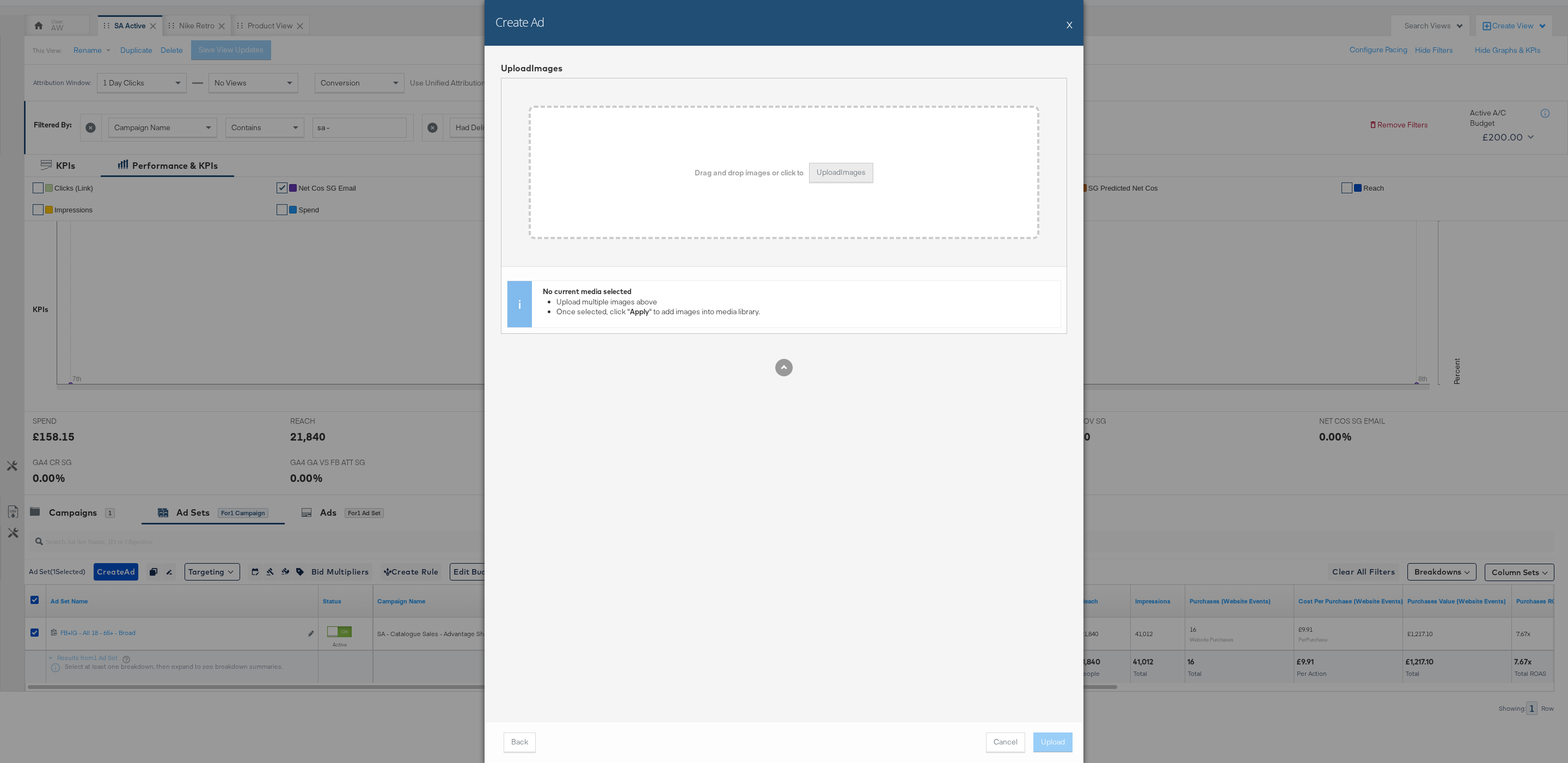
click at [858, 168] on button "Upload Images" at bounding box center [842, 173] width 64 height 20
click at [1058, 751] on button "Upload" at bounding box center [1053, 742] width 39 height 20
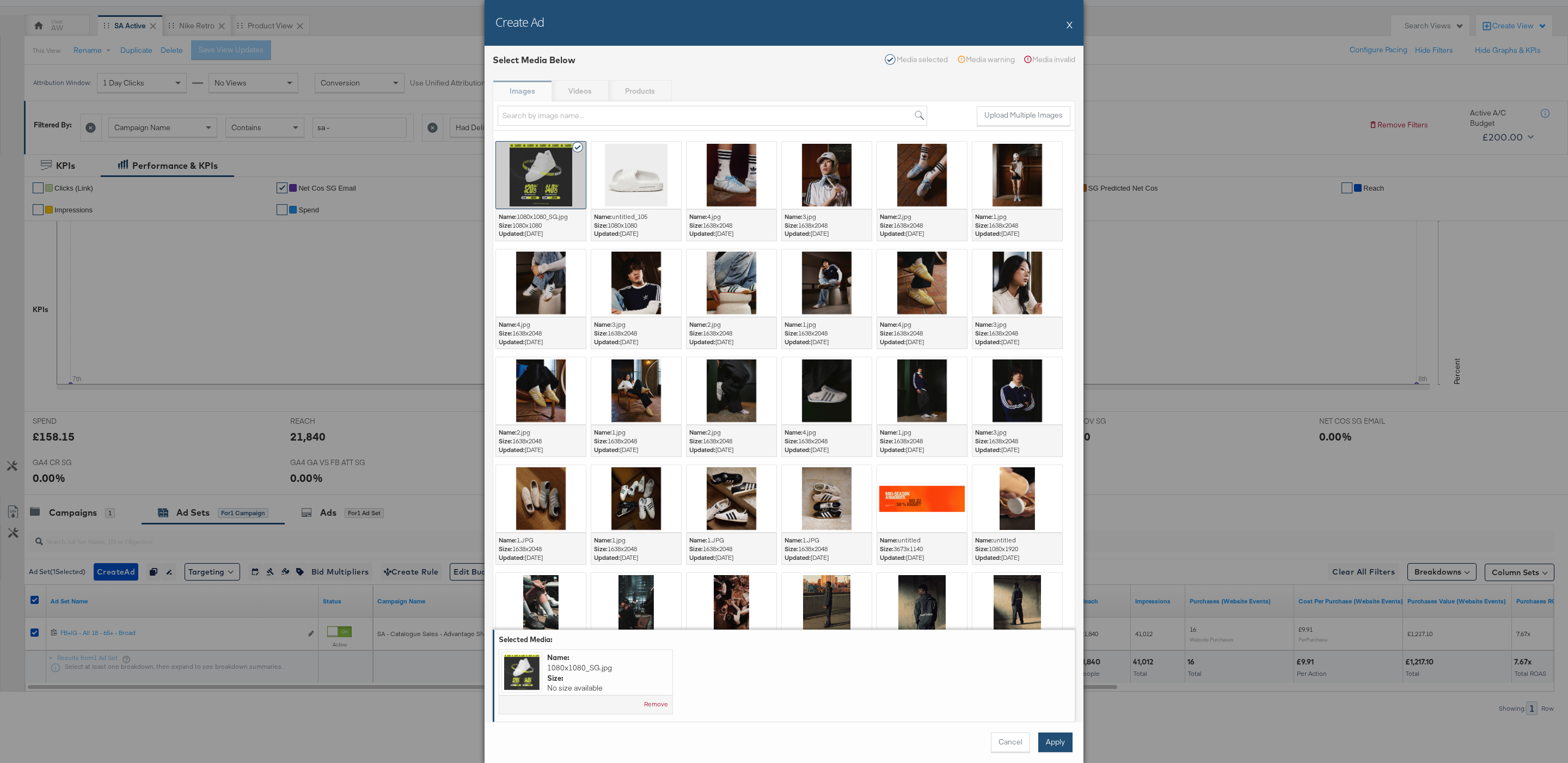
click at [1058, 752] on div "Cancel Apply" at bounding box center [784, 742] width 599 height 41
click at [1055, 747] on button "Apply" at bounding box center [1055, 742] width 34 height 20
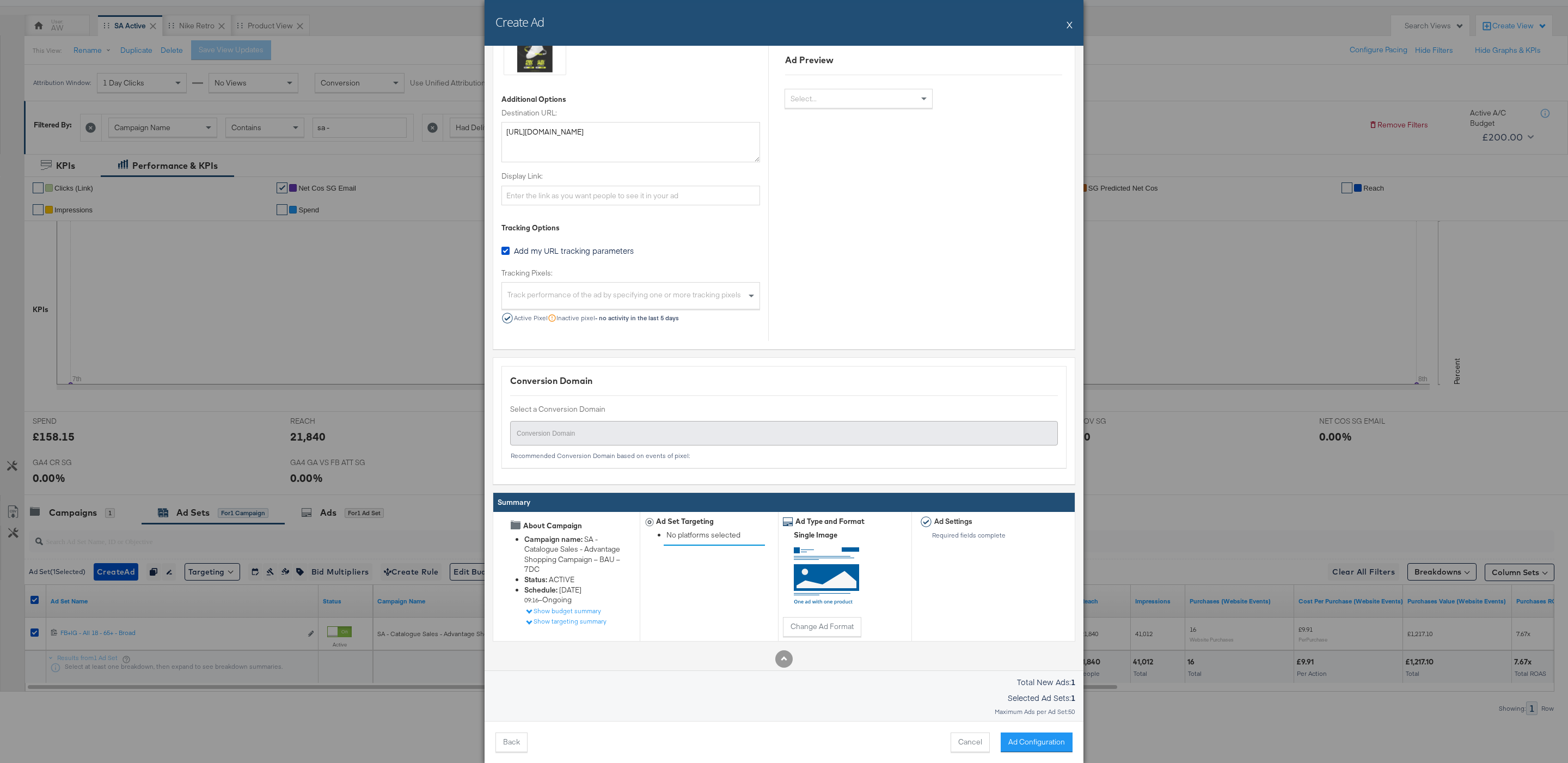
scroll to position [626, 0]
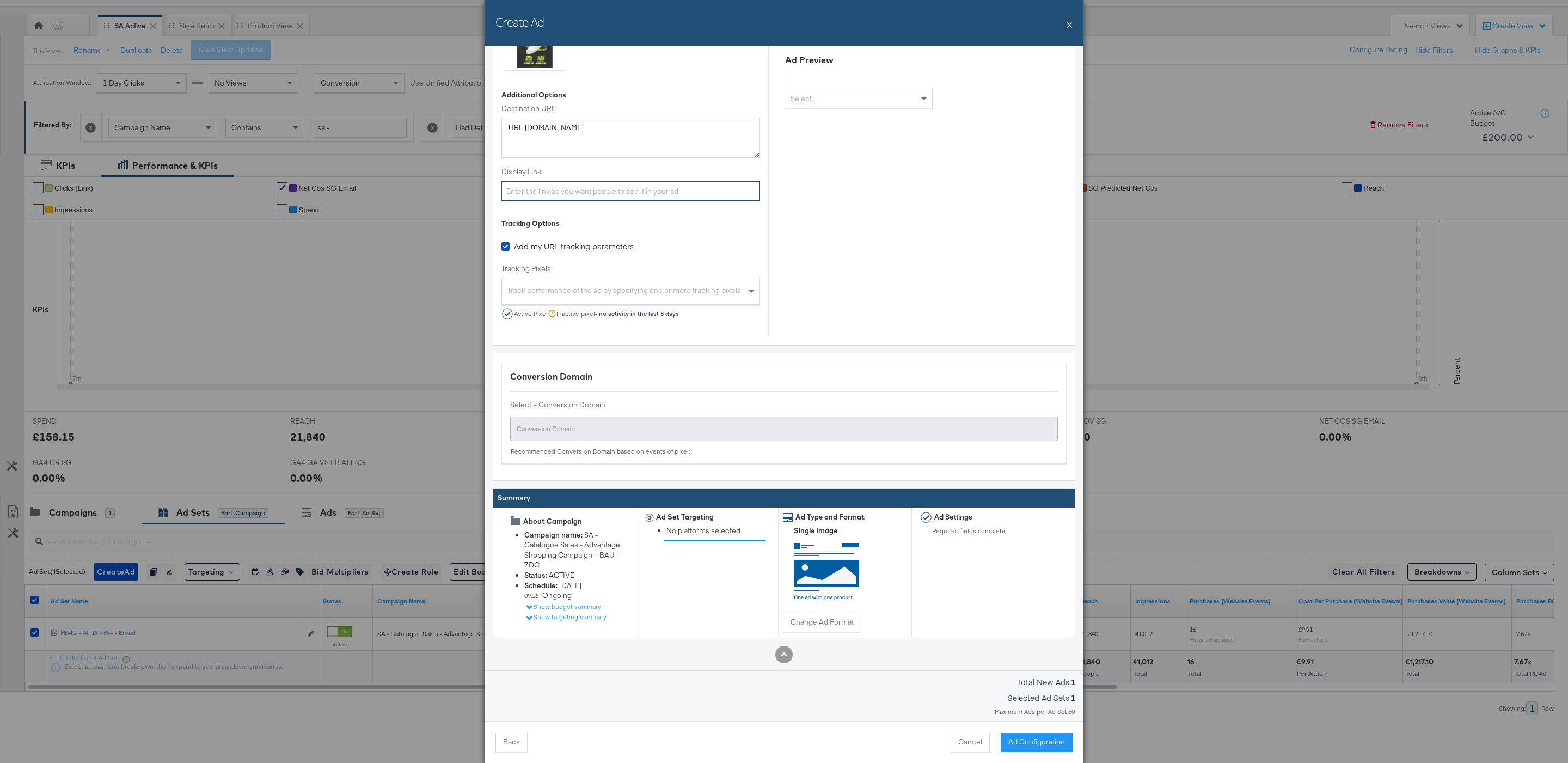
click at [643, 188] on input "Display Link:" at bounding box center [630, 191] width 259 height 20
click at [578, 269] on label "Tracking Pixels:" at bounding box center [630, 269] width 259 height 10
click at [577, 296] on div "Track performance of the ad by specifying one or more tracking pixels" at bounding box center [630, 293] width 257 height 24
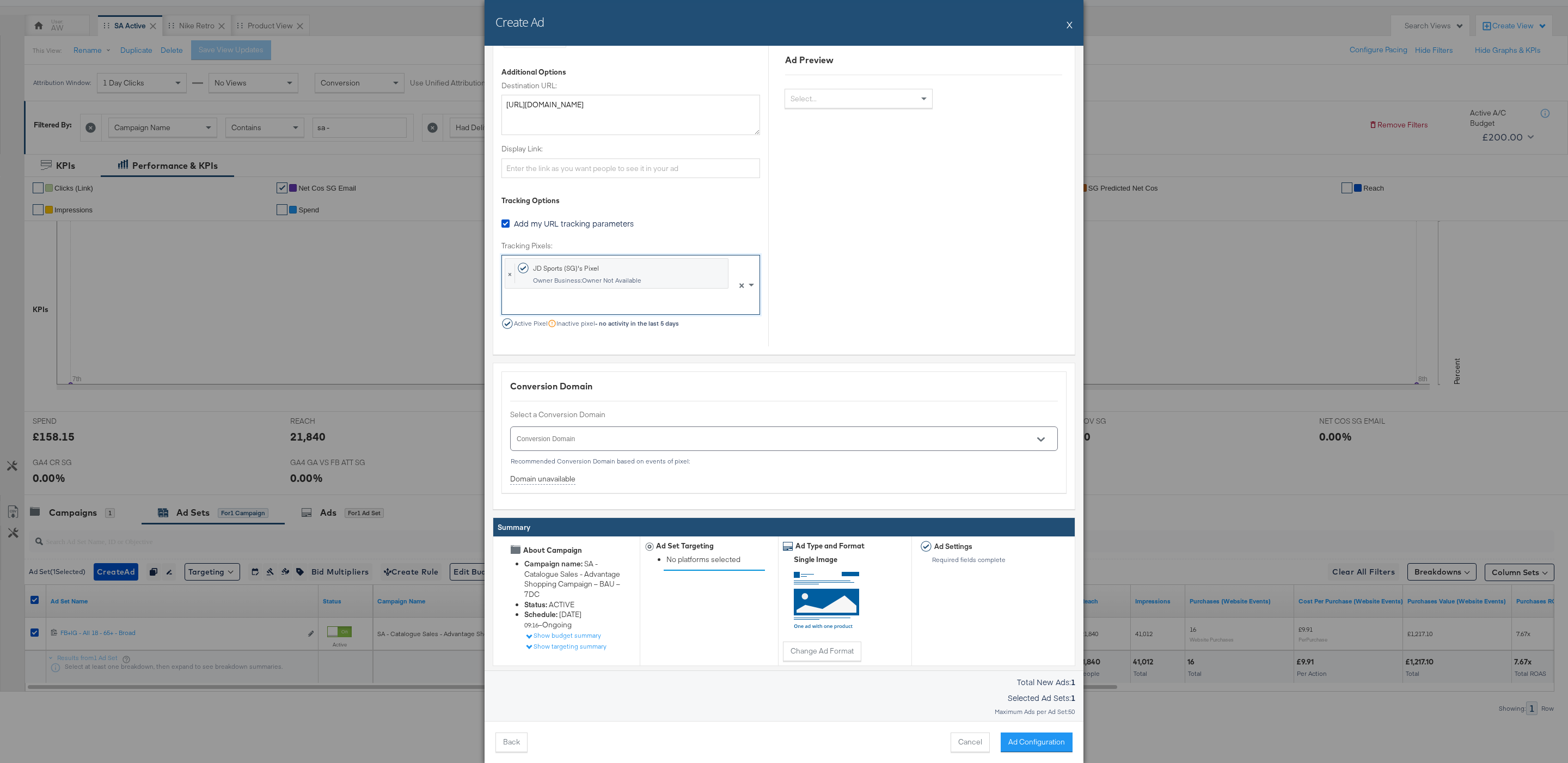
scroll to position [642, 0]
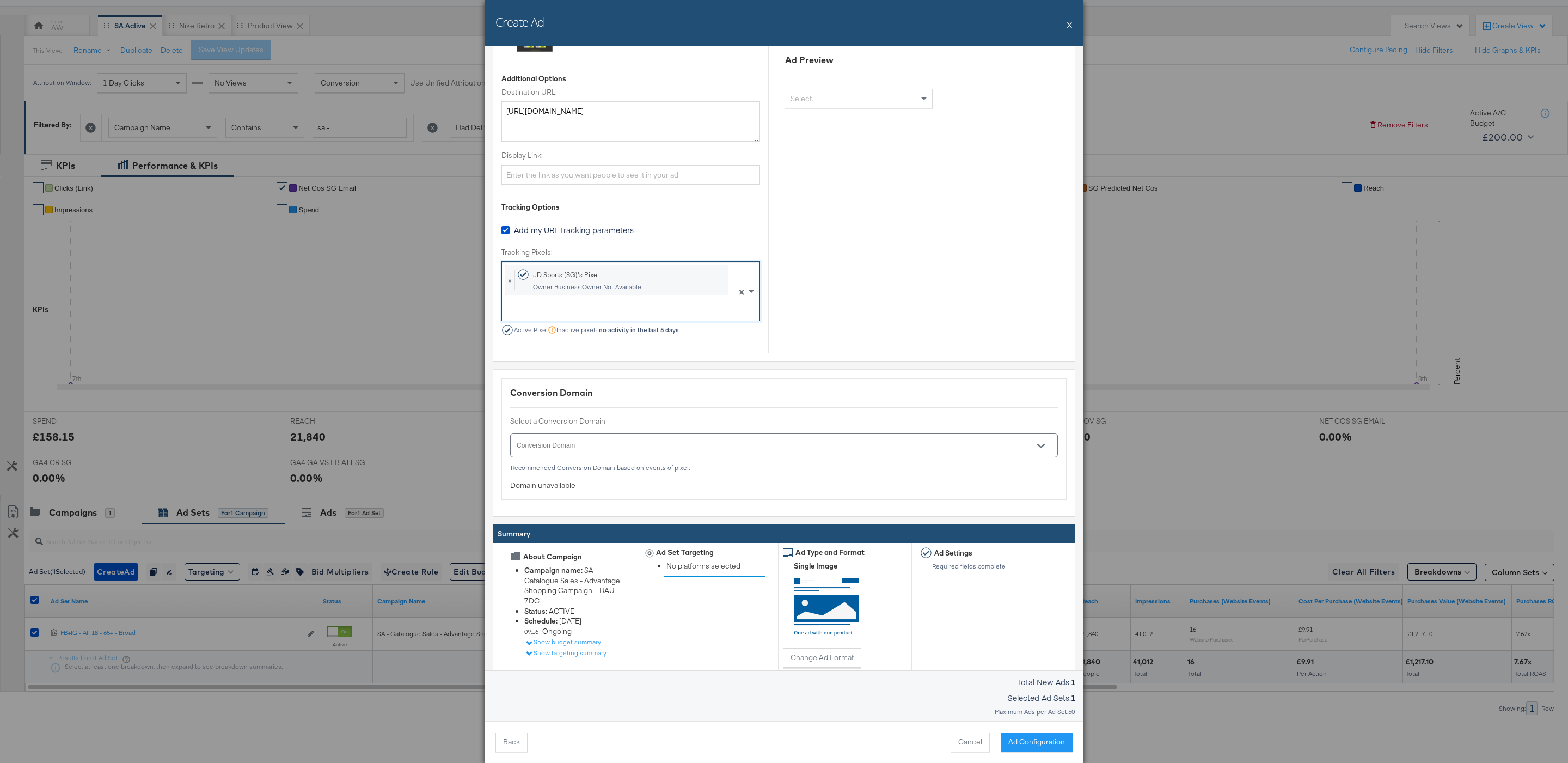
click at [648, 469] on div "Recommended Conversion Domain based on events of pixel:" at bounding box center [784, 467] width 548 height 8
click at [648, 452] on input "Conversion Domain" at bounding box center [768, 450] width 507 height 13
click at [653, 488] on ul "jdsports.com.sg" at bounding box center [784, 481] width 545 height 26
click at [649, 474] on li "jdsports.com.sg" at bounding box center [784, 481] width 545 height 17
type input "jdsports.com.sg"
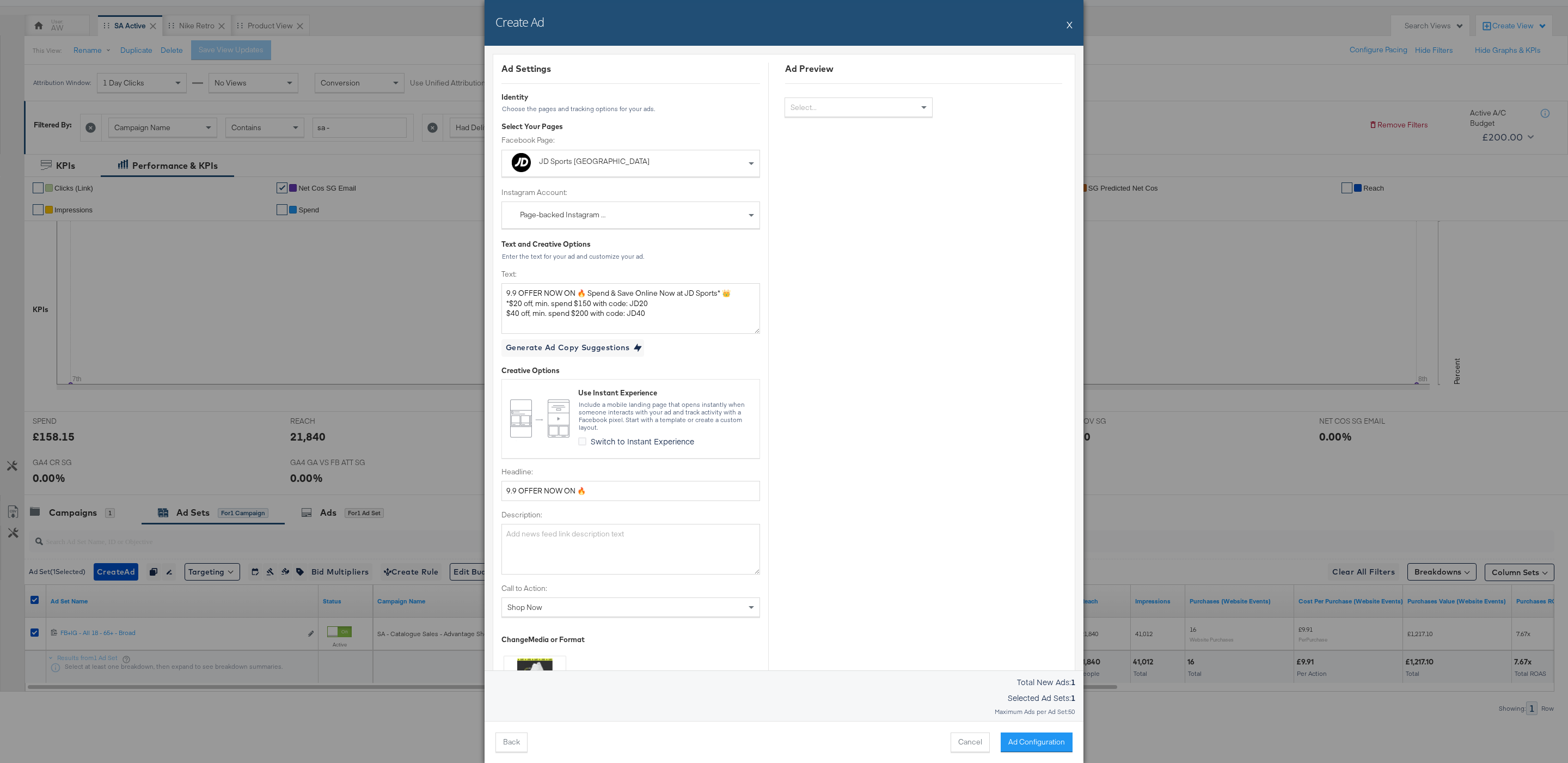
scroll to position [0, 0]
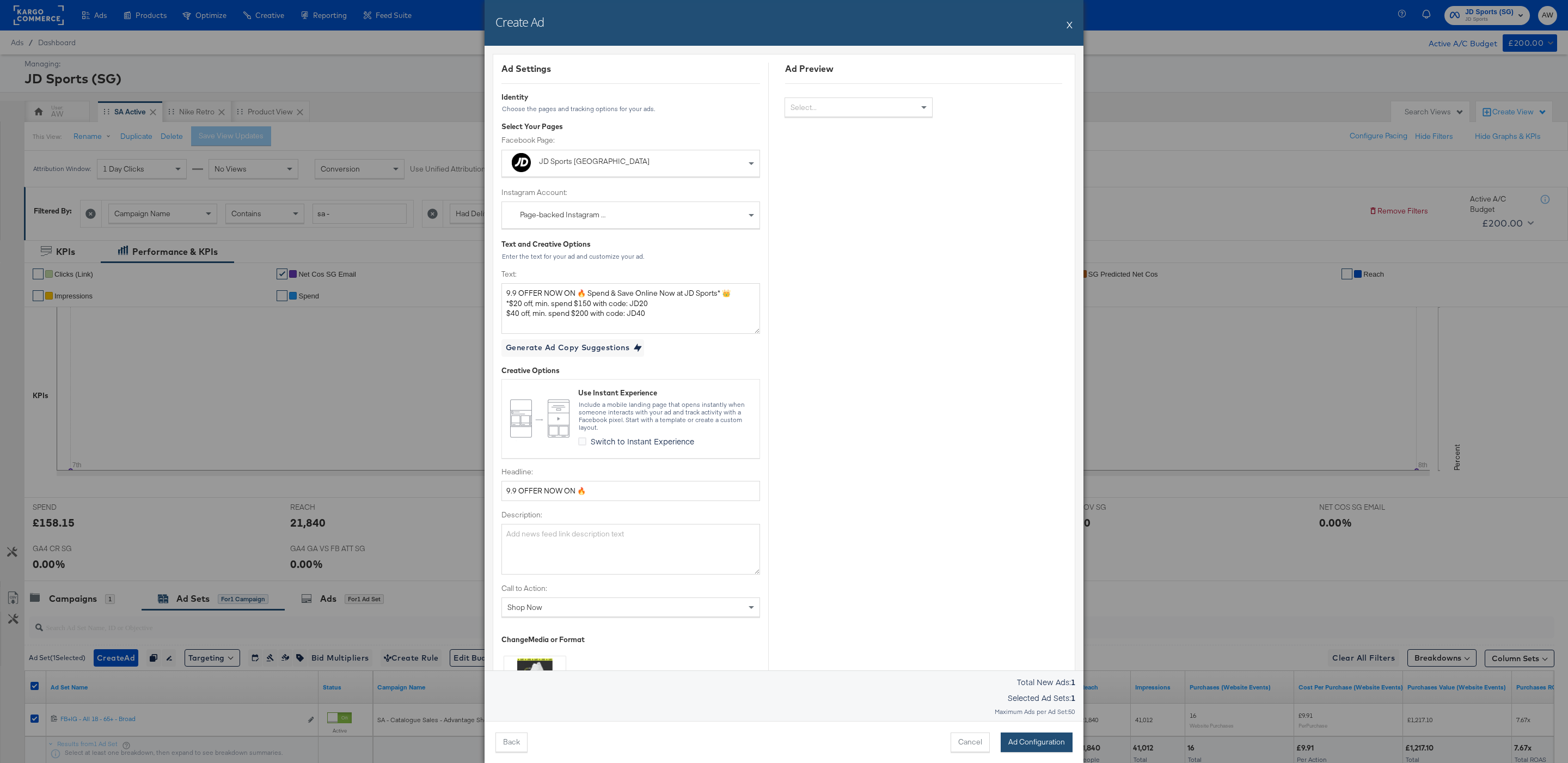
click at [1024, 749] on button "Ad Configuration" at bounding box center [1036, 742] width 72 height 20
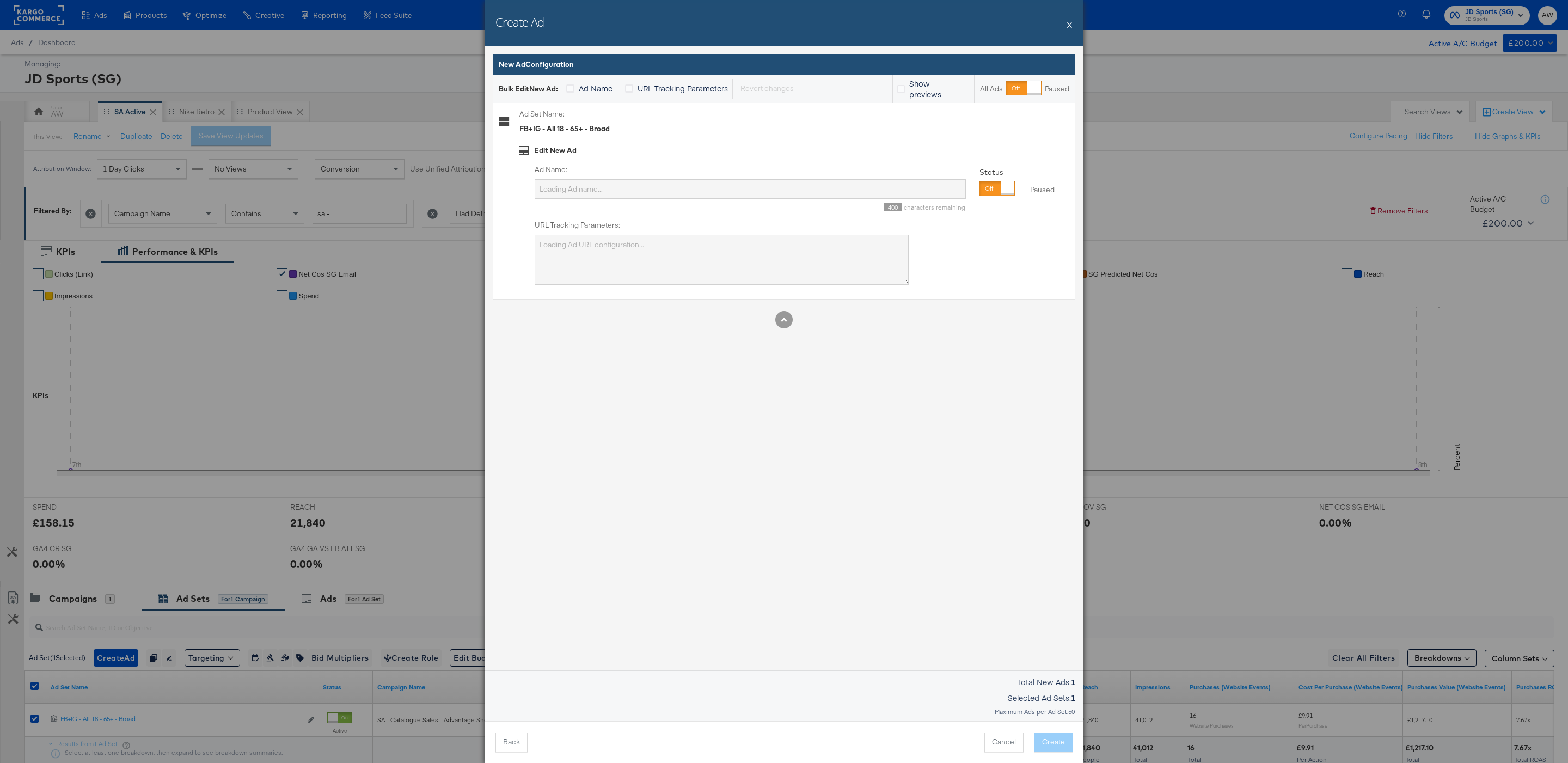
type input "17 SG 18-65 Offsite conversions Impressions Autobid"
type textarea "utm_campaign=SA - Catalogue Sales - Advantage Shopping Campaign – BAU – 7DC&utm…"
click at [733, 184] on input "17 SG 18-65 Offsite conversions Impressions Autobid" at bounding box center [750, 189] width 432 height 20
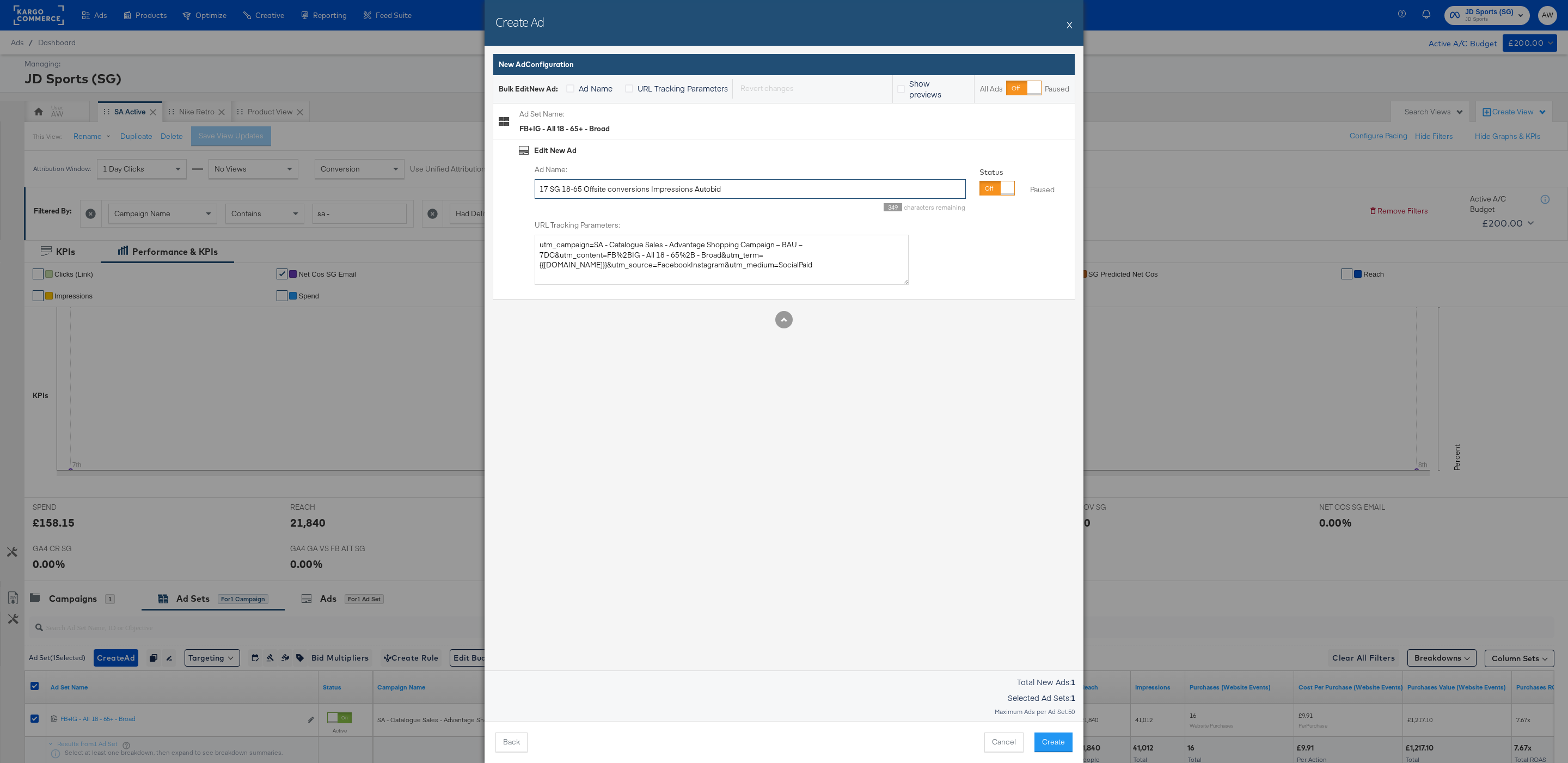
click at [733, 184] on input "17 SG 18-65 Offsite conversions Impressions Autobid" at bounding box center [750, 189] width 432 height 20
type input "Single Image + catalog"
click at [889, 451] on div "Ad Settings Identity Choose the pages and tracking options for your ads. Select…" at bounding box center [784, 358] width 599 height 625
click at [1050, 745] on button "Create" at bounding box center [1053, 742] width 38 height 20
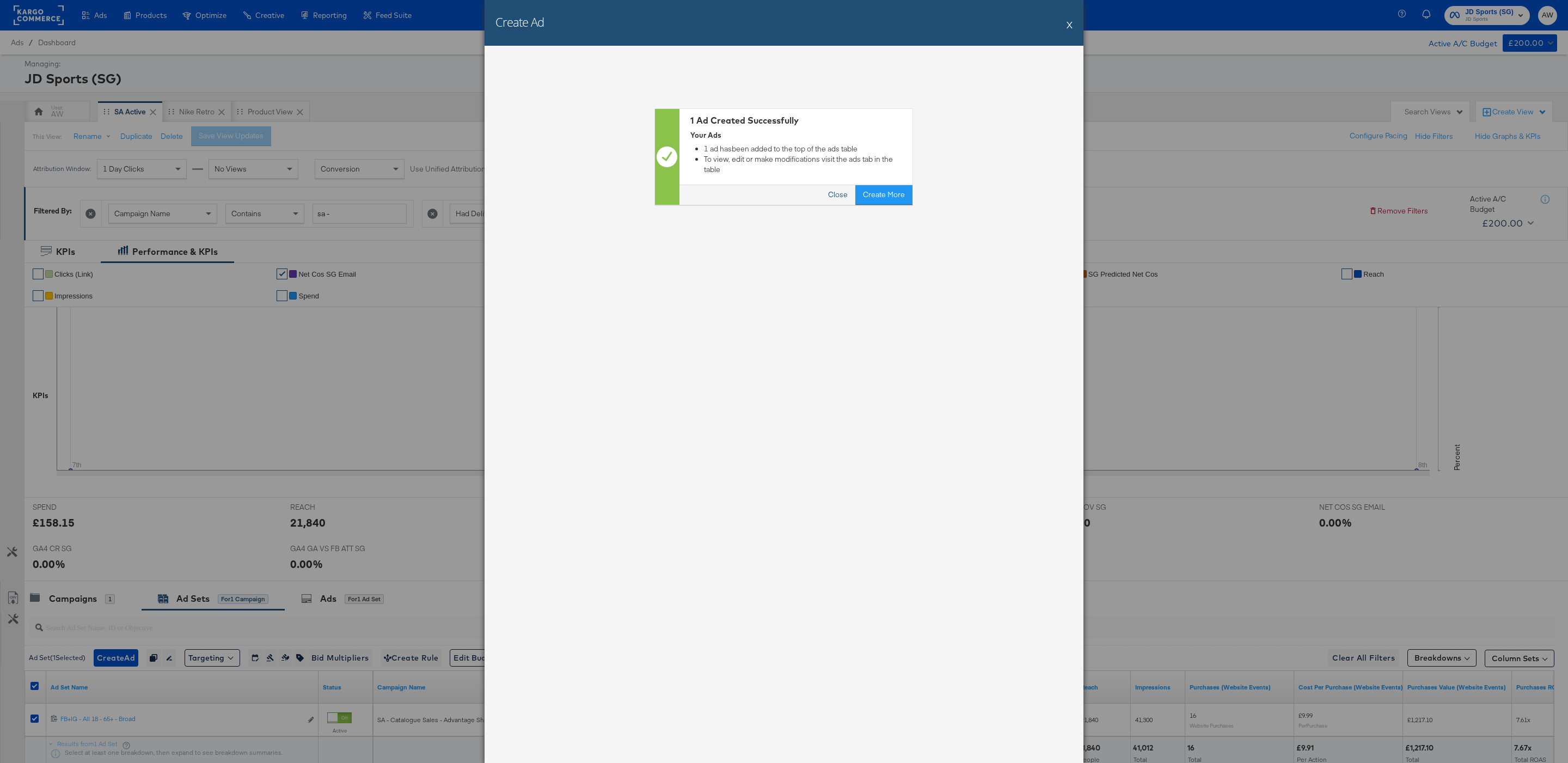
click at [835, 196] on button "Close" at bounding box center [839, 195] width 35 height 20
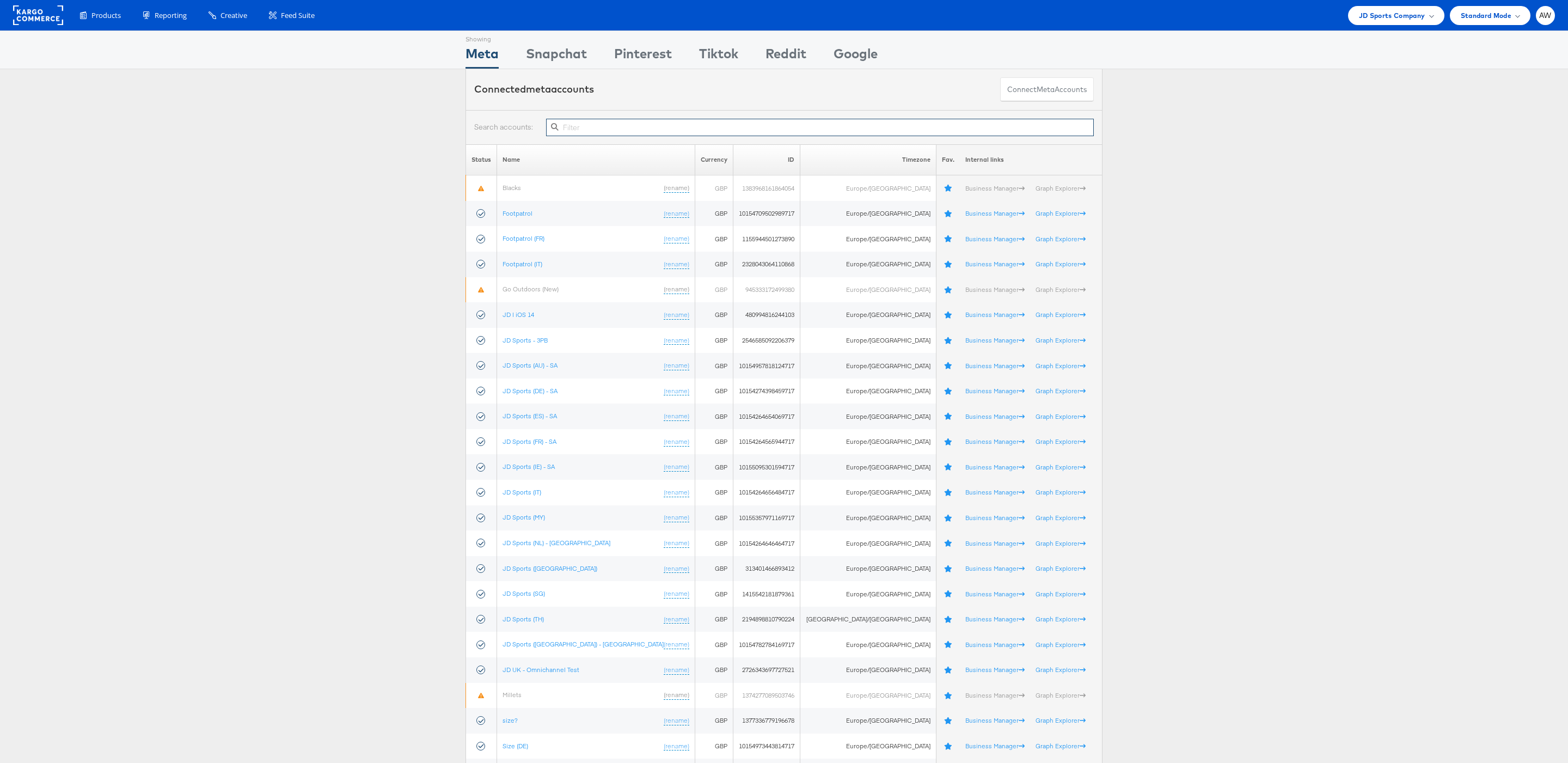
click at [635, 134] on input "text" at bounding box center [820, 127] width 548 height 17
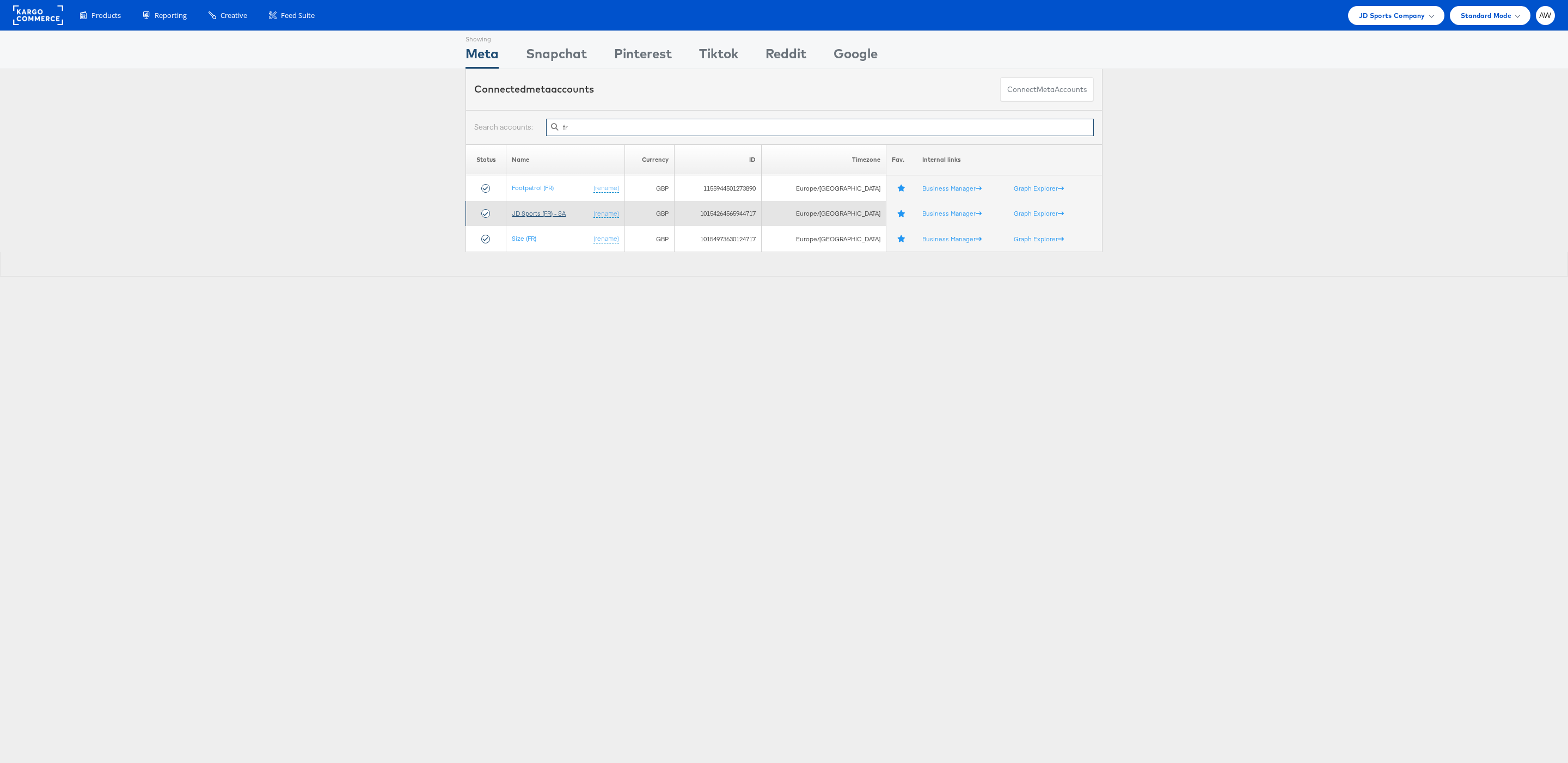
type input "fr"
click at [553, 218] on link "JD Sports (FR) - SA" at bounding box center [538, 213] width 54 height 8
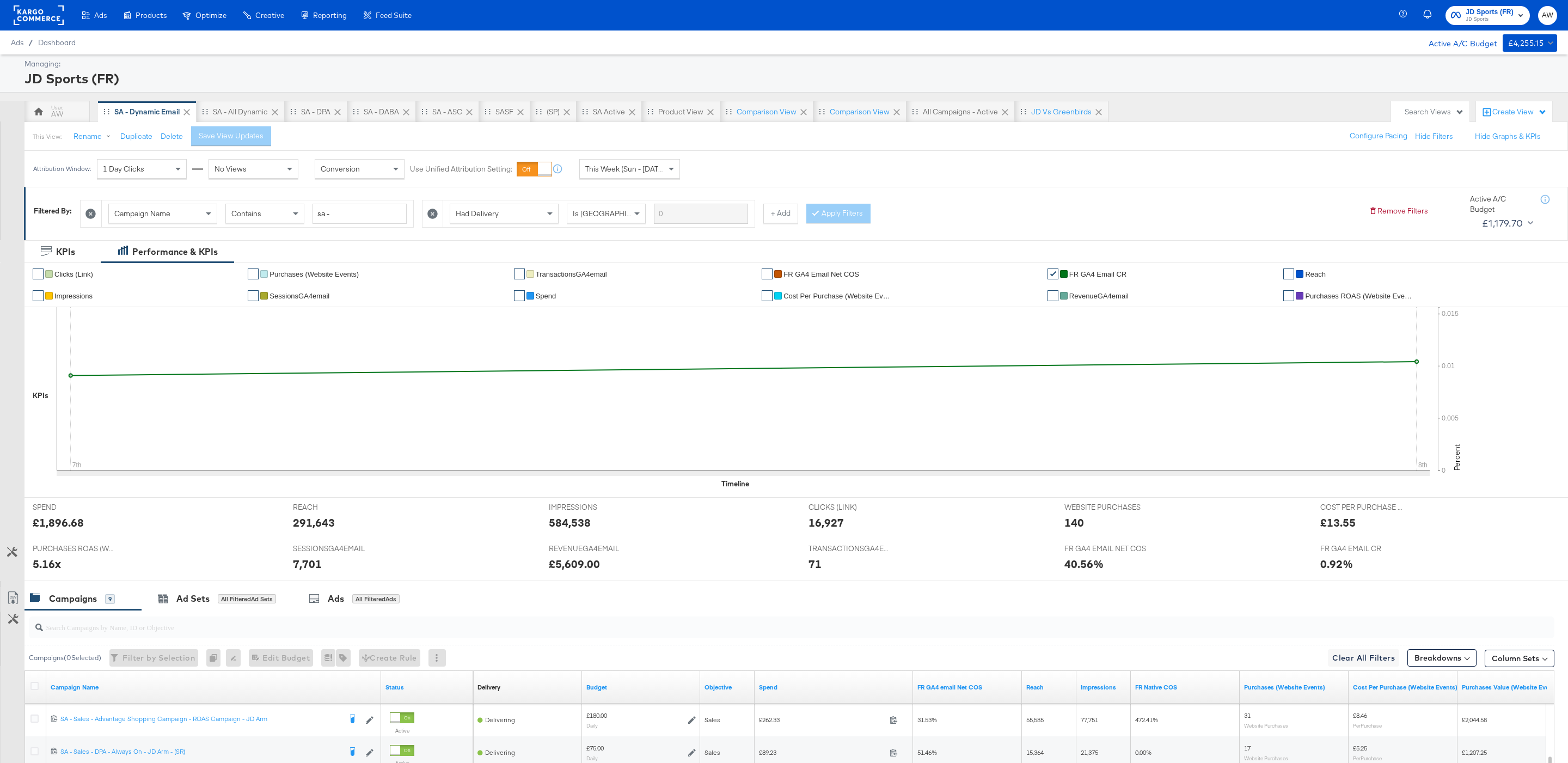
click at [1471, 16] on span "JD Sports" at bounding box center [1490, 20] width 48 height 8
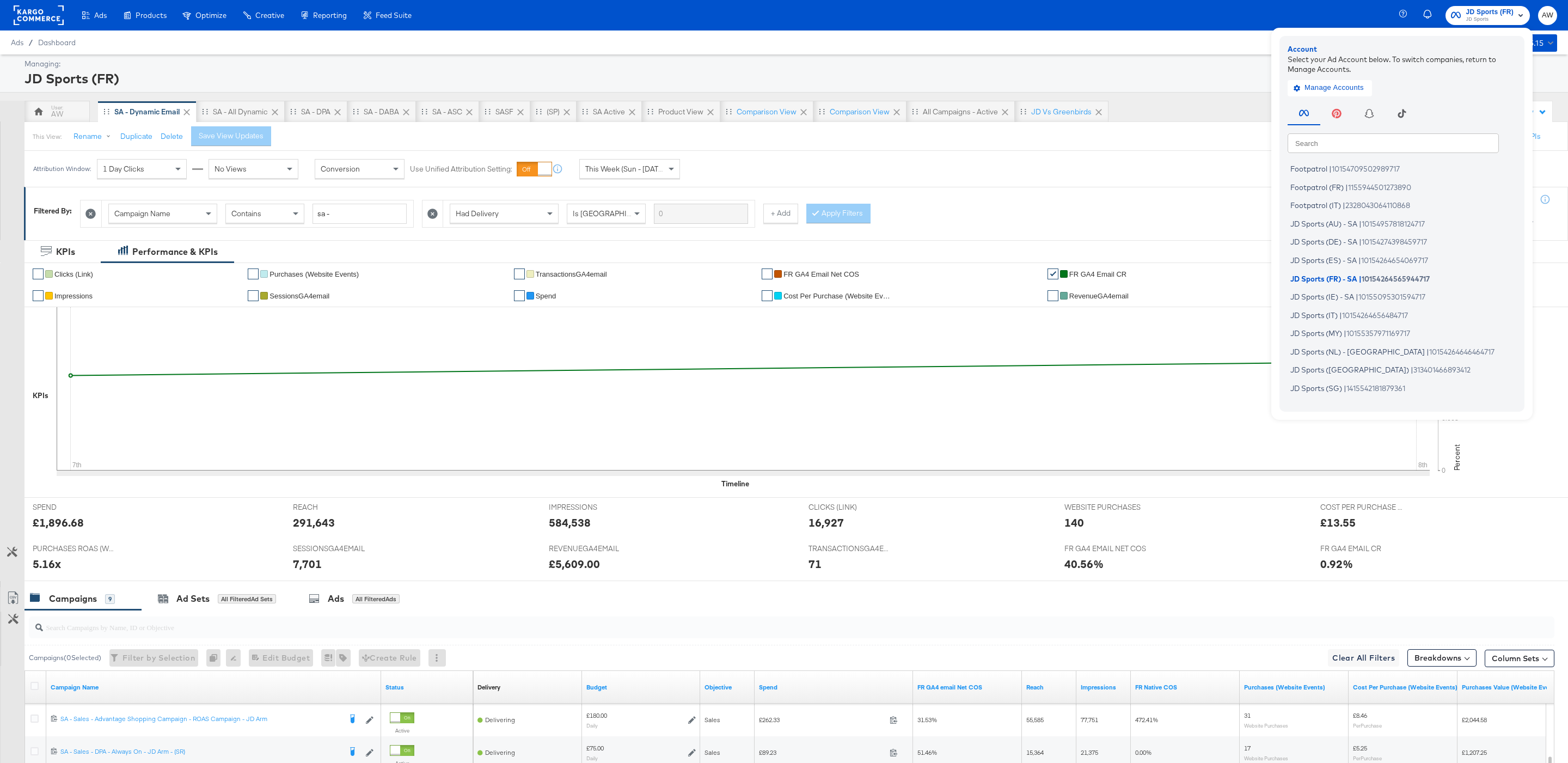
click at [1332, 146] on input "text" at bounding box center [1393, 143] width 211 height 20
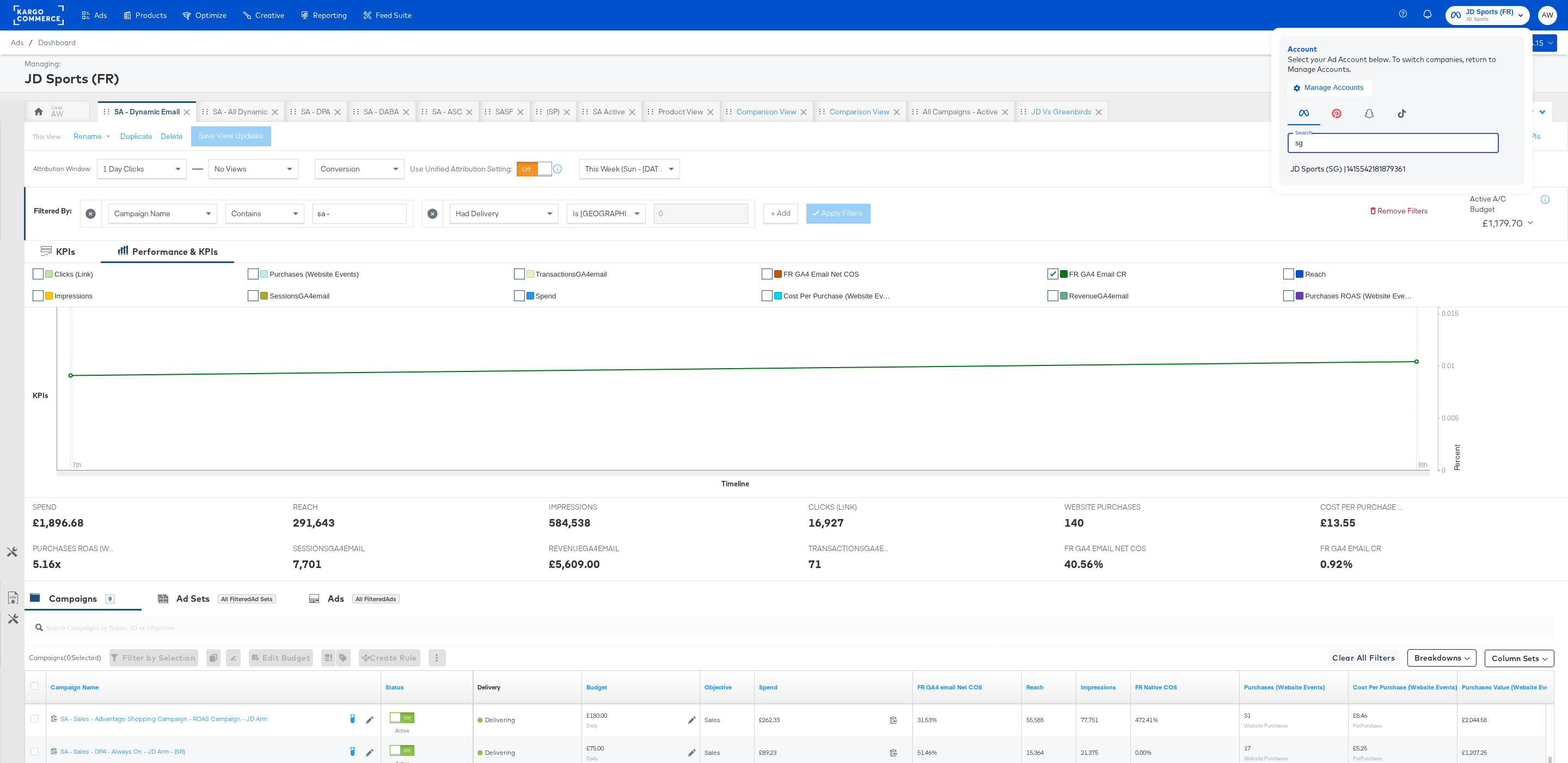
type input "sg"
click at [1305, 169] on span "JD Sports (SG)" at bounding box center [1316, 169] width 52 height 8
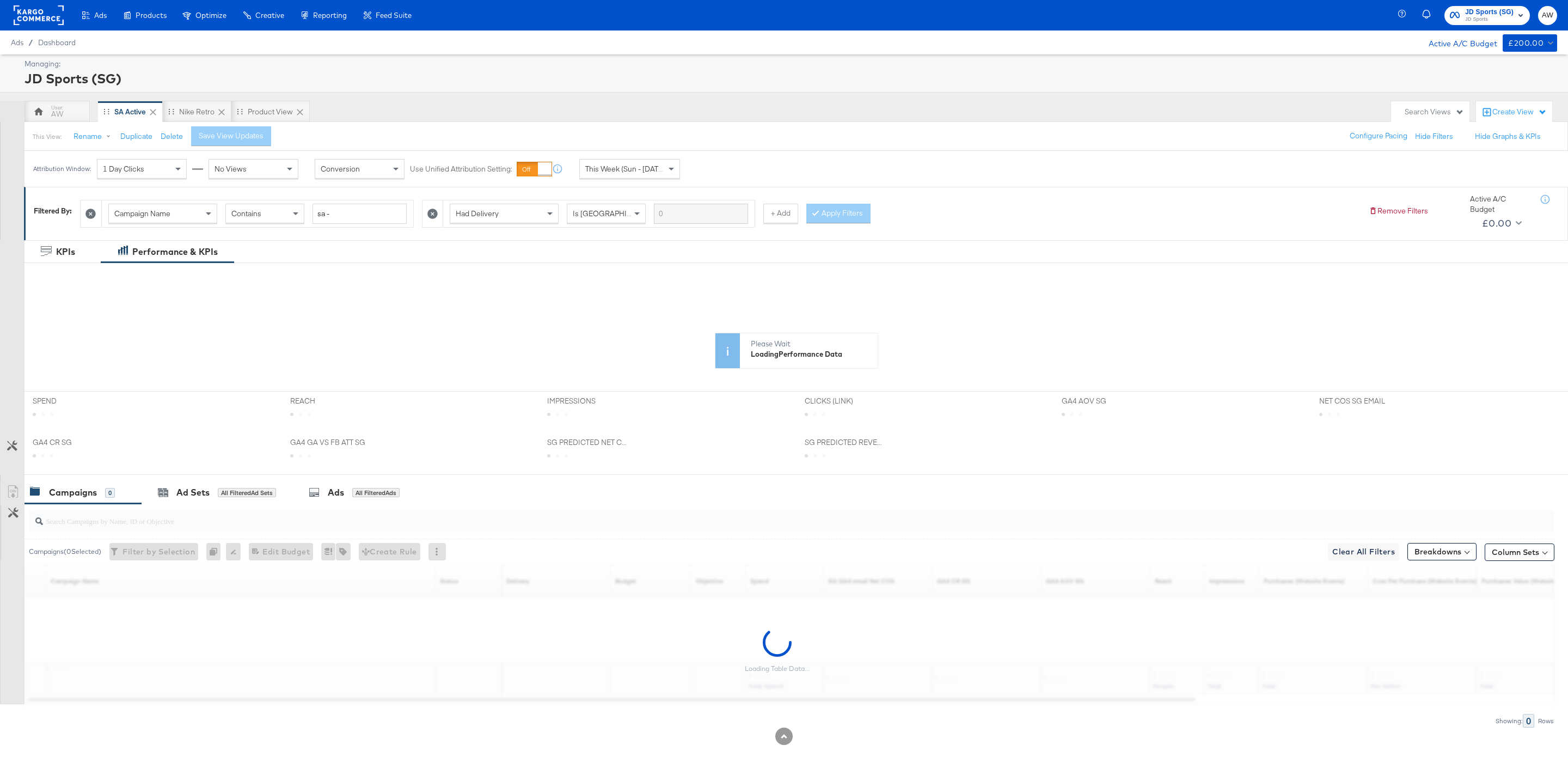
click at [517, 116] on div "AW SA Active Nike Retro Product View" at bounding box center [705, 111] width 1361 height 22
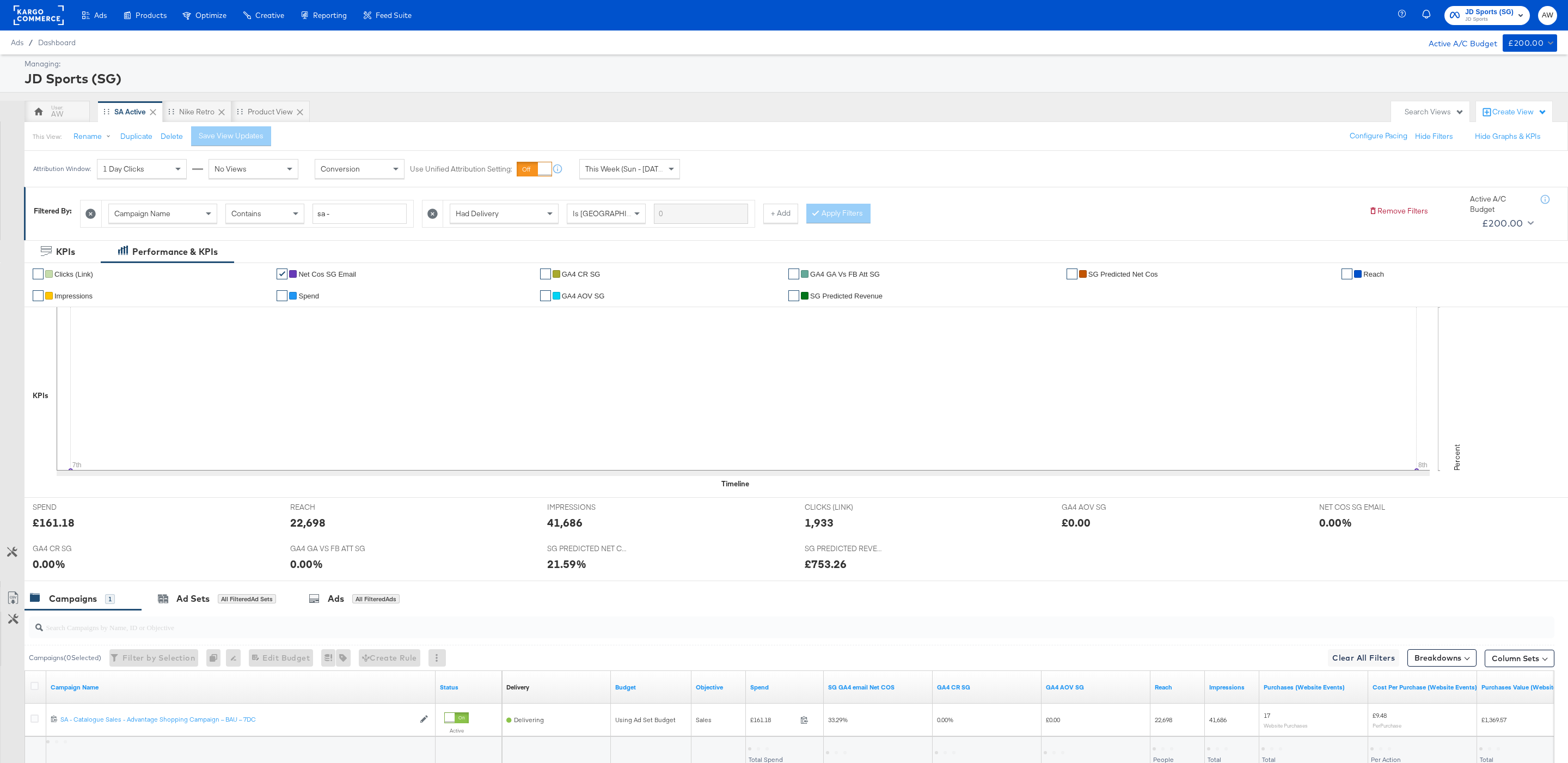
scroll to position [90, 0]
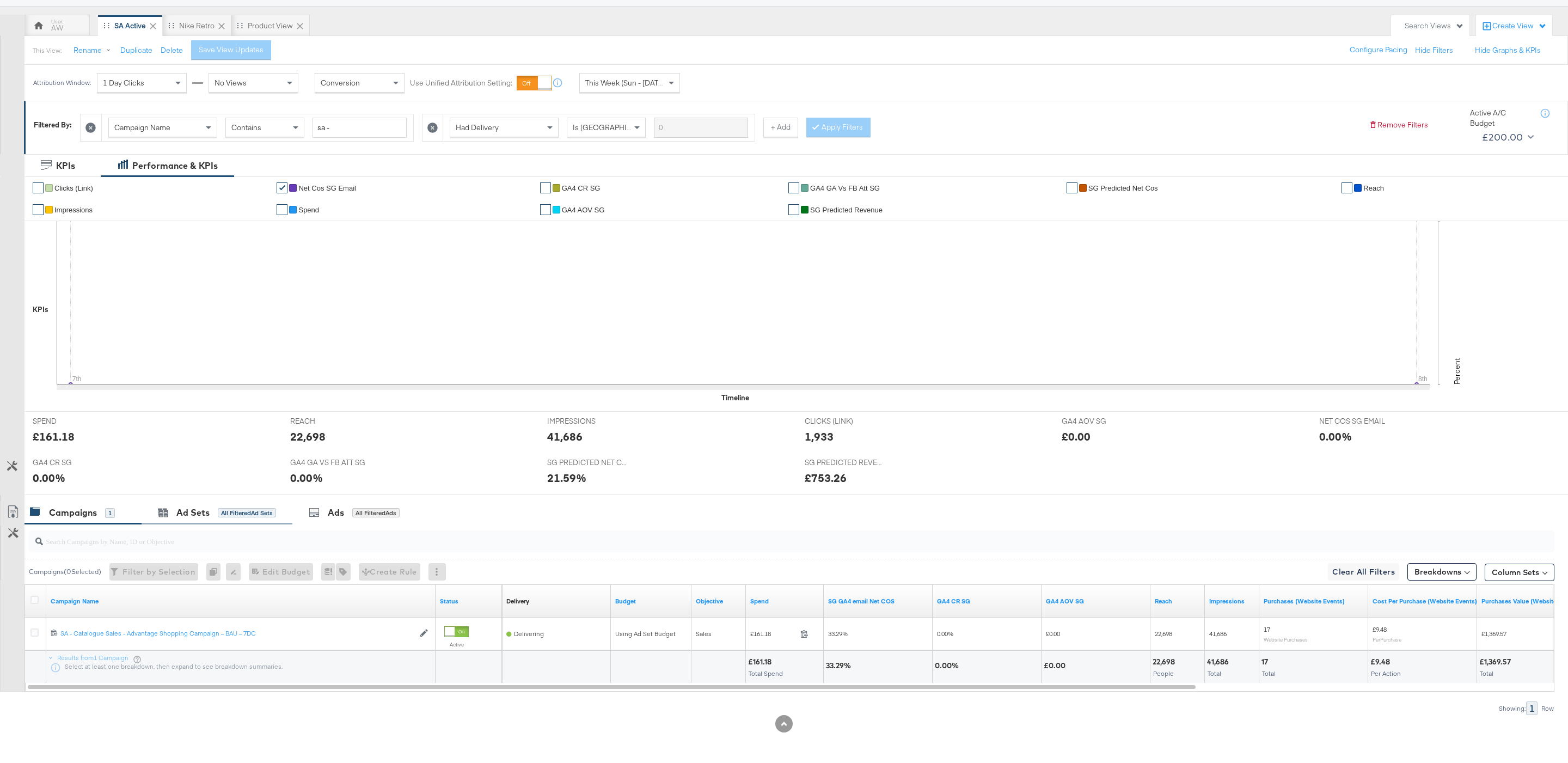
click at [183, 520] on div "Ad Sets All Filtered Ad Sets" at bounding box center [217, 513] width 151 height 24
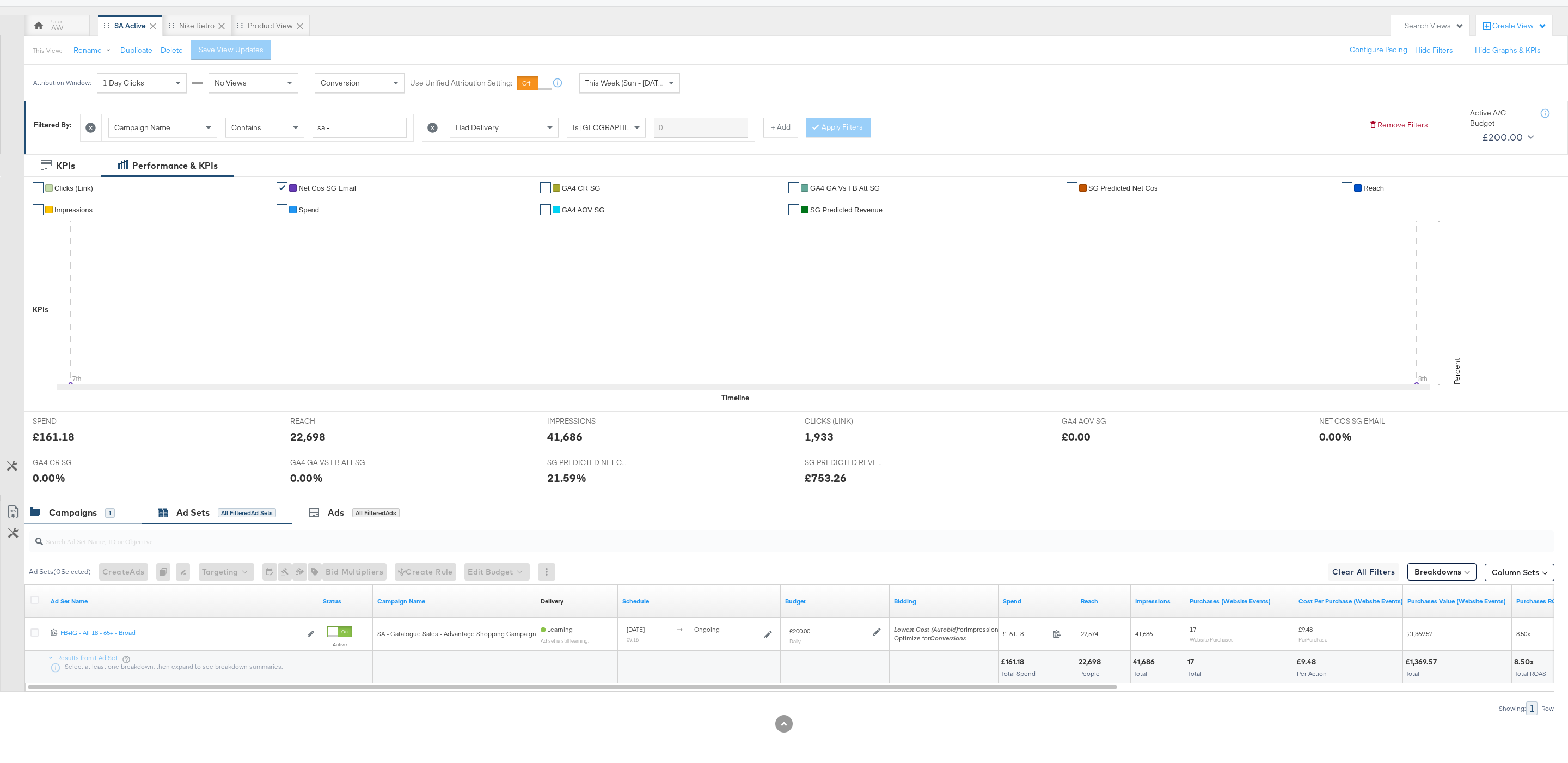
click at [79, 508] on div "Campaigns" at bounding box center [73, 513] width 48 height 13
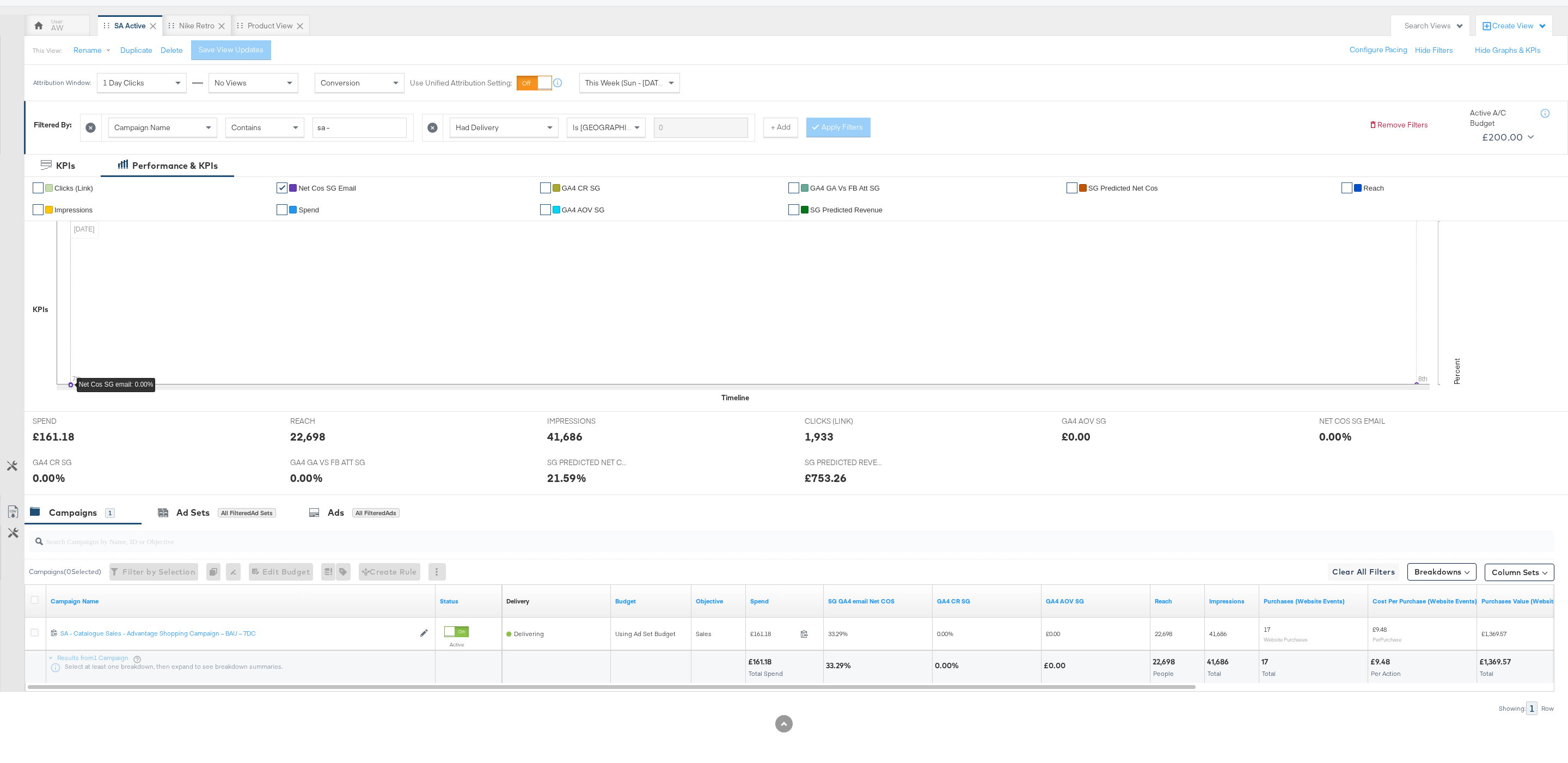
scroll to position [0, 0]
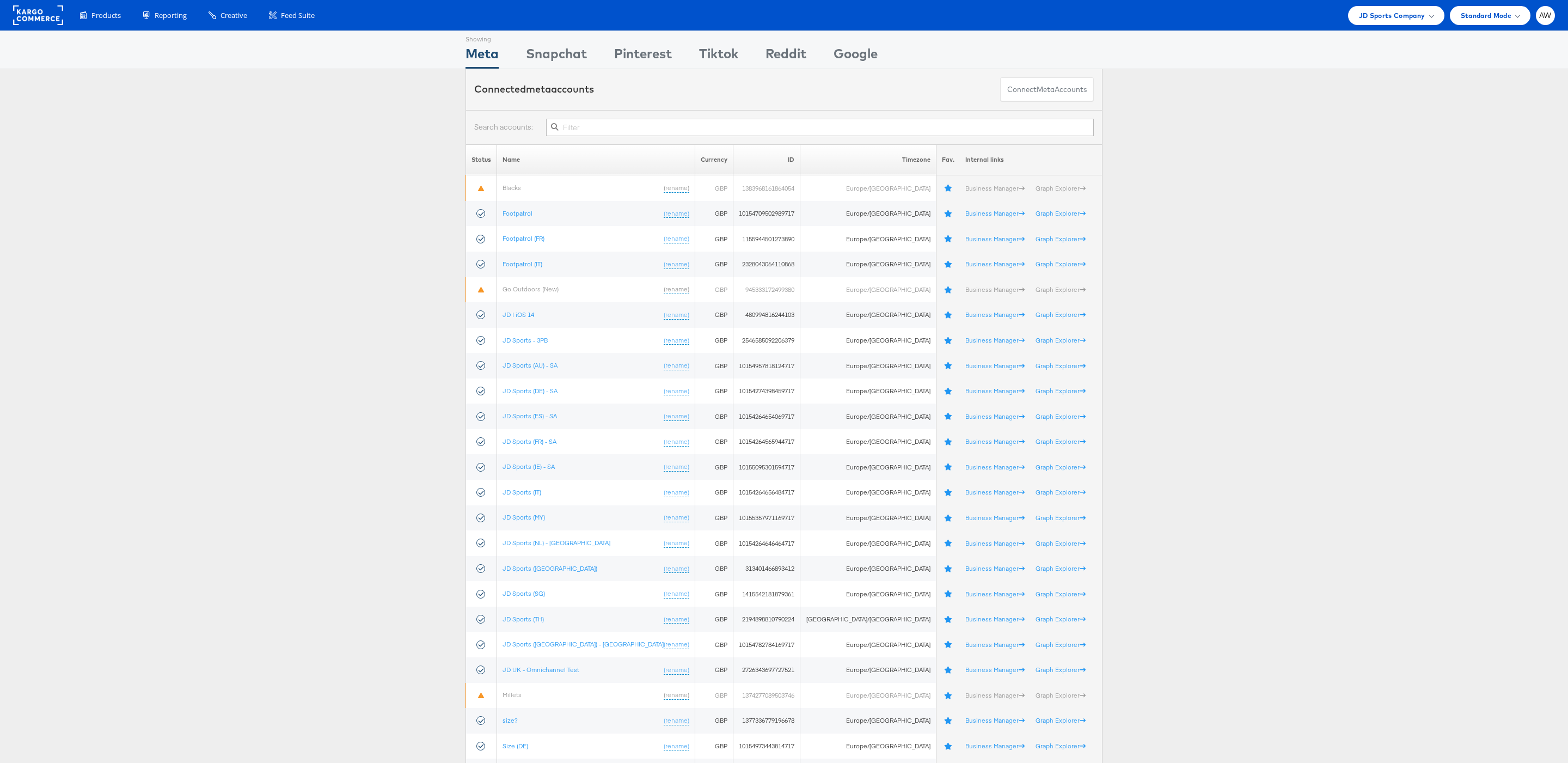
click at [658, 139] on div at bounding box center [784, 127] width 637 height 34
click at [650, 131] on input "text" at bounding box center [820, 127] width 548 height 17
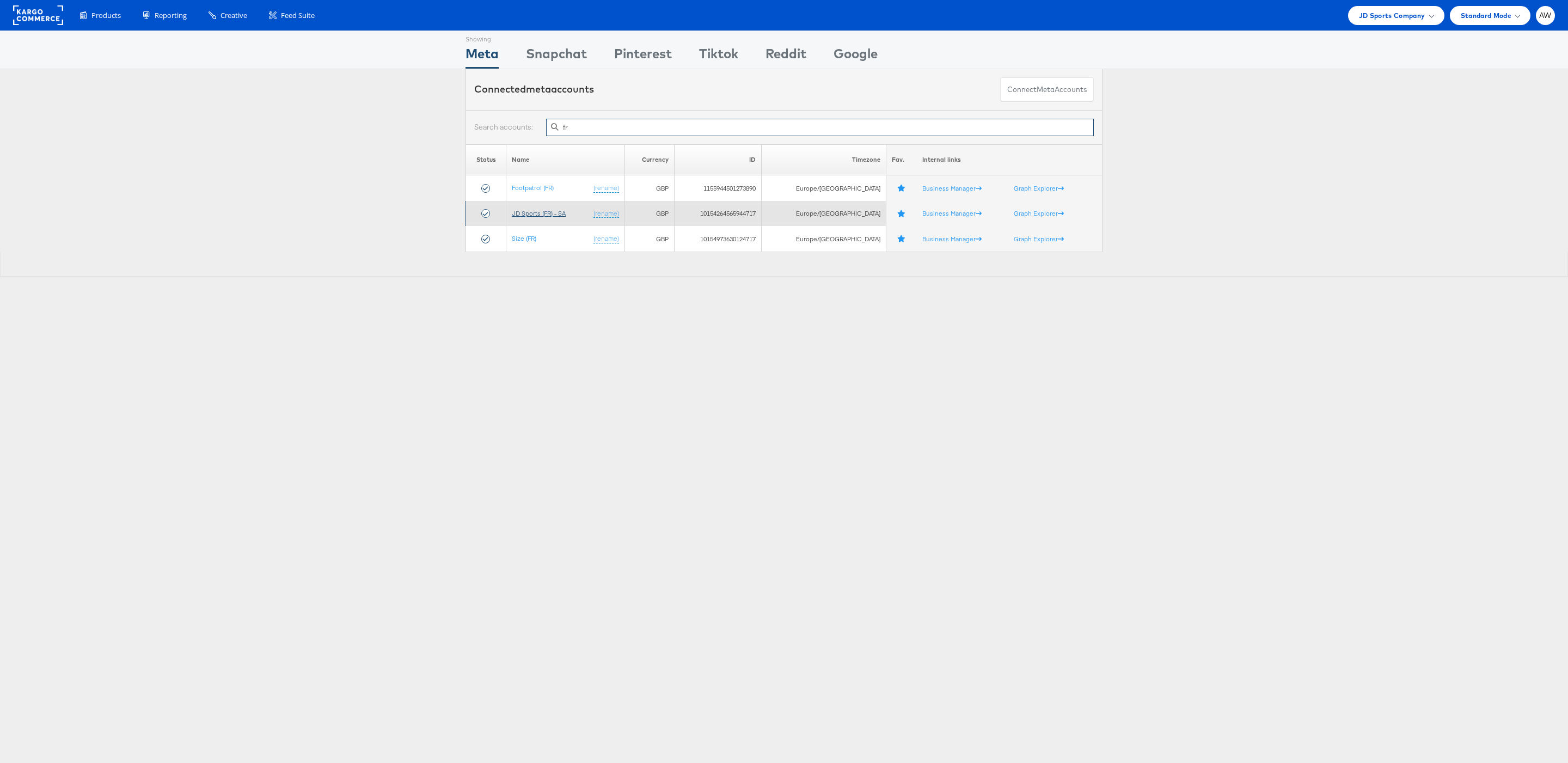
type input "fr"
click at [545, 213] on link "JD Sports (FR) - SA" at bounding box center [538, 213] width 54 height 8
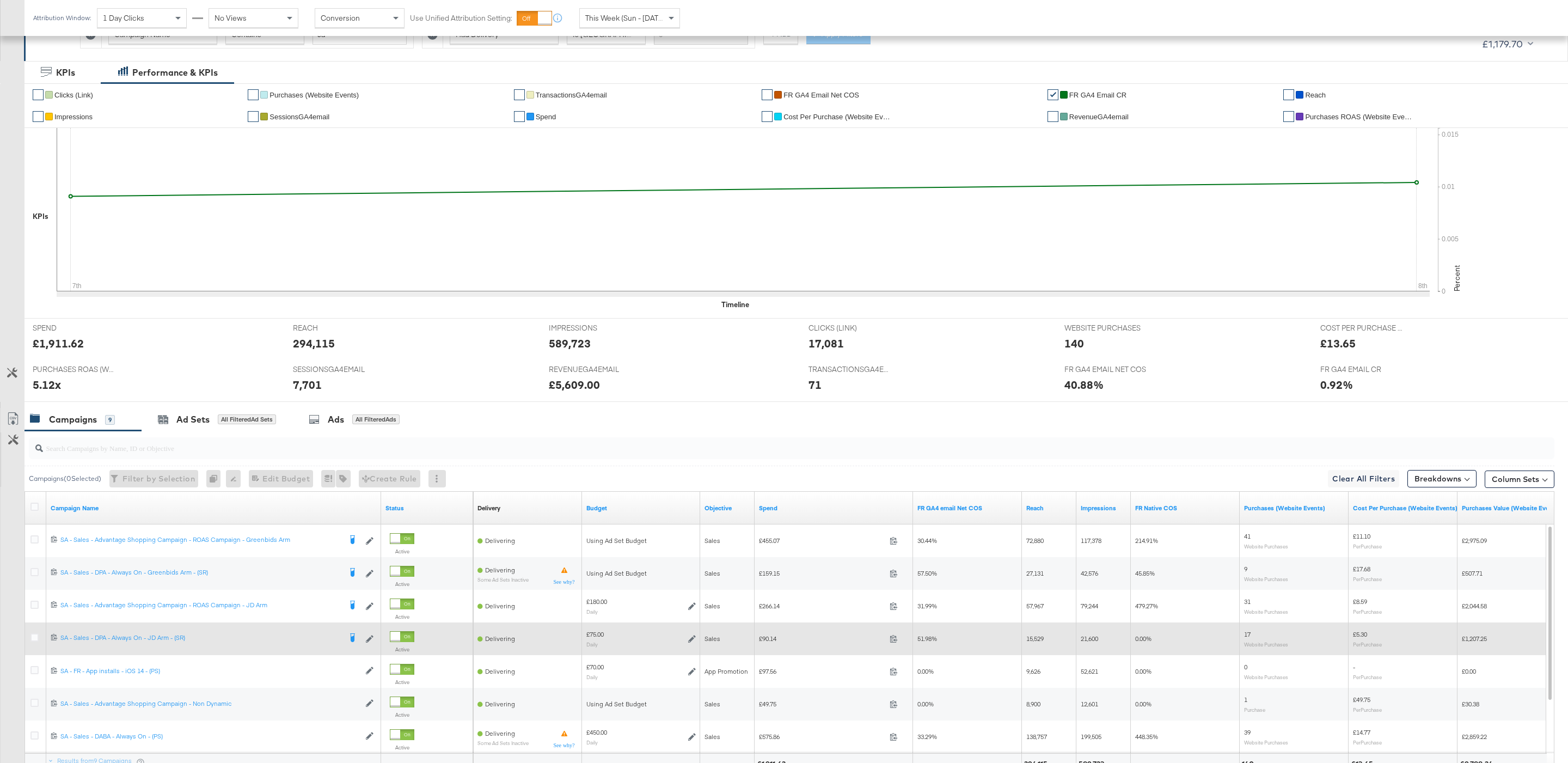
scroll to position [286, 0]
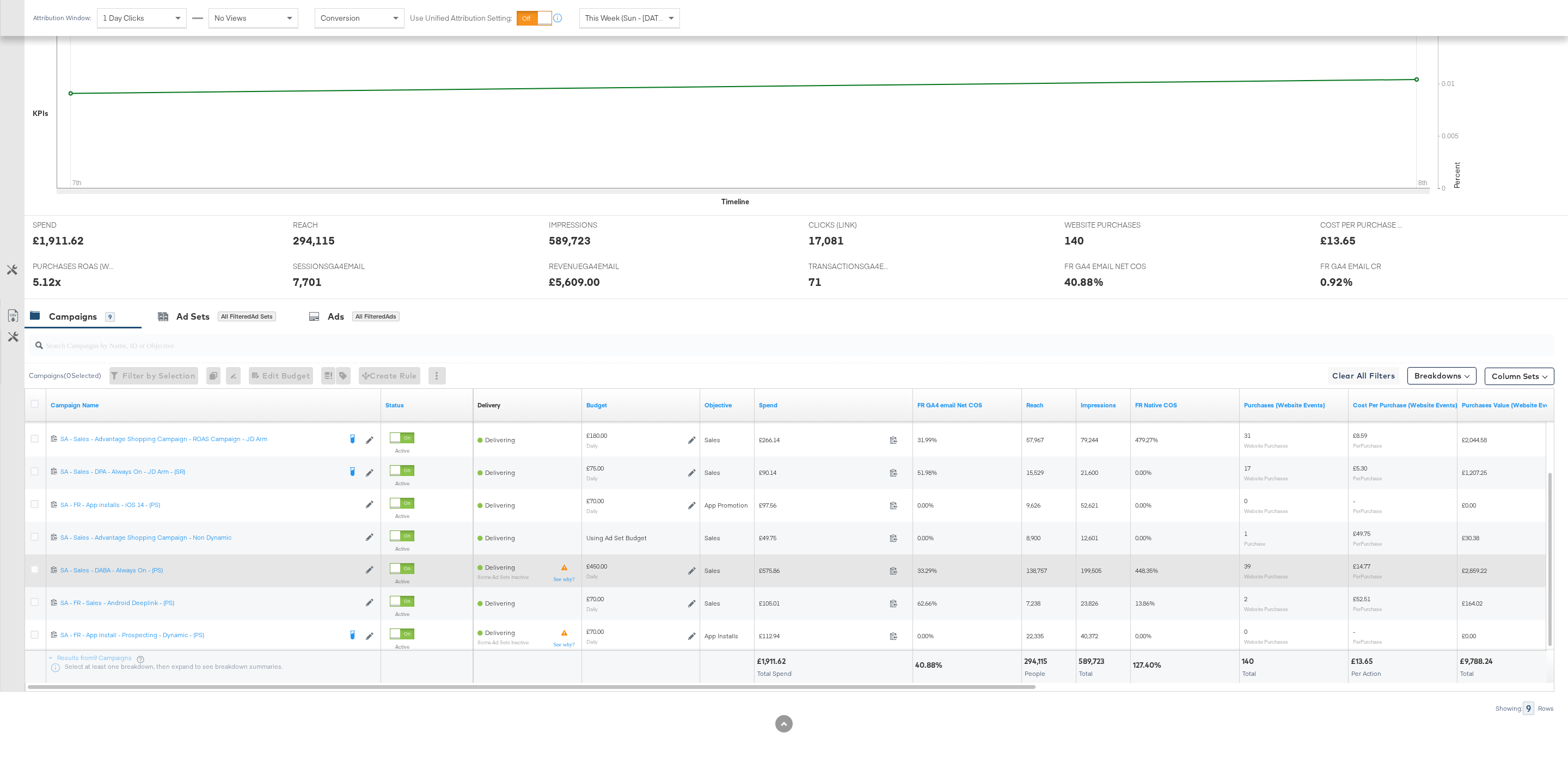
click at [35, 564] on div at bounding box center [36, 571] width 20 height 20
click at [37, 571] on icon at bounding box center [35, 570] width 8 height 8
click at [0, 0] on input "checkbox" at bounding box center [0, 0] width 0 height 0
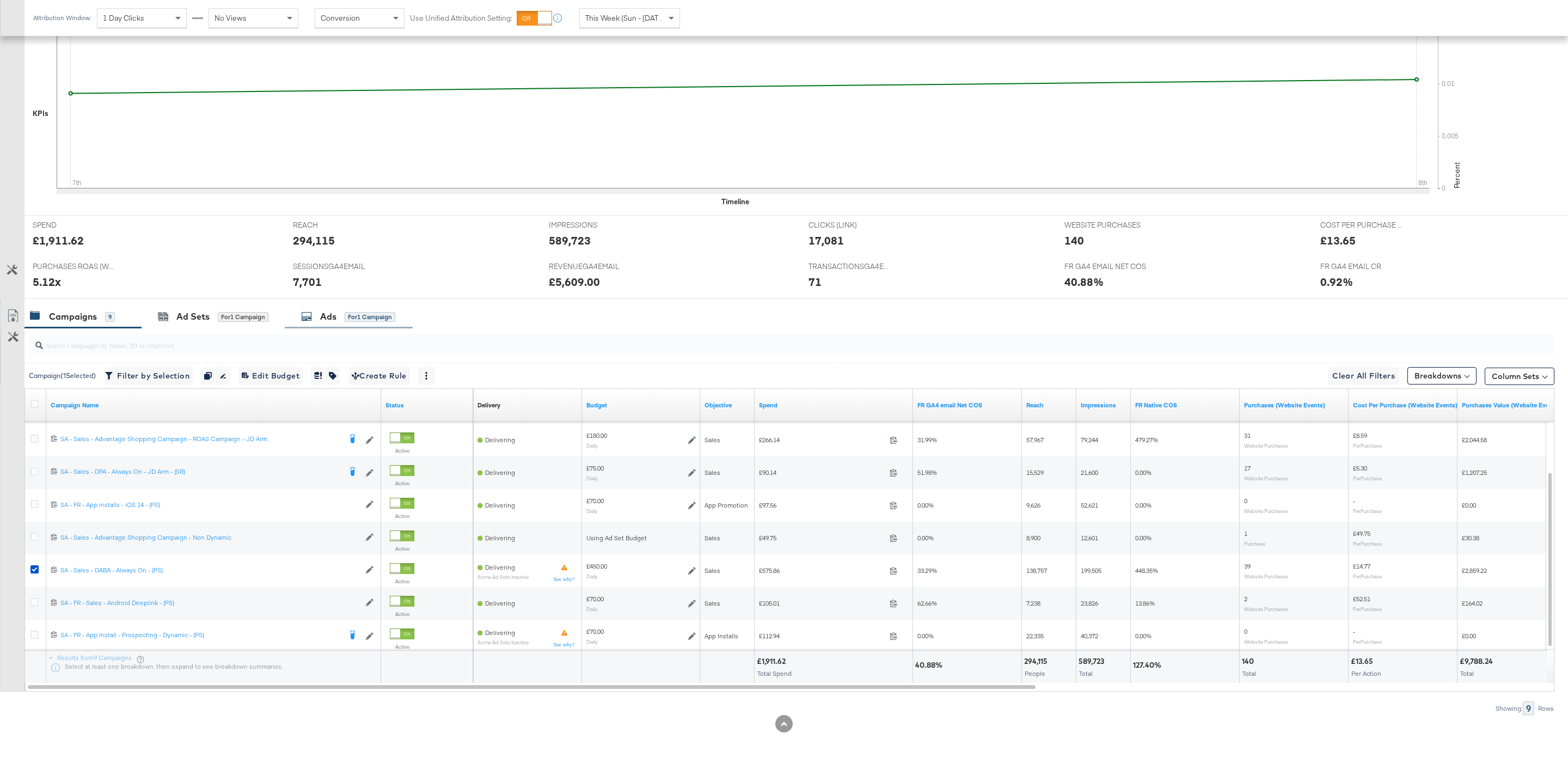
click at [357, 322] on div "Ads for 1 Campaign" at bounding box center [349, 317] width 128 height 24
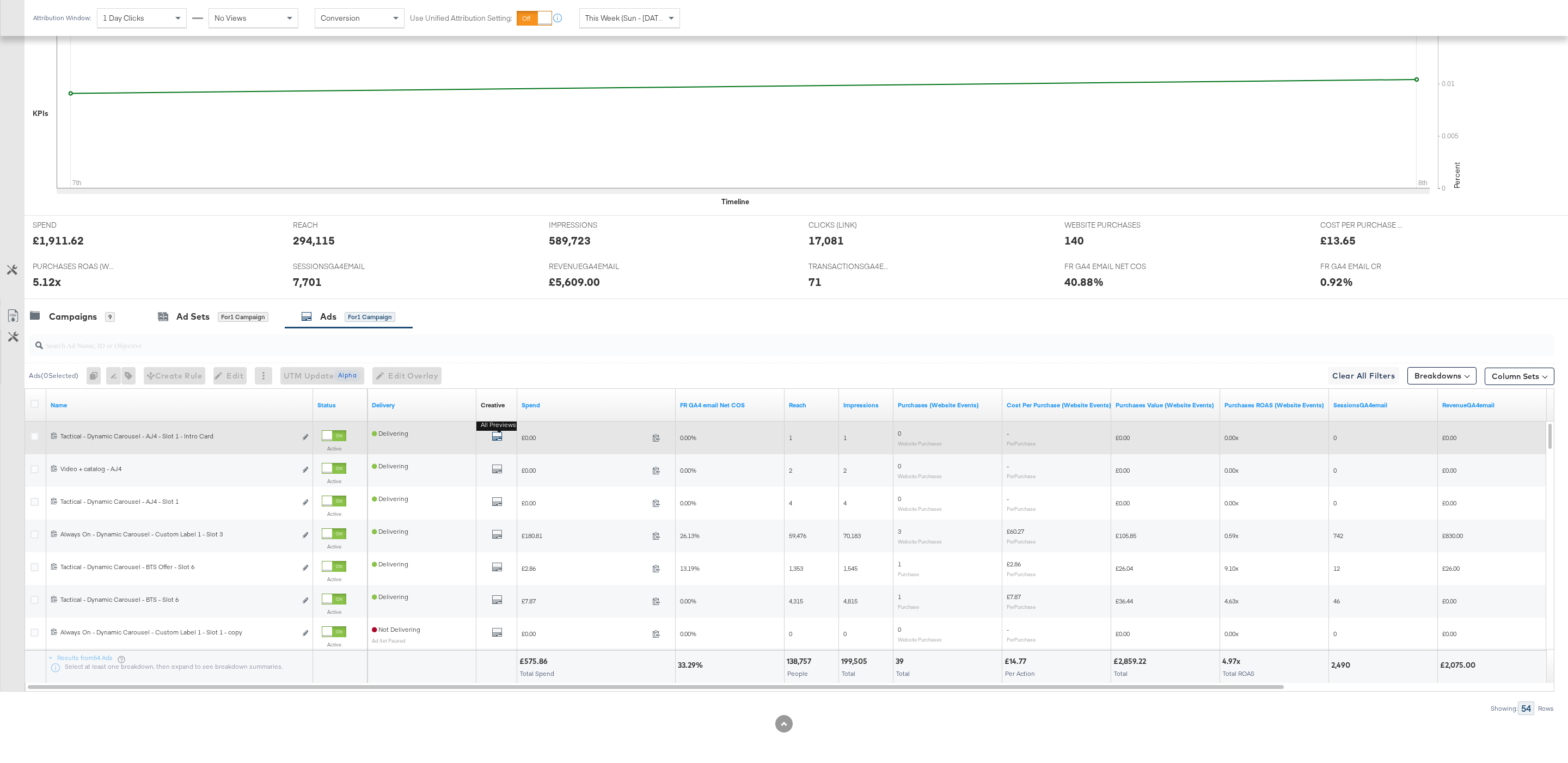
click at [501, 435] on icon "default" at bounding box center [497, 437] width 11 height 11
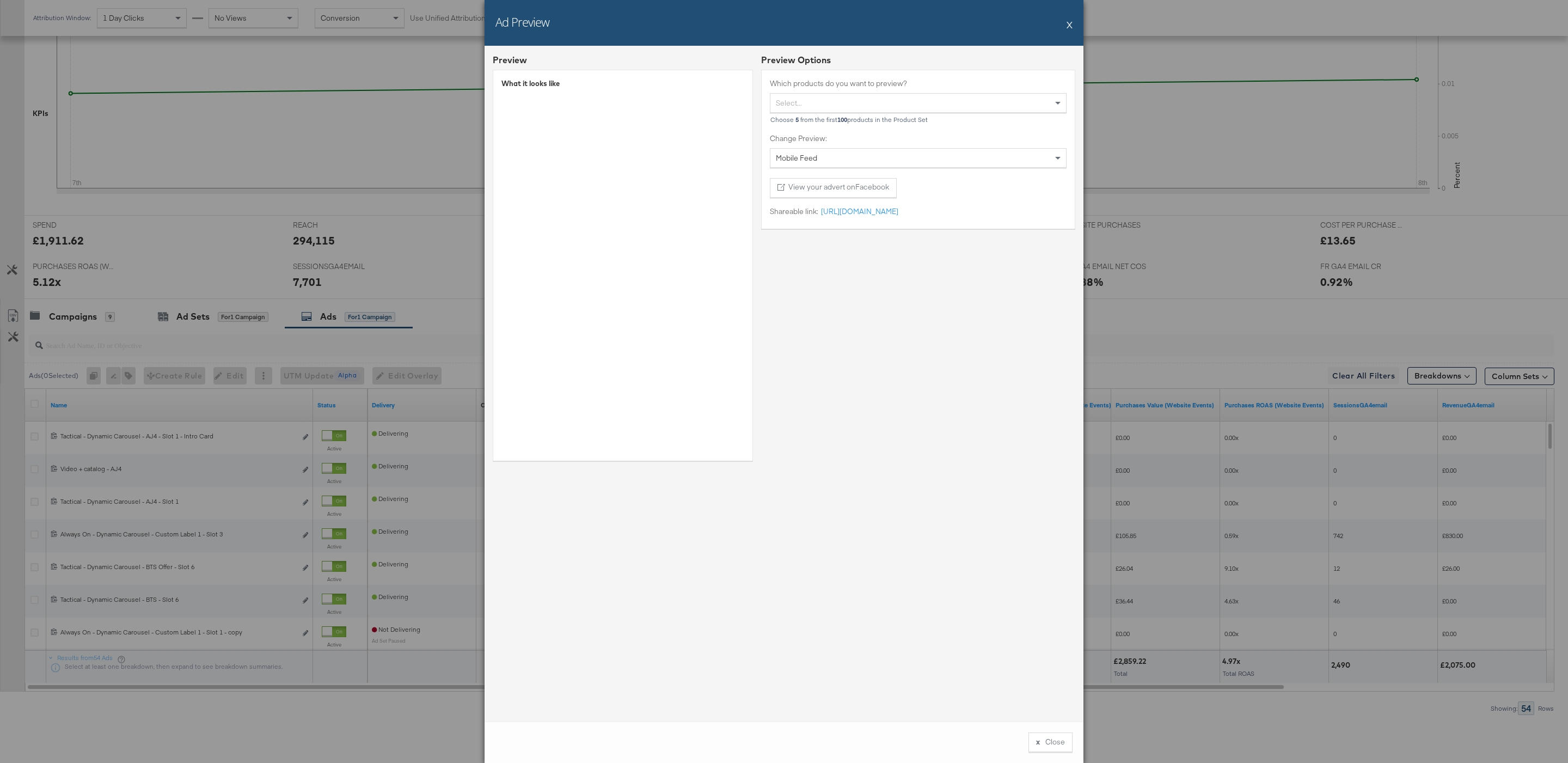
click at [1071, 26] on button "X" at bounding box center [1070, 24] width 6 height 22
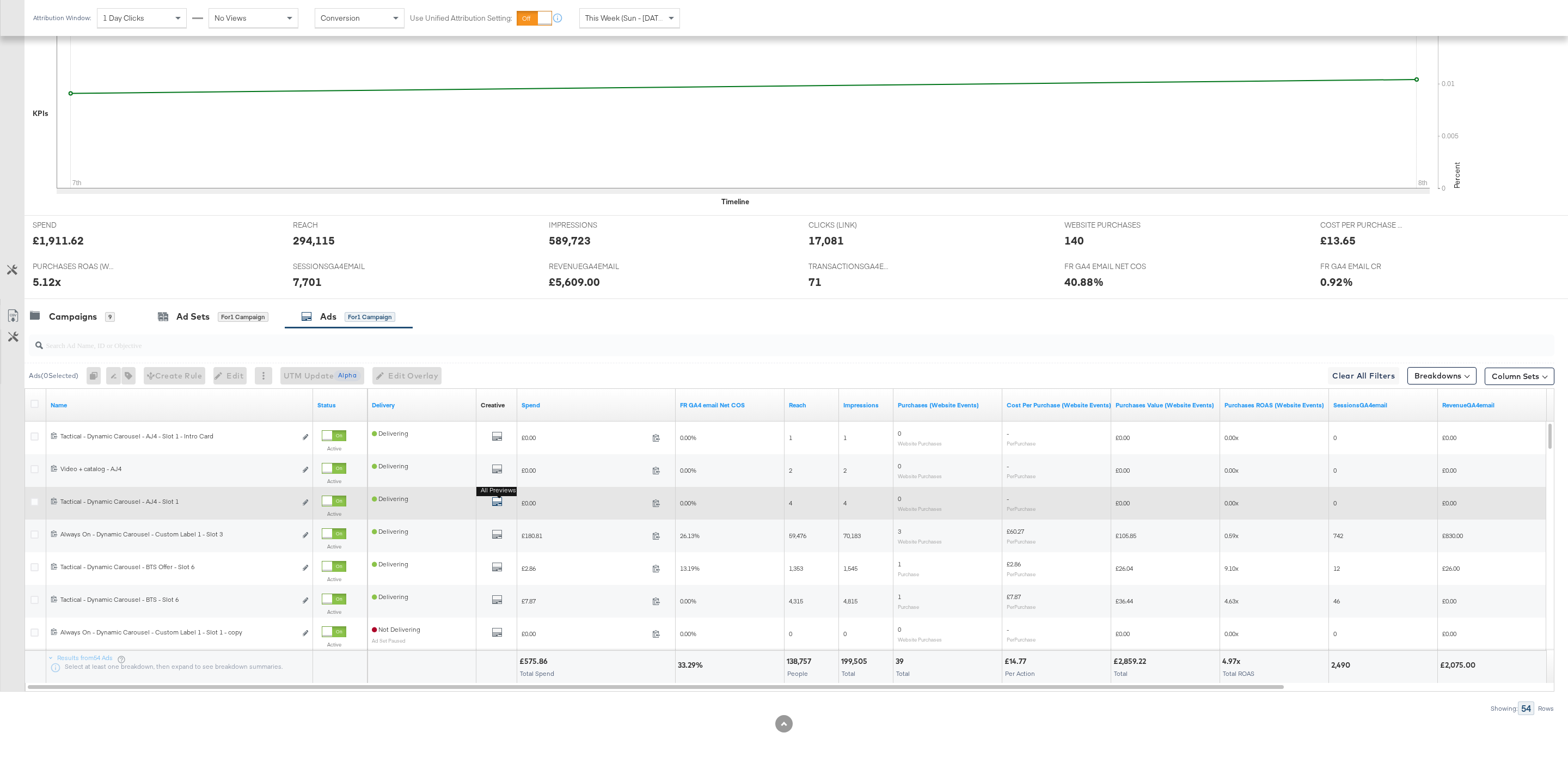
click at [495, 496] on button "All Previews" at bounding box center [497, 503] width 11 height 14
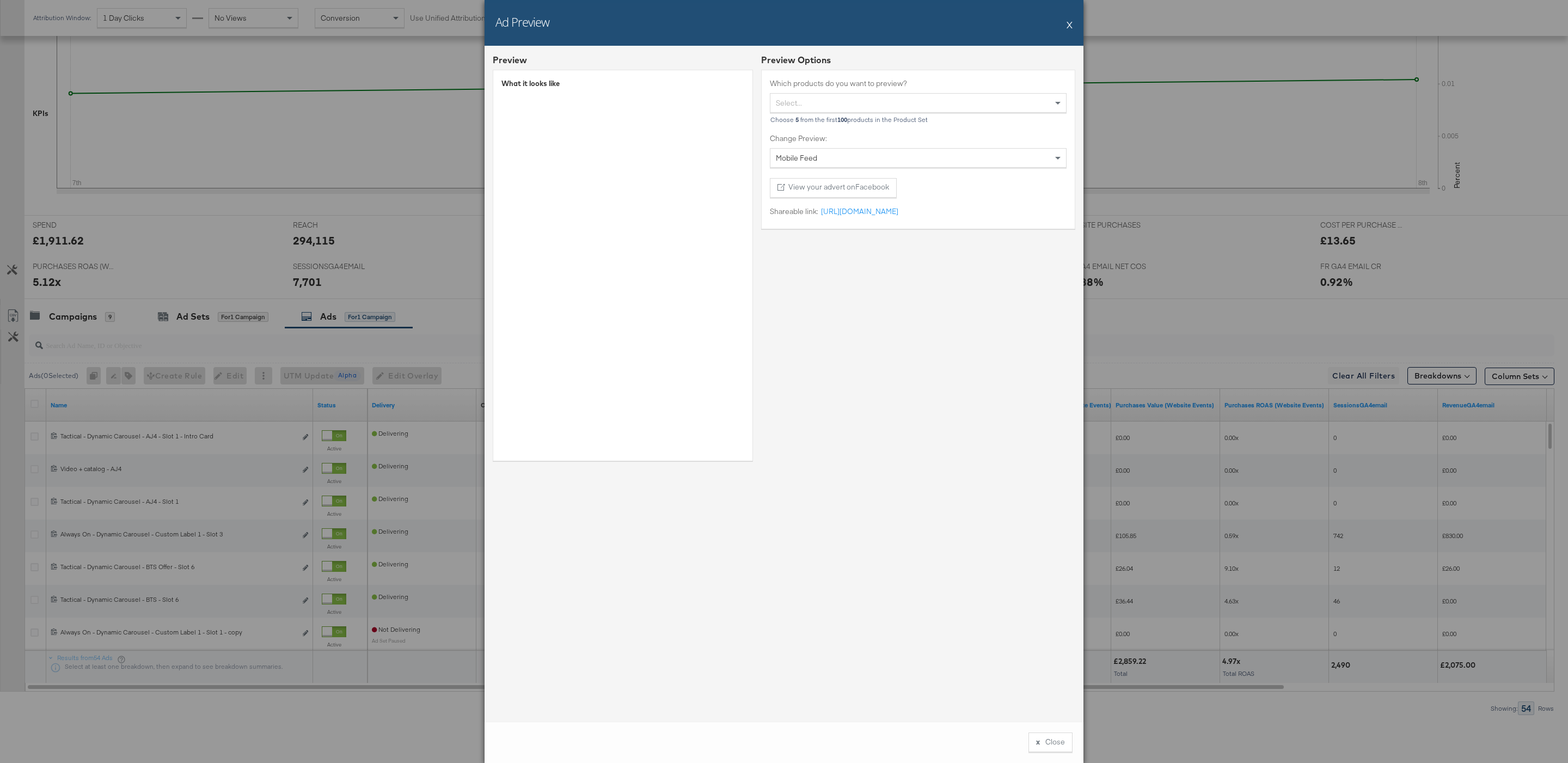
click at [1072, 27] on div "Ad Preview X" at bounding box center [784, 23] width 599 height 46
click at [1069, 27] on button "X" at bounding box center [1070, 24] width 6 height 22
